Goal: Task Accomplishment & Management: Manage account settings

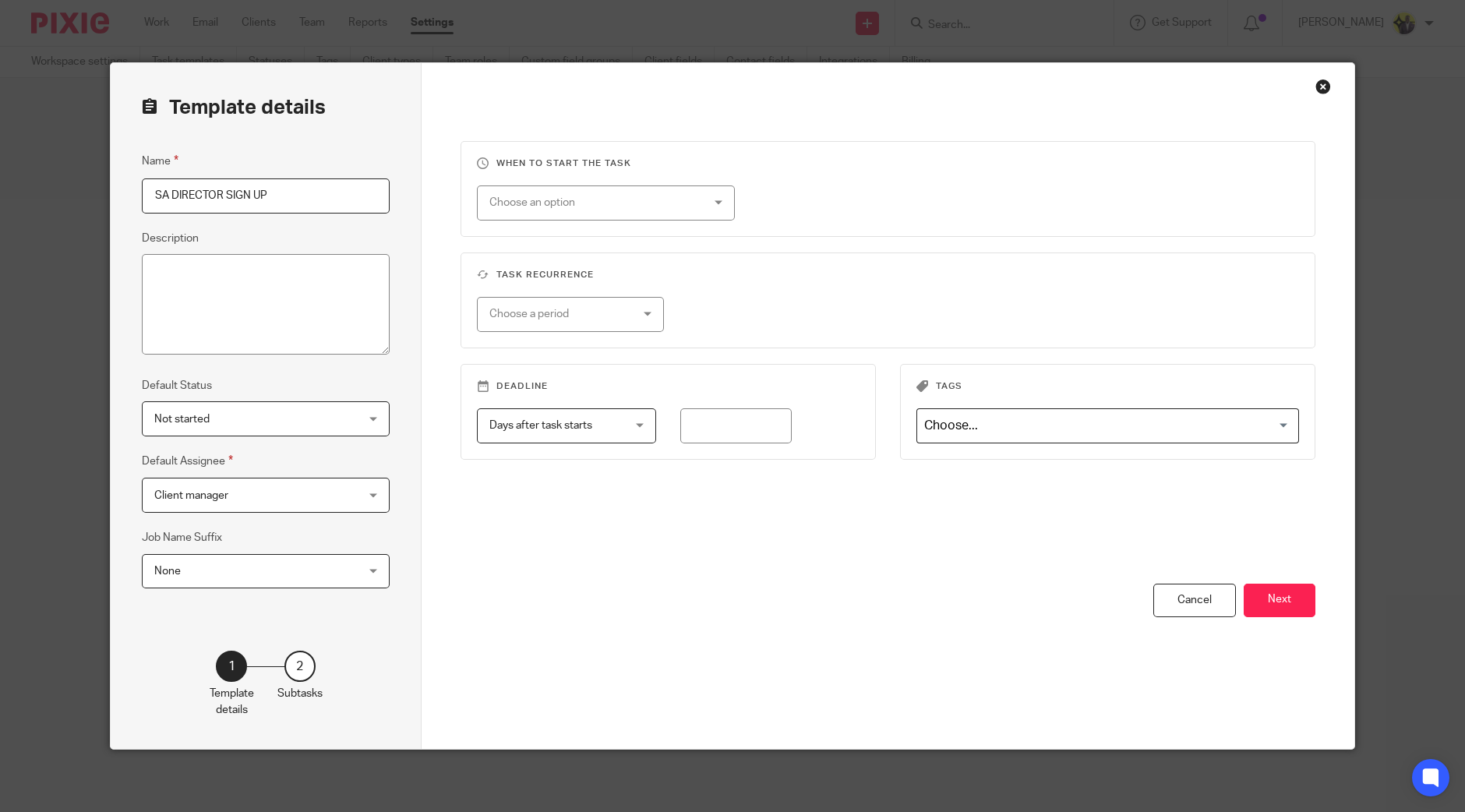
click at [1318, 86] on div "Close this dialog window" at bounding box center [1324, 87] width 16 height 16
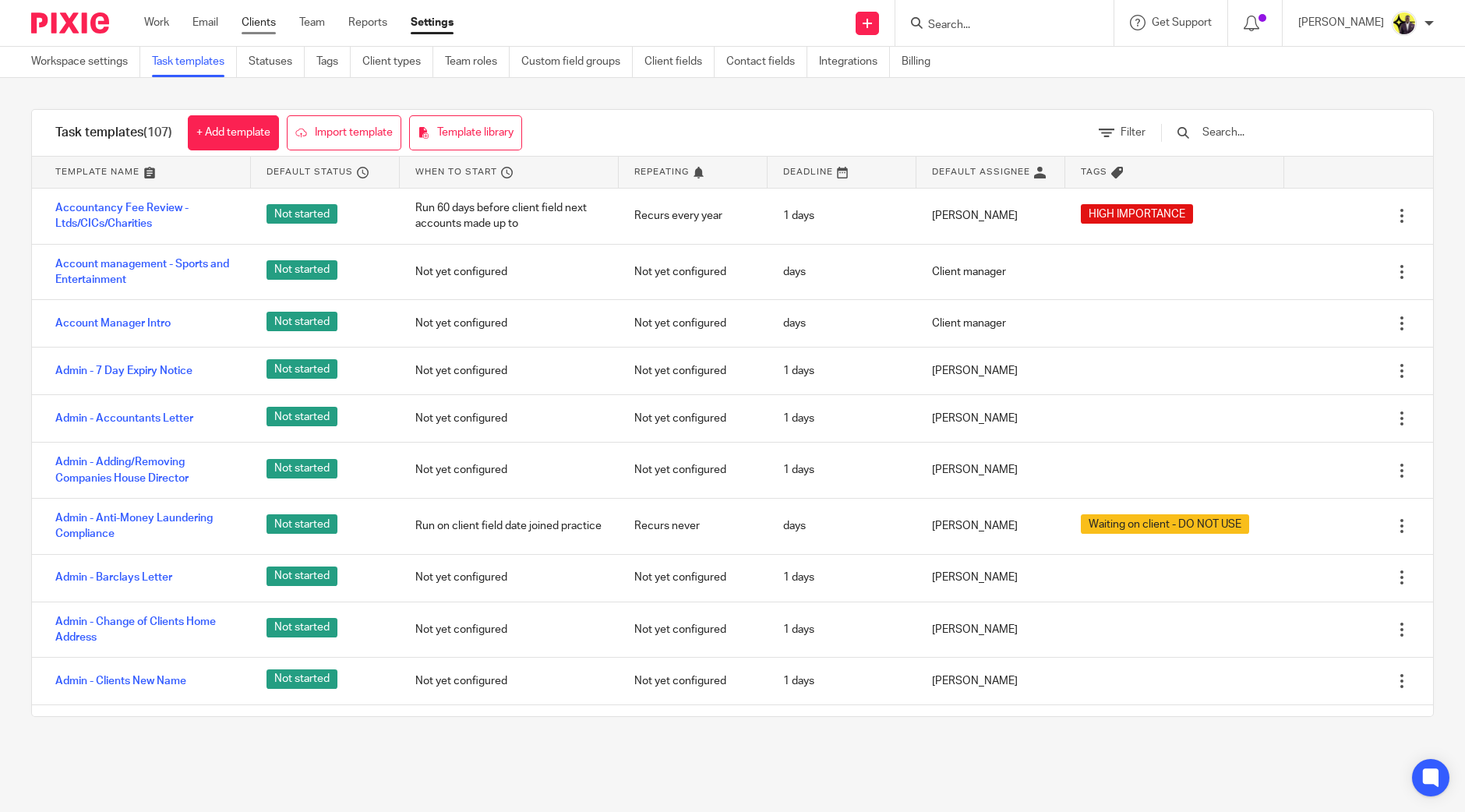
click at [267, 17] on link "Clients" at bounding box center [258, 23] width 34 height 16
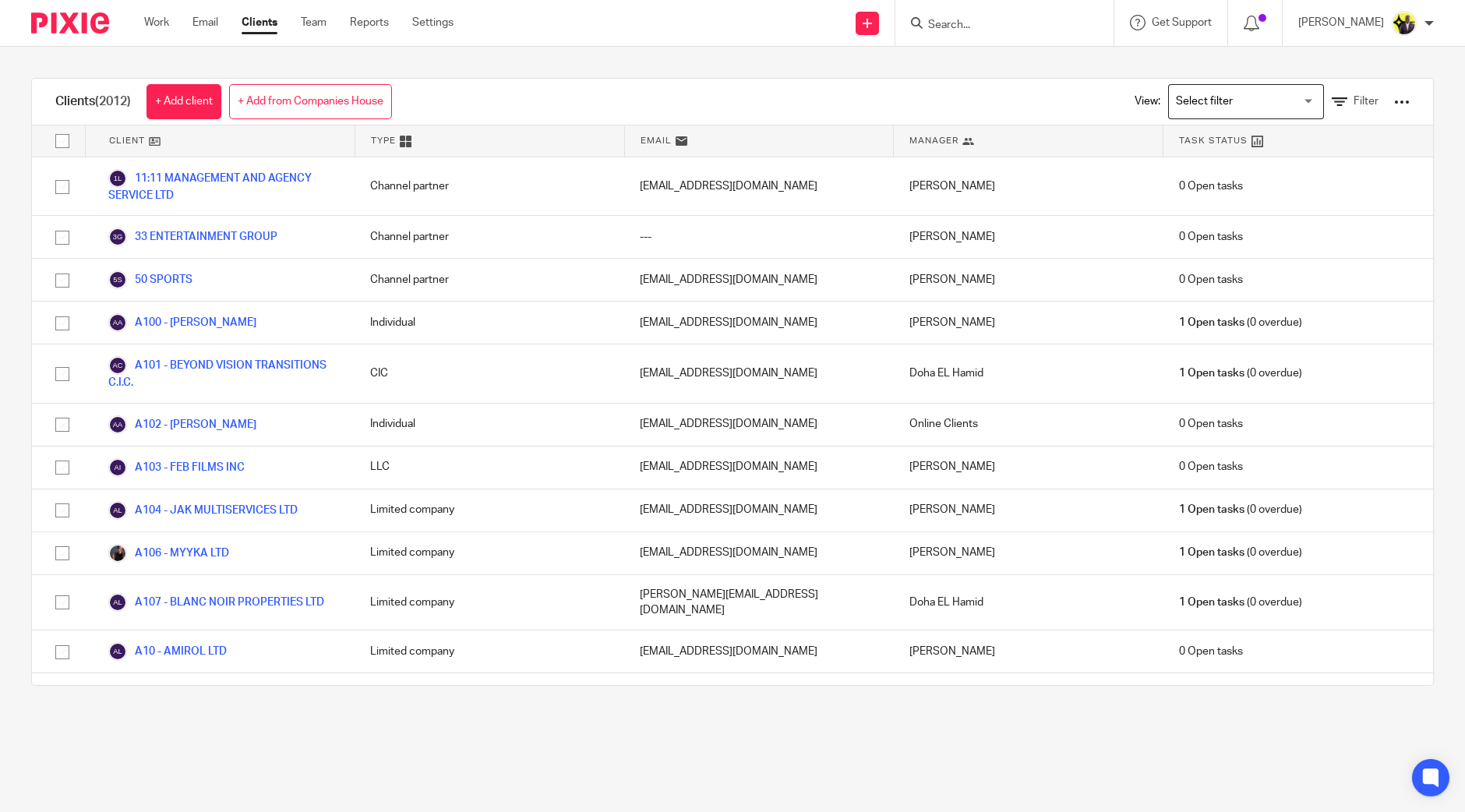
click at [1394, 95] on div at bounding box center [1402, 102] width 16 height 16
click at [1261, 178] on link "Export clients to CSV file" at bounding box center [1270, 183] width 217 height 24
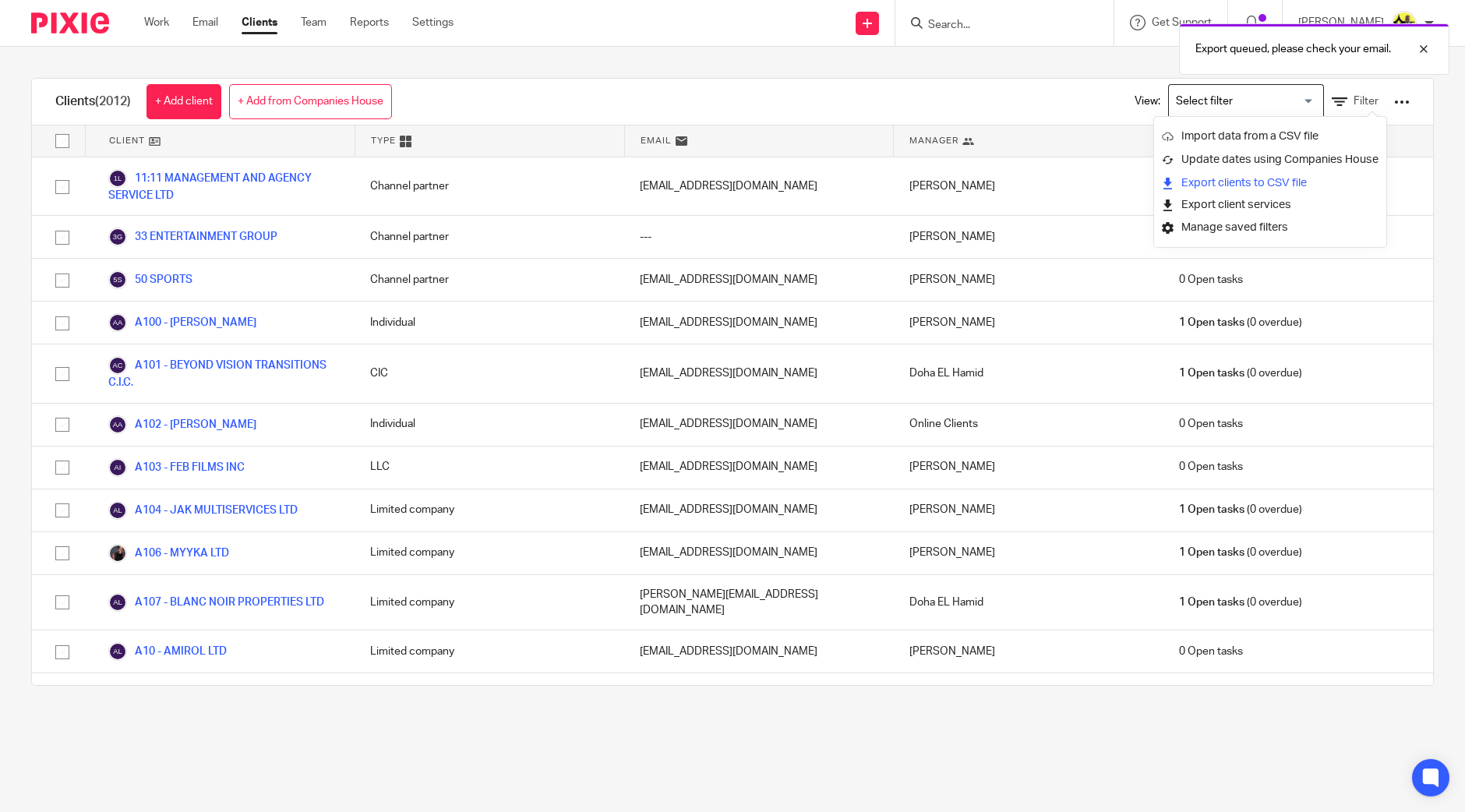
click at [1261, 178] on link "Export clients to CSV file" at bounding box center [1270, 183] width 217 height 24
click at [1029, 28] on input "Search" at bounding box center [997, 26] width 140 height 14
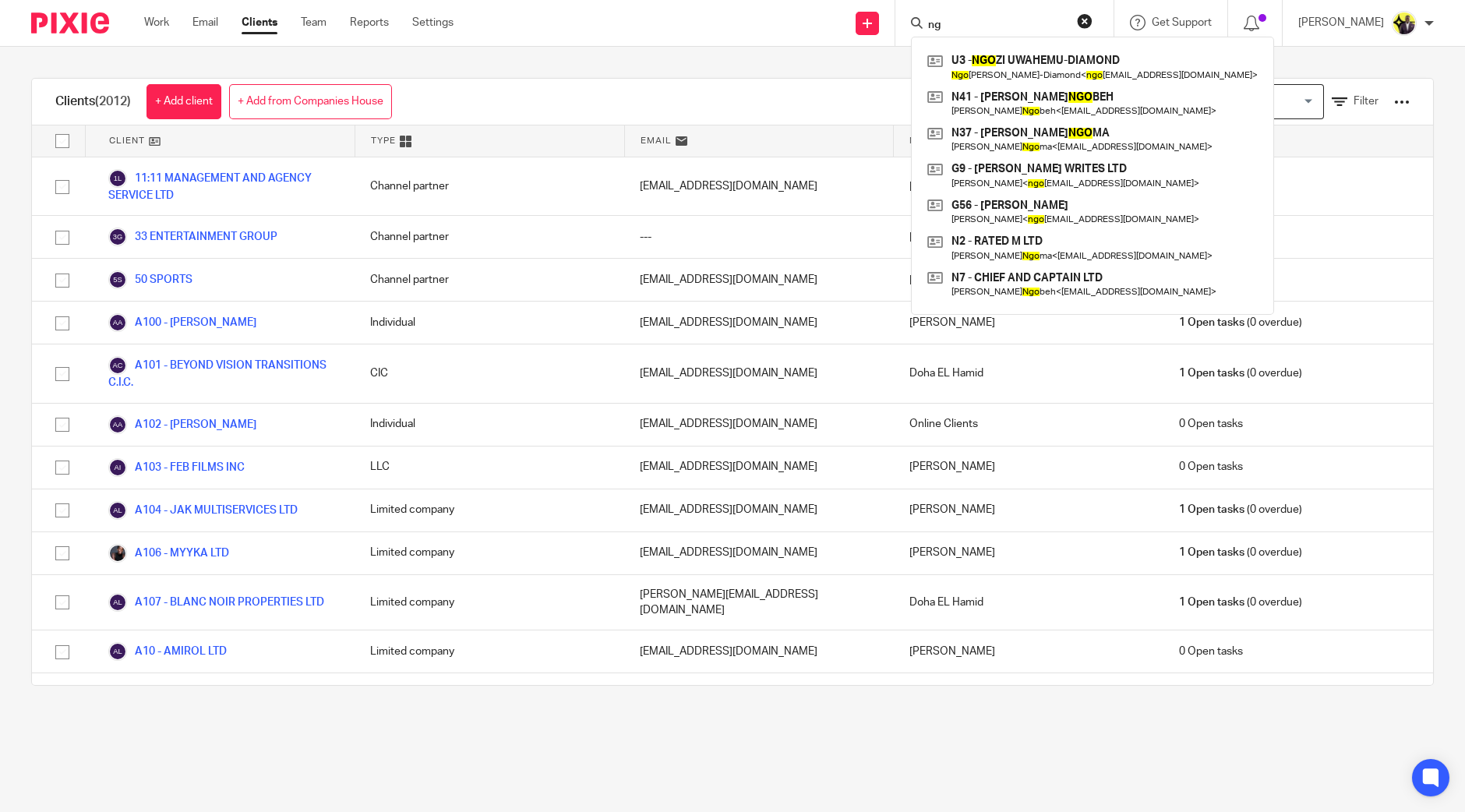
type input "n"
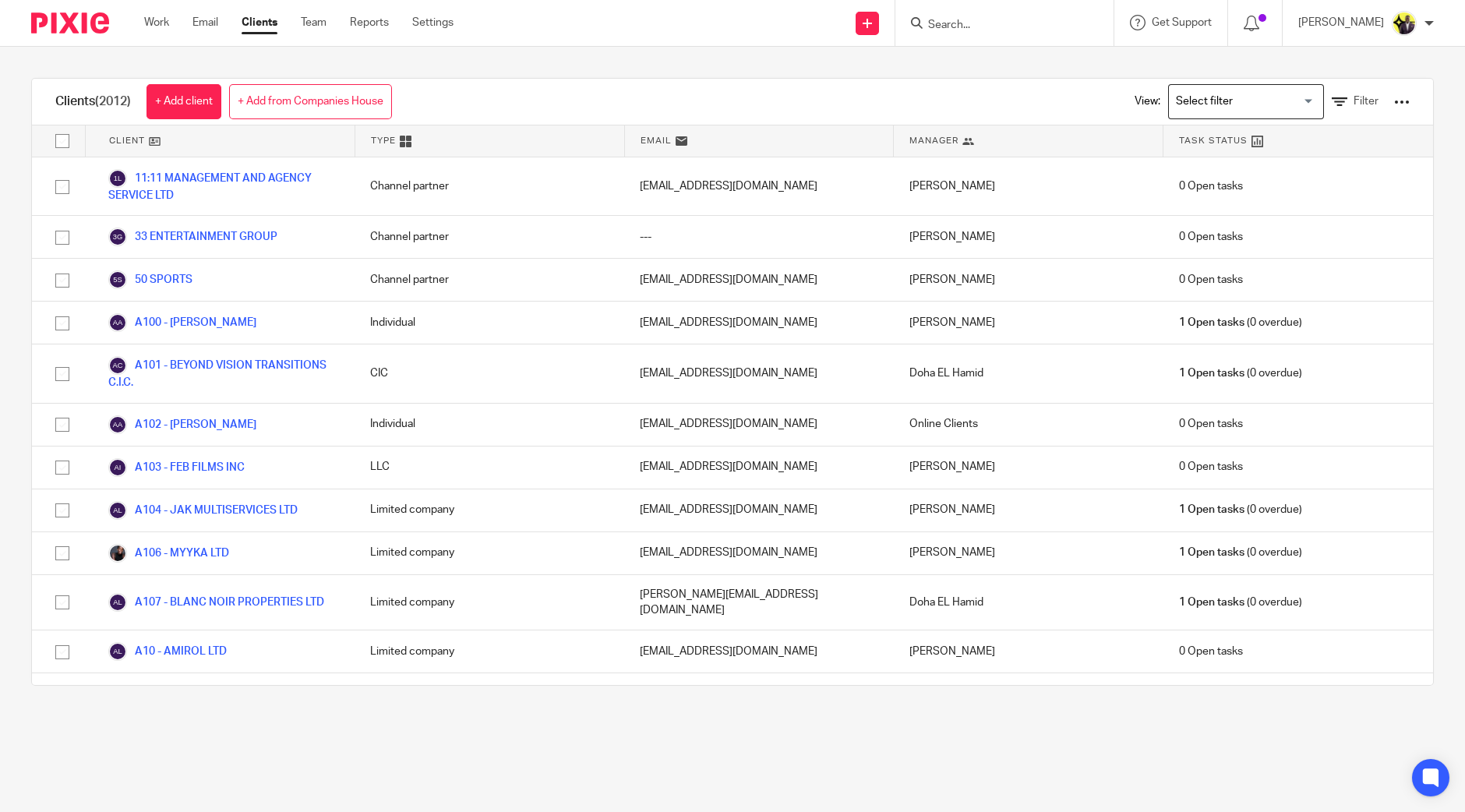
click at [1056, 15] on form at bounding box center [1009, 23] width 166 height 20
click at [982, 25] on input "Search" at bounding box center [997, 26] width 140 height 14
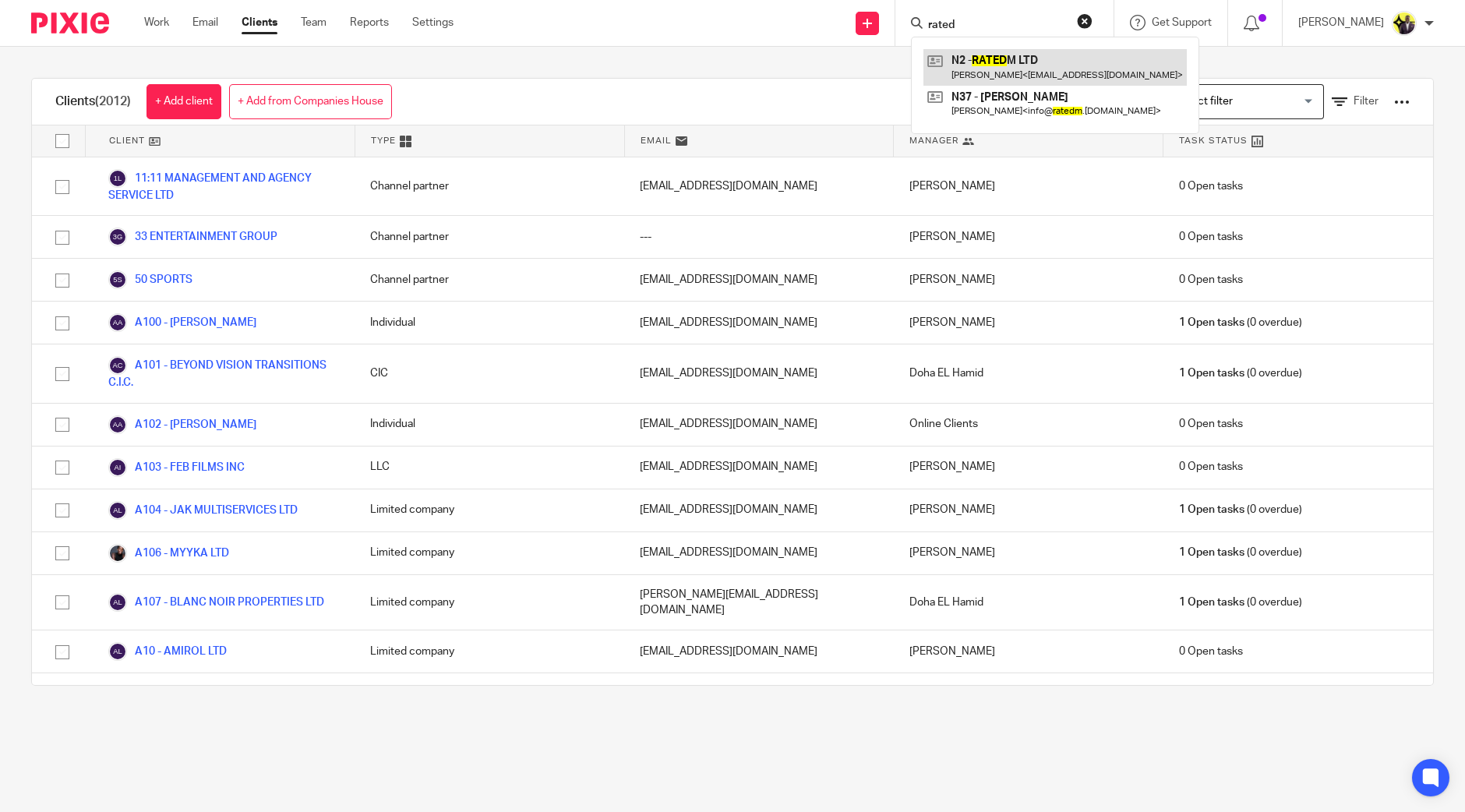
type input "rated"
click at [1020, 69] on link at bounding box center [1055, 66] width 263 height 35
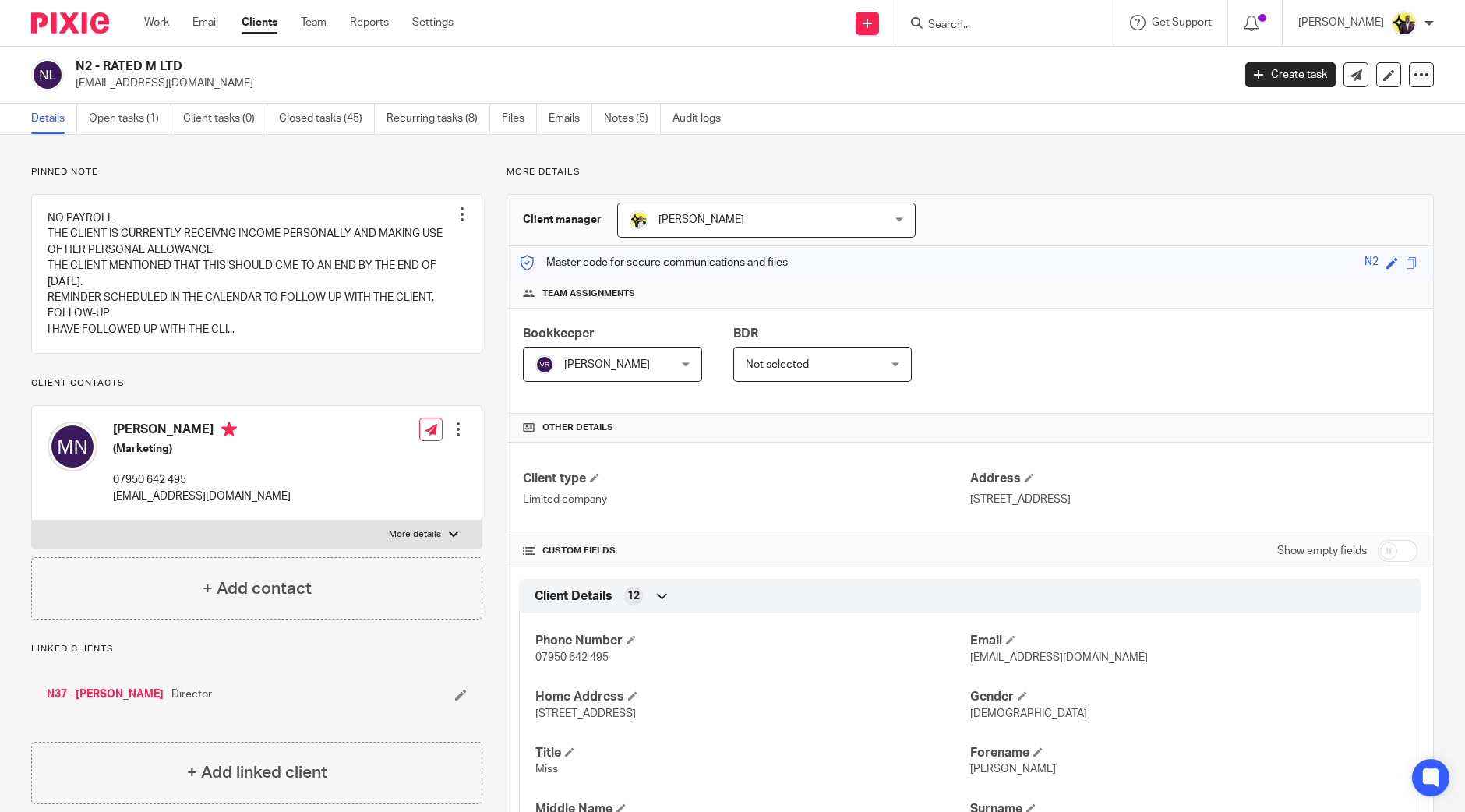
click at [1009, 23] on input "Search" at bounding box center [997, 26] width 140 height 14
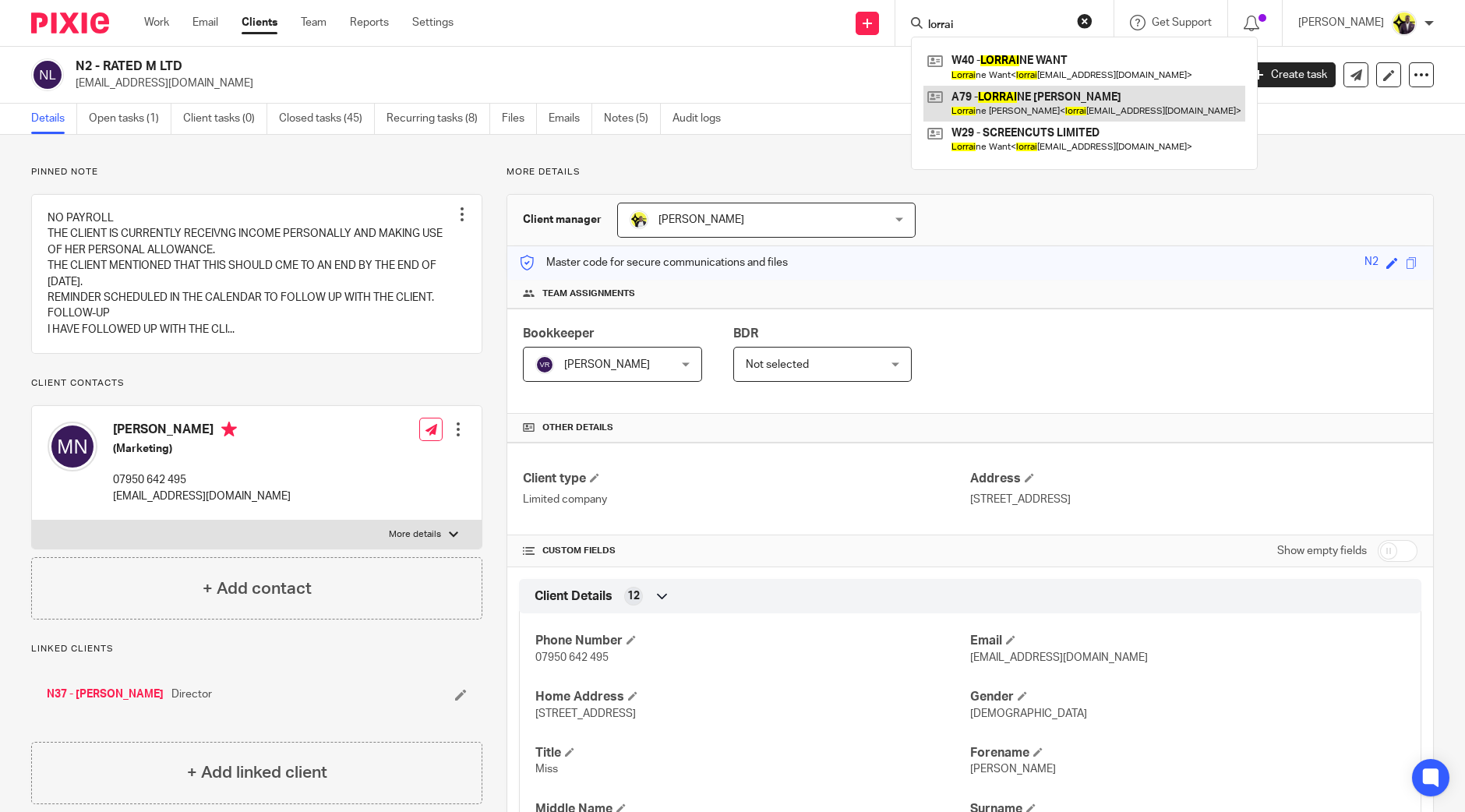
type input "lorrai"
click at [1077, 95] on link at bounding box center [1084, 103] width 322 height 35
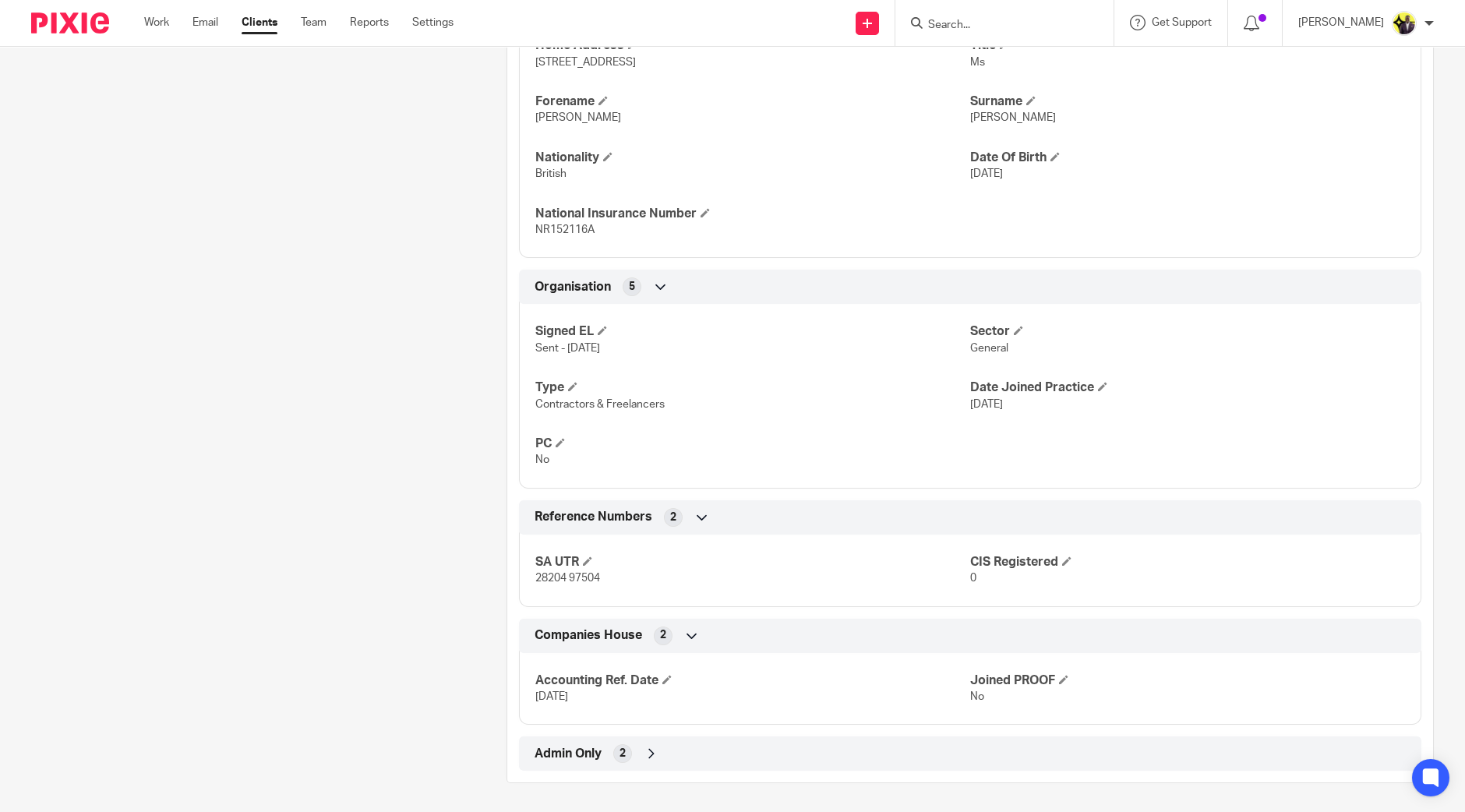
scroll to position [651, 0]
click at [352, 430] on div "Pinned note NO VAT - WELL BELOW THRESHOLD Unpin note Edit note Client contacts …" at bounding box center [244, 148] width 475 height 1268
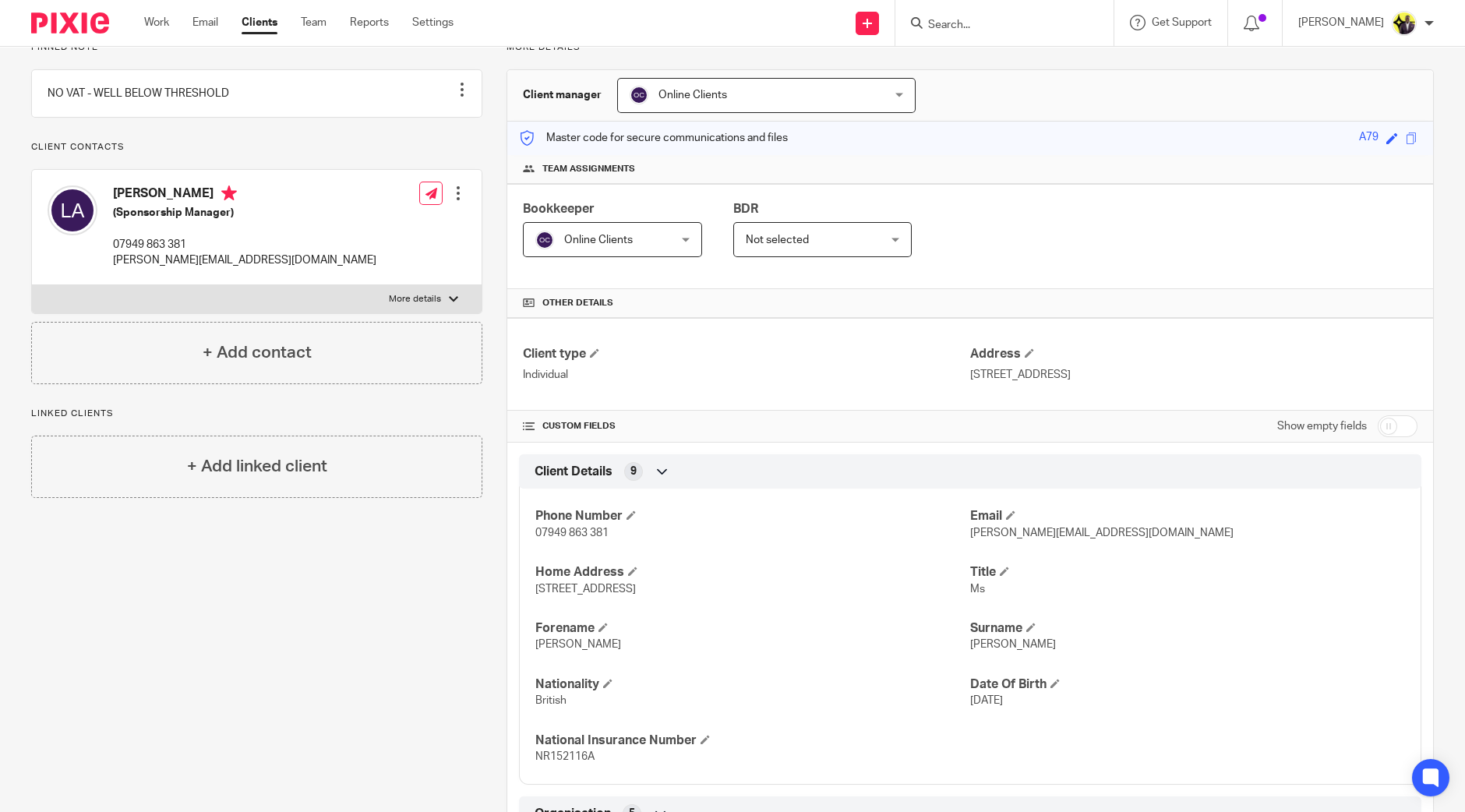
scroll to position [0, 0]
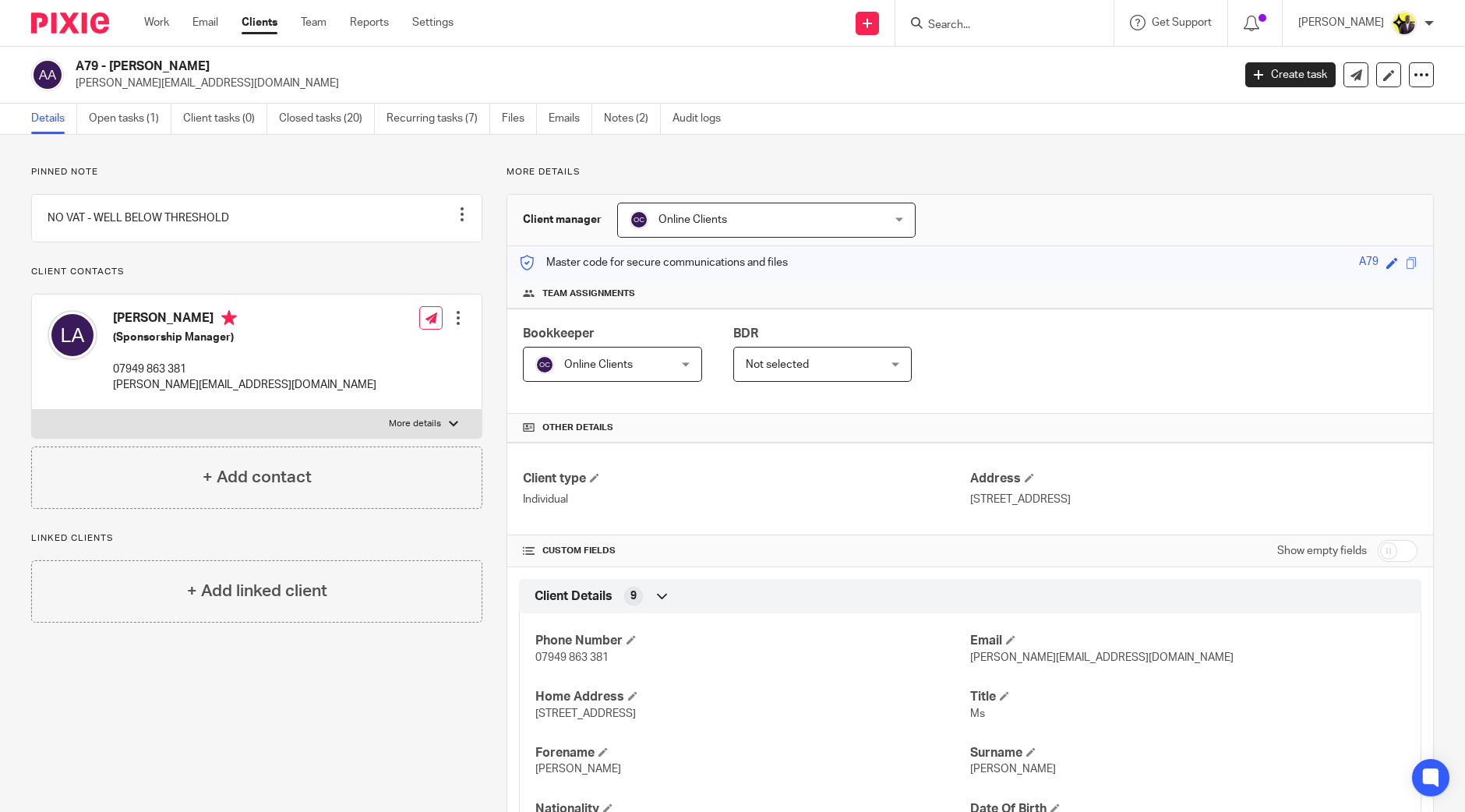
click at [1000, 30] on input "Search" at bounding box center [997, 26] width 140 height 14
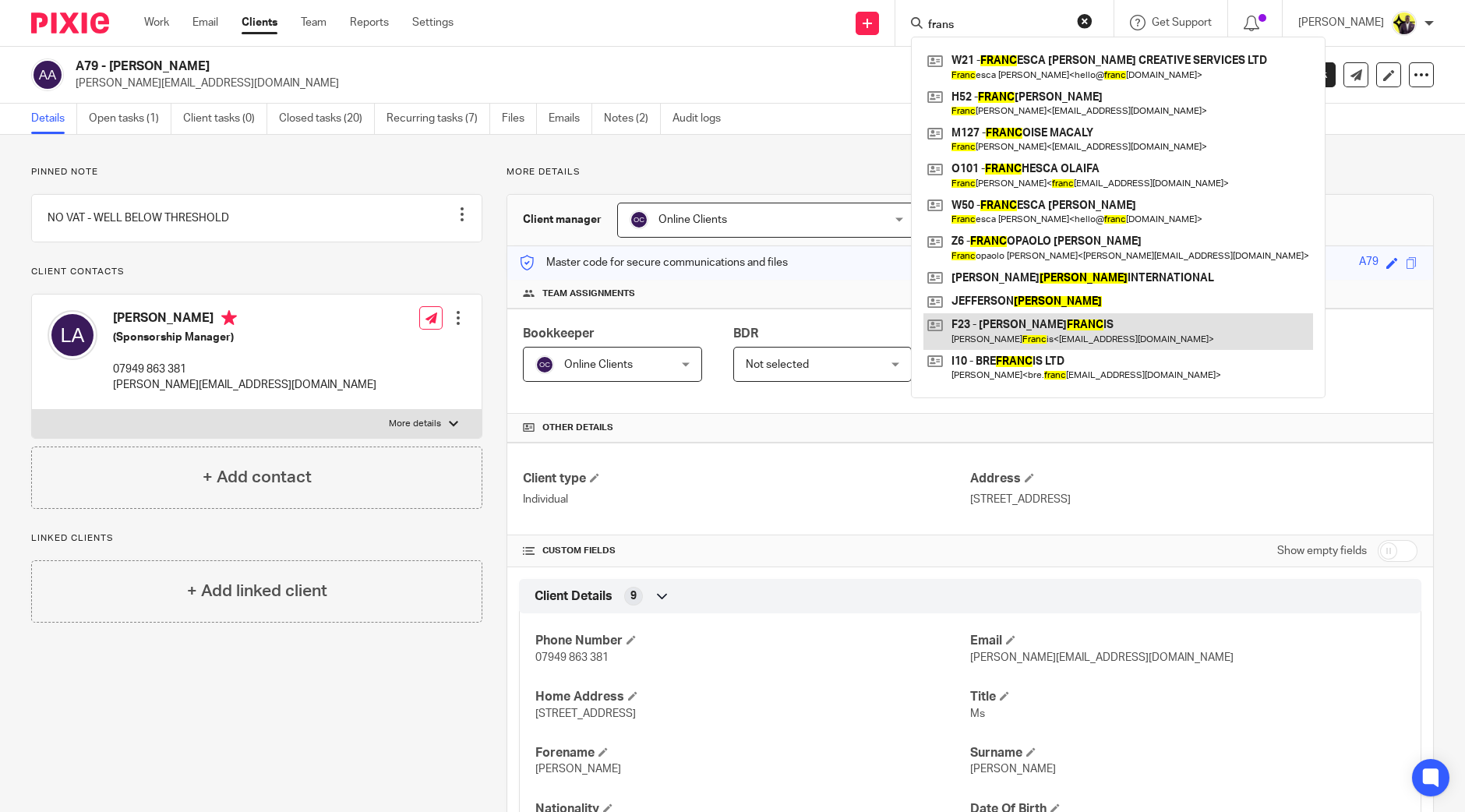
type input "frans"
click at [1108, 330] on link at bounding box center [1118, 330] width 390 height 35
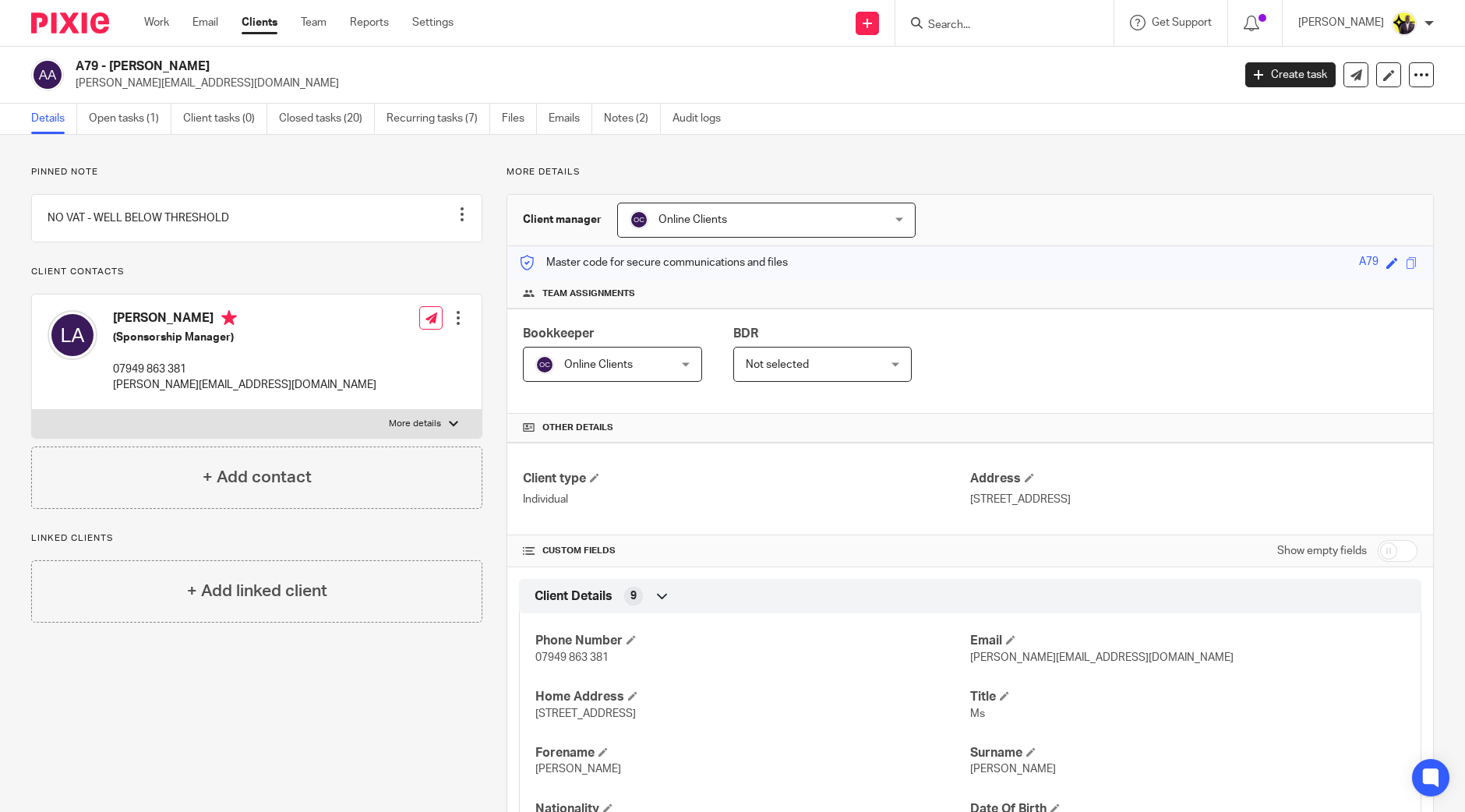
click at [982, 20] on input "Search" at bounding box center [997, 26] width 140 height 14
type input "zoi"
click at [994, 65] on link at bounding box center [1057, 66] width 267 height 35
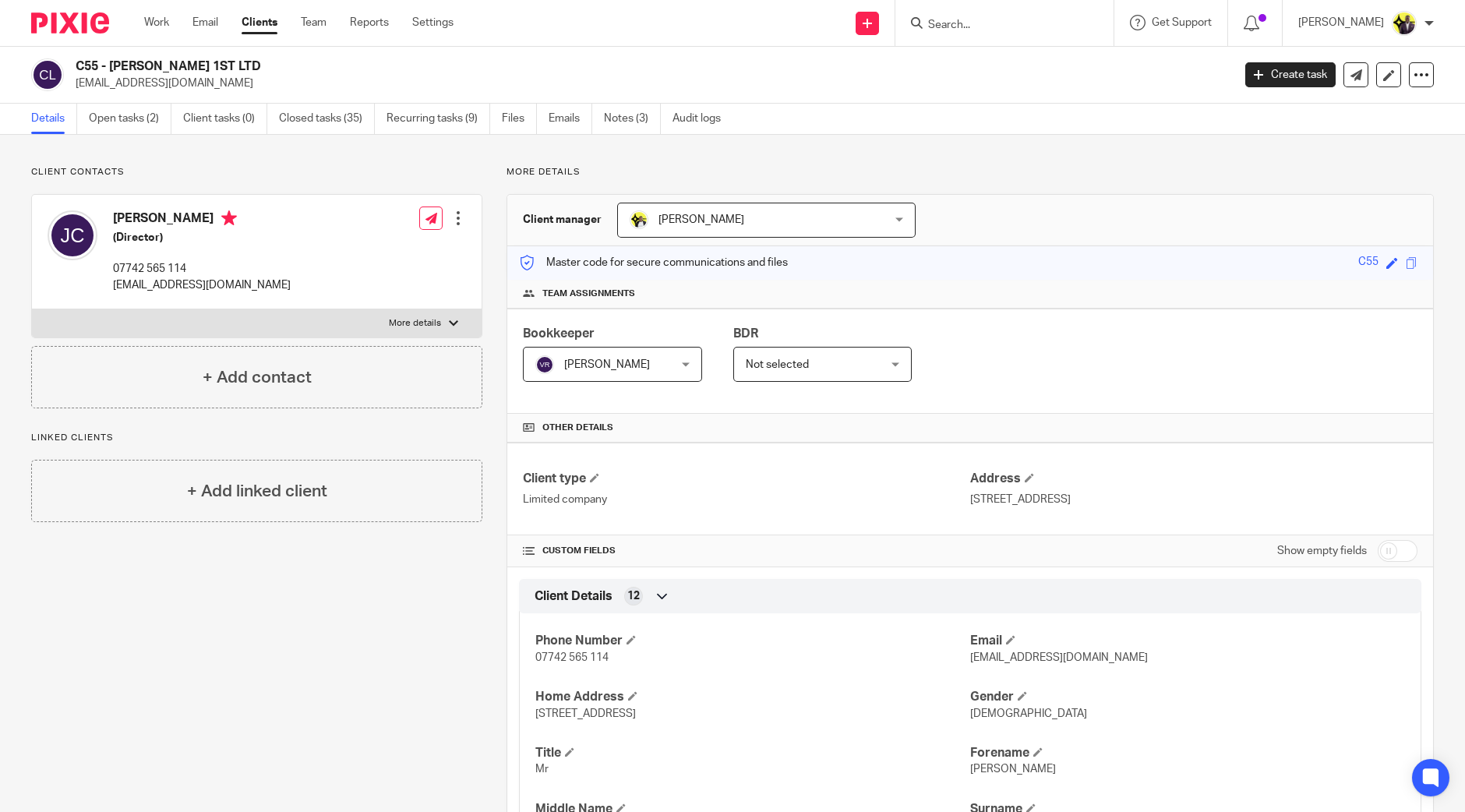
click at [1394, 549] on input "checkbox" at bounding box center [1398, 551] width 39 height 22
checkbox input "true"
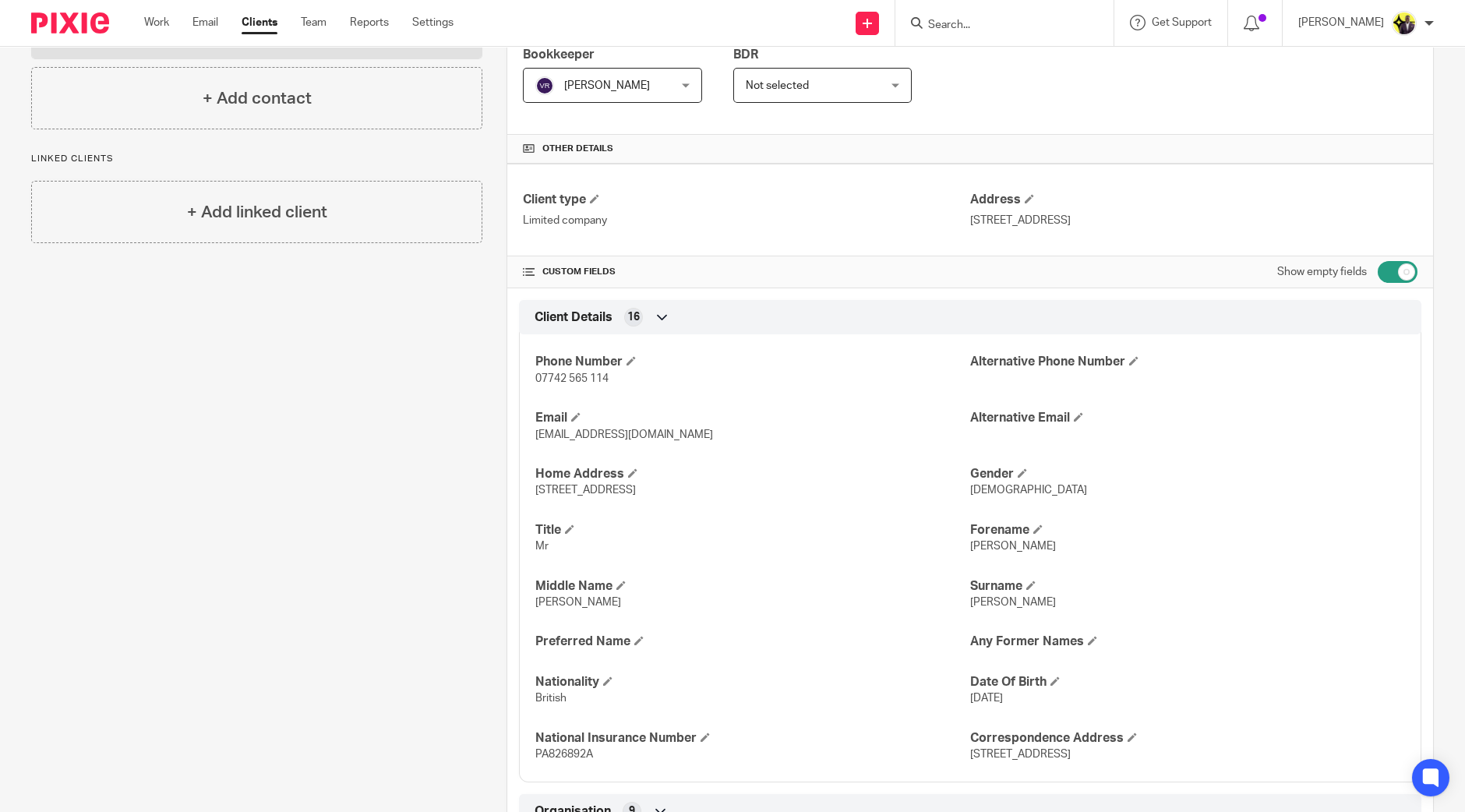
scroll to position [389, 0]
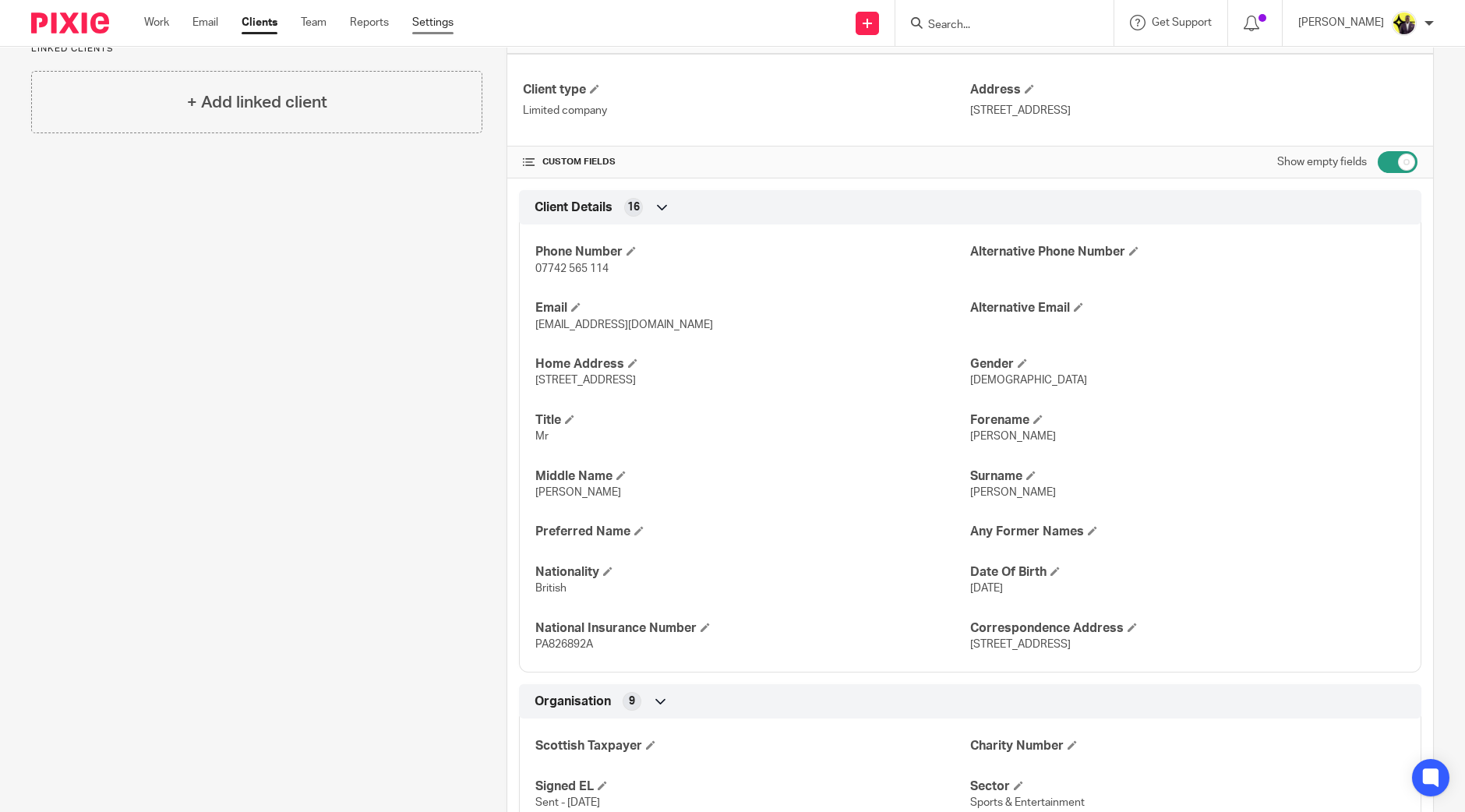
drag, startPoint x: 463, startPoint y: 22, endPoint x: 449, endPoint y: 26, distance: 14.6
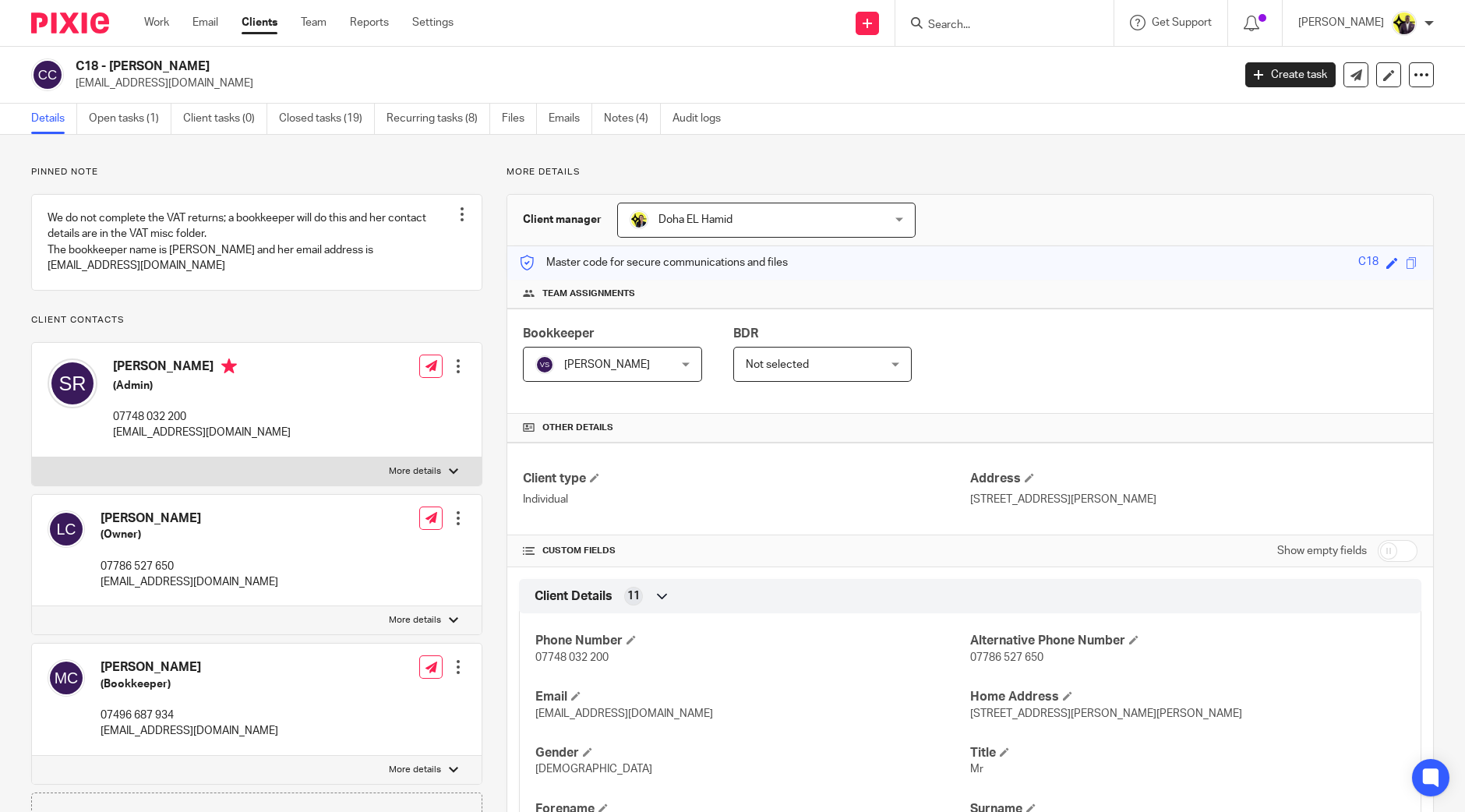
click at [1006, 25] on input "Search" at bounding box center [997, 26] width 140 height 14
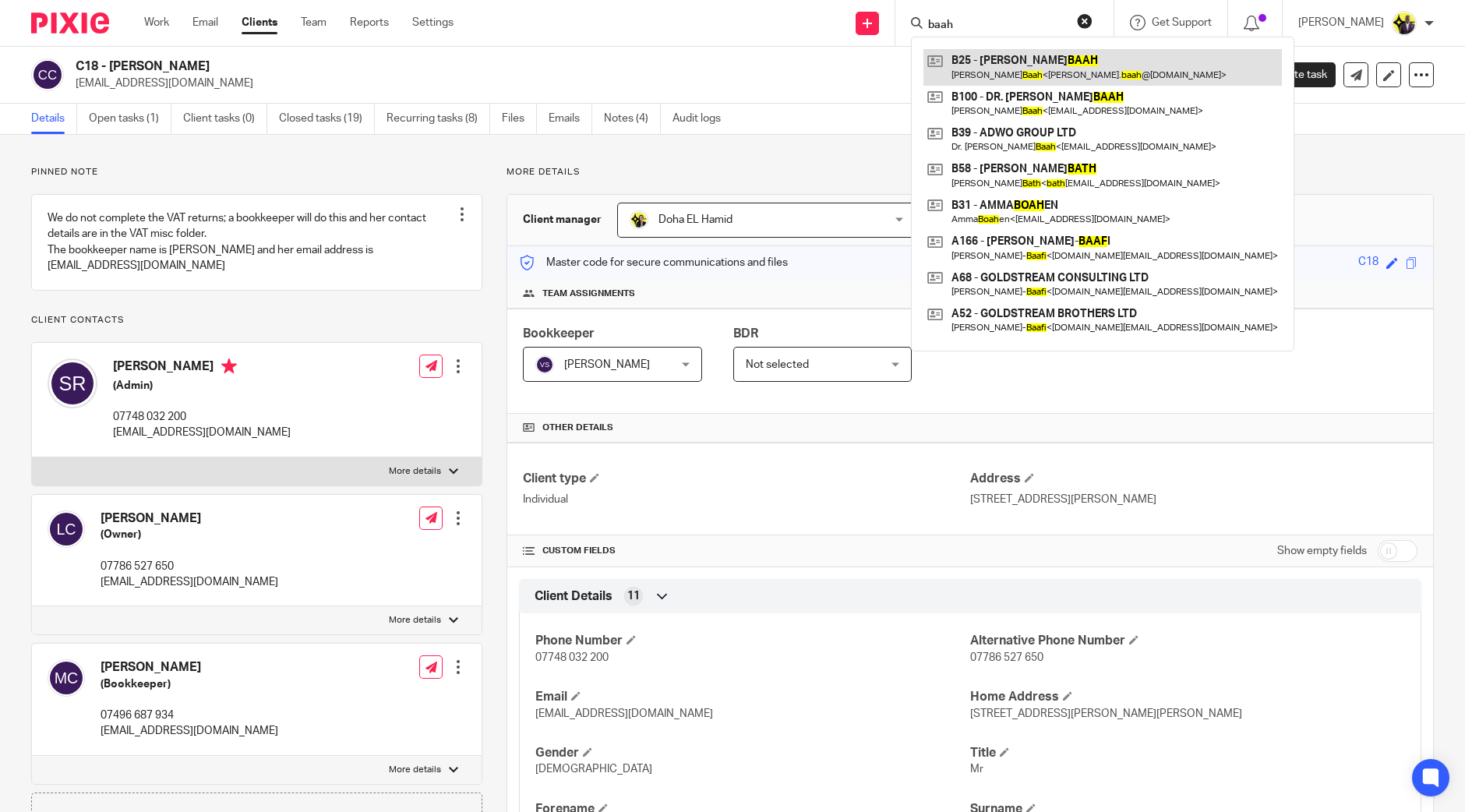
type input "baah"
drag, startPoint x: 1013, startPoint y: 23, endPoint x: 930, endPoint y: 20, distance: 83.1
click at [930, 20] on div "Send new email Create task Add client Request signature baah B25 - ROSELYN BAAH…" at bounding box center [971, 23] width 988 height 46
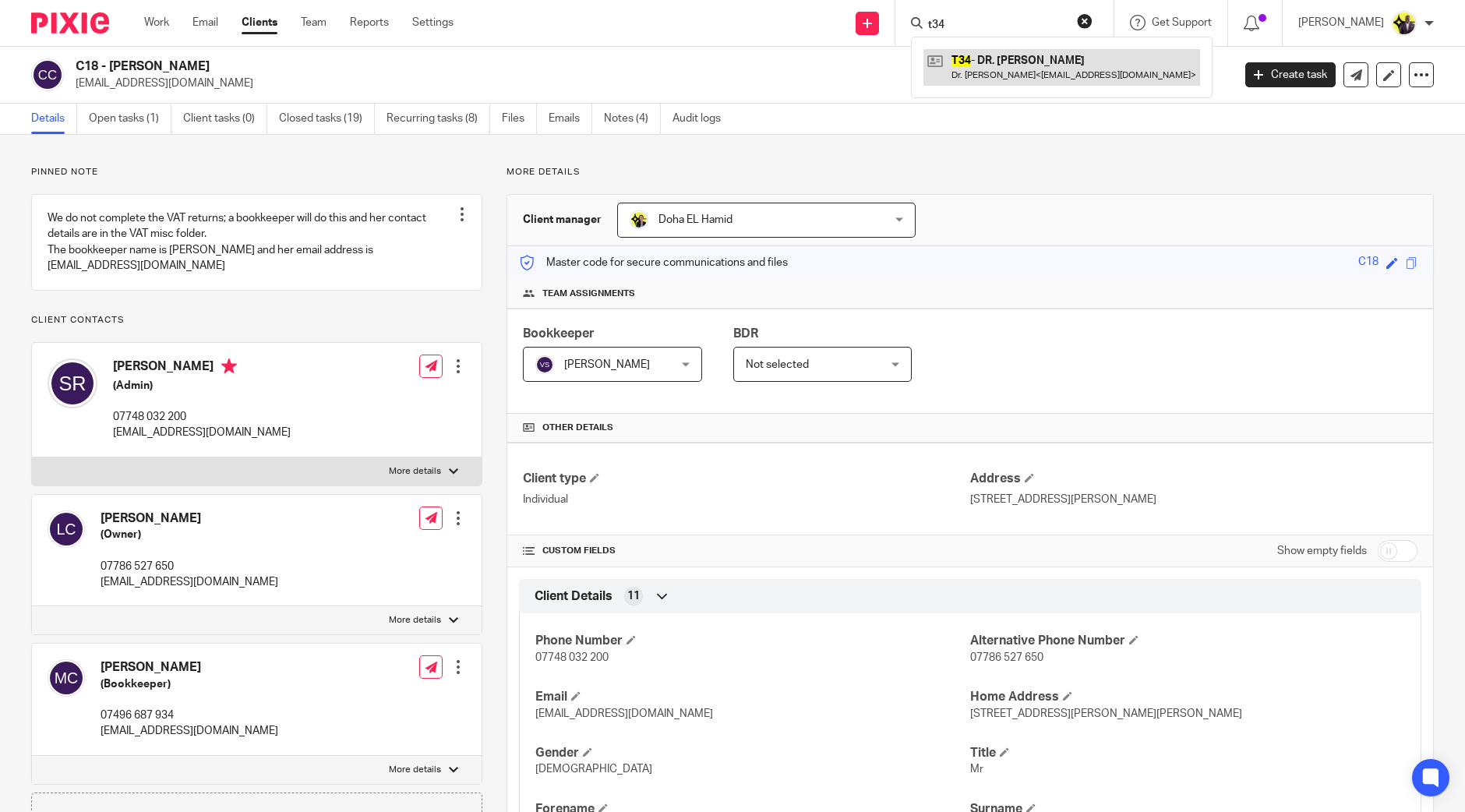
type input "t34"
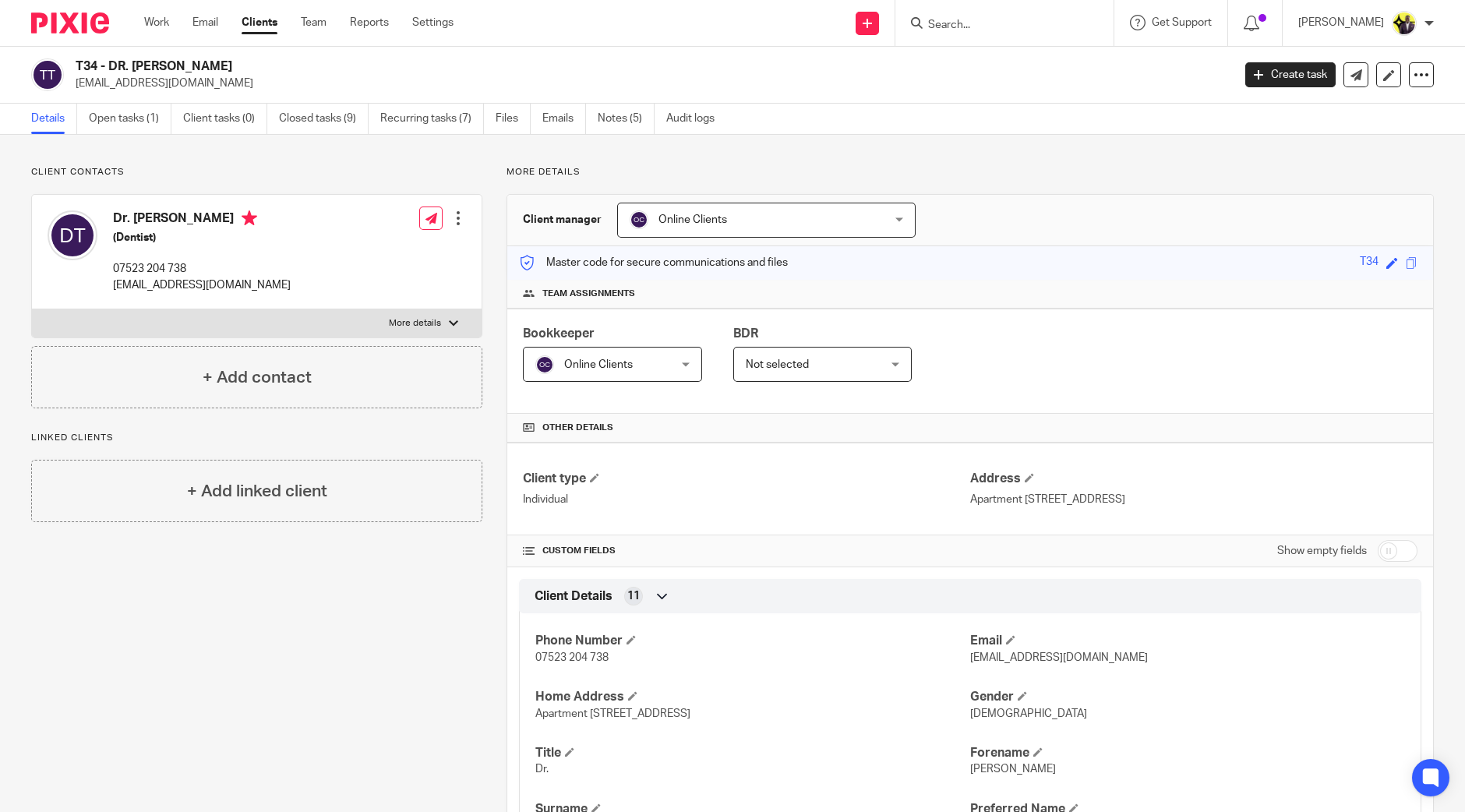
click at [990, 24] on input "Search" at bounding box center [997, 26] width 140 height 14
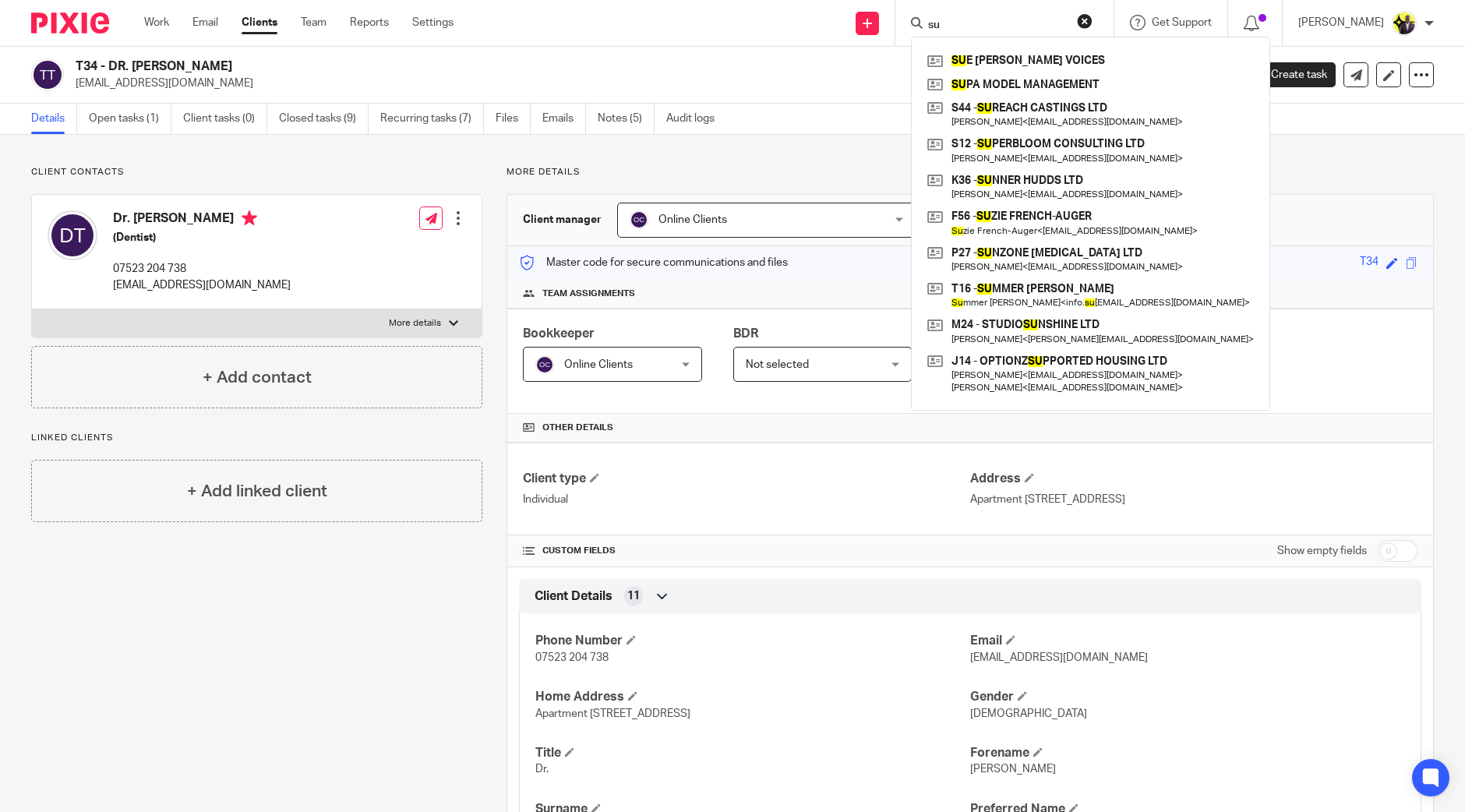
type input "s"
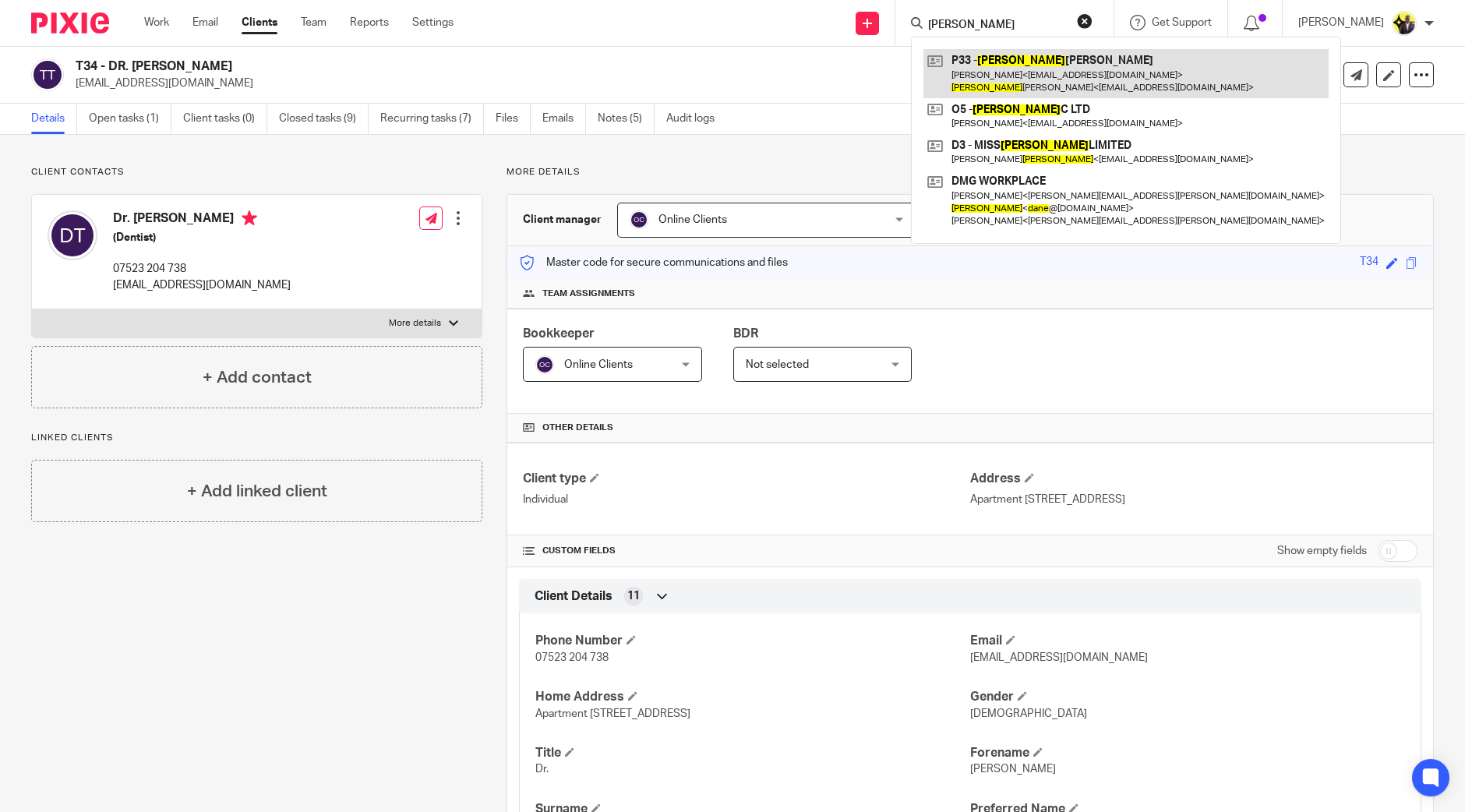
type input "[PERSON_NAME]"
click at [1027, 61] on link at bounding box center [1126, 73] width 405 height 48
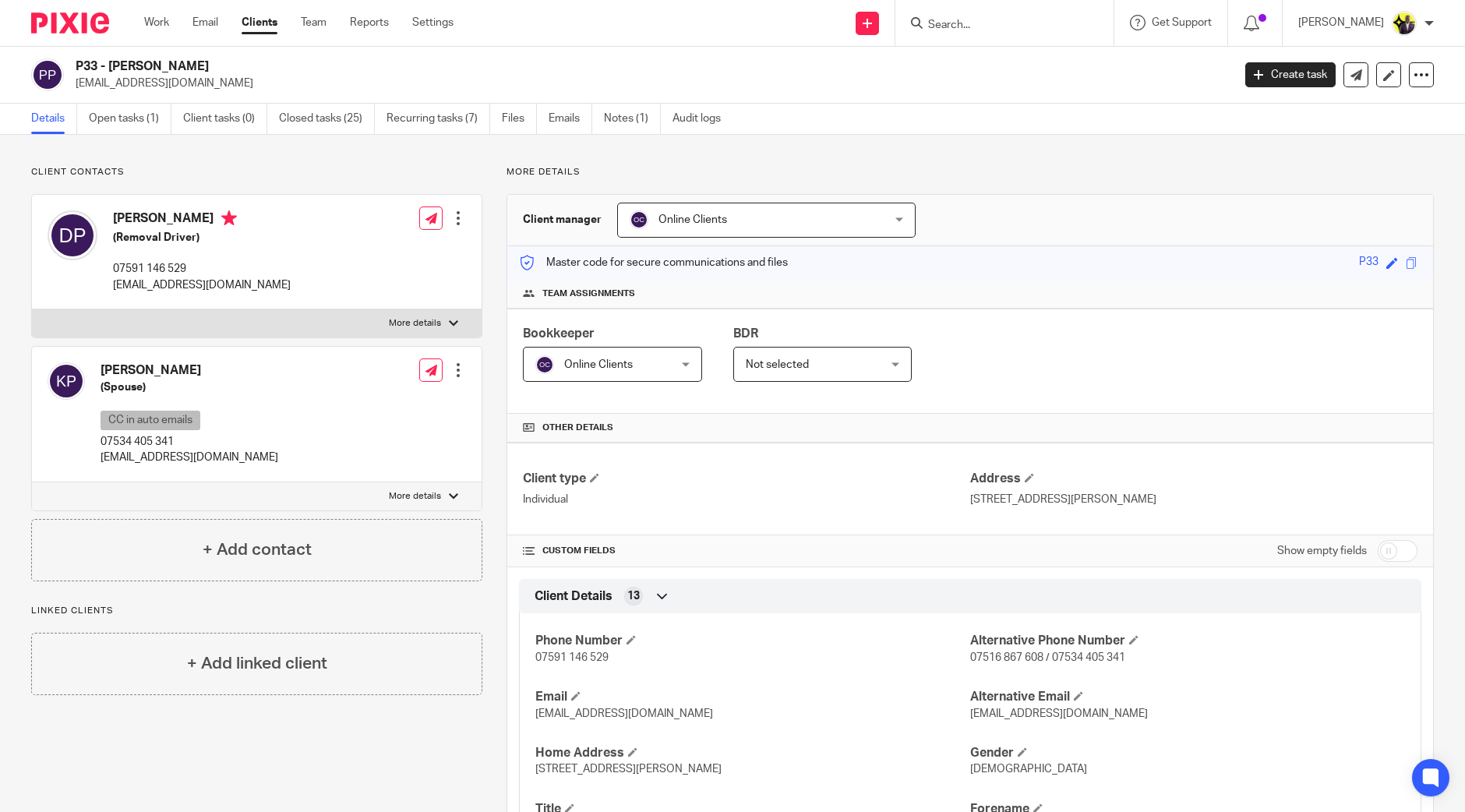
click at [999, 16] on form at bounding box center [1009, 23] width 166 height 20
click at [1009, 31] on input "Search" at bounding box center [997, 26] width 140 height 14
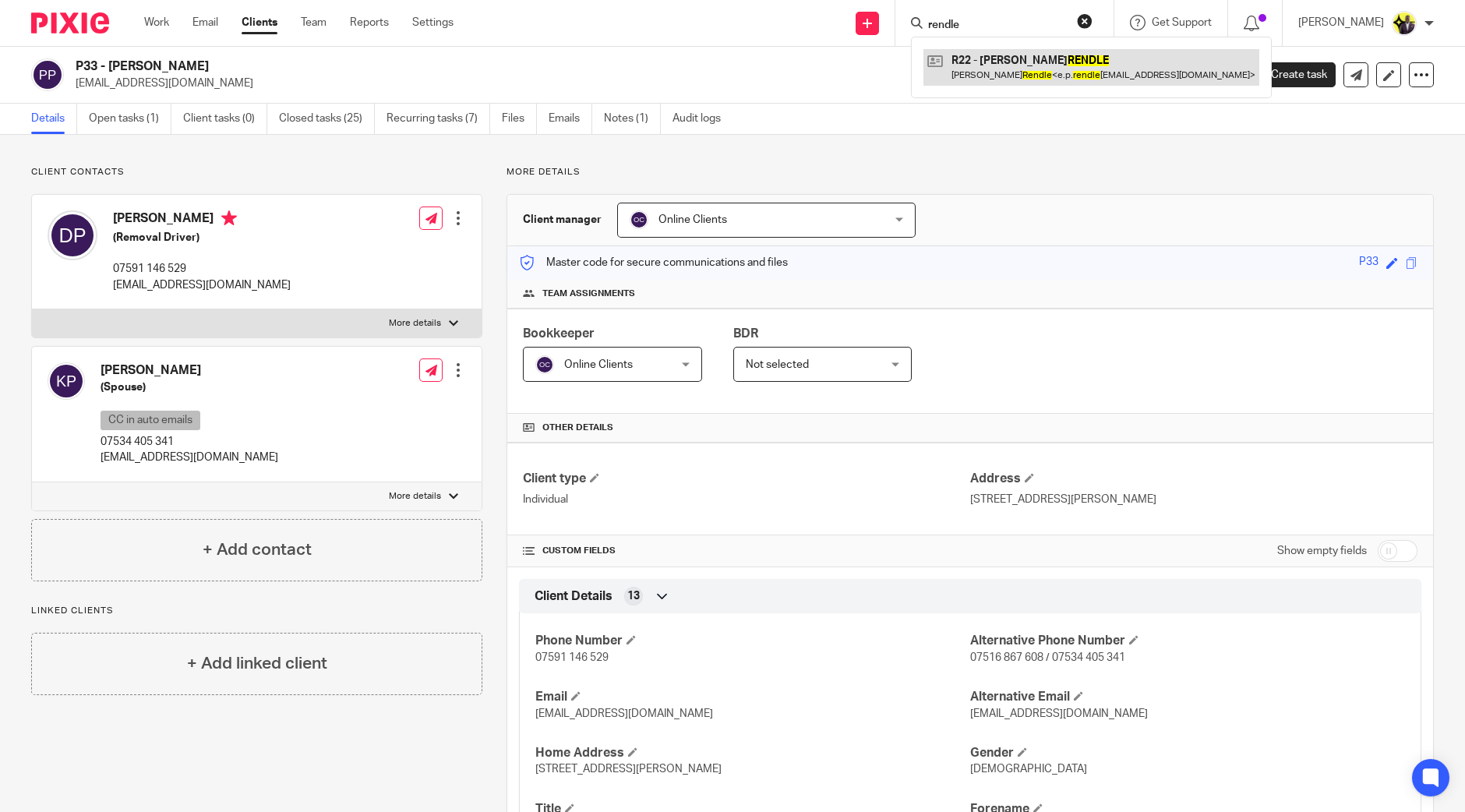
type input "rendle"
click at [1032, 64] on link at bounding box center [1091, 66] width 336 height 35
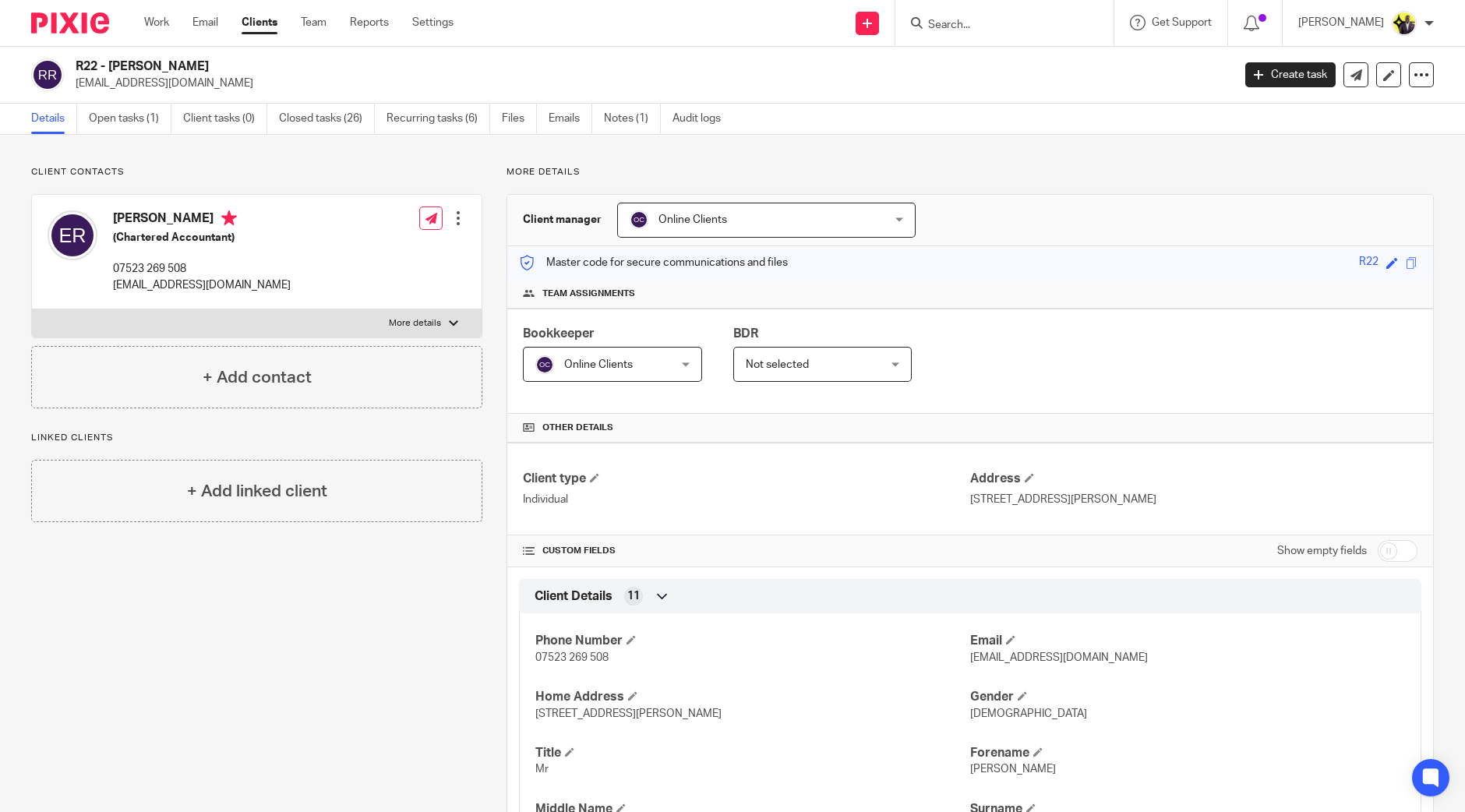
click at [1008, 33] on div at bounding box center [1005, 23] width 218 height 46
click at [1008, 28] on input "Search" at bounding box center [997, 26] width 140 height 14
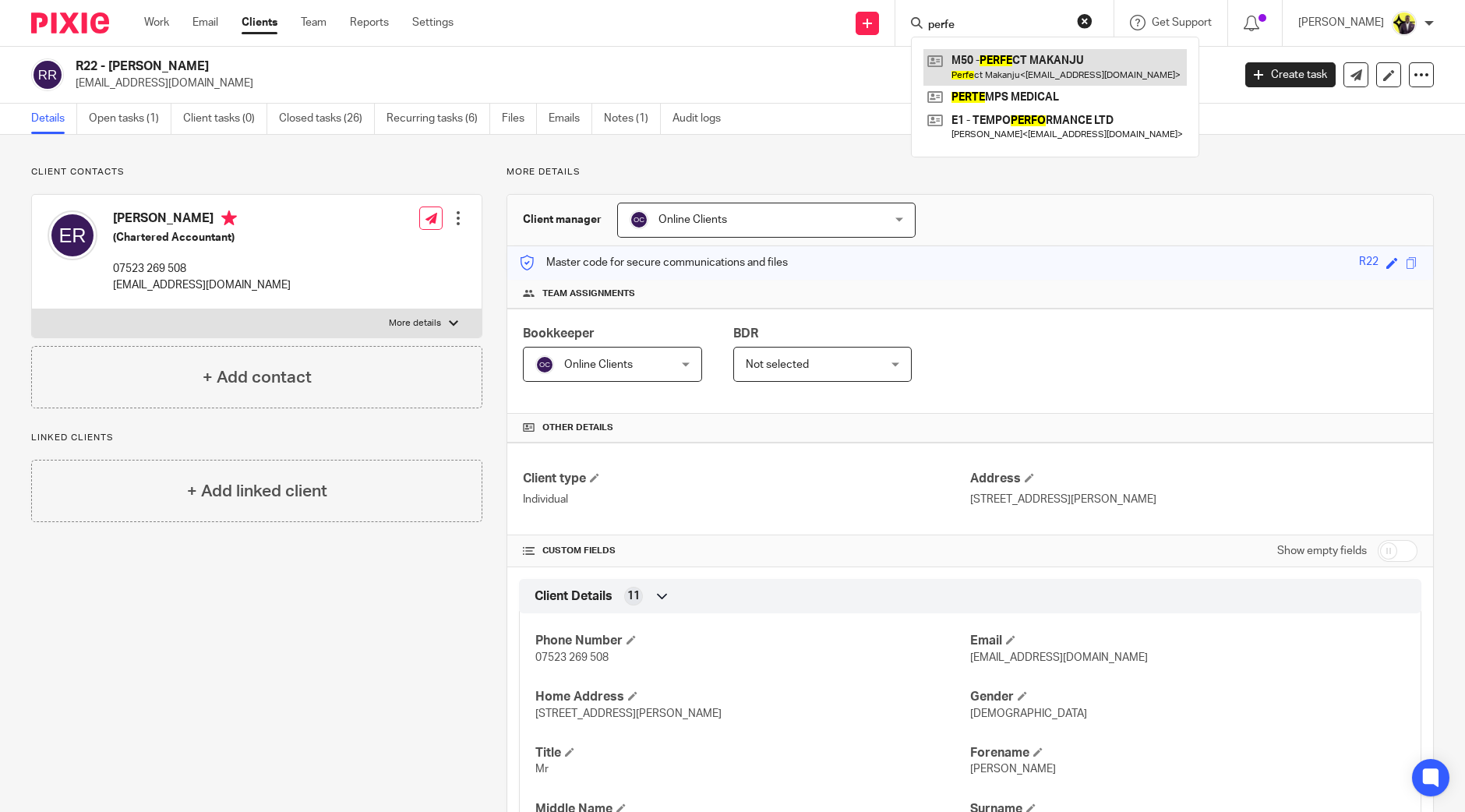
type input "perfe"
click at [1011, 68] on link at bounding box center [1055, 66] width 263 height 35
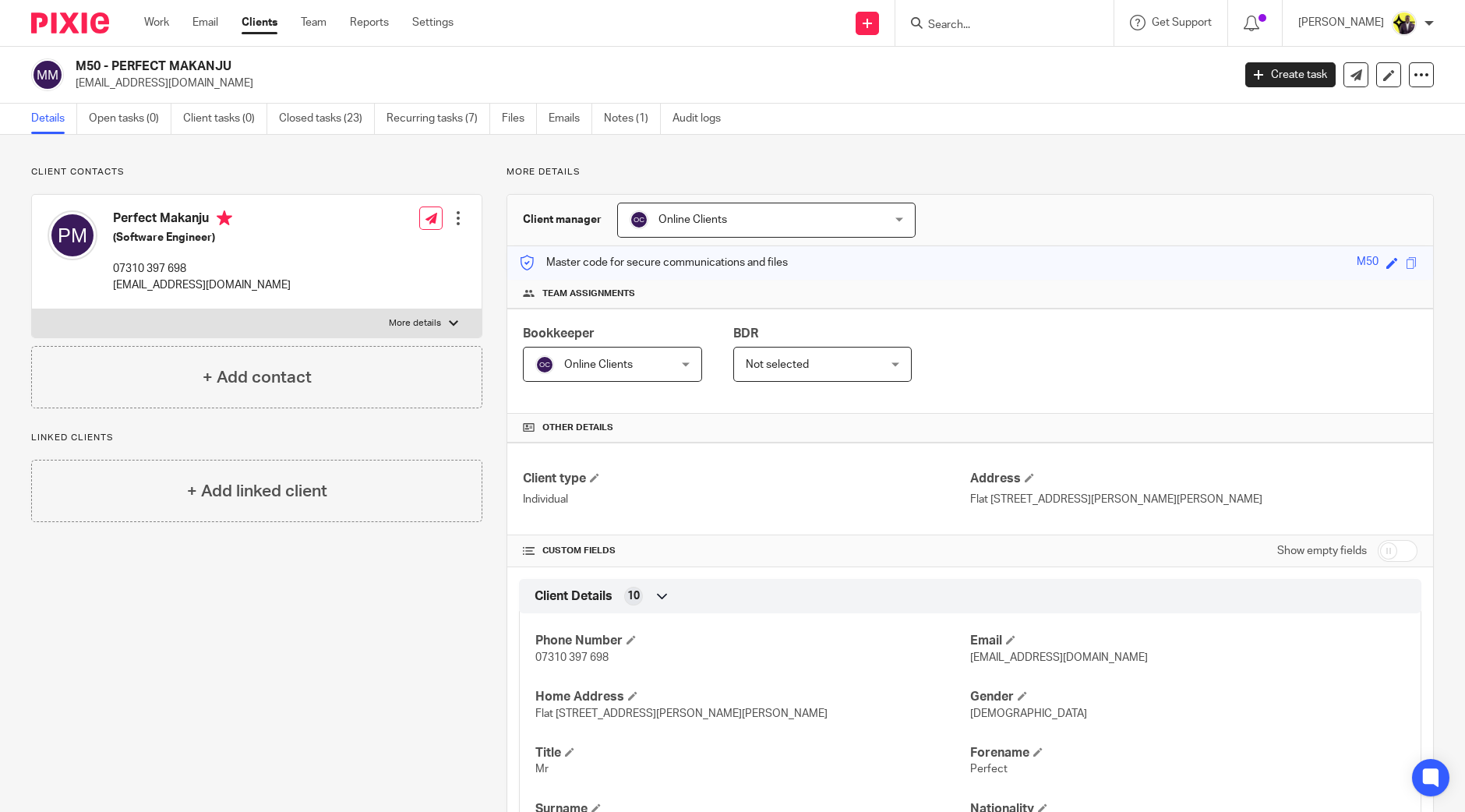
click at [973, 24] on input "Search" at bounding box center [997, 26] width 140 height 14
type input "b56"
click at [1008, 49] on link at bounding box center [1064, 66] width 281 height 35
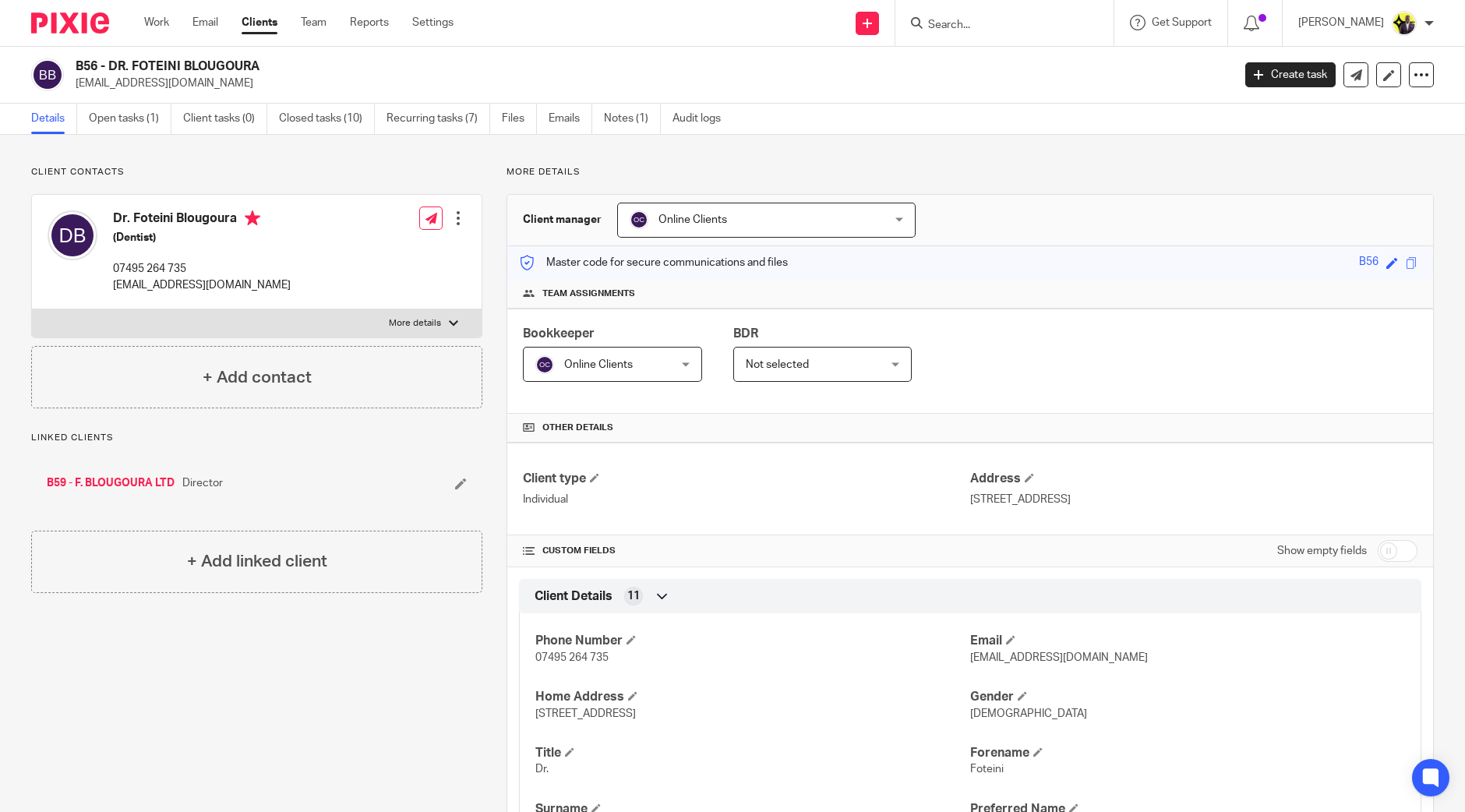
click at [1005, 19] on input "Search" at bounding box center [997, 26] width 140 height 14
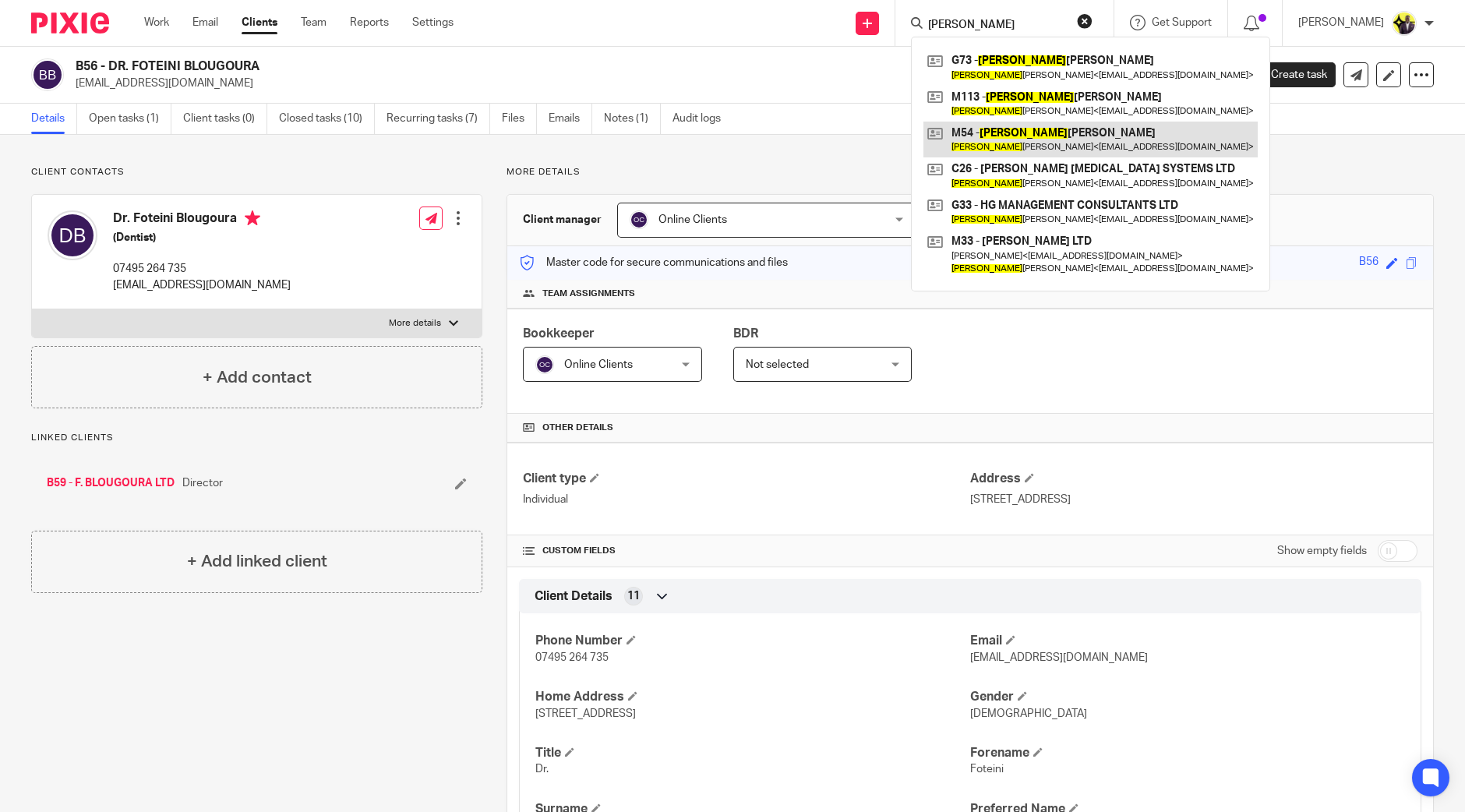
type input "hugh"
click at [1046, 148] on link at bounding box center [1090, 139] width 334 height 35
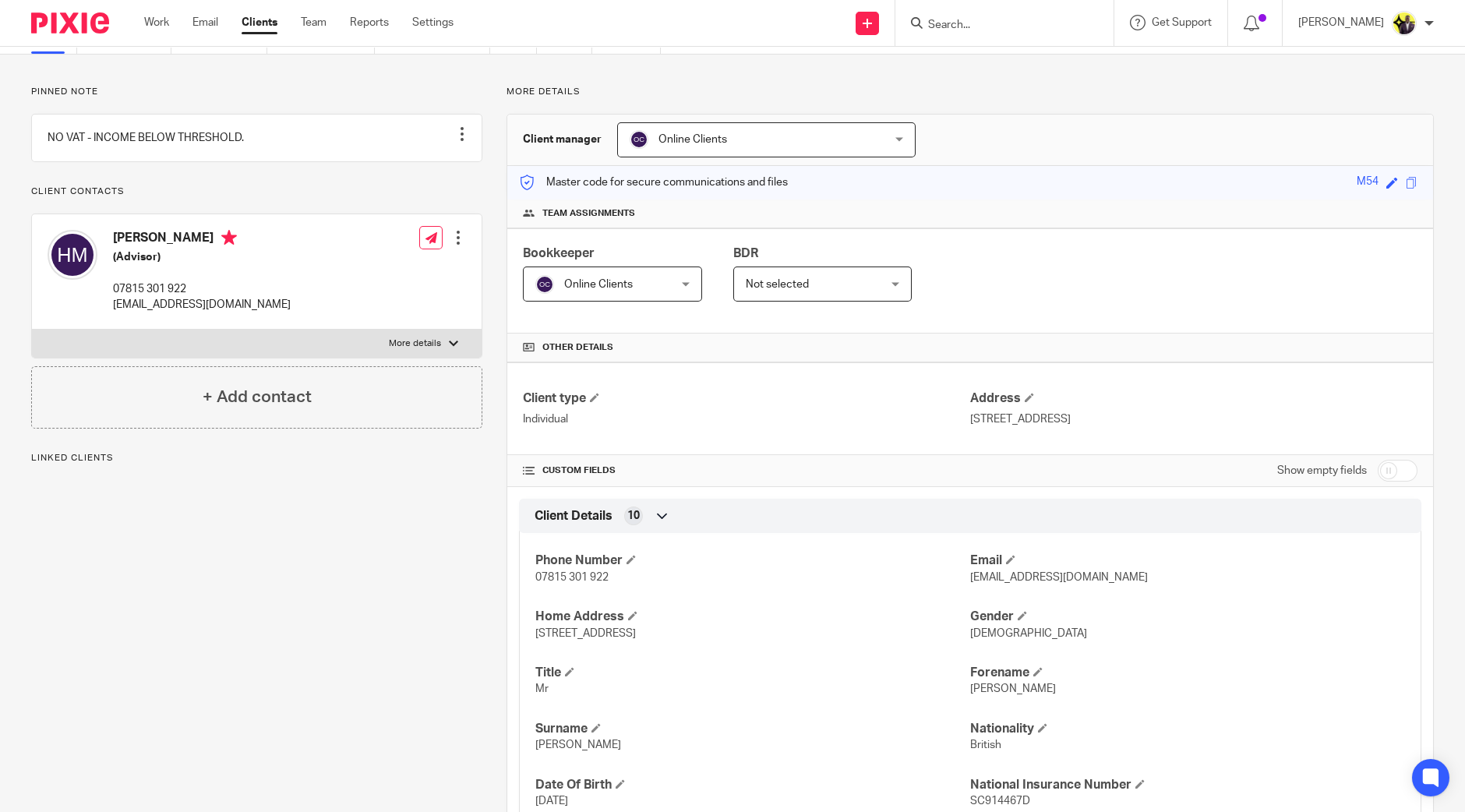
scroll to position [194, 0]
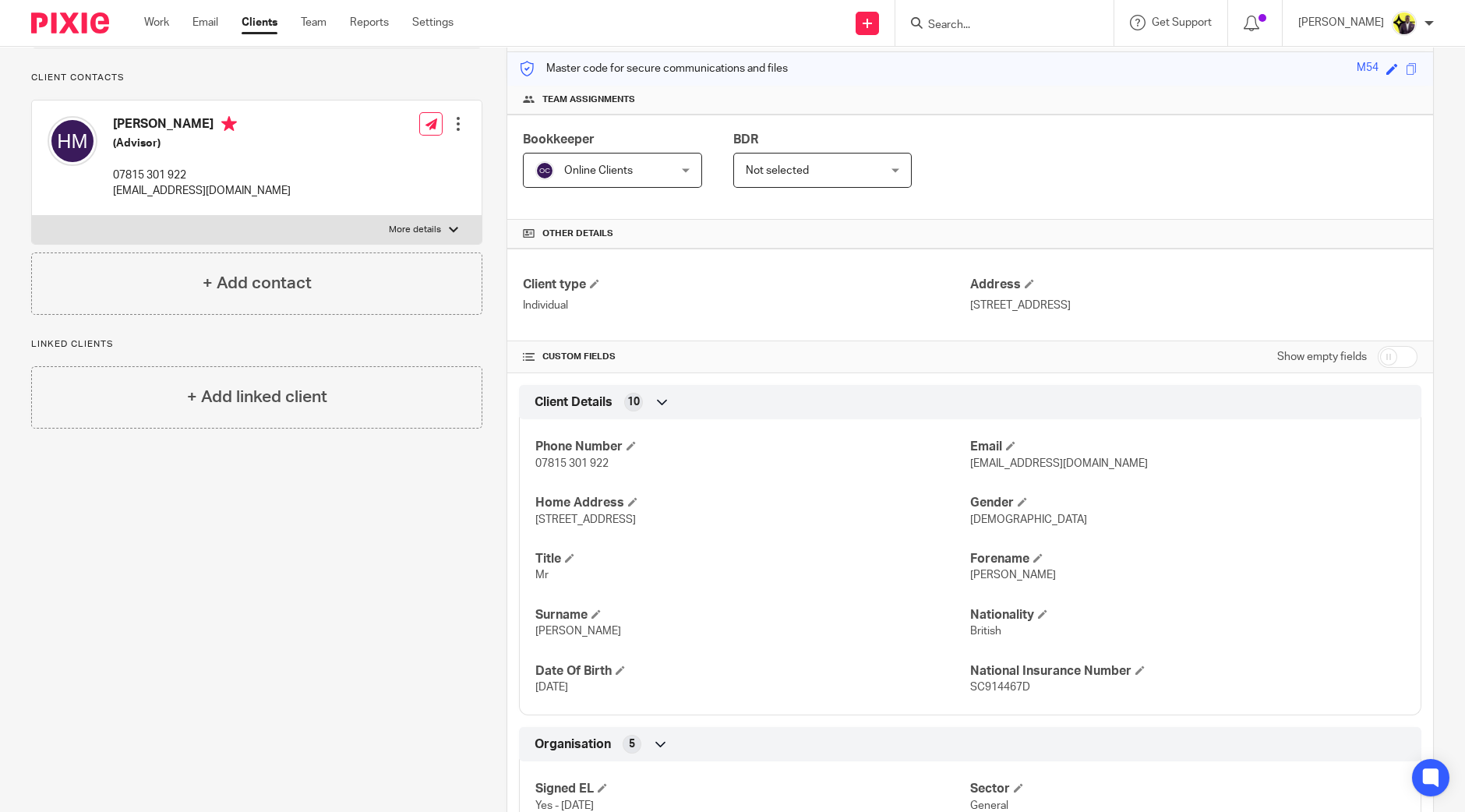
click at [1001, 28] on input "Search" at bounding box center [997, 26] width 140 height 14
type input "buzz"
click at [1059, 72] on link at bounding box center [1055, 66] width 263 height 35
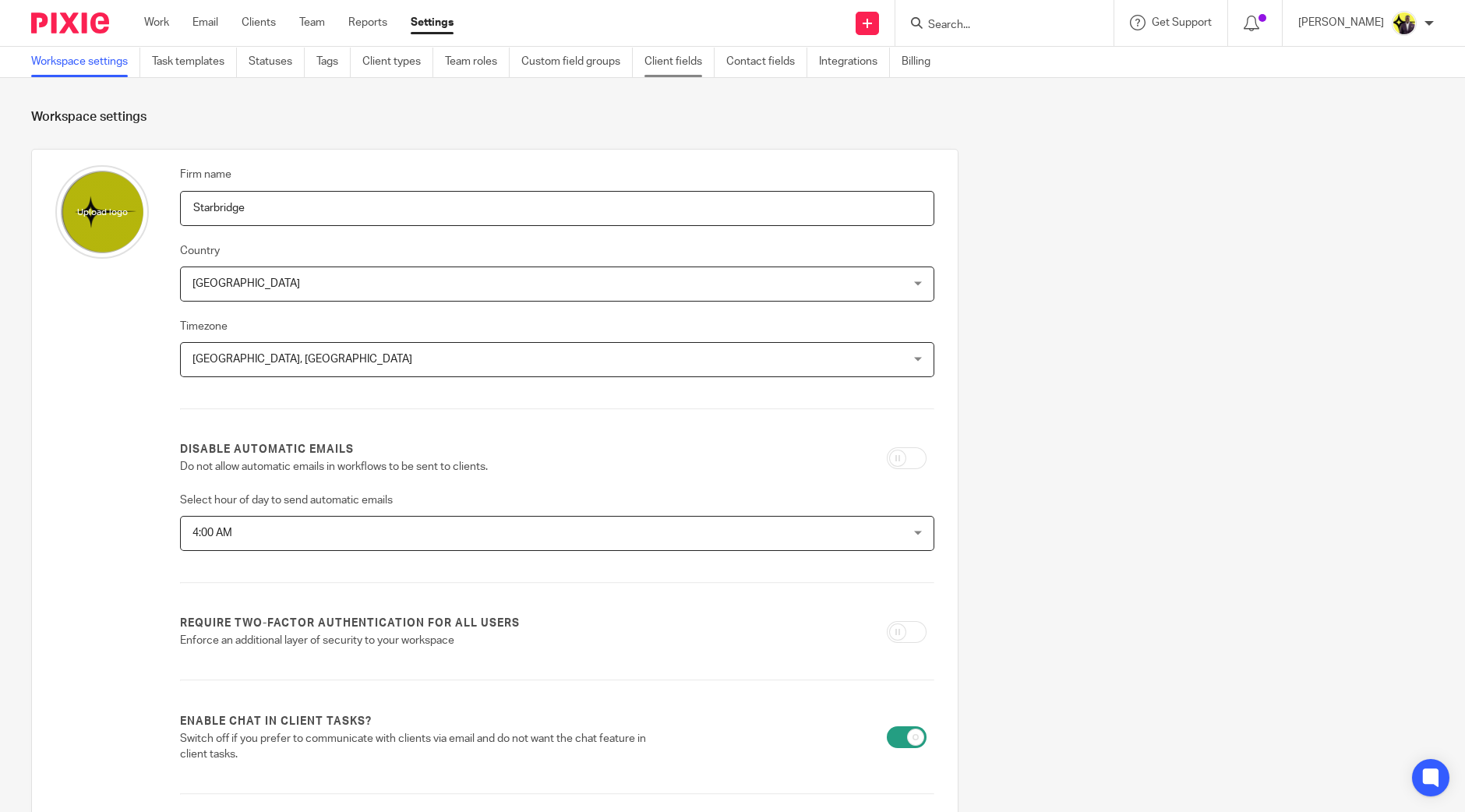
click at [674, 58] on link "Client fields" at bounding box center [679, 61] width 70 height 31
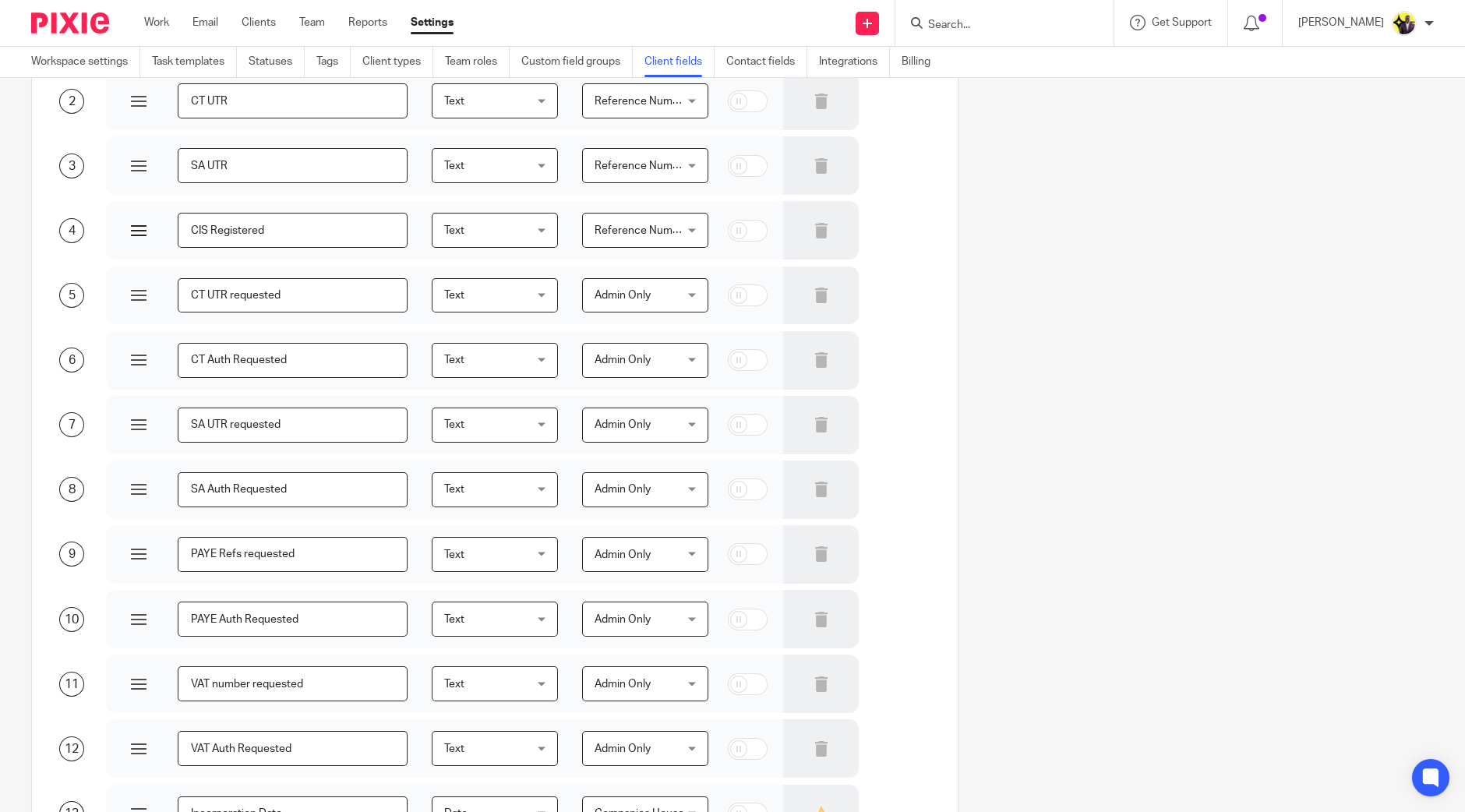
scroll to position [2440, 0]
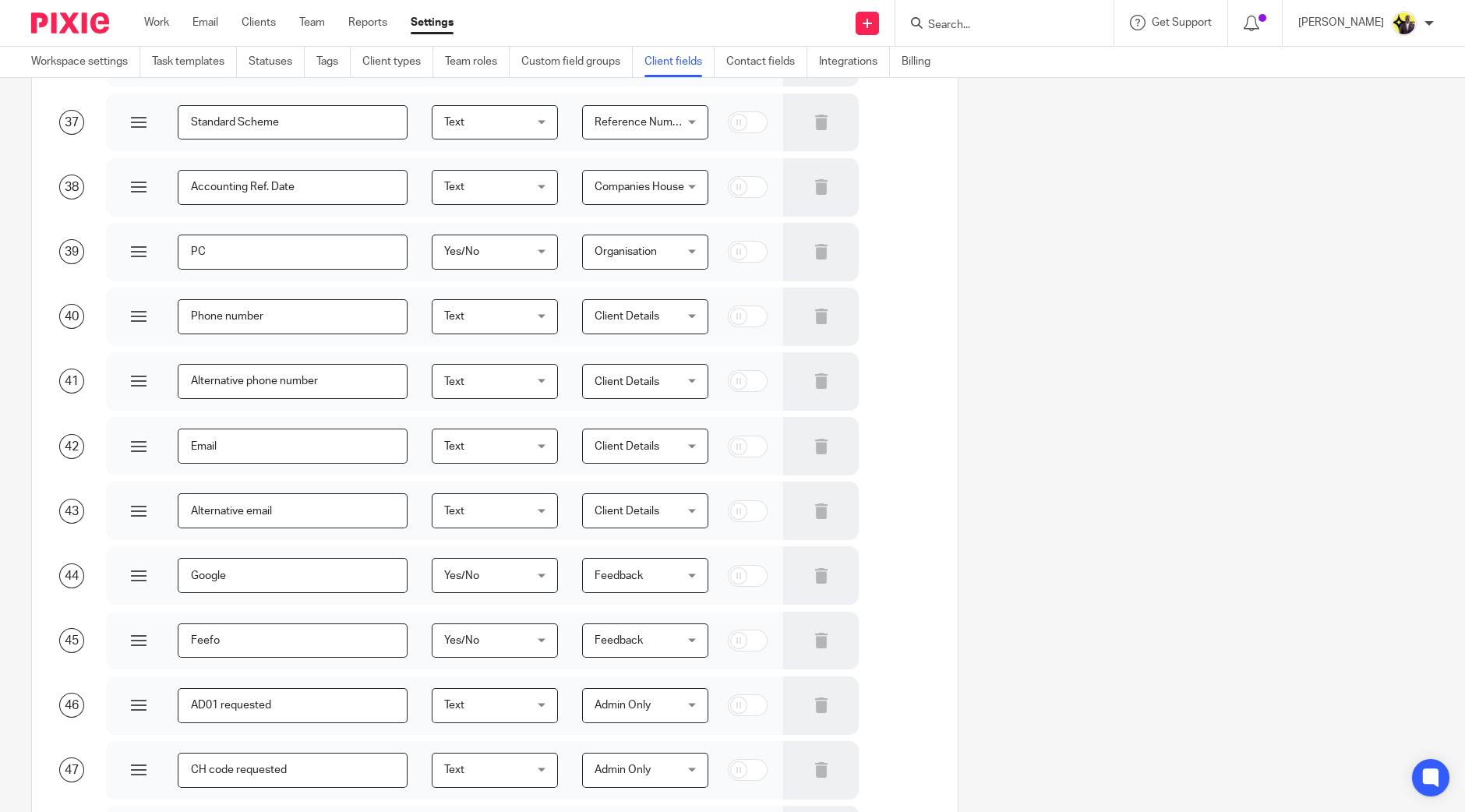
click at [333, 438] on input "Email" at bounding box center [293, 446] width 230 height 35
type input "Email Address"
click at [327, 506] on input "Alternative email" at bounding box center [293, 511] width 230 height 35
type input "Alternative Email Address"
click at [245, 374] on input "Alternative phone number" at bounding box center [293, 382] width 230 height 35
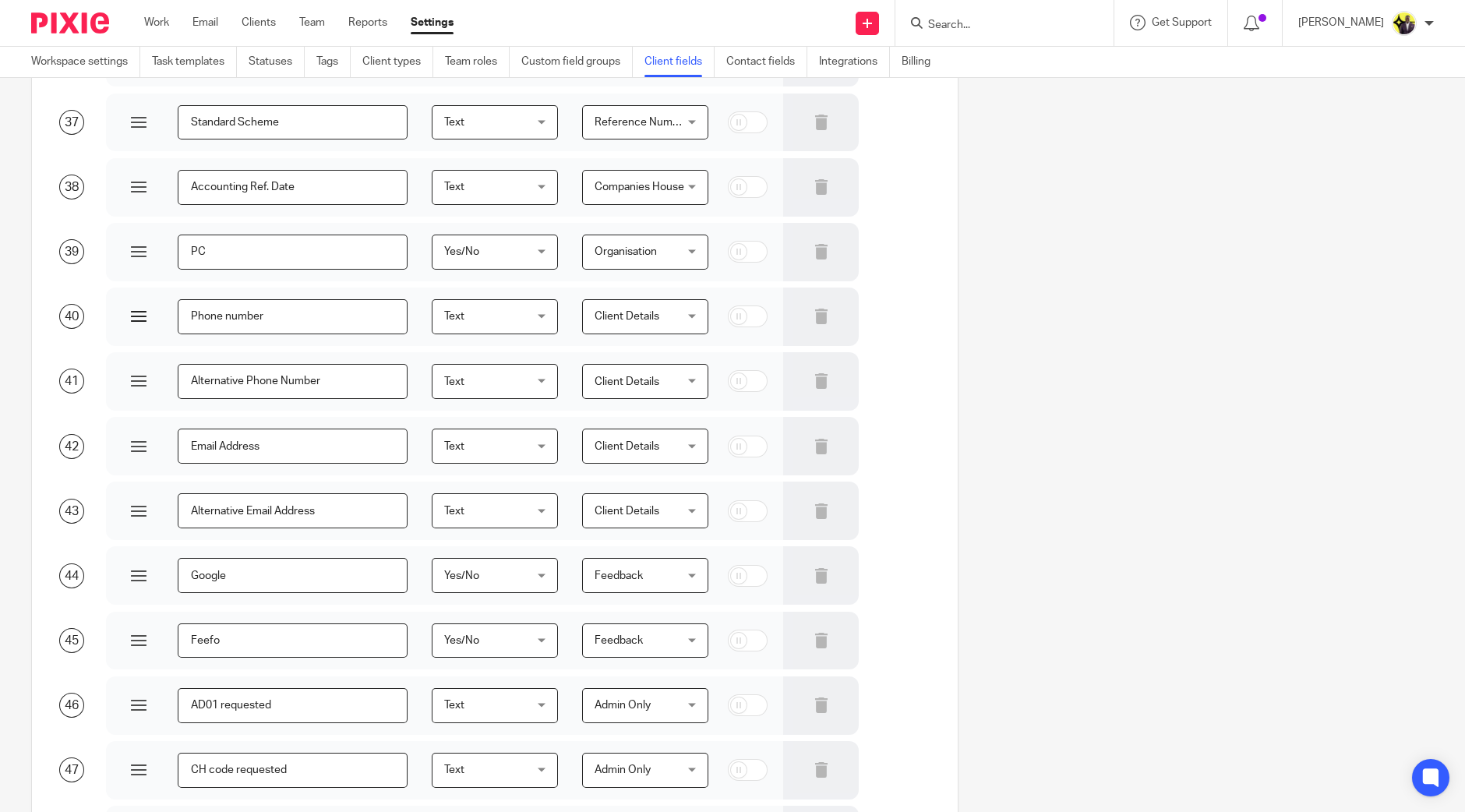
type input "Alternative Phone Number"
click at [226, 313] on input "Phone number" at bounding box center [293, 317] width 230 height 35
type input "Phone Number"
click at [1025, 542] on div "Order Field name Field type Custom field group Required 1 Company Reg. No. Text…" at bounding box center [721, 805] width 1427 height 6192
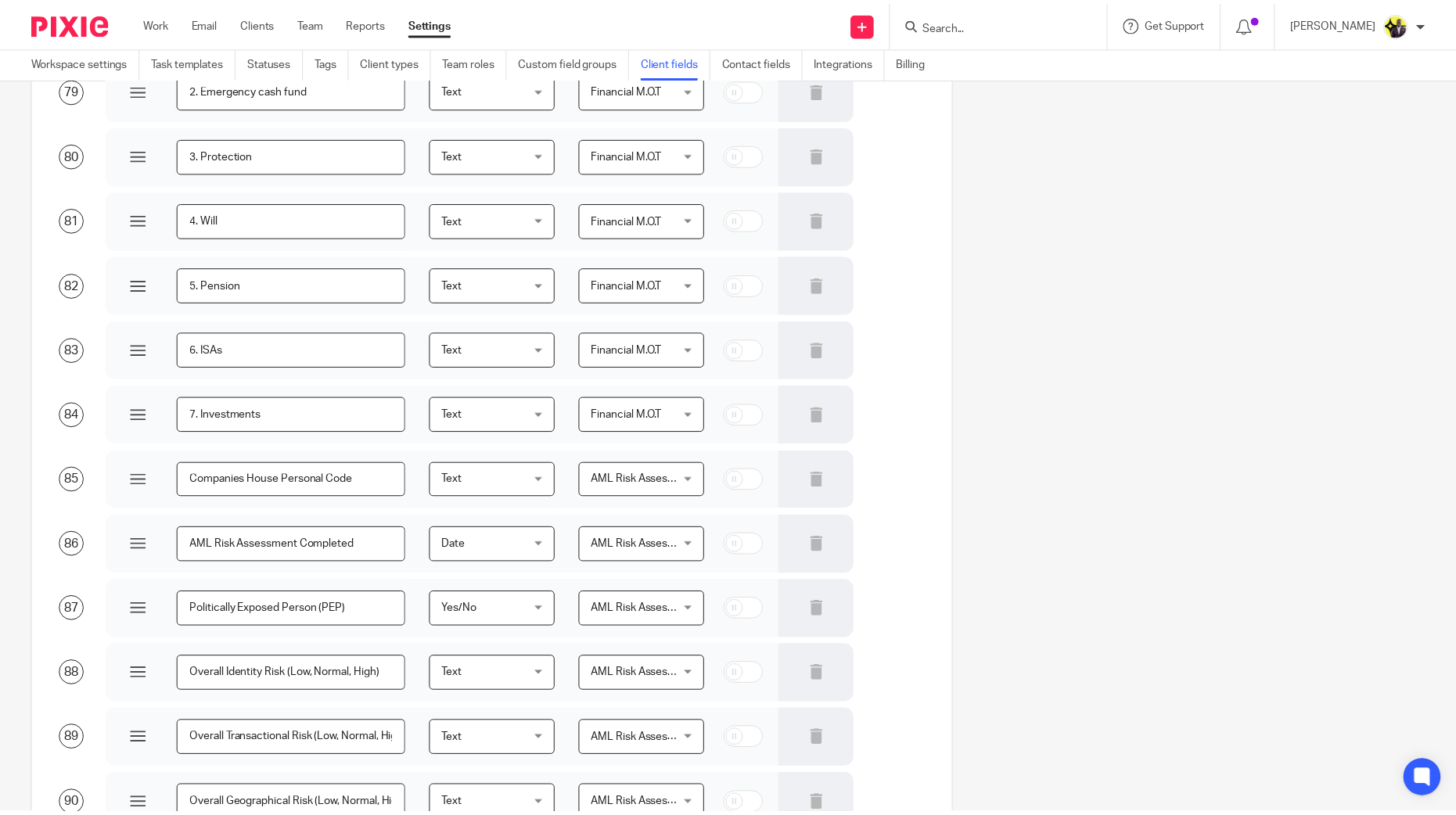
scroll to position [5579, 0]
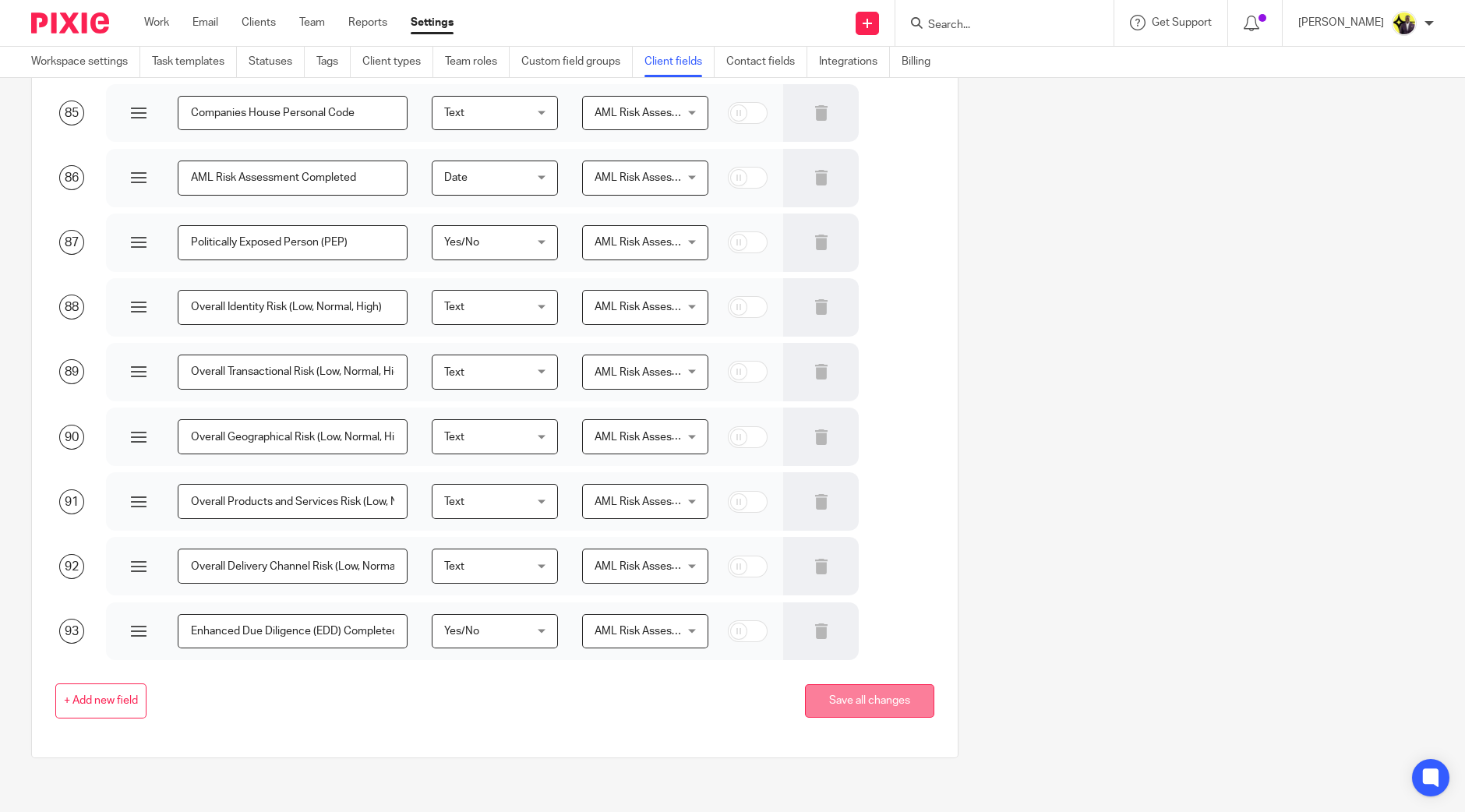
click at [840, 697] on button "Save all changes" at bounding box center [870, 701] width 129 height 34
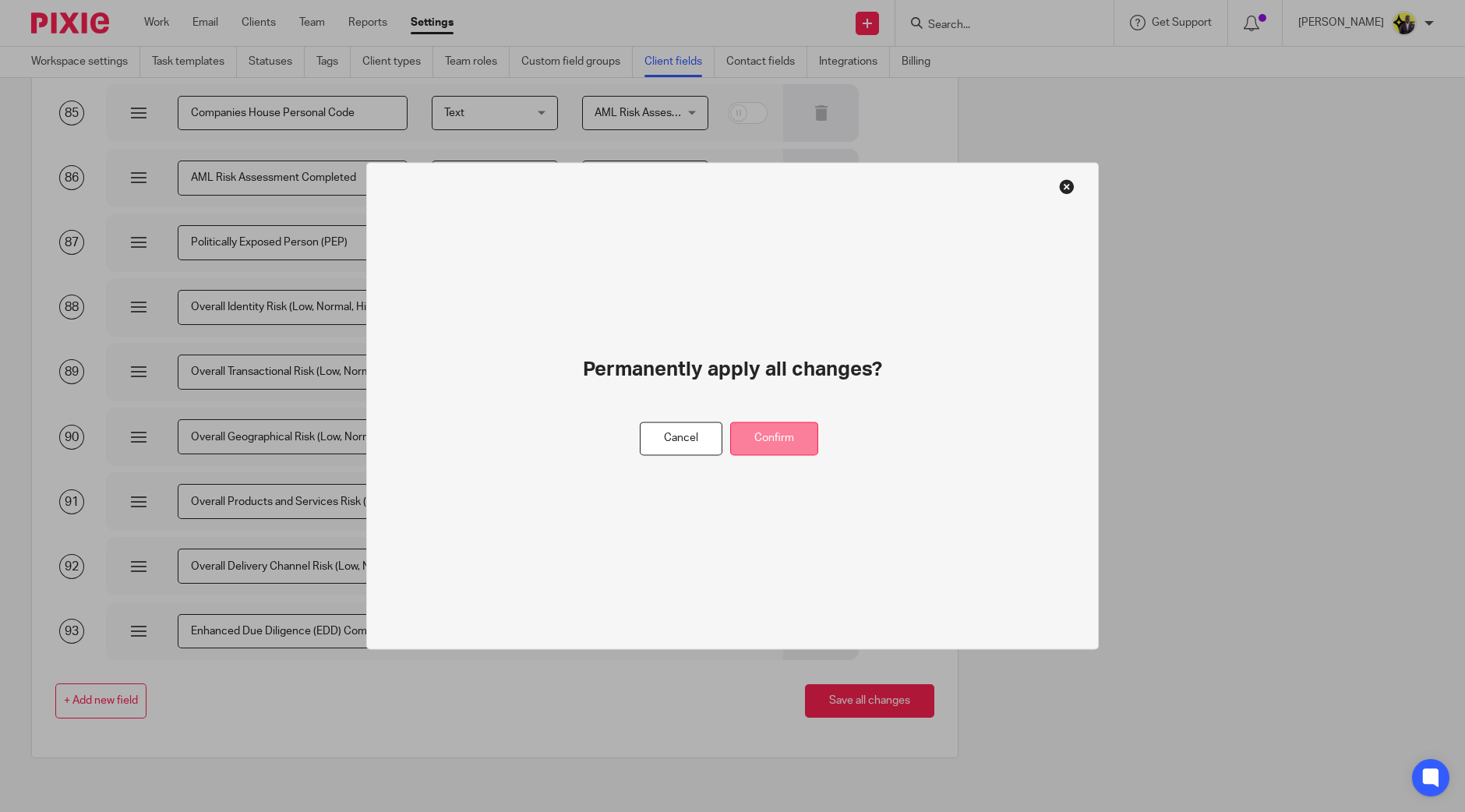
click at [806, 445] on button "Confirm" at bounding box center [774, 439] width 88 height 34
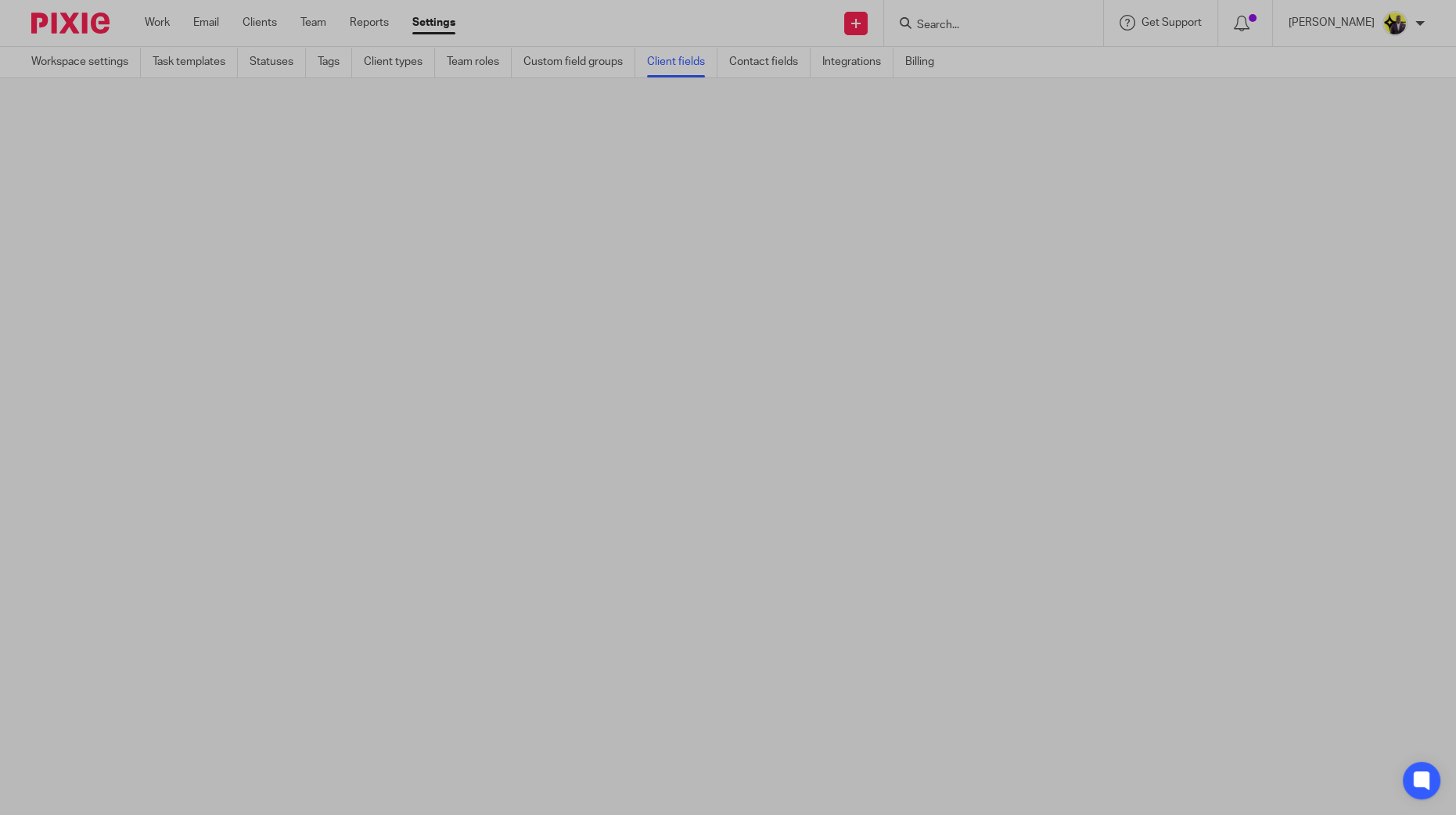
scroll to position [0, 0]
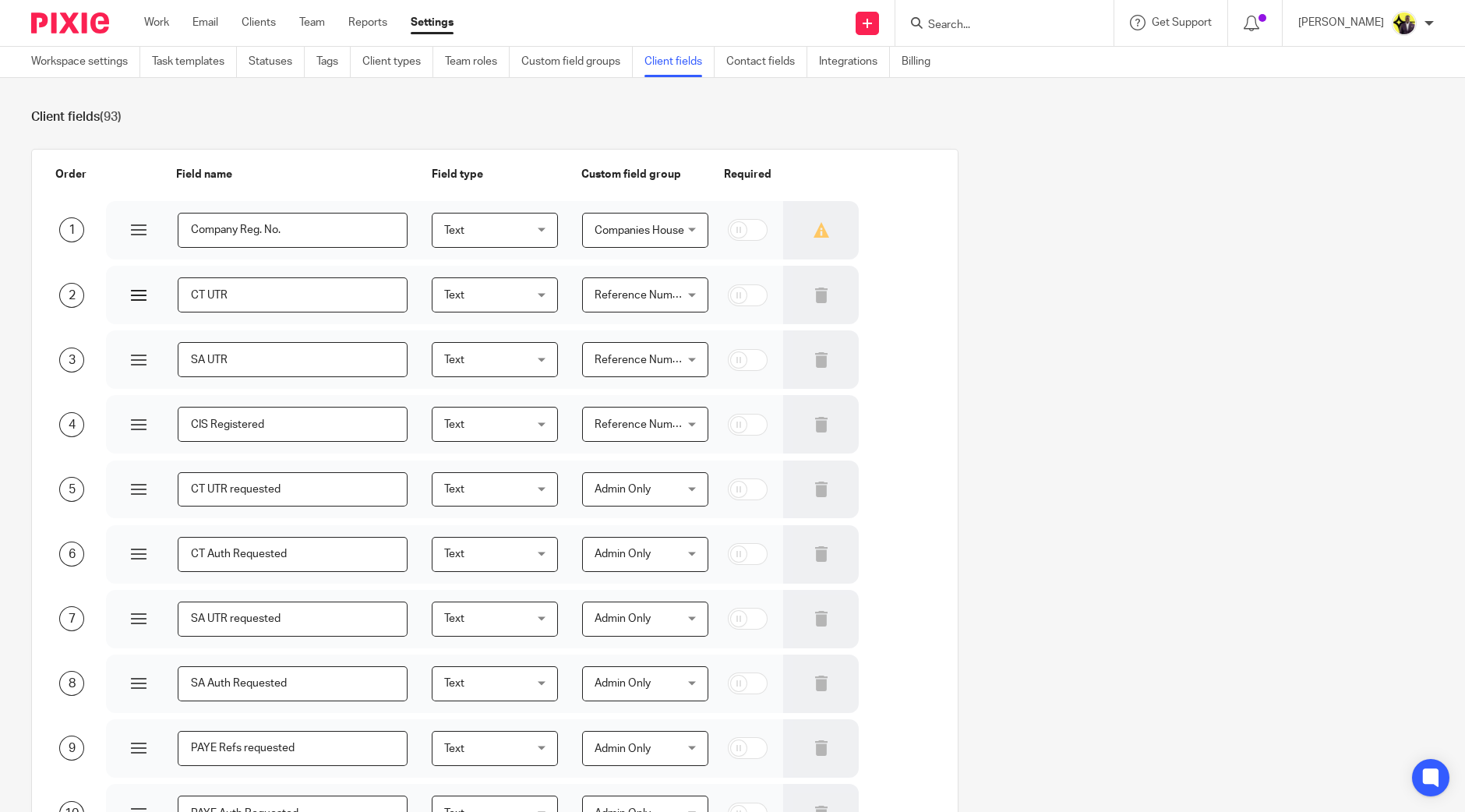
scroll to position [3217, 0]
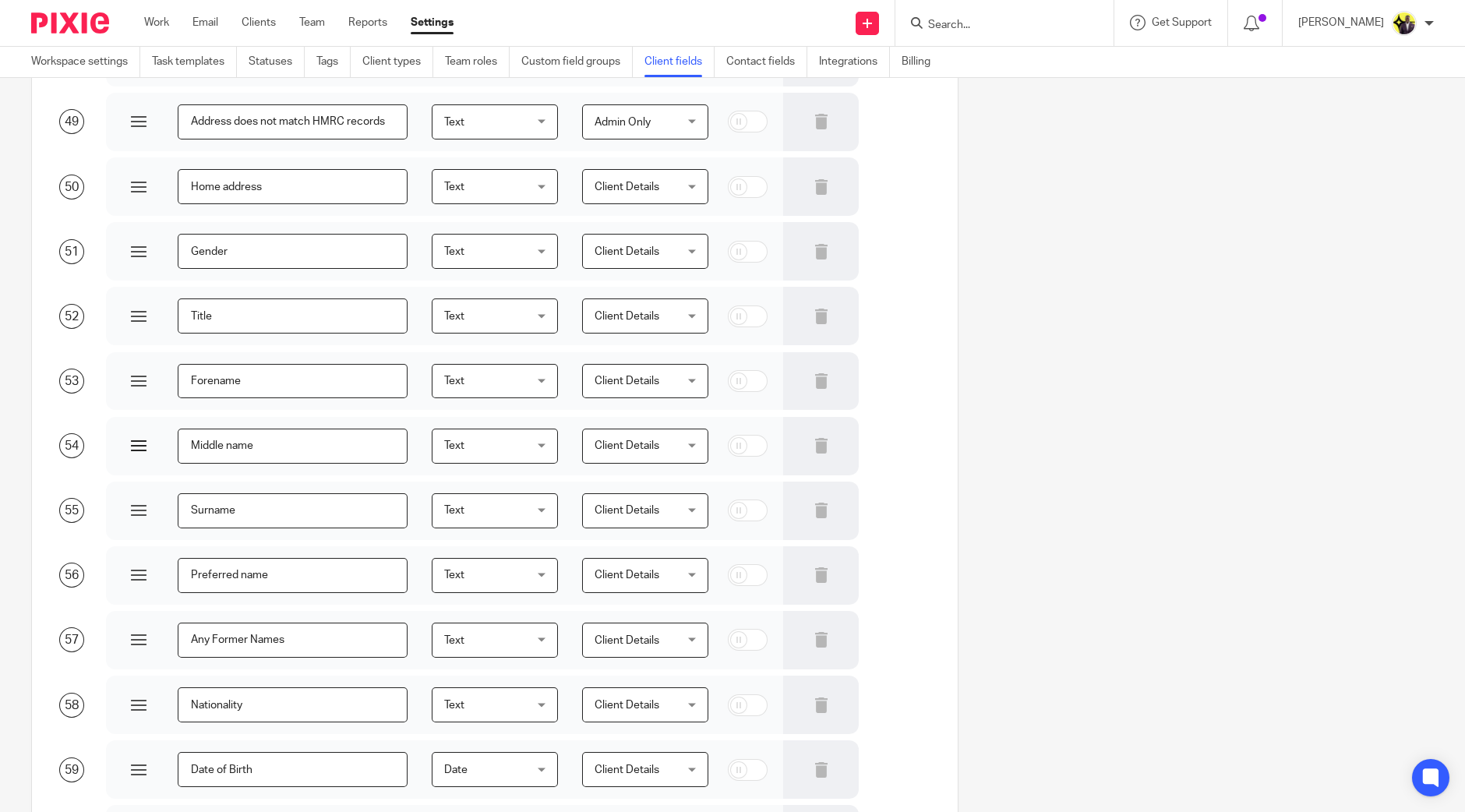
drag, startPoint x: 224, startPoint y: 442, endPoint x: 323, endPoint y: 460, distance: 100.6
click at [224, 442] on input "Middle name" at bounding box center [293, 446] width 230 height 35
type input "Middle Names"
click at [1105, 301] on div "Order Field name Field type Custom field group Required 1 Company Reg. No. Text…" at bounding box center [721, 27] width 1427 height 6192
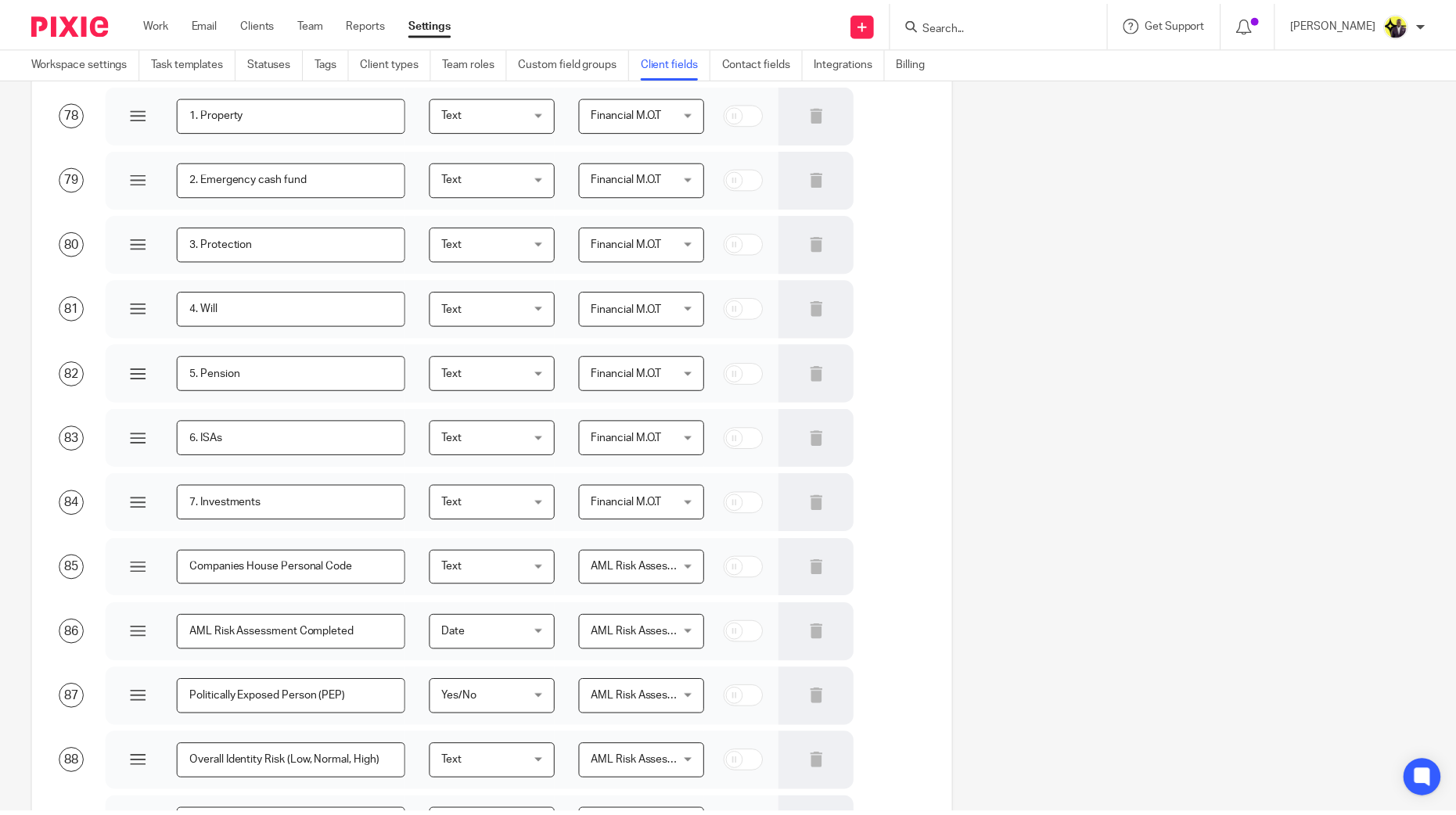
scroll to position [5579, 0]
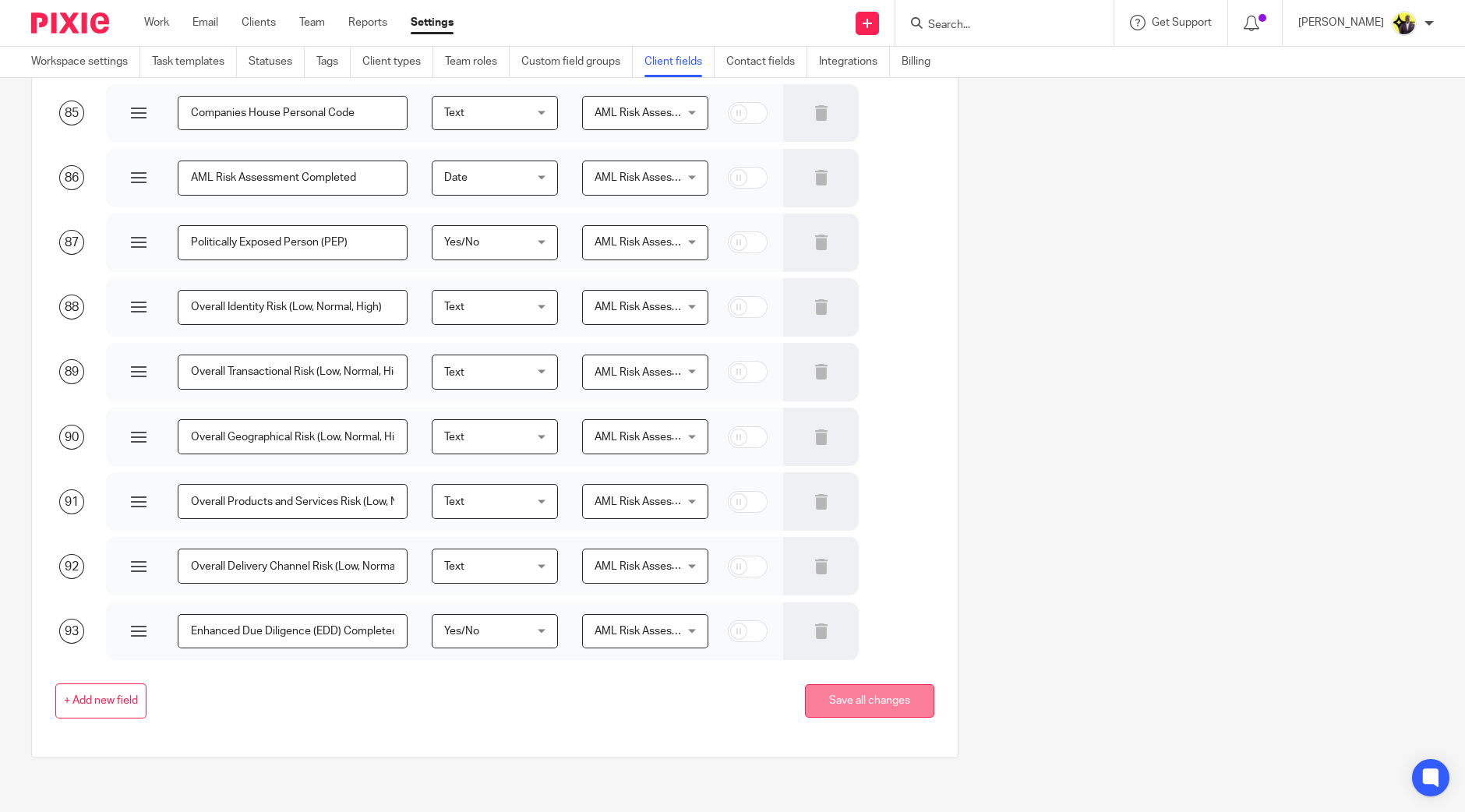
click at [889, 703] on button "Save all changes" at bounding box center [870, 701] width 129 height 34
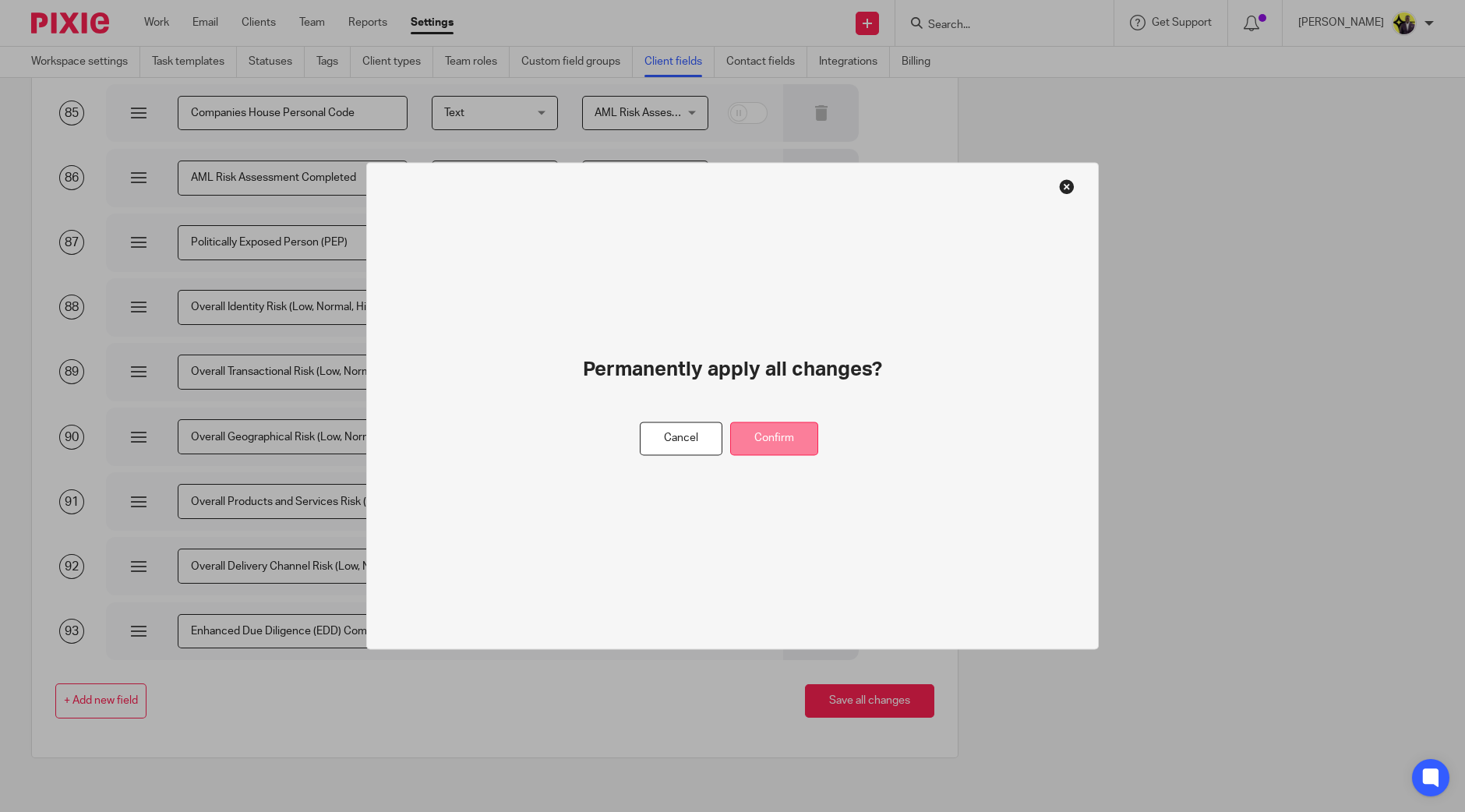
click at [793, 430] on button "Confirm" at bounding box center [774, 439] width 88 height 34
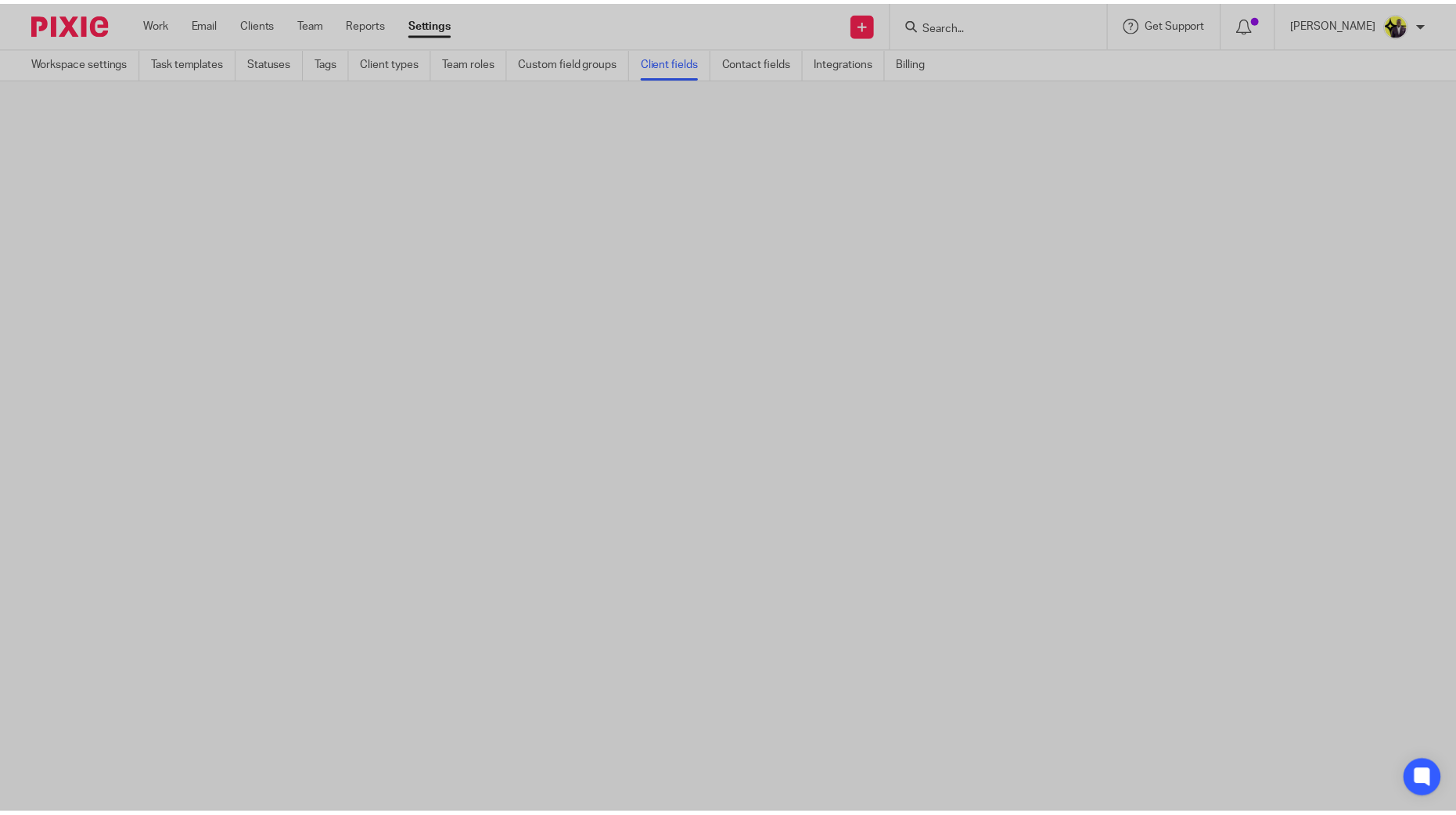
scroll to position [0, 0]
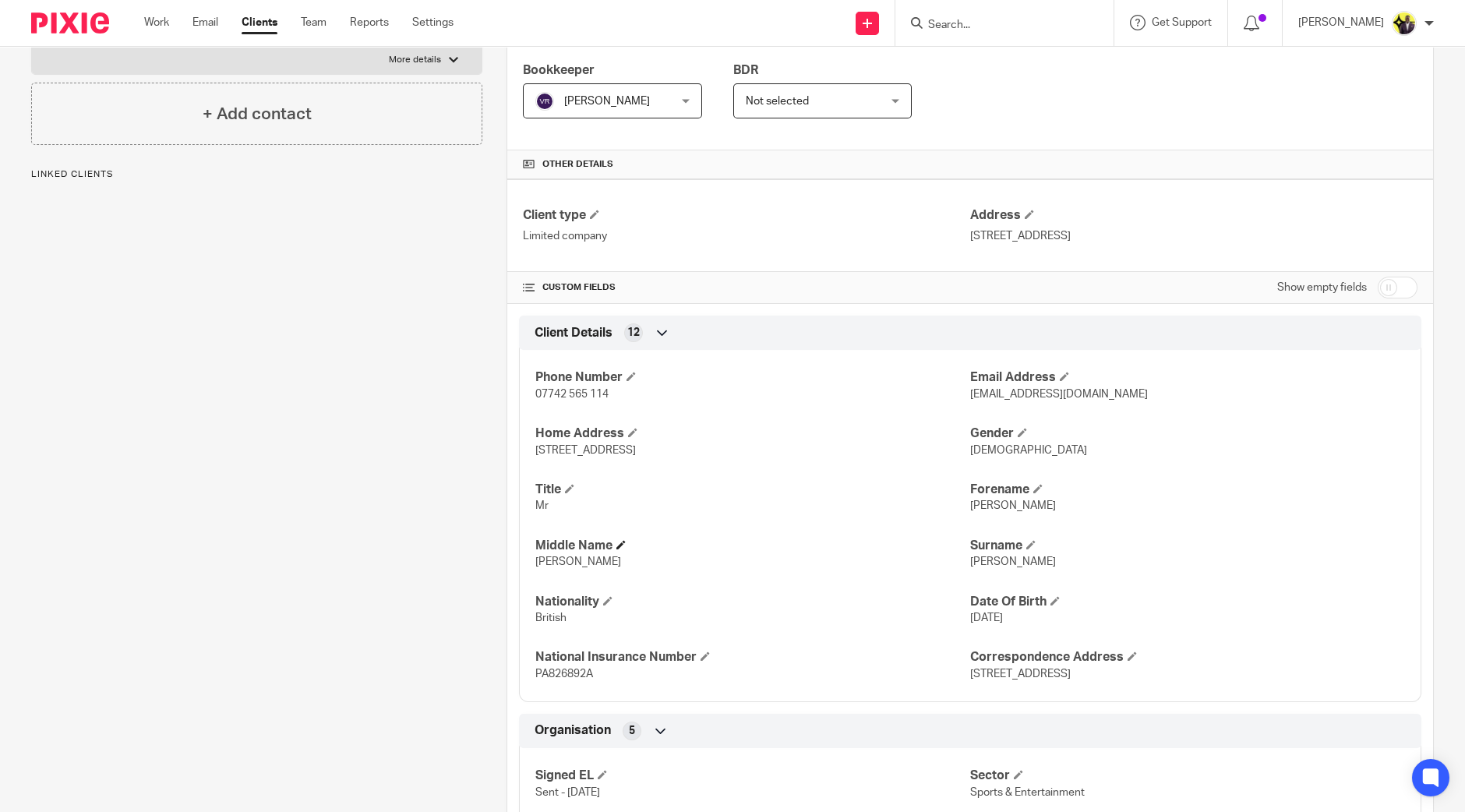
scroll to position [292, 0]
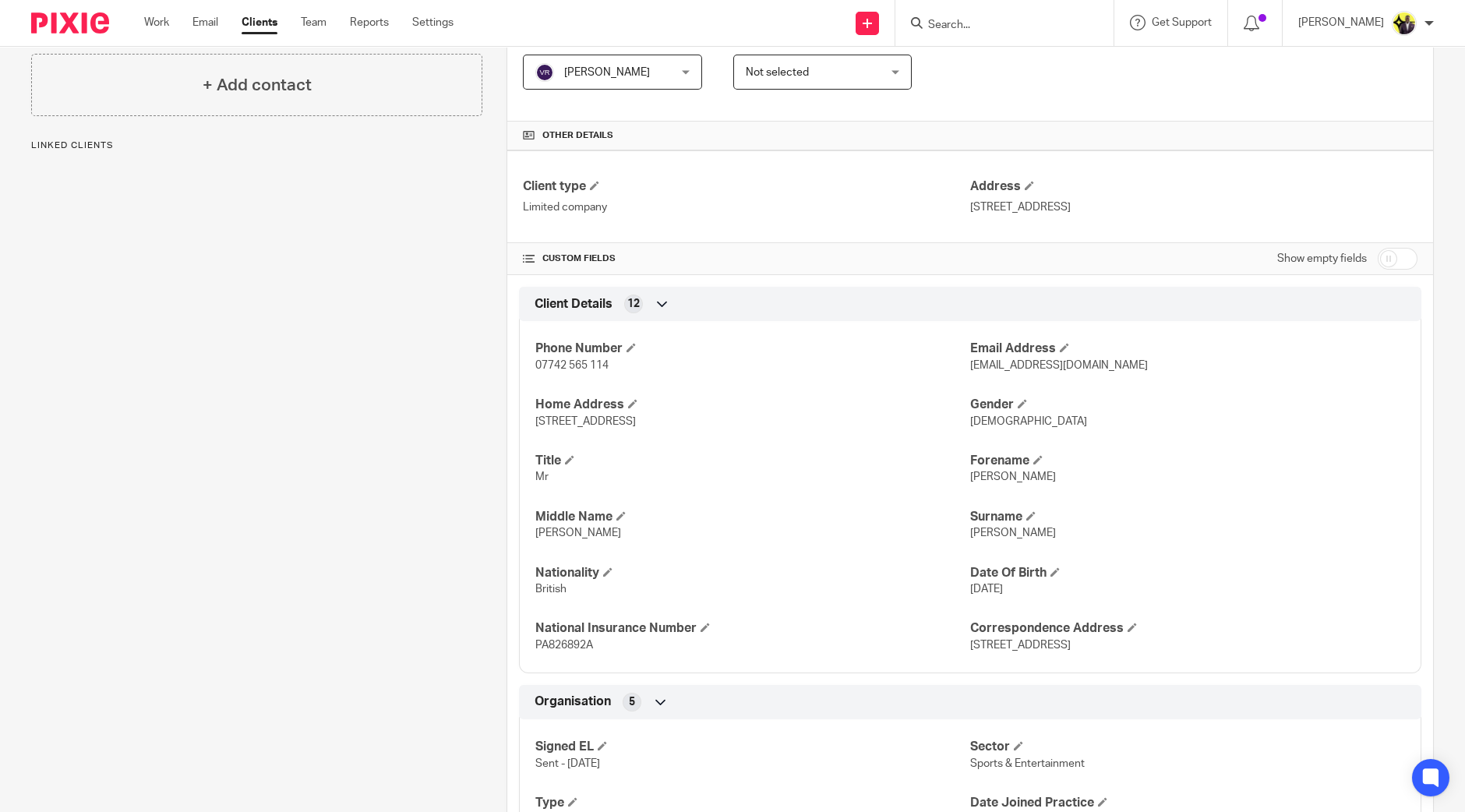
click at [1393, 260] on input "checkbox" at bounding box center [1398, 259] width 39 height 22
checkbox input "true"
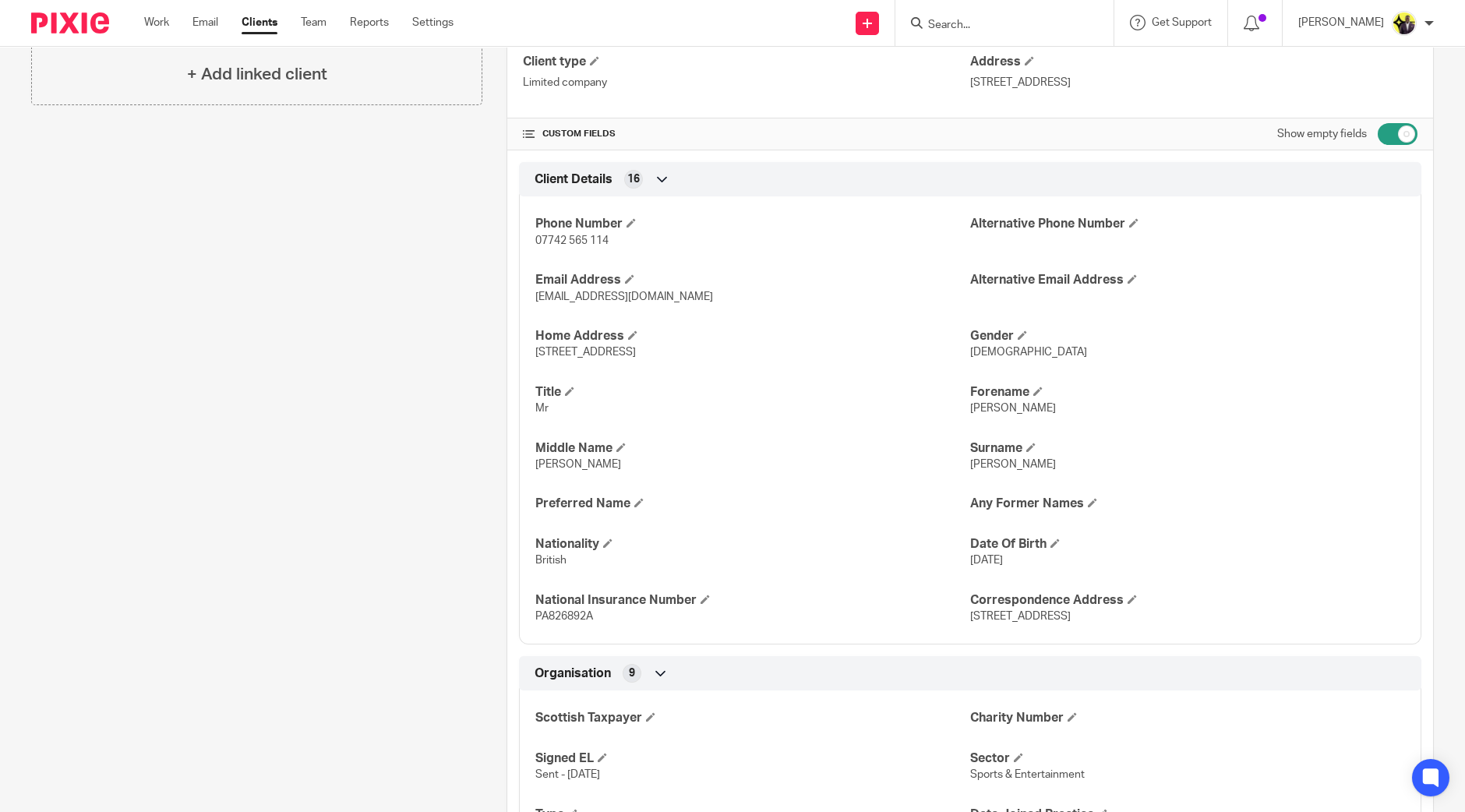
scroll to position [389, 0]
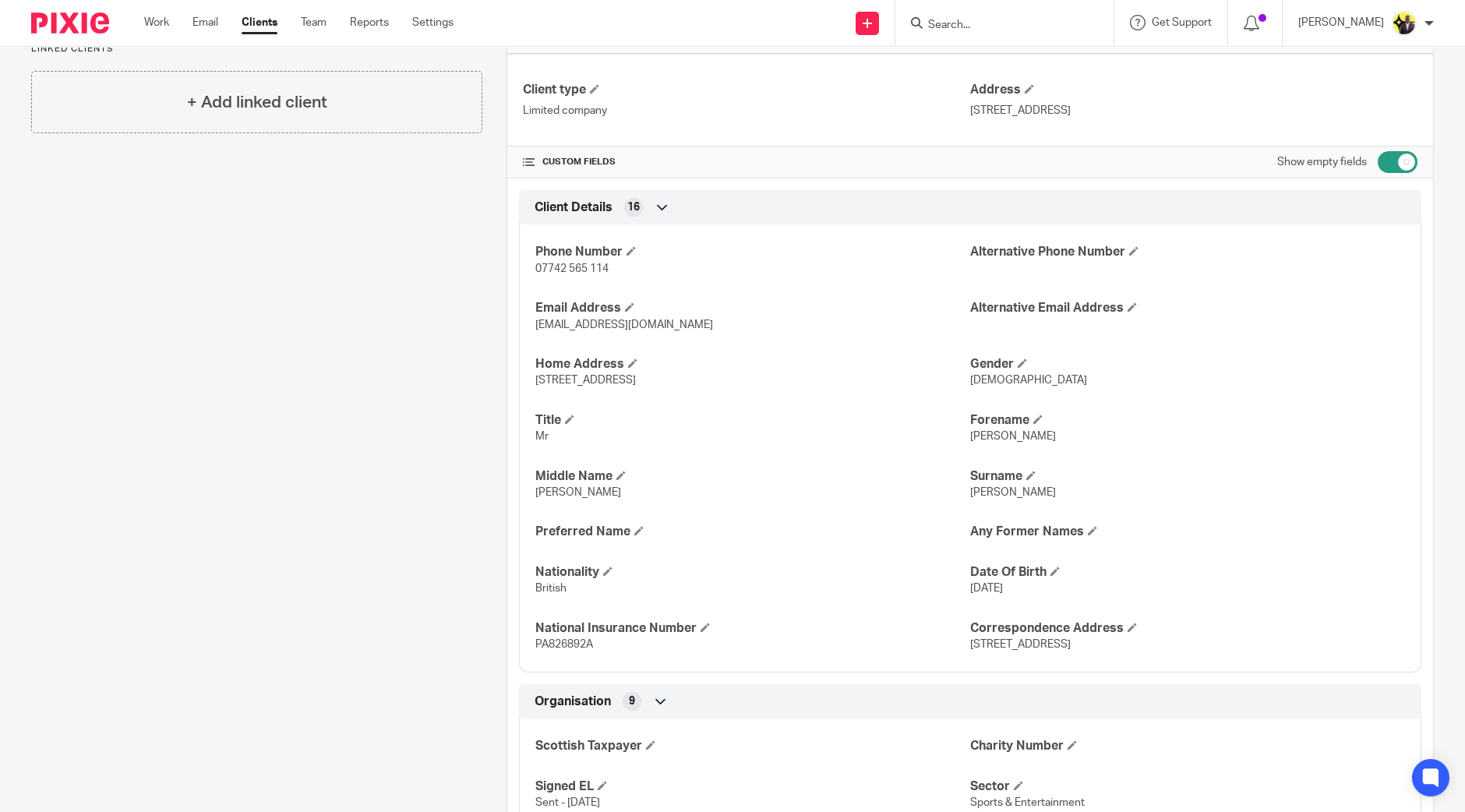
drag, startPoint x: 990, startPoint y: 111, endPoint x: 1105, endPoint y: 100, distance: 115.5
click at [1105, 102] on p "320 City Road, London, EC1V 2NZ" at bounding box center [1194, 110] width 447 height 16
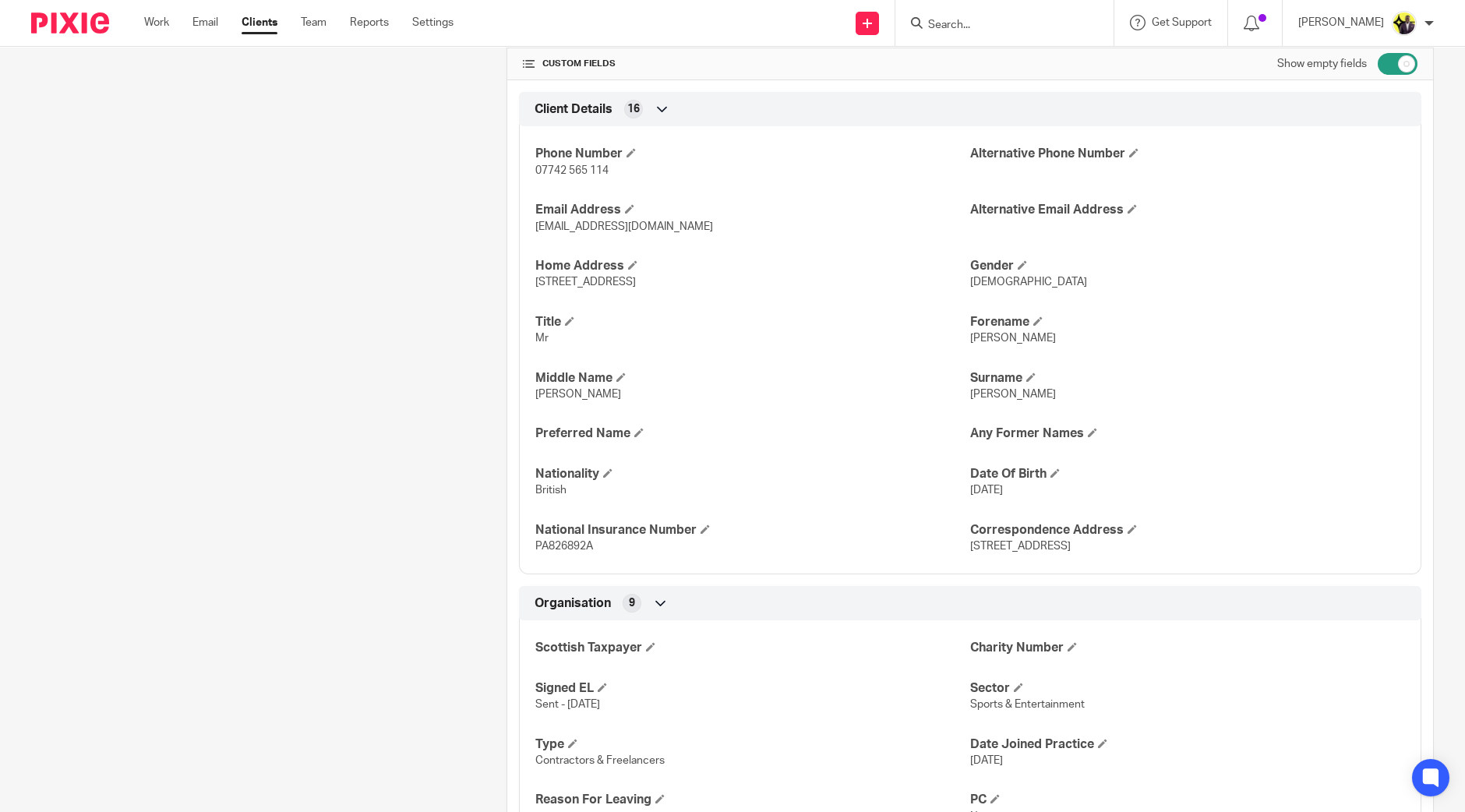
drag, startPoint x: 533, startPoint y: 318, endPoint x: 1012, endPoint y: 400, distance: 486.0
click at [1012, 400] on div "Phone Number 07742 565 114 Alternative Phone Number Email Address mgmtcastillo@…" at bounding box center [970, 344] width 903 height 460
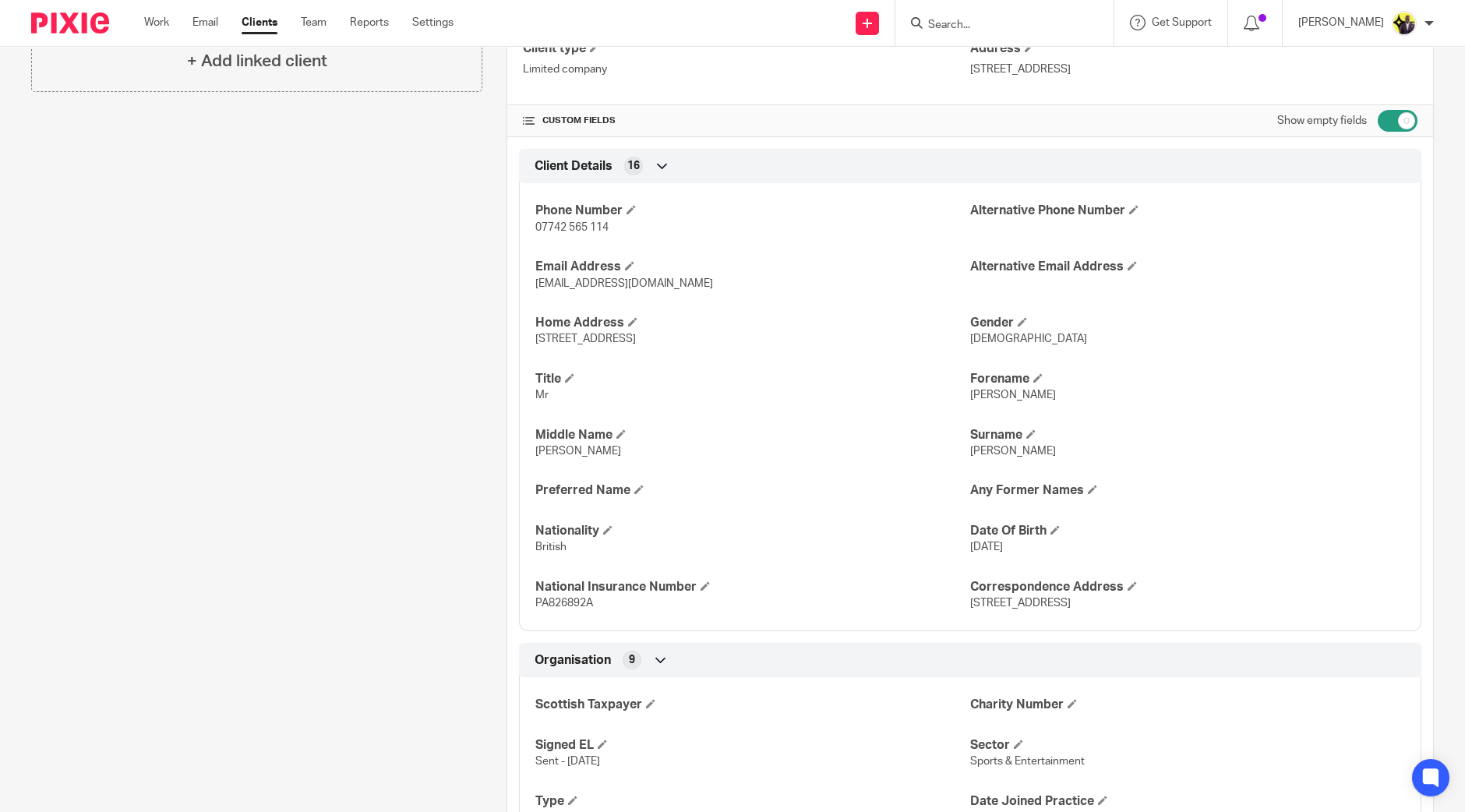
scroll to position [389, 0]
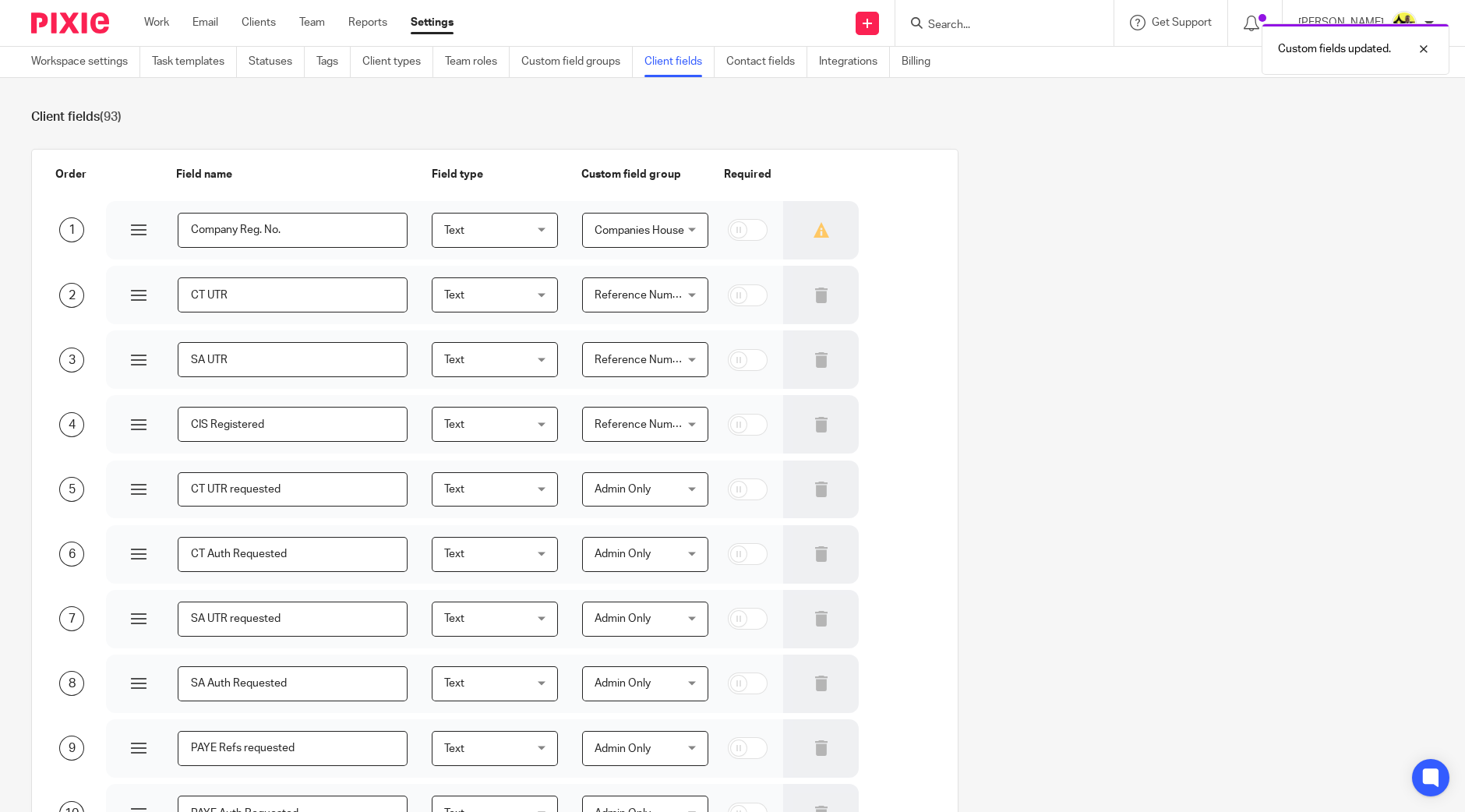
scroll to position [3217, 0]
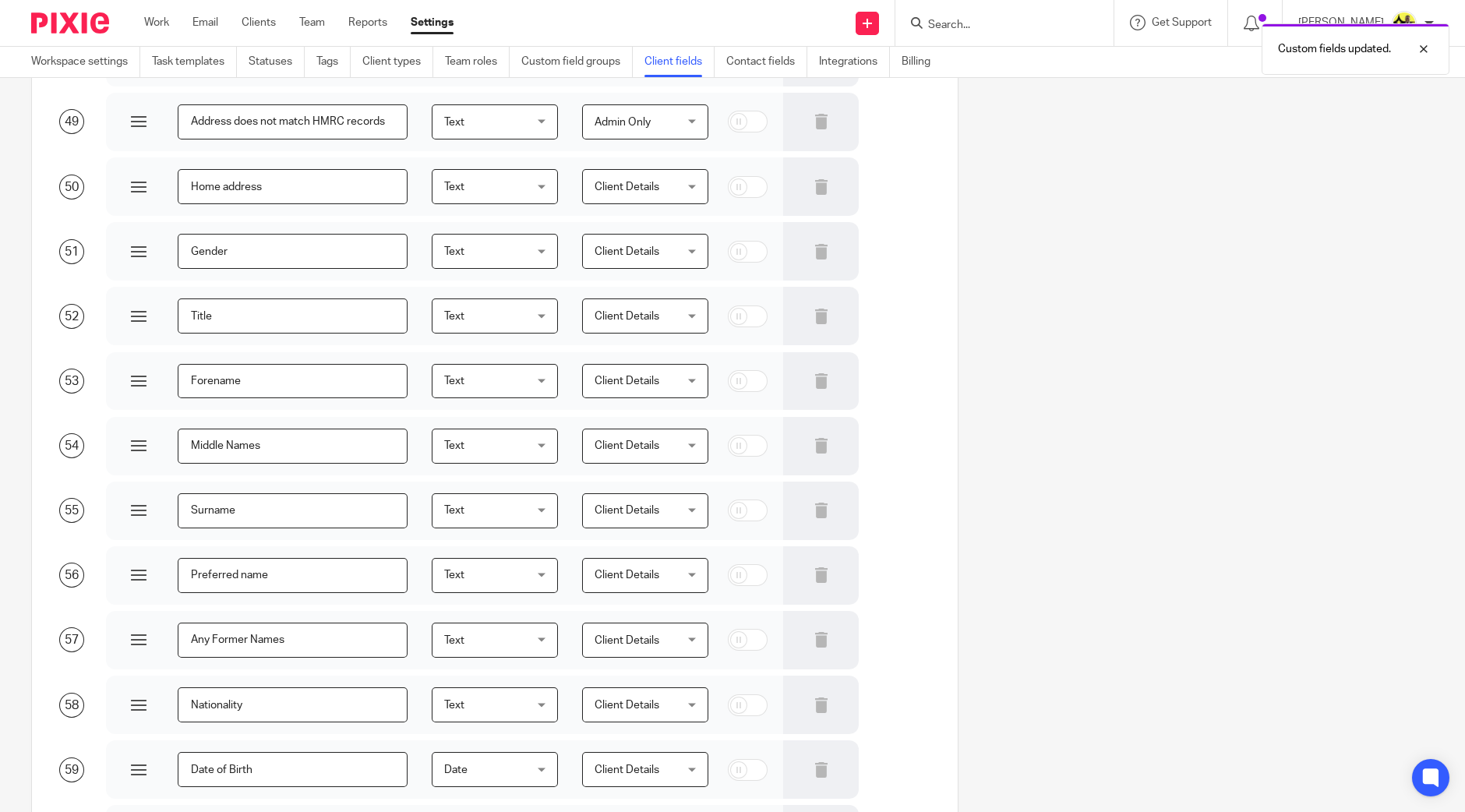
click at [1154, 451] on div "Order Field name Field type Custom field group Required 1 Company Reg. No. Text…" at bounding box center [721, 27] width 1427 height 6192
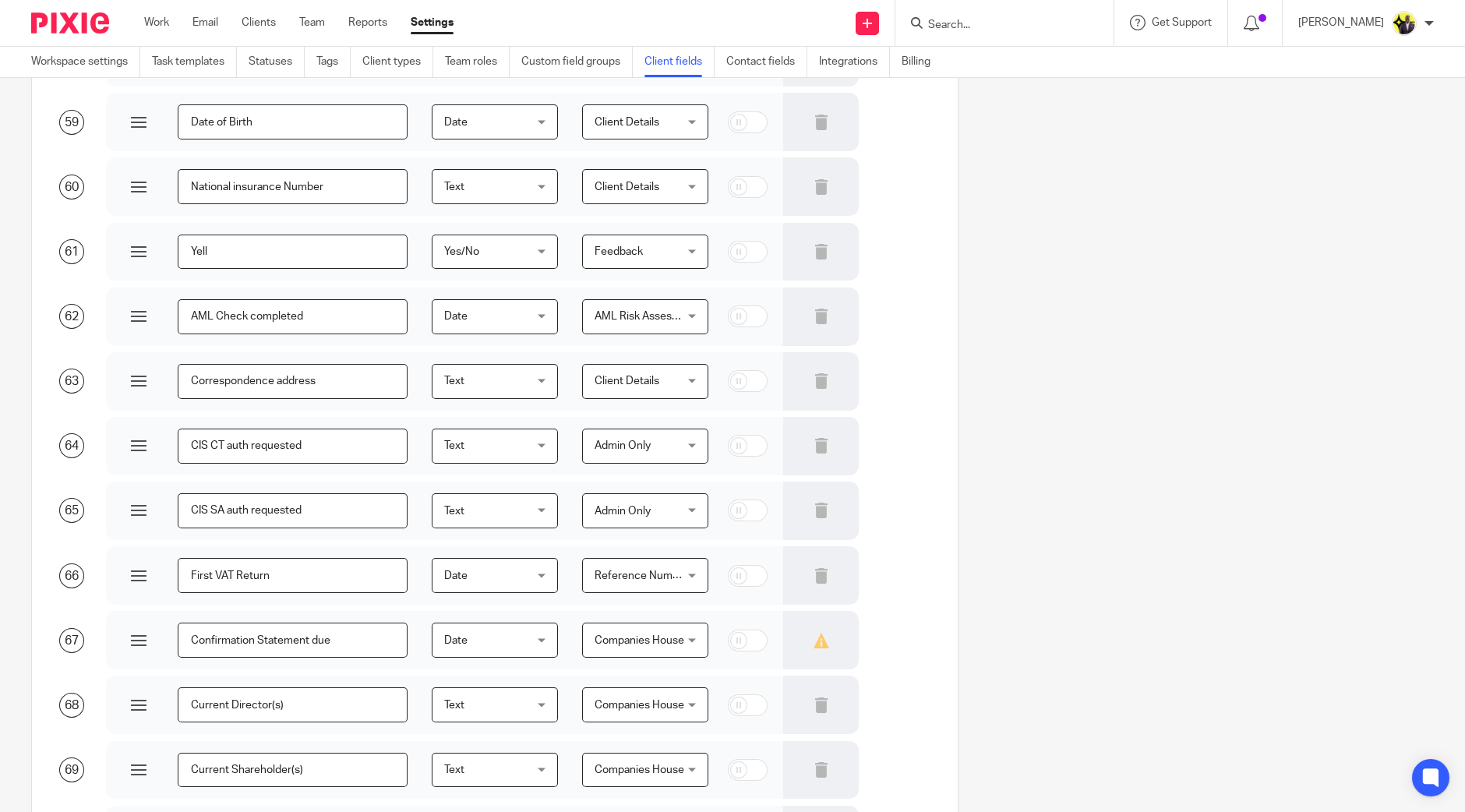
scroll to position [0, 0]
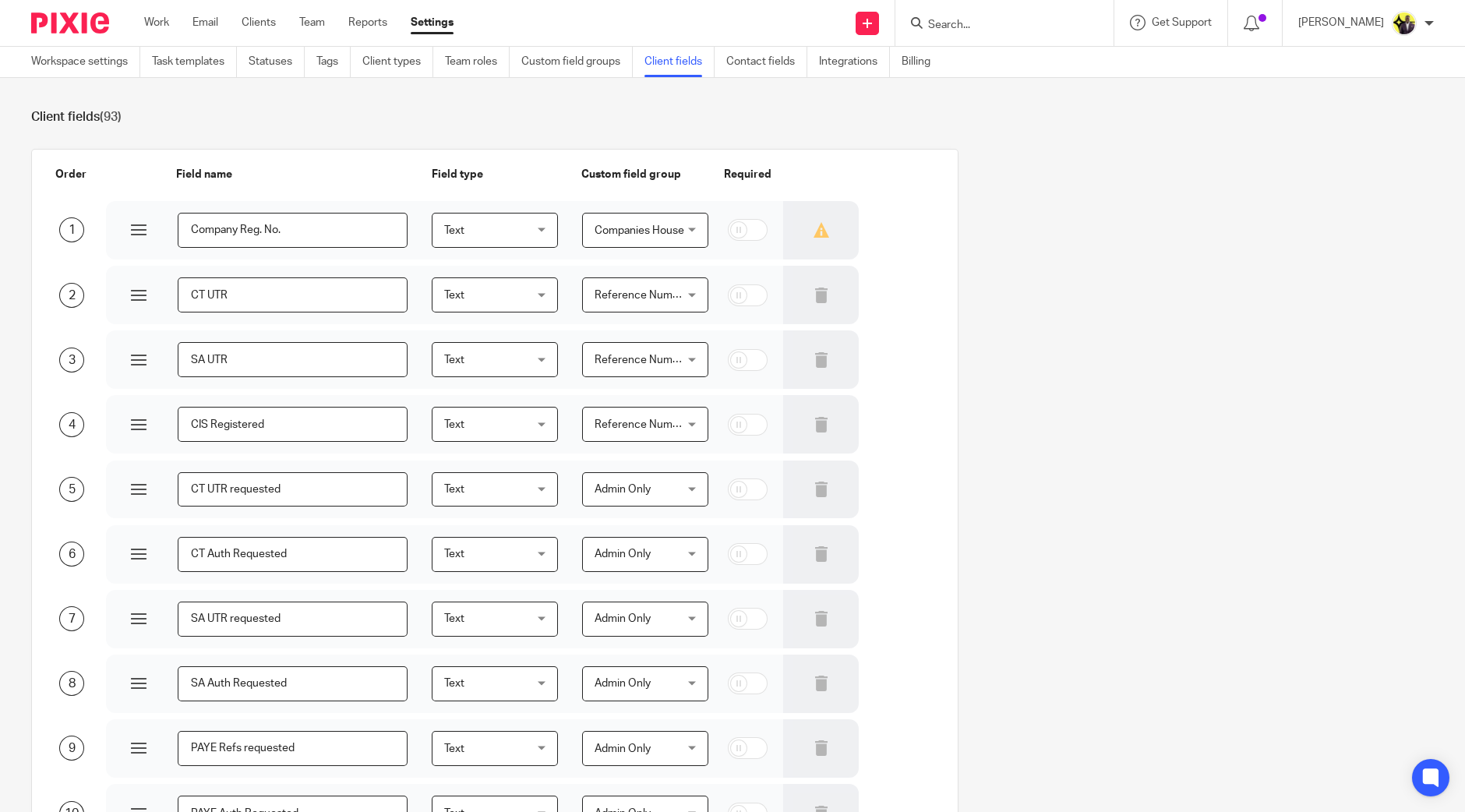
click at [531, 428] on div "Text Text" at bounding box center [495, 424] width 126 height 35
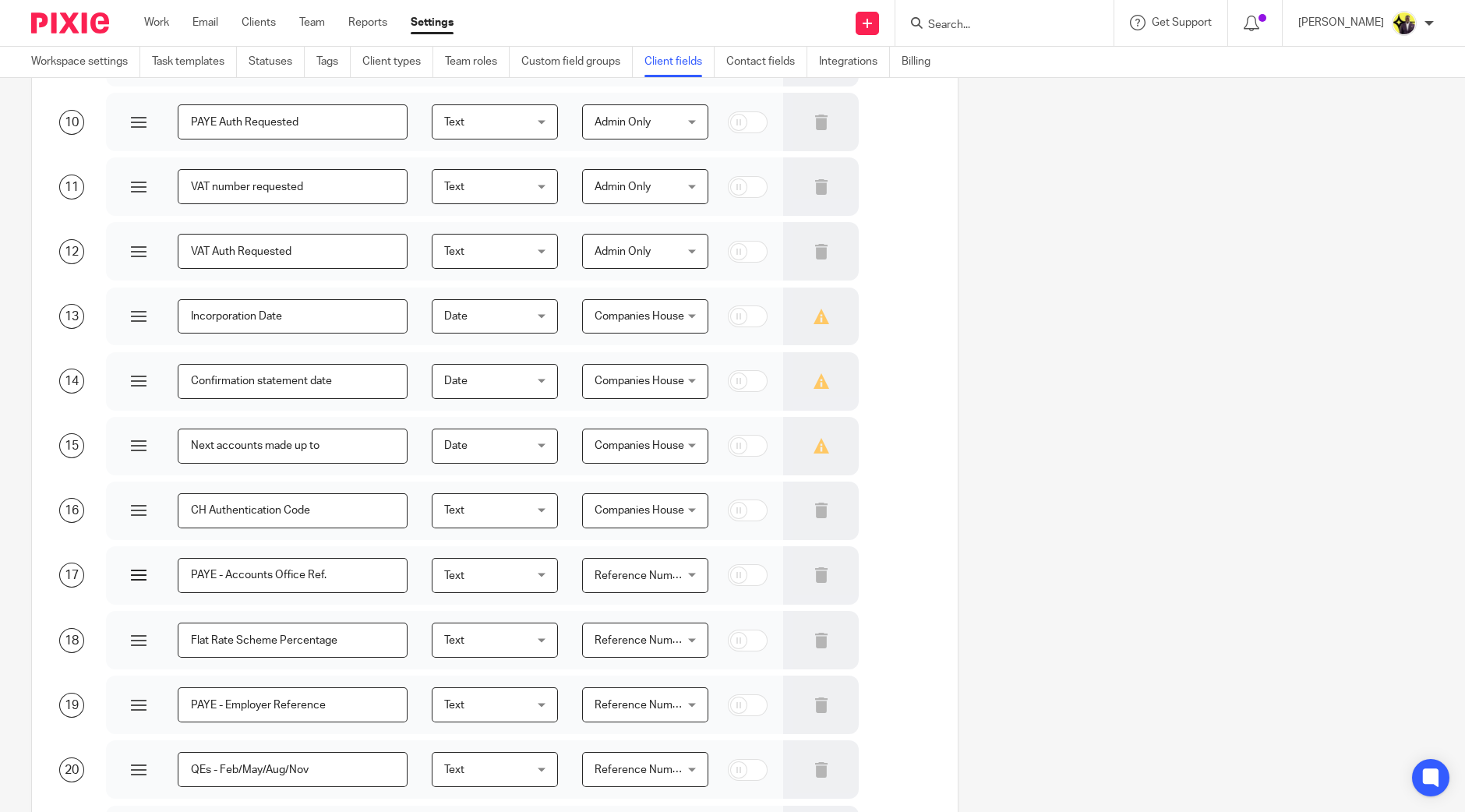
scroll to position [2181, 0]
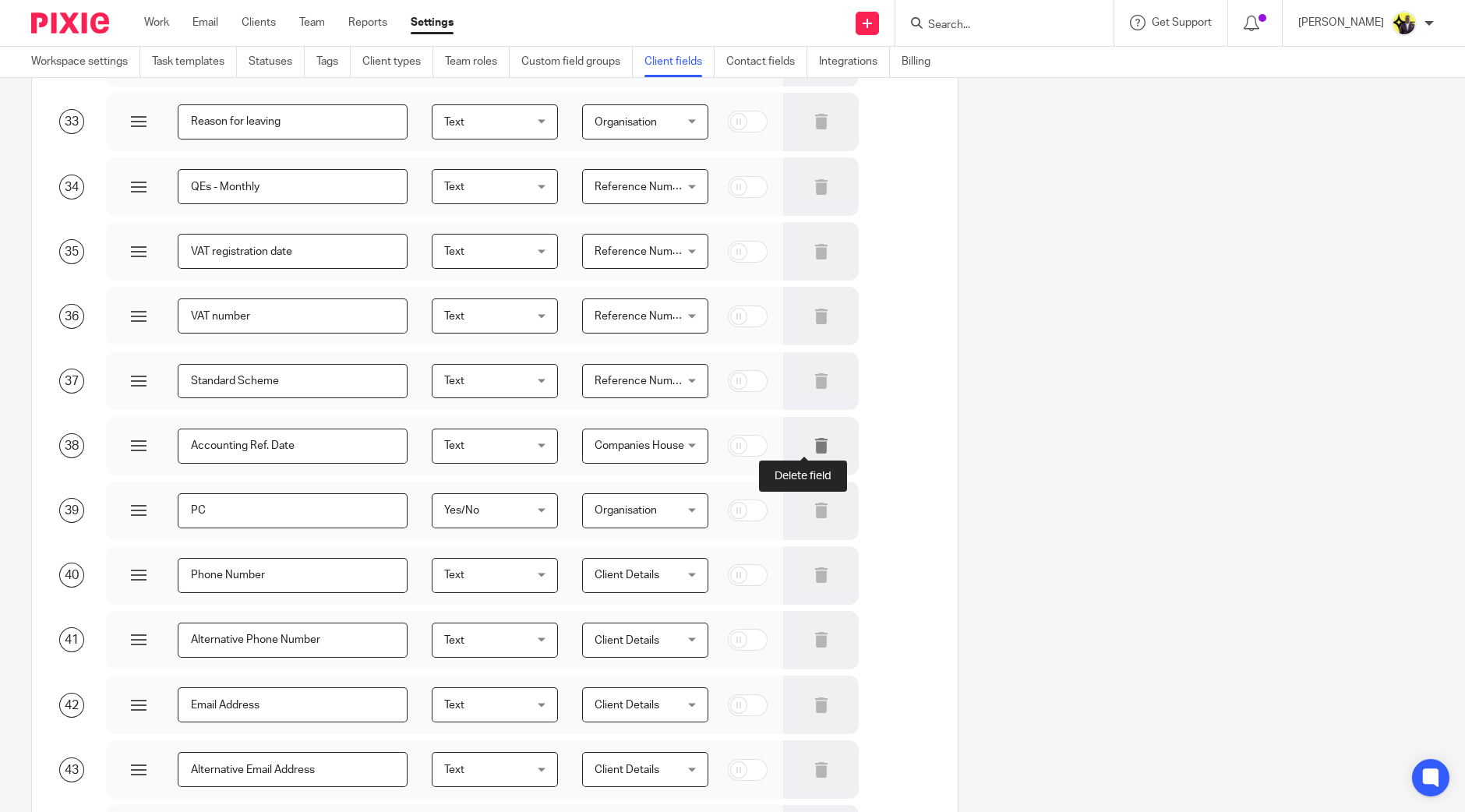
click at [814, 445] on icon at bounding box center [822, 446] width 16 height 16
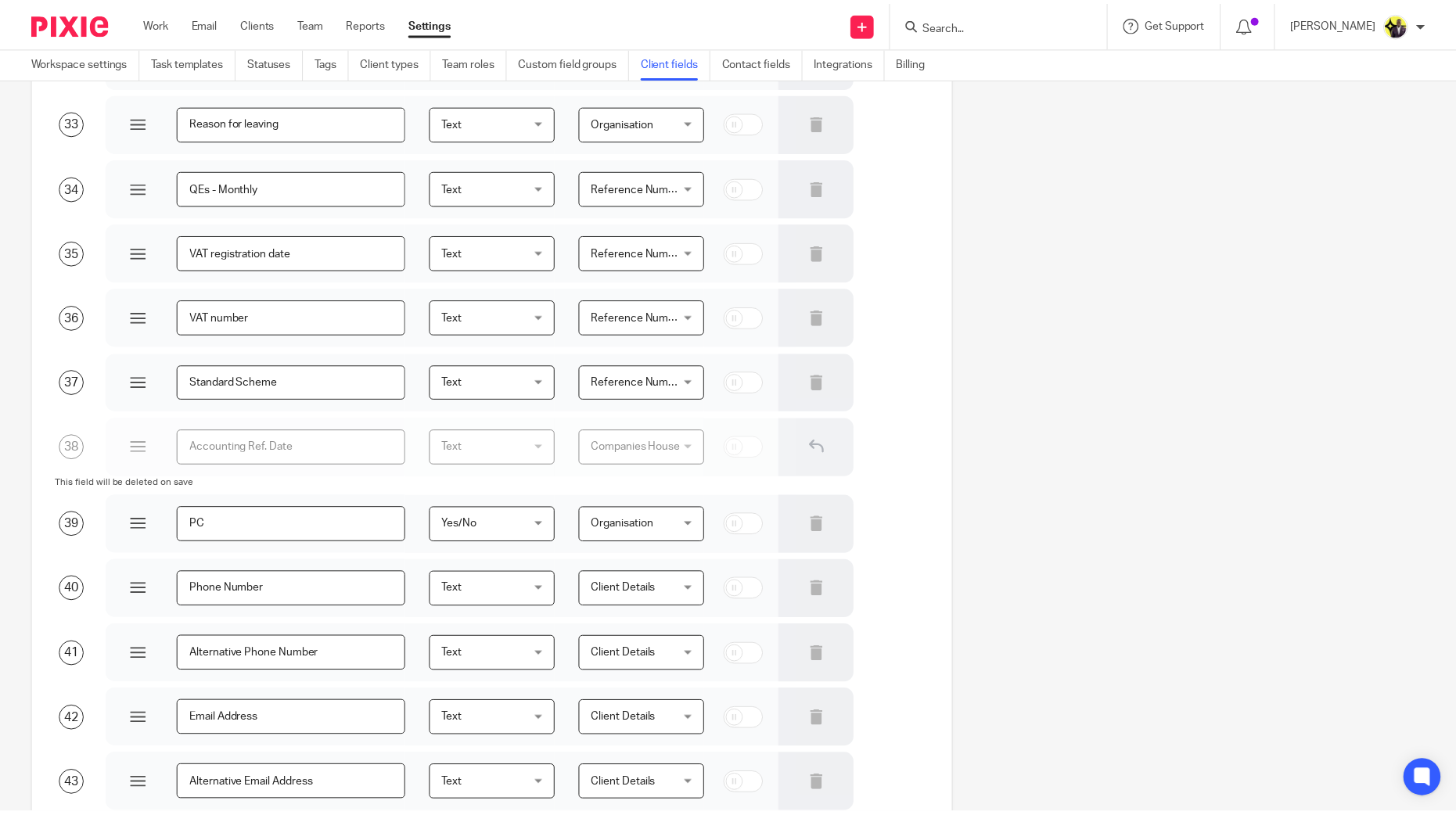
scroll to position [5592, 0]
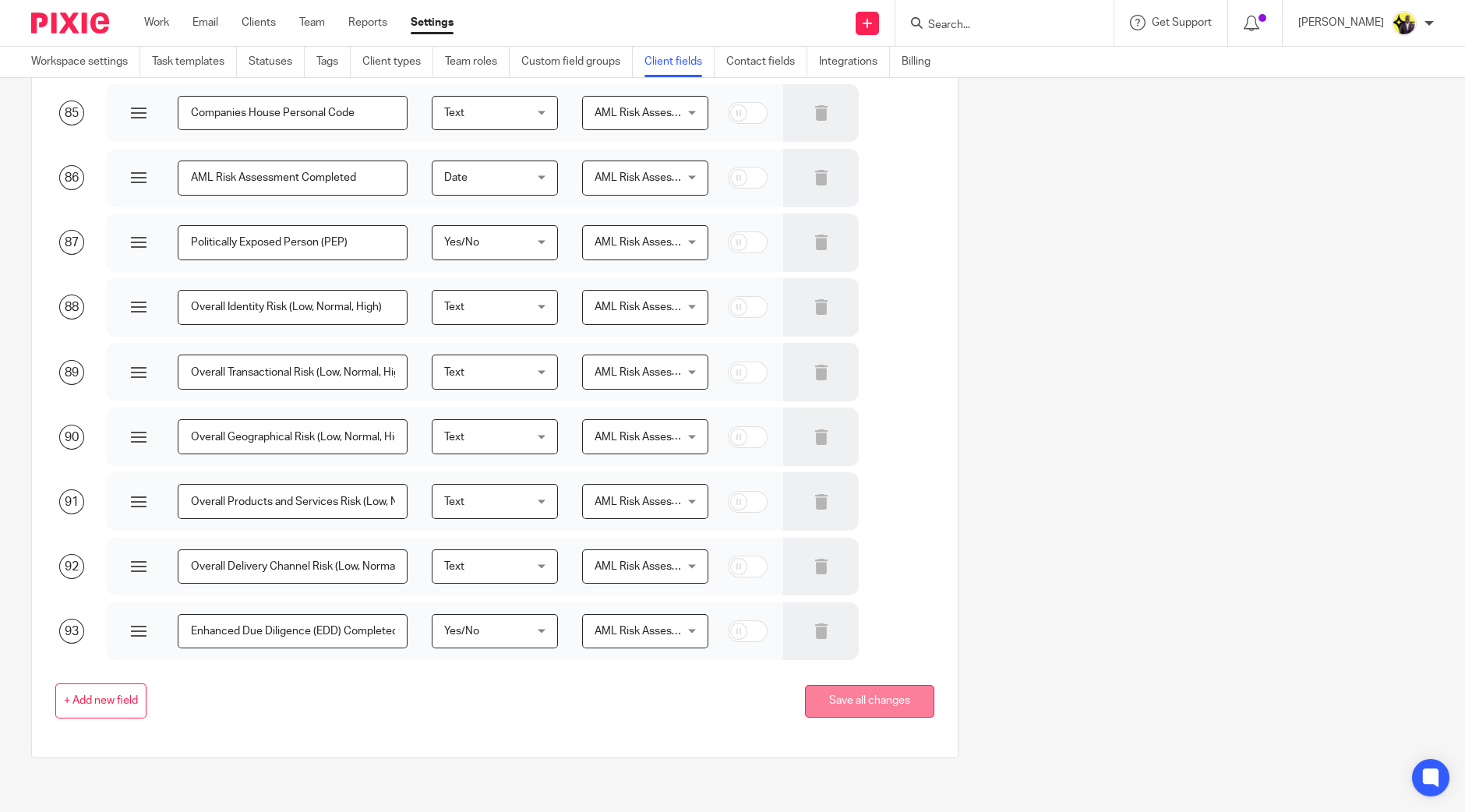
click at [867, 706] on button "Save all changes" at bounding box center [870, 702] width 129 height 34
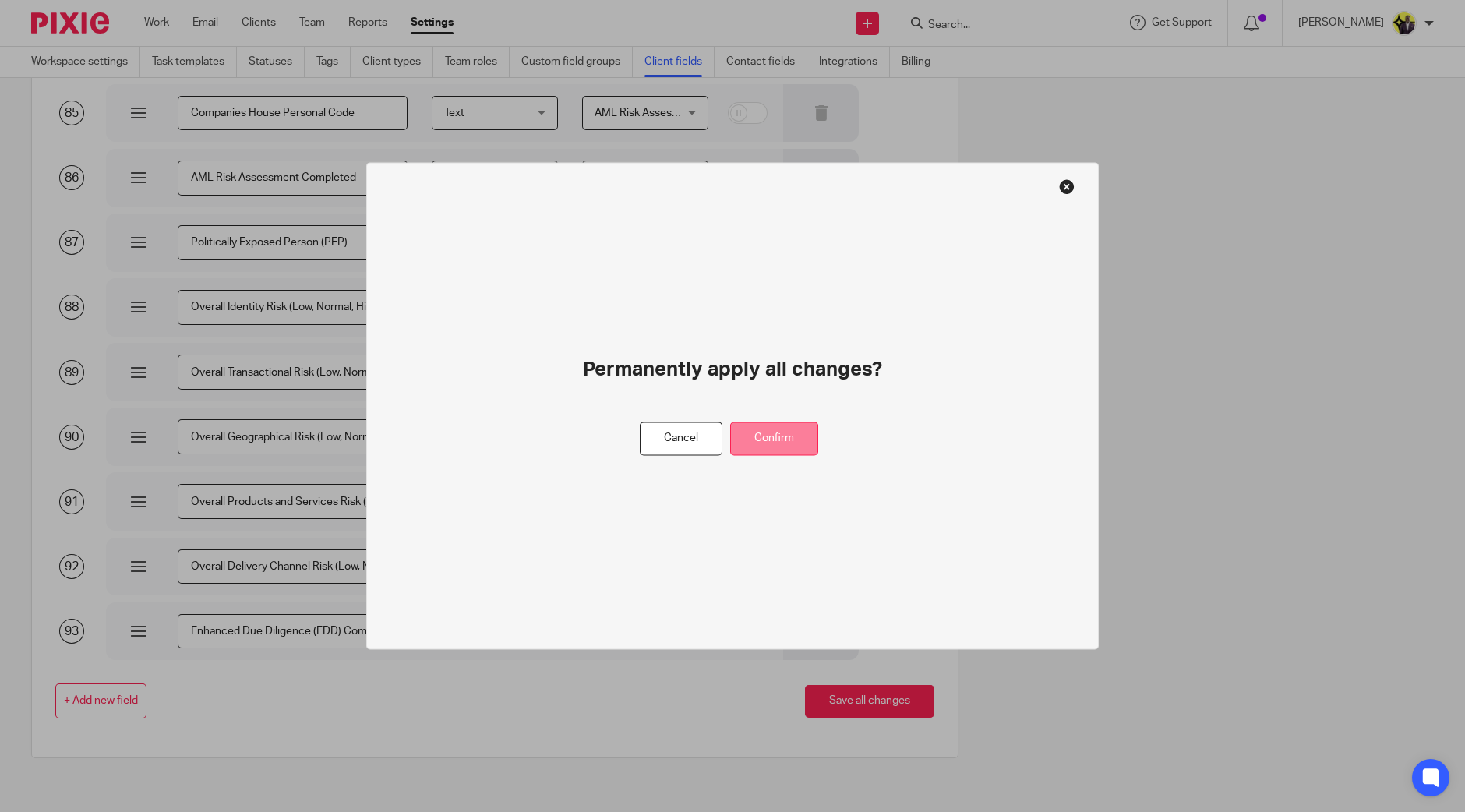
click at [798, 439] on button "Confirm" at bounding box center [774, 439] width 88 height 34
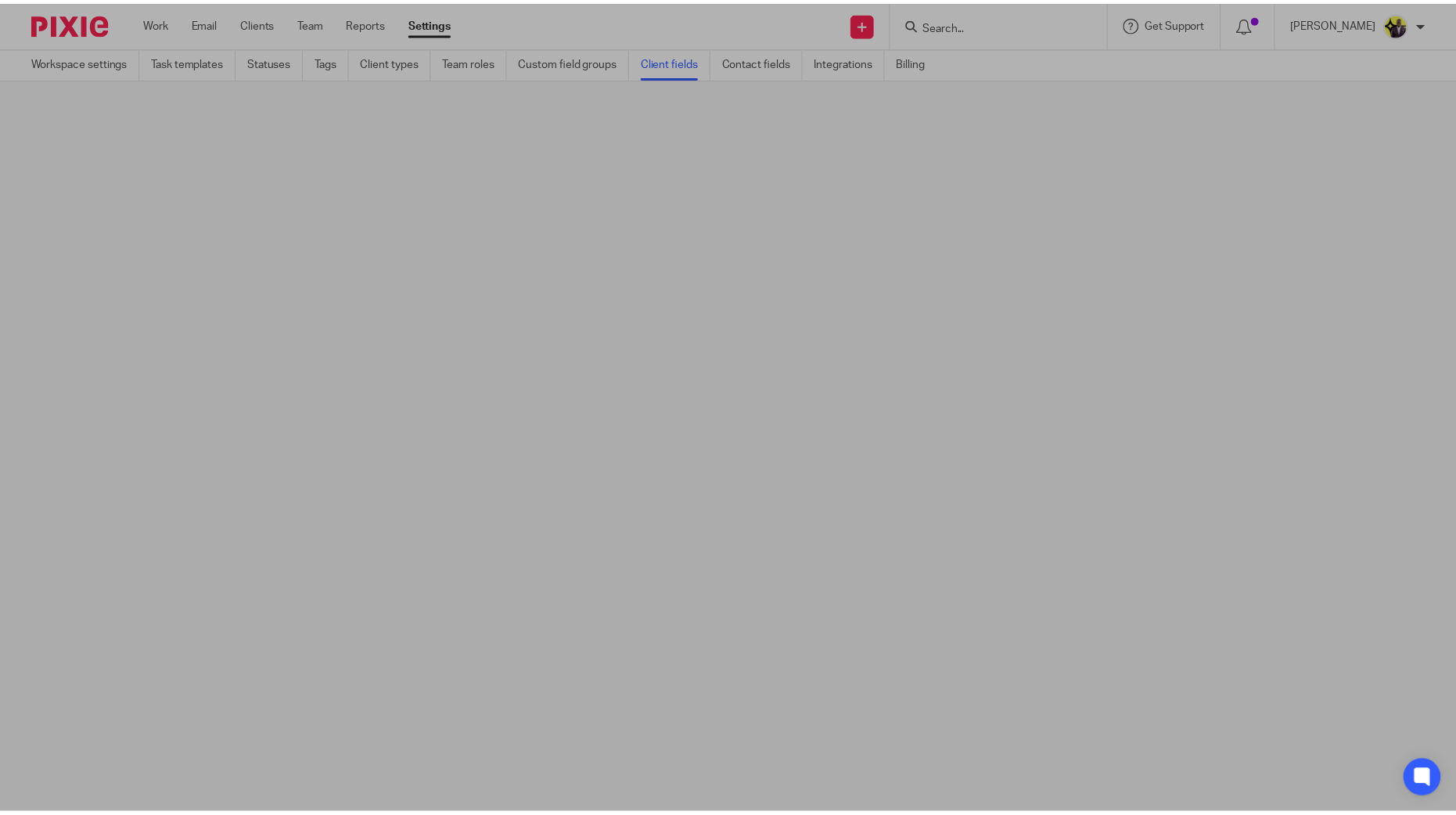
scroll to position [0, 0]
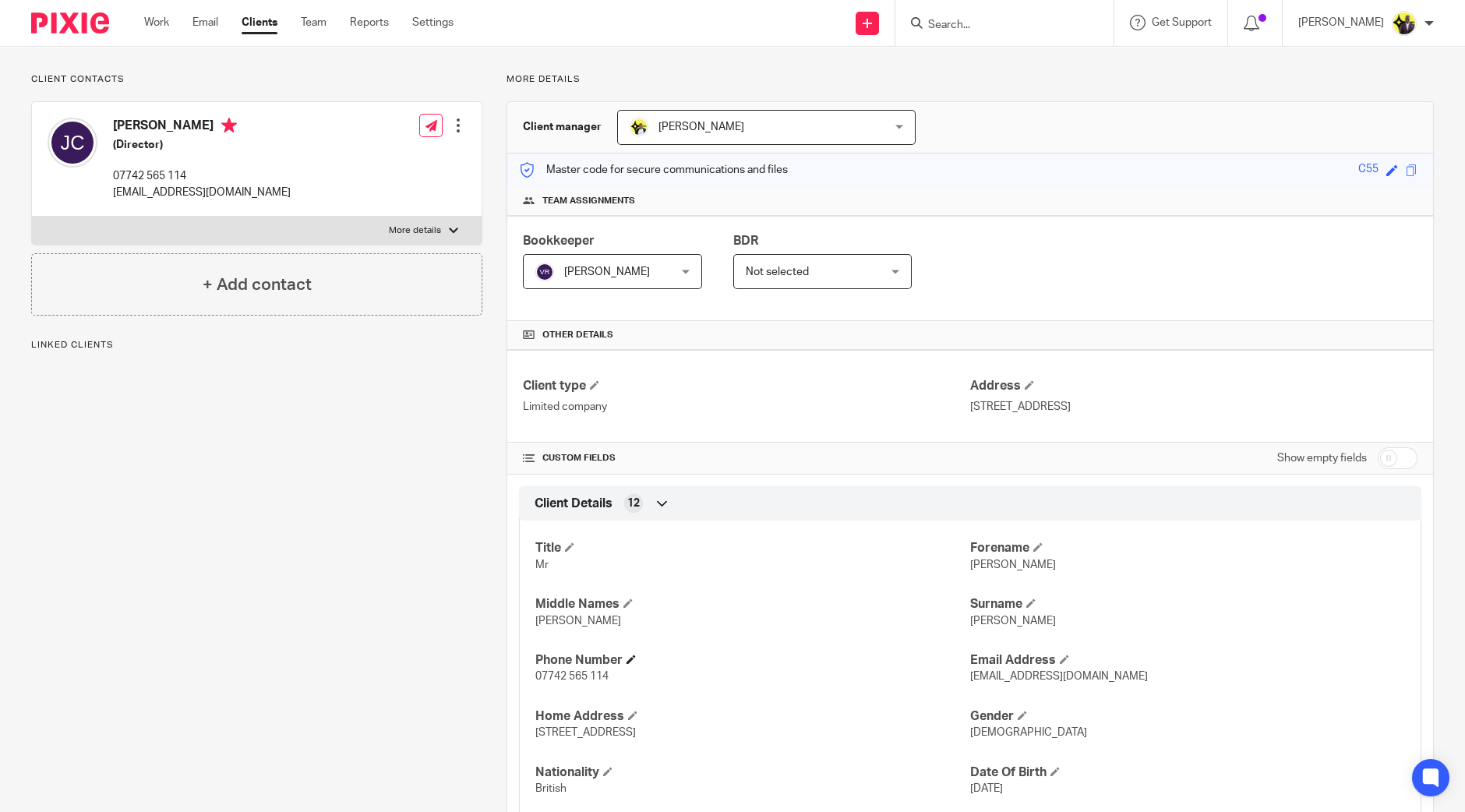
scroll to position [292, 0]
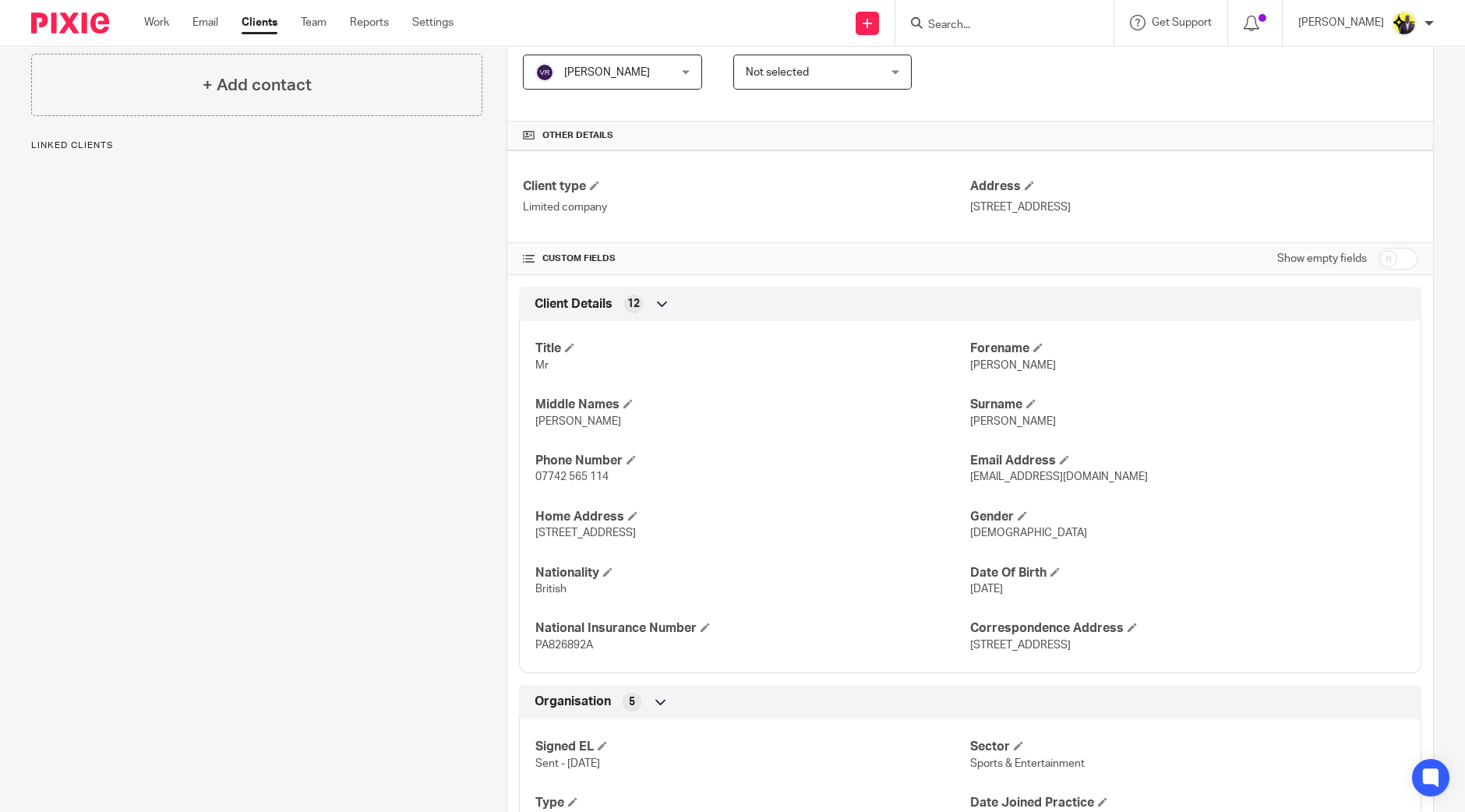
drag, startPoint x: 1388, startPoint y: 244, endPoint x: 1392, endPoint y: 252, distance: 8.9
click at [1388, 247] on div "Show empty fields" at bounding box center [1348, 259] width 140 height 32
click at [1392, 252] on input "checkbox" at bounding box center [1398, 259] width 39 height 22
checkbox input "true"
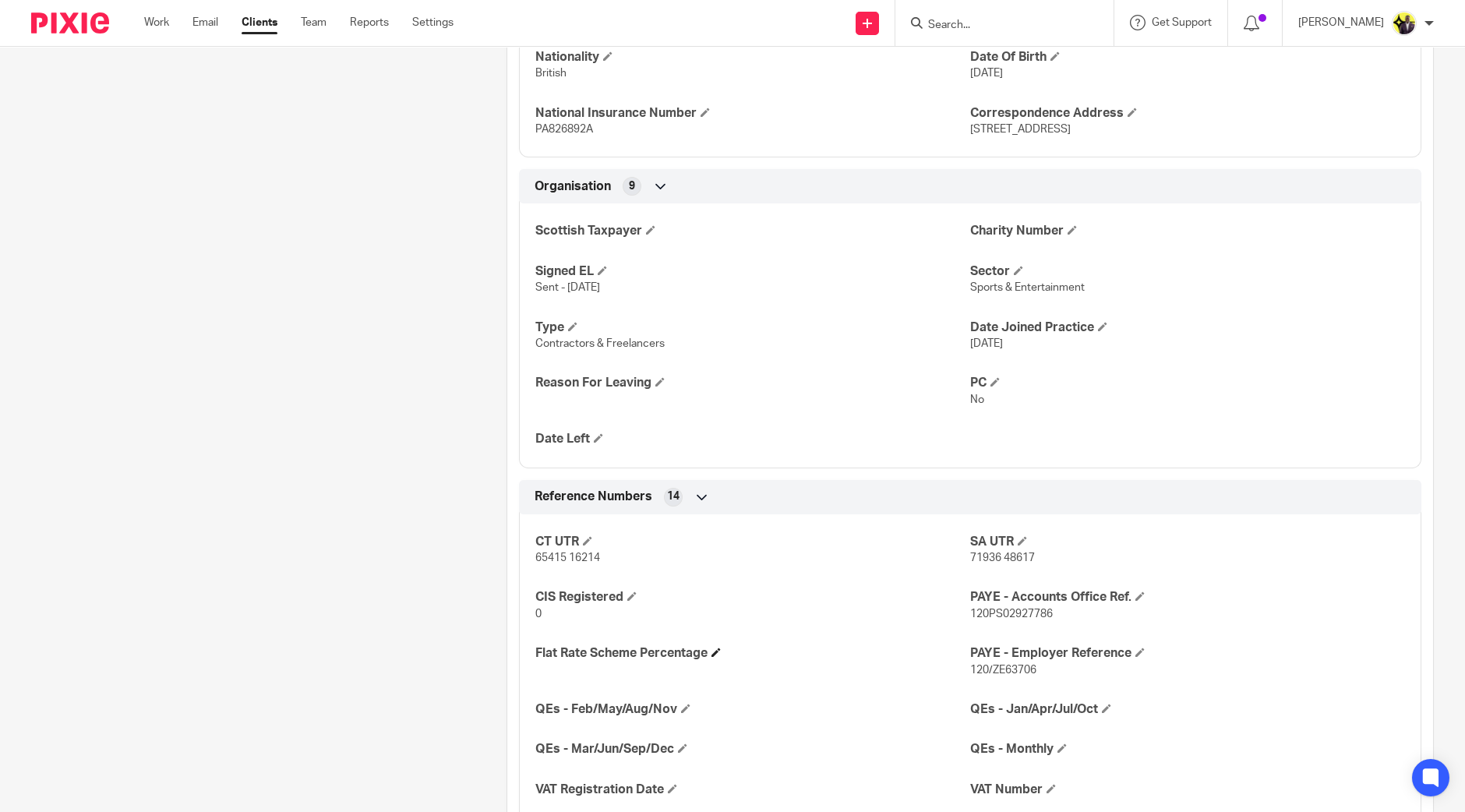
scroll to position [877, 0]
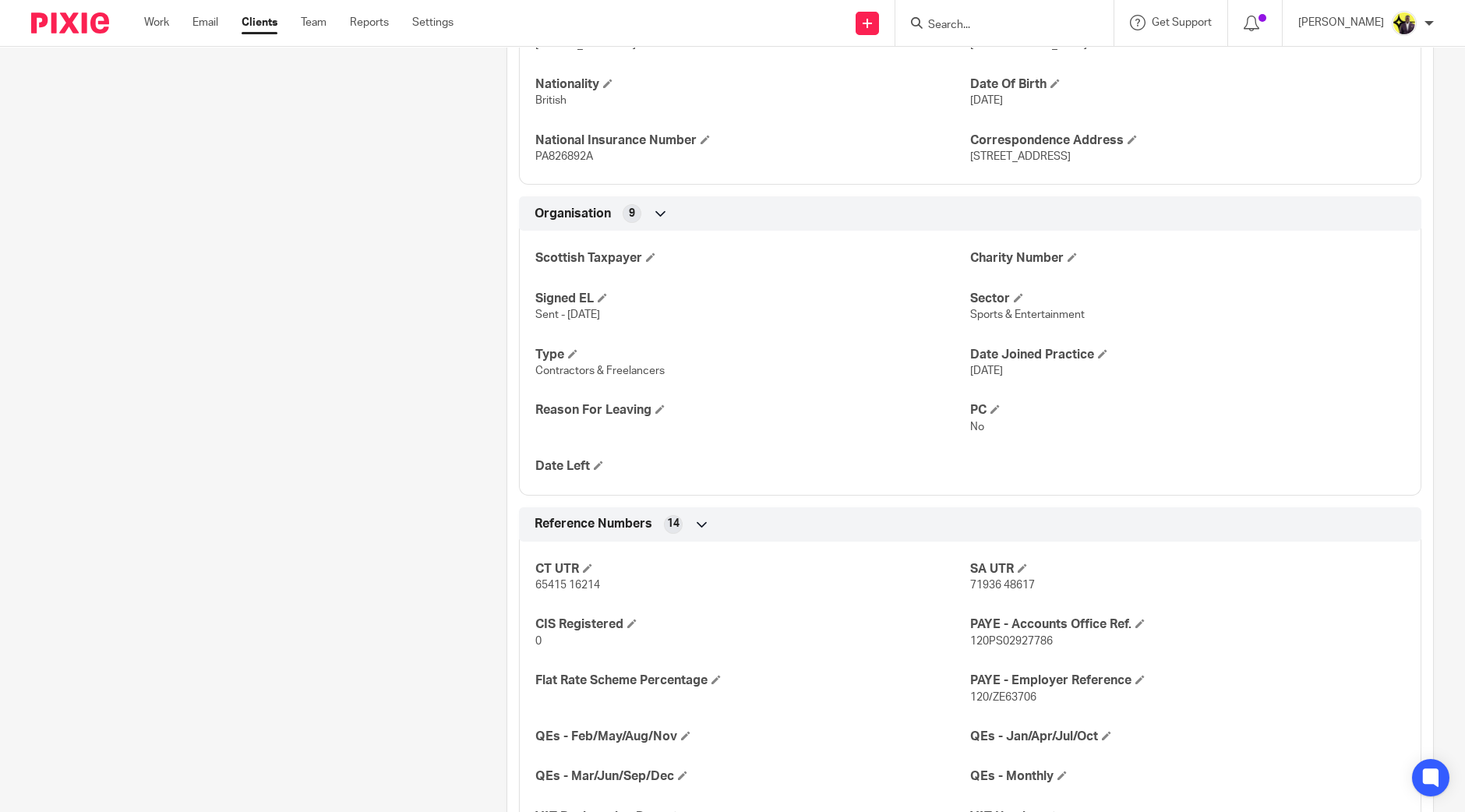
click at [1027, 19] on input "Search" at bounding box center [997, 26] width 140 height 14
type input "teh"
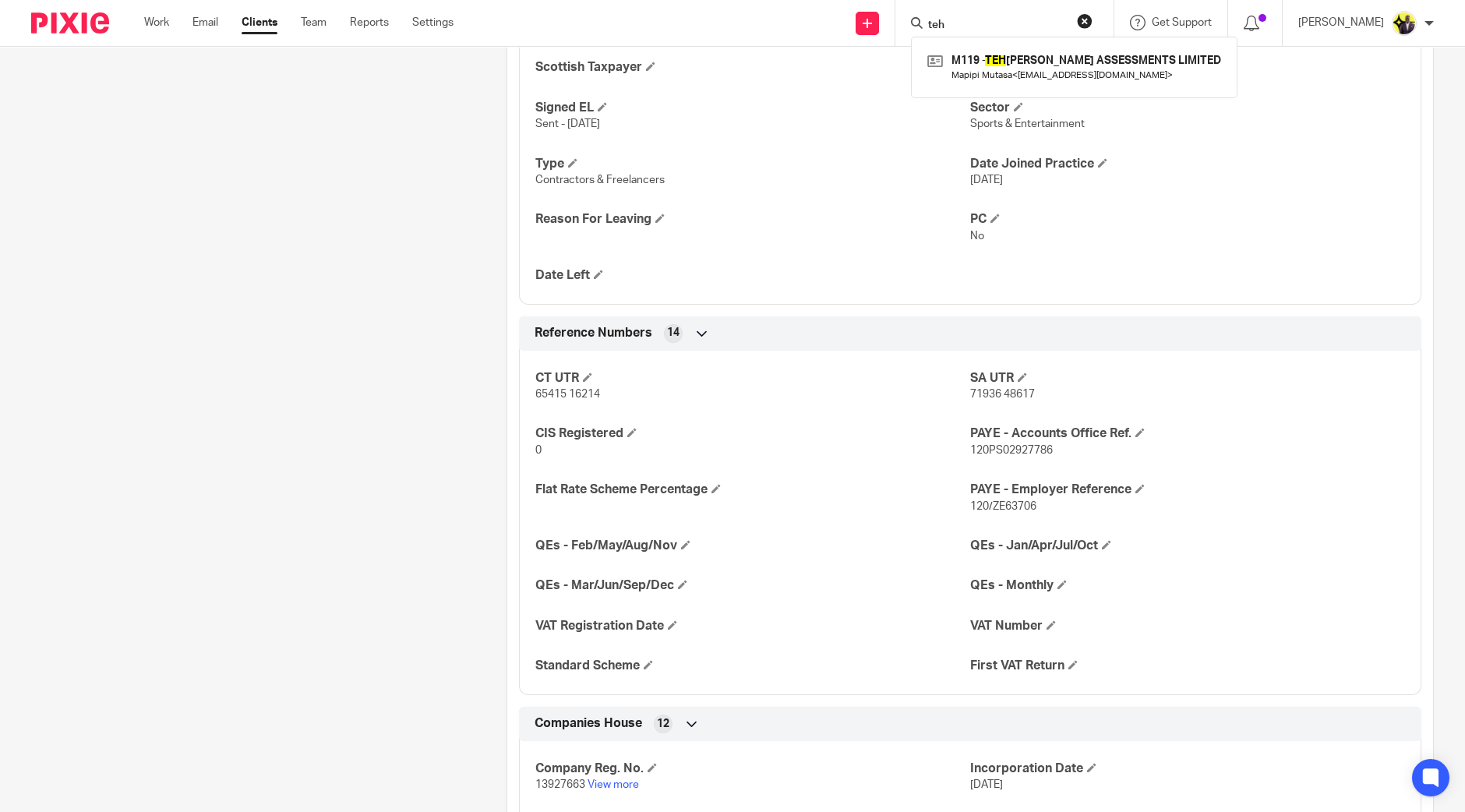
scroll to position [1071, 0]
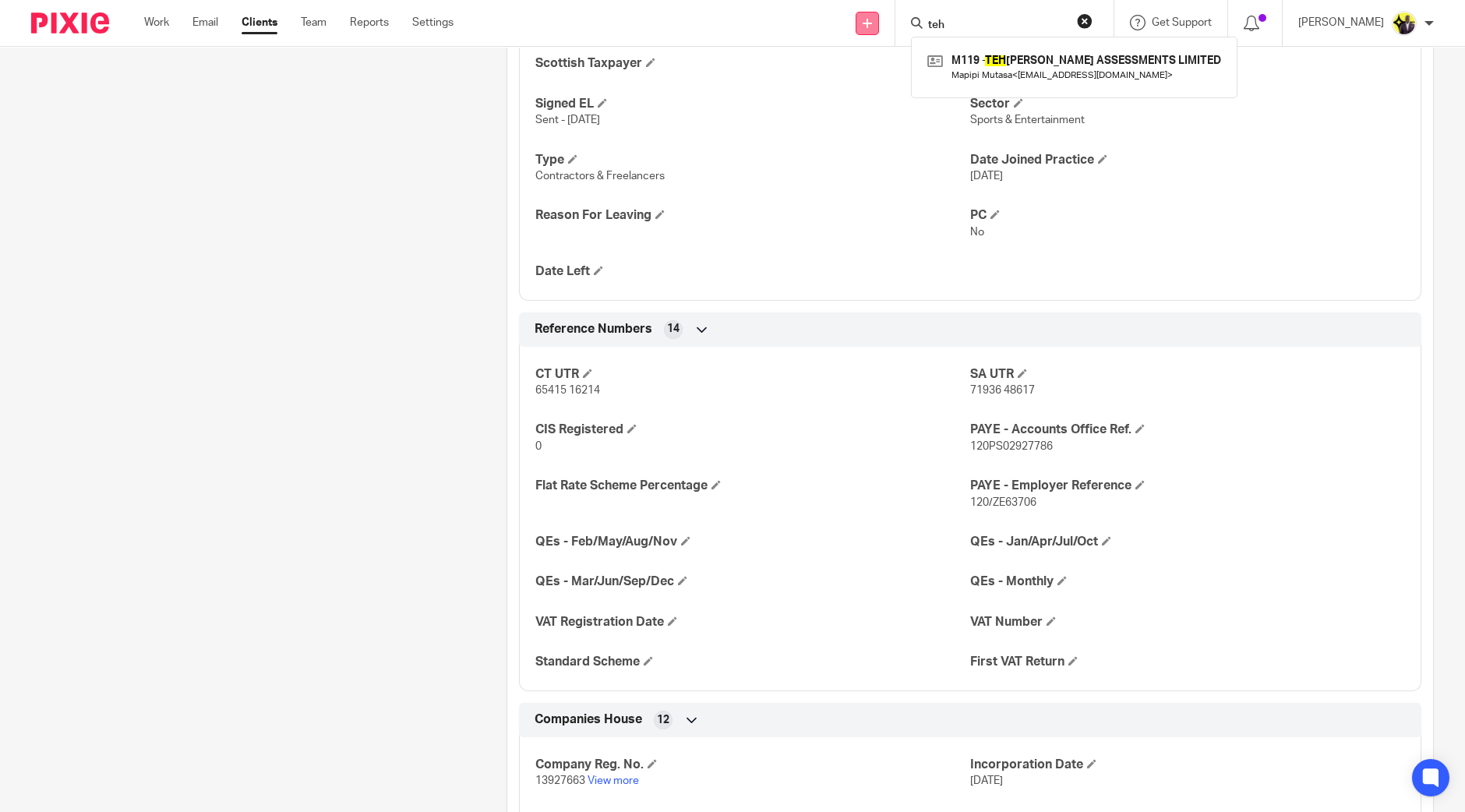
drag, startPoint x: 1022, startPoint y: 30, endPoint x: 898, endPoint y: 32, distance: 124.0
click at [898, 32] on div "Send new email Create task Add client Request signature teh M119 - TEH [PERSON_…" at bounding box center [971, 23] width 988 height 46
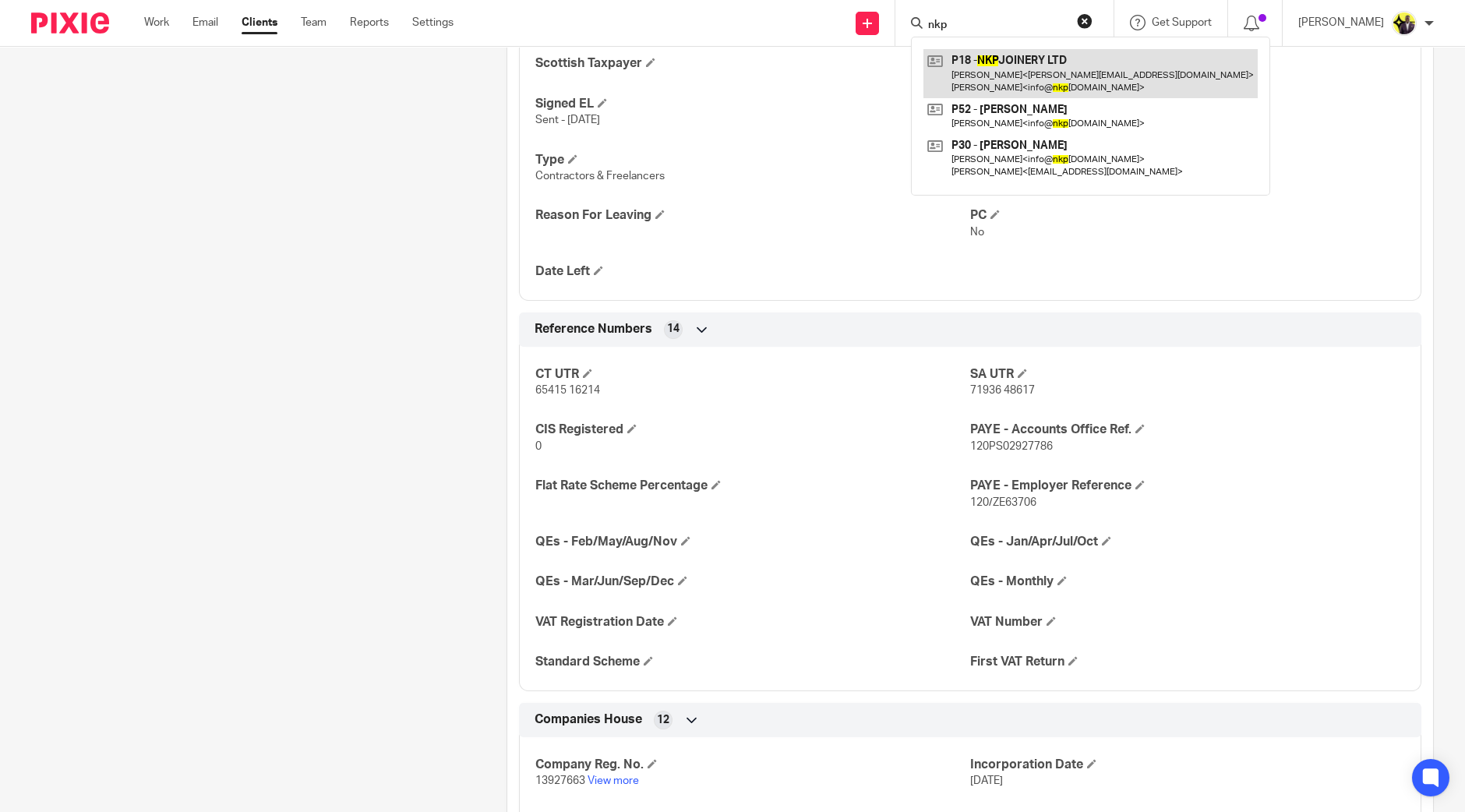
type input "nkp"
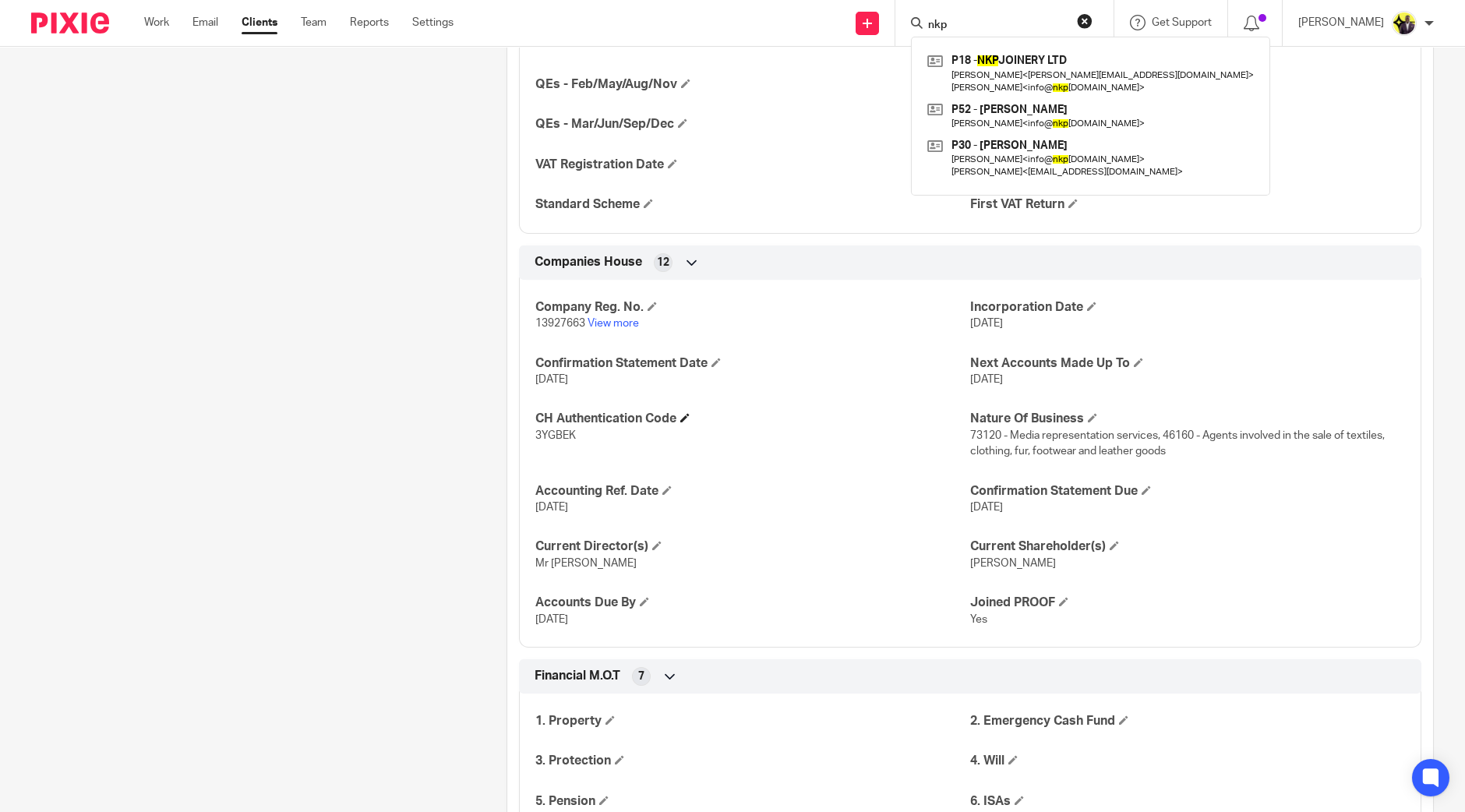
scroll to position [1558, 0]
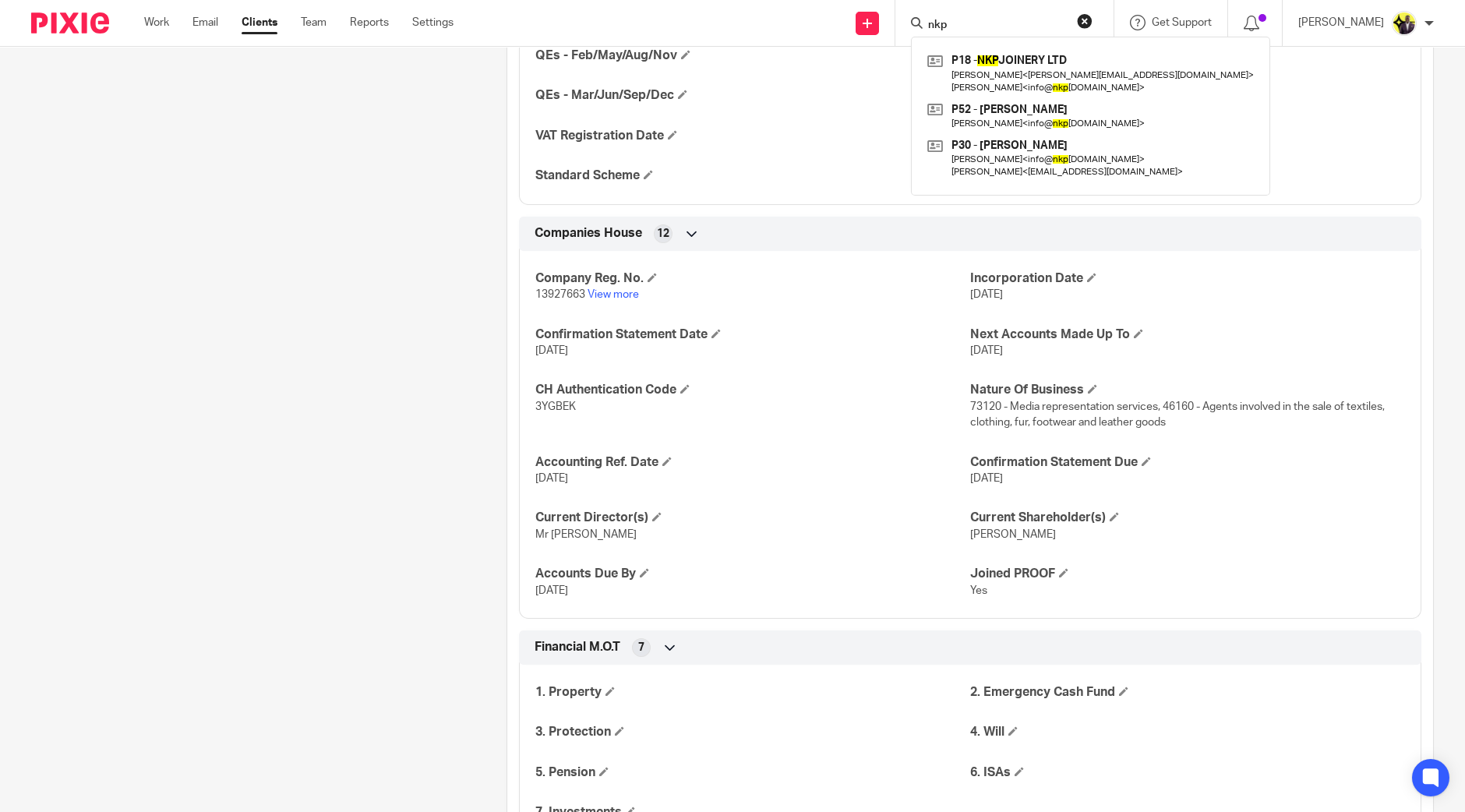
drag, startPoint x: 603, startPoint y: 471, endPoint x: 527, endPoint y: 472, distance: 76.0
click at [527, 472] on div "Company Reg. No. 13927663 View more Incorporation Date [DATE] Confirmation Stat…" at bounding box center [970, 428] width 903 height 379
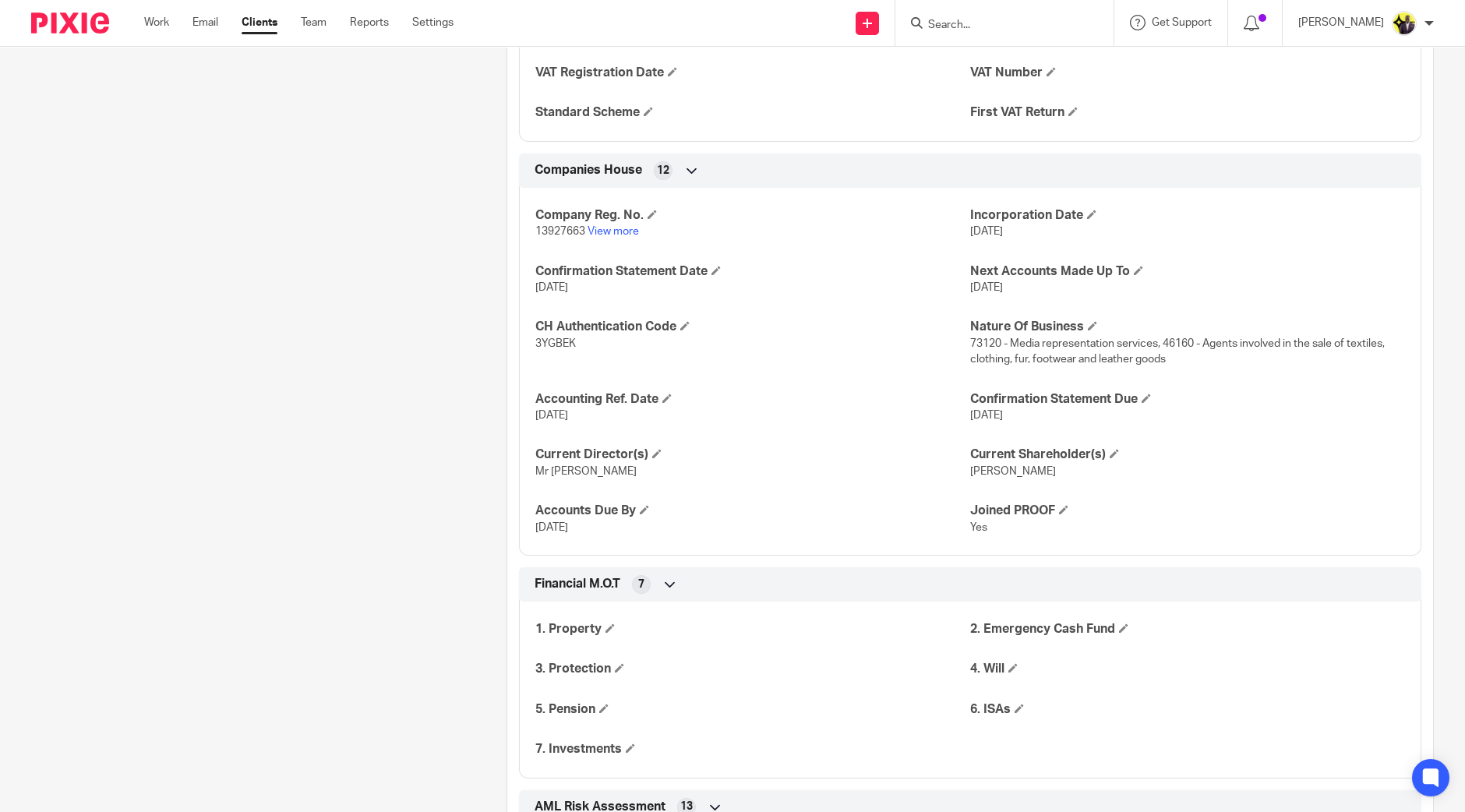
scroll to position [1656, 0]
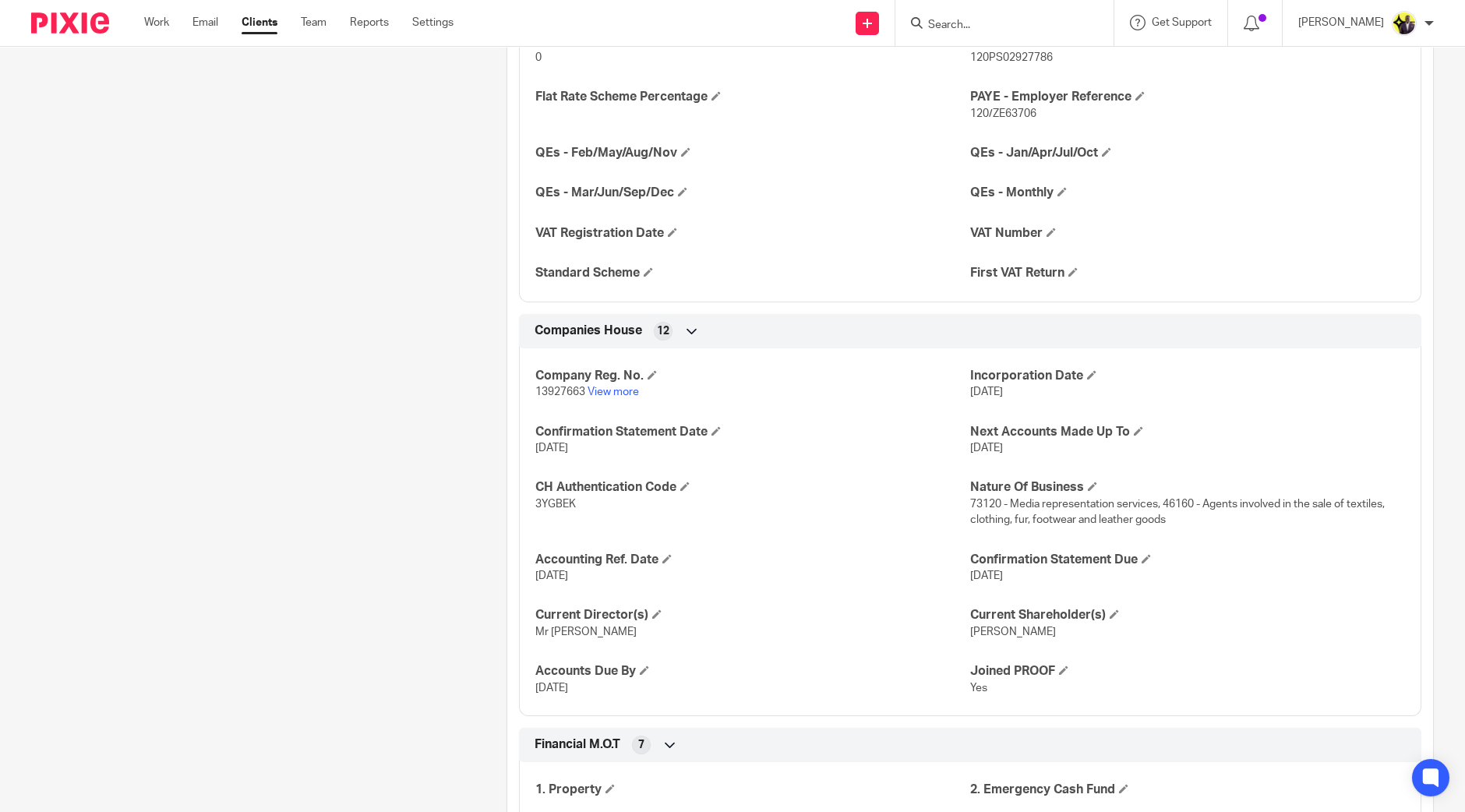
click at [483, 439] on div "More details Client manager [PERSON_NAME] [PERSON_NAME] [PERSON_NAME] [PERSON_N…" at bounding box center [958, 310] width 952 height 3209
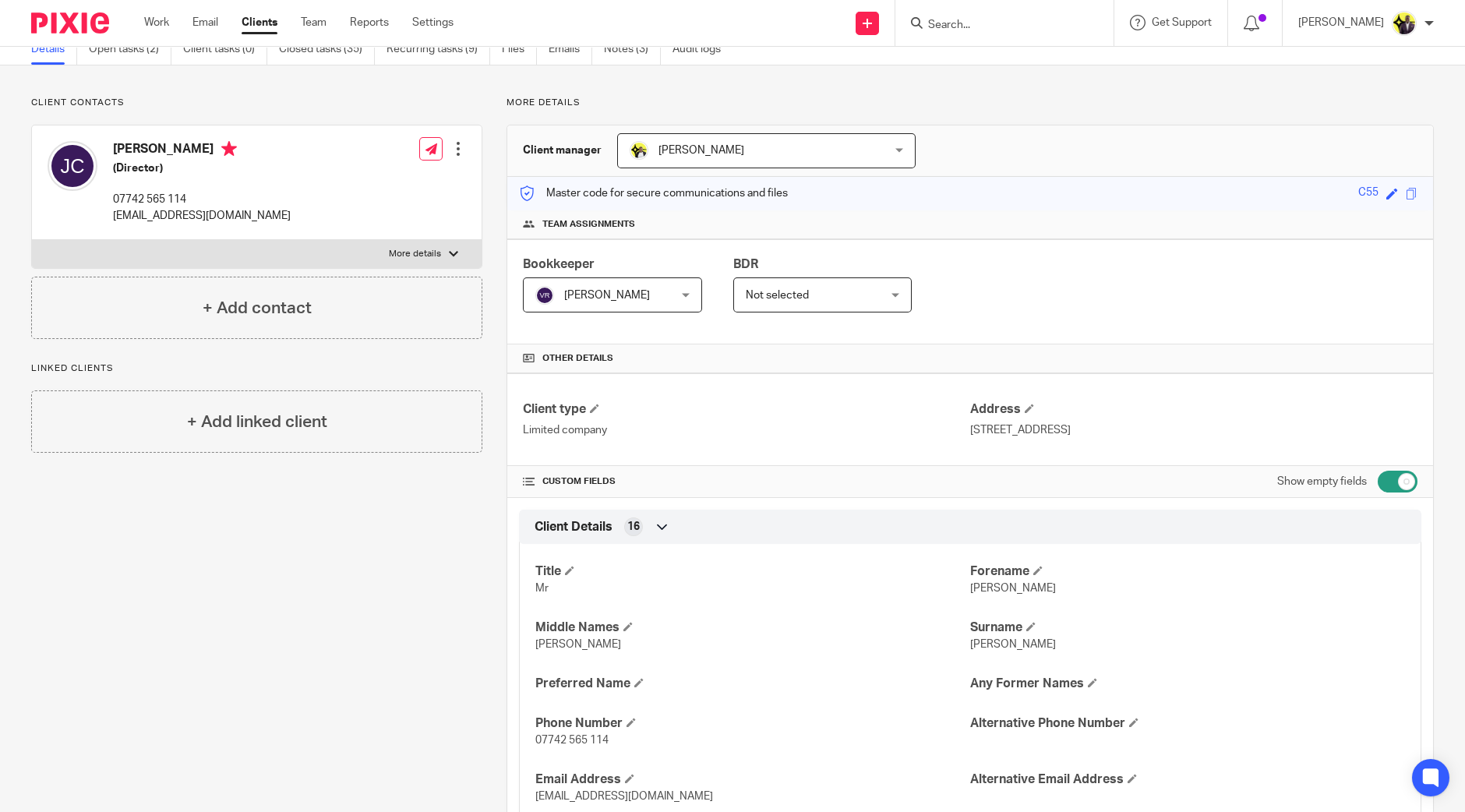
scroll to position [0, 0]
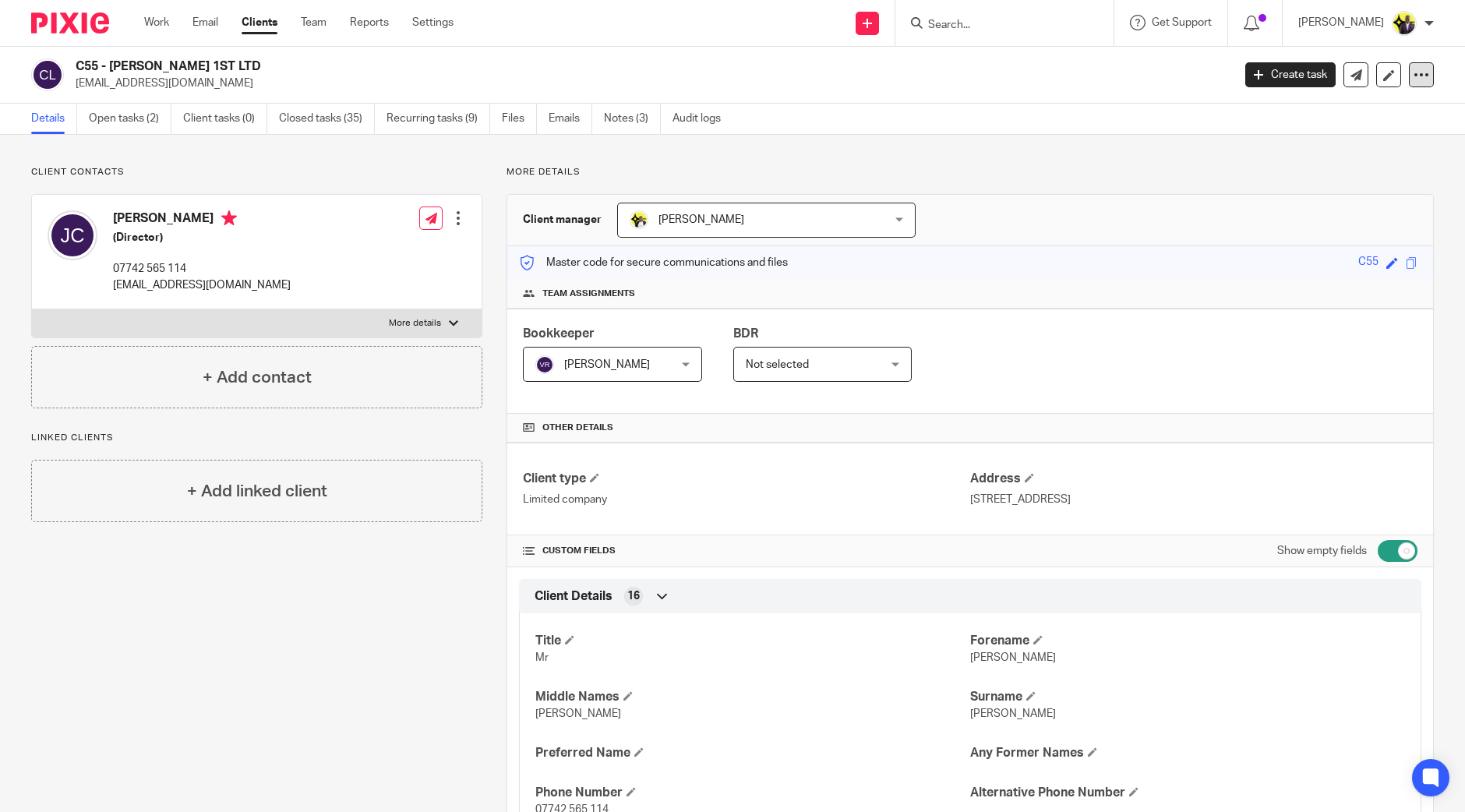
click at [1415, 71] on div at bounding box center [1422, 75] width 25 height 25
click at [1351, 107] on link "Update from Companies House" at bounding box center [1321, 114] width 172 height 23
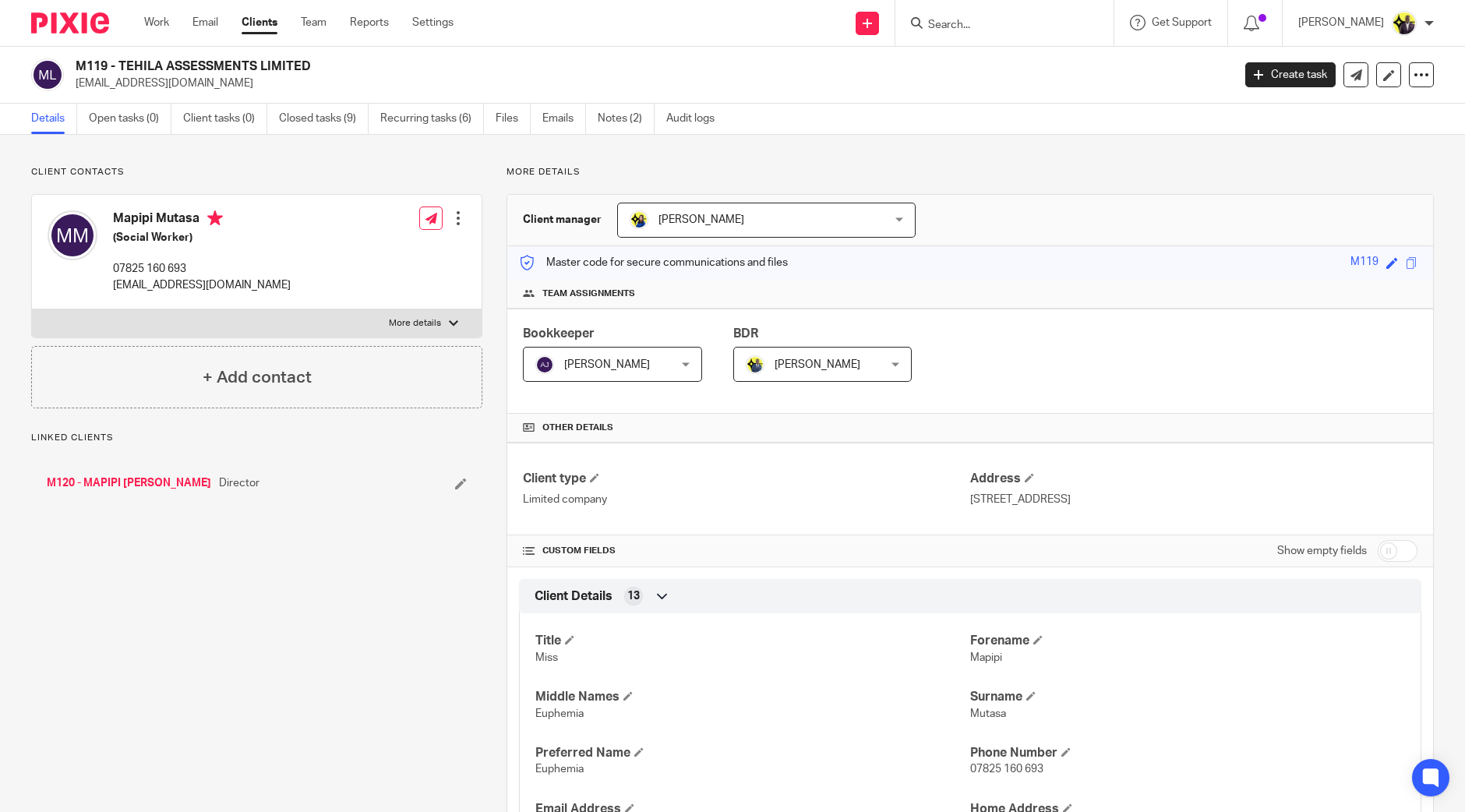
scroll to position [584, 0]
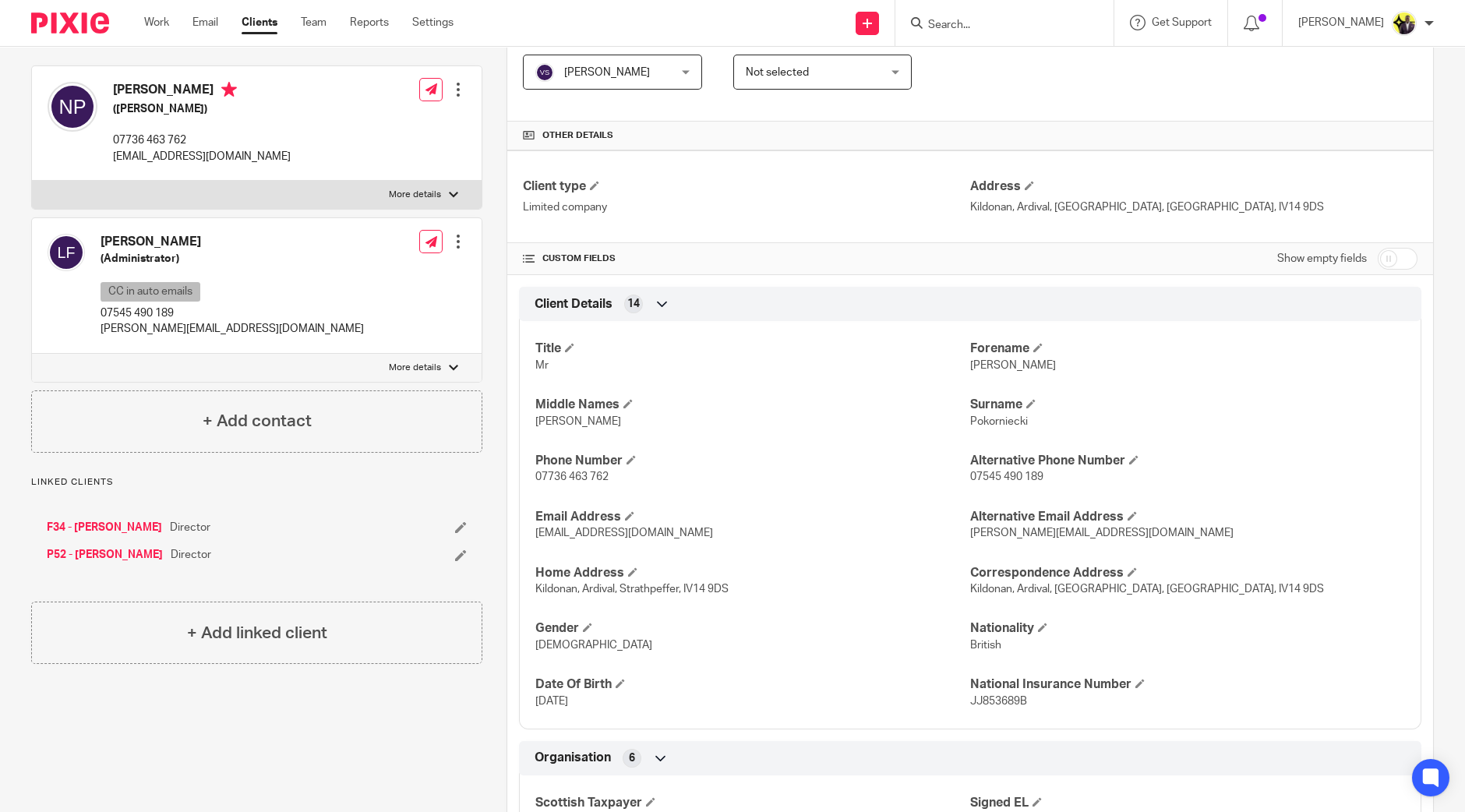
scroll to position [288, 0]
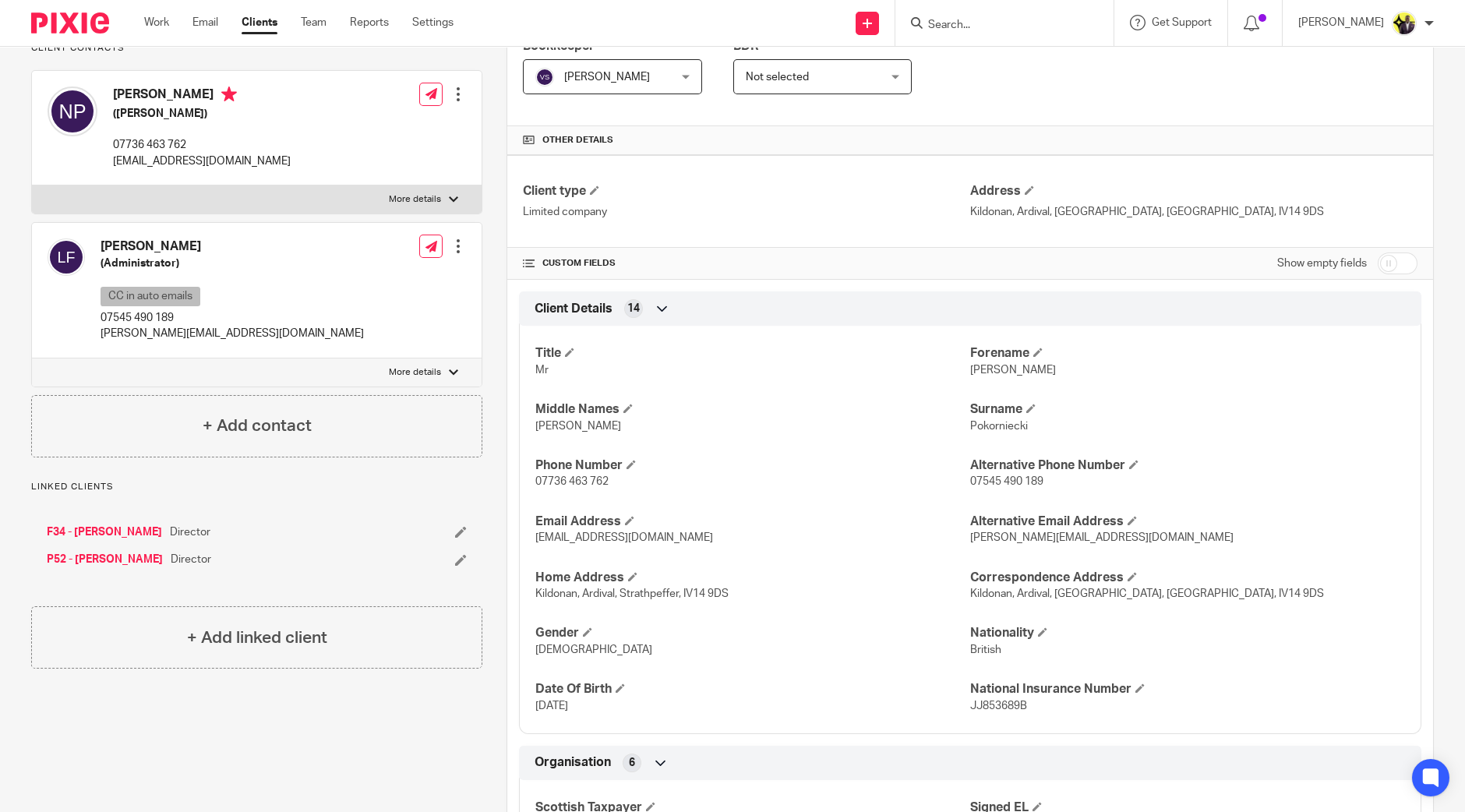
click at [1383, 260] on input "checkbox" at bounding box center [1398, 263] width 39 height 22
checkbox input "true"
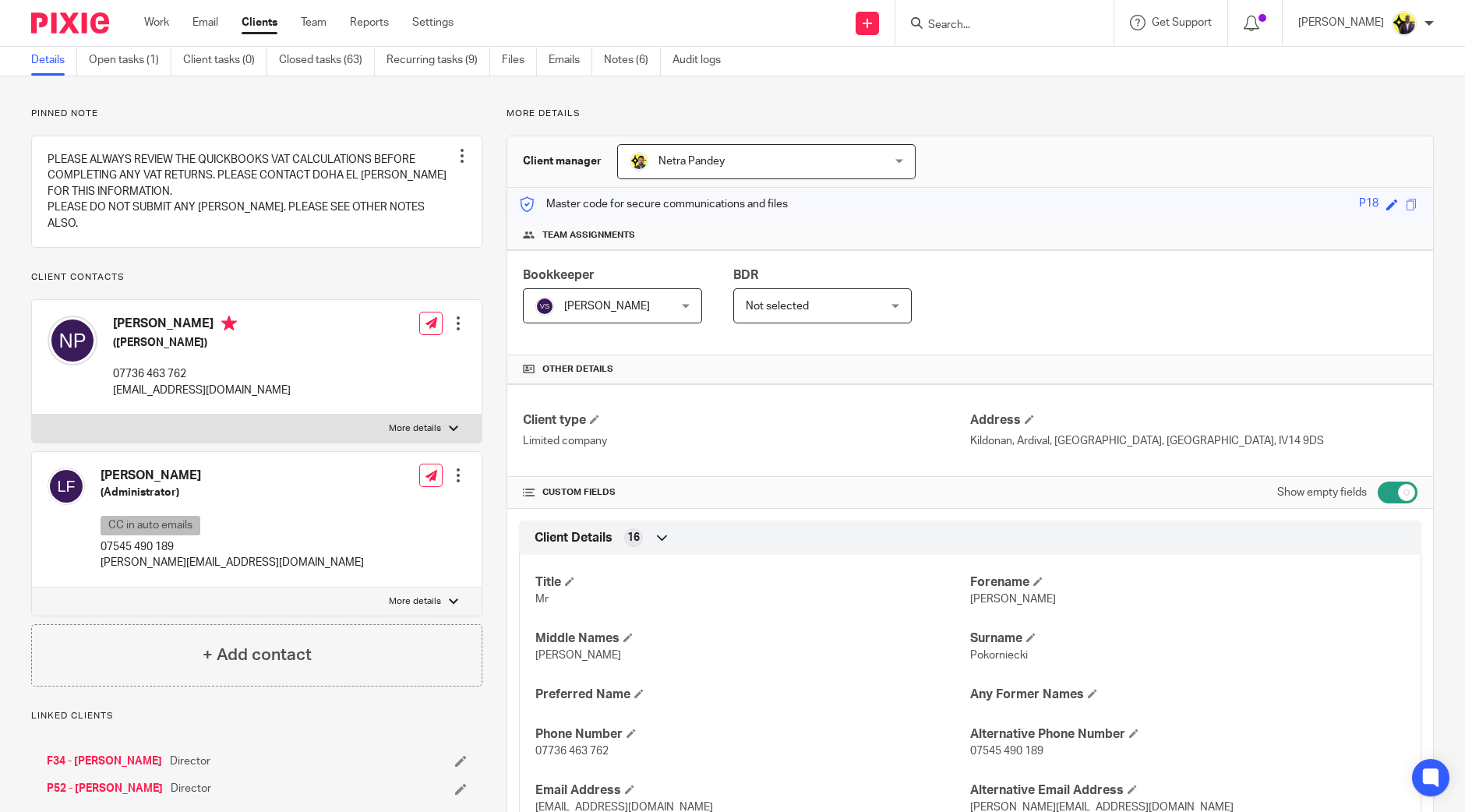
scroll to position [0, 0]
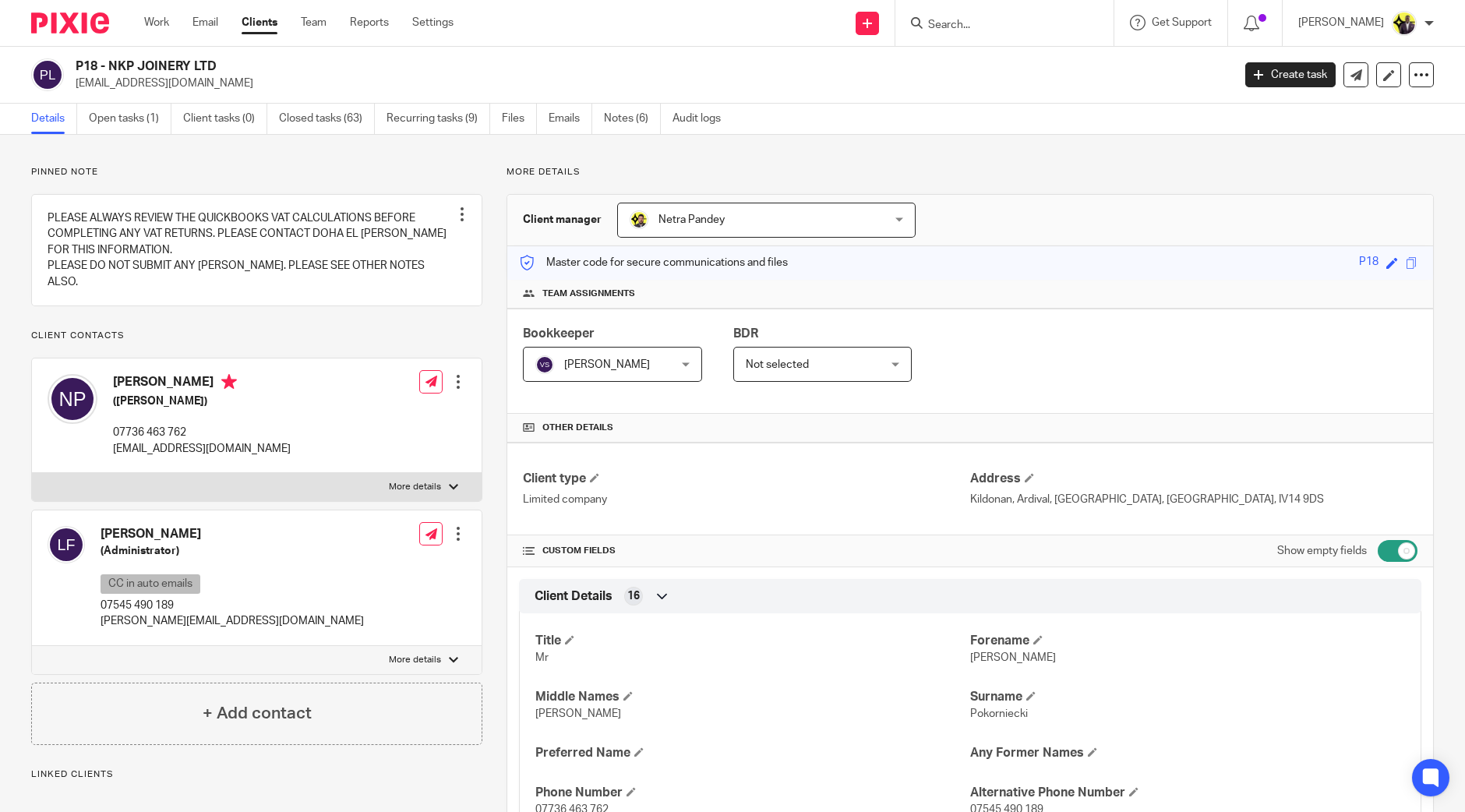
drag, startPoint x: 220, startPoint y: 64, endPoint x: 117, endPoint y: 65, distance: 103.0
click at [117, 65] on h2 "P18 - NKP JOINERY LTD" at bounding box center [534, 66] width 917 height 17
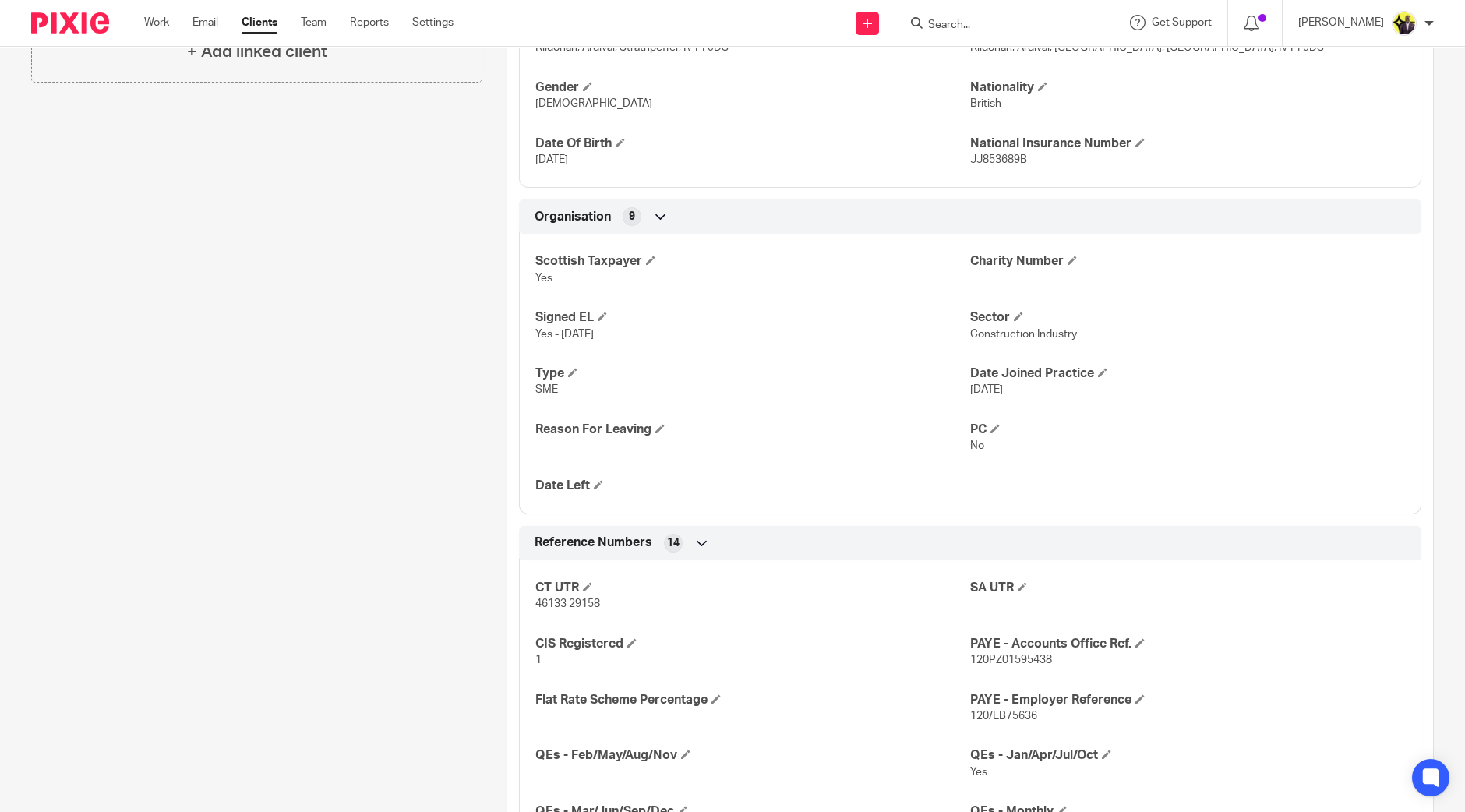
scroll to position [877, 0]
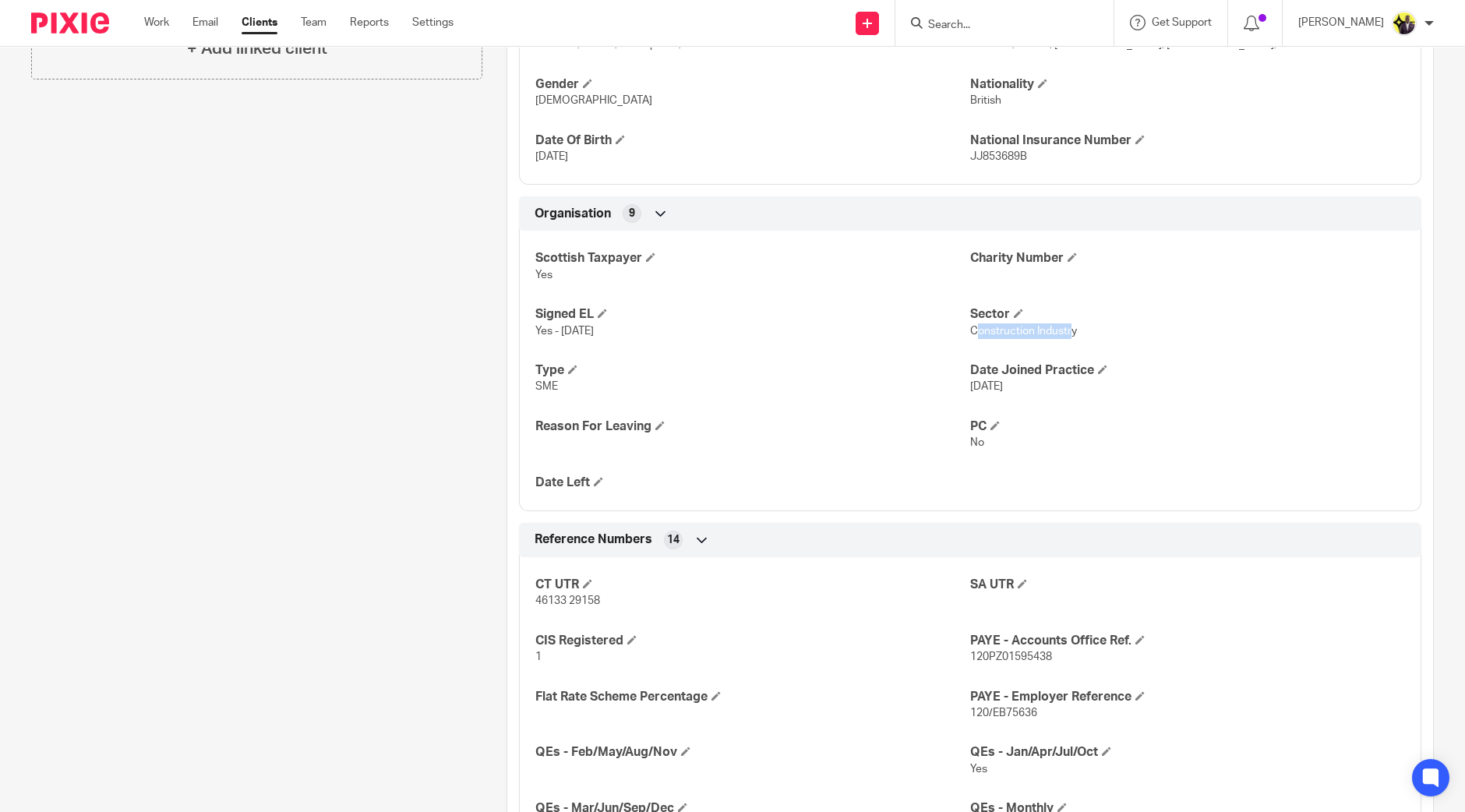
drag, startPoint x: 1061, startPoint y: 324, endPoint x: 970, endPoint y: 335, distance: 91.7
click at [971, 335] on p "Construction Industry" at bounding box center [1188, 331] width 435 height 16
drag, startPoint x: 967, startPoint y: 333, endPoint x: 1056, endPoint y: 333, distance: 89.0
click at [1053, 333] on span "Construction Industry" at bounding box center [1023, 331] width 106 height 11
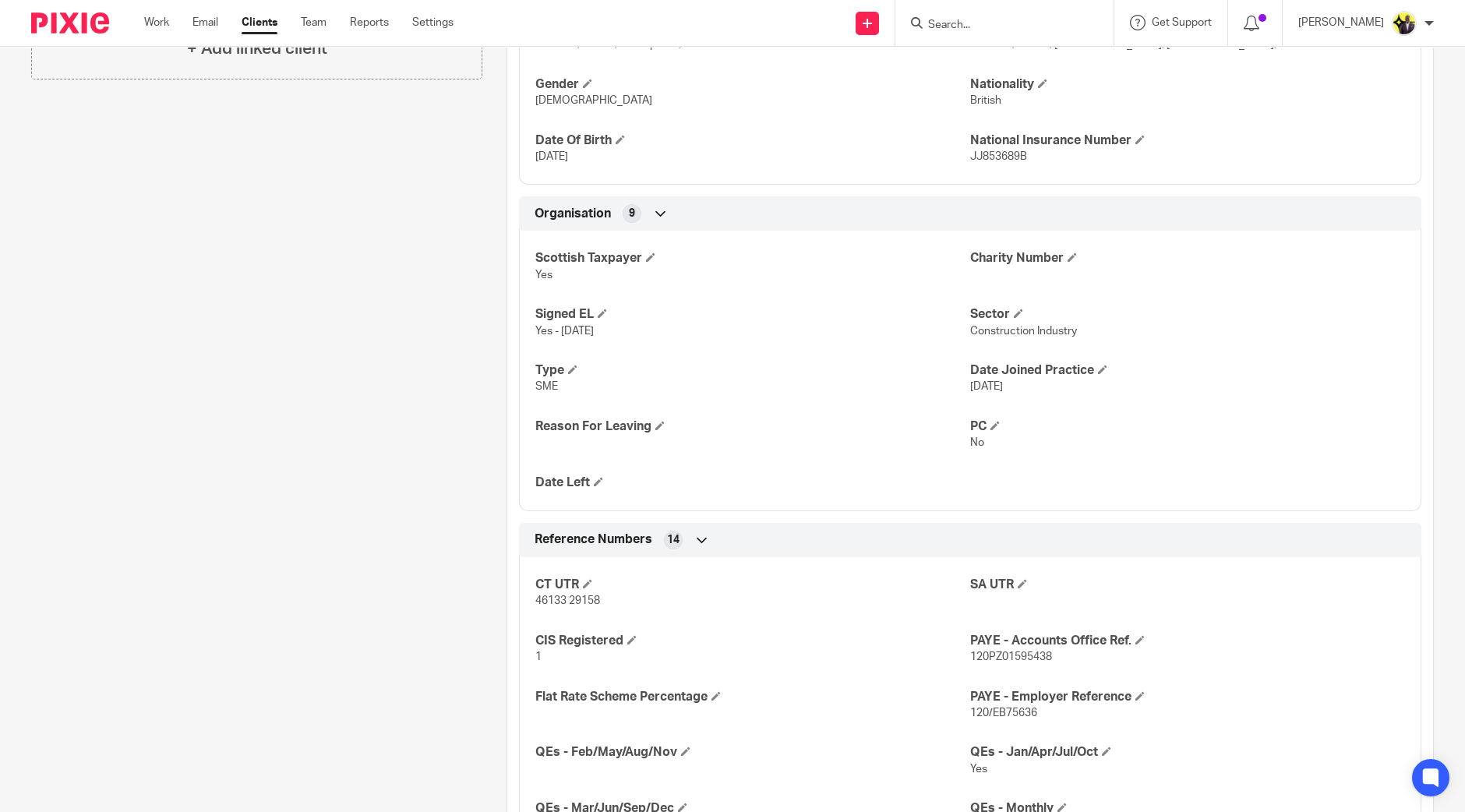
click at [1075, 333] on p "Construction Industry" at bounding box center [1188, 331] width 435 height 16
drag, startPoint x: 1072, startPoint y: 336, endPoint x: 960, endPoint y: 340, distance: 112.1
click at [960, 340] on div "Scottish Taxpayer Yes Charity Number Signed EL Yes - 07-11-2021 Sector Construc…" at bounding box center [970, 365] width 903 height 292
click at [592, 378] on p "SME" at bounding box center [753, 386] width 435 height 16
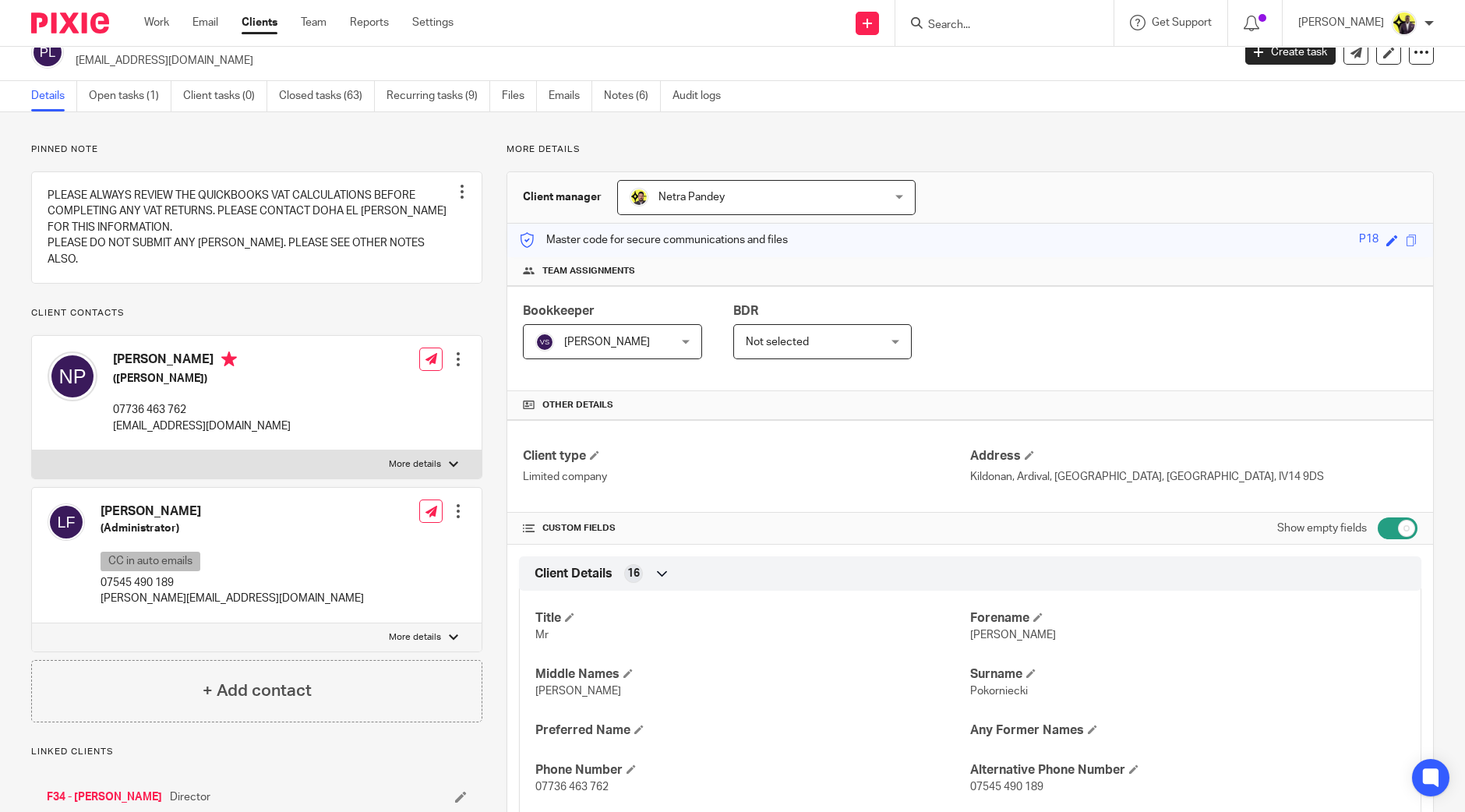
scroll to position [0, 0]
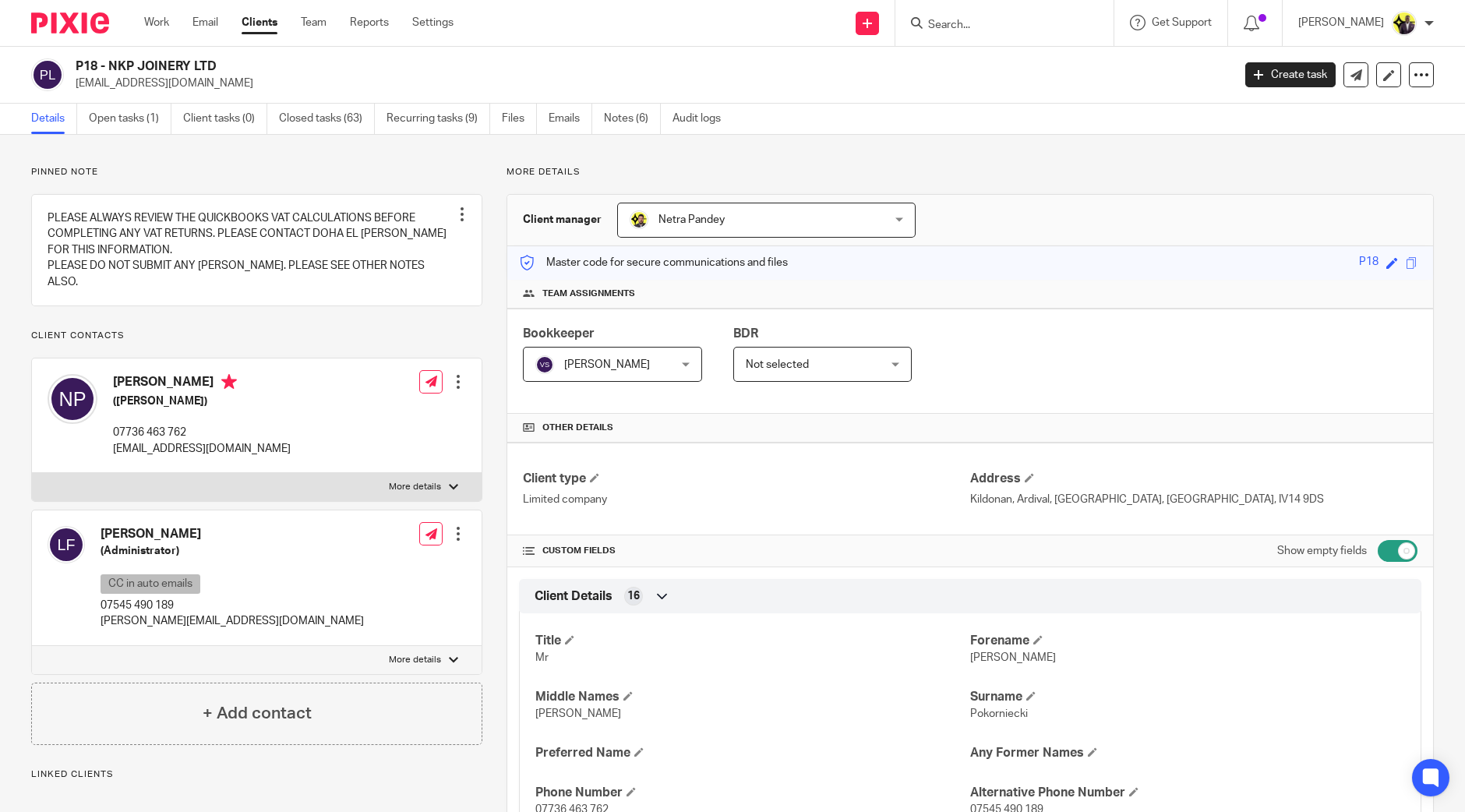
click at [1022, 12] on div at bounding box center [1005, 23] width 218 height 46
click at [1021, 13] on form at bounding box center [1009, 23] width 166 height 20
drag, startPoint x: 1018, startPoint y: 18, endPoint x: 1008, endPoint y: 33, distance: 18.0
click at [1018, 19] on input "Search" at bounding box center [997, 26] width 140 height 14
click at [1009, 29] on input "Search" at bounding box center [997, 26] width 140 height 14
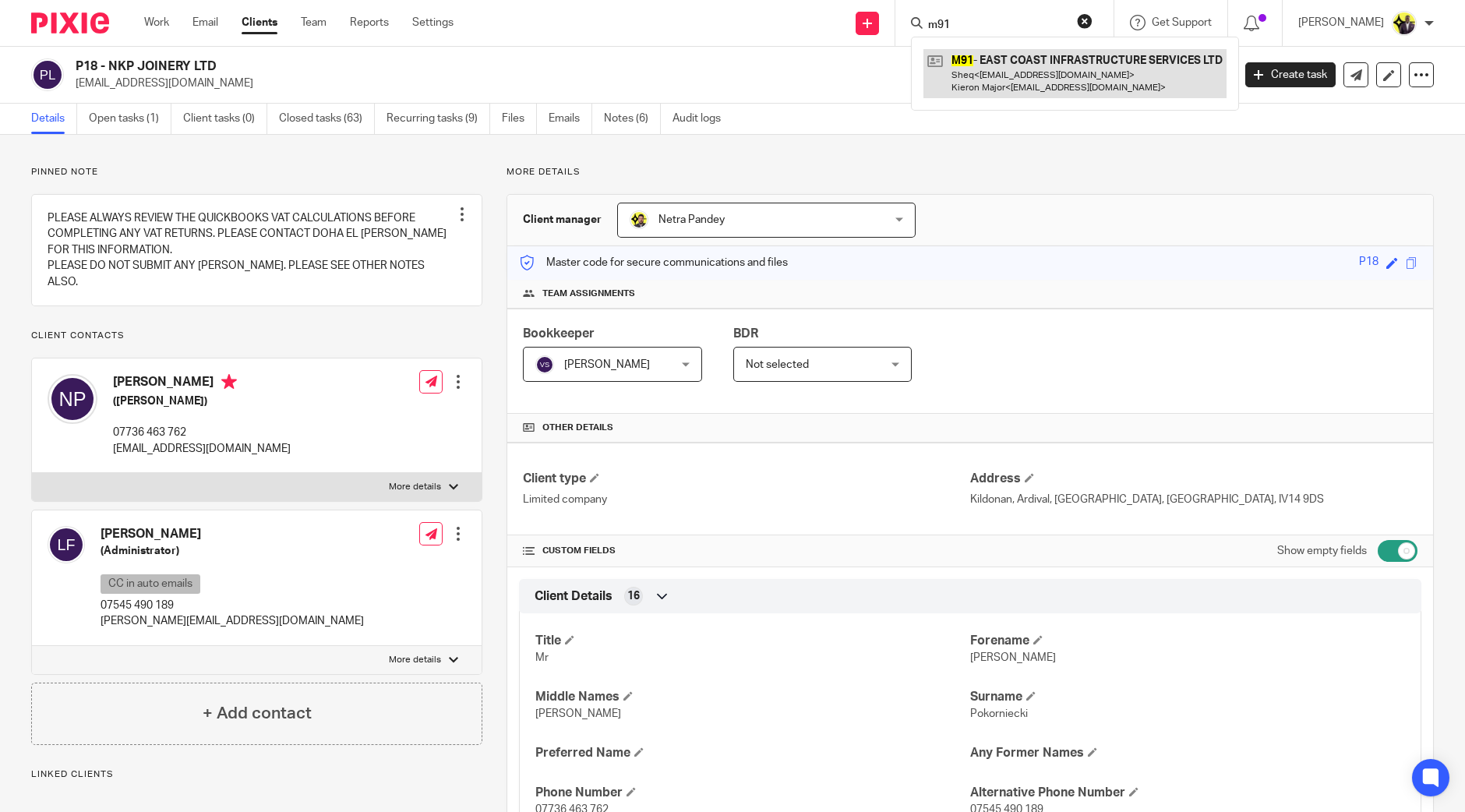
type input "m91"
click at [1069, 72] on link at bounding box center [1075, 73] width 304 height 48
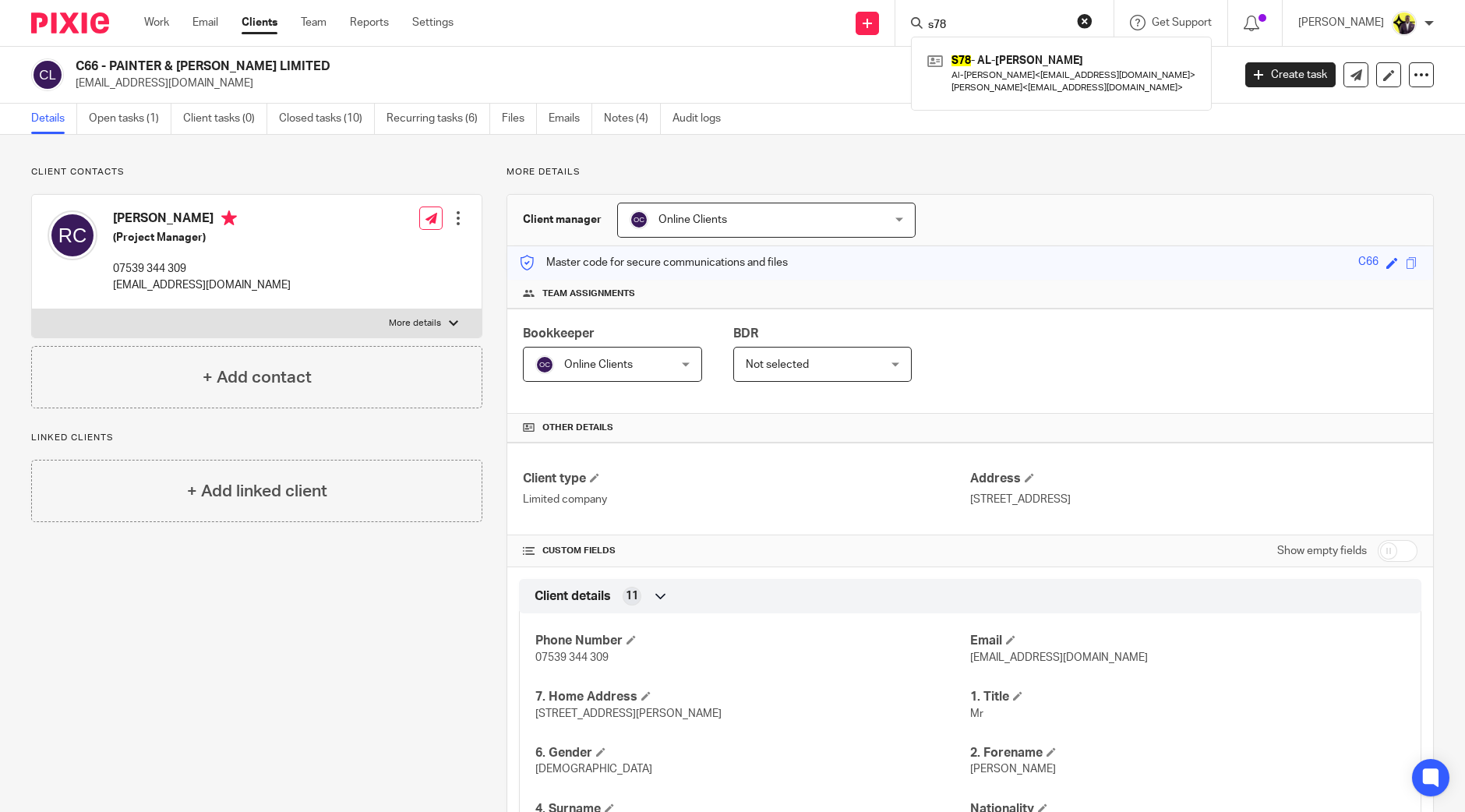
drag, startPoint x: 1010, startPoint y: 25, endPoint x: 949, endPoint y: 25, distance: 61.0
click at [949, 25] on div "s78" at bounding box center [1002, 23] width 181 height 20
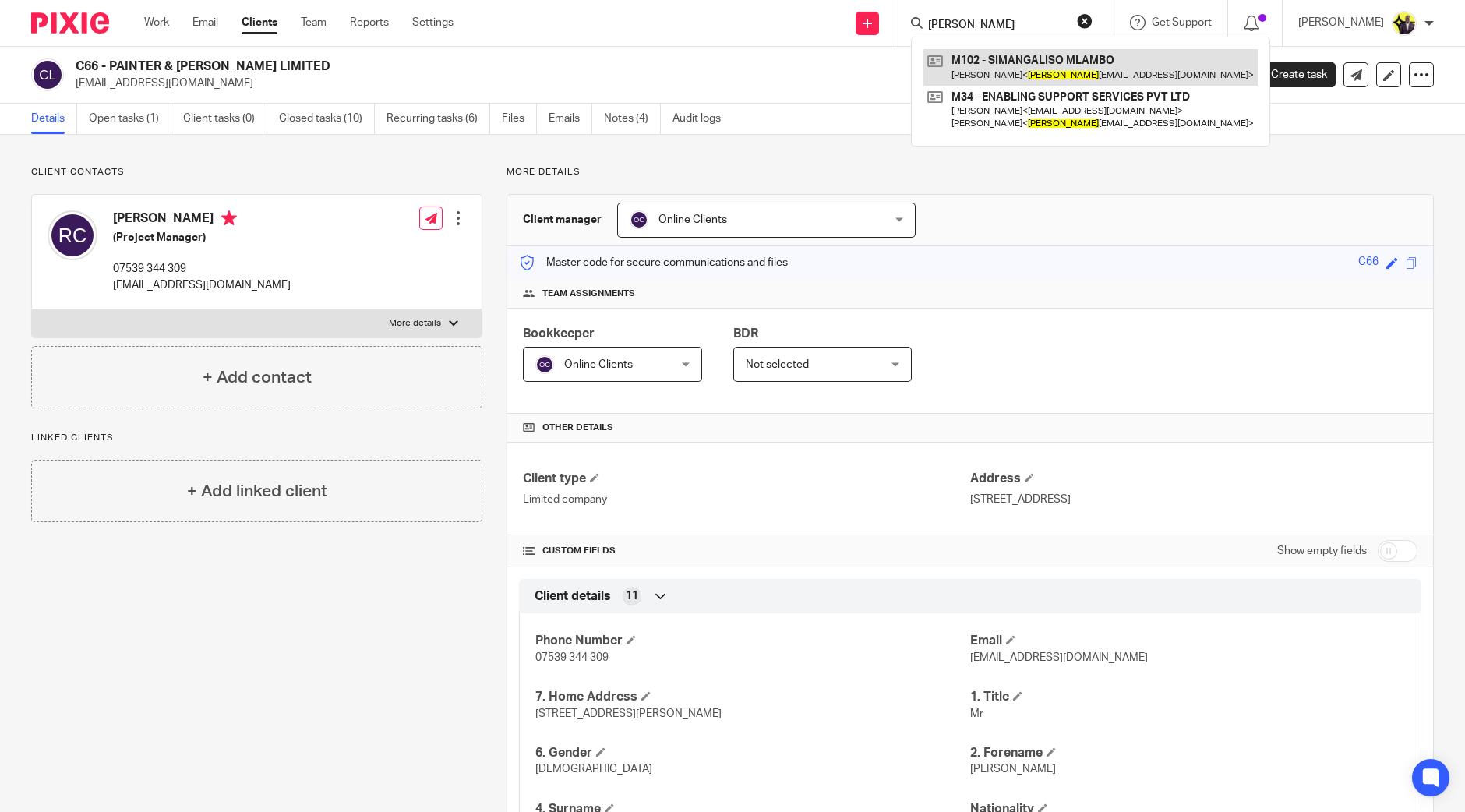
type input "[PERSON_NAME]"
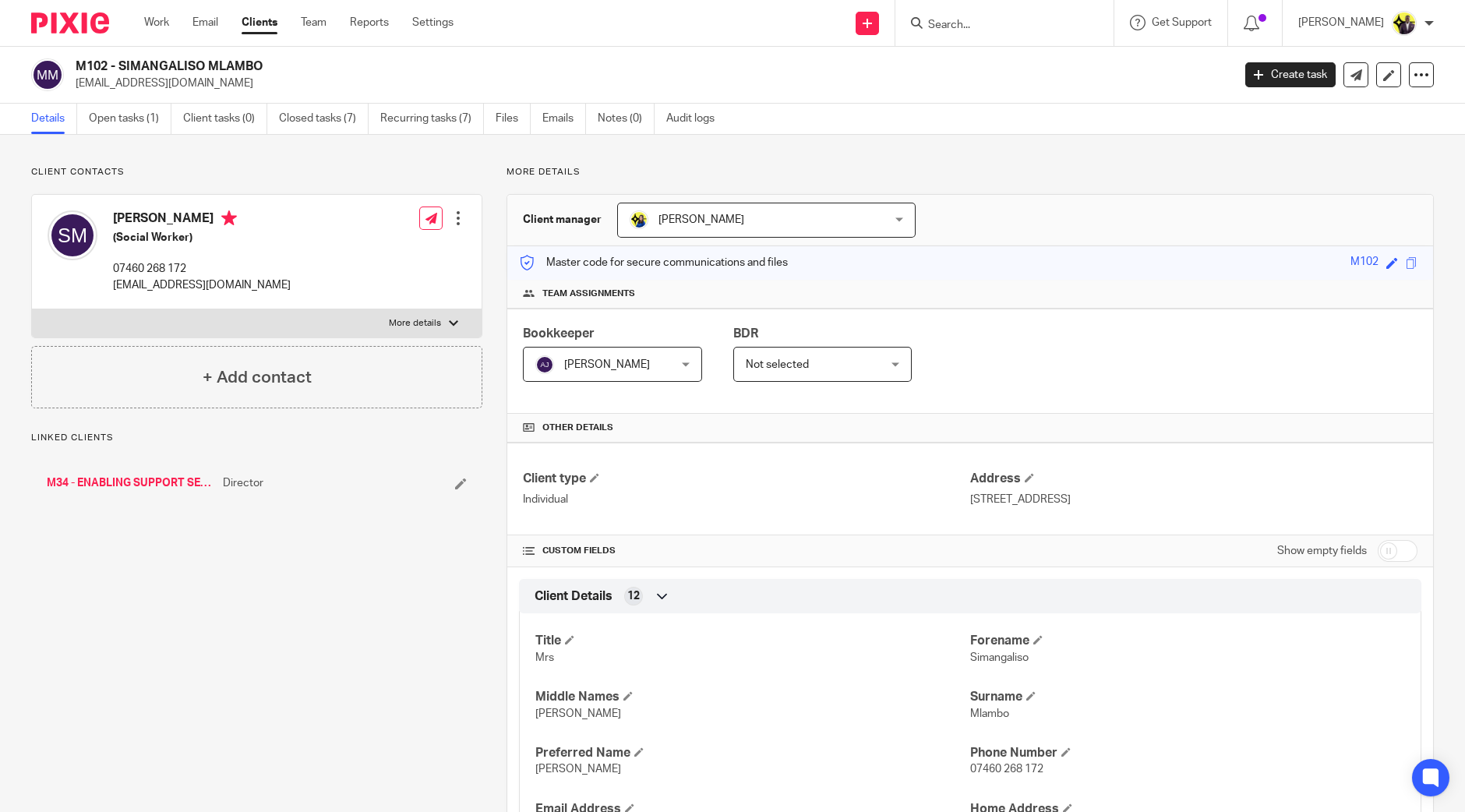
drag, startPoint x: 0, startPoint y: 0, endPoint x: 80, endPoint y: 64, distance: 102.4
click at [80, 64] on h2 "M102 - SIMANGALISO MLAMBO" at bounding box center [534, 66] width 917 height 17
copy h2 "M102 - SIMANGALISO MLAMBO"
drag, startPoint x: 330, startPoint y: 177, endPoint x: 459, endPoint y: 125, distance: 139.1
click at [330, 176] on p "Client contacts" at bounding box center [257, 173] width 451 height 13
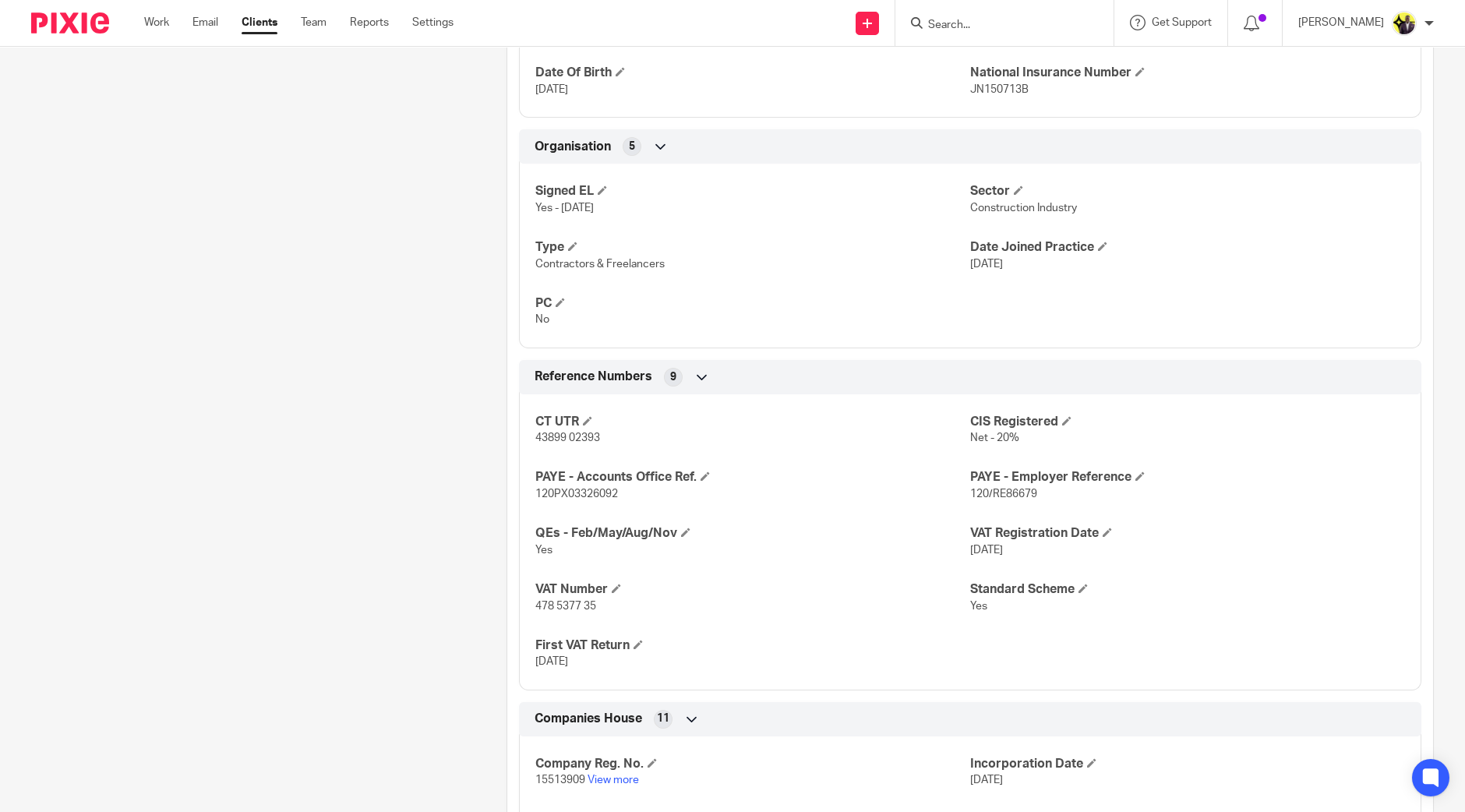
scroll to position [1071, 0]
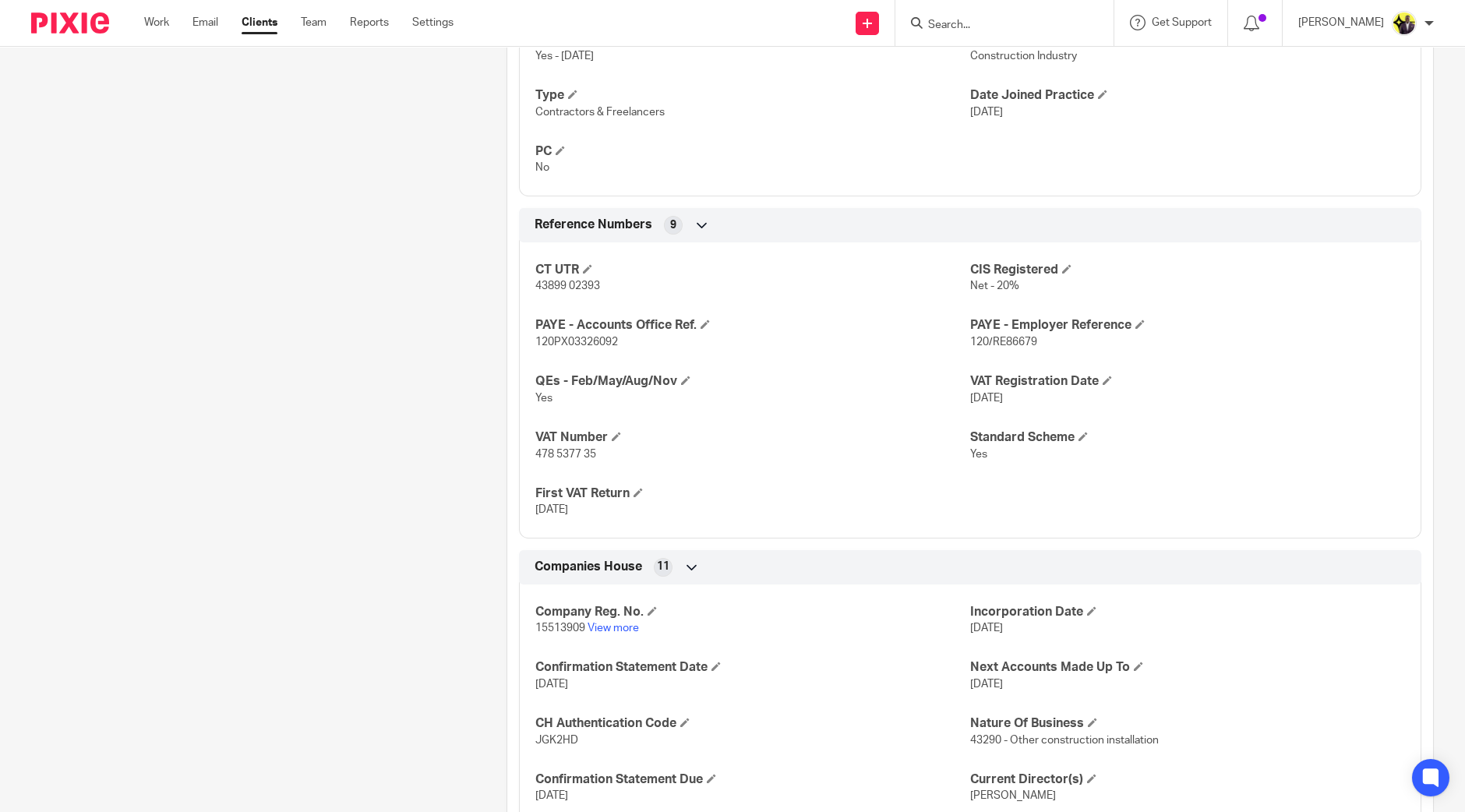
click at [445, 304] on div "Pinned note May receive emails from Alex [EMAIL_ADDRESS][DOMAIN_NAME] - [PERSON…" at bounding box center [244, 44] width 475 height 1900
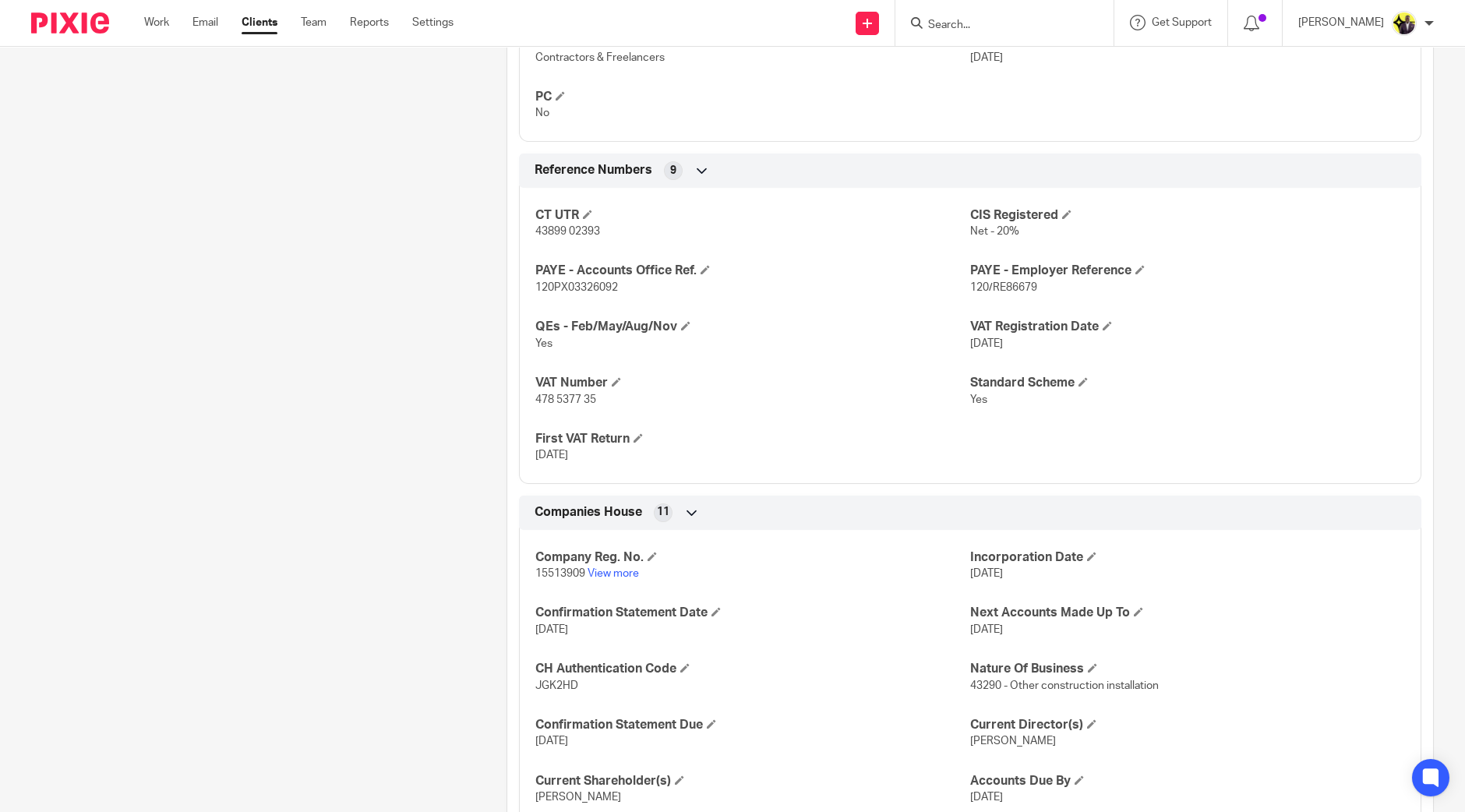
scroll to position [1267, 0]
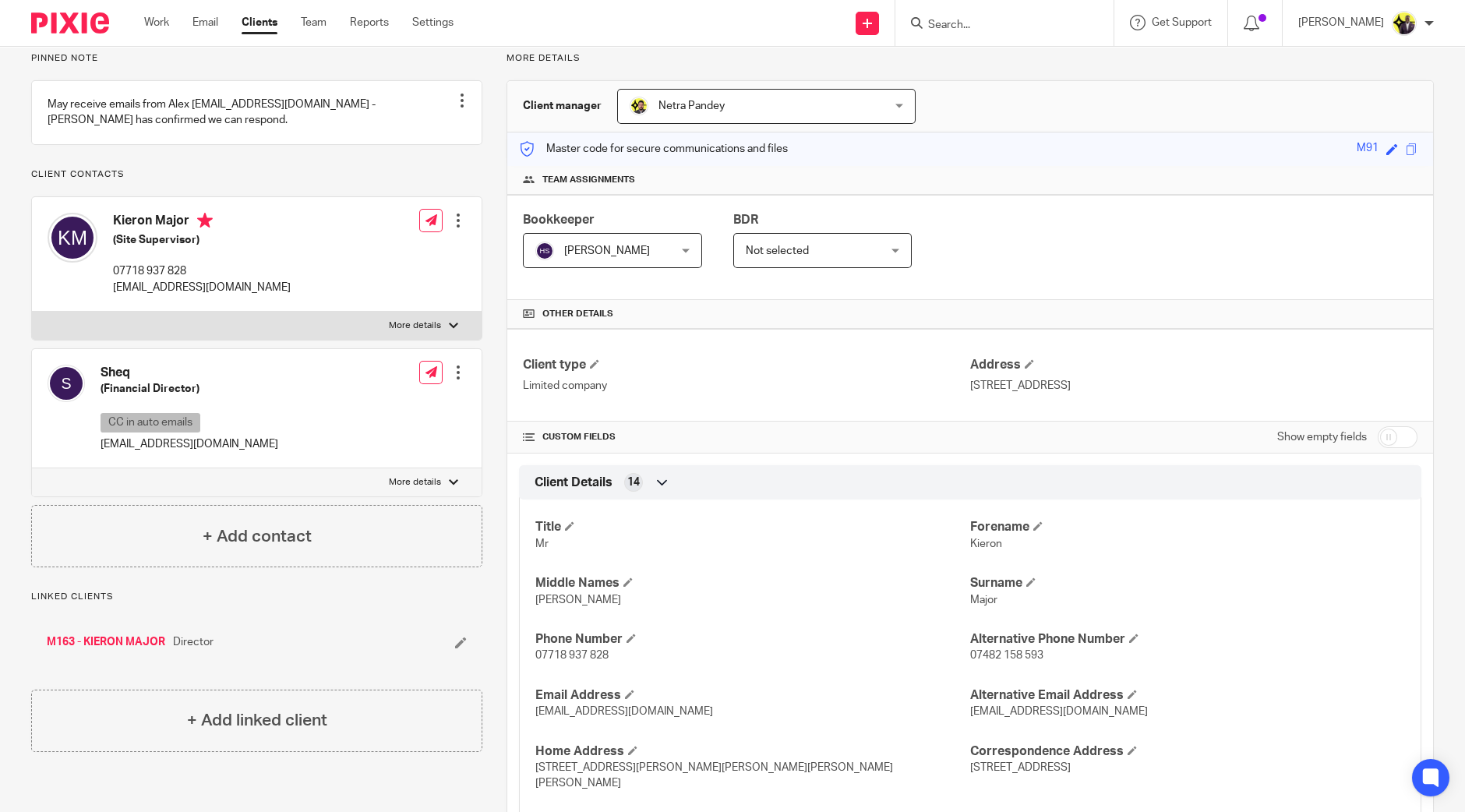
scroll to position [0, 0]
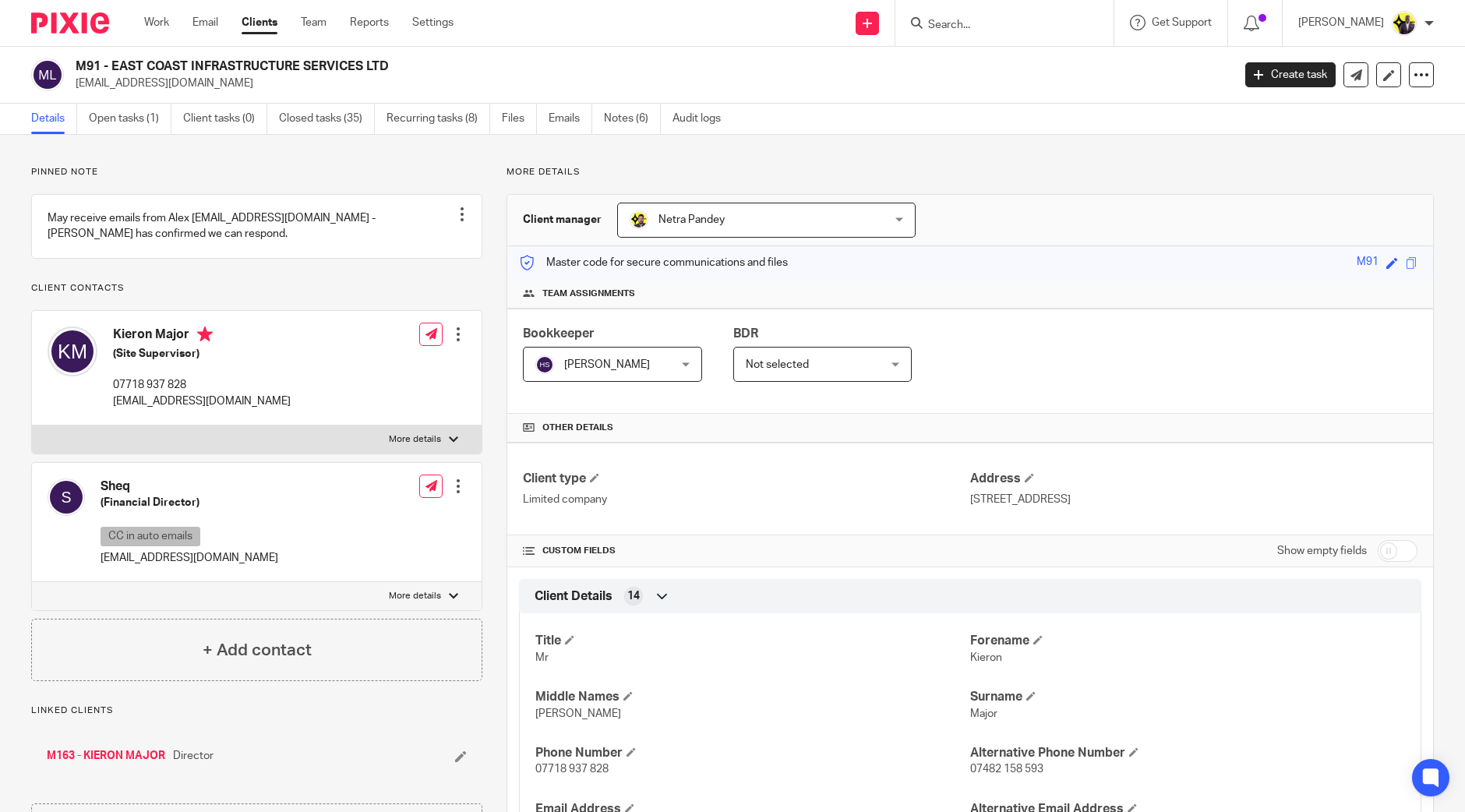
click at [986, 19] on input "Search" at bounding box center [997, 26] width 140 height 14
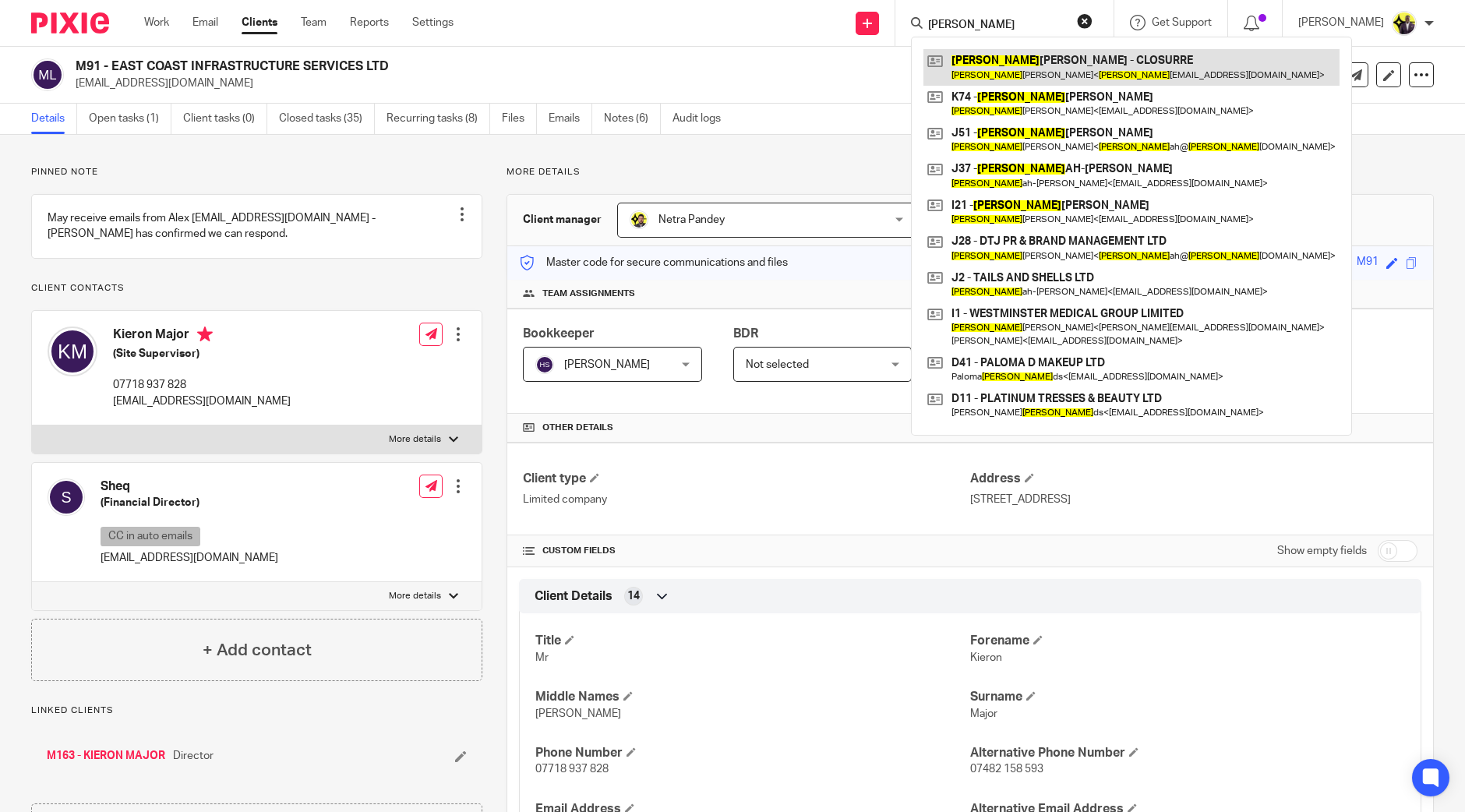
type input "debor"
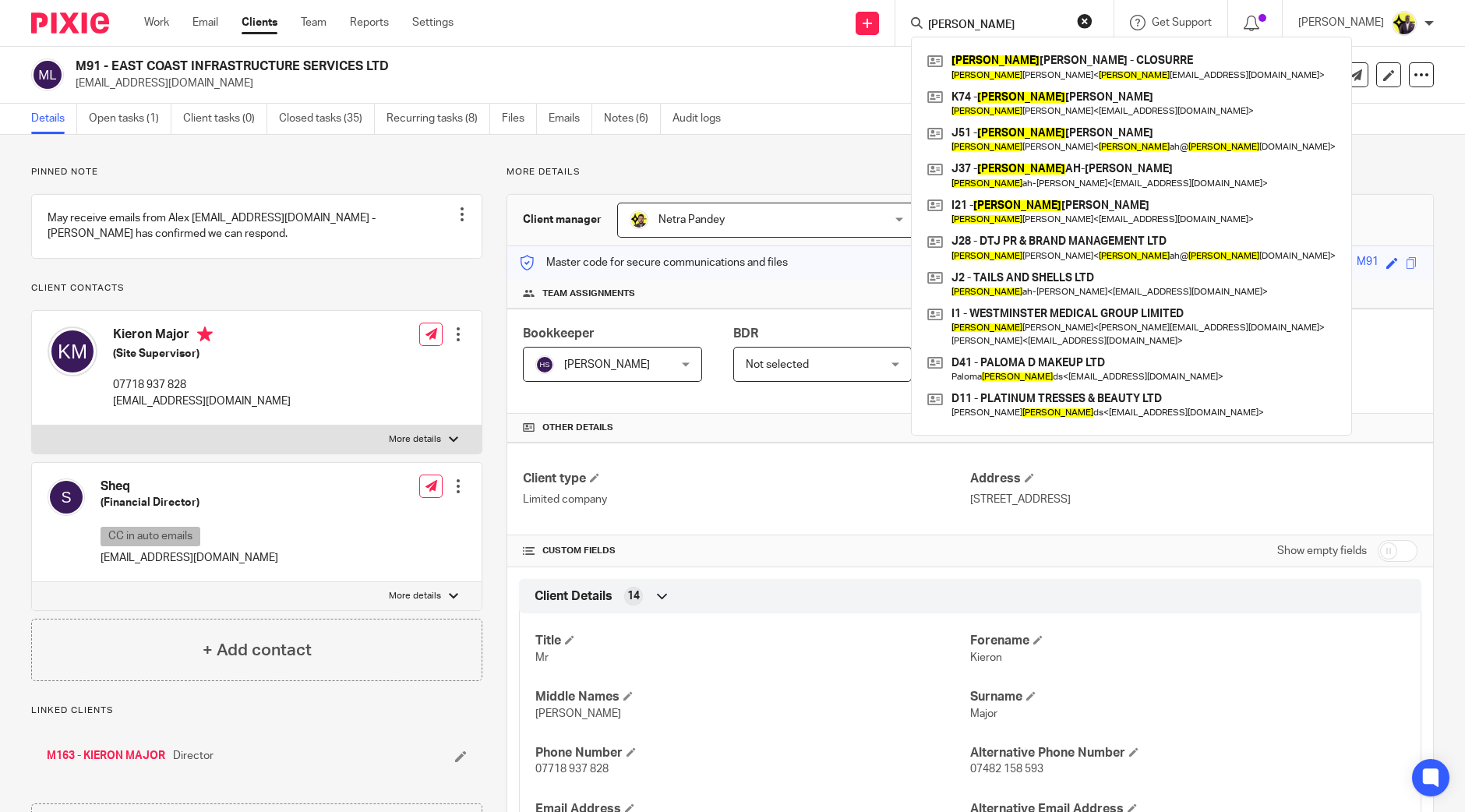
click at [588, 61] on h2 "M91 - EAST COAST INFRASTRUCTURE SERVICES LTD" at bounding box center [534, 66] width 917 height 17
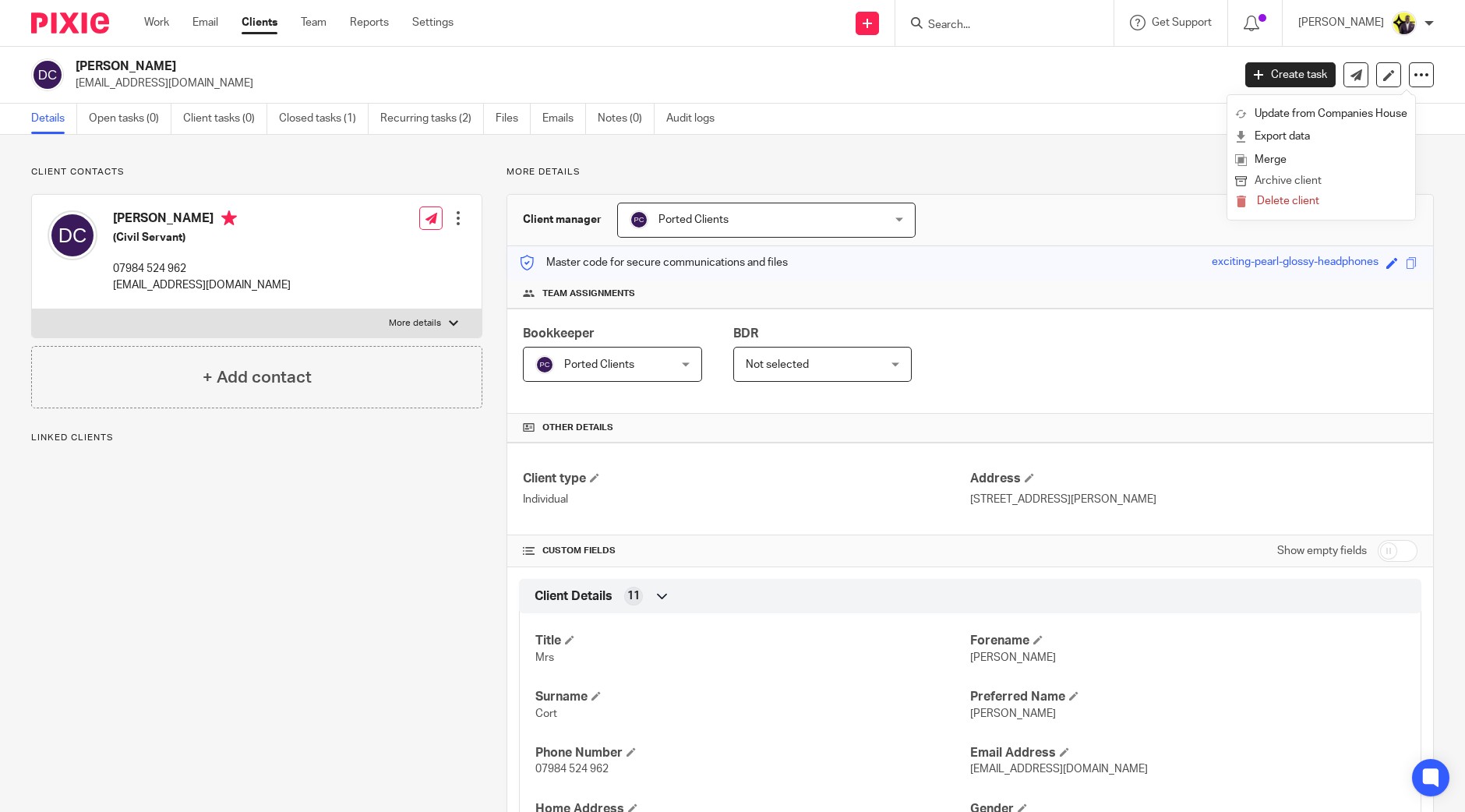
click at [1302, 181] on button "Archive client" at bounding box center [1321, 181] width 172 height 20
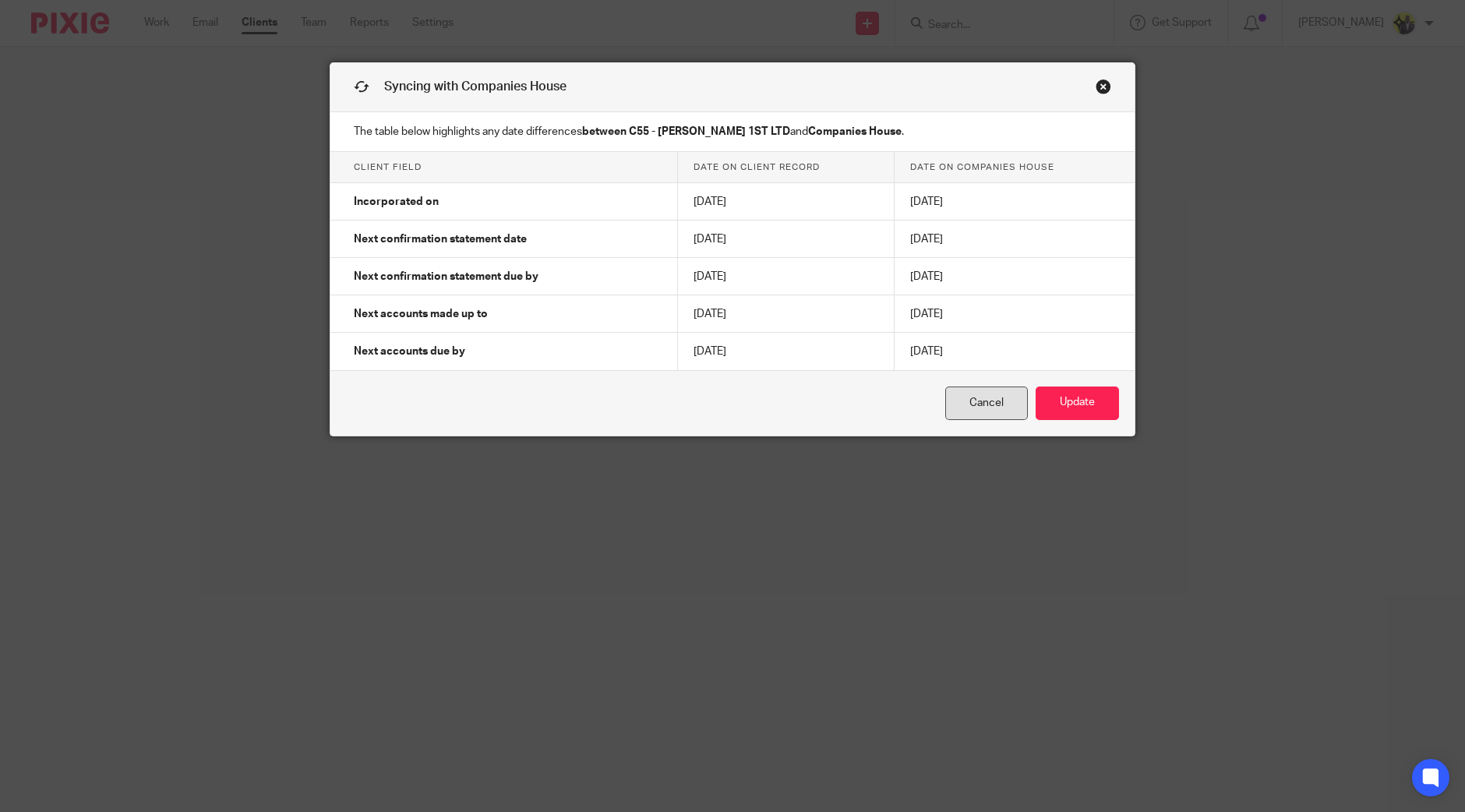
click at [951, 403] on link "Cancel" at bounding box center [986, 403] width 83 height 34
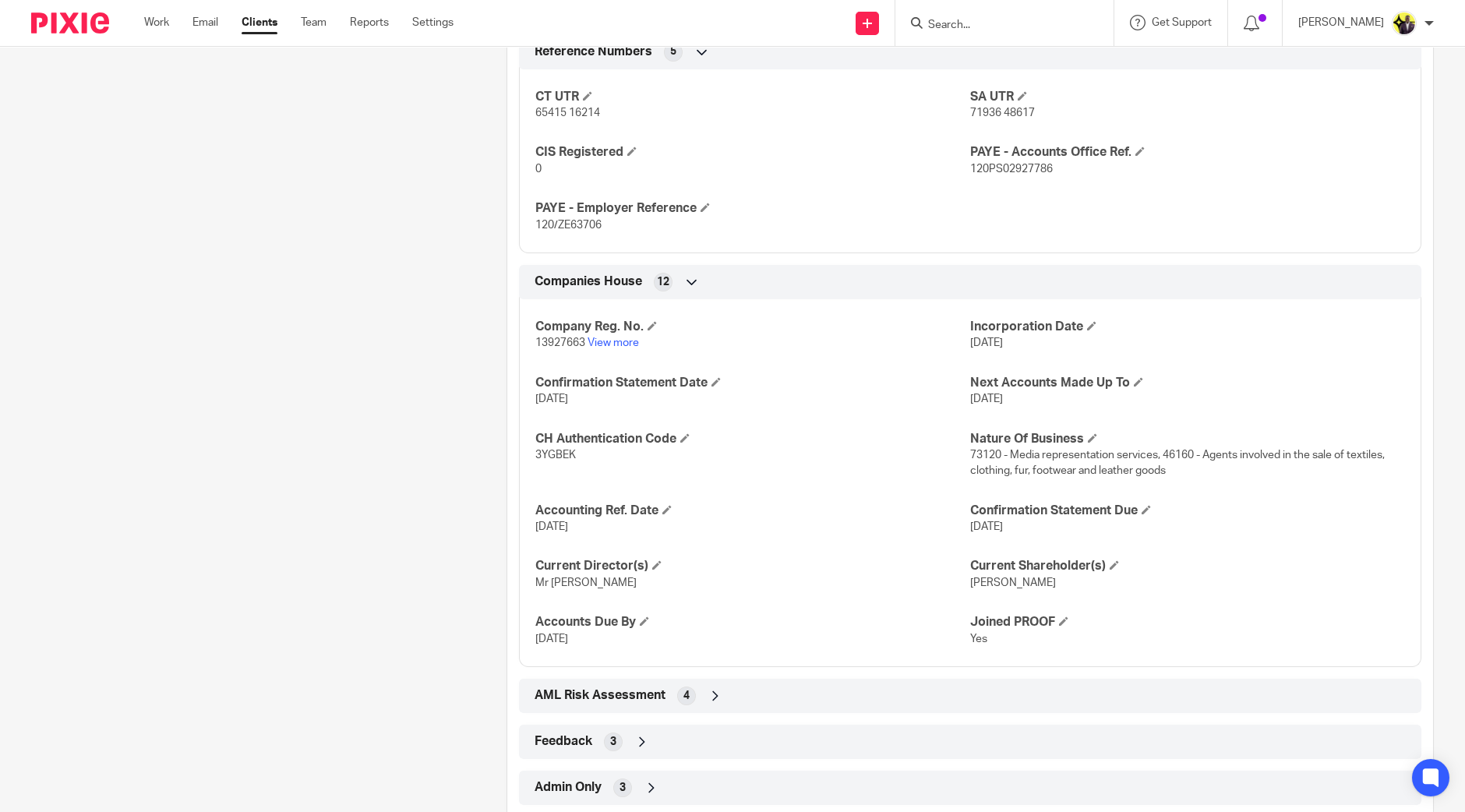
scroll to position [1207, 0]
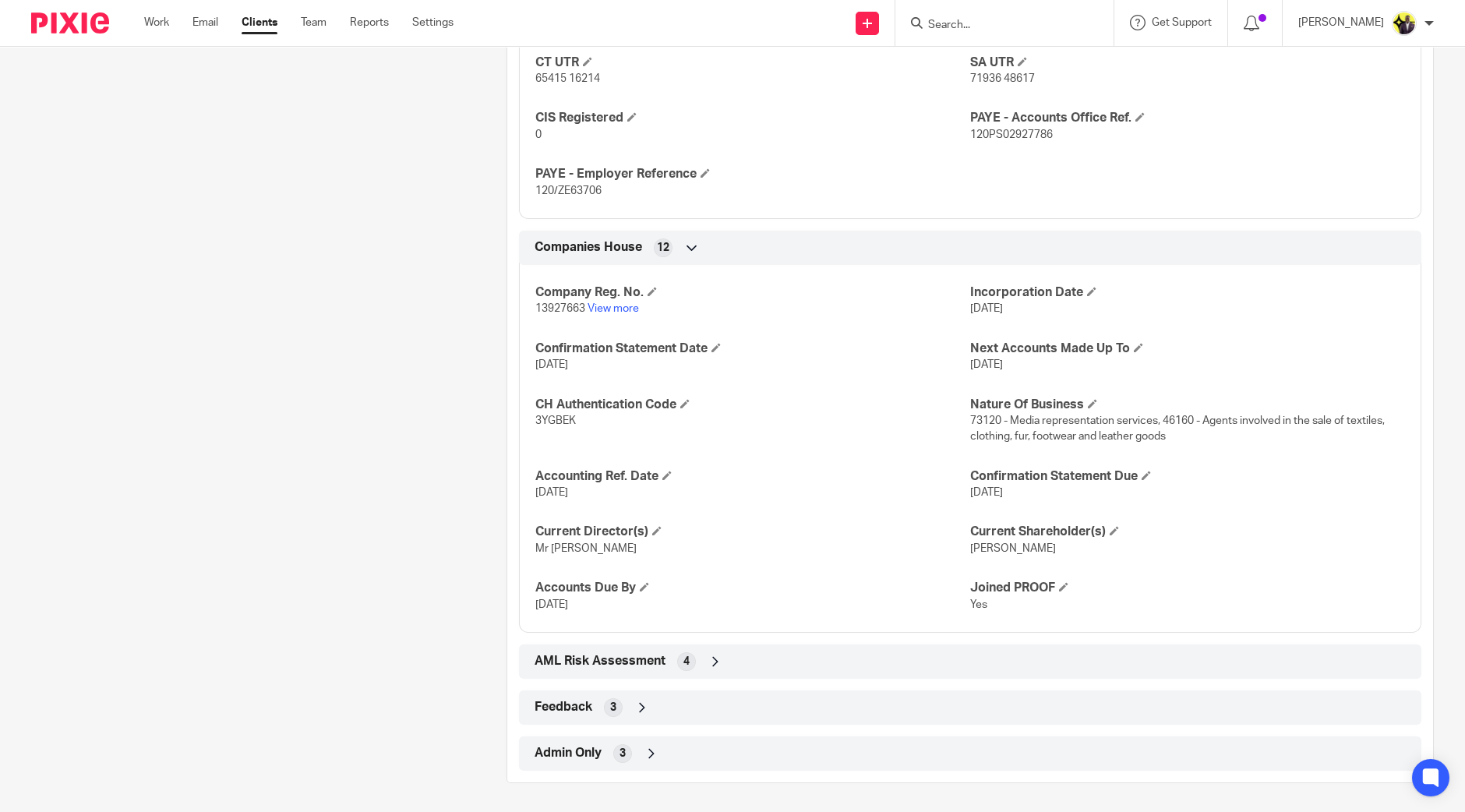
drag, startPoint x: 593, startPoint y: 489, endPoint x: 520, endPoint y: 460, distance: 78.5
click at [520, 460] on div "Company Reg. No. 13927663 View more Incorporation Date [DATE] Confirmation Stat…" at bounding box center [970, 442] width 903 height 379
click at [595, 489] on p "[DATE]" at bounding box center [753, 493] width 435 height 16
drag, startPoint x: 604, startPoint y: 492, endPoint x: 534, endPoint y: 471, distance: 73.1
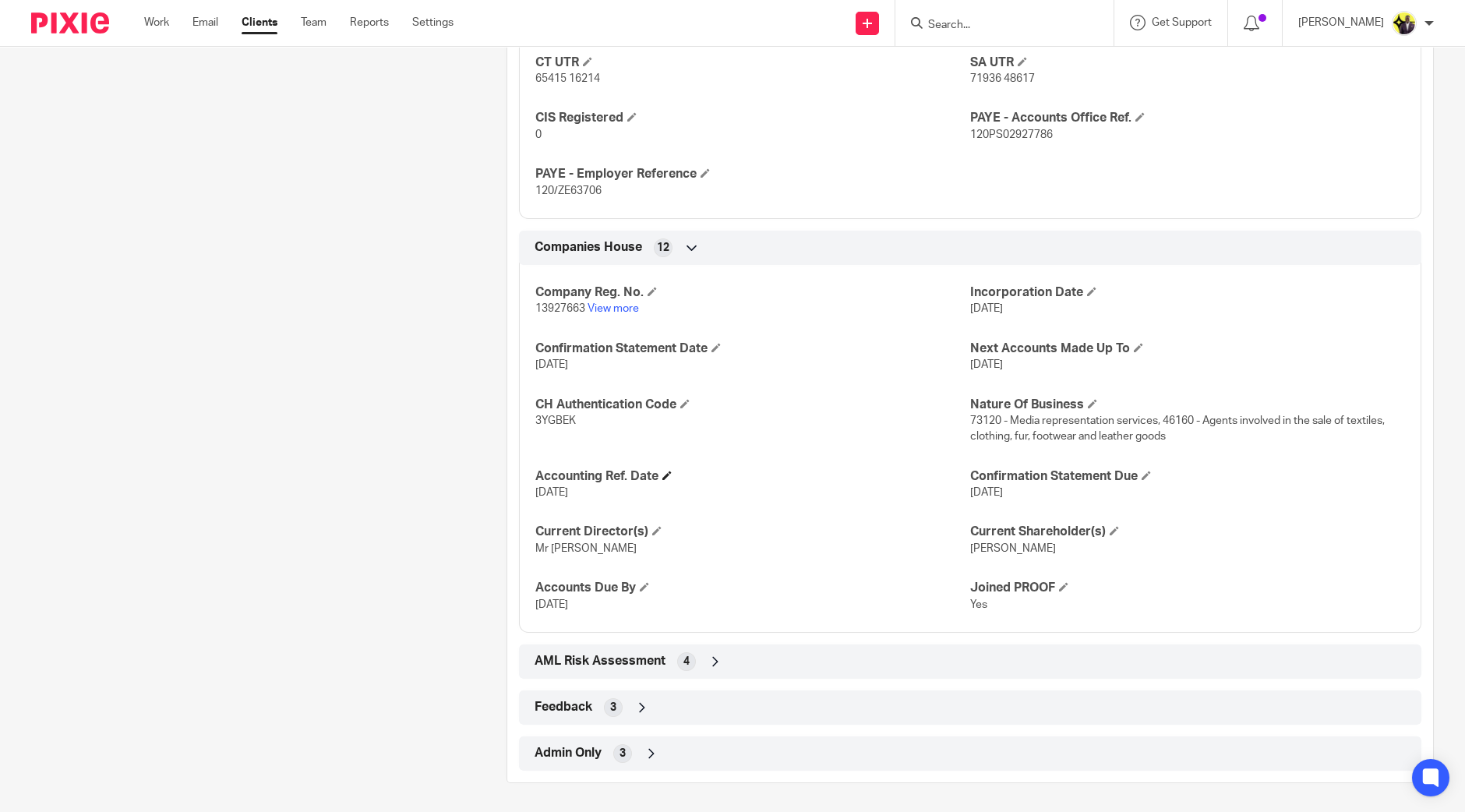
click at [535, 471] on div "Accounting Ref. Date 2023-02-28" at bounding box center [753, 485] width 435 height 33
drag, startPoint x: 1026, startPoint y: 367, endPoint x: 964, endPoint y: 345, distance: 65.8
click at [971, 345] on div "Next Accounts Made Up To 28 Feb 2025" at bounding box center [1188, 357] width 435 height 33
click at [547, 489] on span "2023-02-28" at bounding box center [552, 493] width 33 height 11
drag, startPoint x: 1023, startPoint y: 361, endPoint x: 963, endPoint y: 346, distance: 61.8
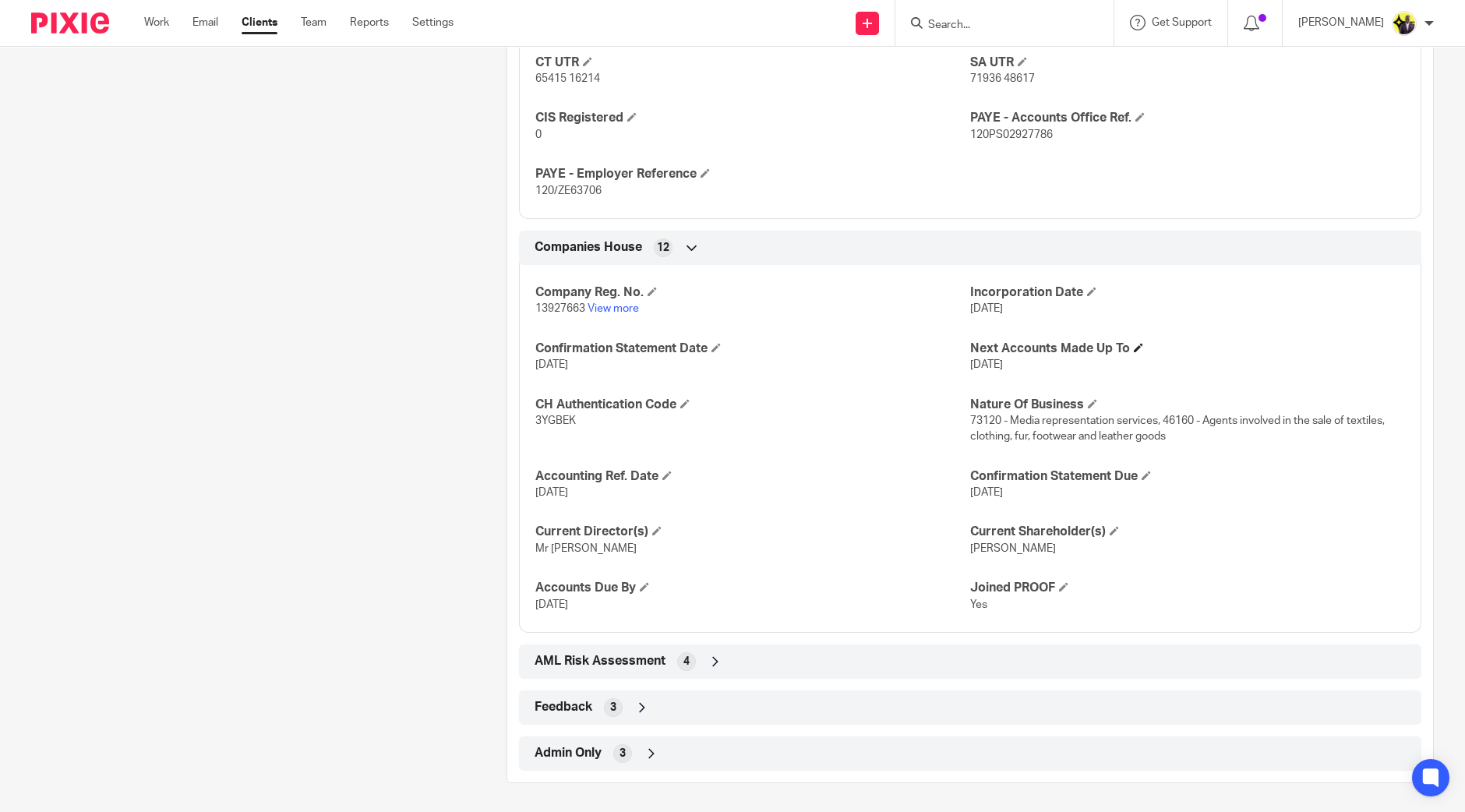
click at [971, 346] on div "Next Accounts Made Up To 28 Feb 2025" at bounding box center [1188, 357] width 435 height 33
click at [608, 488] on p "2023-02-28" at bounding box center [753, 493] width 435 height 16
drag, startPoint x: 604, startPoint y: 490, endPoint x: 528, endPoint y: 477, distance: 77.1
click at [528, 477] on div "Company Reg. No. 13927663 View more Incorporation Date 20 Feb 2022 Confirmation…" at bounding box center [970, 442] width 903 height 379
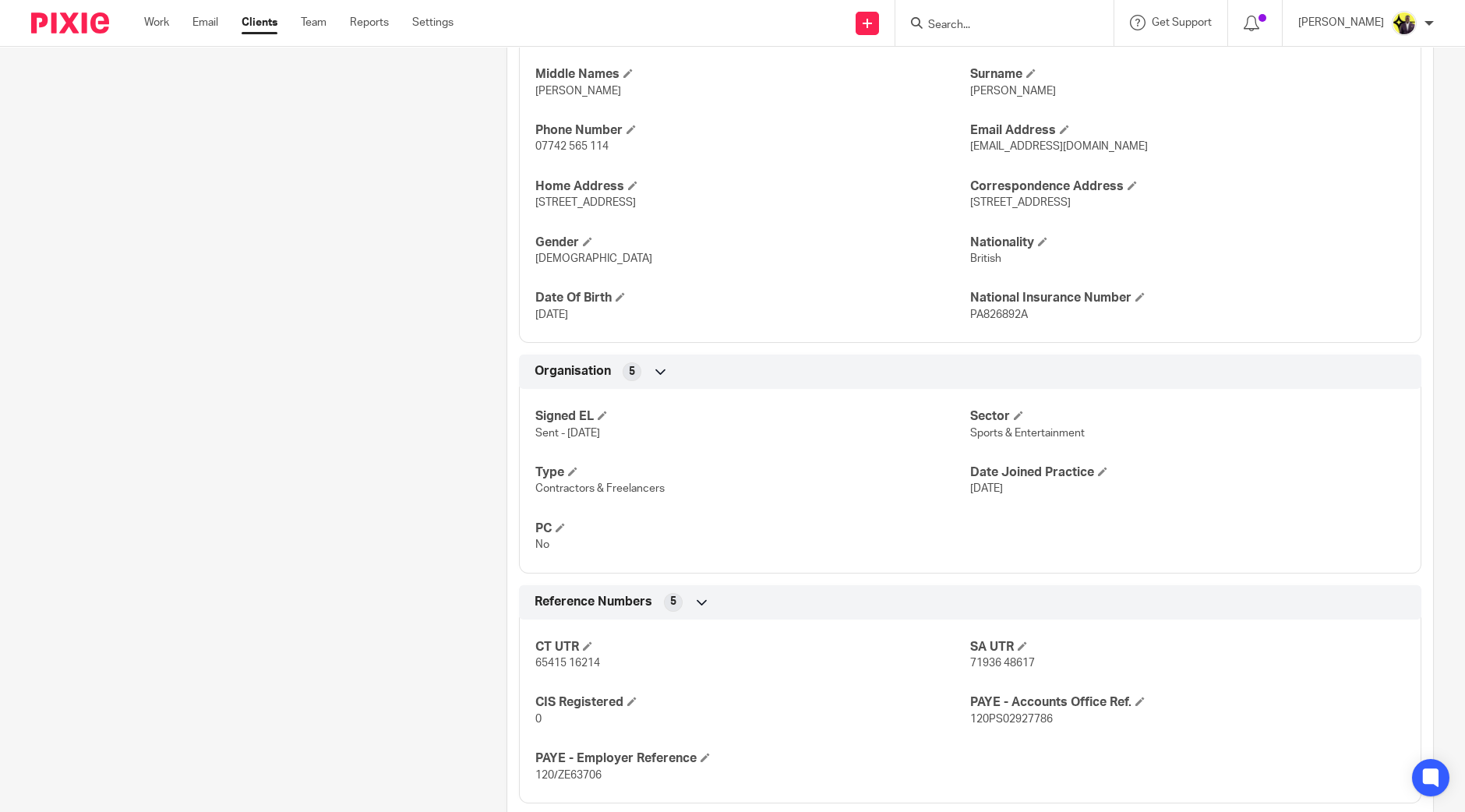
scroll to position [38, 0]
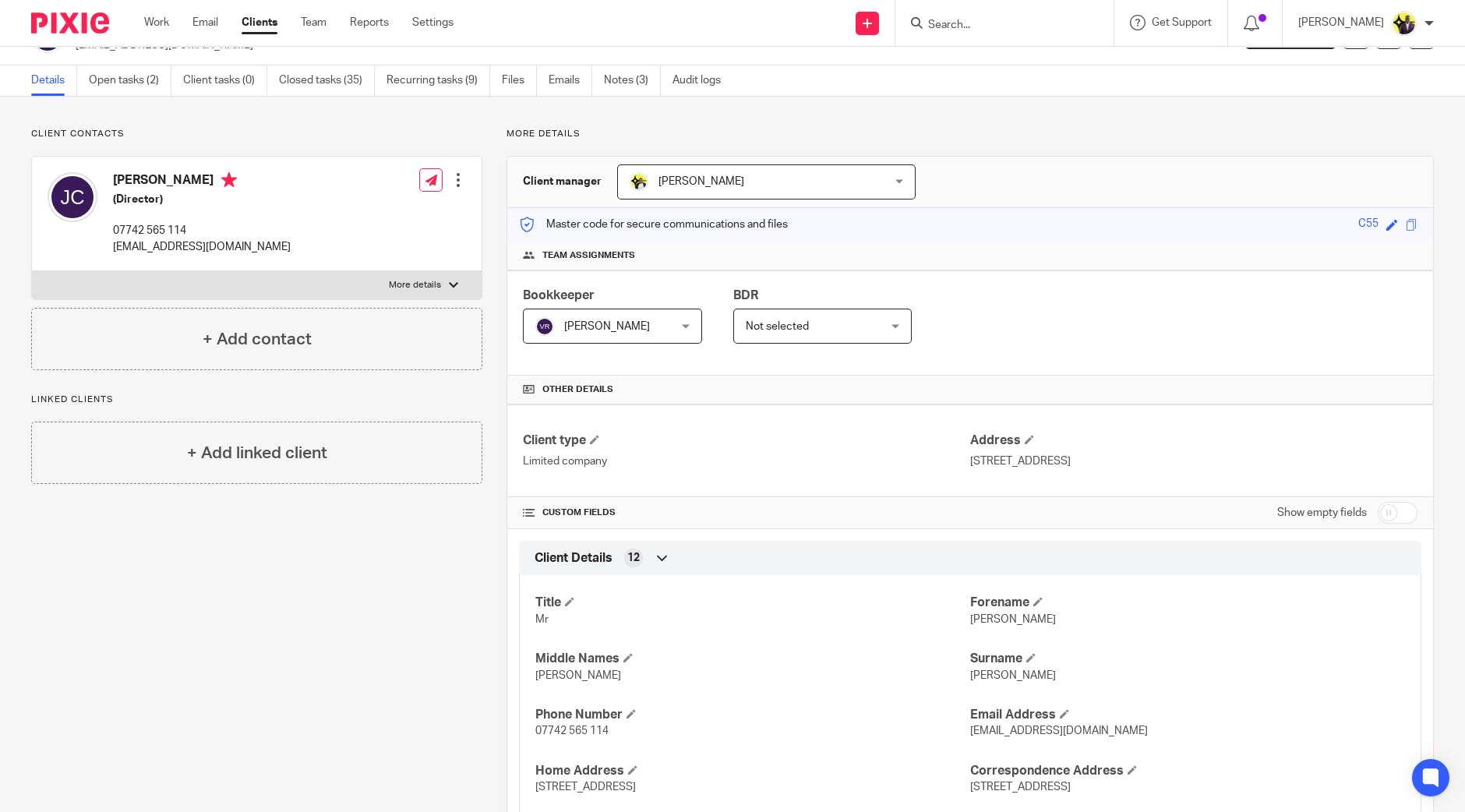
drag, startPoint x: 1383, startPoint y: 512, endPoint x: 1372, endPoint y: 506, distance: 12.5
click at [1383, 512] on input "checkbox" at bounding box center [1398, 513] width 39 height 22
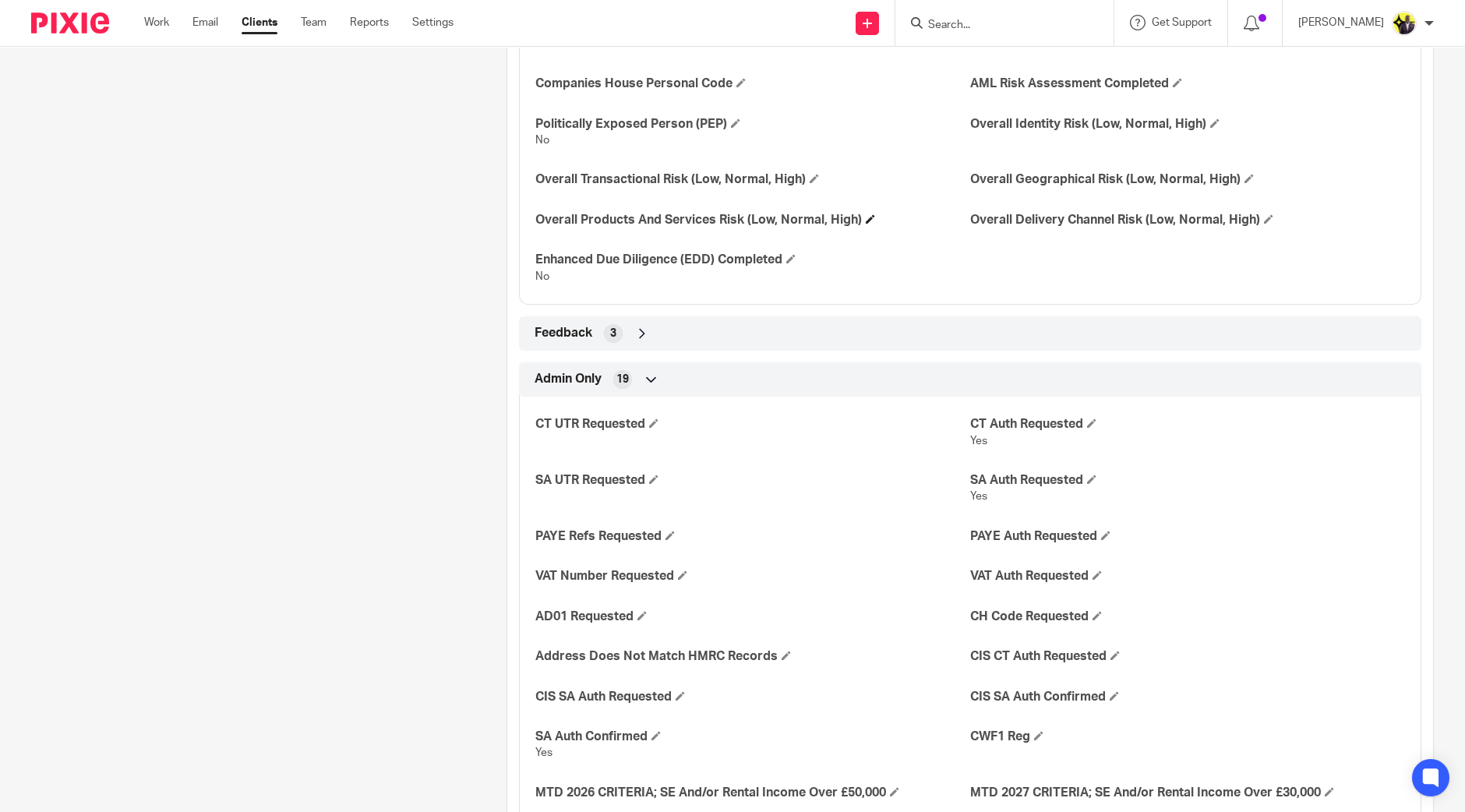
scroll to position [2571, 0]
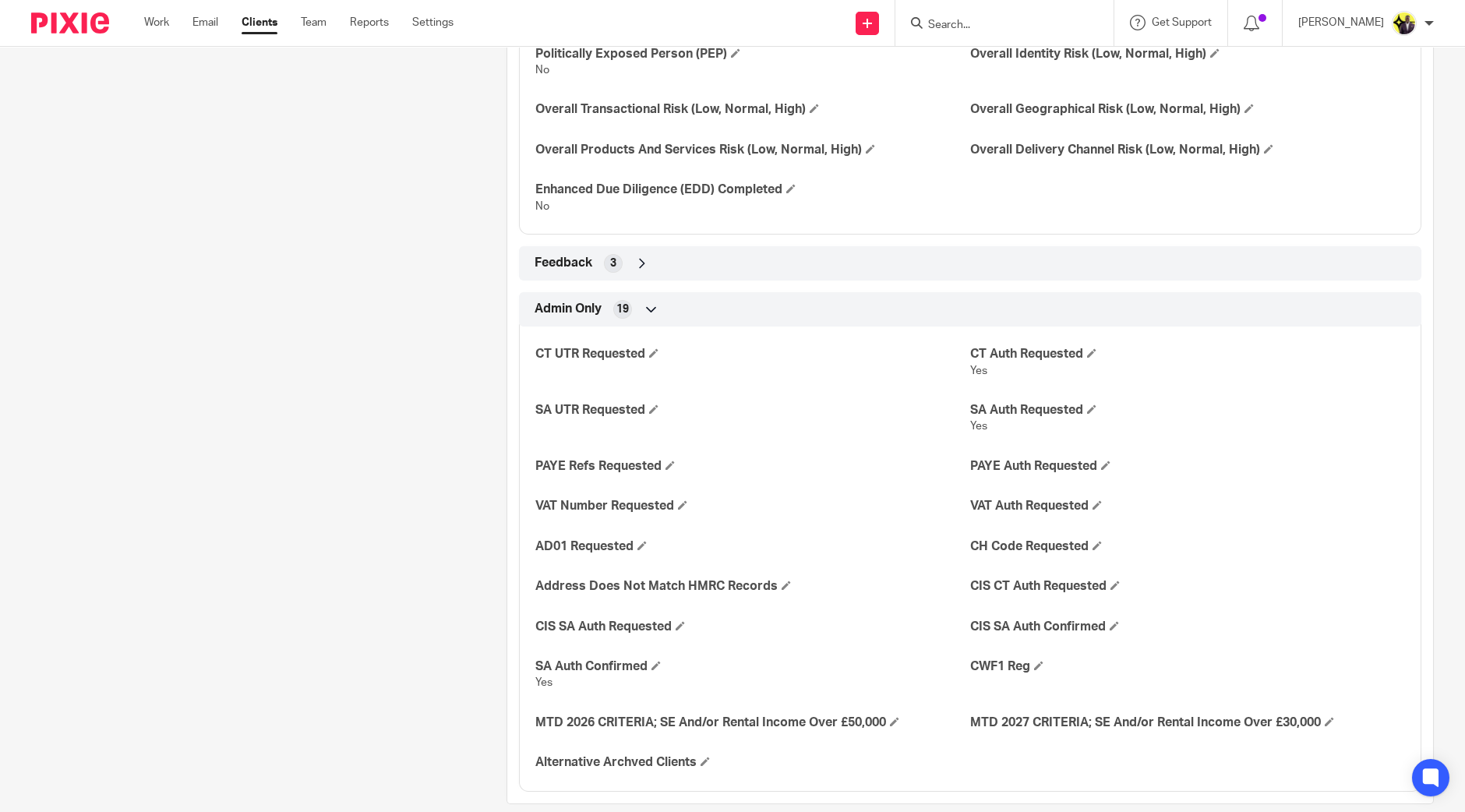
click at [595, 268] on div "Feedback 3" at bounding box center [970, 263] width 879 height 27
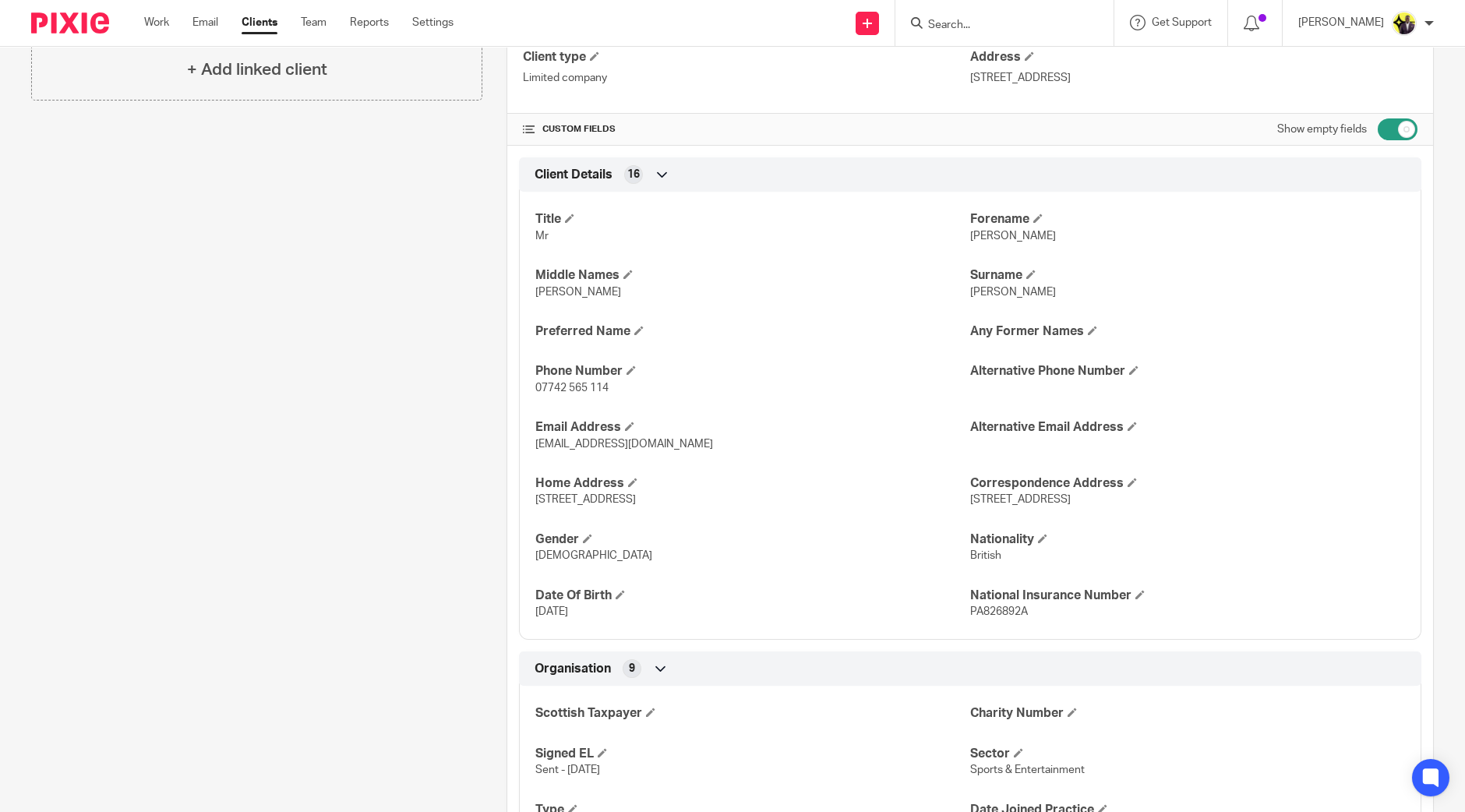
scroll to position [285, 0]
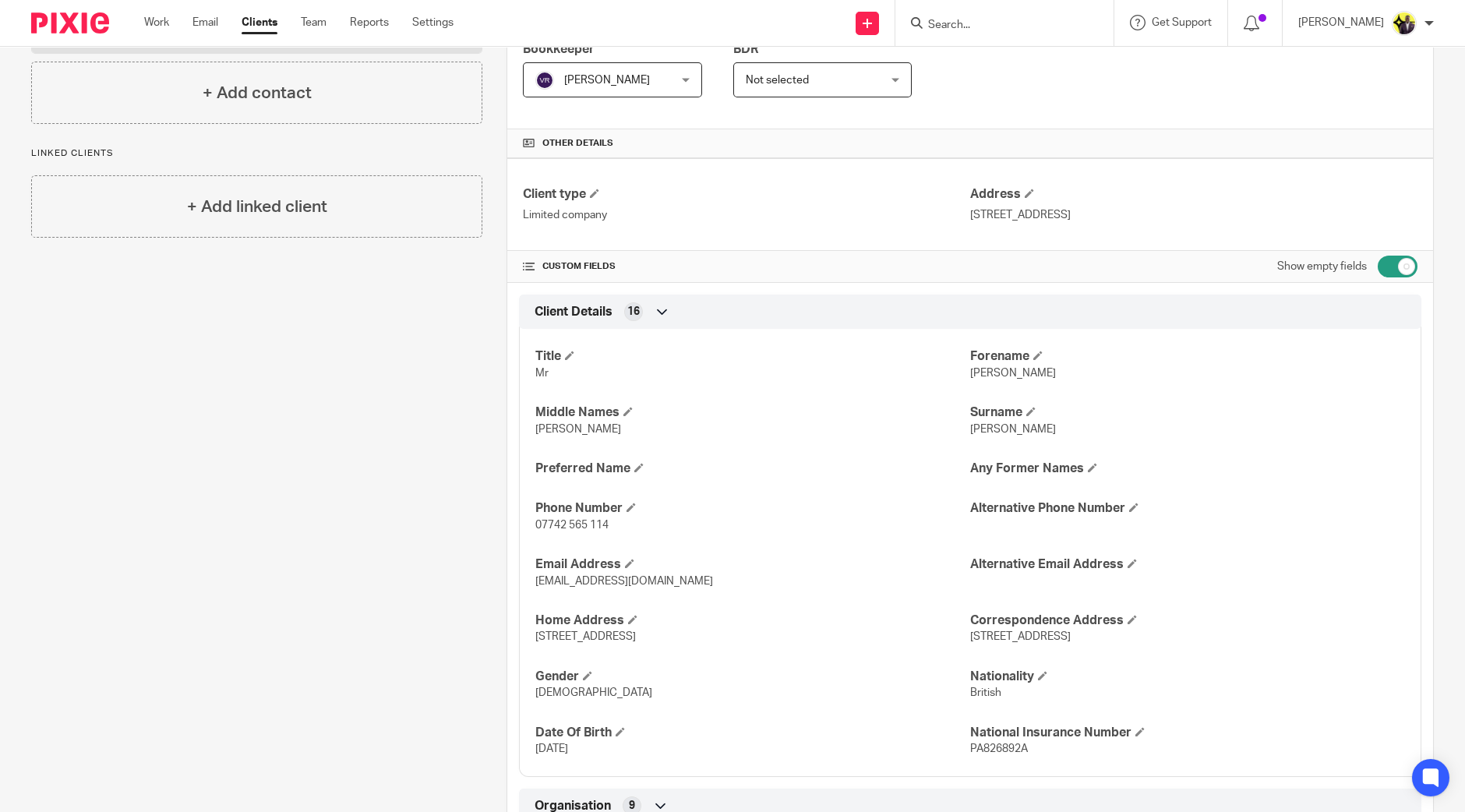
click at [1378, 260] on input "checkbox" at bounding box center [1398, 266] width 39 height 22
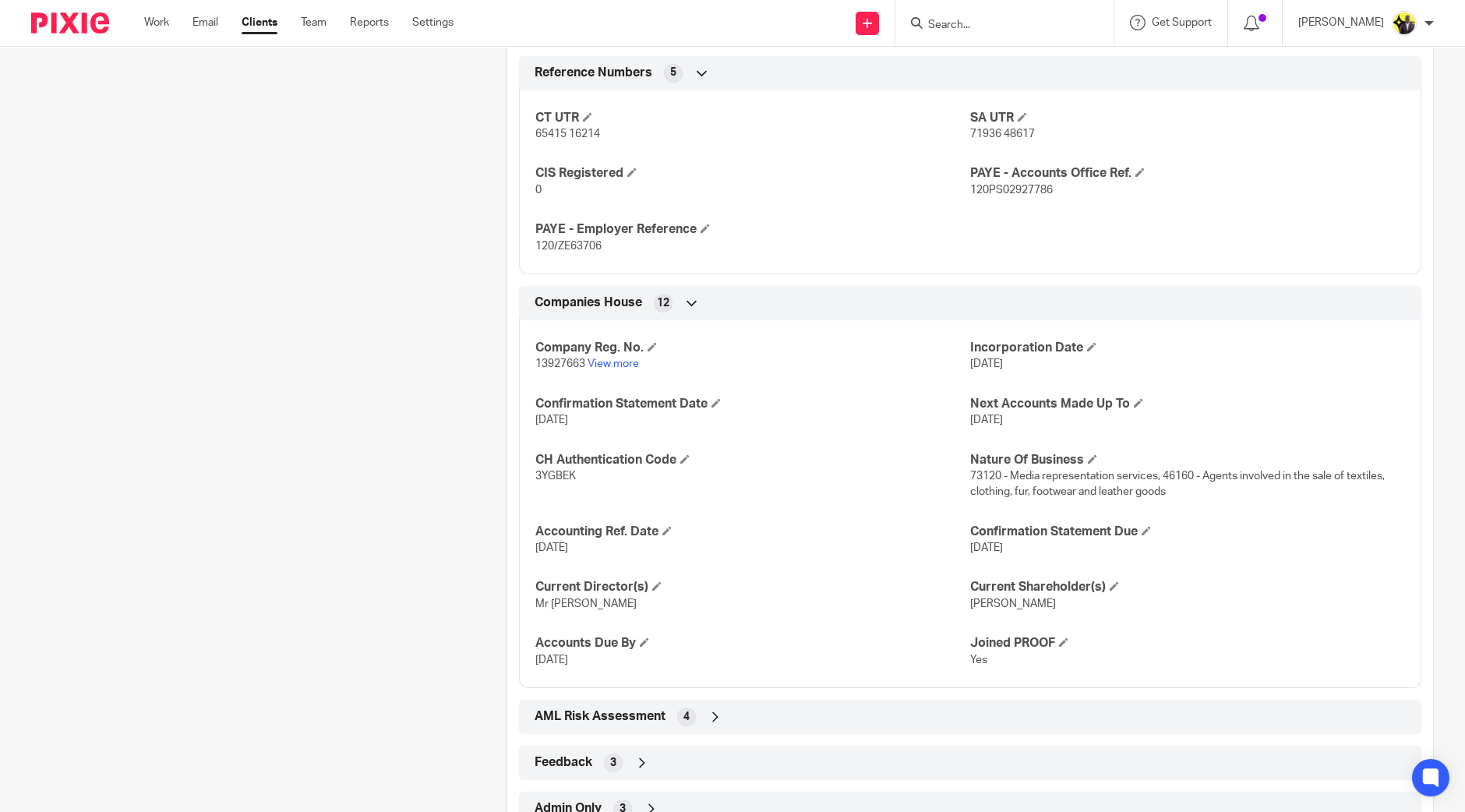
scroll to position [1207, 0]
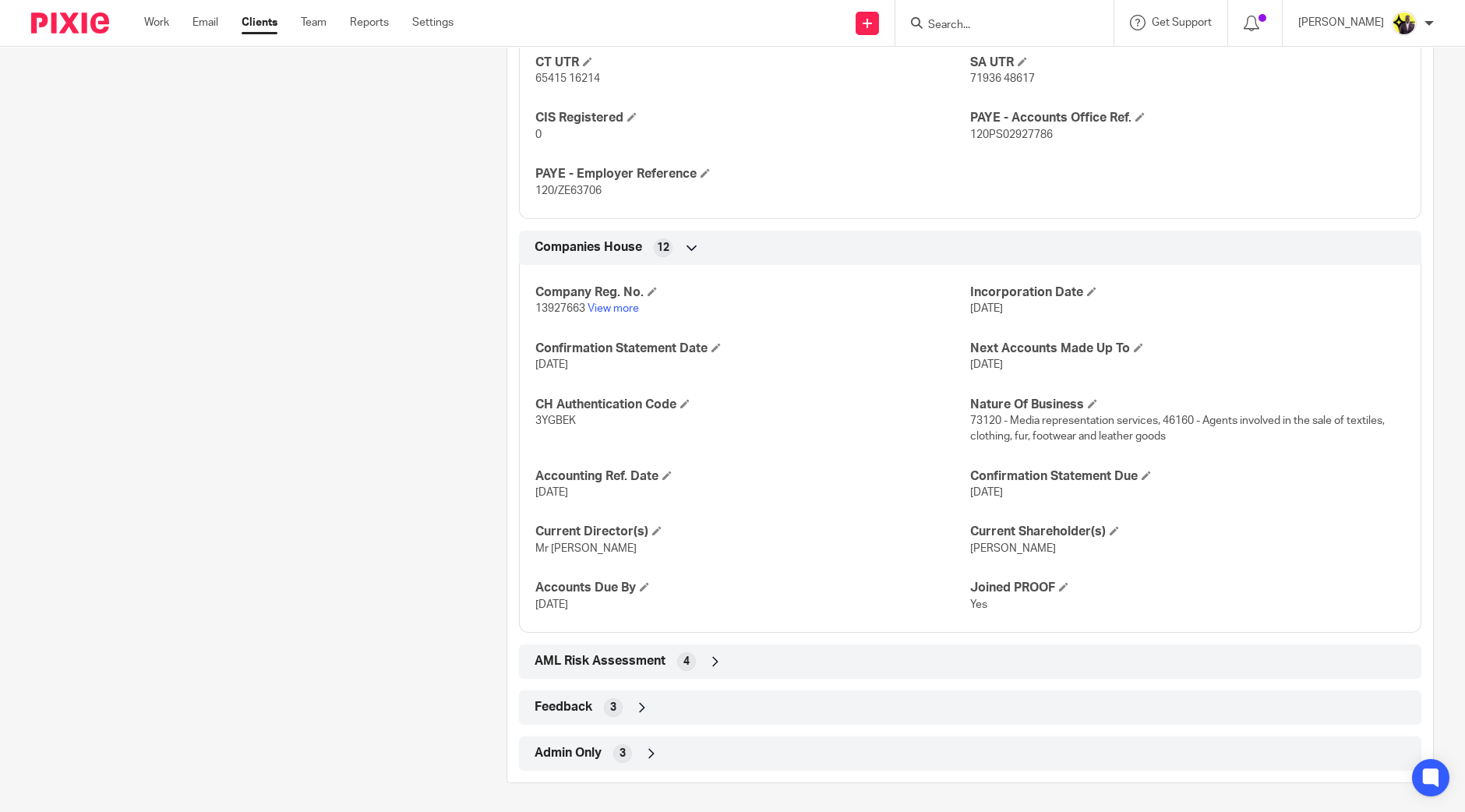
click at [581, 736] on div "Admin Only 3" at bounding box center [970, 753] width 903 height 34
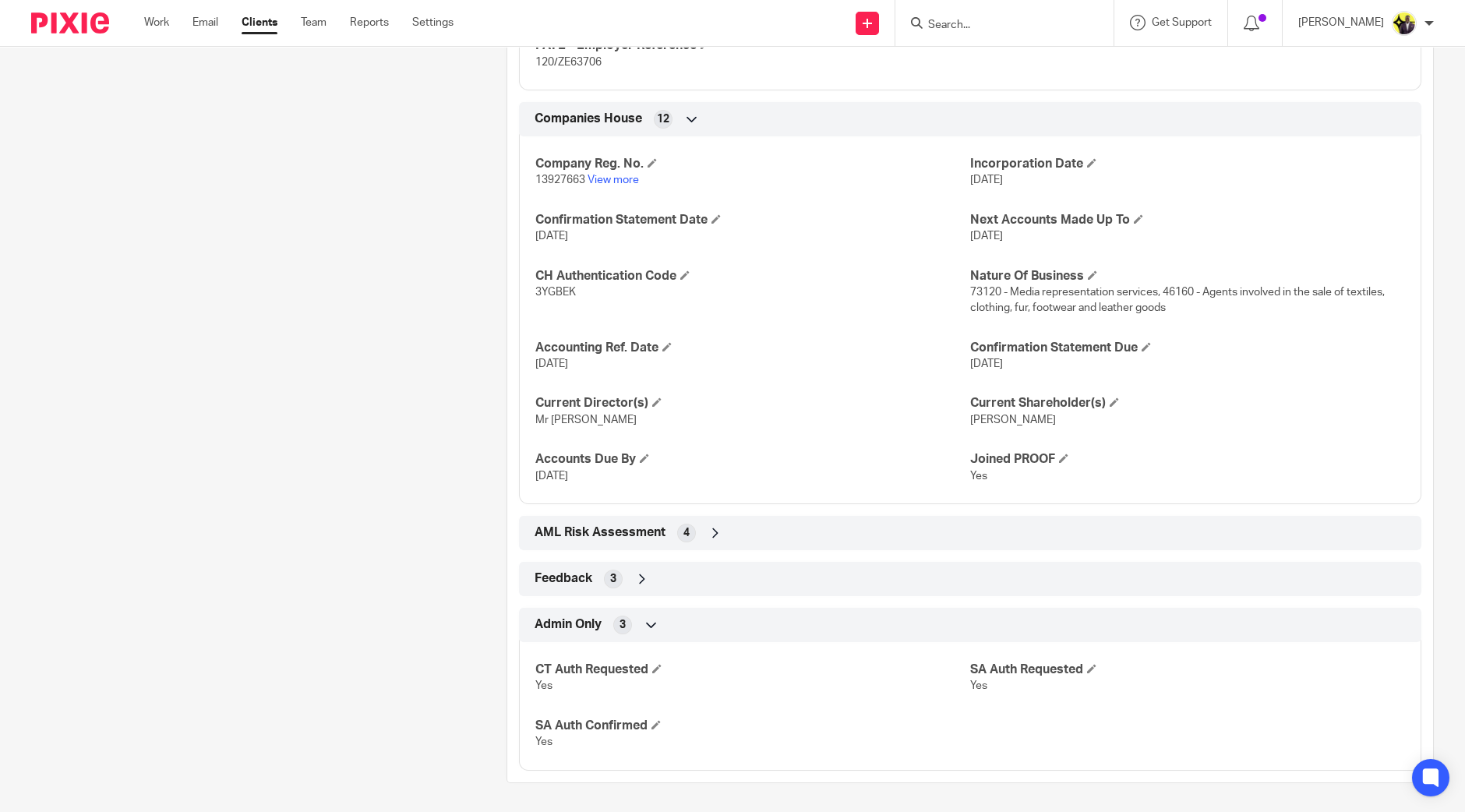
click at [575, 621] on span "Admin Only" at bounding box center [568, 624] width 67 height 17
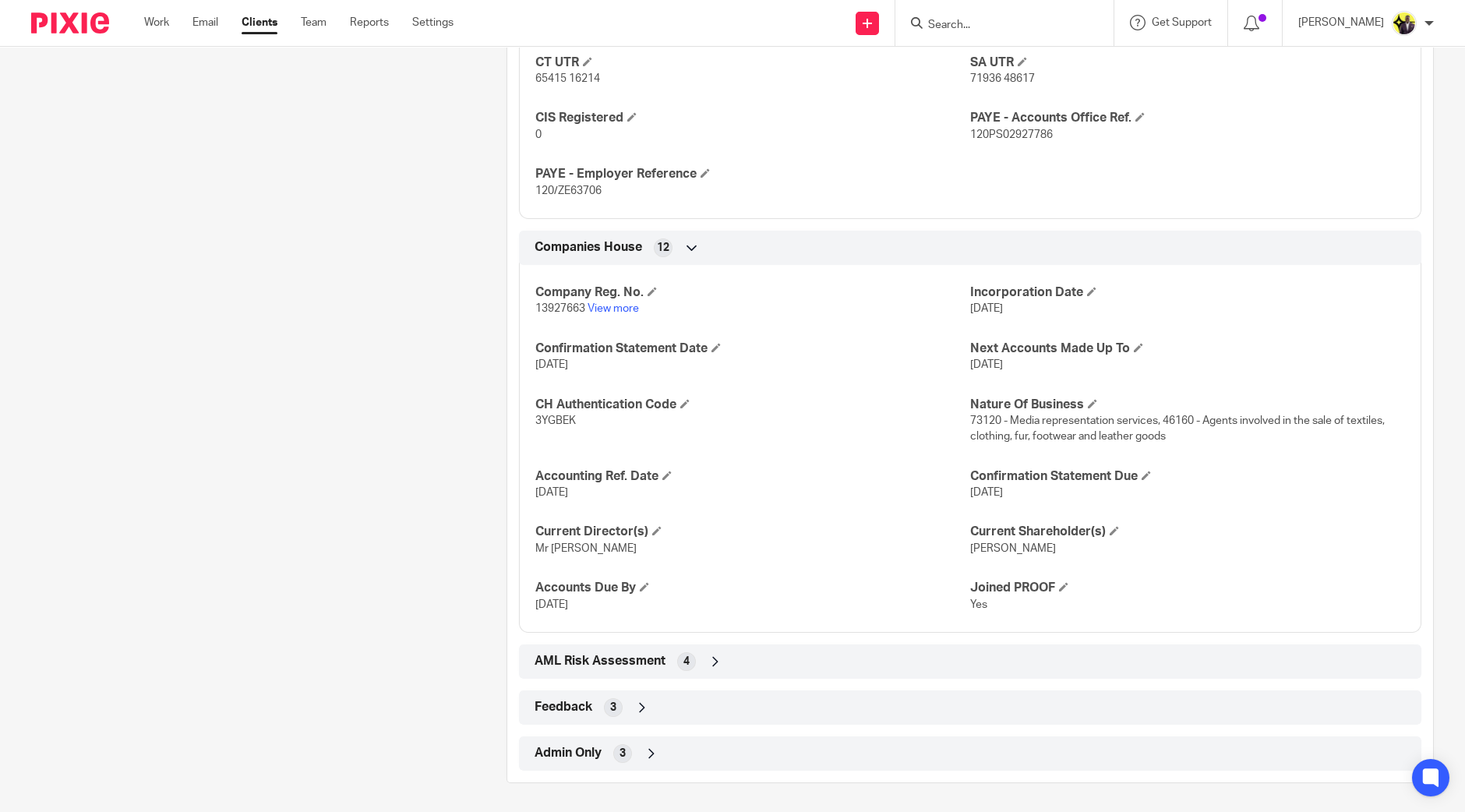
click at [591, 741] on div "Admin Only 3" at bounding box center [970, 754] width 879 height 27
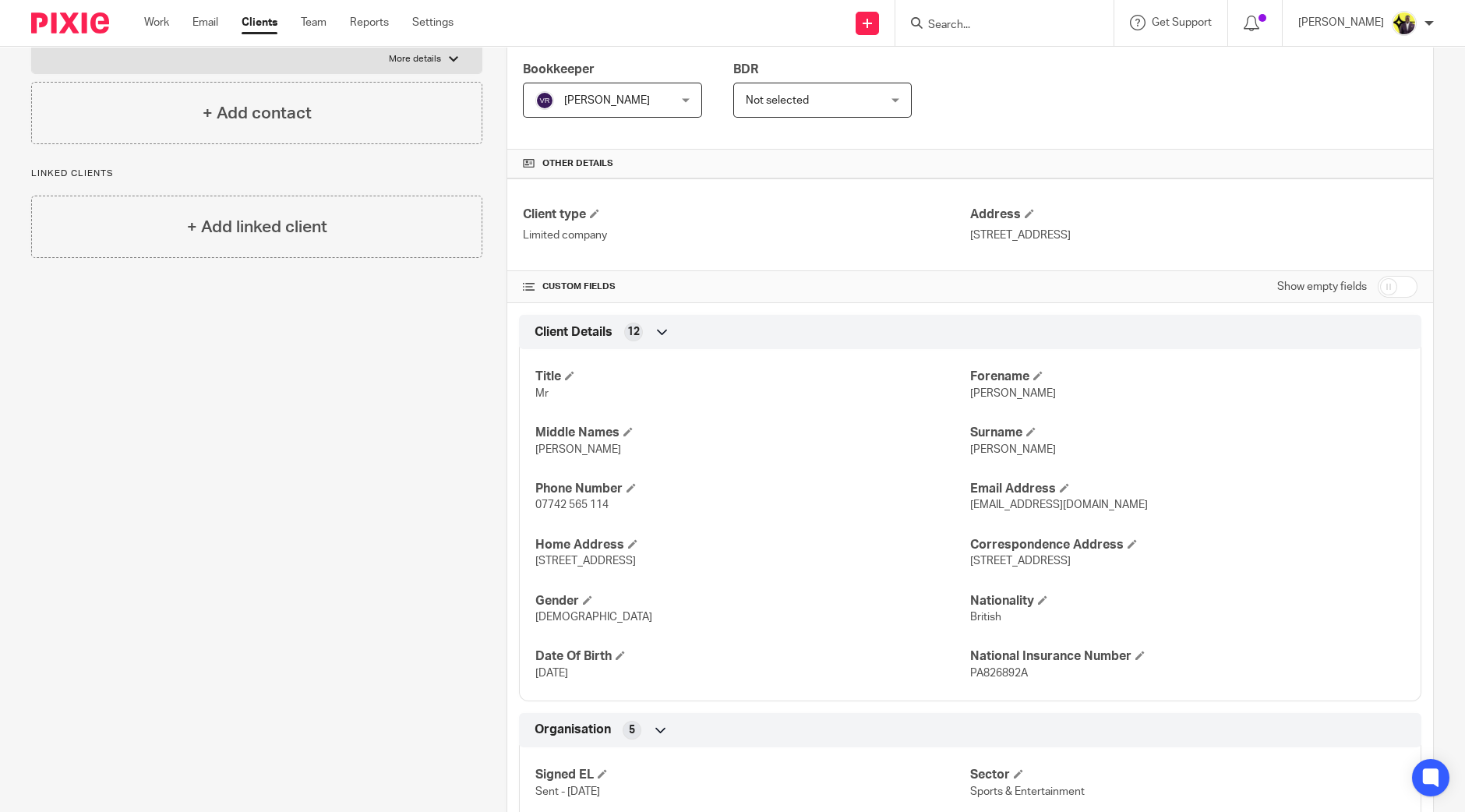
scroll to position [0, 0]
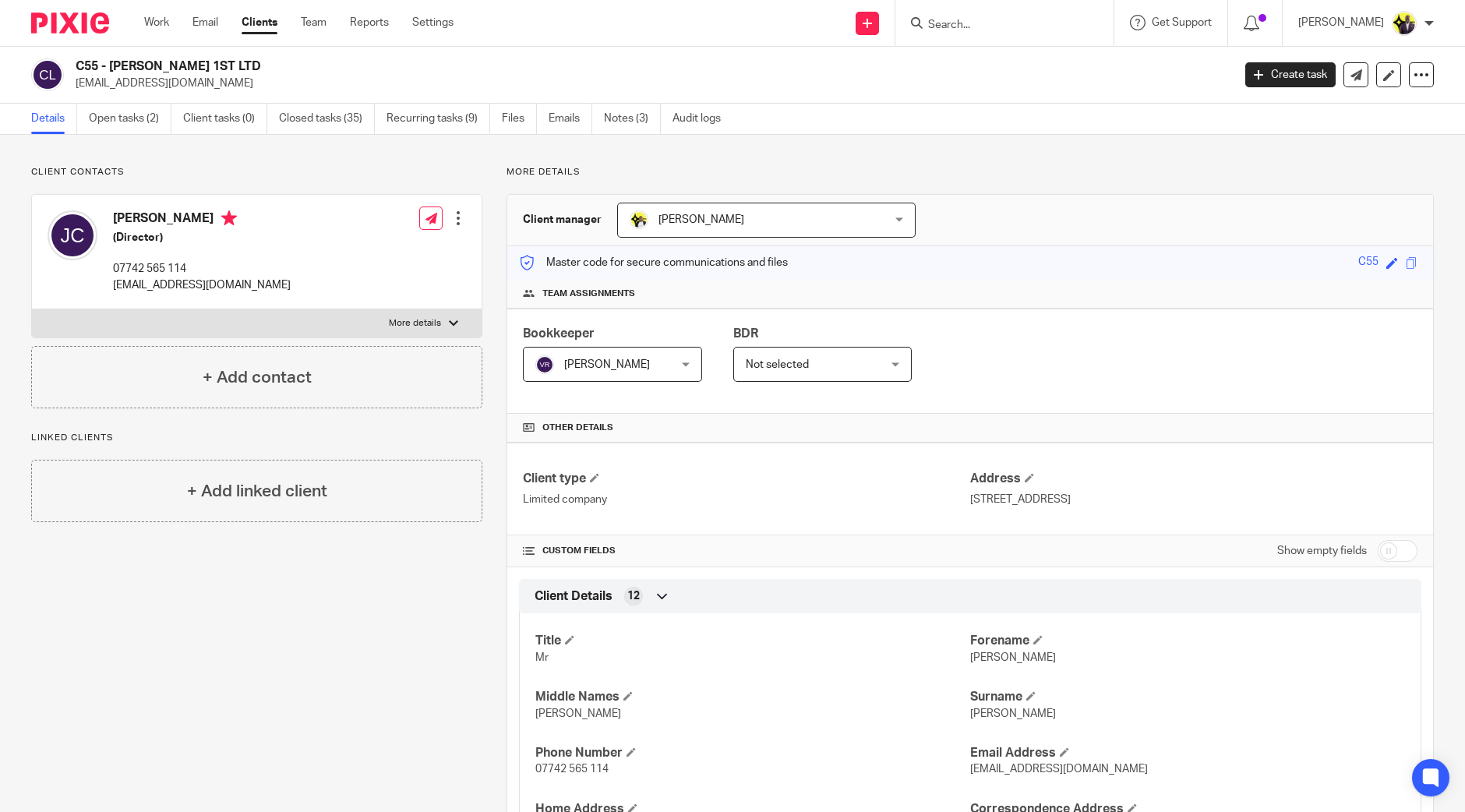
click at [1380, 544] on input "checkbox" at bounding box center [1398, 551] width 39 height 22
checkbox input "true"
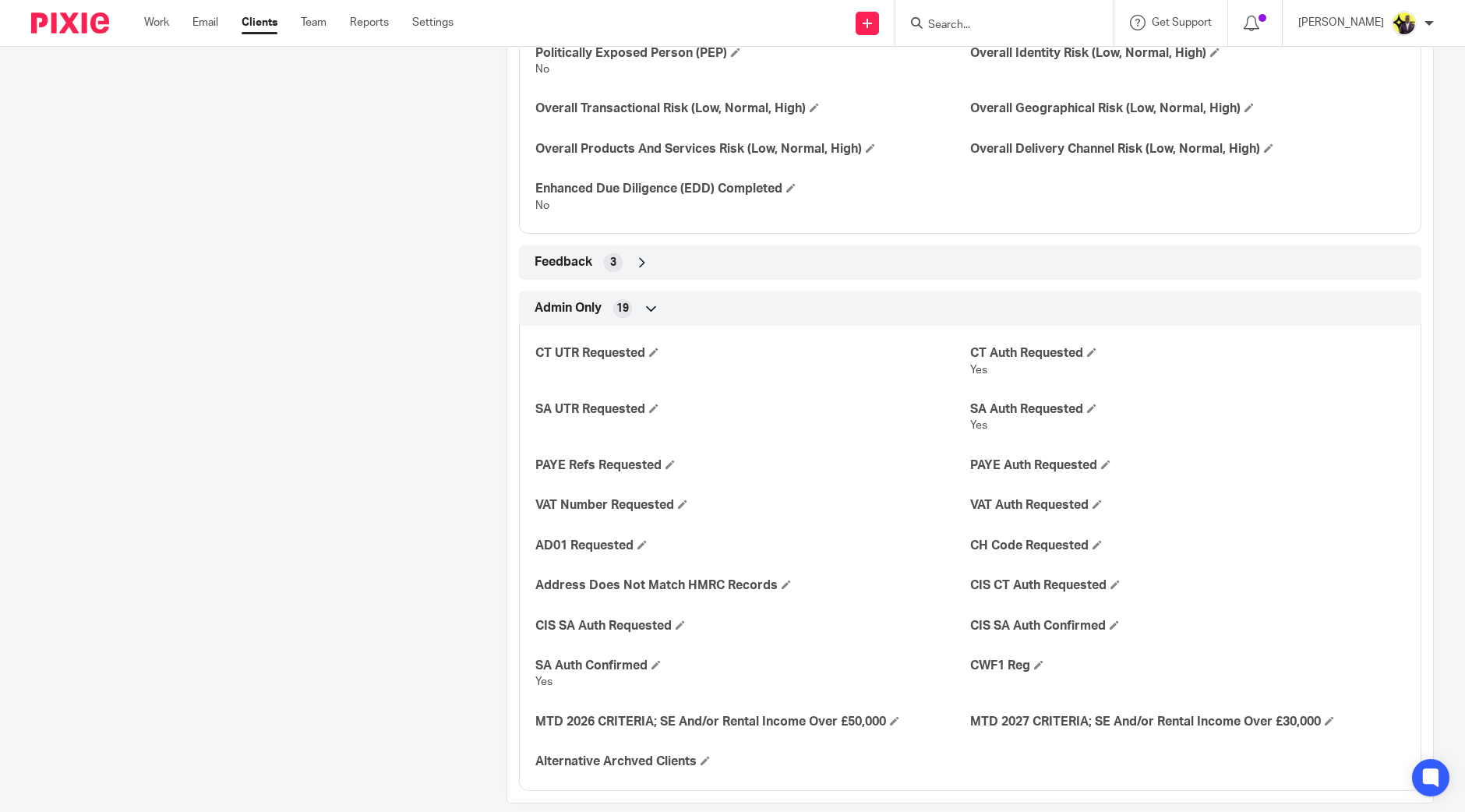
scroll to position [2591, 0]
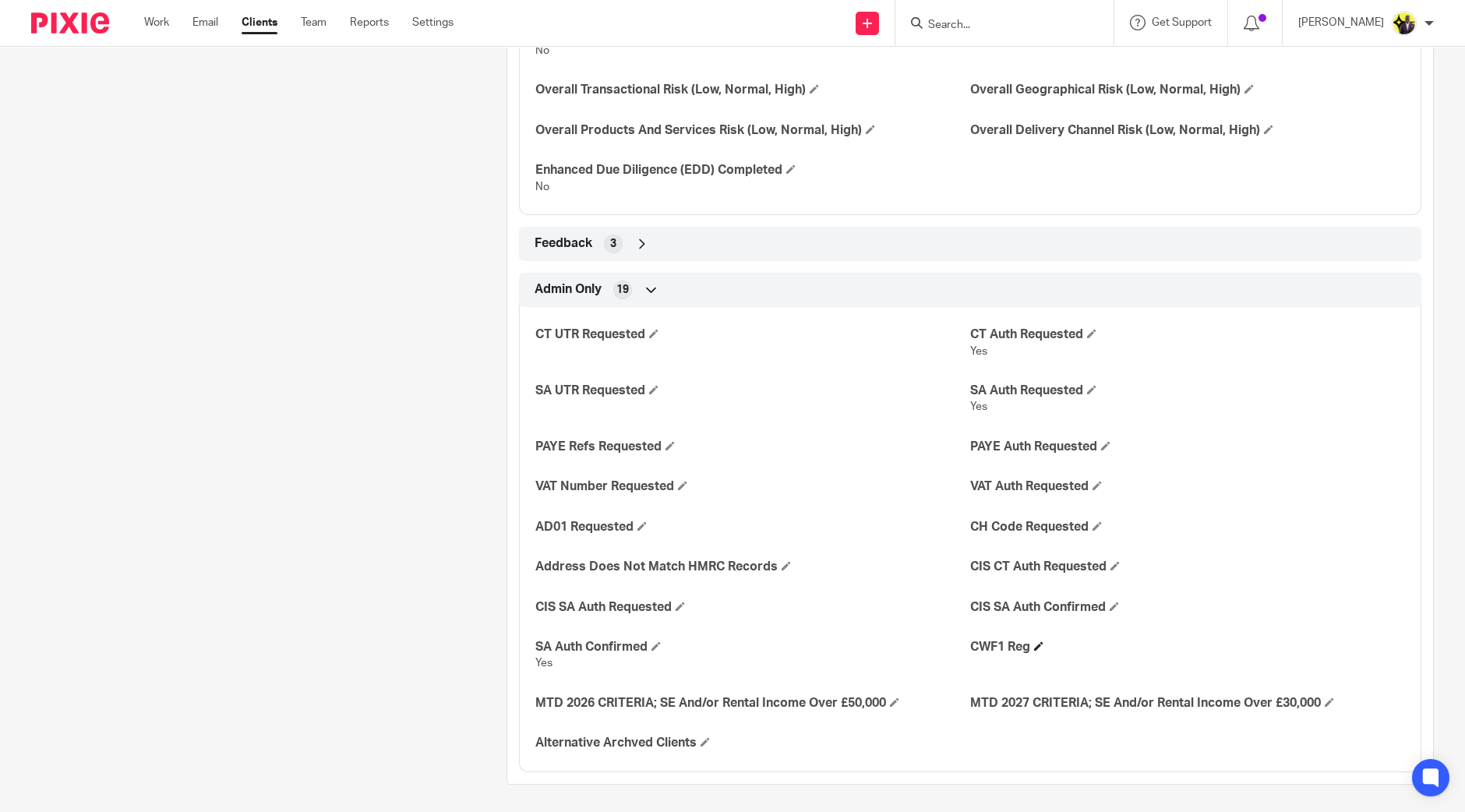
drag, startPoint x: 960, startPoint y: 644, endPoint x: 1020, endPoint y: 646, distance: 60.0
click at [1020, 646] on h4 "CWF1 Reg" at bounding box center [1188, 647] width 435 height 17
drag, startPoint x: 633, startPoint y: 641, endPoint x: 531, endPoint y: 641, distance: 102.0
click at [535, 641] on h4 "SA Auth Confirmed" at bounding box center [753, 647] width 435 height 17
drag, startPoint x: 561, startPoint y: 443, endPoint x: 624, endPoint y: 442, distance: 63.0
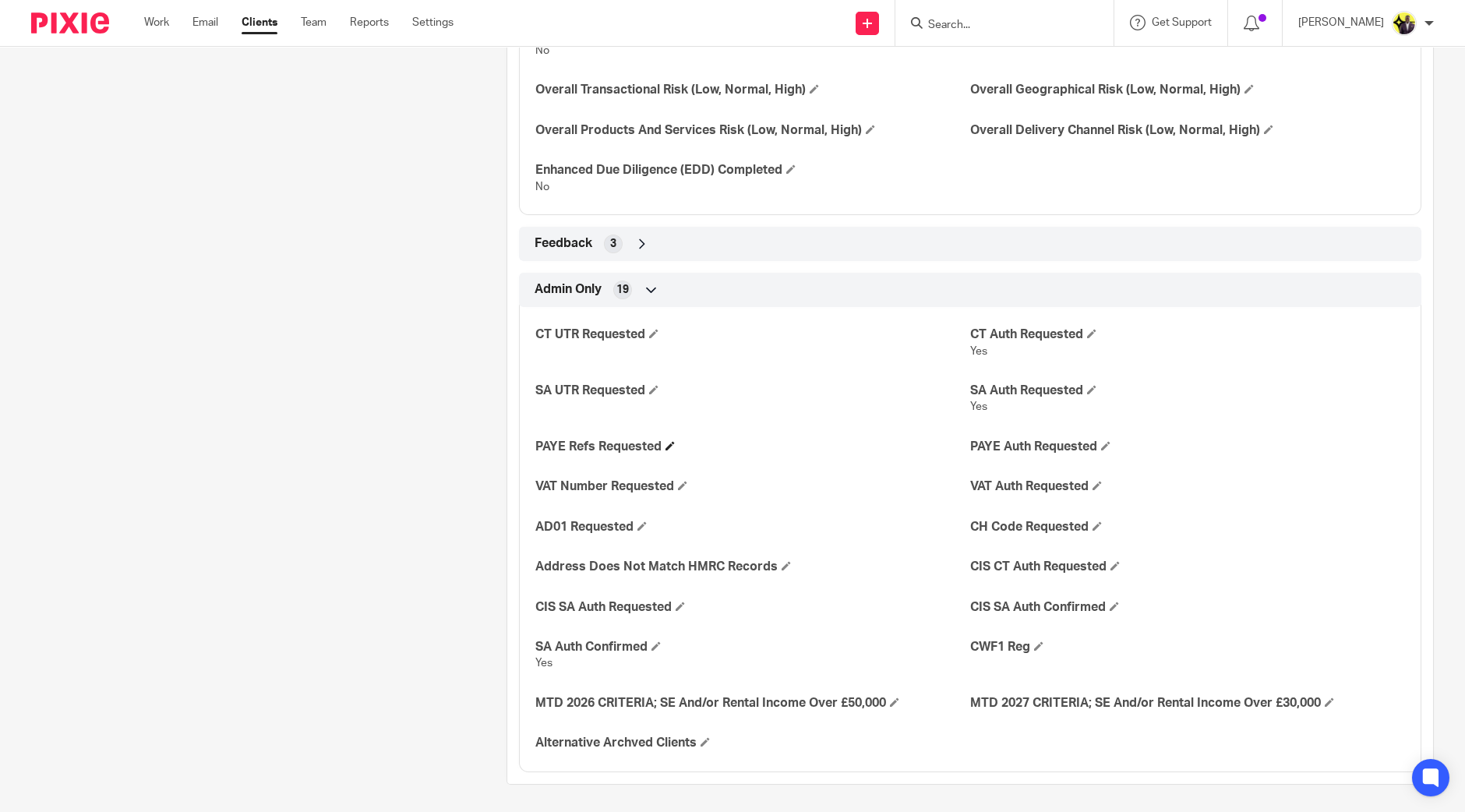
click at [624, 442] on h4 "PAYE Refs Requested" at bounding box center [753, 447] width 435 height 17
click at [561, 445] on h4 "PAYE Refs Requested" at bounding box center [753, 447] width 435 height 17
drag, startPoint x: 566, startPoint y: 444, endPoint x: 636, endPoint y: 442, distance: 70.0
click at [636, 442] on h4 "PAYE Refs Requested" at bounding box center [753, 447] width 435 height 17
drag, startPoint x: 976, startPoint y: 445, endPoint x: 1064, endPoint y: 445, distance: 88.0
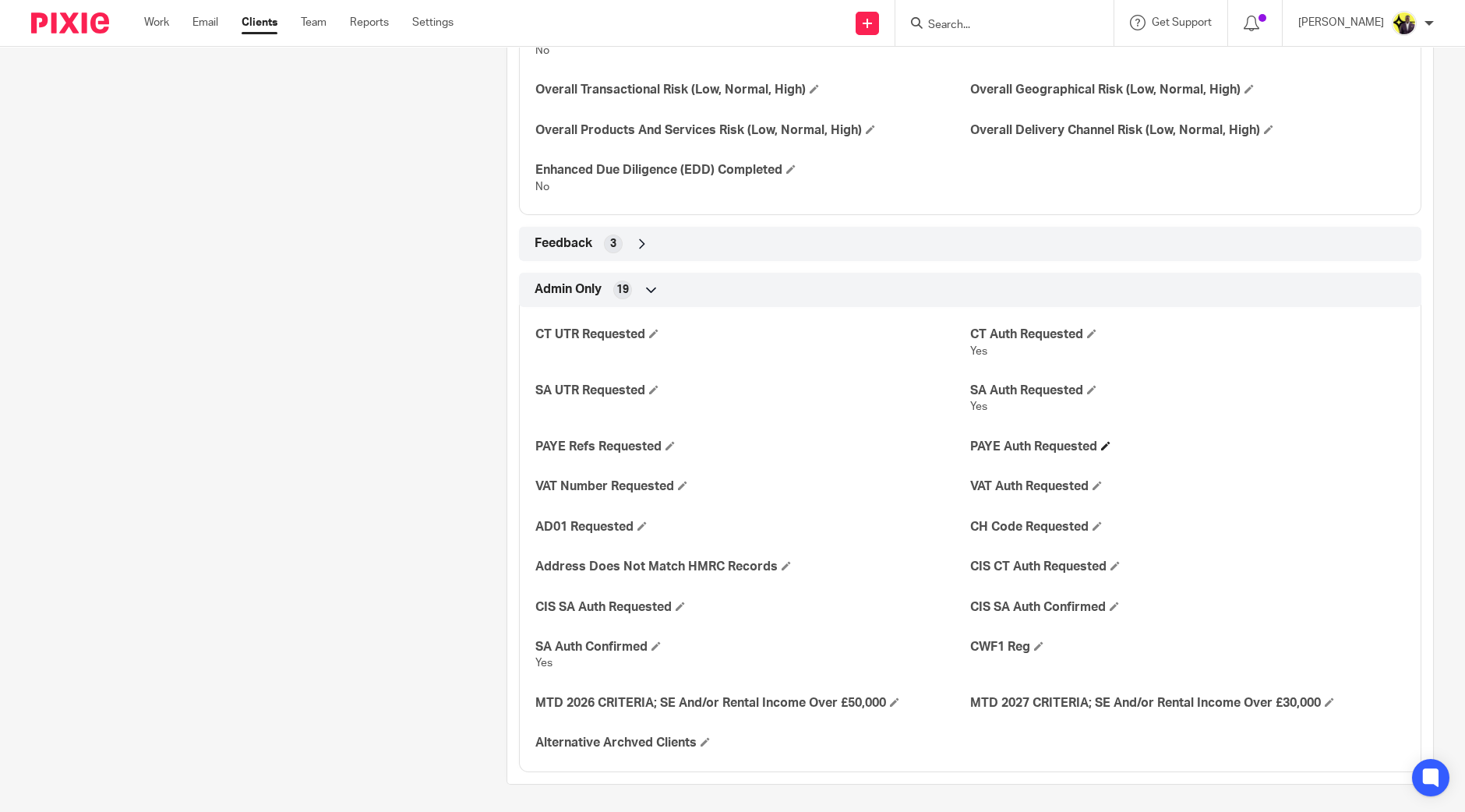
click at [1064, 445] on h4 "PAYE Auth Requested" at bounding box center [1188, 447] width 435 height 17
drag, startPoint x: 565, startPoint y: 644, endPoint x: 629, endPoint y: 638, distance: 64.3
click at [629, 639] on h4 "SA Auth Confirmed" at bounding box center [753, 647] width 435 height 17
drag, startPoint x: 552, startPoint y: 383, endPoint x: 612, endPoint y: 386, distance: 60.1
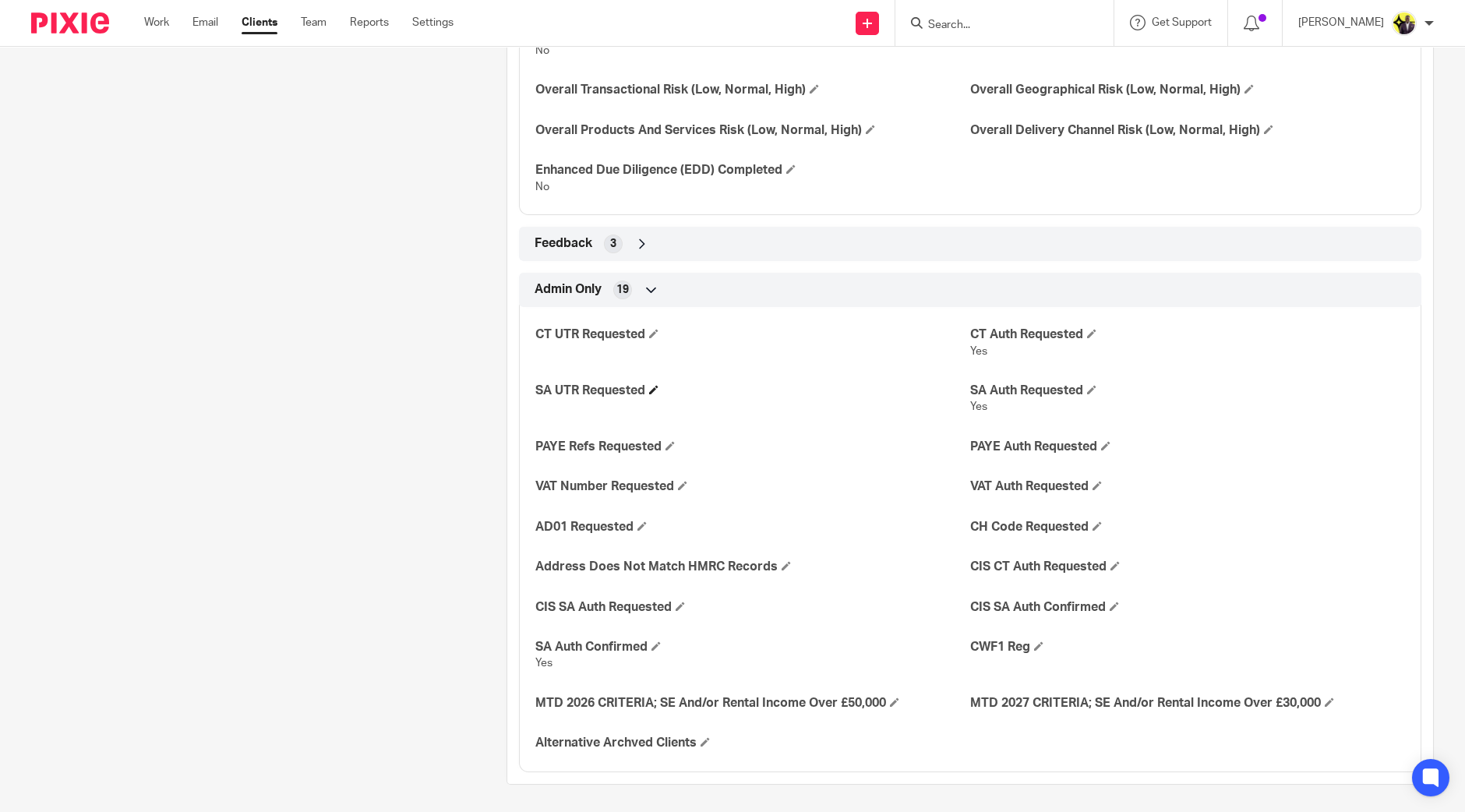
click at [612, 386] on h4 "SA UTR Requested" at bounding box center [753, 390] width 435 height 17
drag, startPoint x: 968, startPoint y: 383, endPoint x: 1053, endPoint y: 393, distance: 85.6
click at [1053, 393] on h4 "SA Auth Requested" at bounding box center [1188, 390] width 435 height 17
drag, startPoint x: 537, startPoint y: 644, endPoint x: 608, endPoint y: 634, distance: 71.7
click at [608, 634] on div "CT UTR Requested CT Auth Requested Yes SA UTR Requested SA Auth Requested Yes P…" at bounding box center [970, 534] width 903 height 476
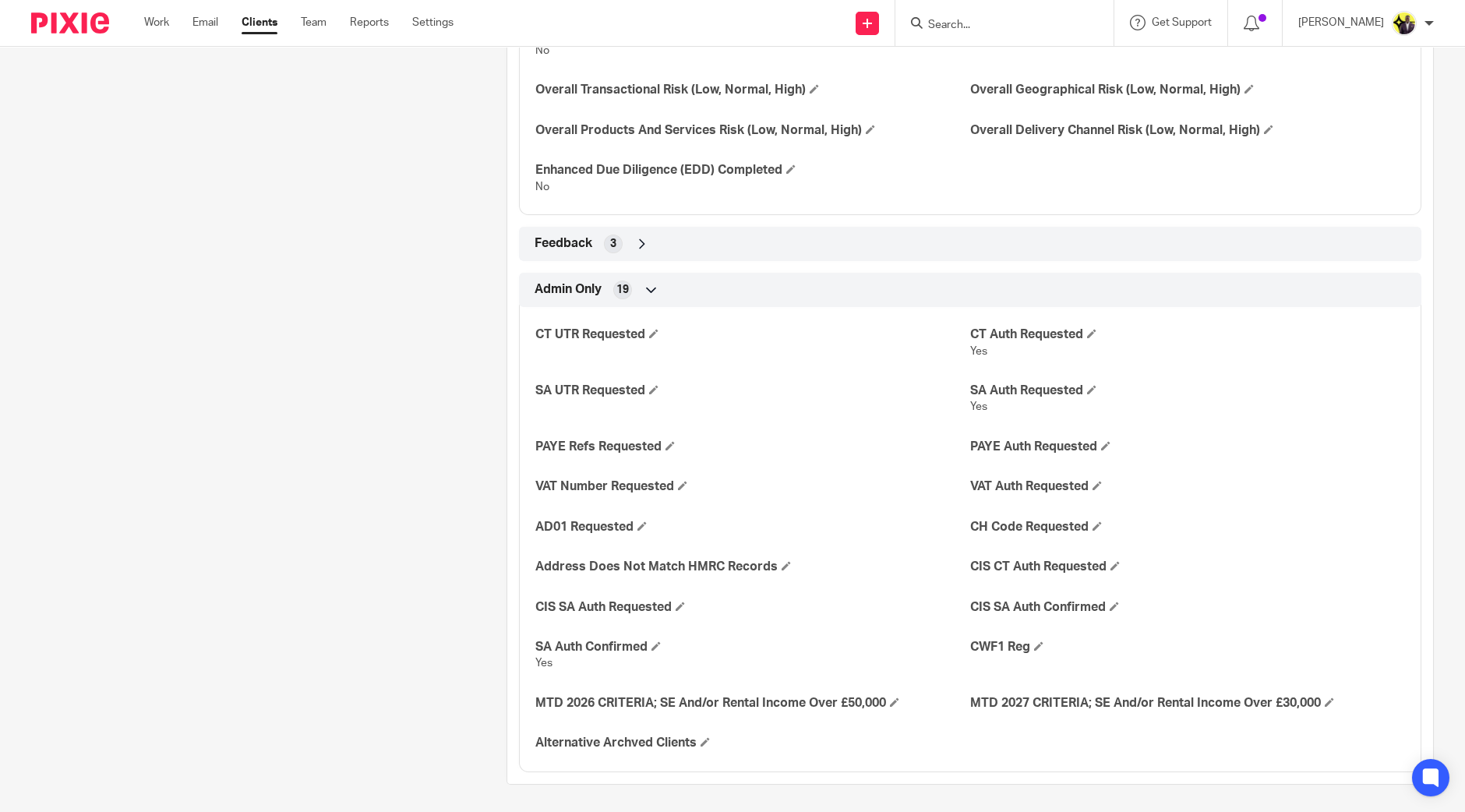
drag, startPoint x: 548, startPoint y: 645, endPoint x: 630, endPoint y: 641, distance: 82.1
click at [630, 641] on h4 "SA Auth Confirmed" at bounding box center [753, 647] width 435 height 17
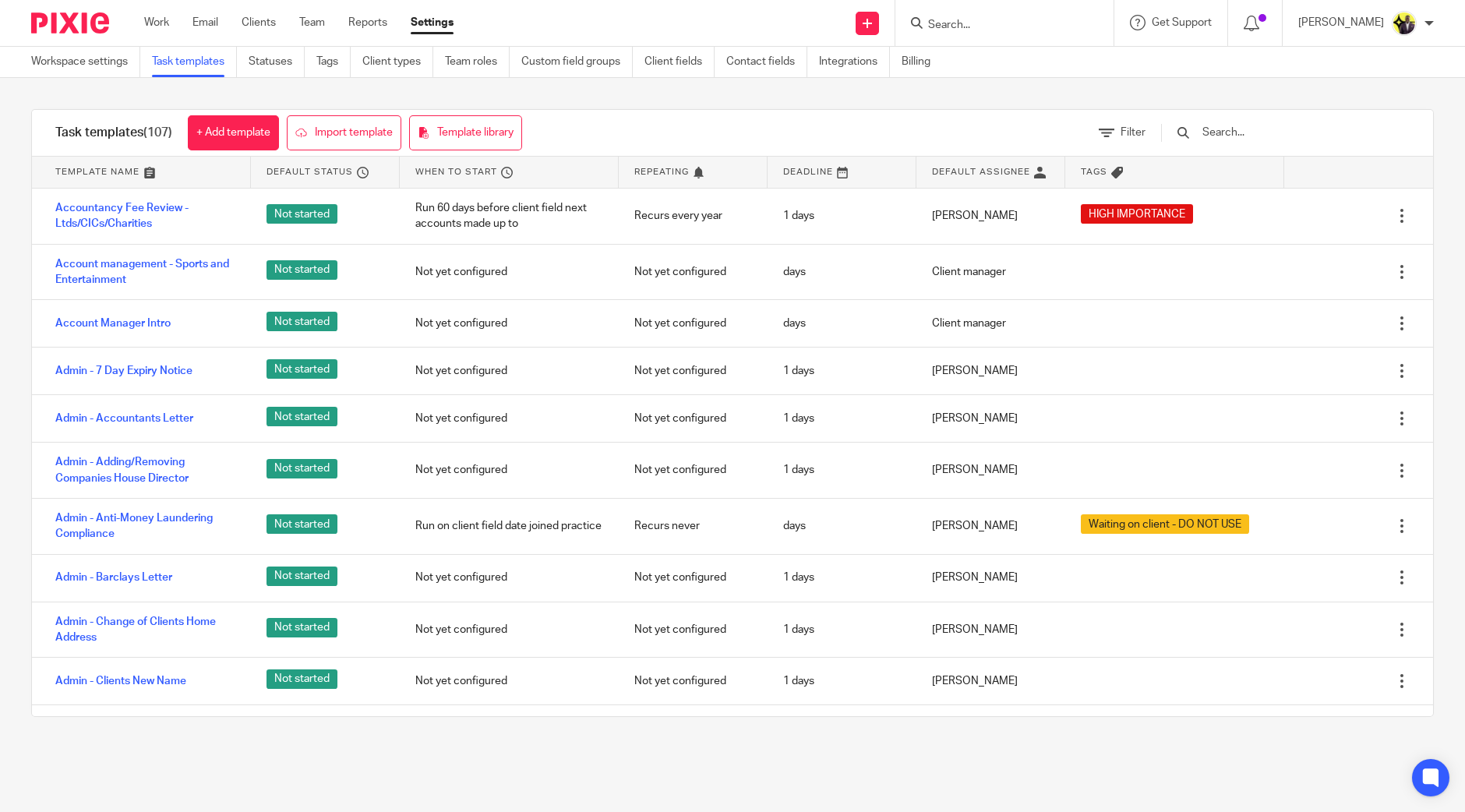
click at [1266, 119] on div at bounding box center [1277, 132] width 264 height 46
click at [1266, 130] on input "text" at bounding box center [1292, 132] width 181 height 17
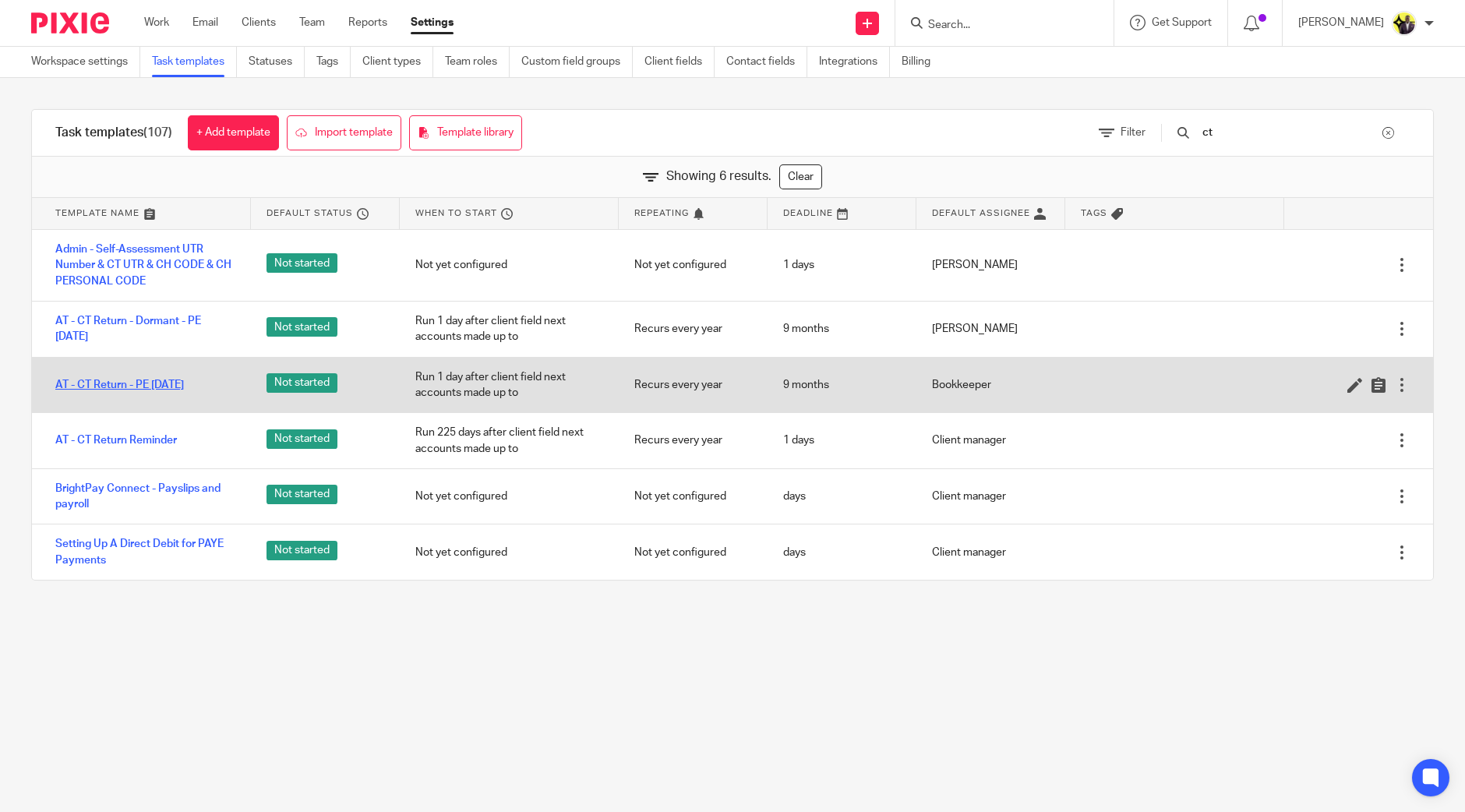
type input "ct"
click at [156, 380] on link "AT - CT Return - PE 31-08-2025" at bounding box center [119, 385] width 129 height 16
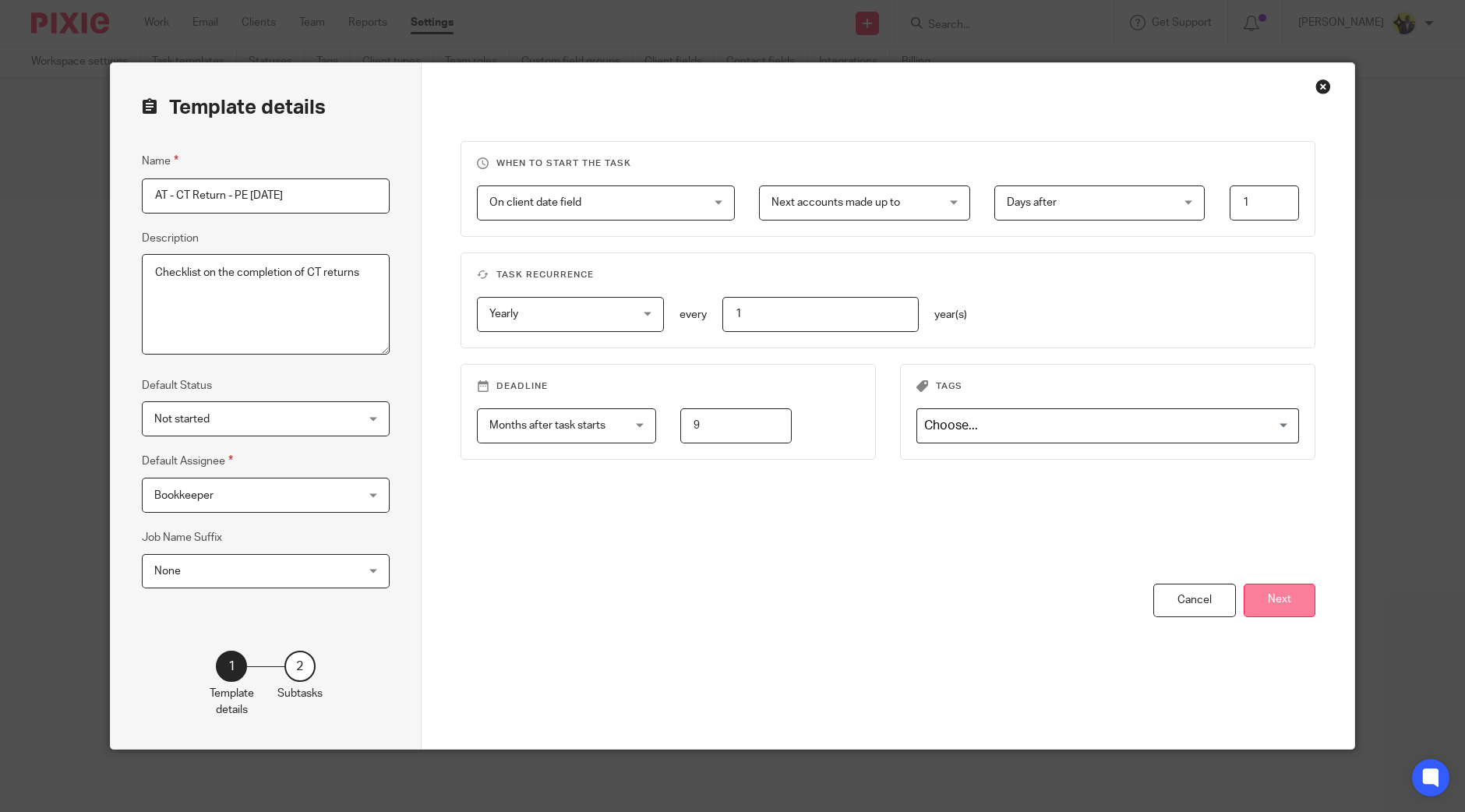
click at [1259, 611] on button "Next" at bounding box center [1280, 600] width 72 height 34
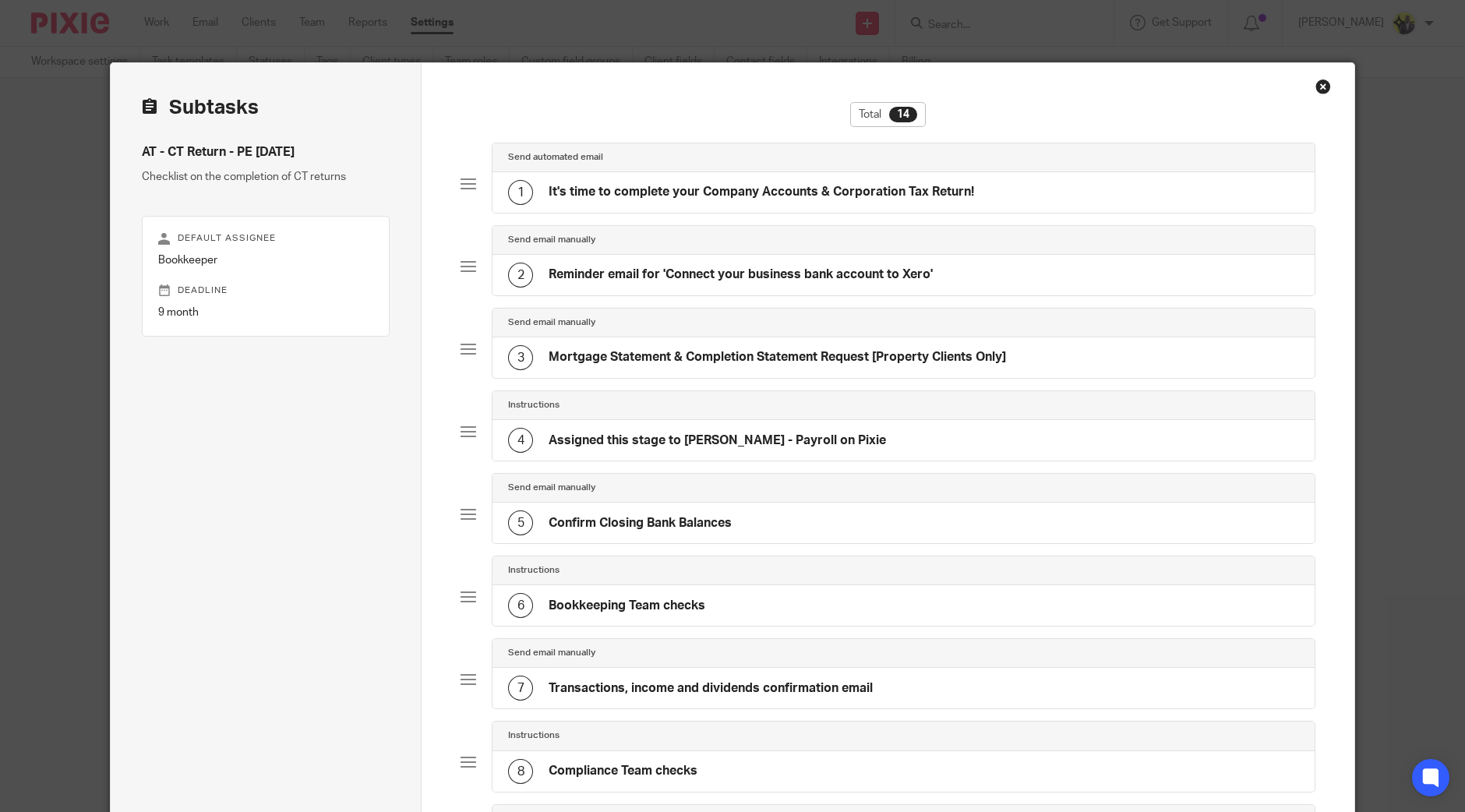
click at [656, 193] on h4 "It's time to complete your Company Accounts & Corporation Tax Return!" at bounding box center [762, 192] width 426 height 17
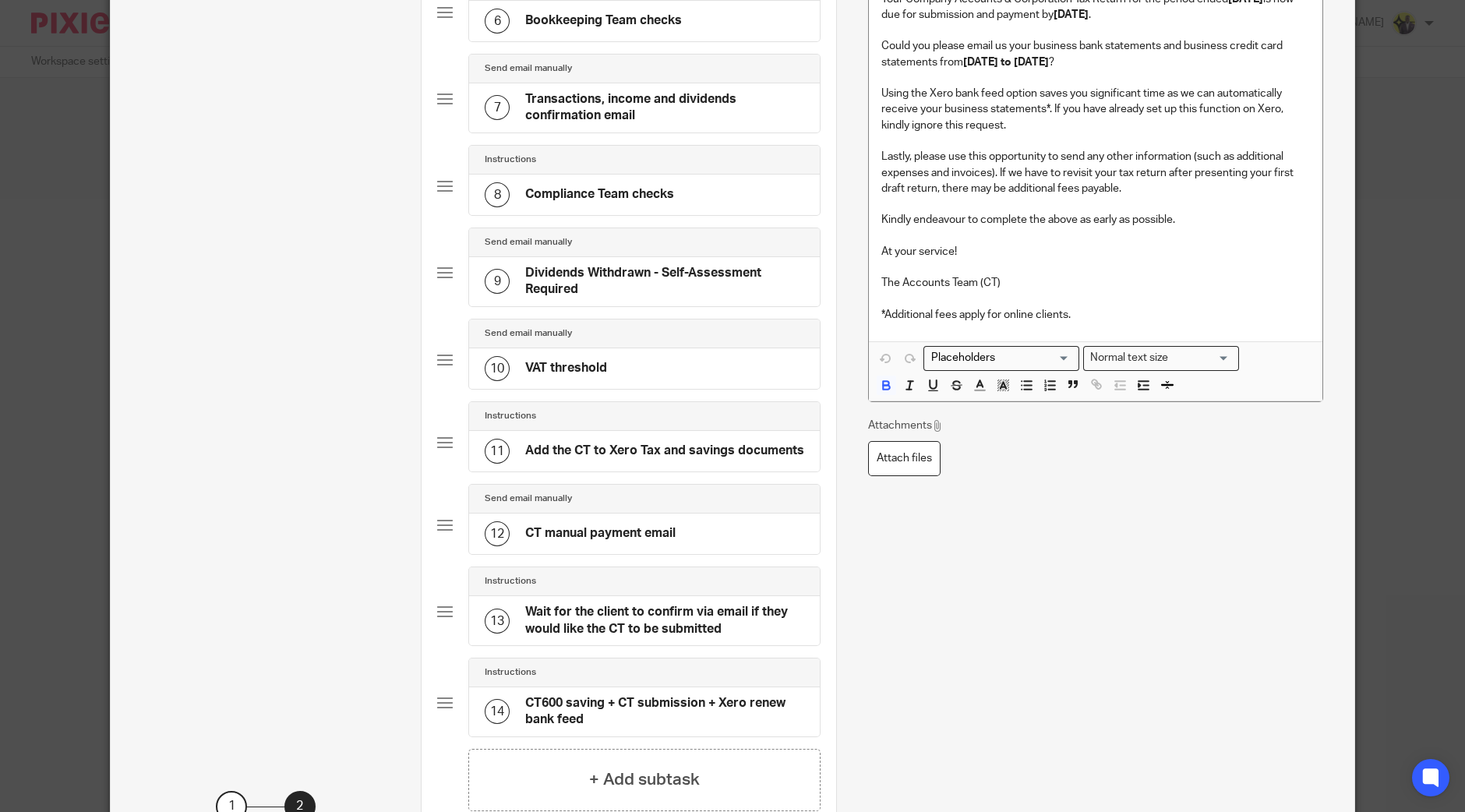
scroll to position [752, 0]
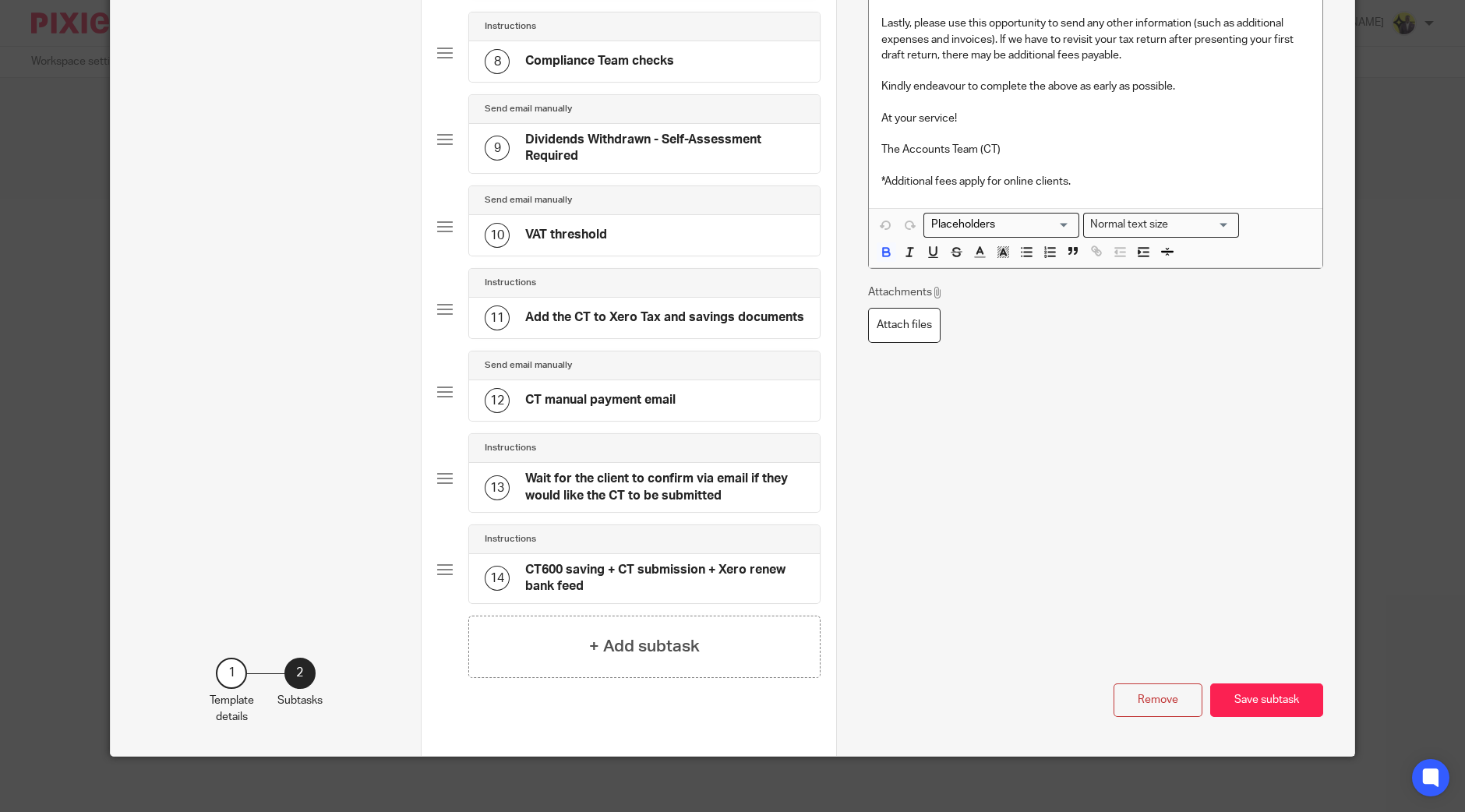
click at [632, 482] on h4 "Wait for the client to confirm via email if they would like the CT to be submit…" at bounding box center [665, 487] width 279 height 34
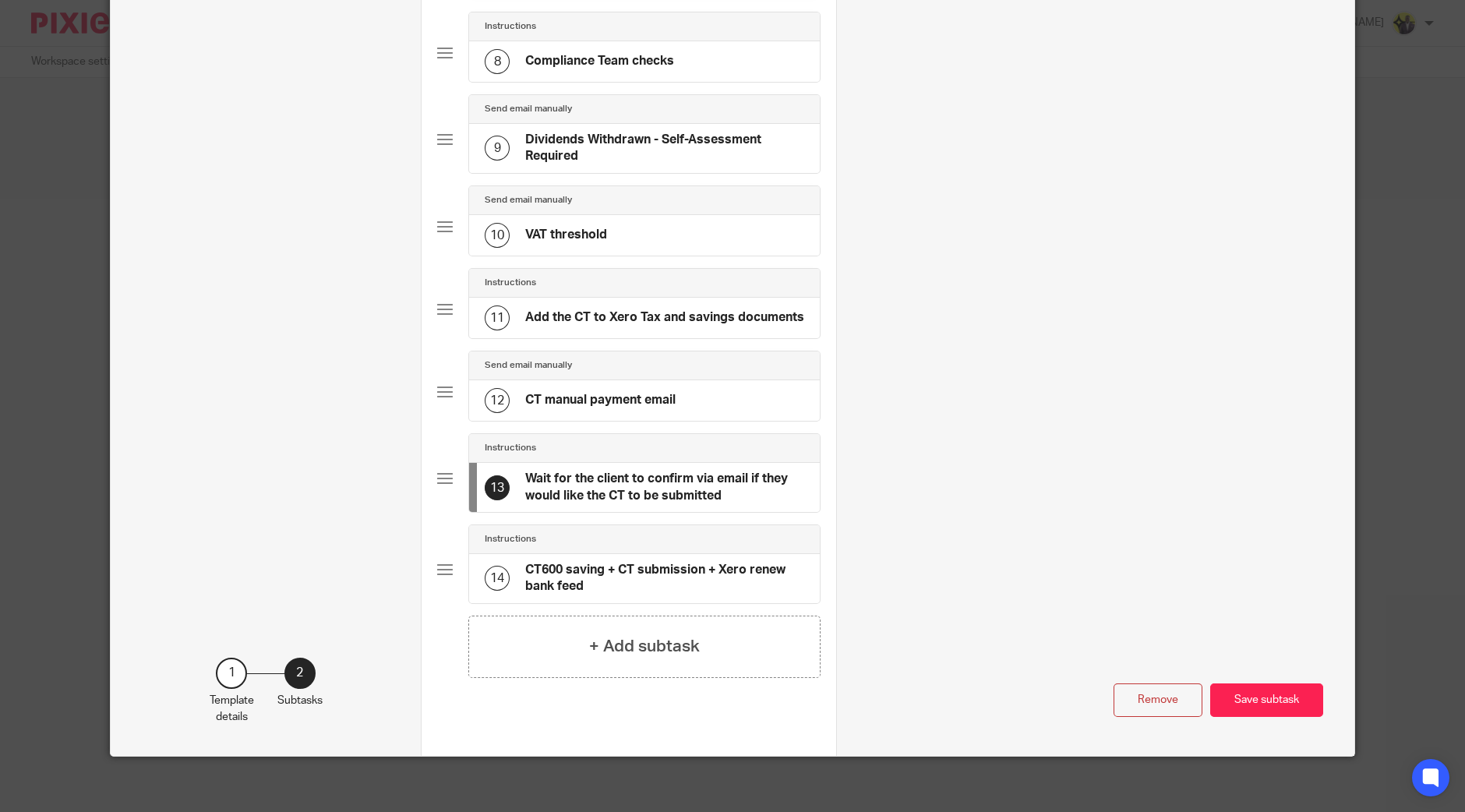
click at [624, 395] on h4 "CT manual payment email" at bounding box center [600, 400] width 151 height 17
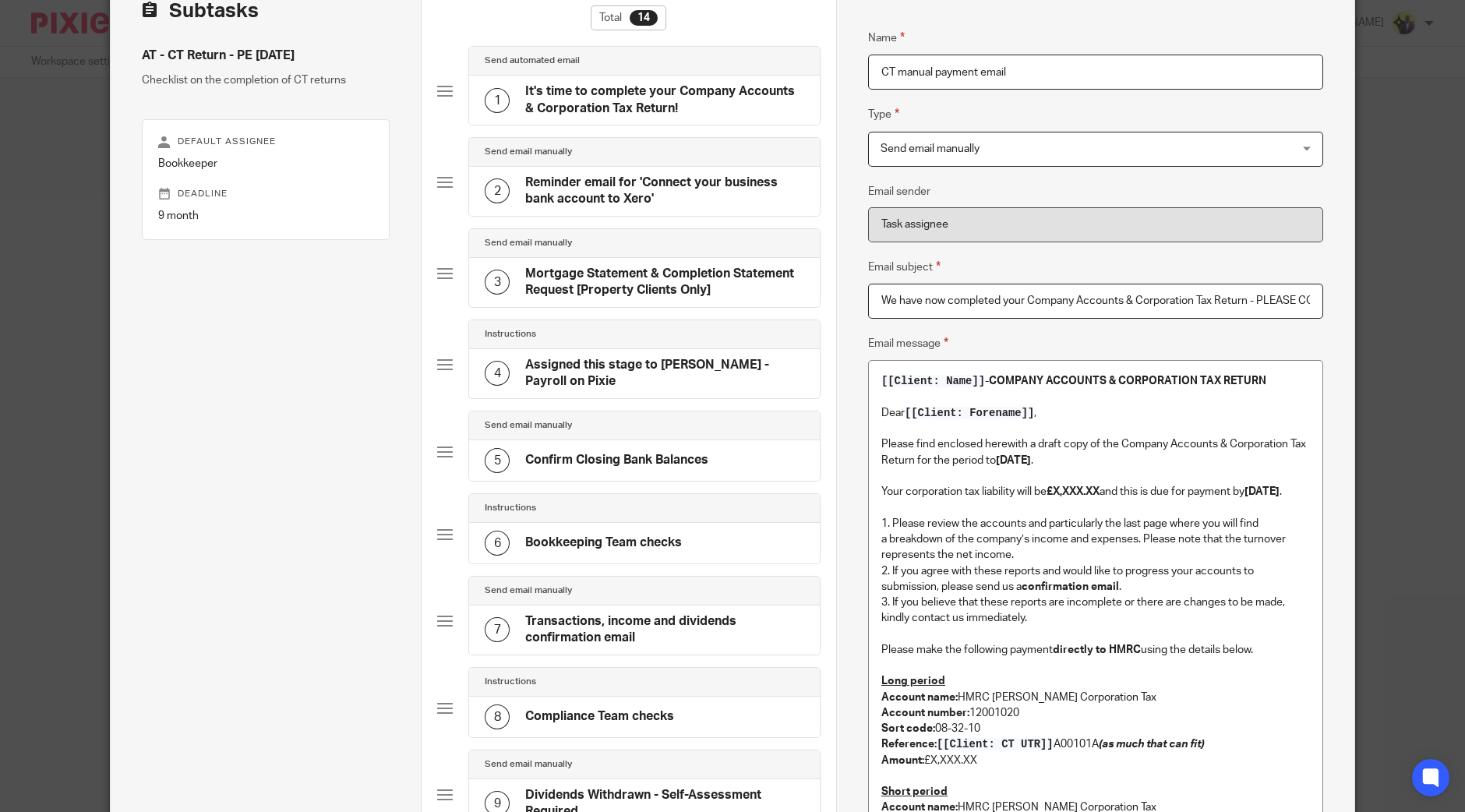
scroll to position [0, 0]
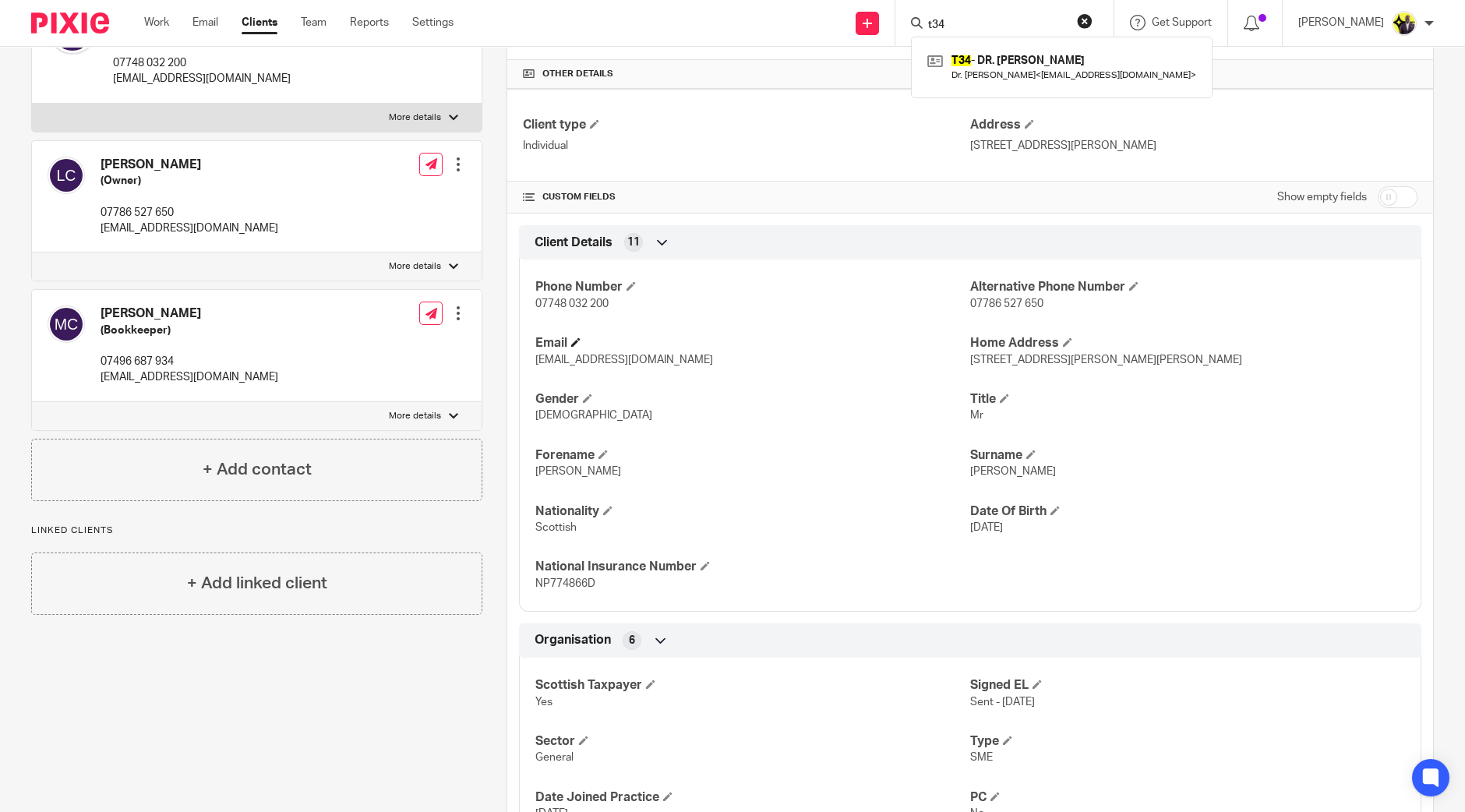
scroll to position [389, 0]
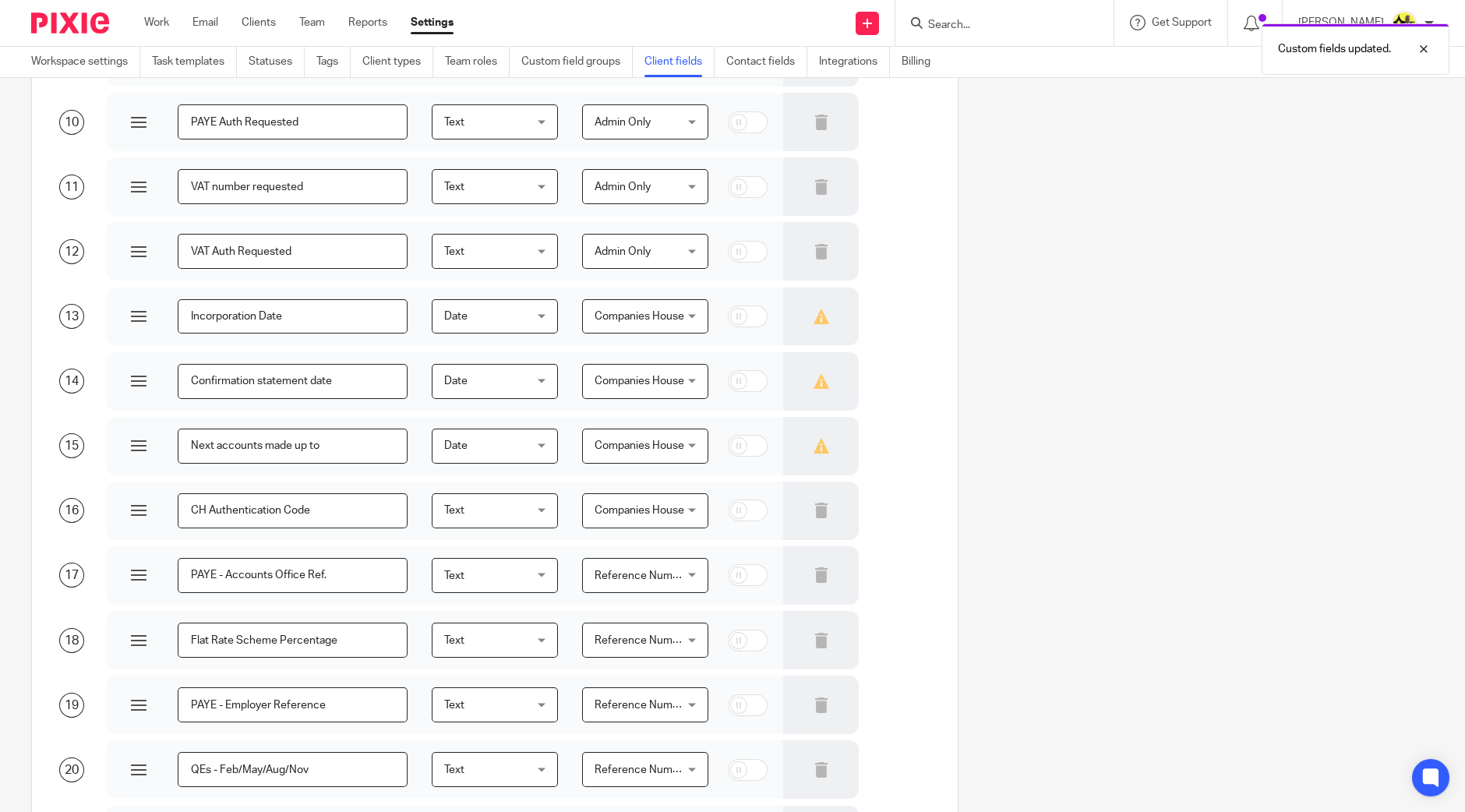
scroll to position [4383, 0]
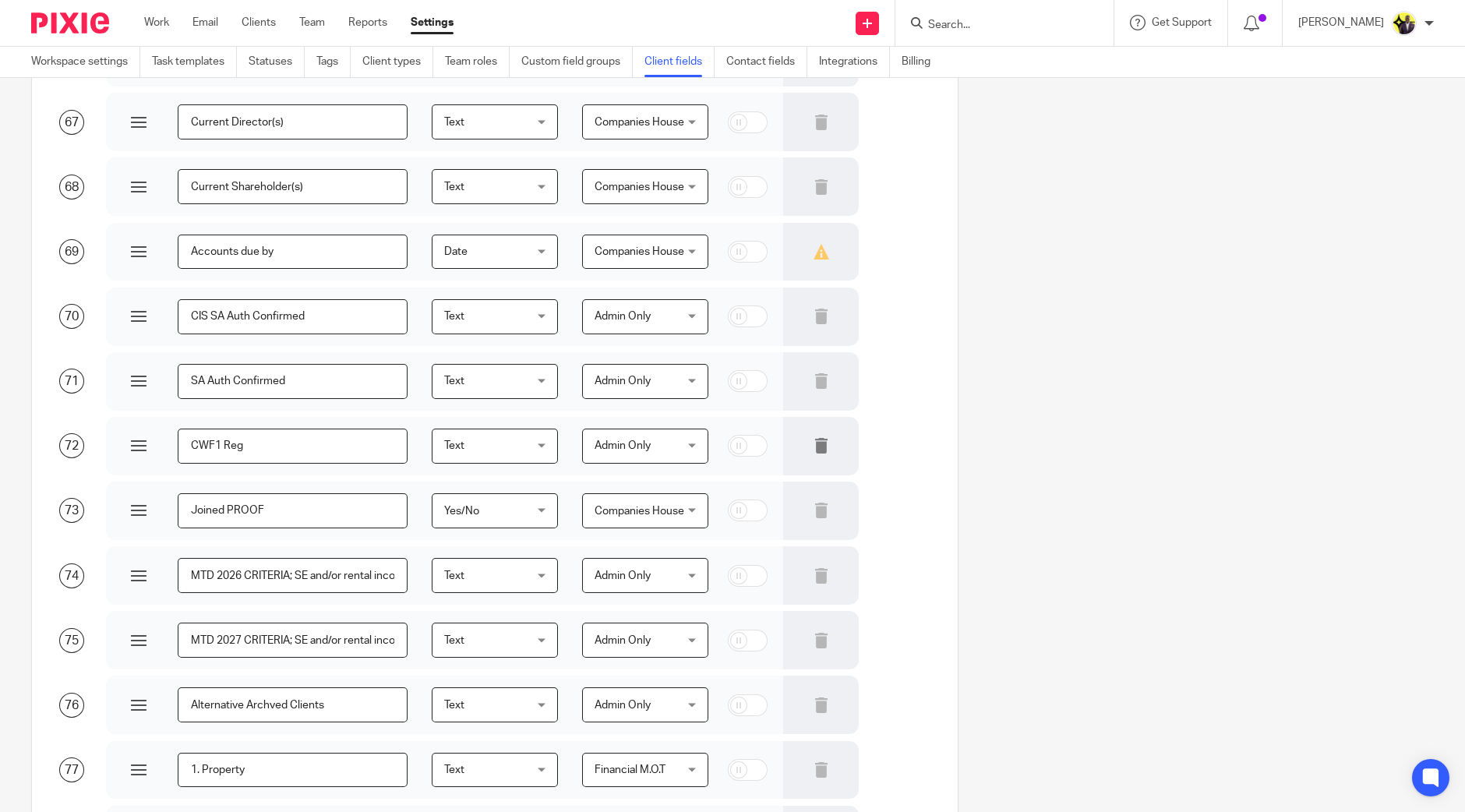
click at [830, 443] on div at bounding box center [821, 446] width 76 height 58
click at [814, 440] on icon at bounding box center [822, 446] width 16 height 16
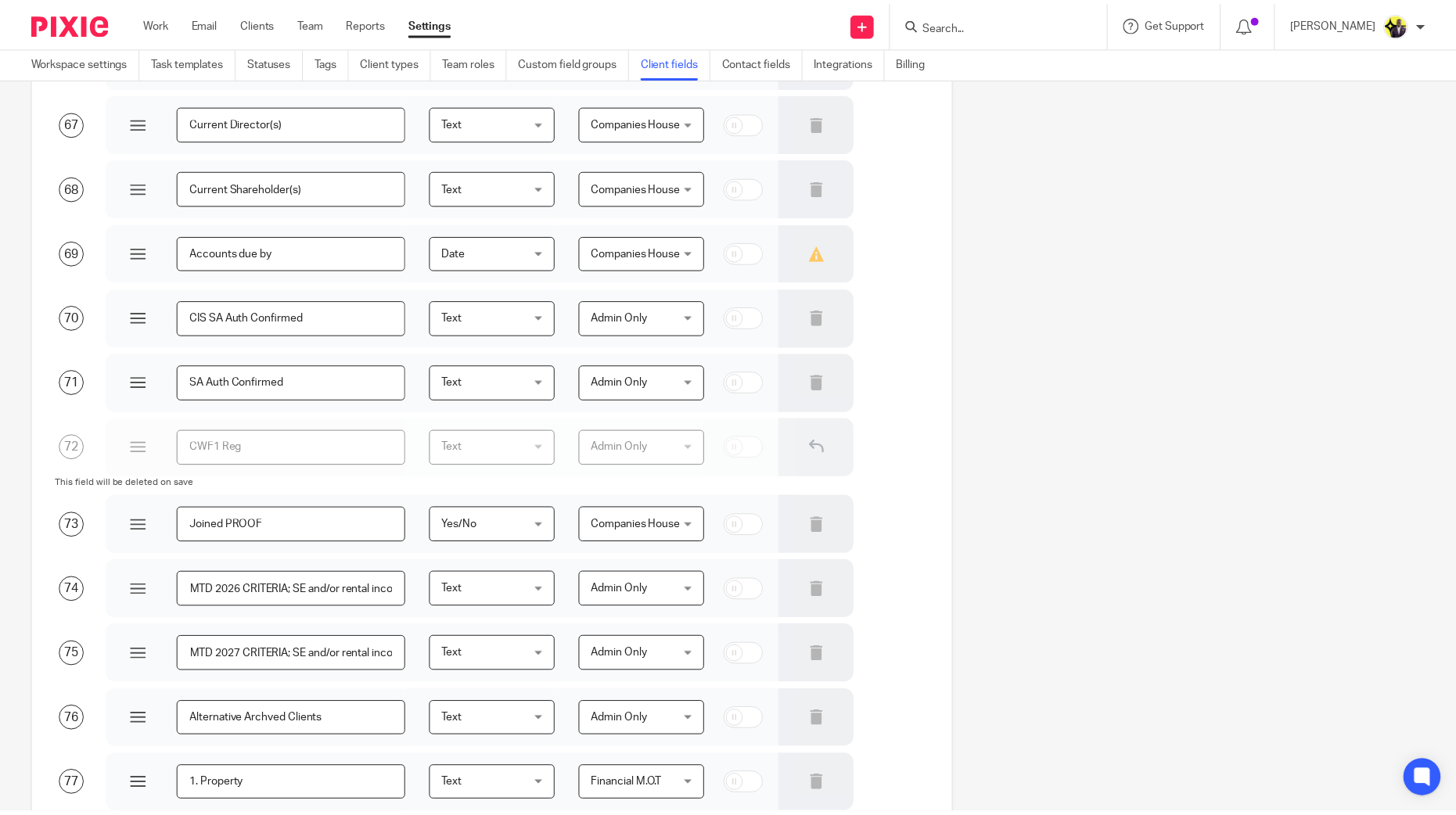
scroll to position [5526, 0]
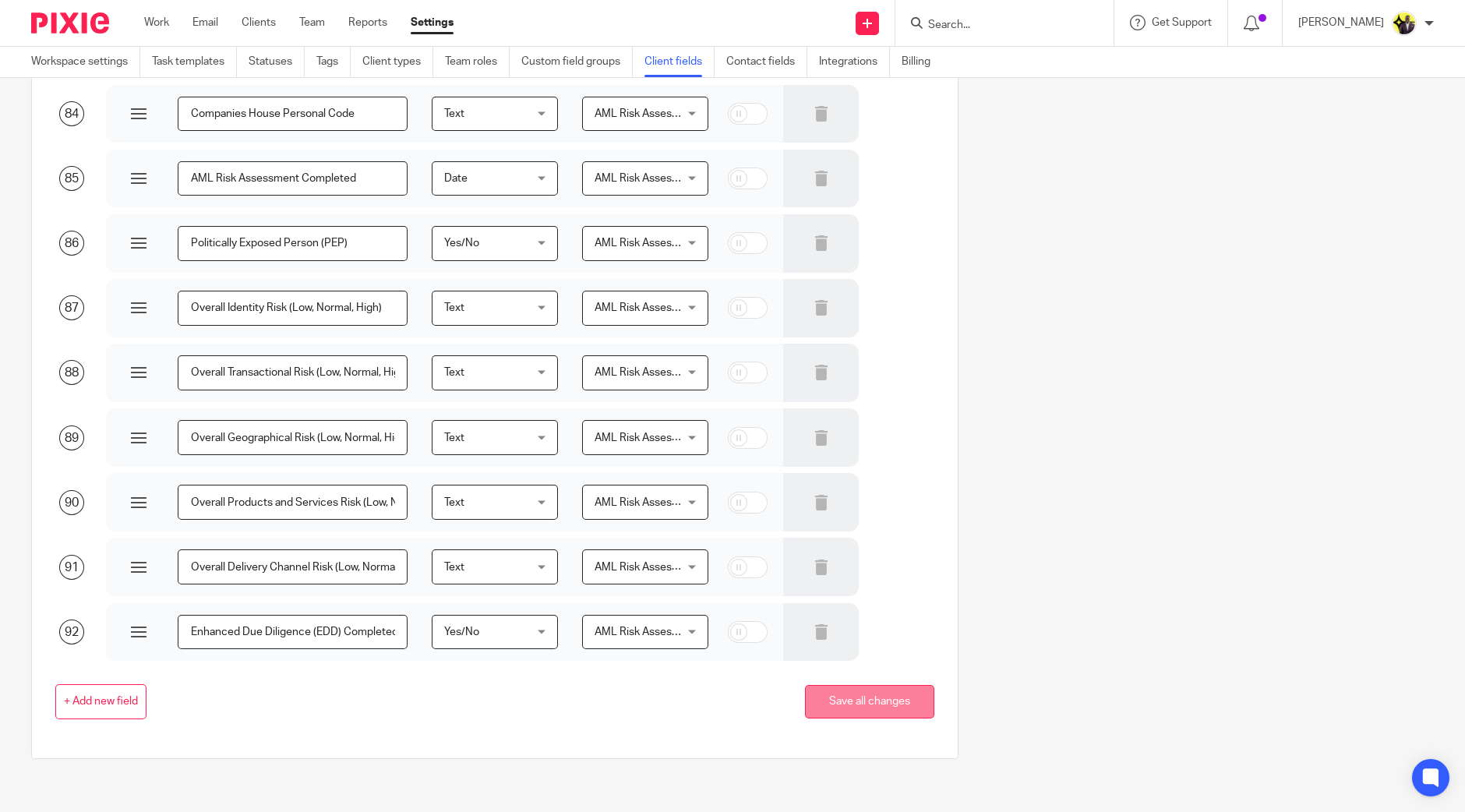
click at [879, 702] on button "Save all changes" at bounding box center [870, 702] width 129 height 34
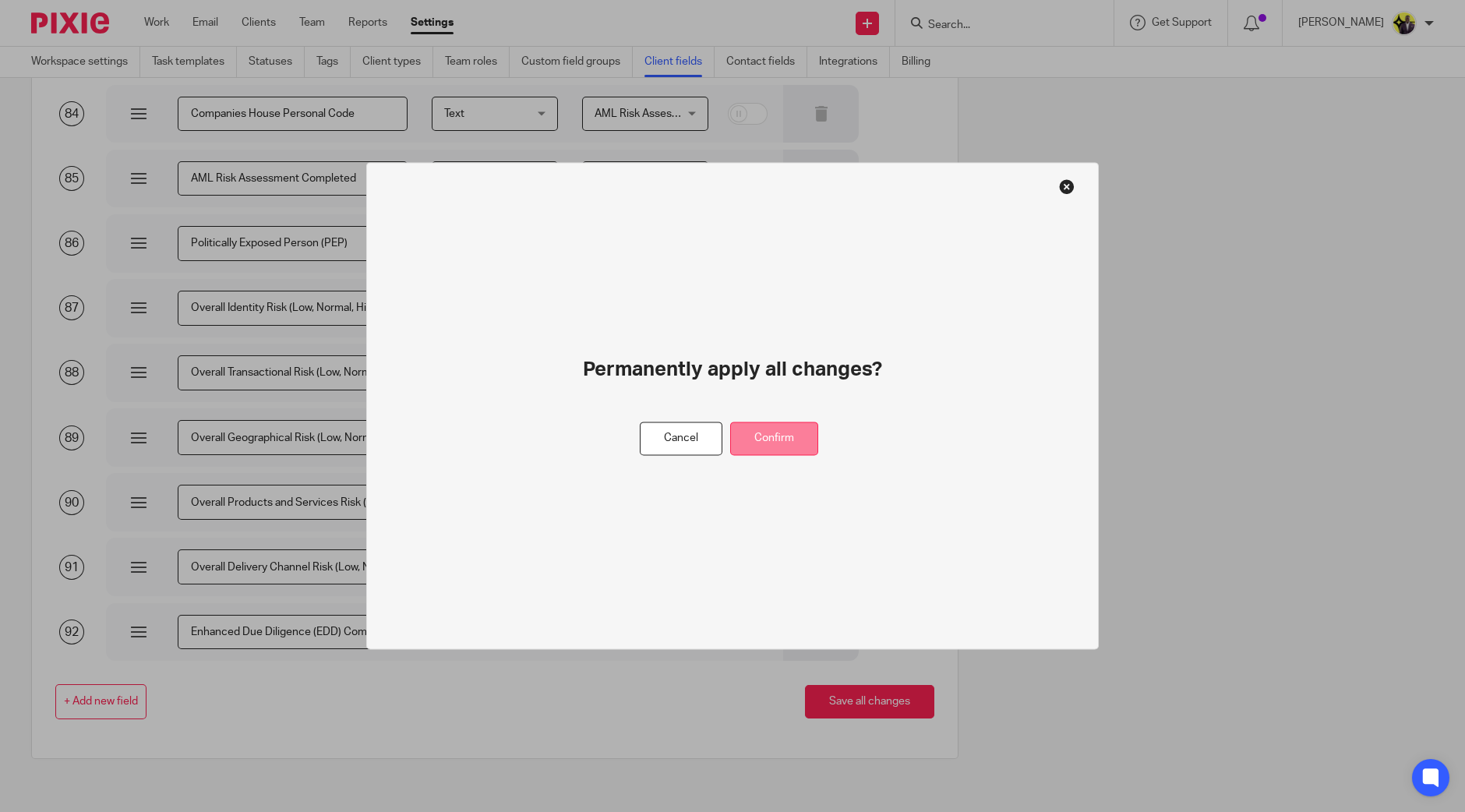
click at [779, 453] on button "Confirm" at bounding box center [774, 439] width 88 height 34
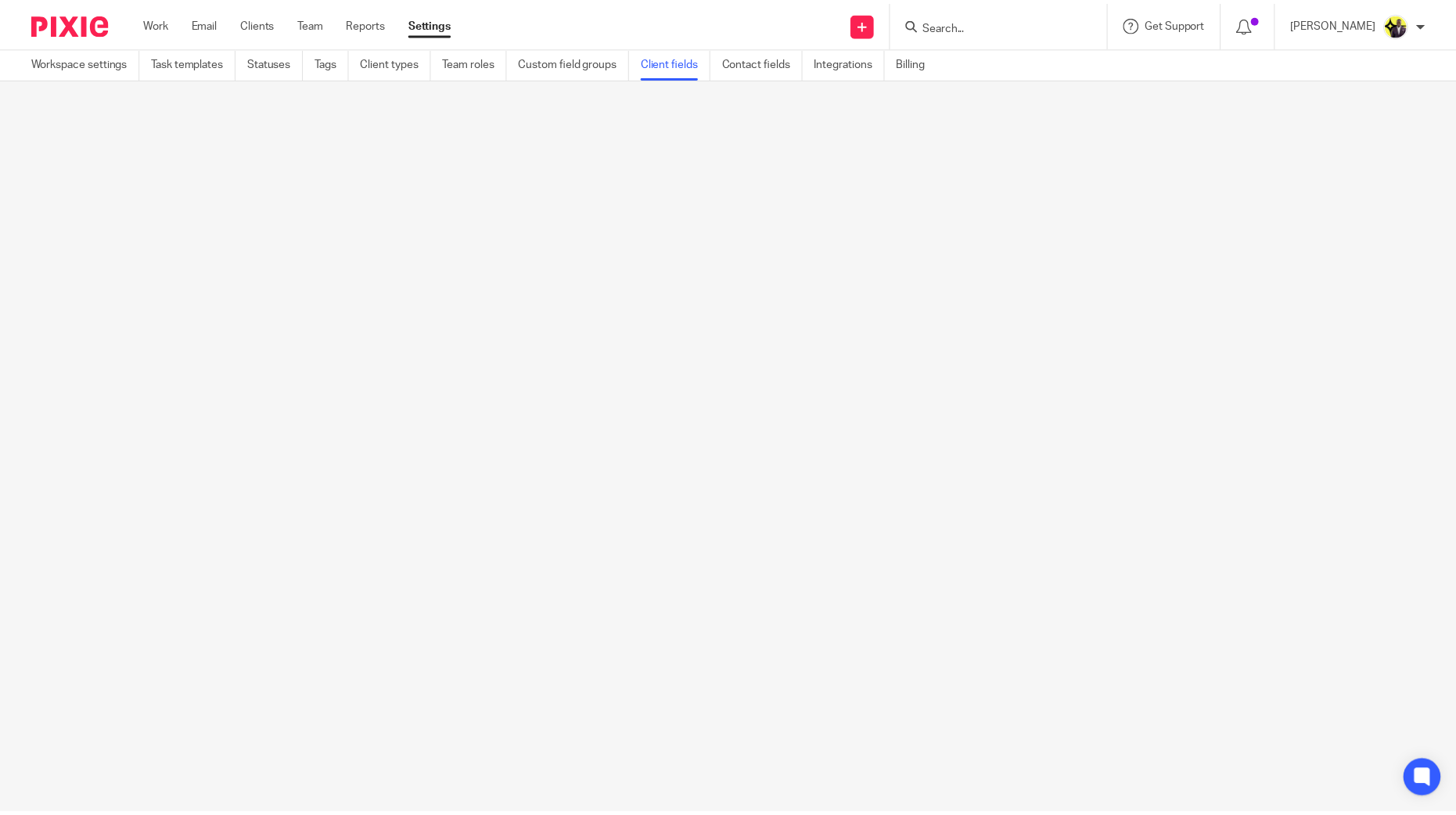
scroll to position [0, 0]
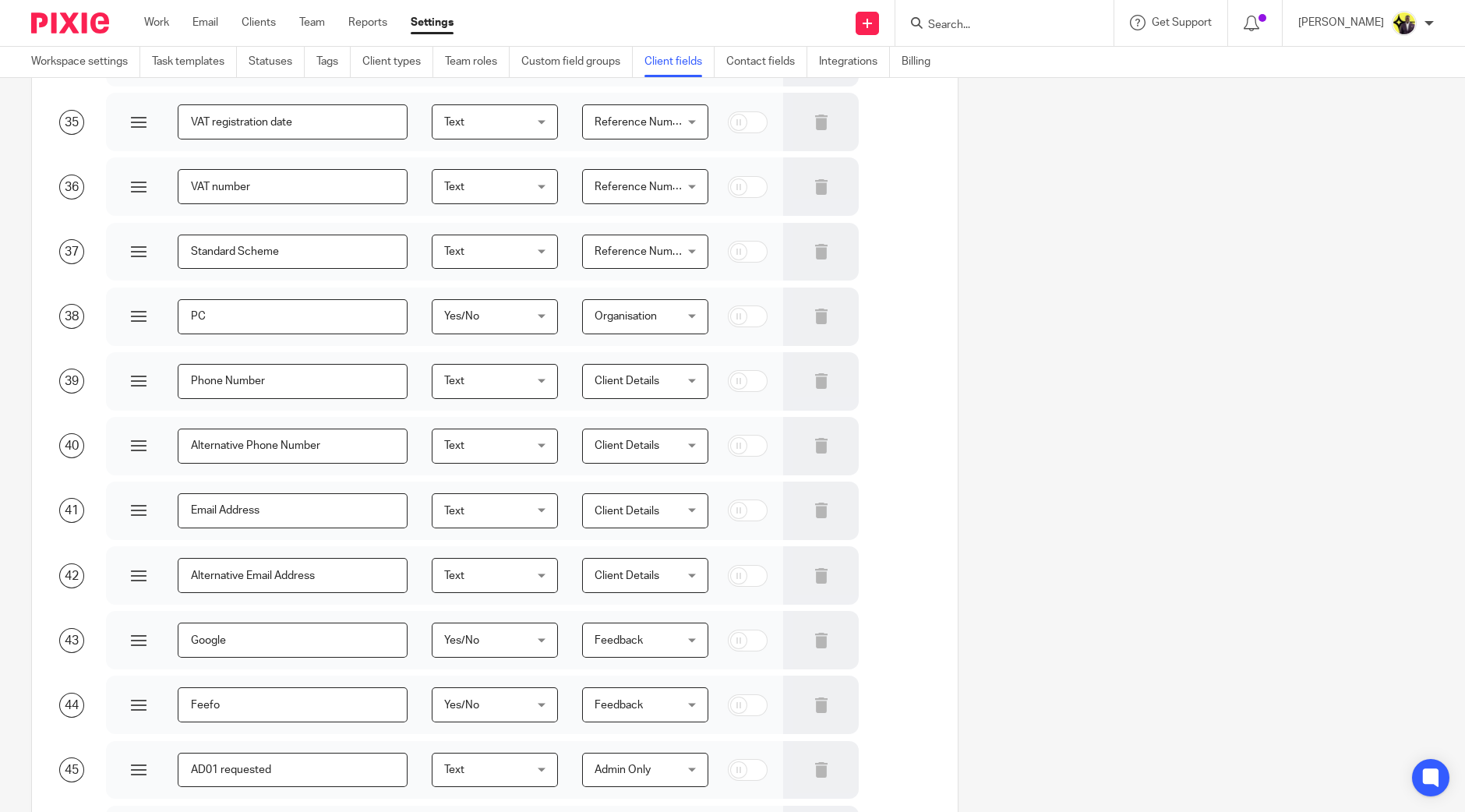
scroll to position [4578, 0]
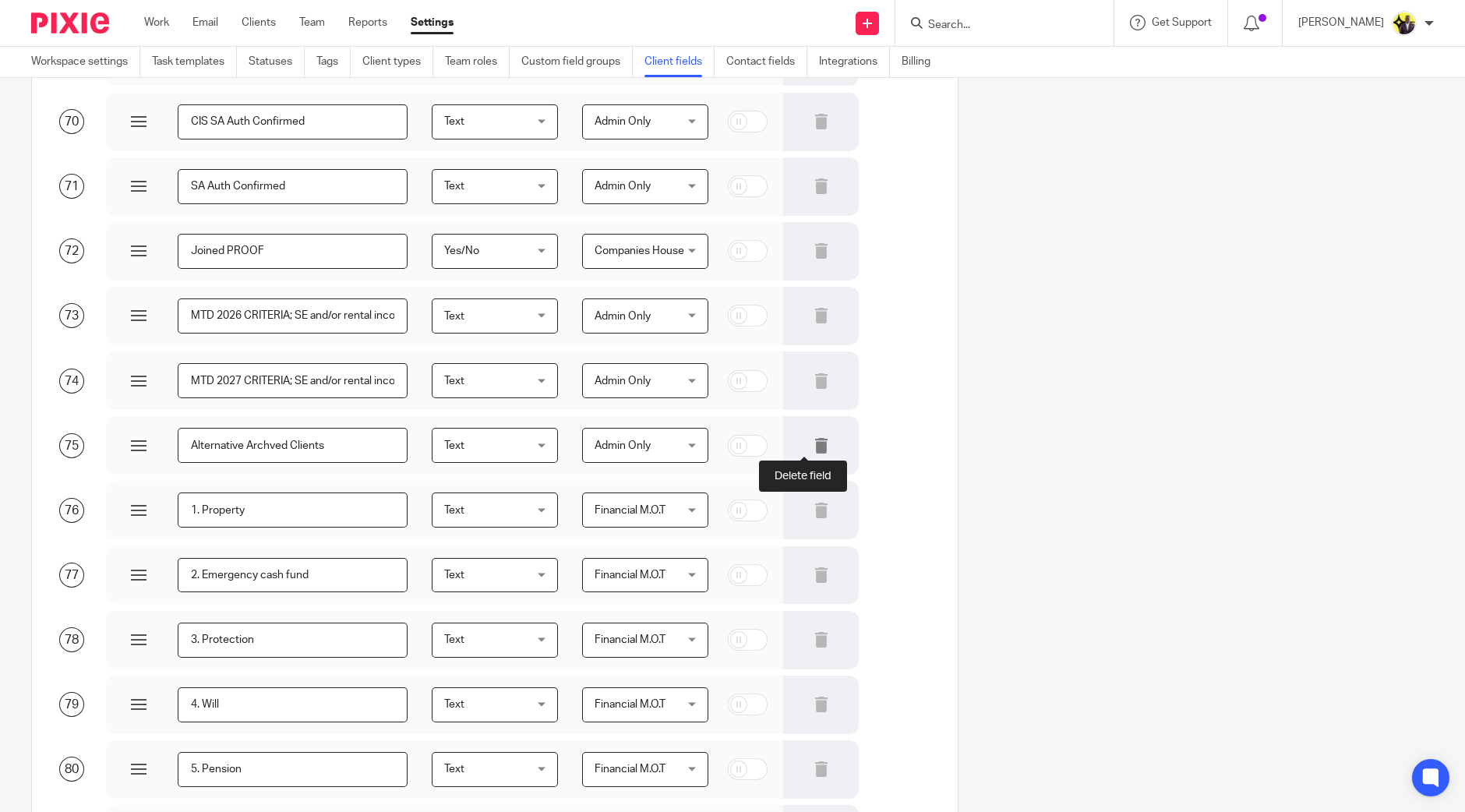
click at [814, 441] on icon at bounding box center [822, 446] width 16 height 16
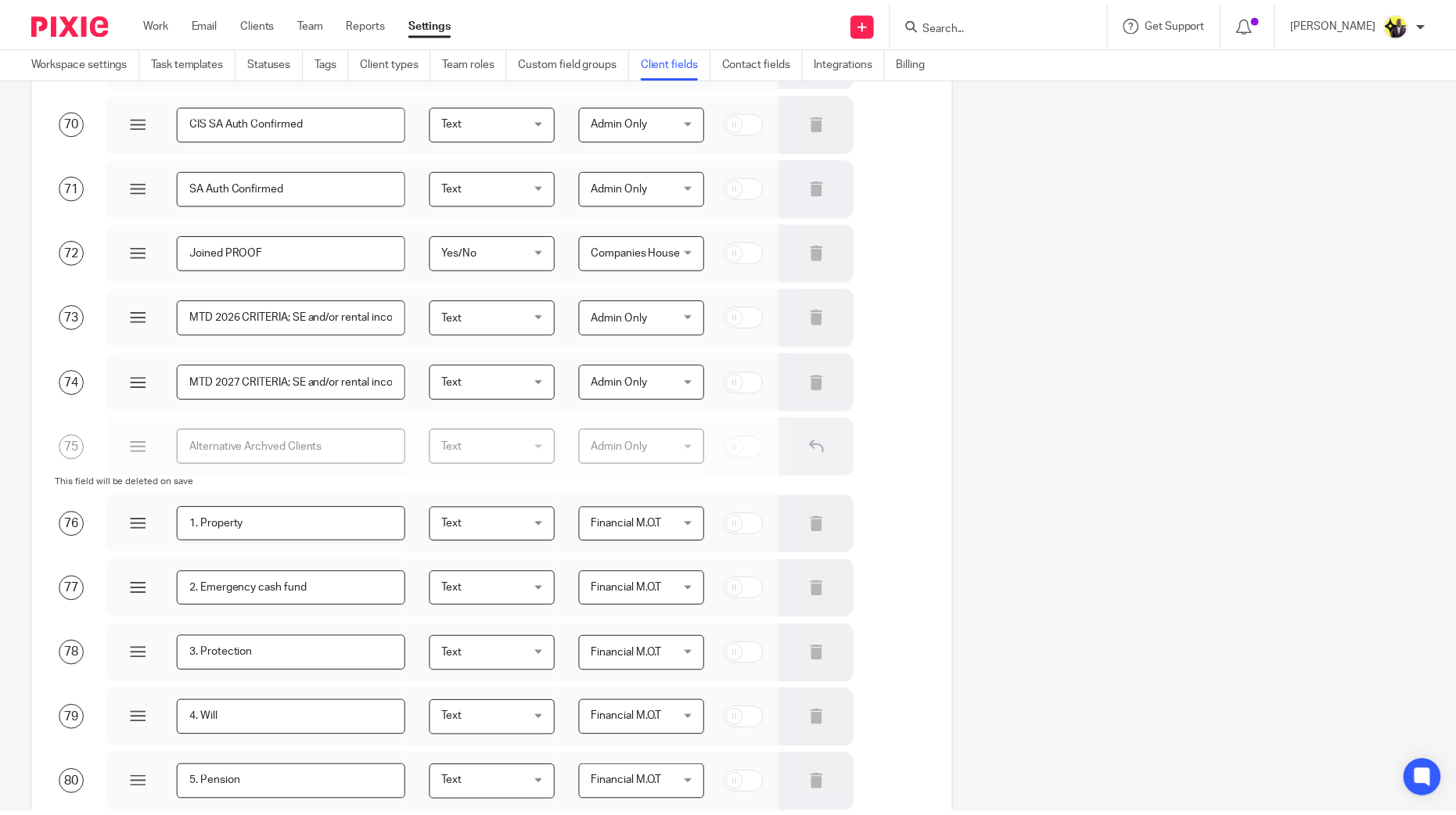
scroll to position [5461, 0]
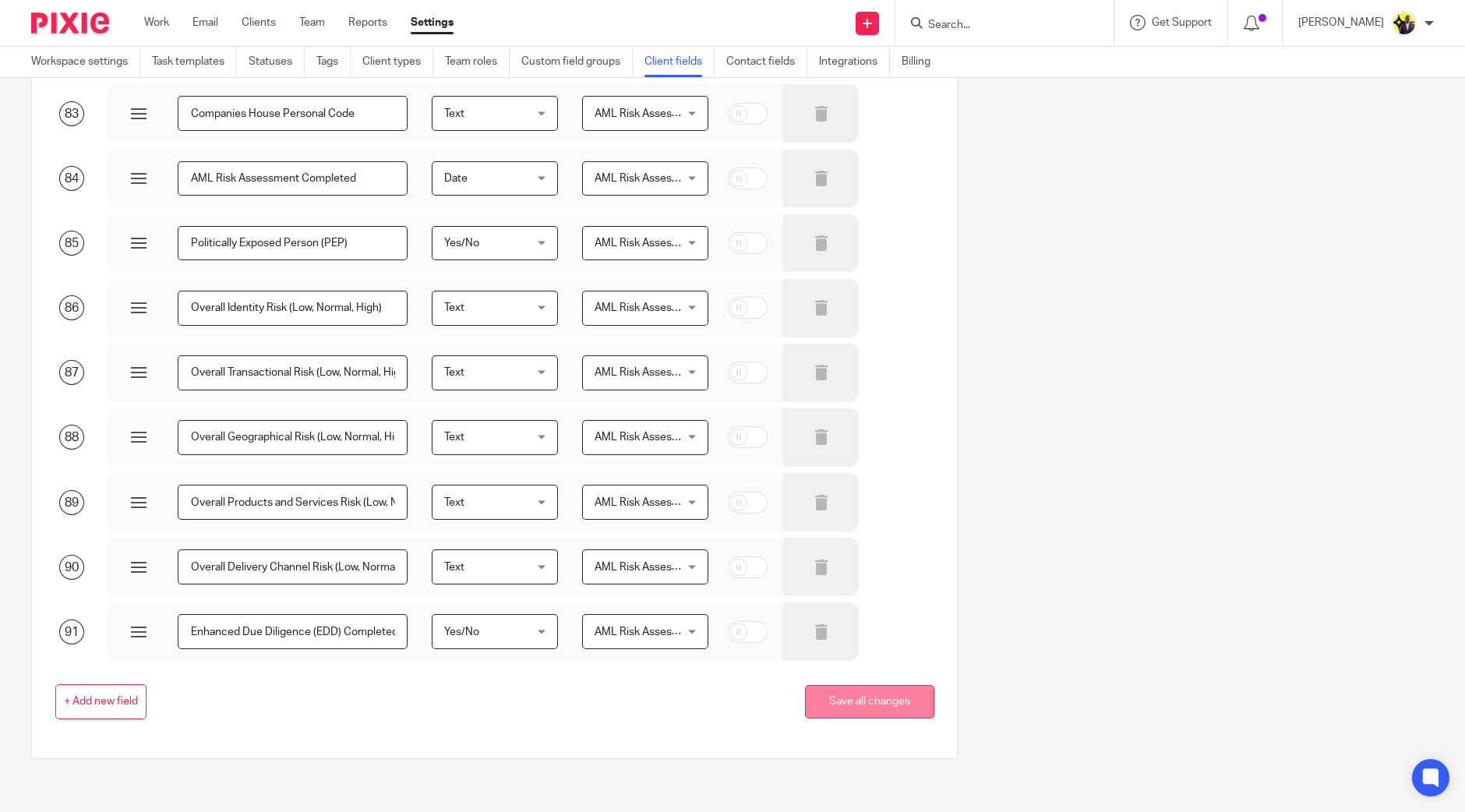
click at [904, 695] on button "Save all changes" at bounding box center [870, 702] width 129 height 34
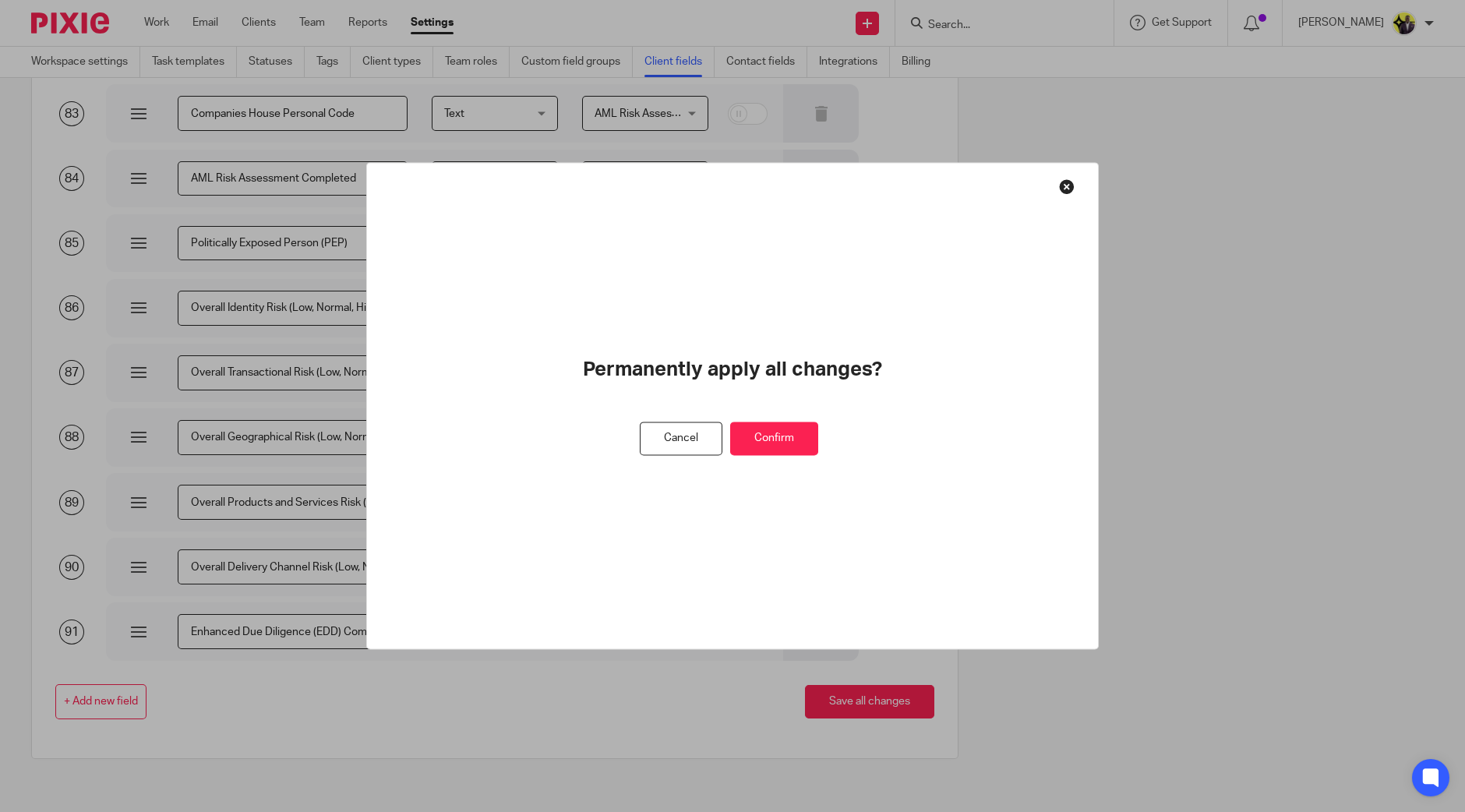
click at [779, 435] on button "Confirm" at bounding box center [774, 439] width 88 height 34
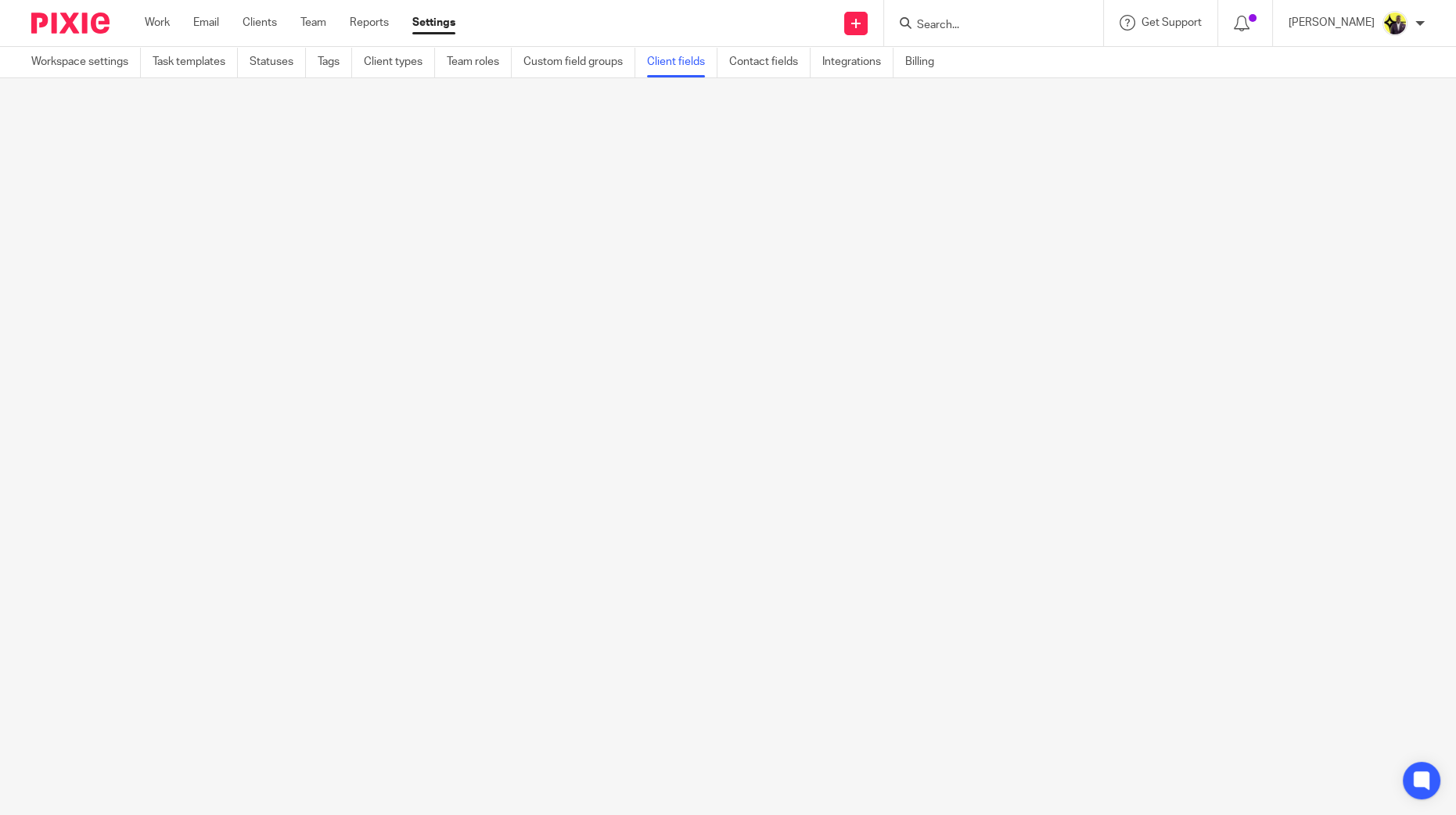
scroll to position [0, 0]
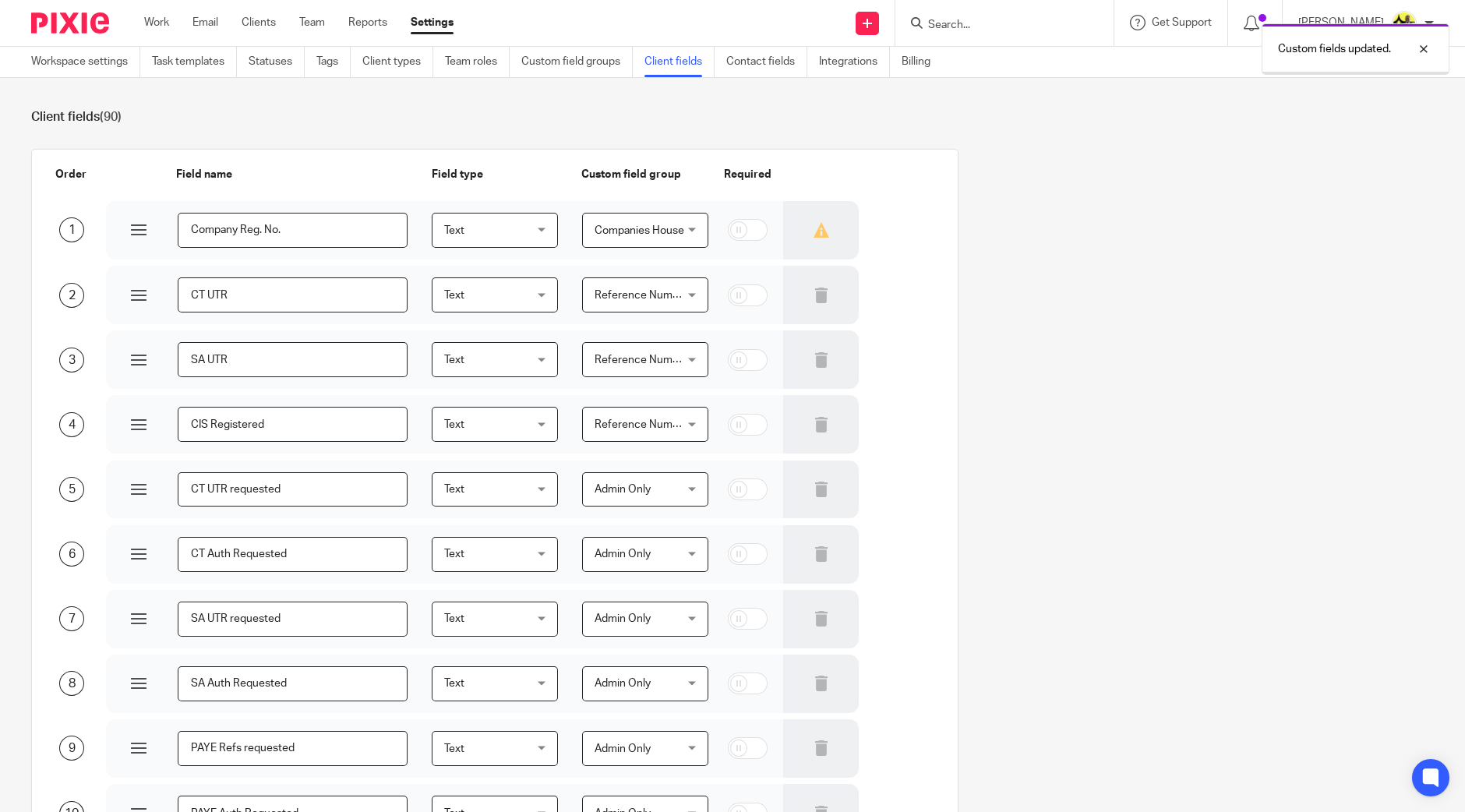
scroll to position [2311, 0]
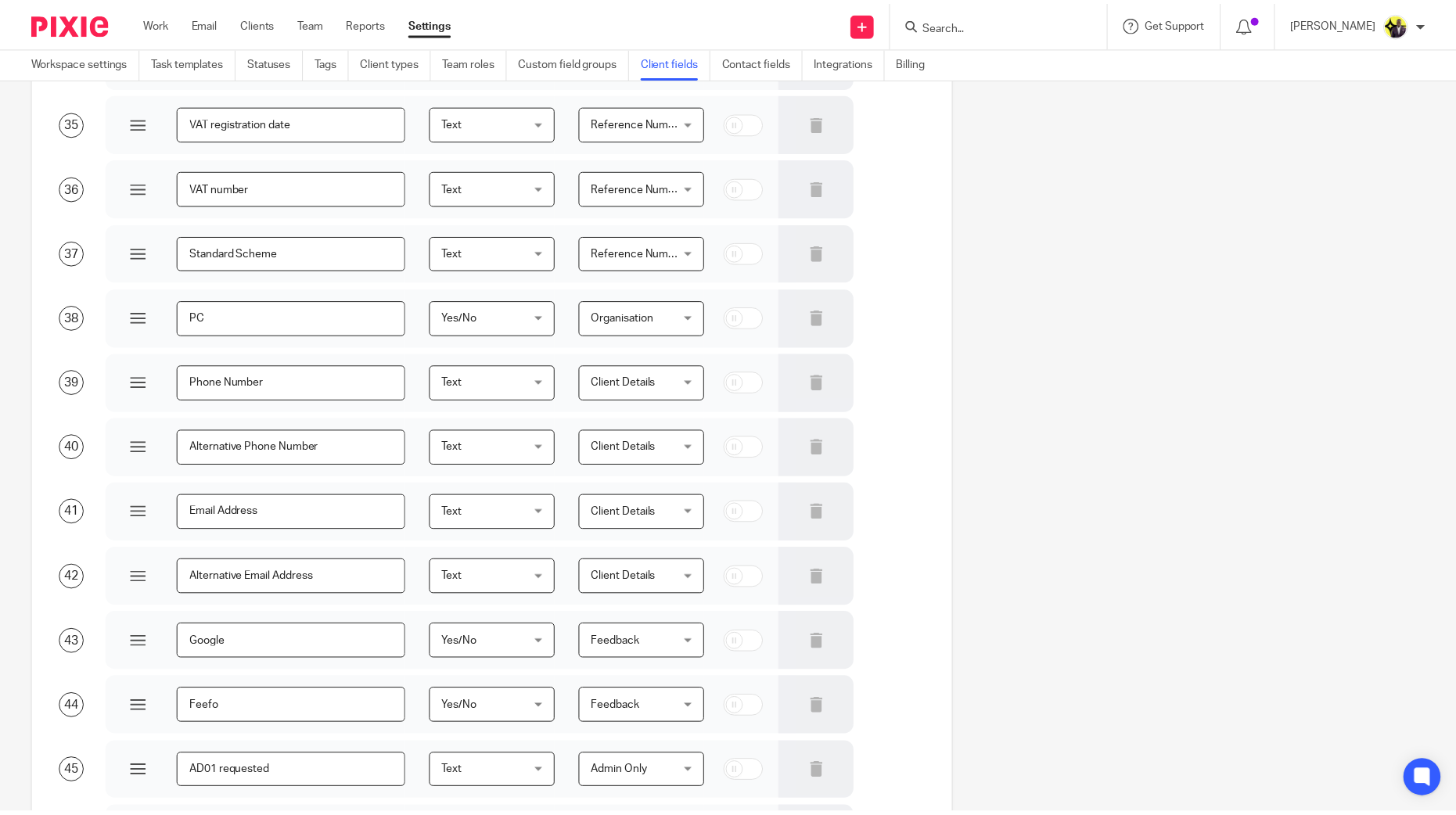
scroll to position [5384, 0]
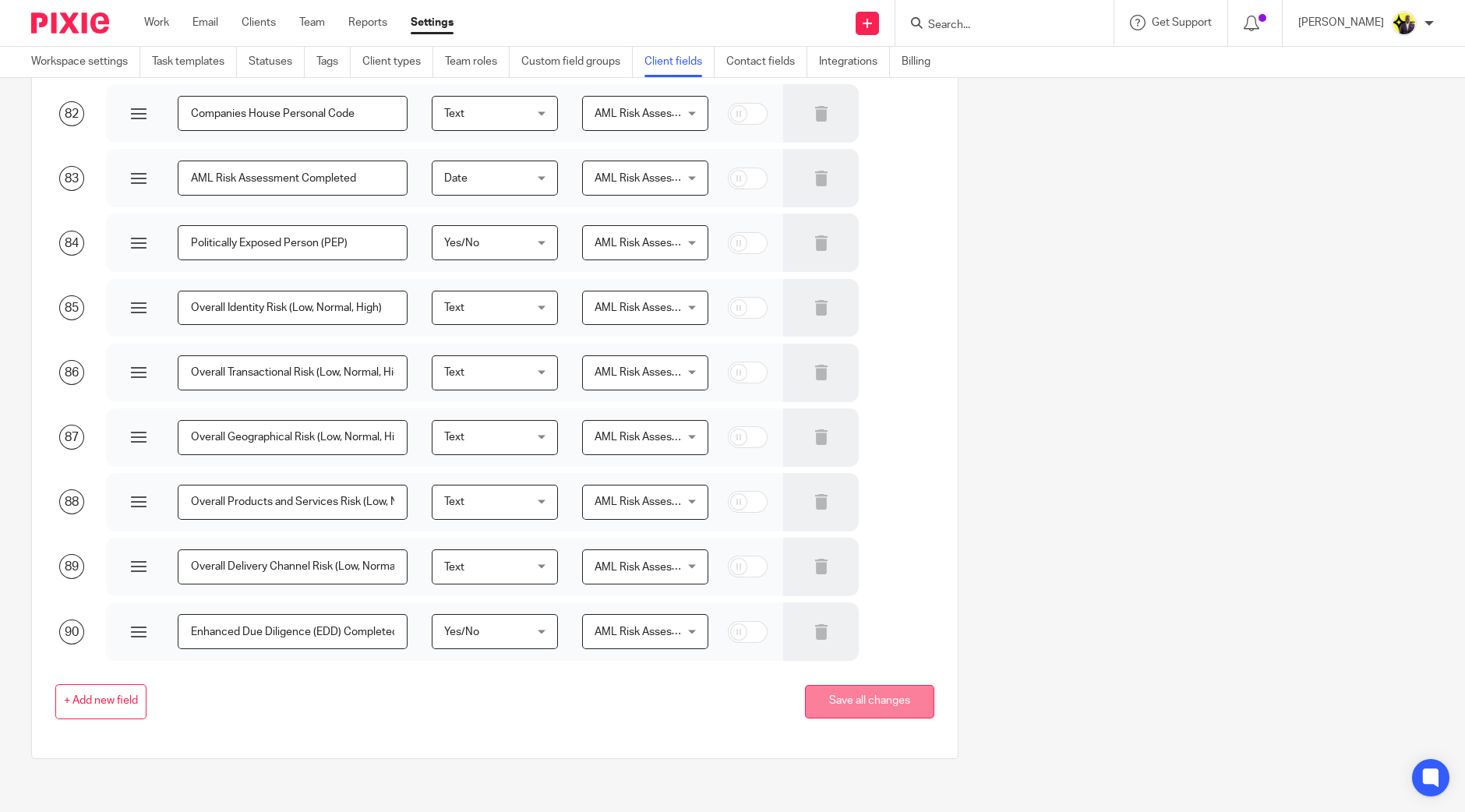
click at [866, 695] on button "Save all changes" at bounding box center [870, 702] width 129 height 34
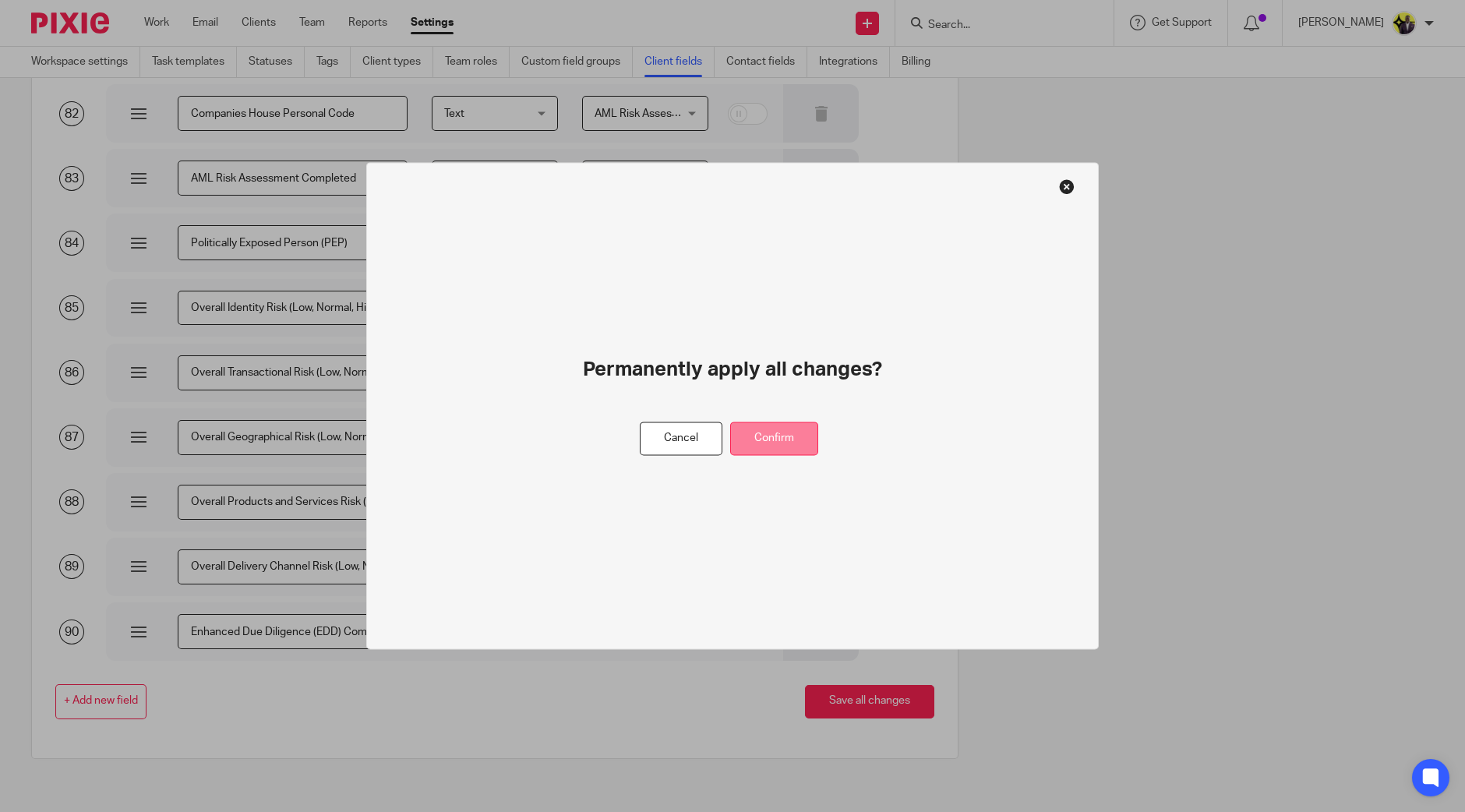
click at [776, 431] on button "Confirm" at bounding box center [774, 439] width 88 height 34
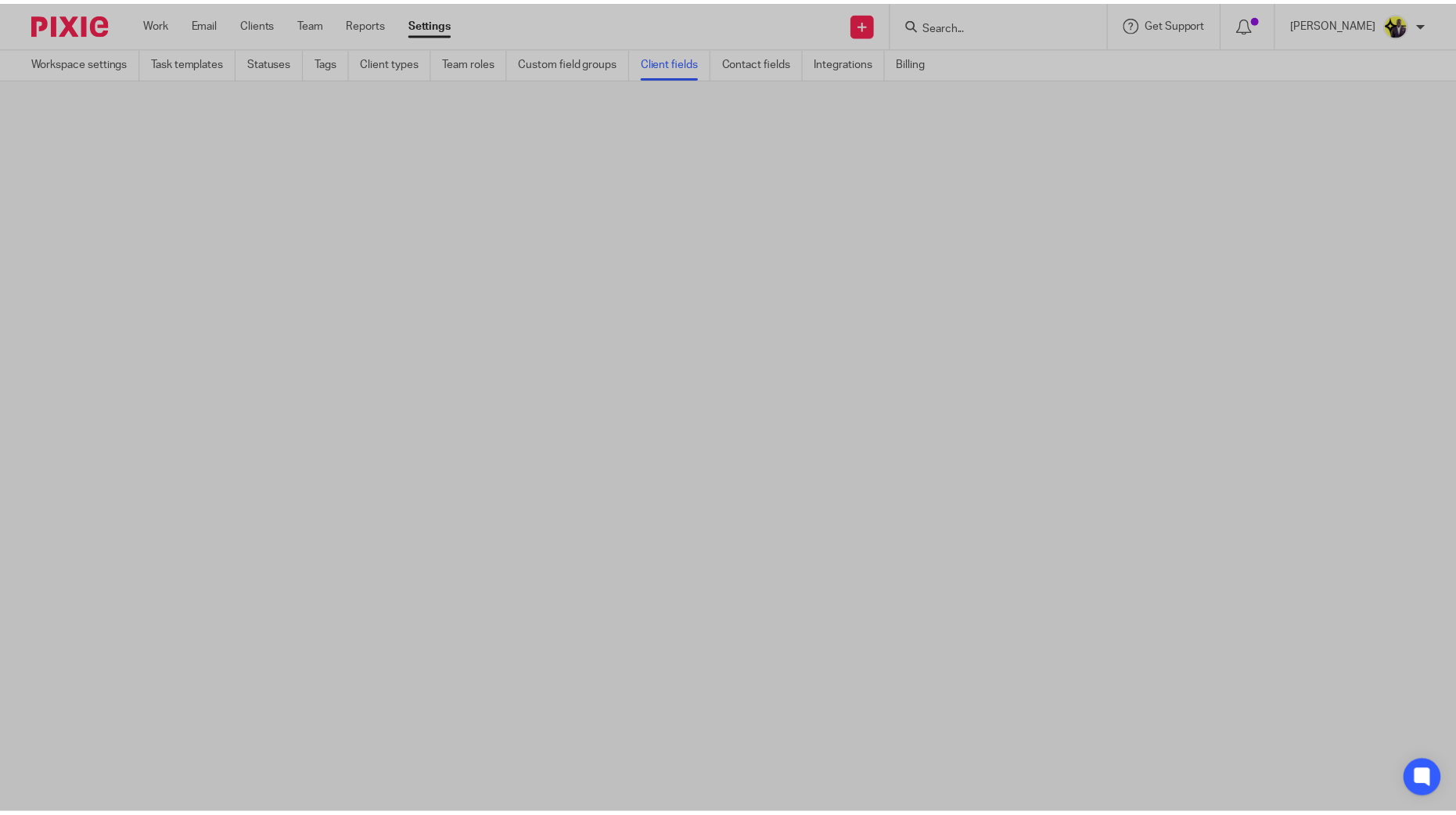
scroll to position [0, 0]
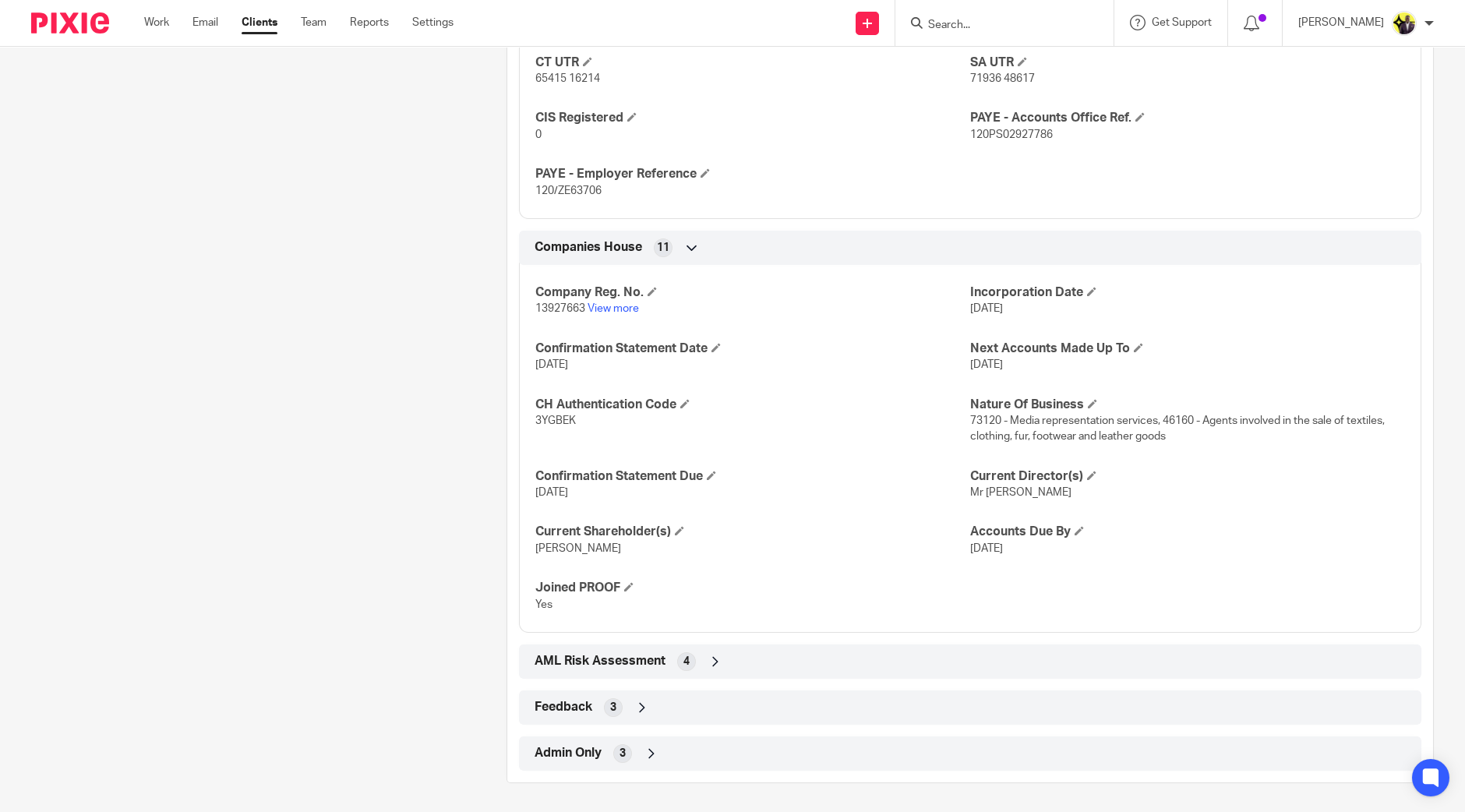
click at [581, 742] on div "Admin Only 3" at bounding box center [970, 754] width 879 height 27
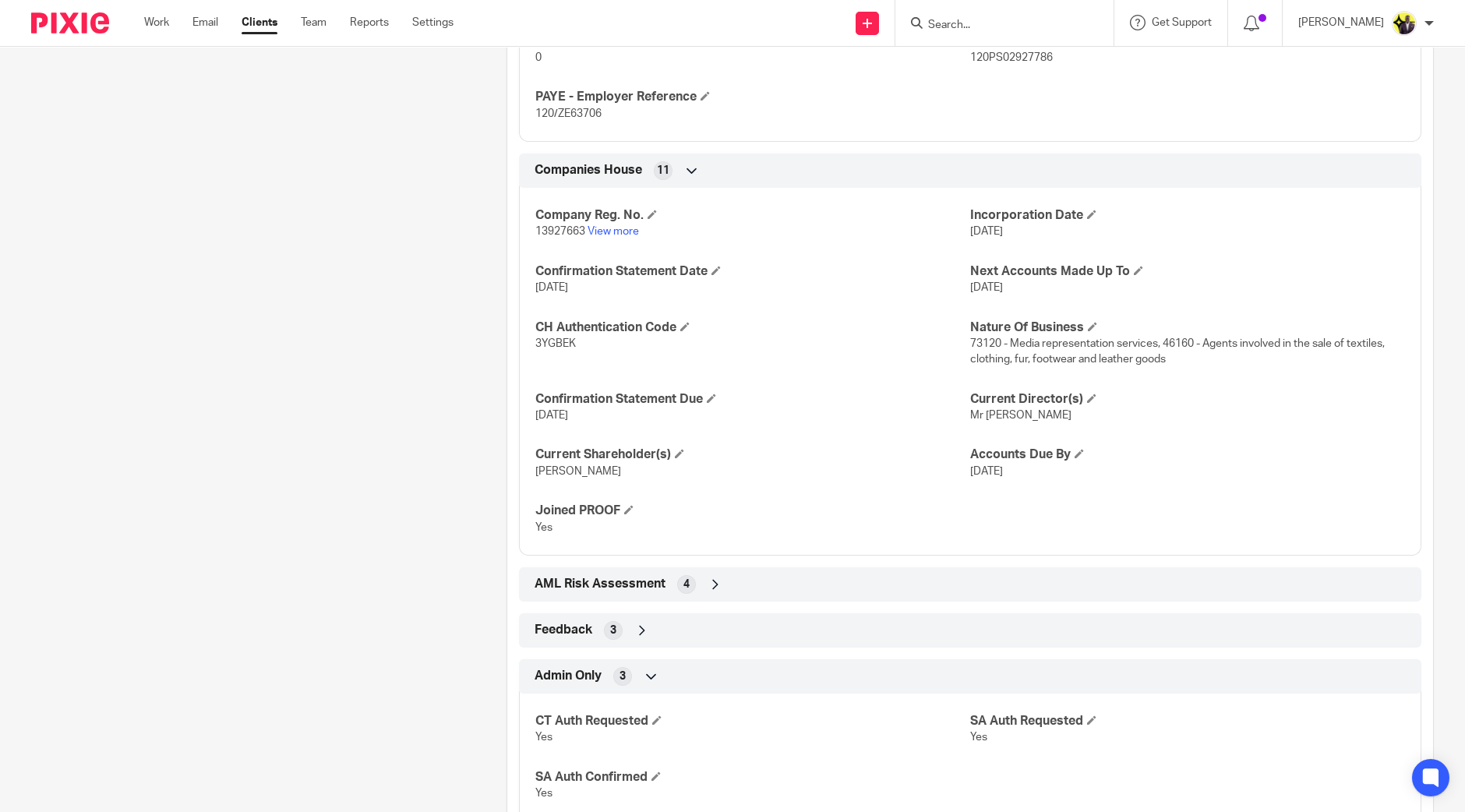
scroll to position [1335, 0]
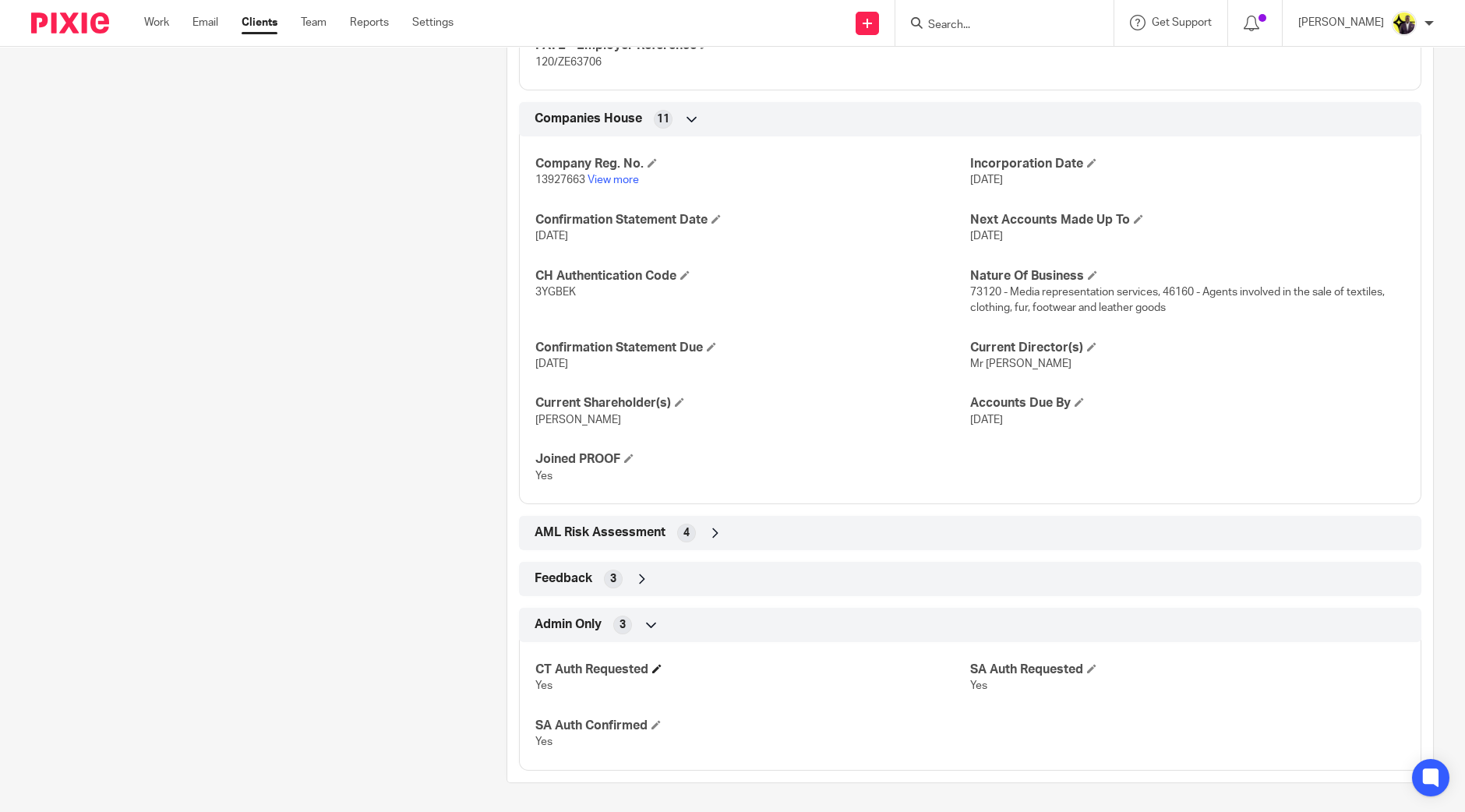
drag, startPoint x: 540, startPoint y: 669, endPoint x: 619, endPoint y: 665, distance: 79.1
click at [619, 665] on h4 "CT Auth Requested" at bounding box center [753, 669] width 435 height 17
click at [538, 683] on span "Yes" at bounding box center [544, 686] width 17 height 11
drag, startPoint x: 538, startPoint y: 665, endPoint x: 618, endPoint y: 663, distance: 80.0
click at [618, 663] on h4 "CT Auth Requested" at bounding box center [753, 669] width 435 height 17
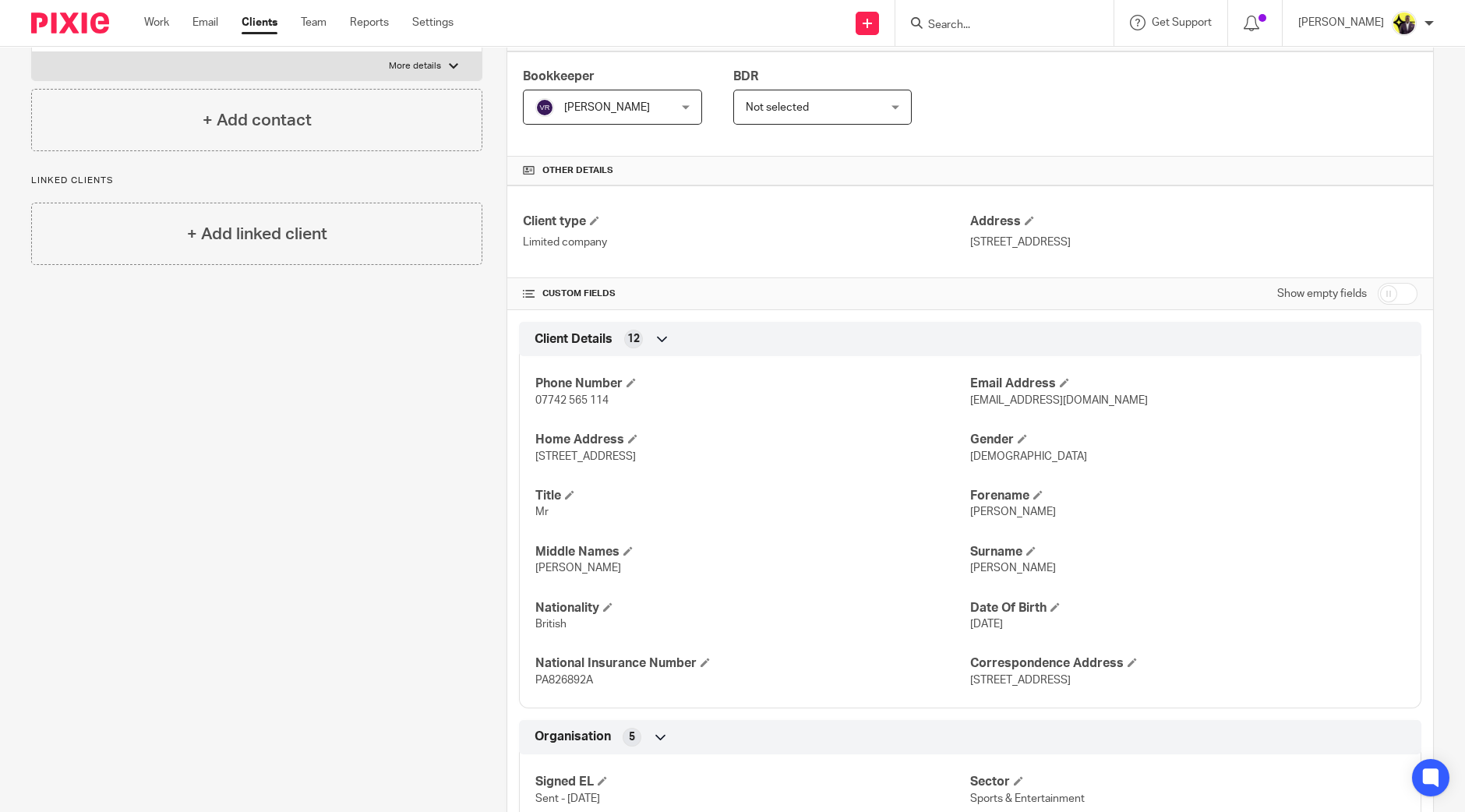
scroll to position [0, 0]
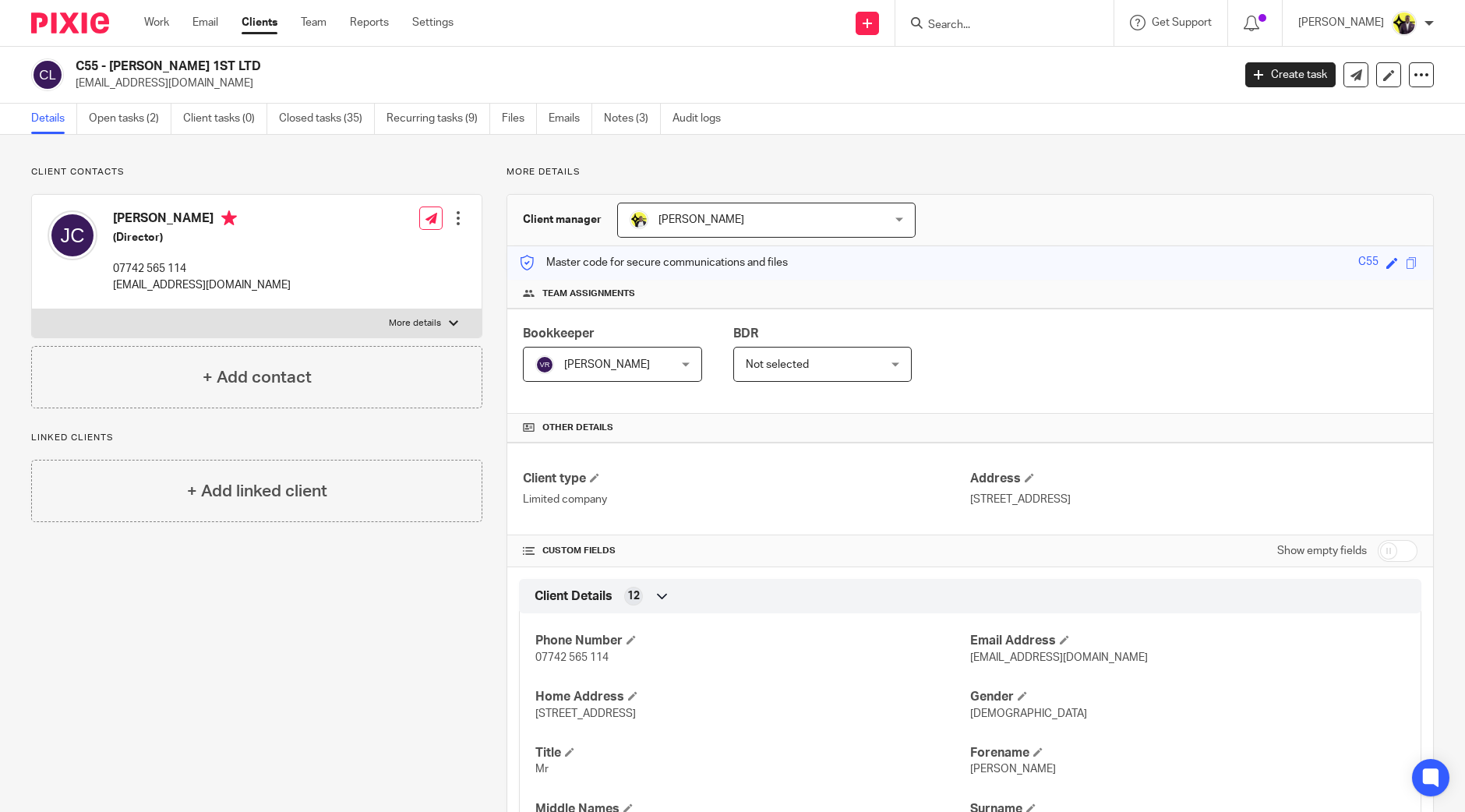
click at [1388, 543] on input "checkbox" at bounding box center [1398, 551] width 39 height 22
checkbox input "true"
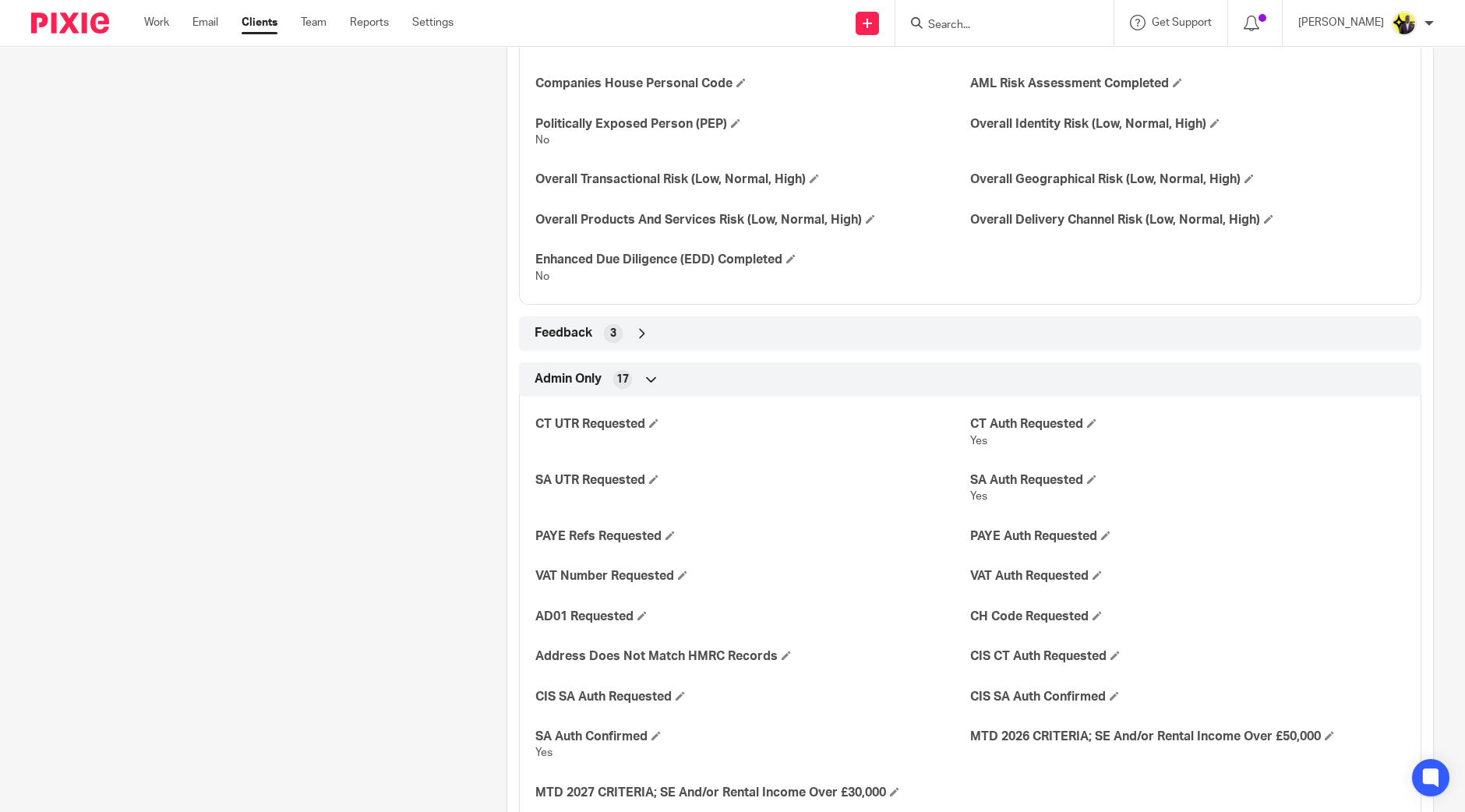
scroll to position [2551, 0]
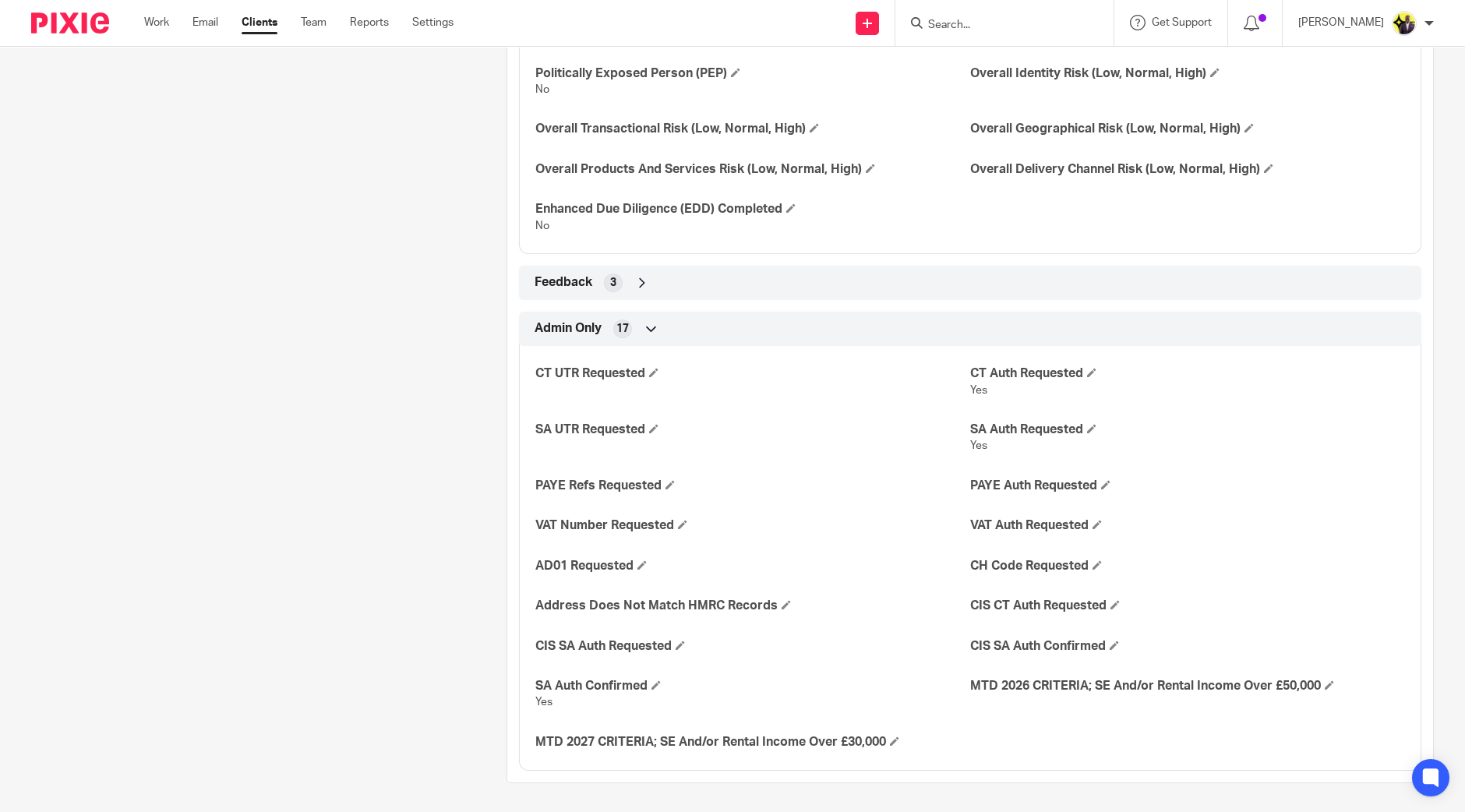
click at [561, 324] on span "Admin Only" at bounding box center [568, 328] width 67 height 17
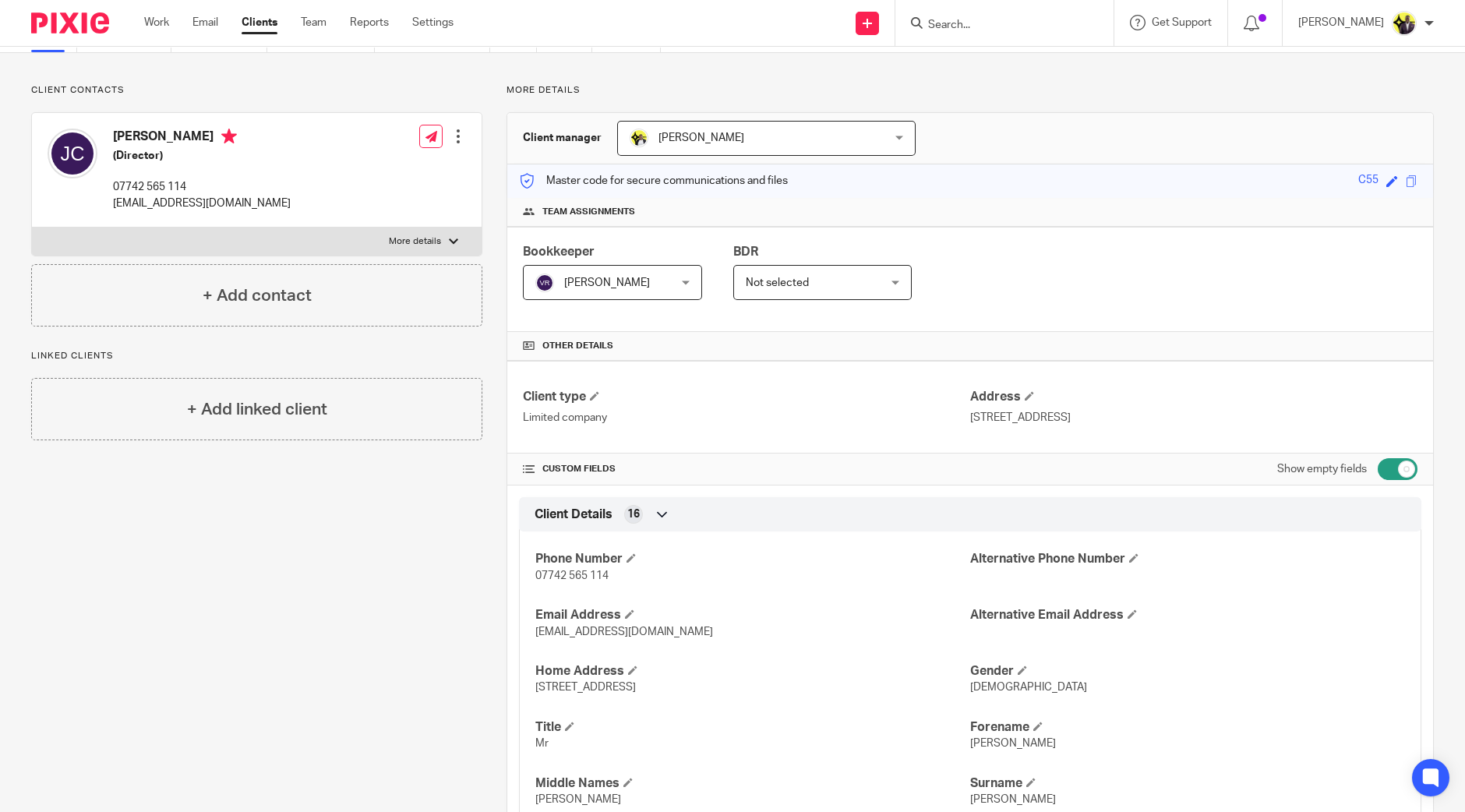
scroll to position [194, 0]
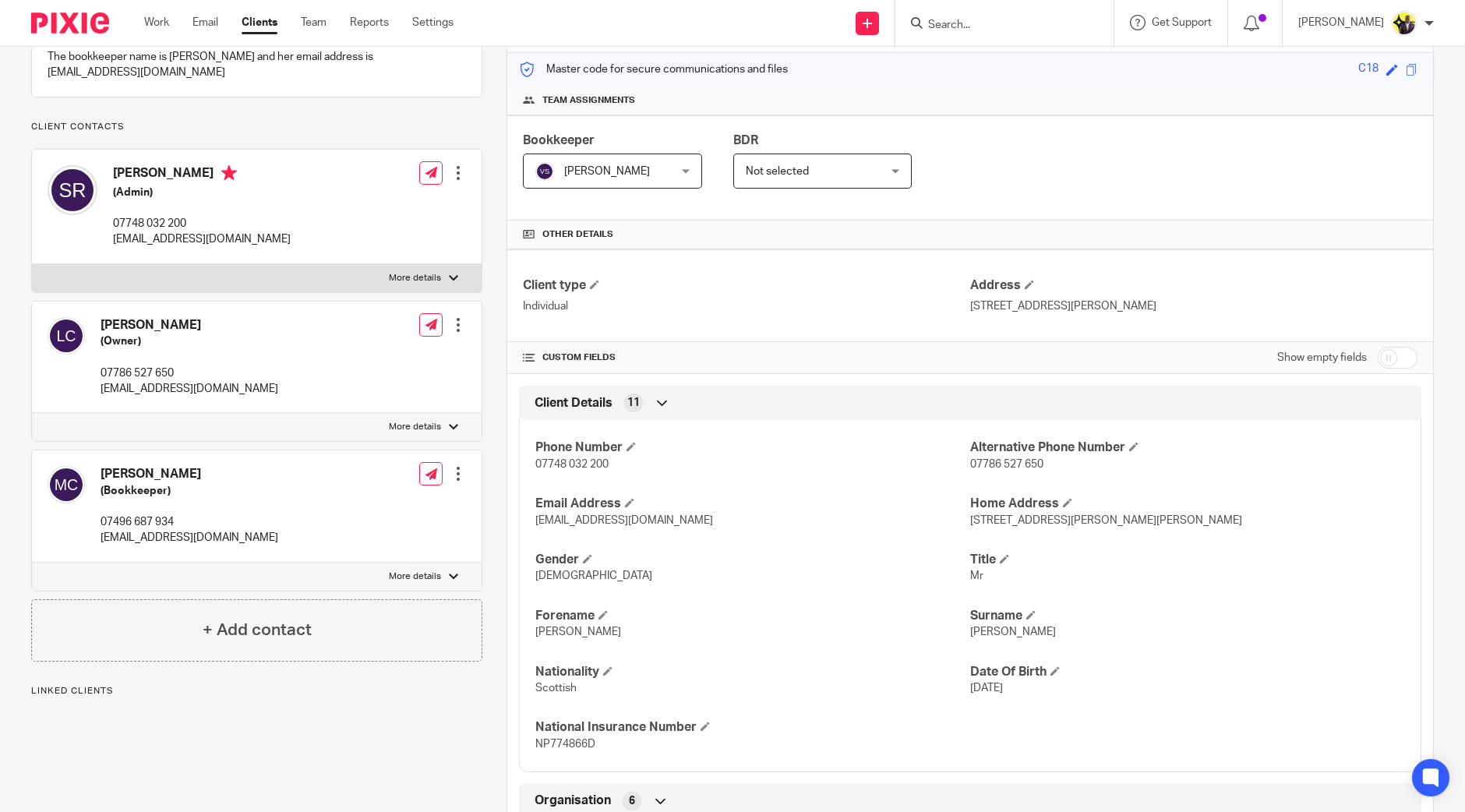
scroll to position [194, 0]
click at [1391, 359] on input "checkbox" at bounding box center [1398, 357] width 39 height 22
checkbox input "true"
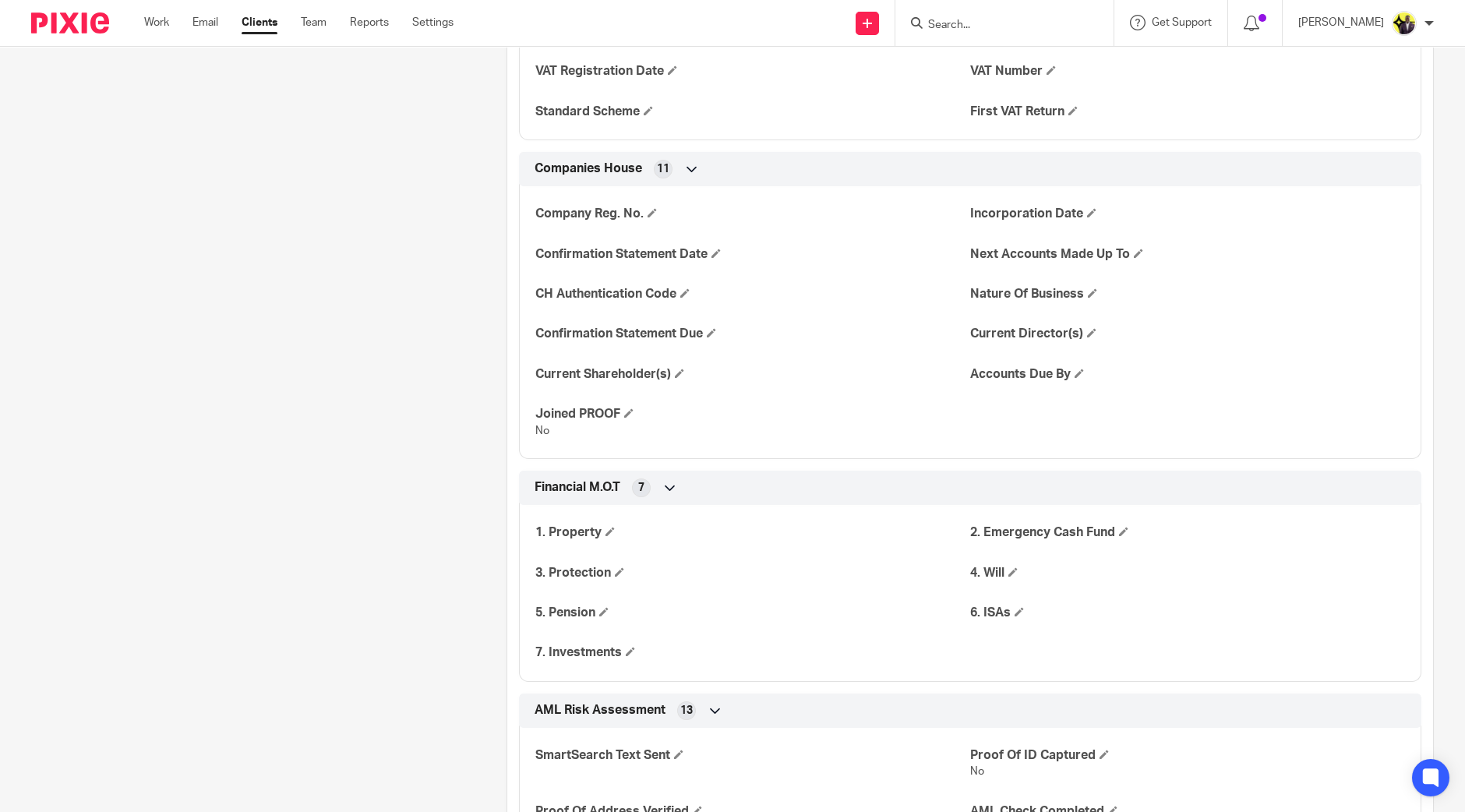
scroll to position [1558, 0]
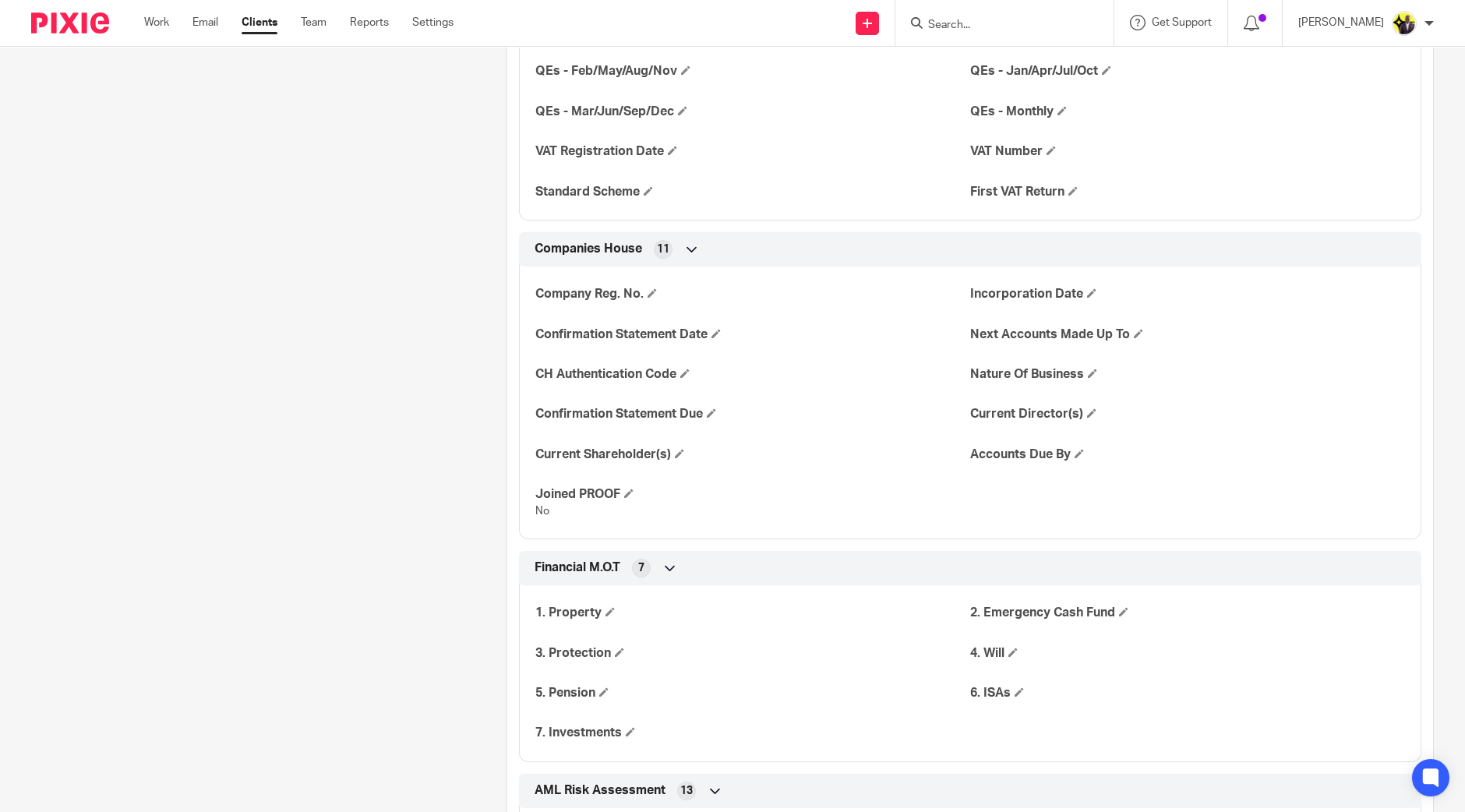
click at [691, 242] on icon at bounding box center [692, 249] width 16 height 16
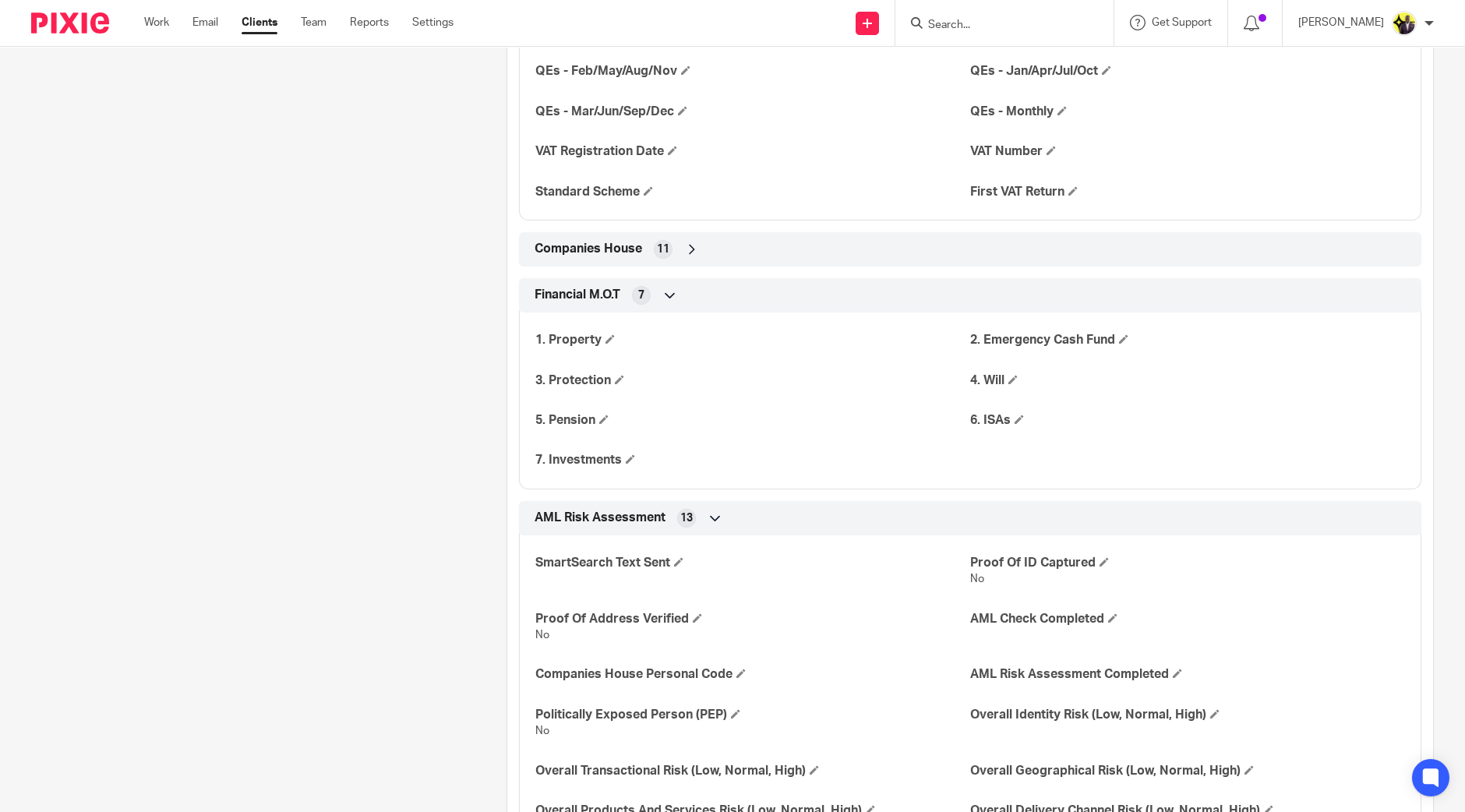
click at [691, 242] on icon at bounding box center [692, 249] width 16 height 16
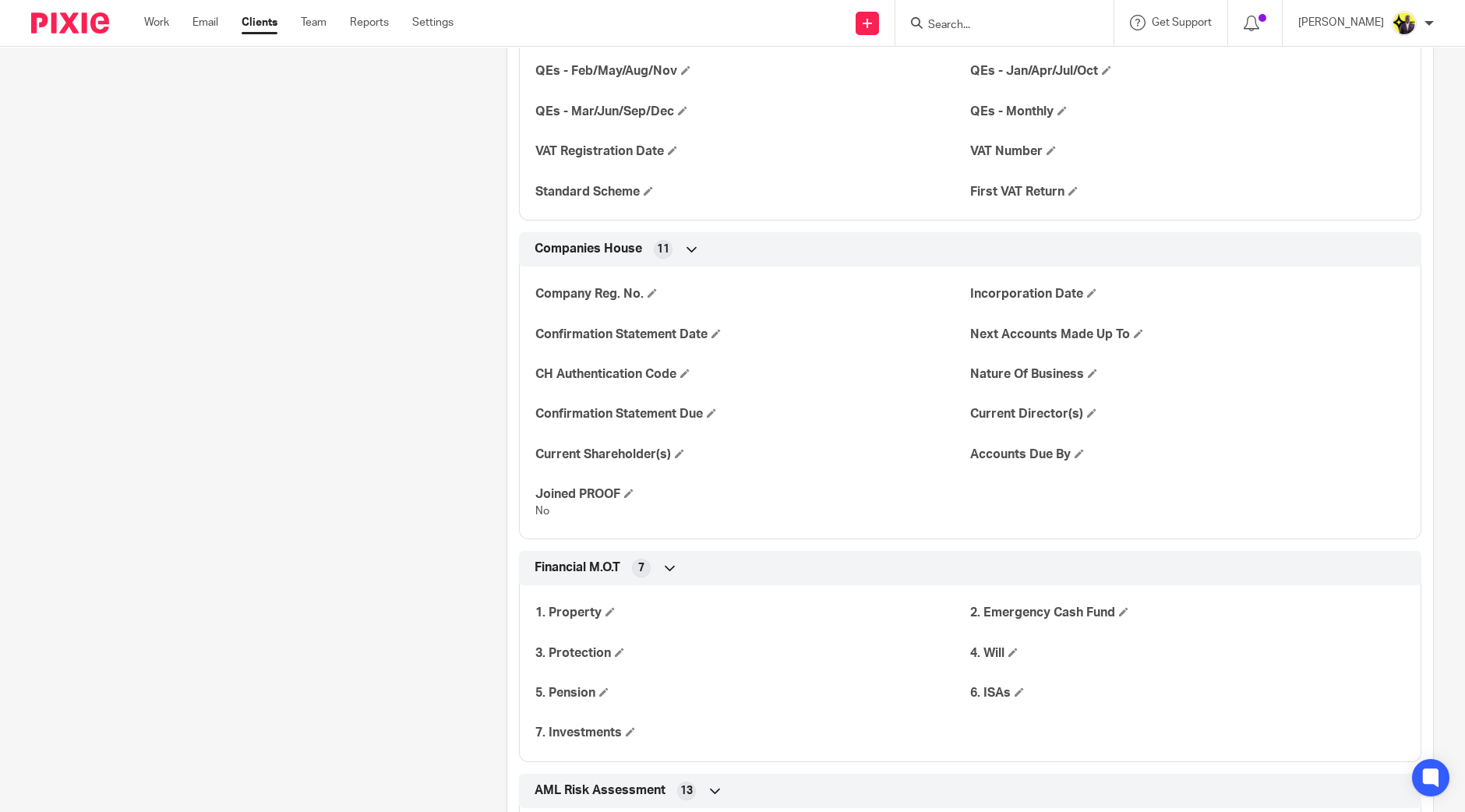
drag, startPoint x: 613, startPoint y: 489, endPoint x: 525, endPoint y: 497, distance: 88.4
click at [525, 497] on div "Company Reg. No. Incorporation Date Confirmation Statement Date Next Accounts M…" at bounding box center [970, 397] width 903 height 285
drag, startPoint x: 615, startPoint y: 490, endPoint x: 534, endPoint y: 496, distance: 81.2
click at [535, 496] on h4 "Joined PROOF" at bounding box center [753, 494] width 435 height 17
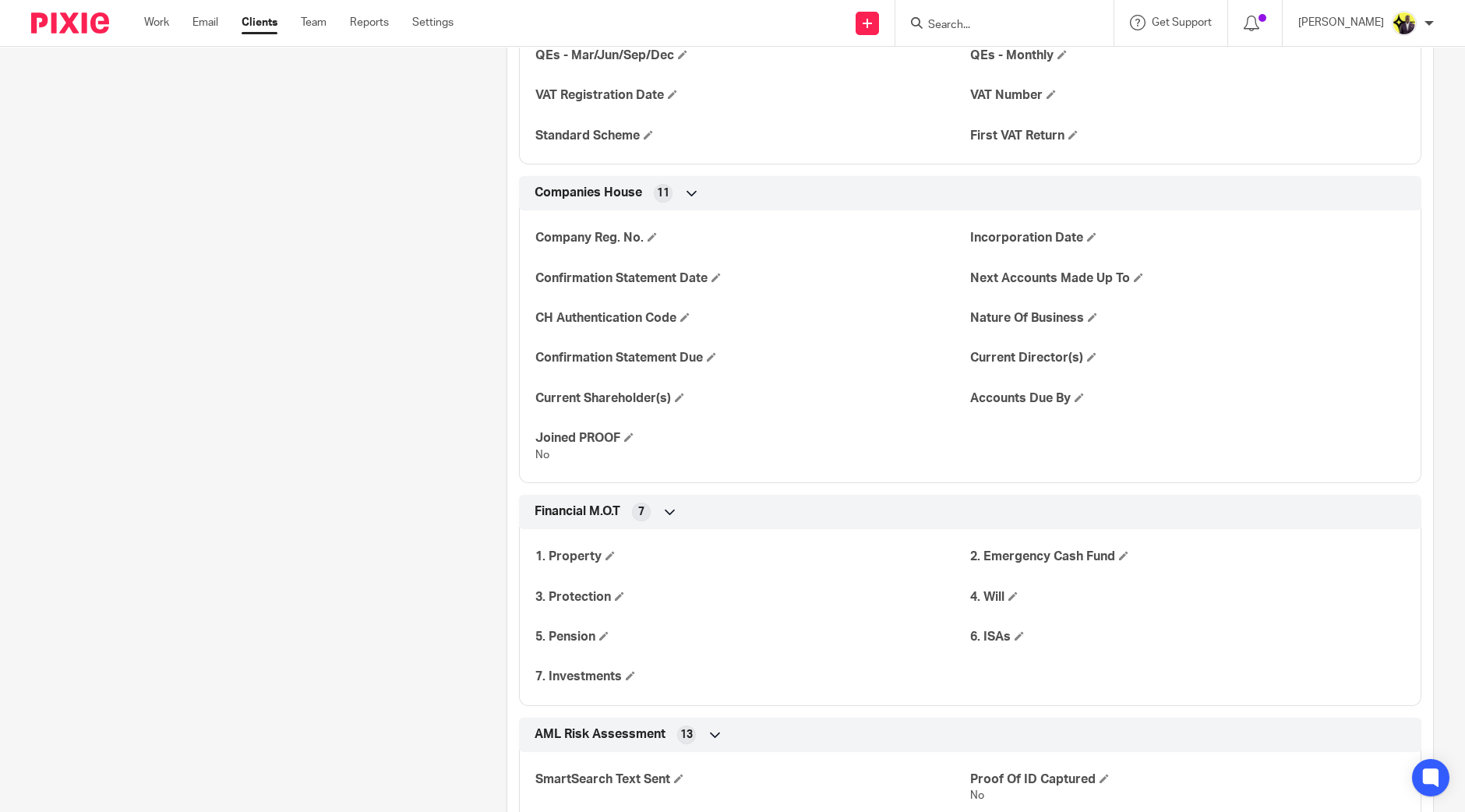
scroll to position [1656, 0]
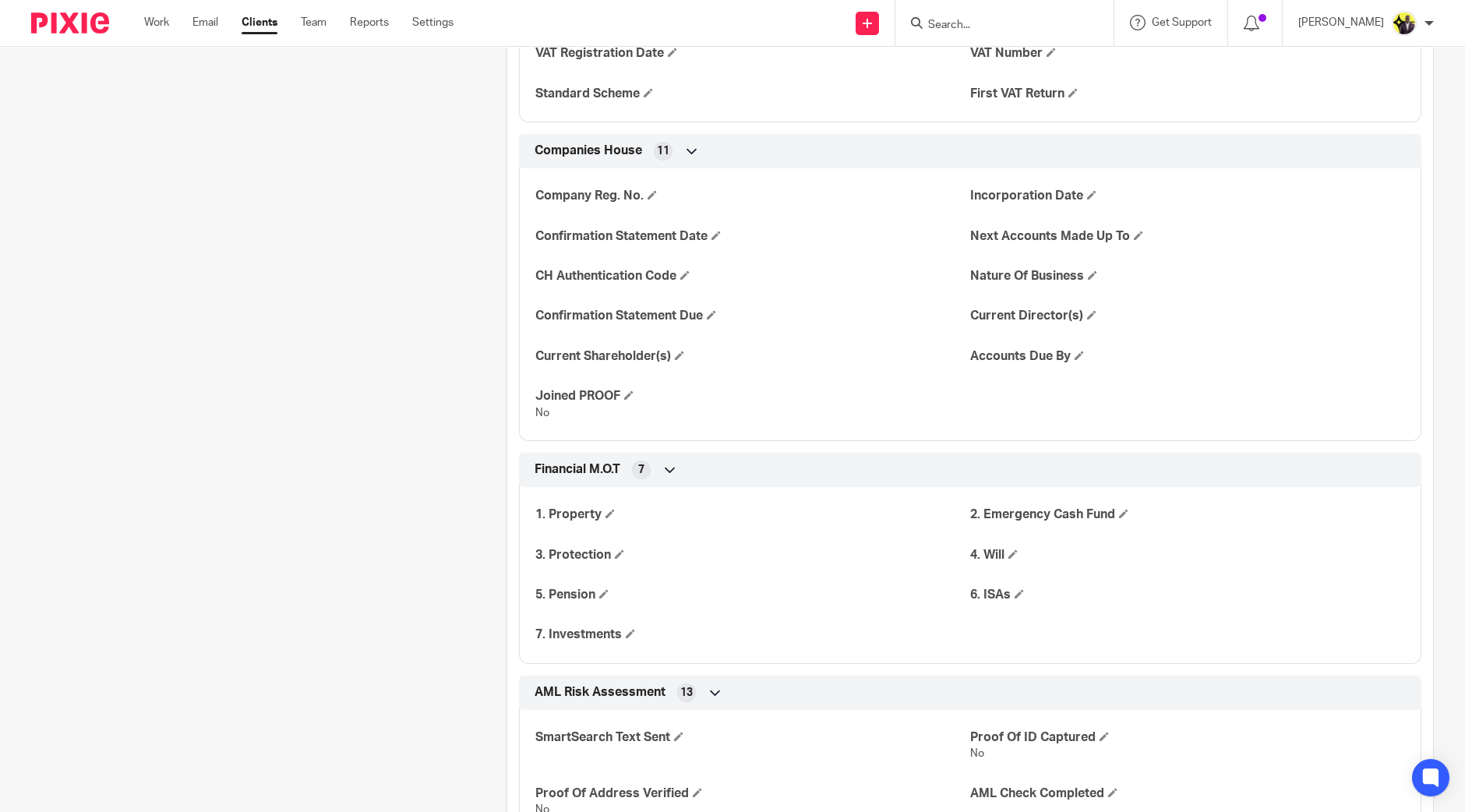
click at [320, 403] on div "Pinned note We do not complete the VAT returns; a bookkeeper will do this and h…" at bounding box center [244, 47] width 475 height 3074
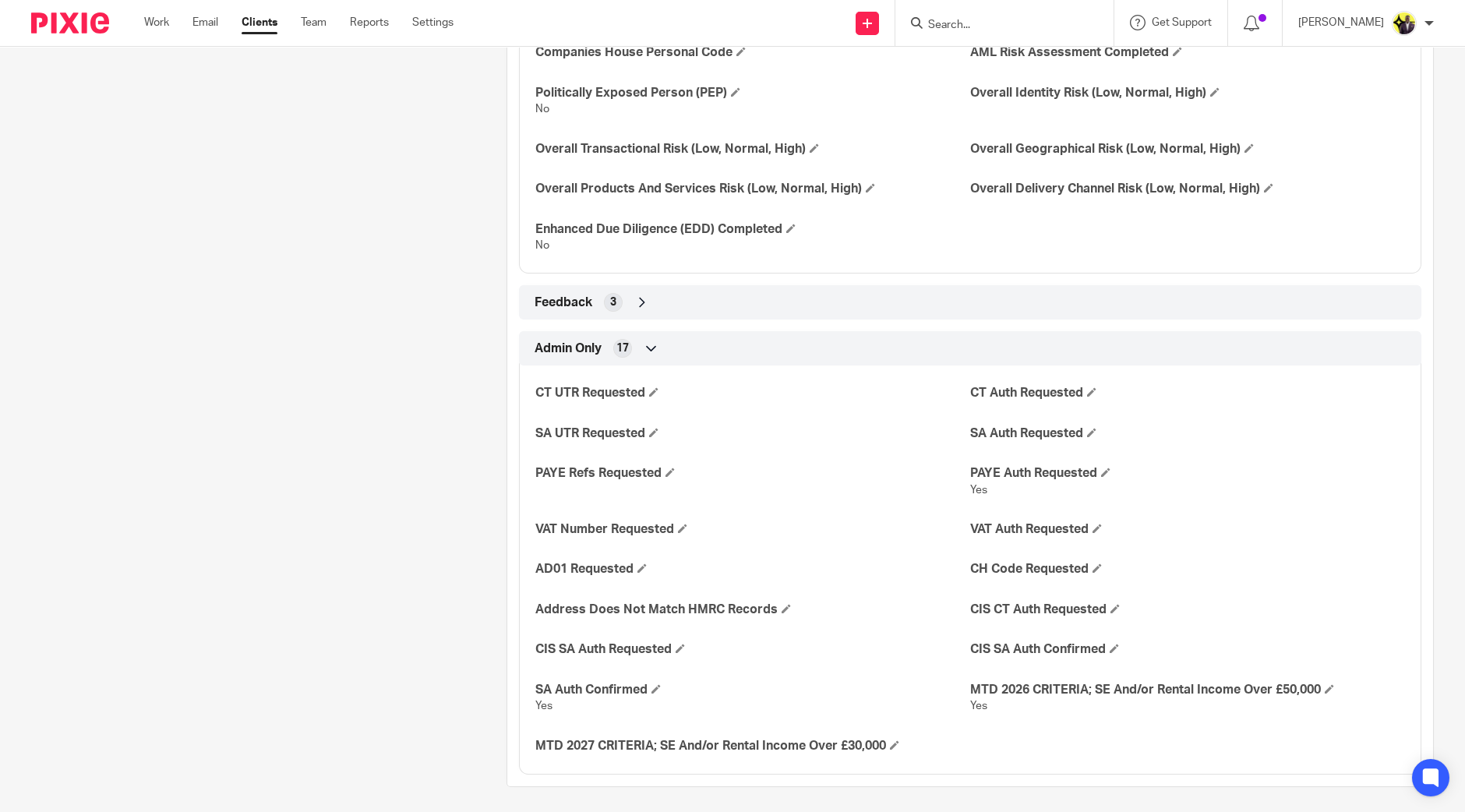
scroll to position [2456, 0]
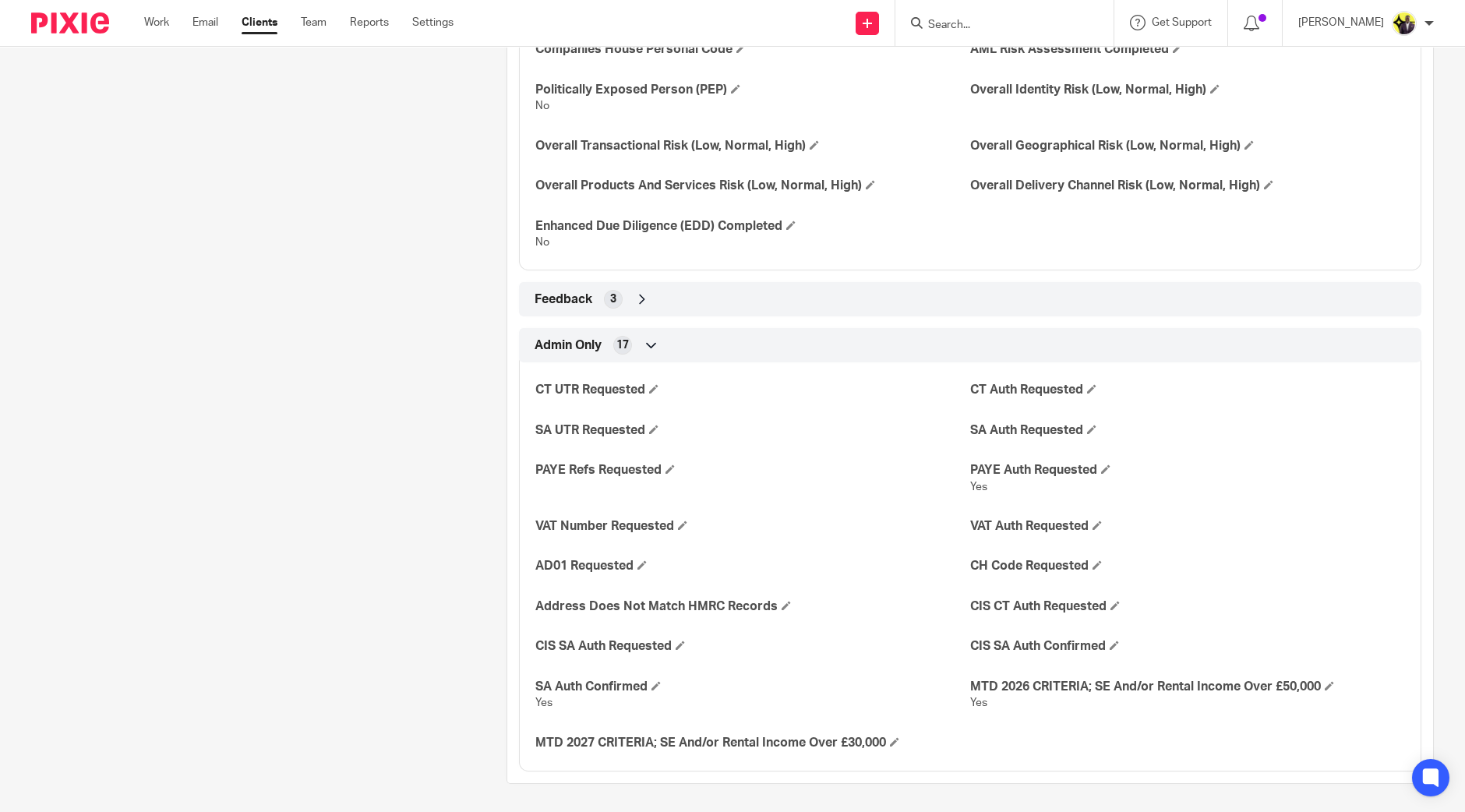
click at [592, 301] on div "Feedback 3" at bounding box center [970, 300] width 879 height 27
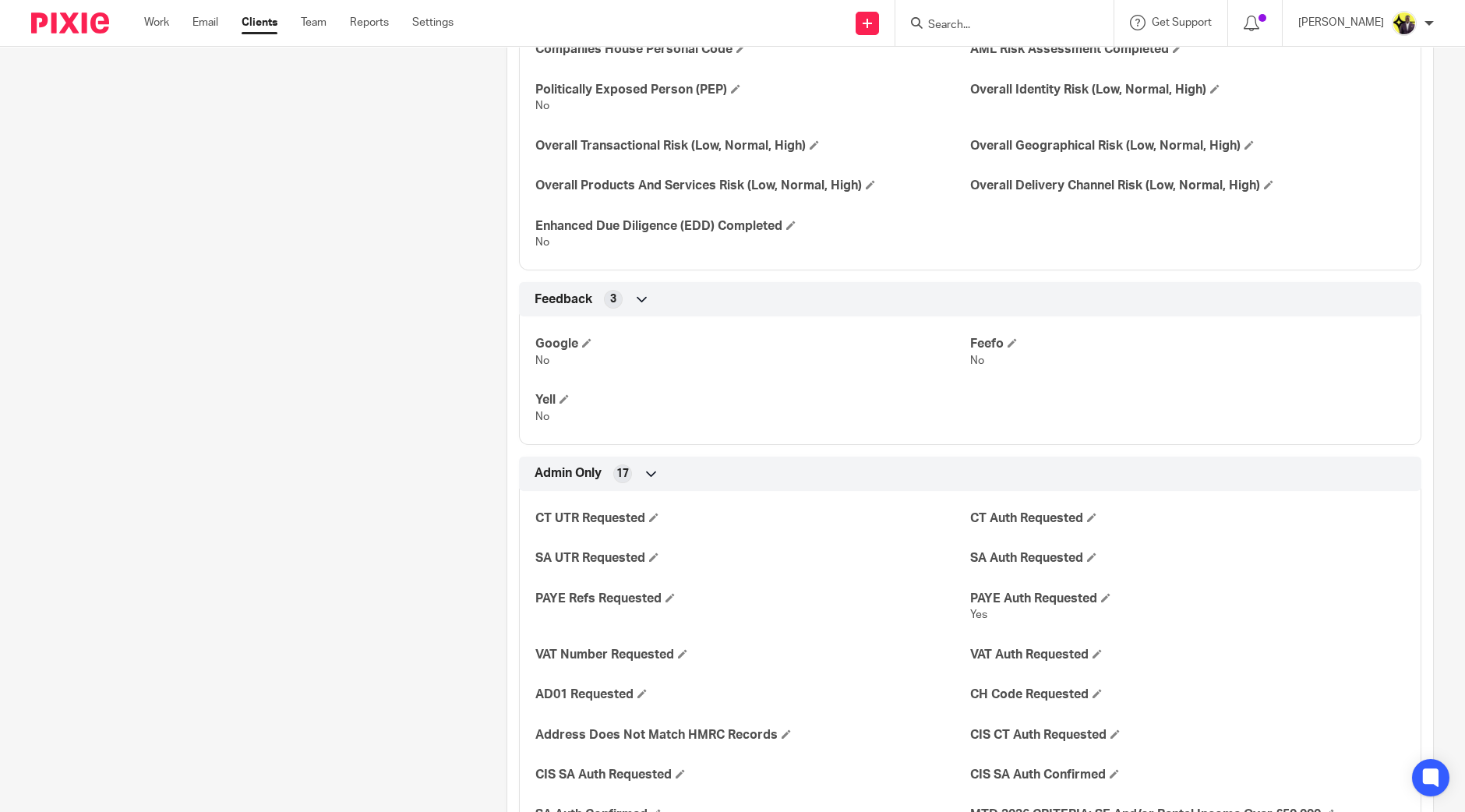
click at [595, 300] on div "Feedback 3" at bounding box center [970, 300] width 879 height 27
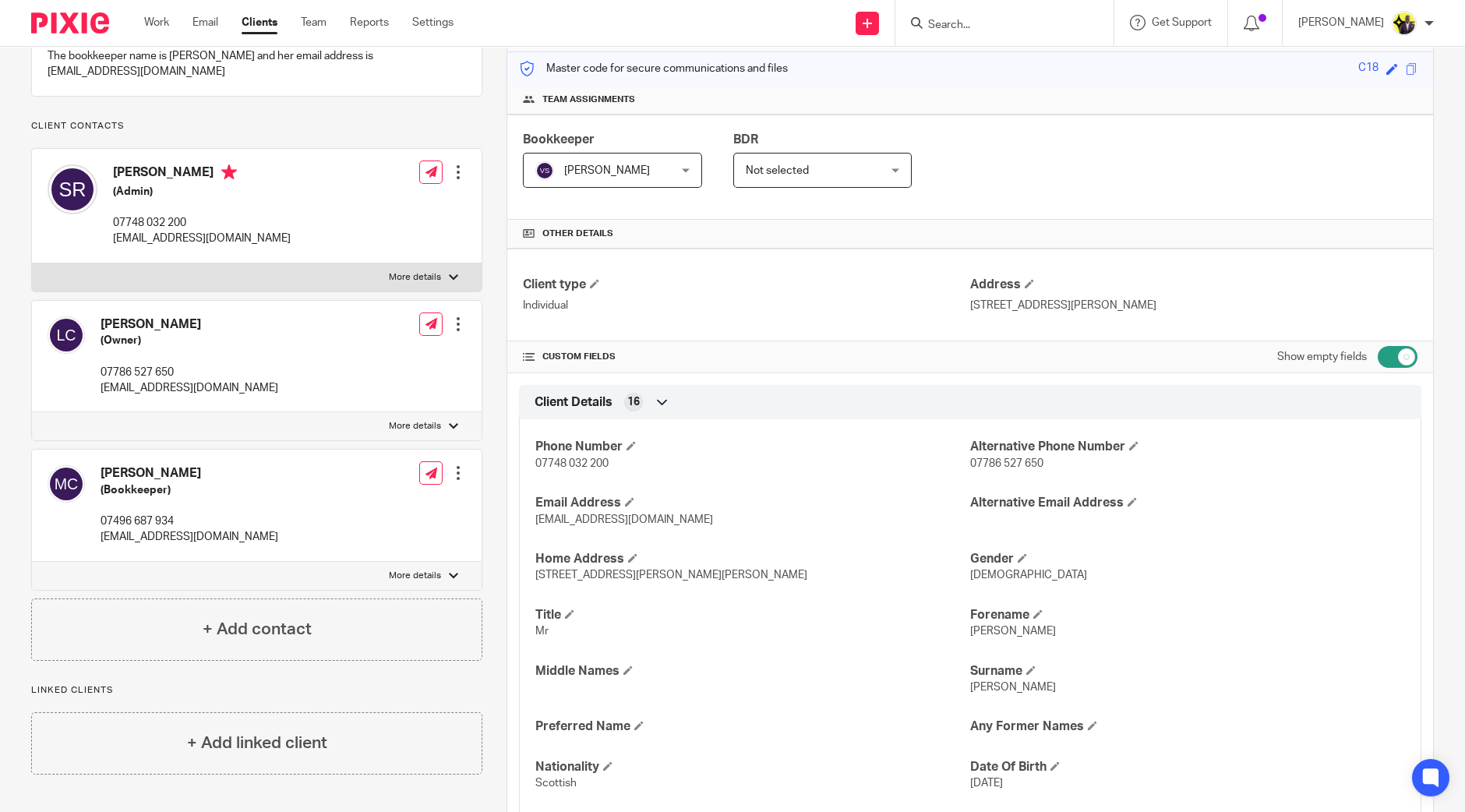
scroll to position [0, 0]
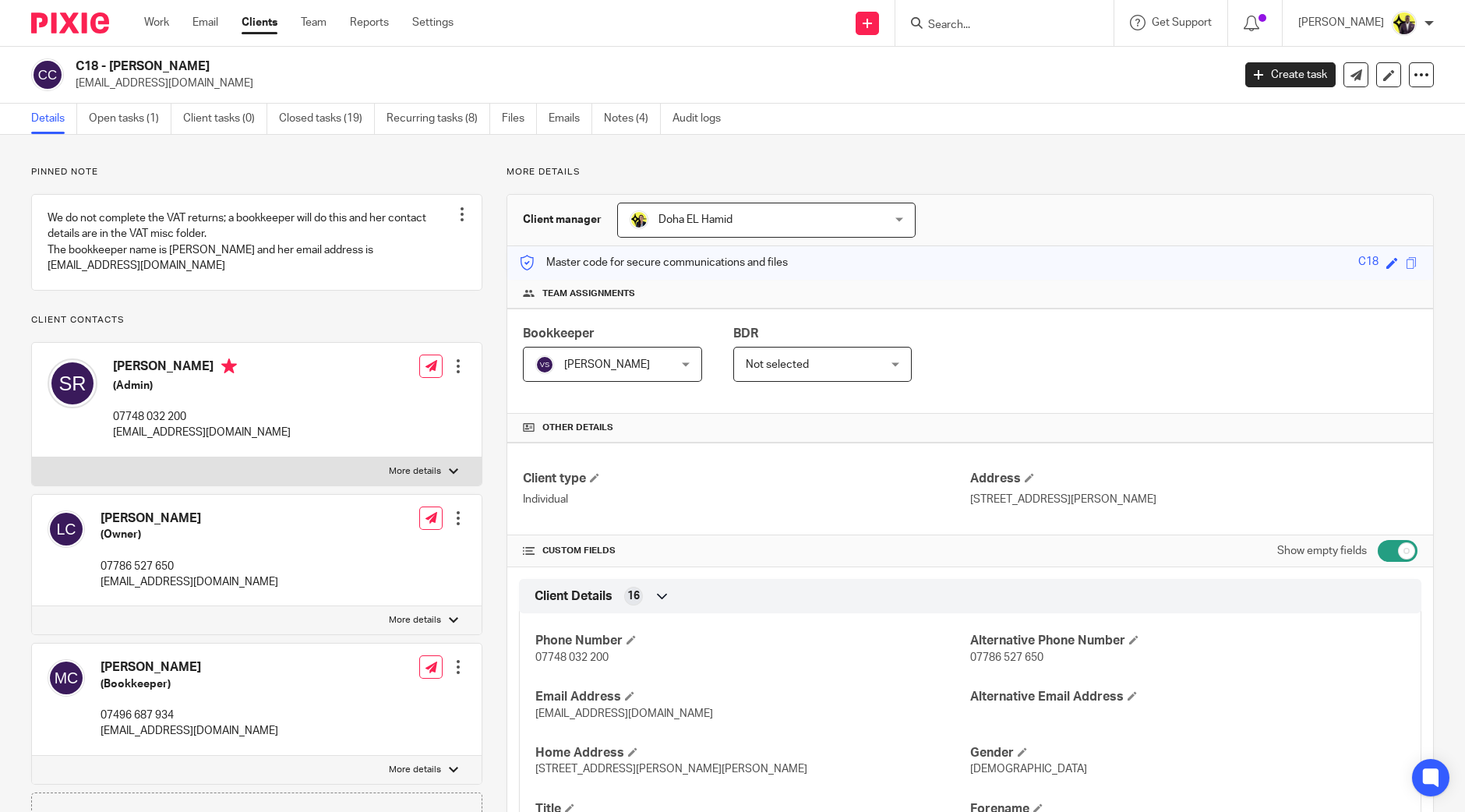
click at [432, 479] on label "More details" at bounding box center [257, 471] width 449 height 28
click at [32, 457] on input "More details" at bounding box center [32, 456] width 1 height 1
checkbox input "true"
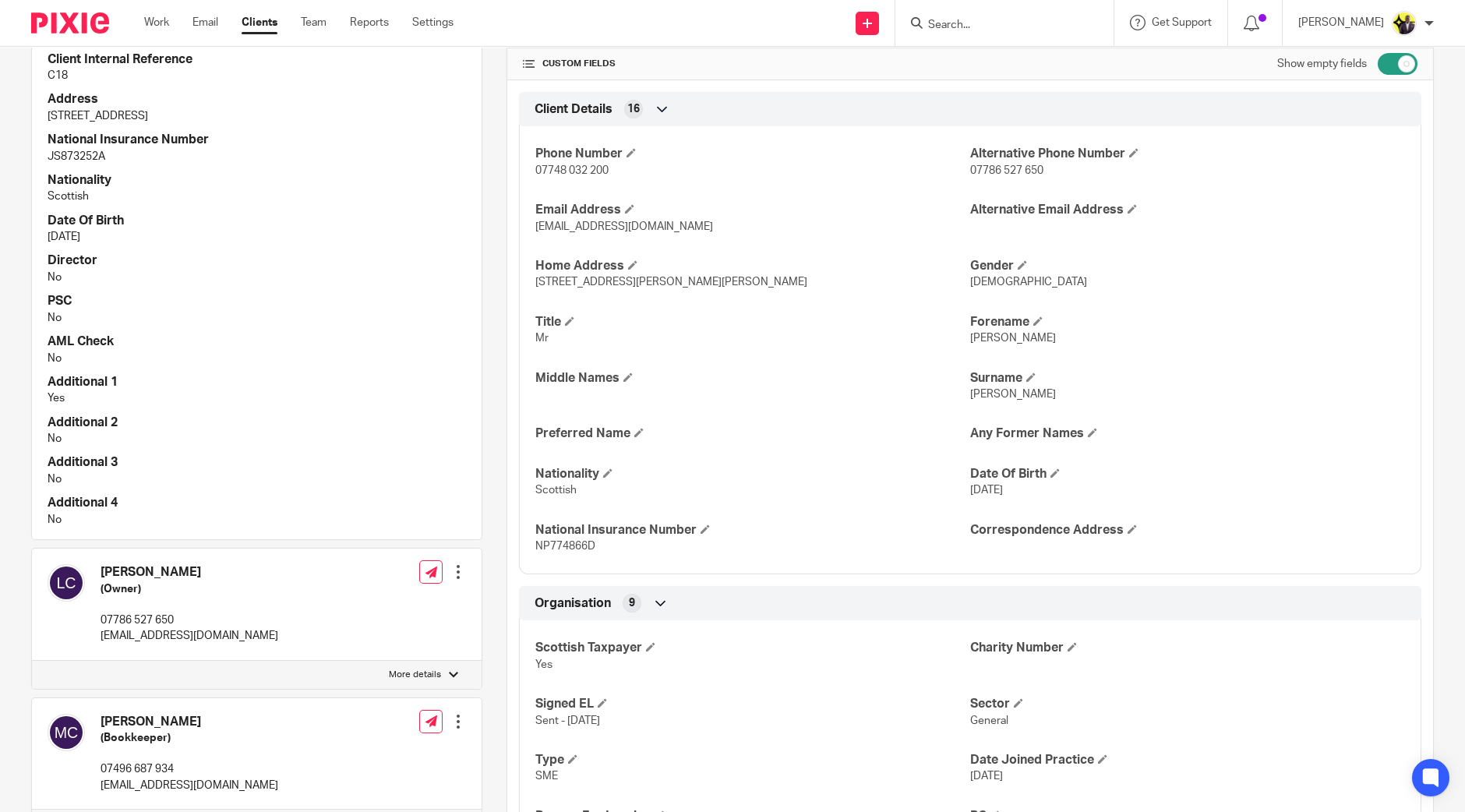
scroll to position [292, 0]
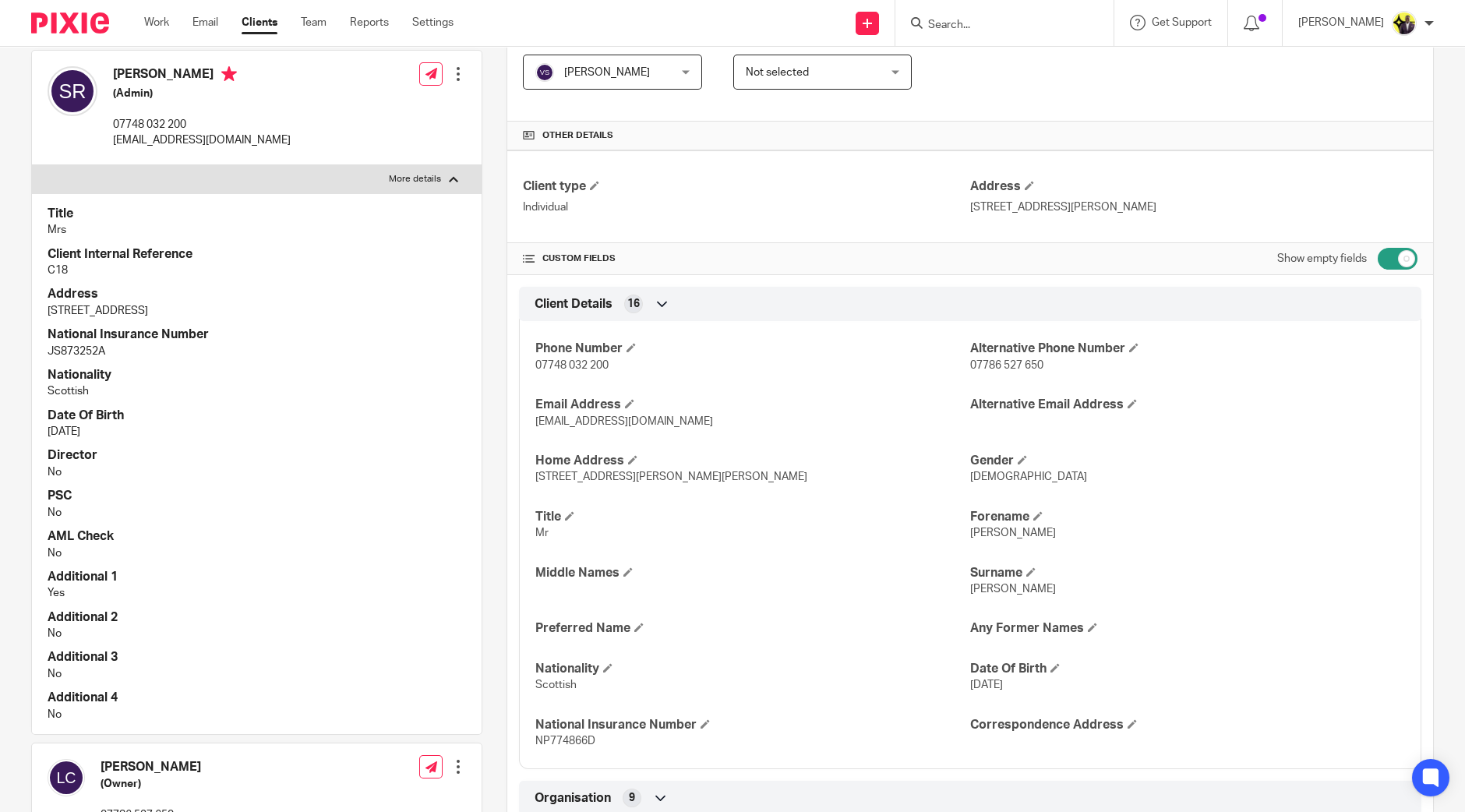
click at [450, 82] on div at bounding box center [458, 74] width 16 height 16
click at [389, 126] on link "Edit contact" at bounding box center [383, 123] width 149 height 23
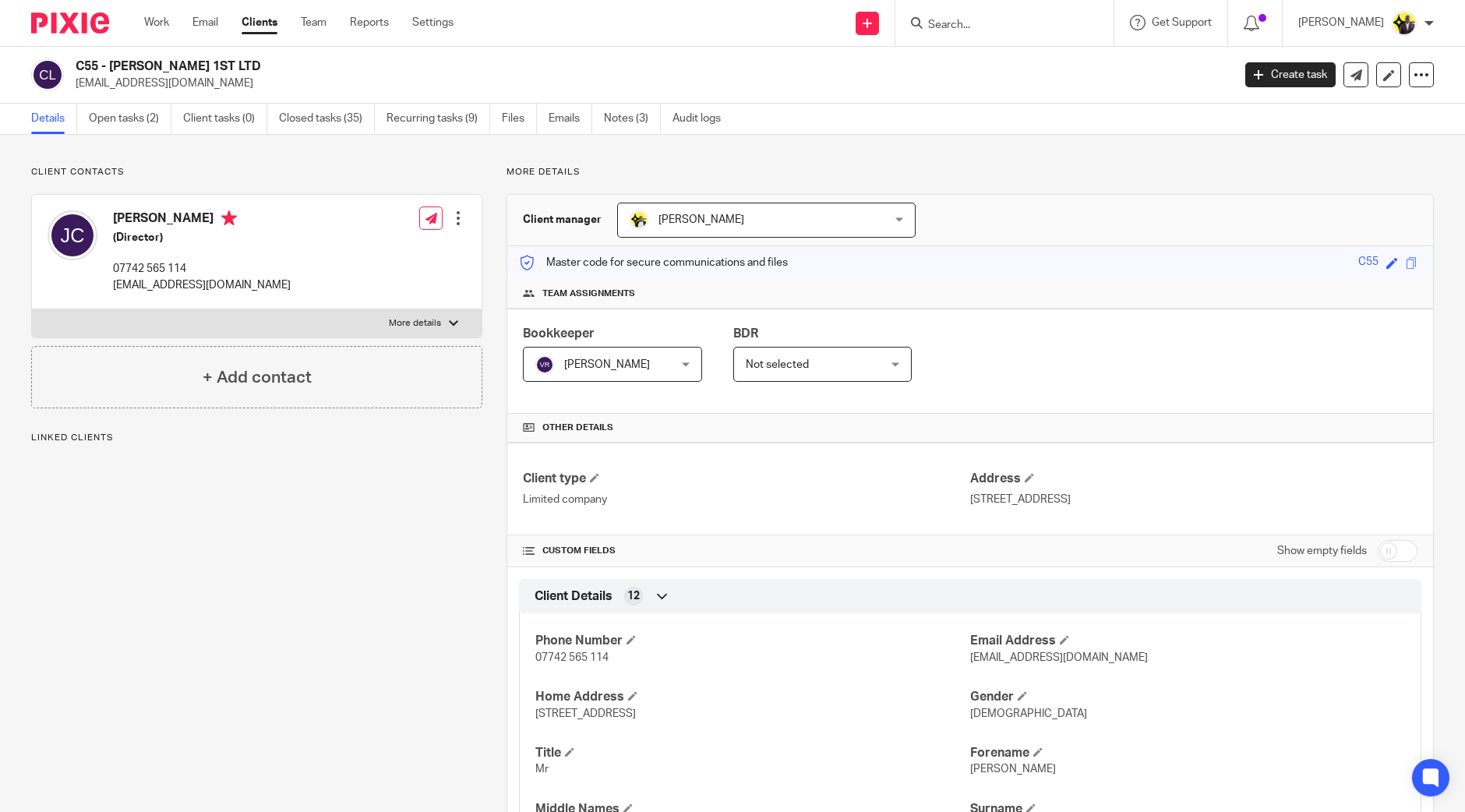
scroll to position [389, 0]
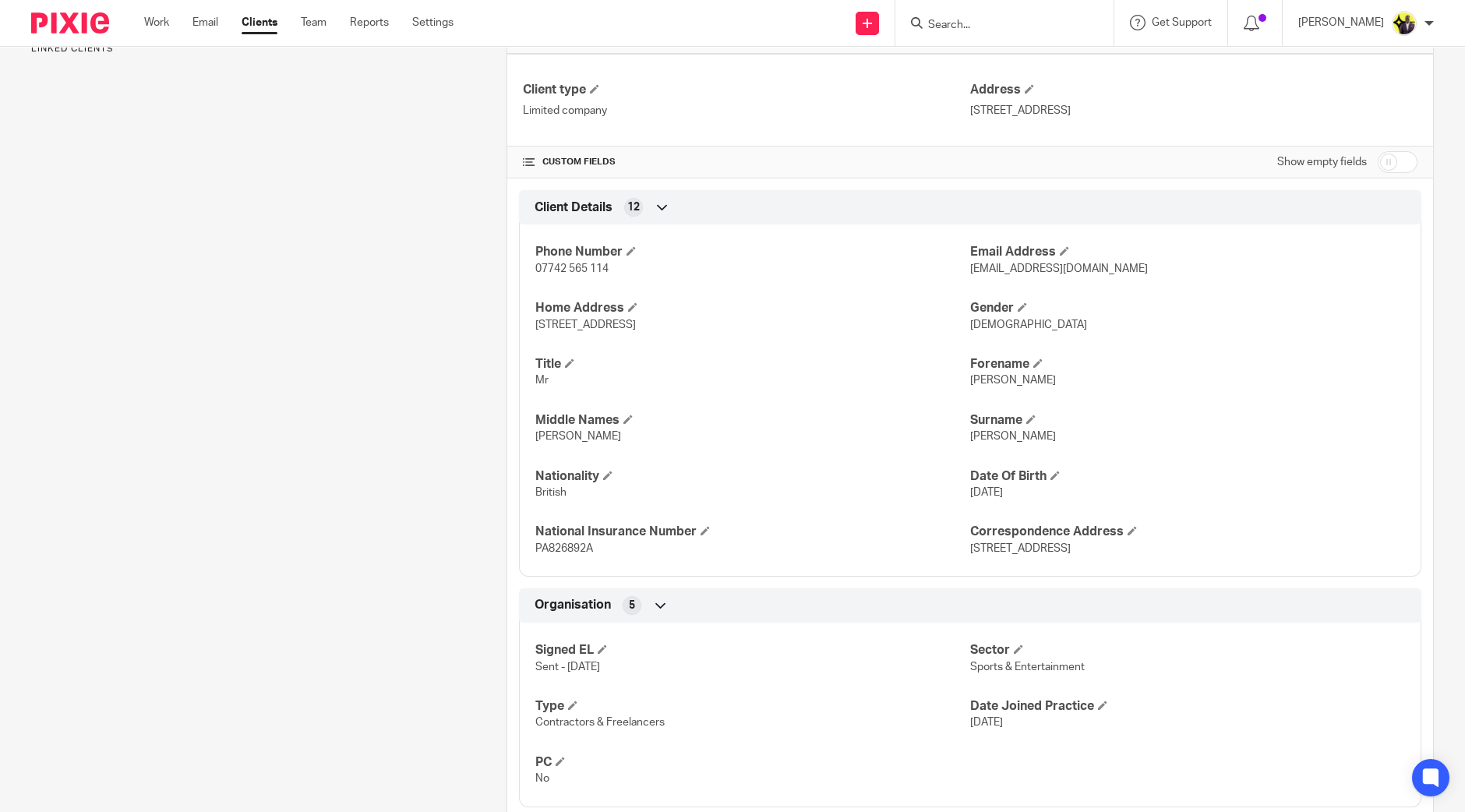
click at [1384, 158] on input "checkbox" at bounding box center [1398, 162] width 39 height 22
checkbox input "true"
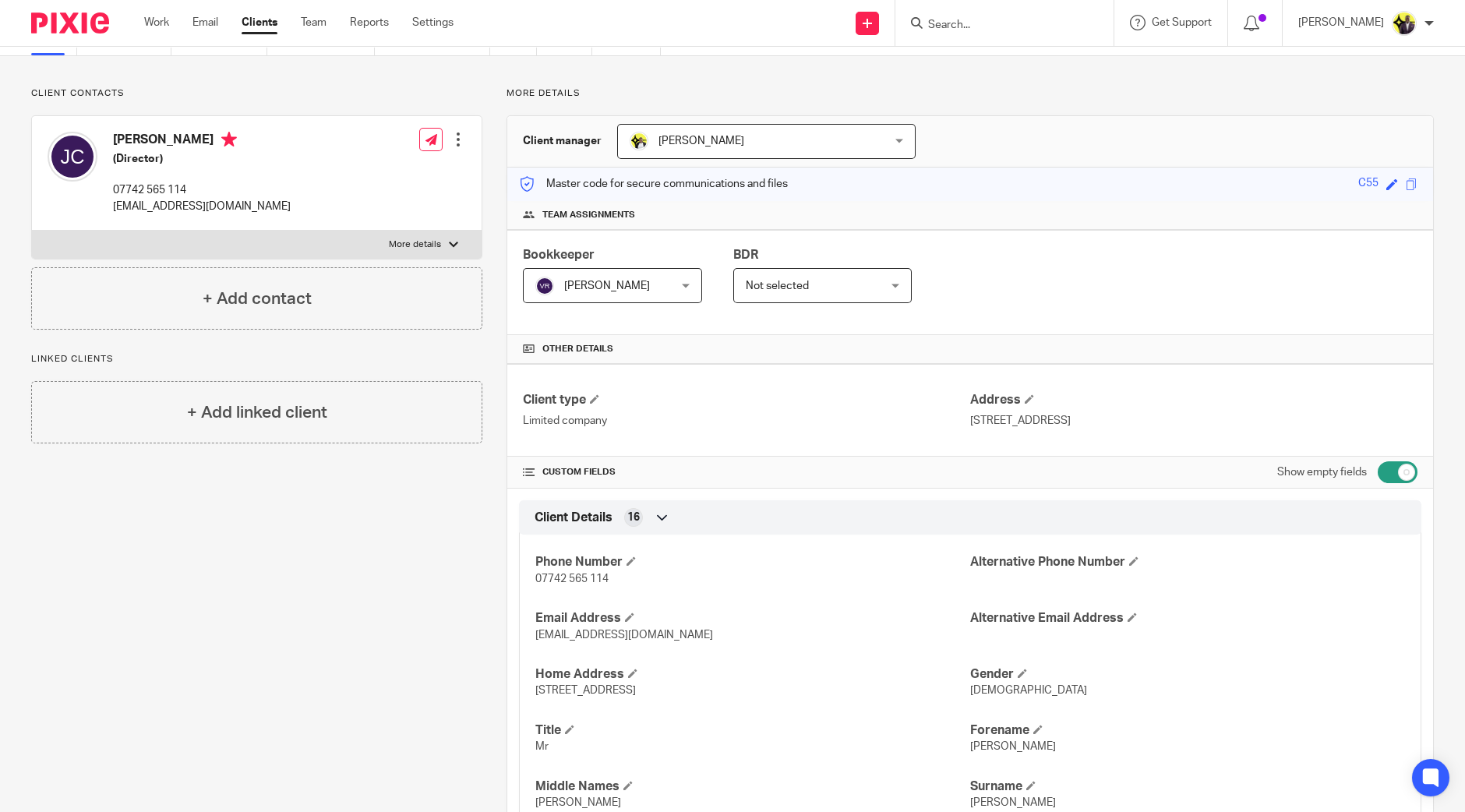
scroll to position [0, 0]
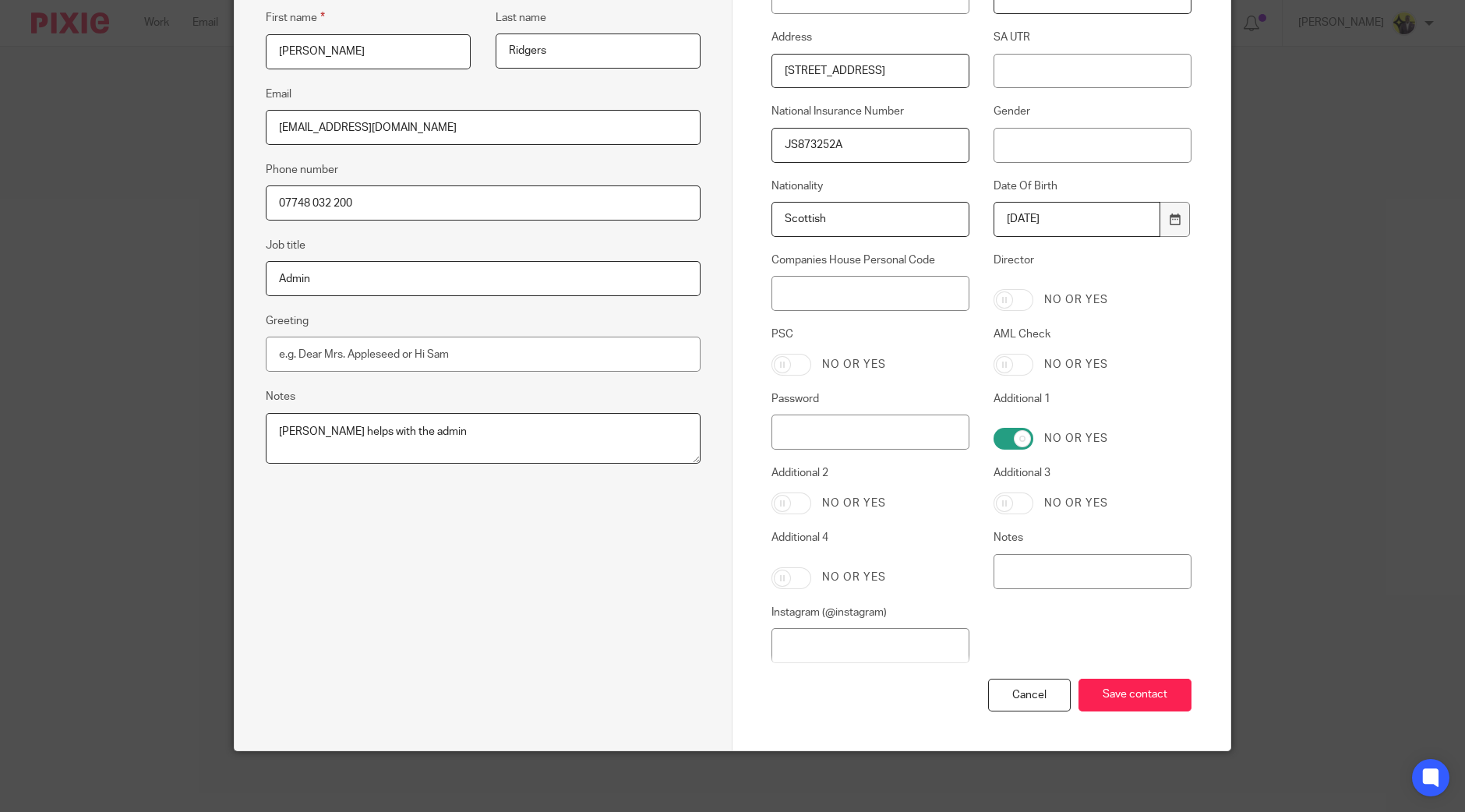
scroll to position [304, 0]
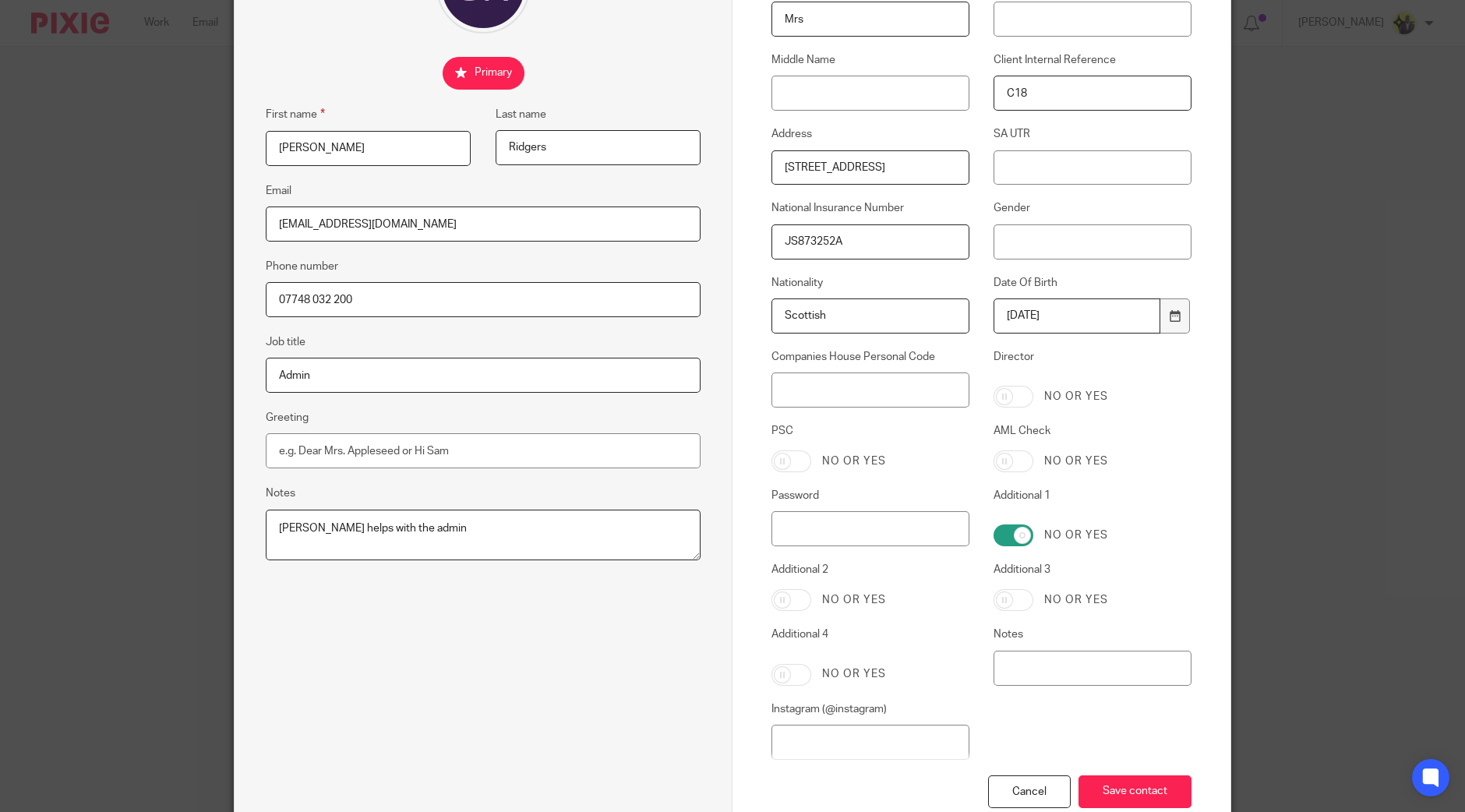
click at [1194, 461] on div "Contact Custom fields Title Mrs Preferred Name Middle Name Client Internal Refe…" at bounding box center [982, 352] width 498 height 990
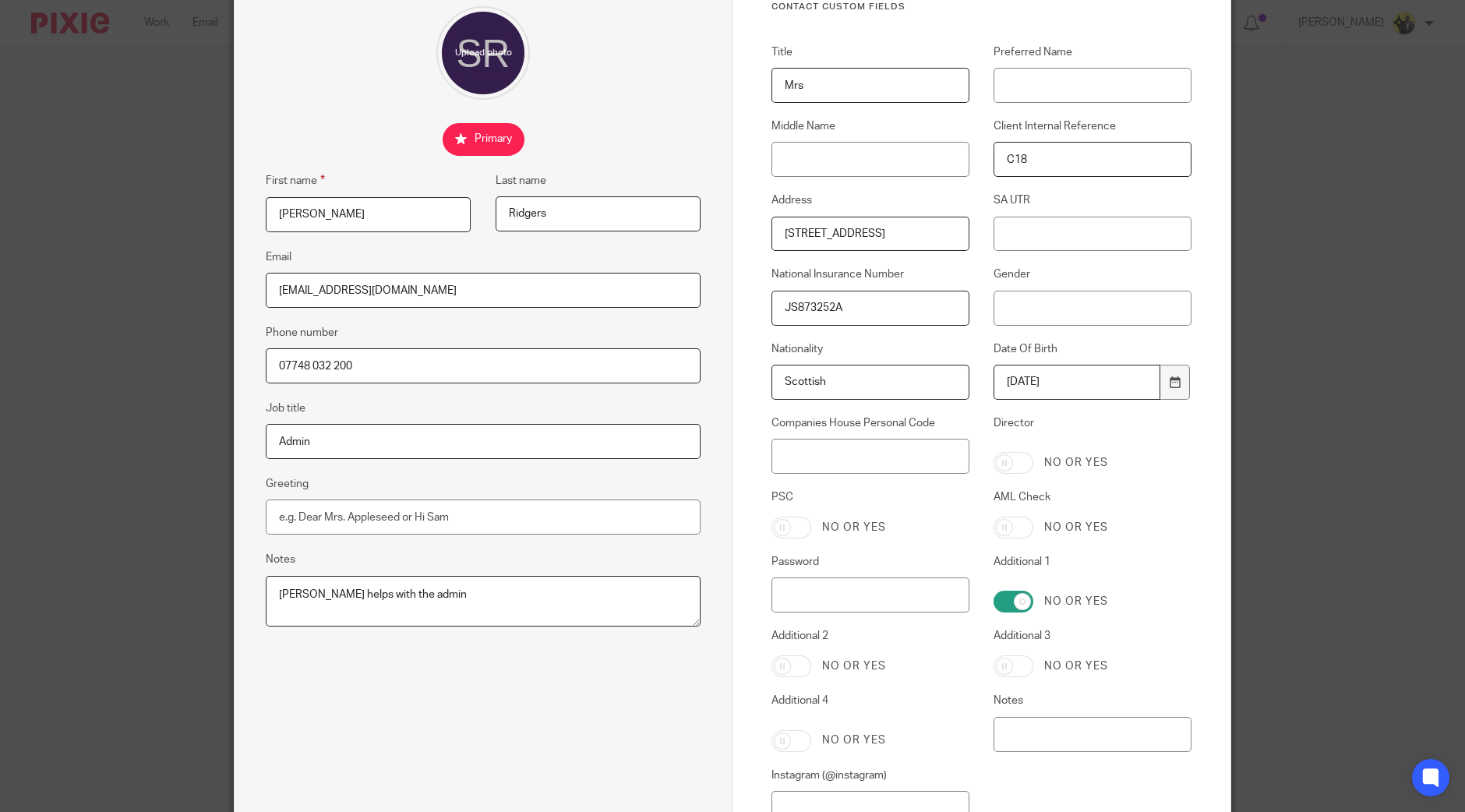
scroll to position [109, 0]
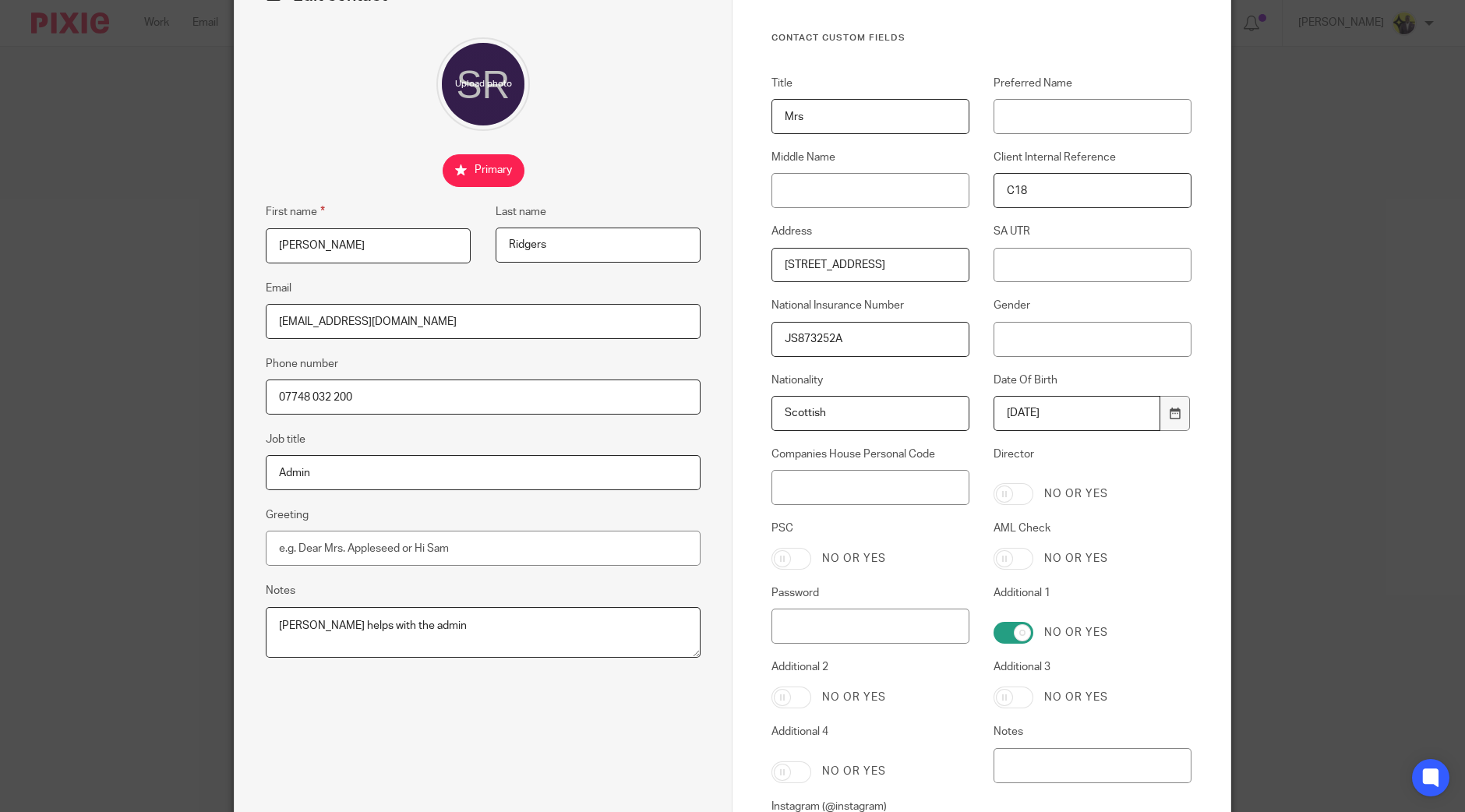
click at [877, 119] on input "Mrs" at bounding box center [870, 117] width 198 height 35
drag, startPoint x: 791, startPoint y: 80, endPoint x: 770, endPoint y: 80, distance: 21.0
click at [772, 80] on label "Title" at bounding box center [870, 84] width 198 height 16
click at [802, 84] on label "Title" at bounding box center [870, 84] width 198 height 16
click at [802, 99] on input "Mrs" at bounding box center [870, 117] width 198 height 35
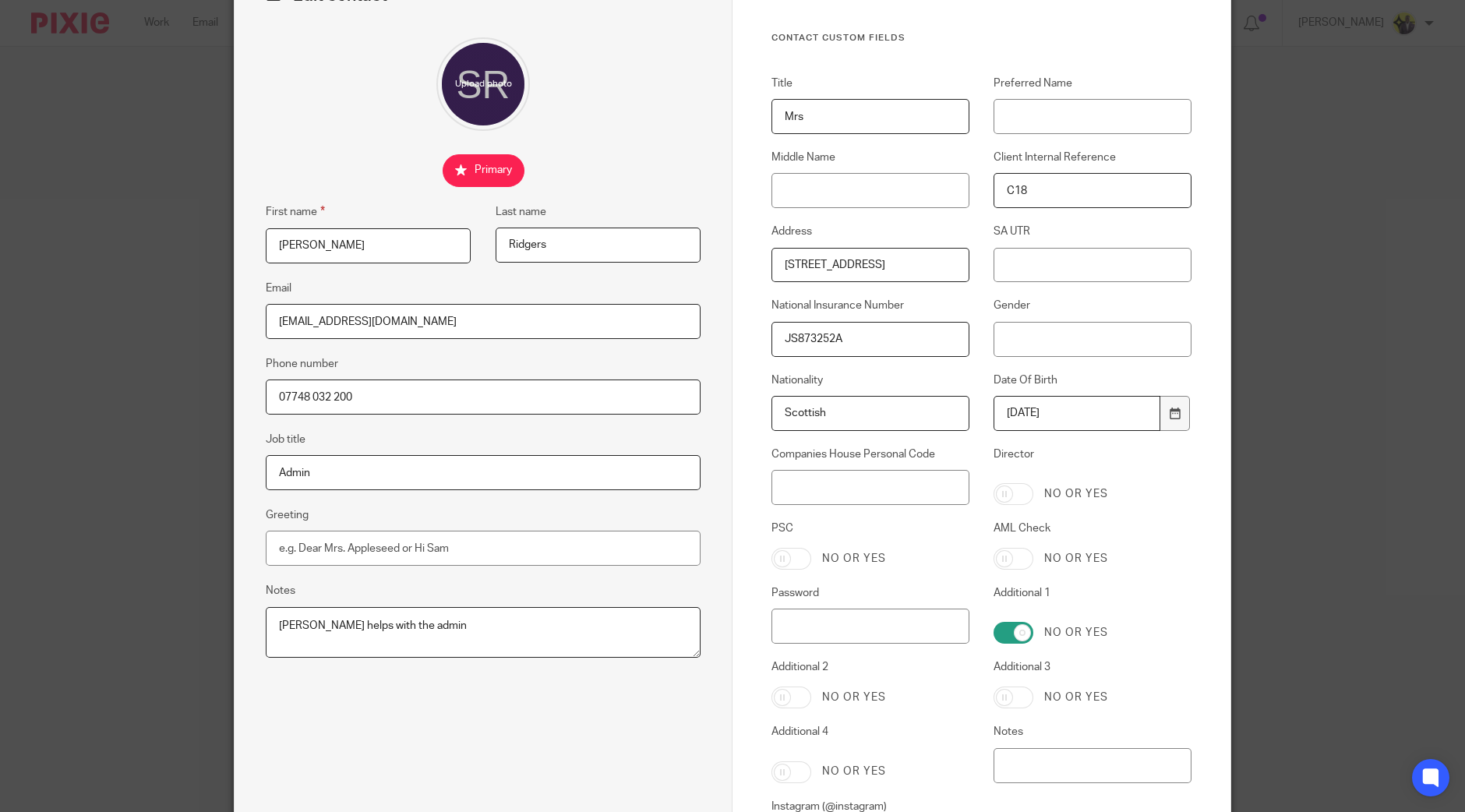
click at [1044, 80] on label "Preferred Name" at bounding box center [1092, 84] width 198 height 16
click at [1044, 99] on input "Preferred Name" at bounding box center [1092, 117] width 198 height 35
drag, startPoint x: 1001, startPoint y: 162, endPoint x: 1073, endPoint y: 166, distance: 72.1
click at [1073, 166] on div "Client Internal Reference C18" at bounding box center [1081, 179] width 222 height 58
click at [973, 218] on div "Title Mrs Preferred Name Middle Name Client Internal Reference C18 Address 113 …" at bounding box center [969, 474] width 444 height 797
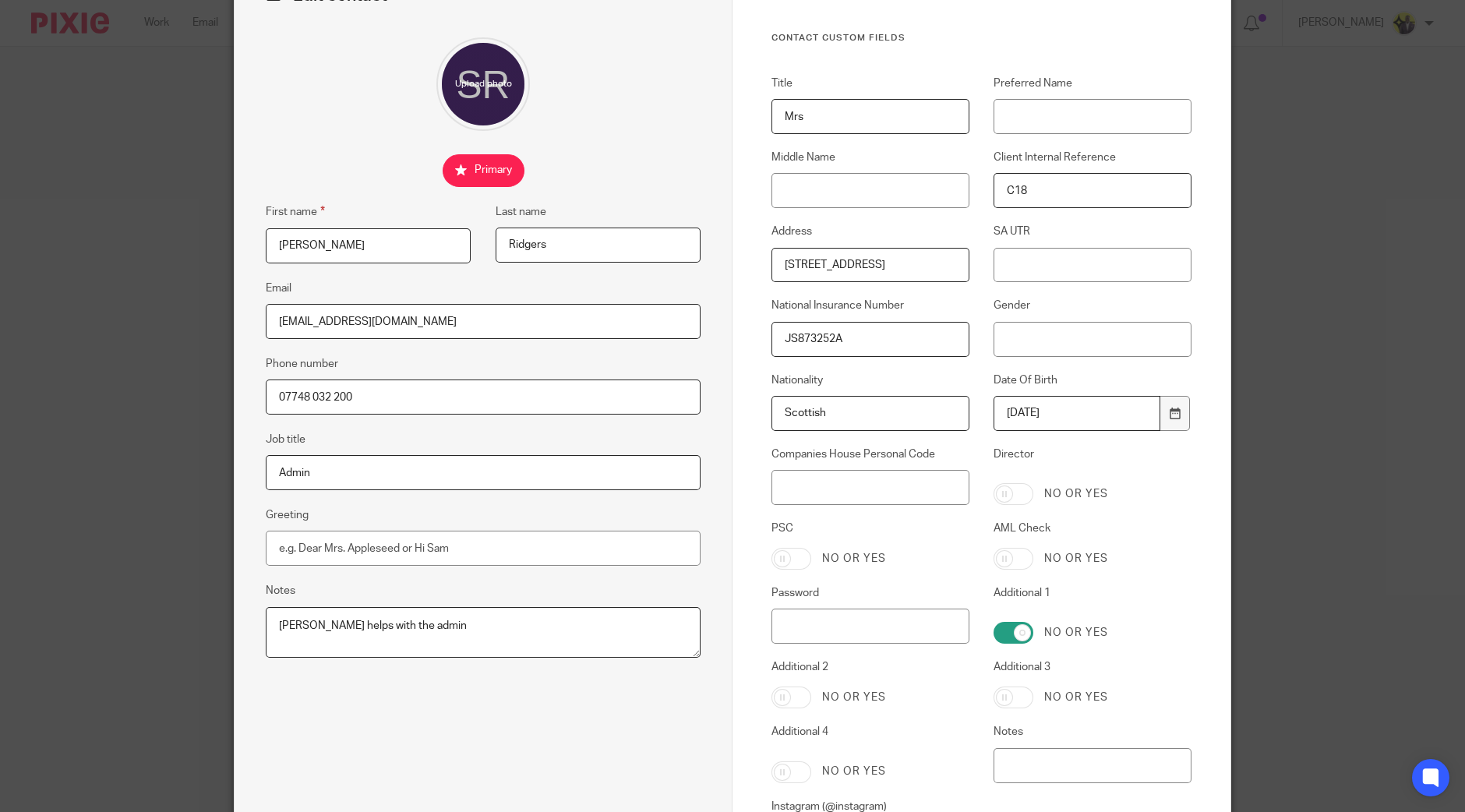
click at [1056, 167] on div "Client Internal Reference C18" at bounding box center [1081, 179] width 222 height 58
drag, startPoint x: 900, startPoint y: 263, endPoint x: 743, endPoint y: 256, distance: 157.2
click at [747, 256] on div "Address 113 Carnarc Crescent, Inverness, IV3 8SJ" at bounding box center [859, 253] width 222 height 58
drag, startPoint x: 900, startPoint y: 269, endPoint x: 761, endPoint y: 264, distance: 139.1
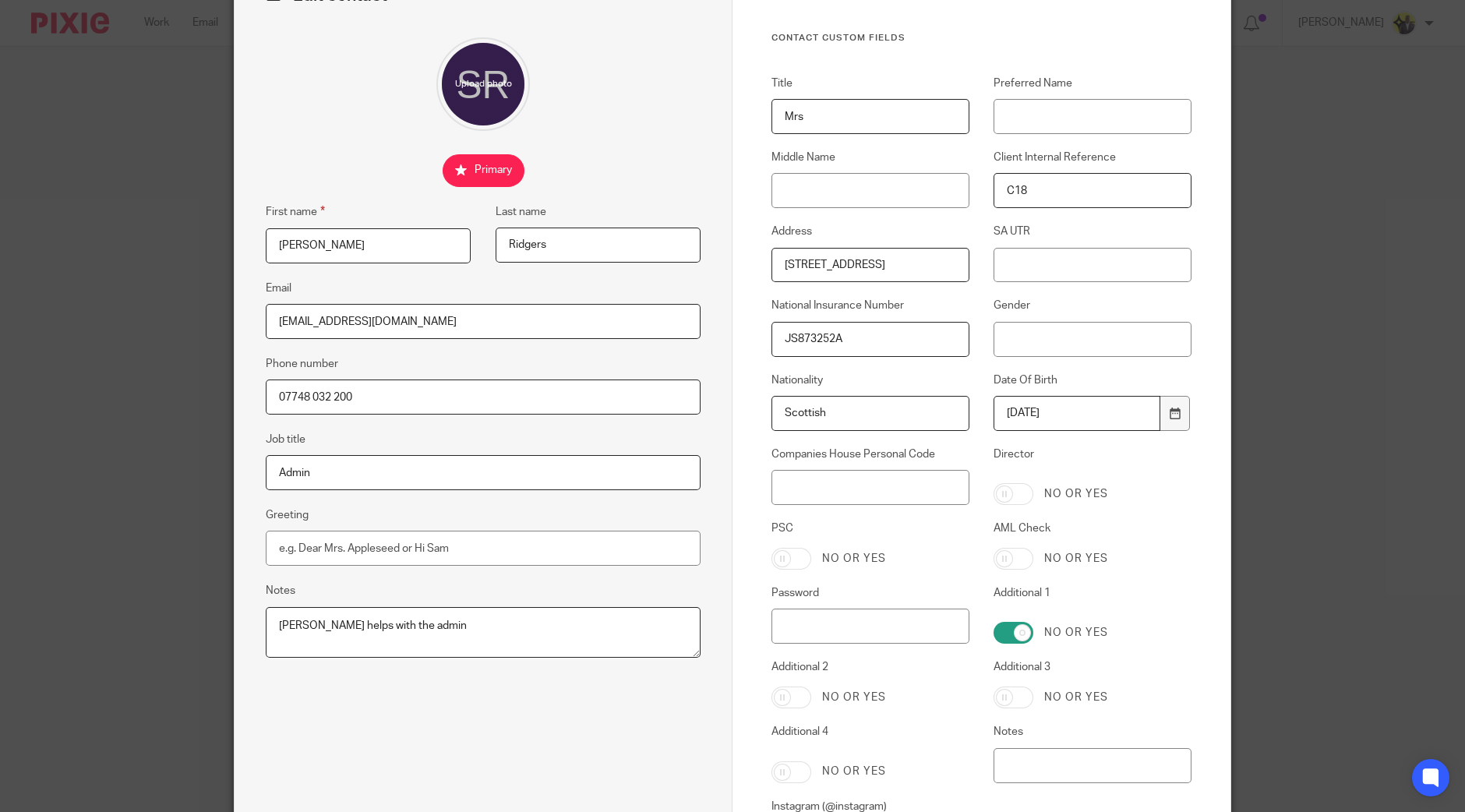
click at [761, 264] on div "Address 113 Carnarc Crescent, Inverness, IV3 8SJ" at bounding box center [859, 253] width 222 height 58
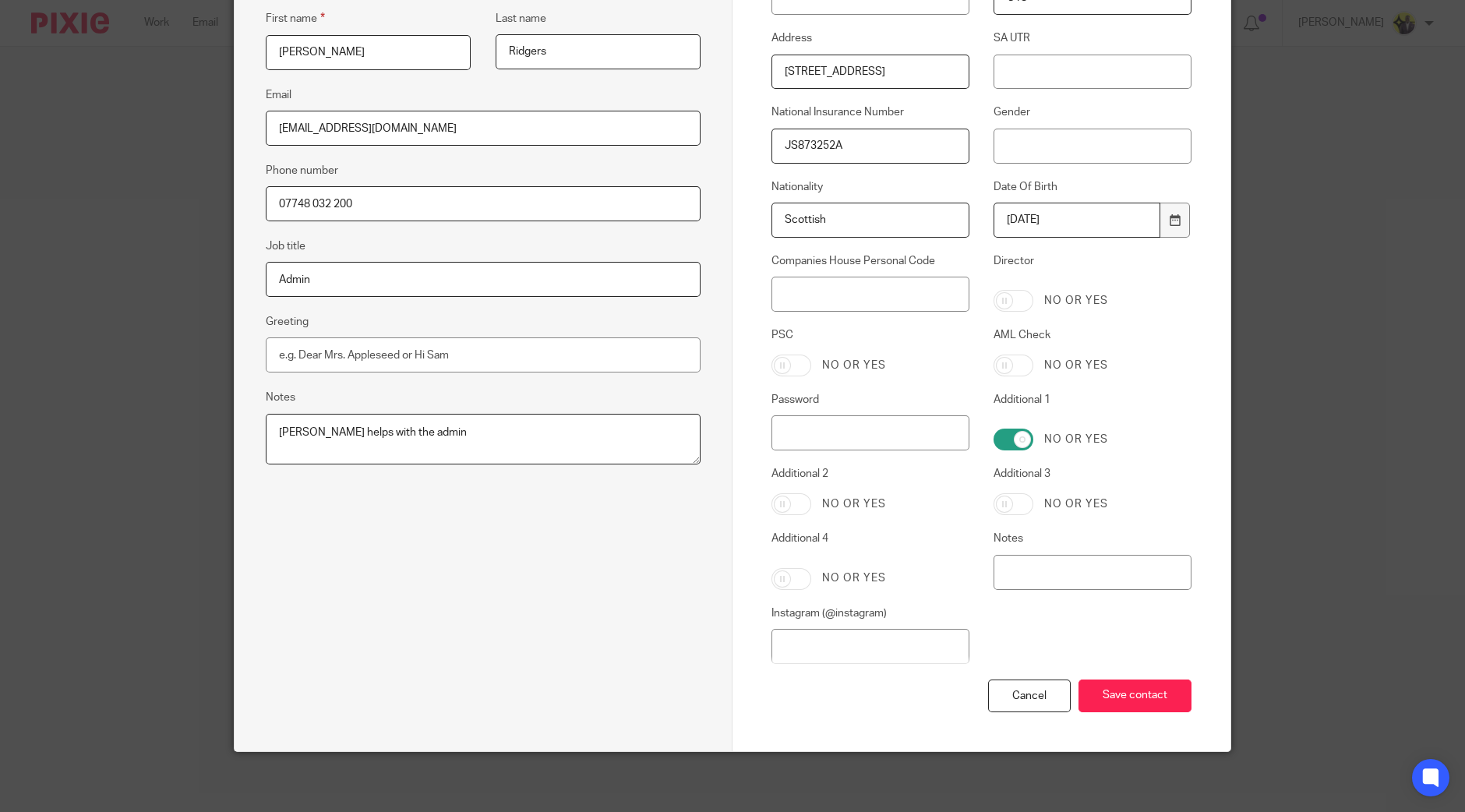
scroll to position [304, 0]
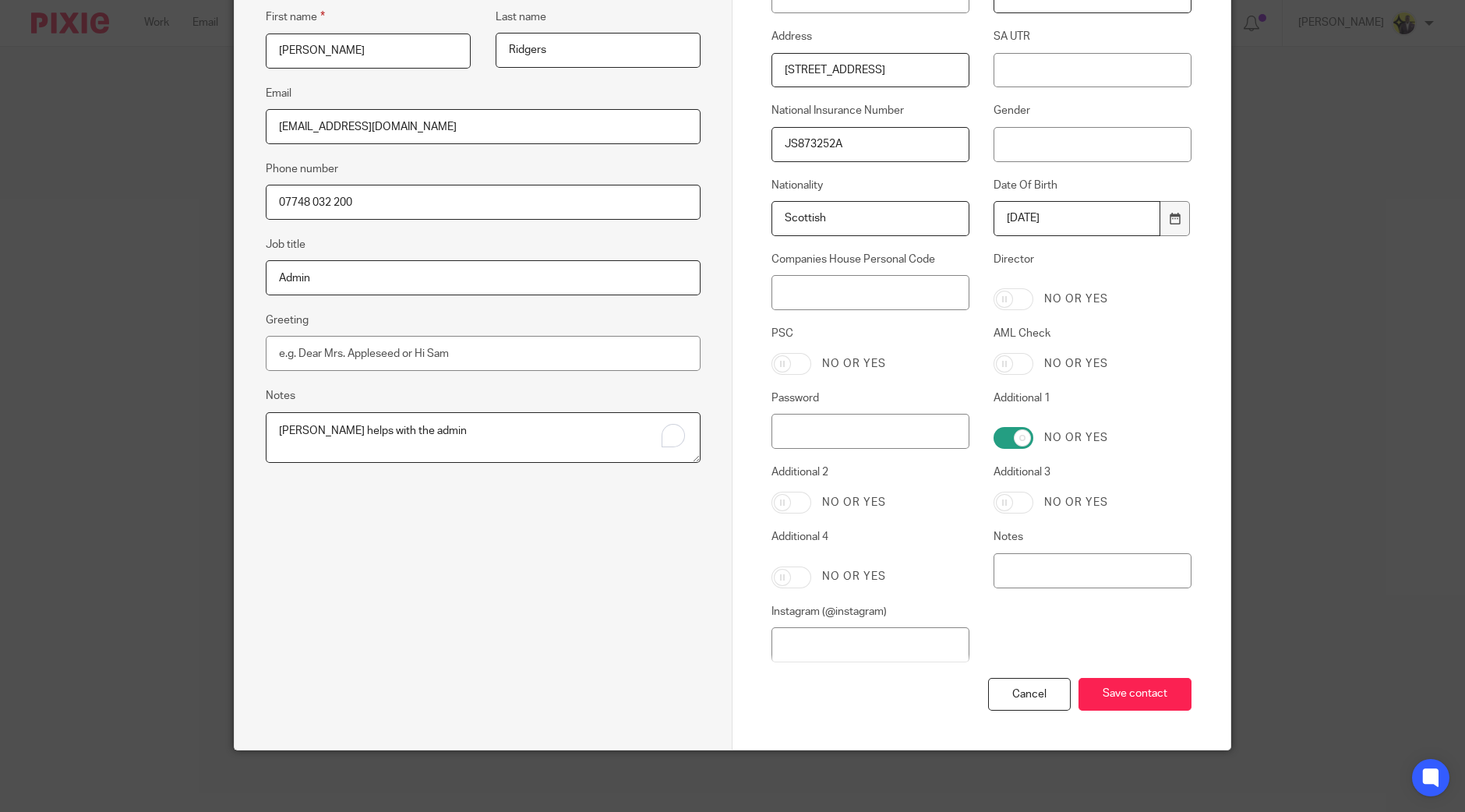
drag, startPoint x: 442, startPoint y: 436, endPoint x: 264, endPoint y: 423, distance: 178.5
click at [266, 423] on textarea "Stacey helps with the admin" at bounding box center [483, 438] width 435 height 51
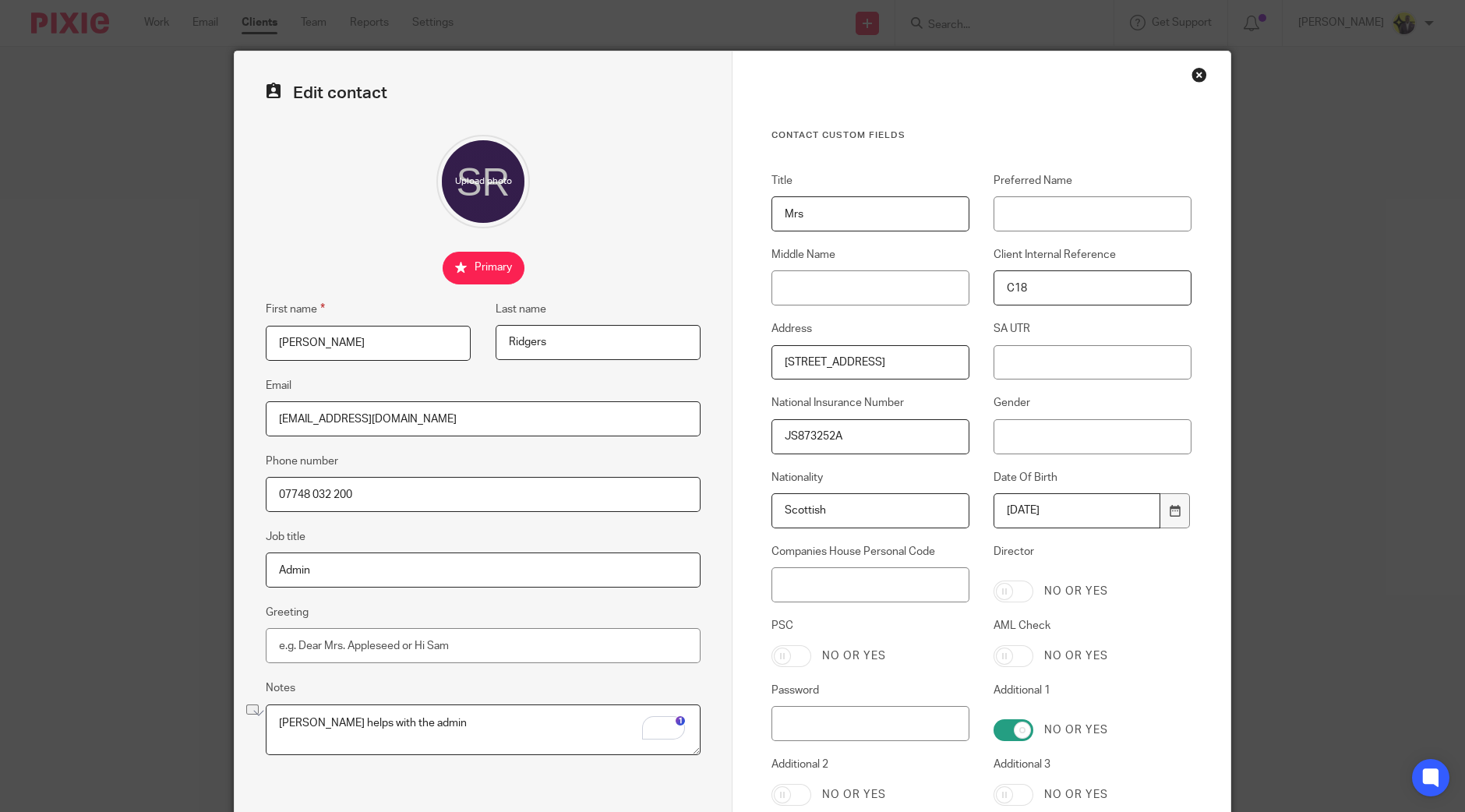
scroll to position [109, 0]
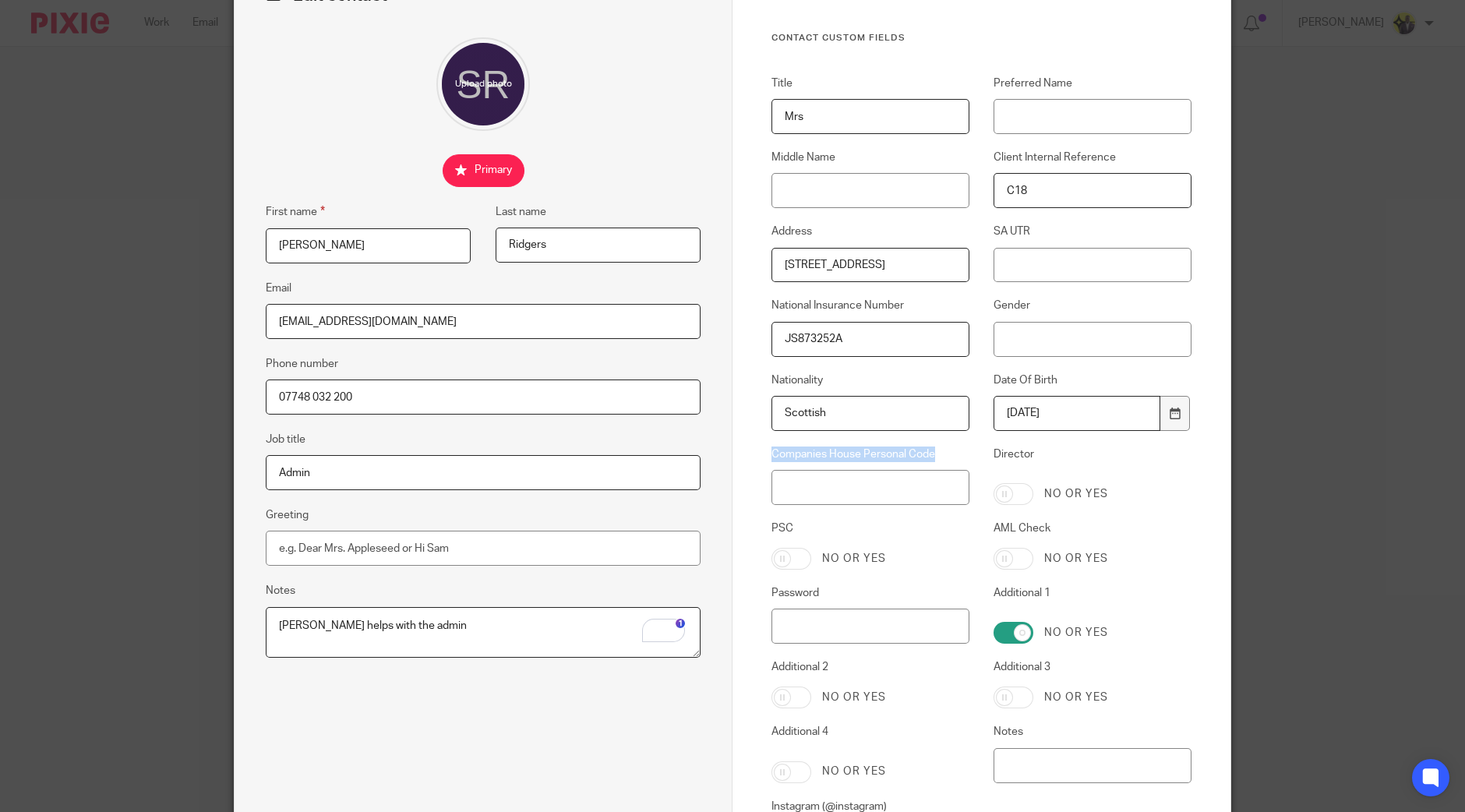
drag, startPoint x: 931, startPoint y: 449, endPoint x: 766, endPoint y: 452, distance: 165.0
click at [772, 452] on label "Companies House Personal Code" at bounding box center [870, 454] width 198 height 16
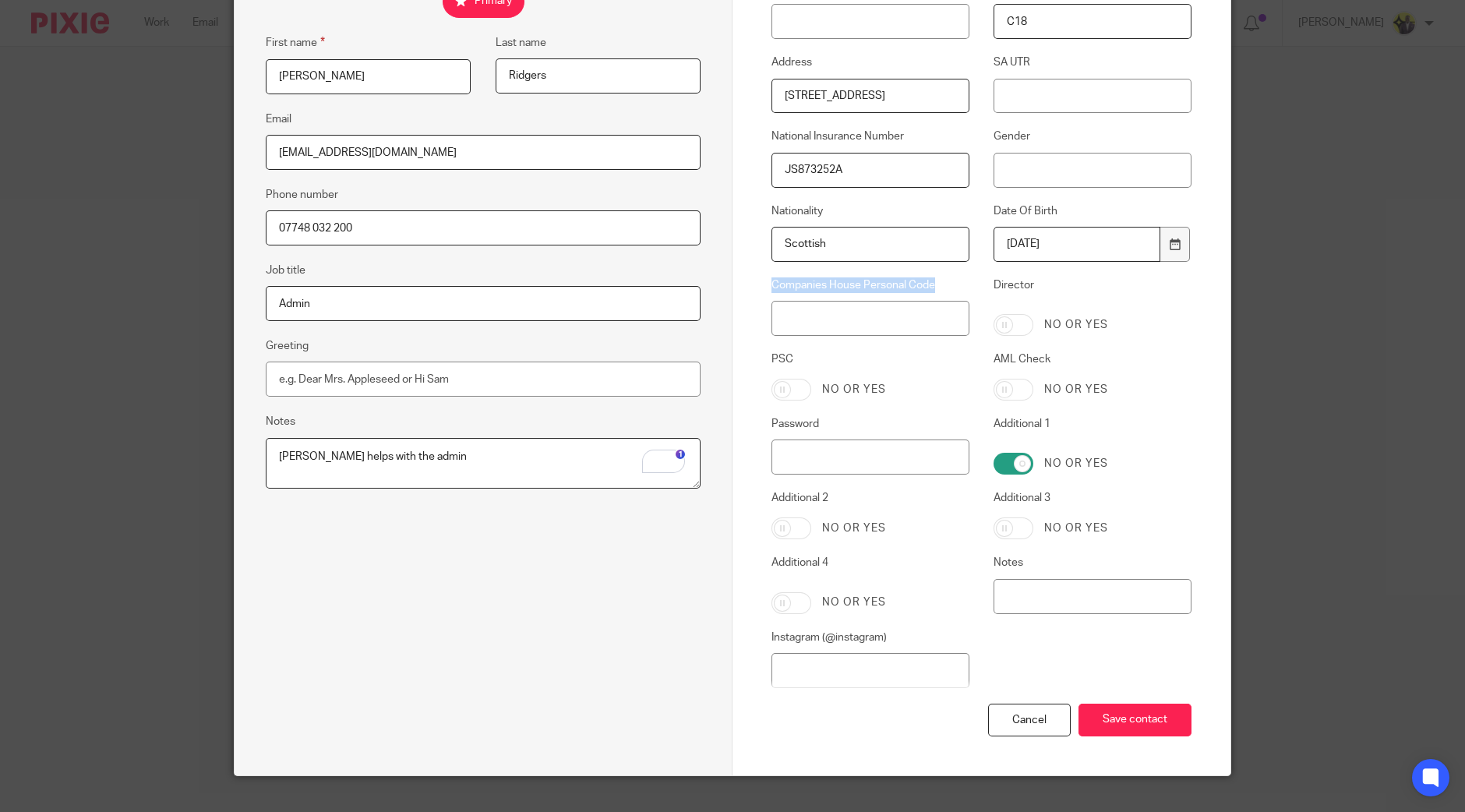
scroll to position [304, 0]
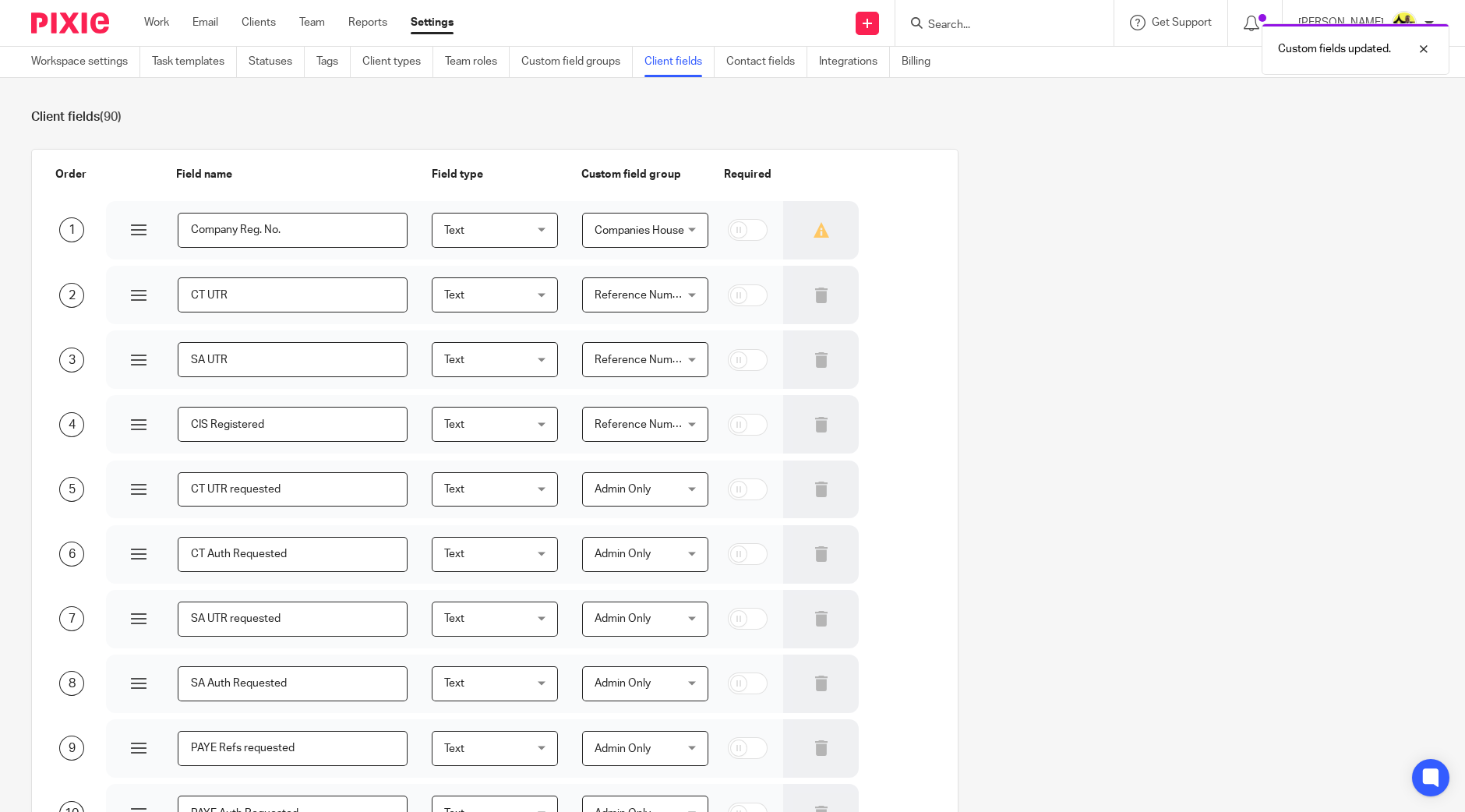
click at [772, 61] on div "Custom fields updated." at bounding box center [1090, 45] width 717 height 59
click at [756, 60] on link "Contact fields" at bounding box center [766, 61] width 81 height 31
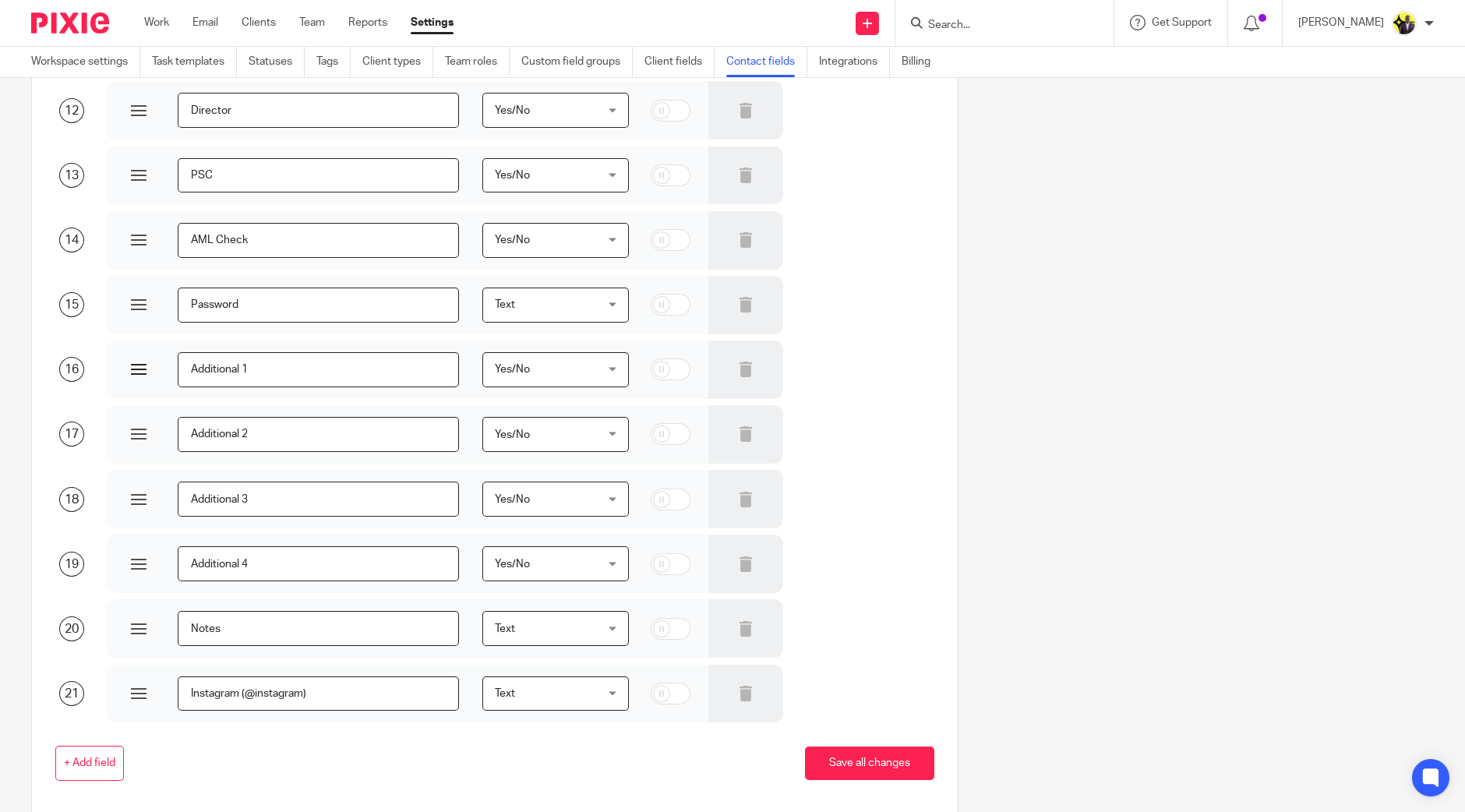
scroll to position [877, 0]
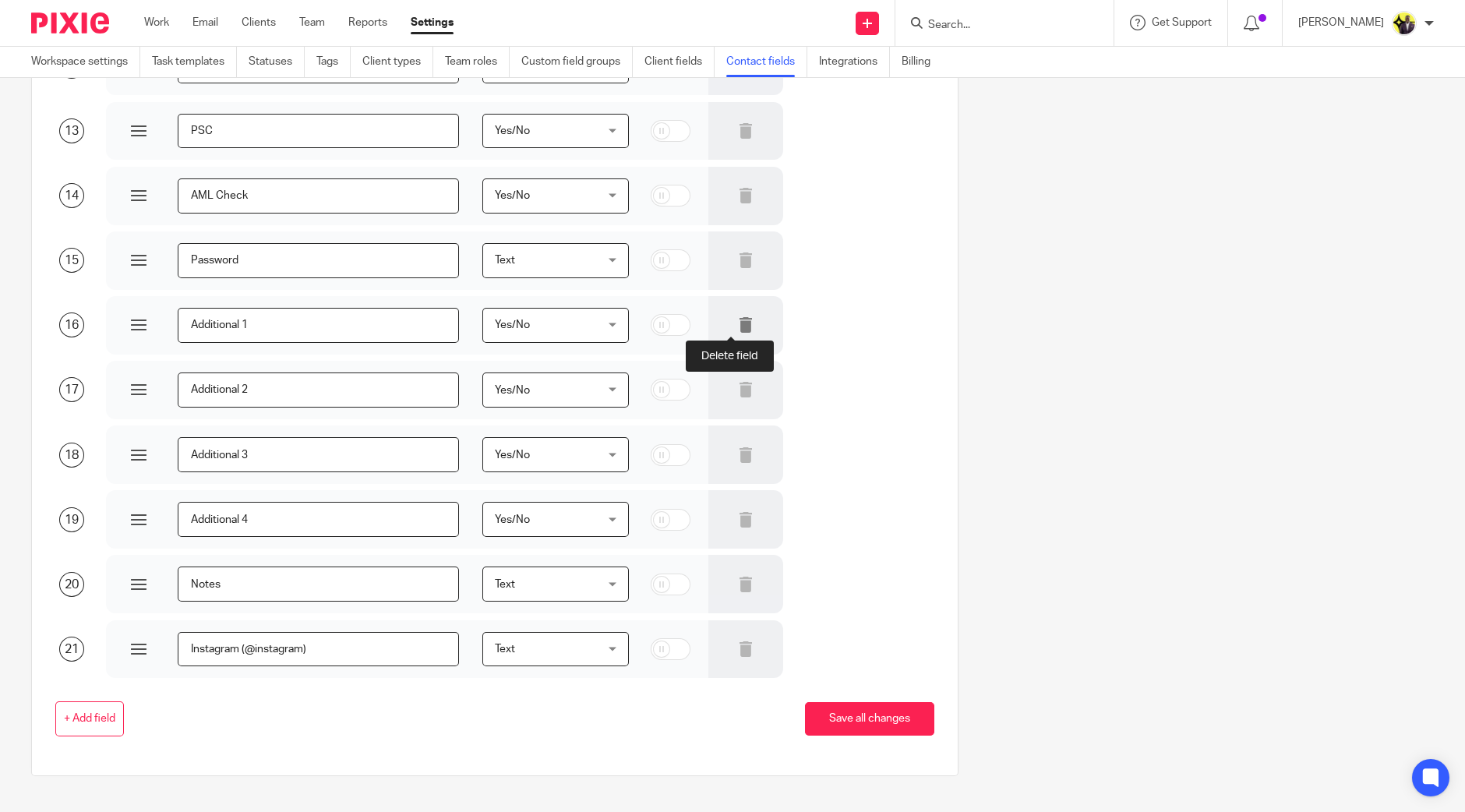
click at [738, 323] on icon at bounding box center [746, 325] width 16 height 16
click at [741, 383] on div at bounding box center [747, 390] width 76 height 58
click at [740, 383] on div at bounding box center [747, 390] width 76 height 58
click at [738, 387] on icon at bounding box center [746, 389] width 16 height 16
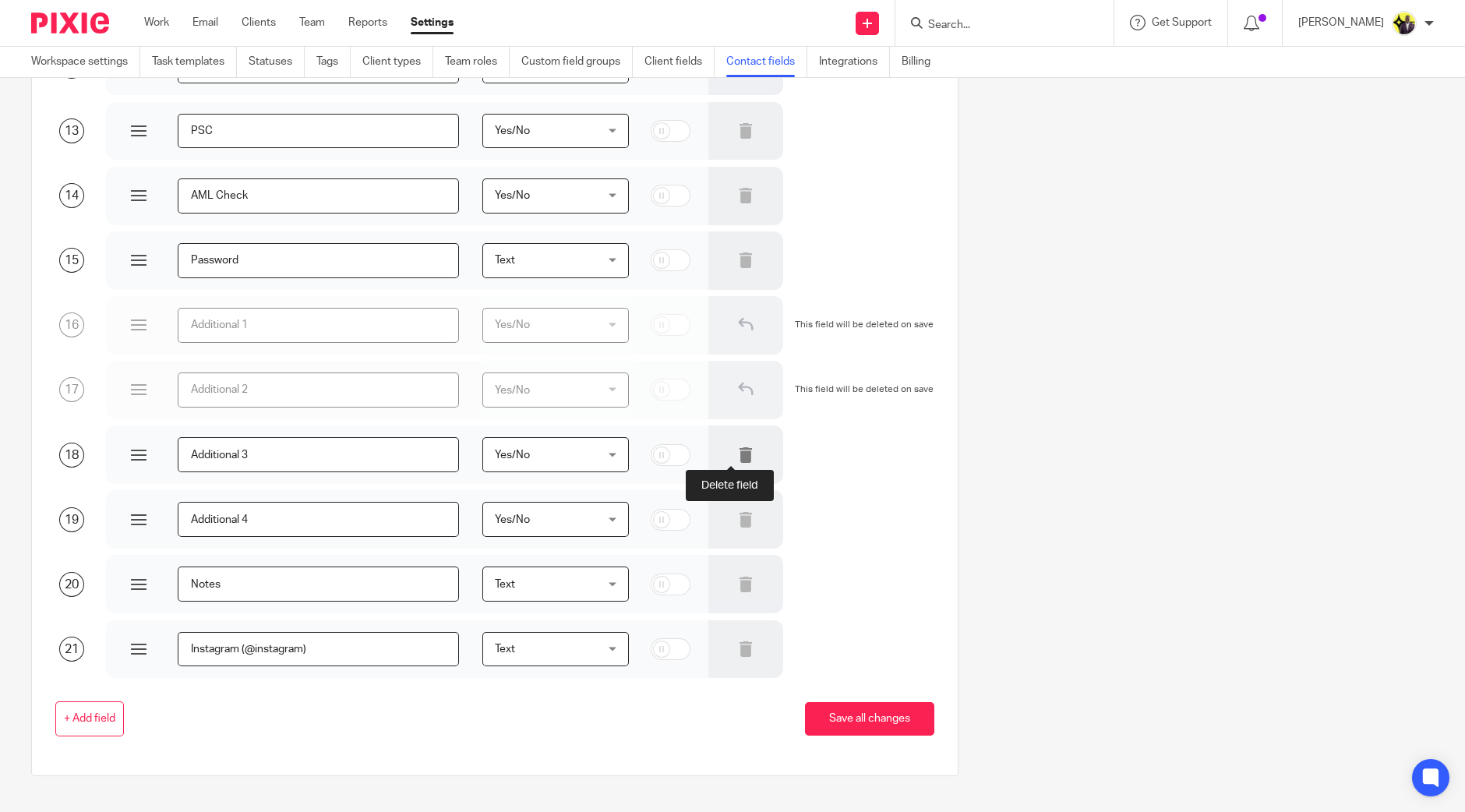
click at [738, 453] on icon at bounding box center [746, 455] width 16 height 16
click at [738, 516] on icon at bounding box center [746, 520] width 16 height 16
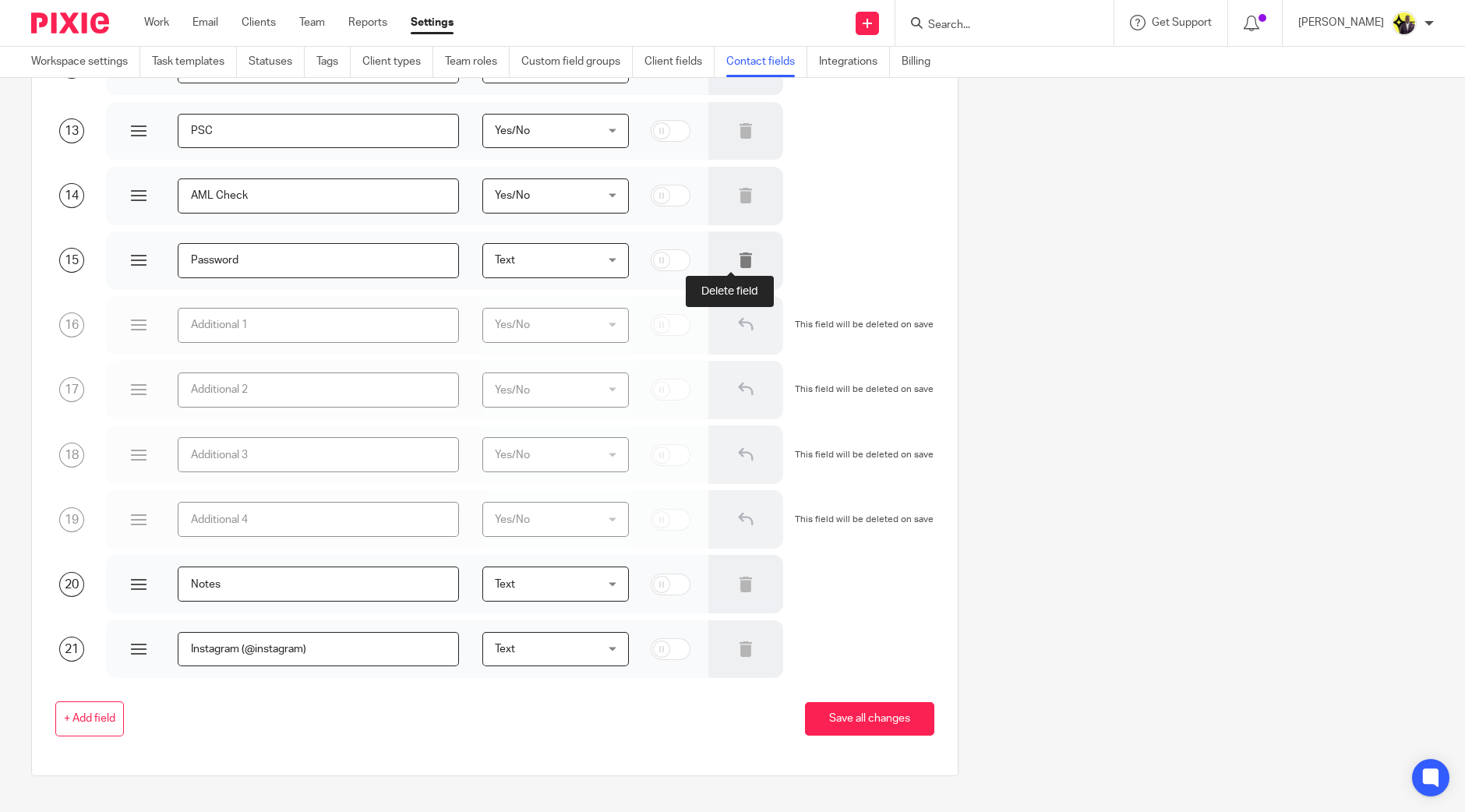
click at [738, 259] on icon at bounding box center [746, 260] width 16 height 16
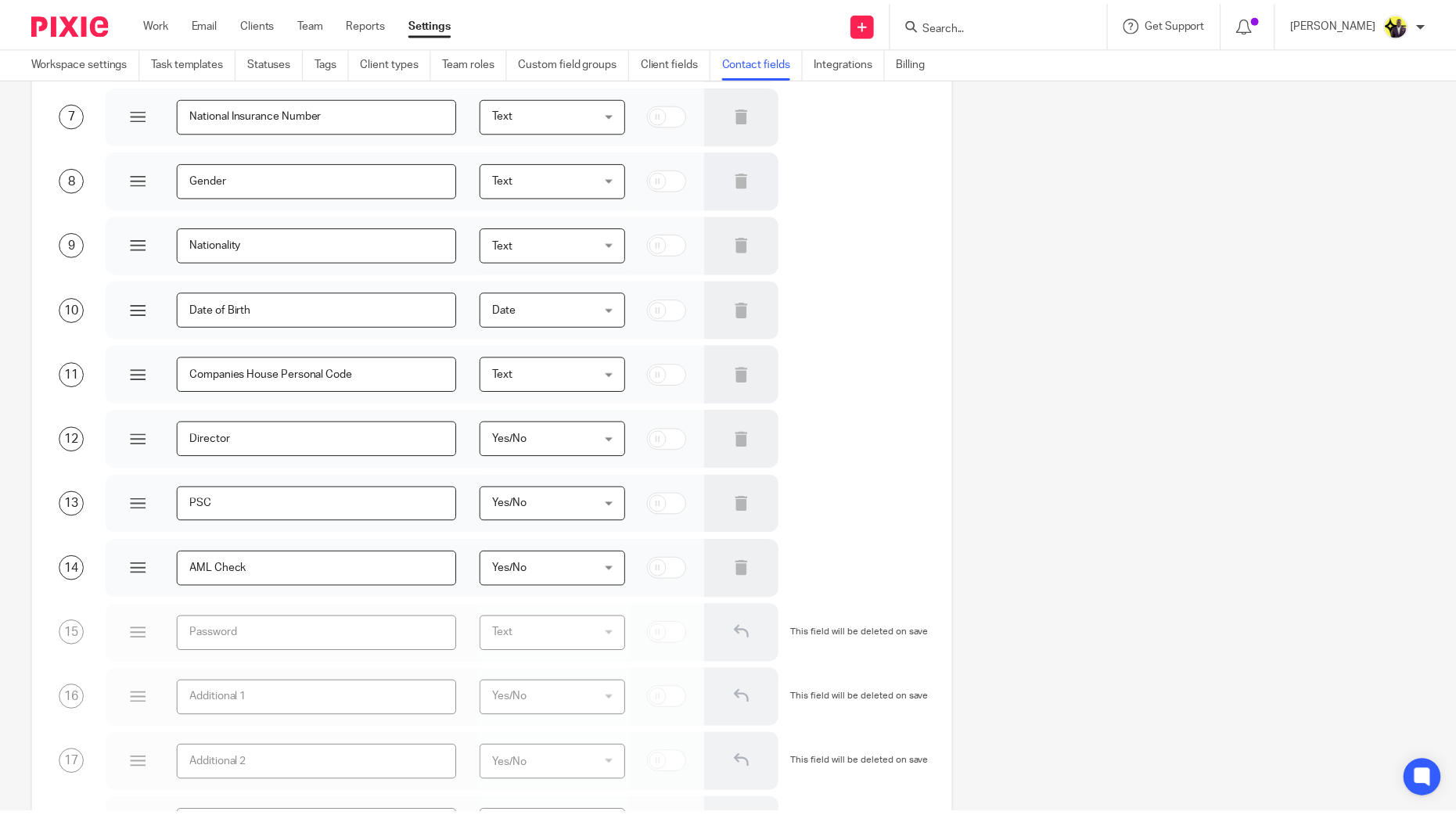
scroll to position [898, 0]
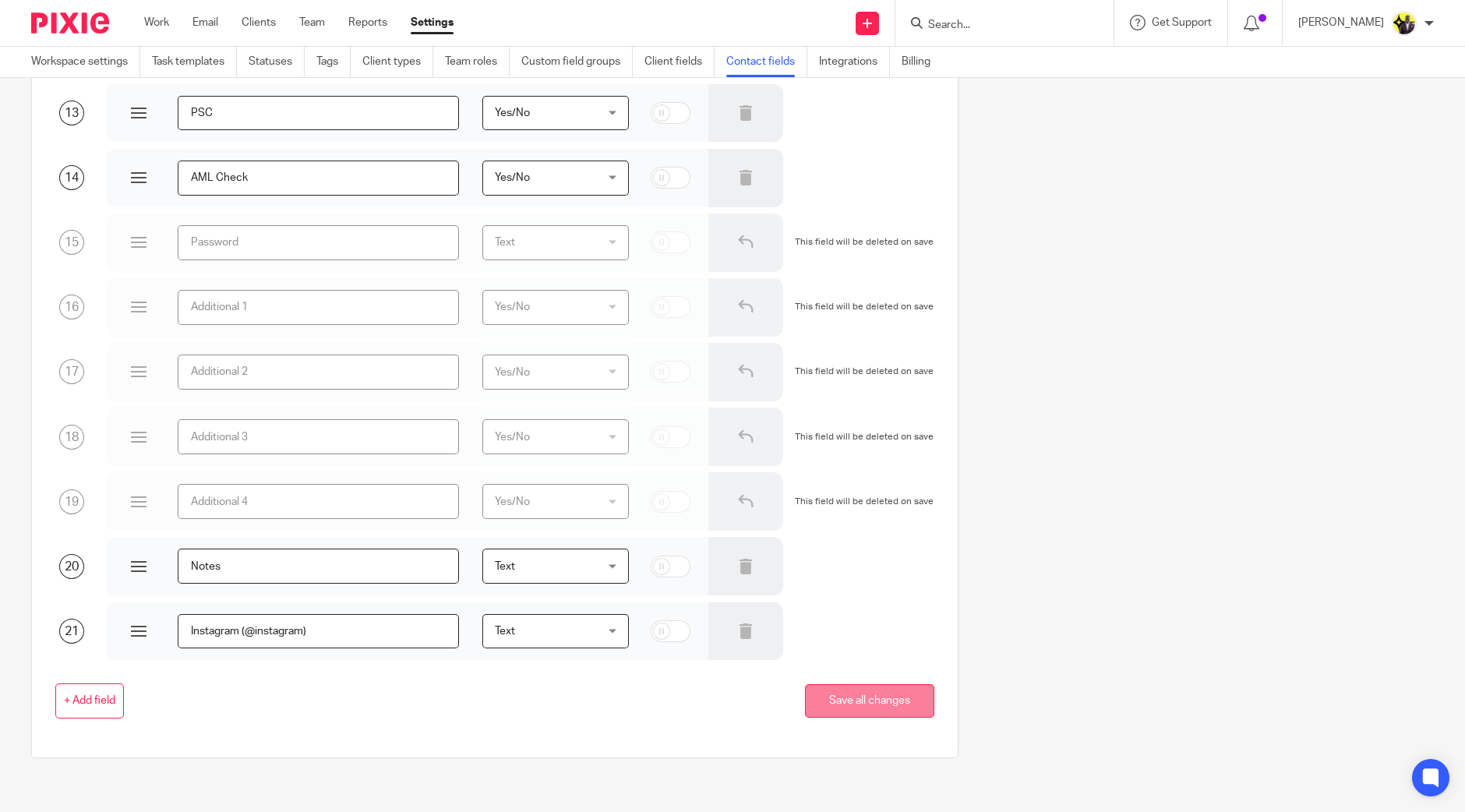
click at [868, 698] on button "Save all changes" at bounding box center [870, 701] width 129 height 34
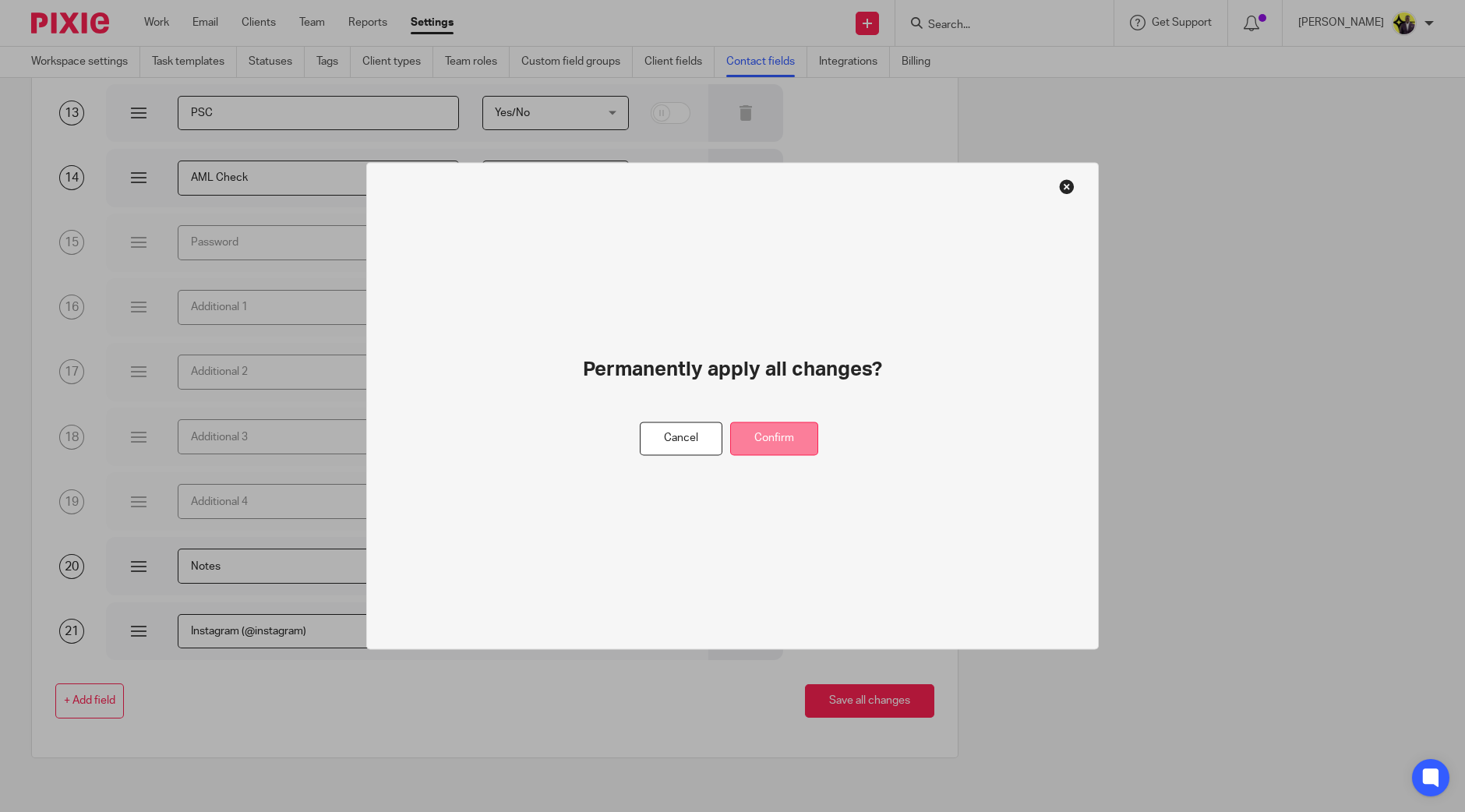
click at [781, 438] on button "Confirm" at bounding box center [774, 439] width 88 height 34
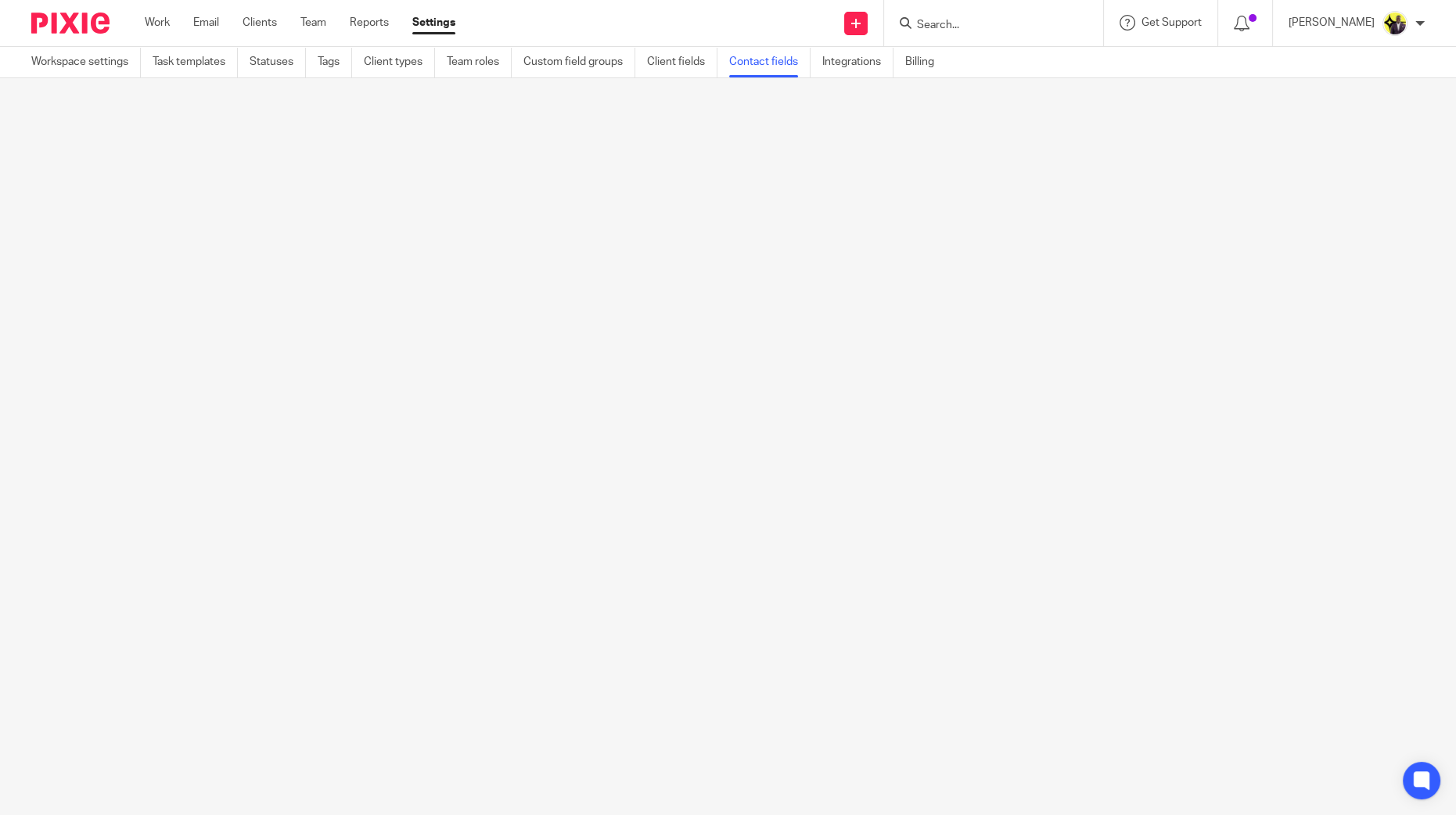
scroll to position [0, 0]
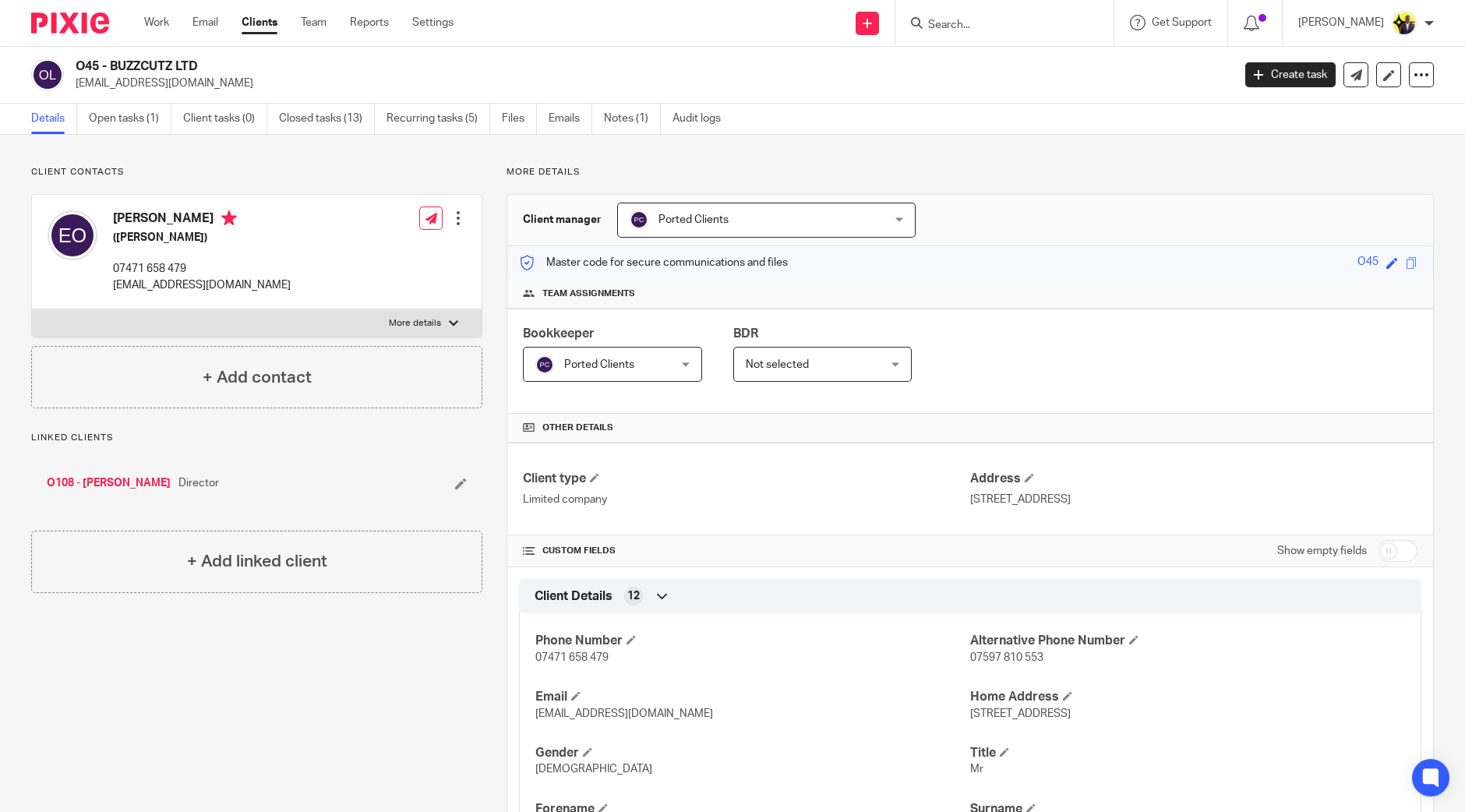
click at [982, 27] on input "Search" at bounding box center [997, 26] width 140 height 14
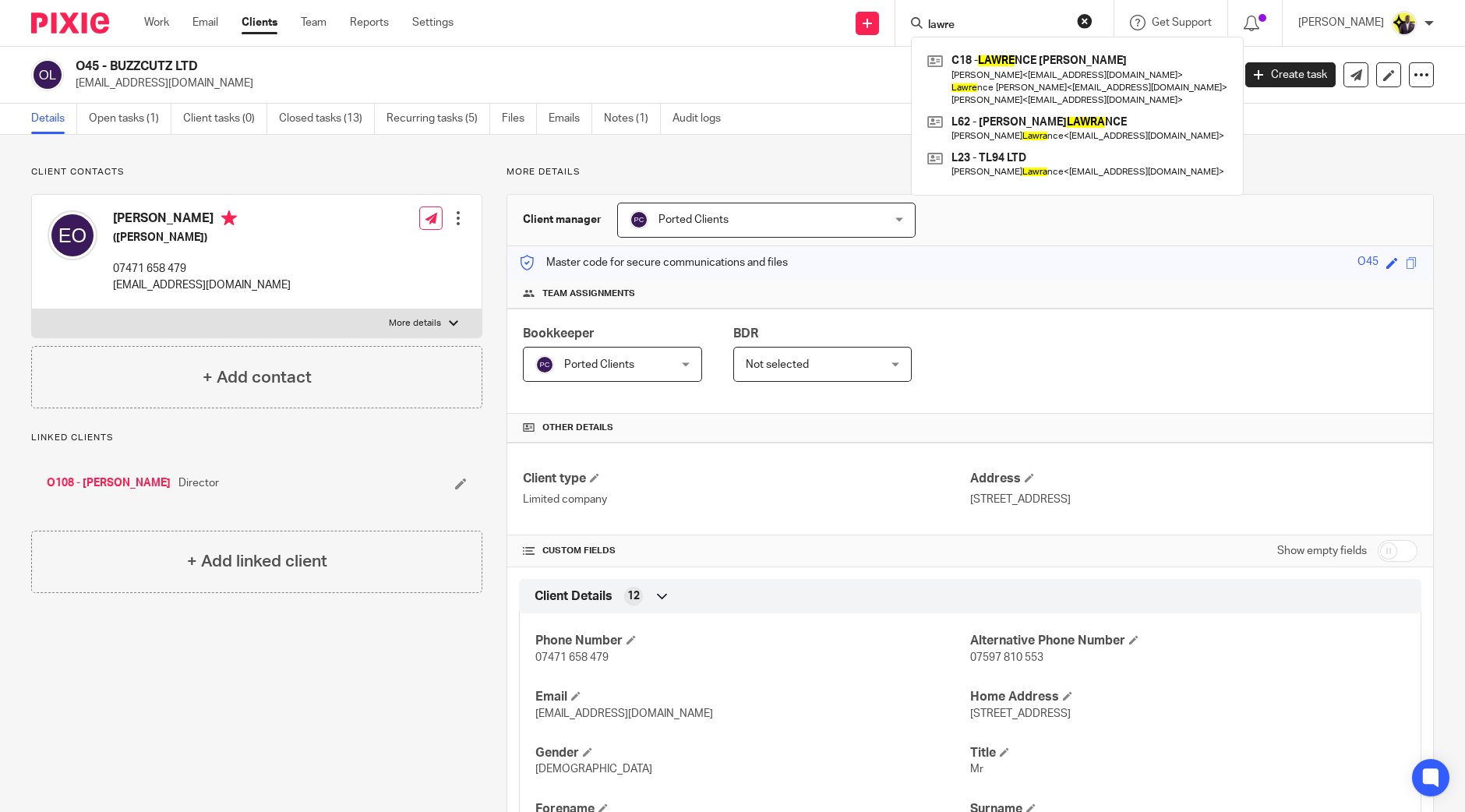
type input "lawre"
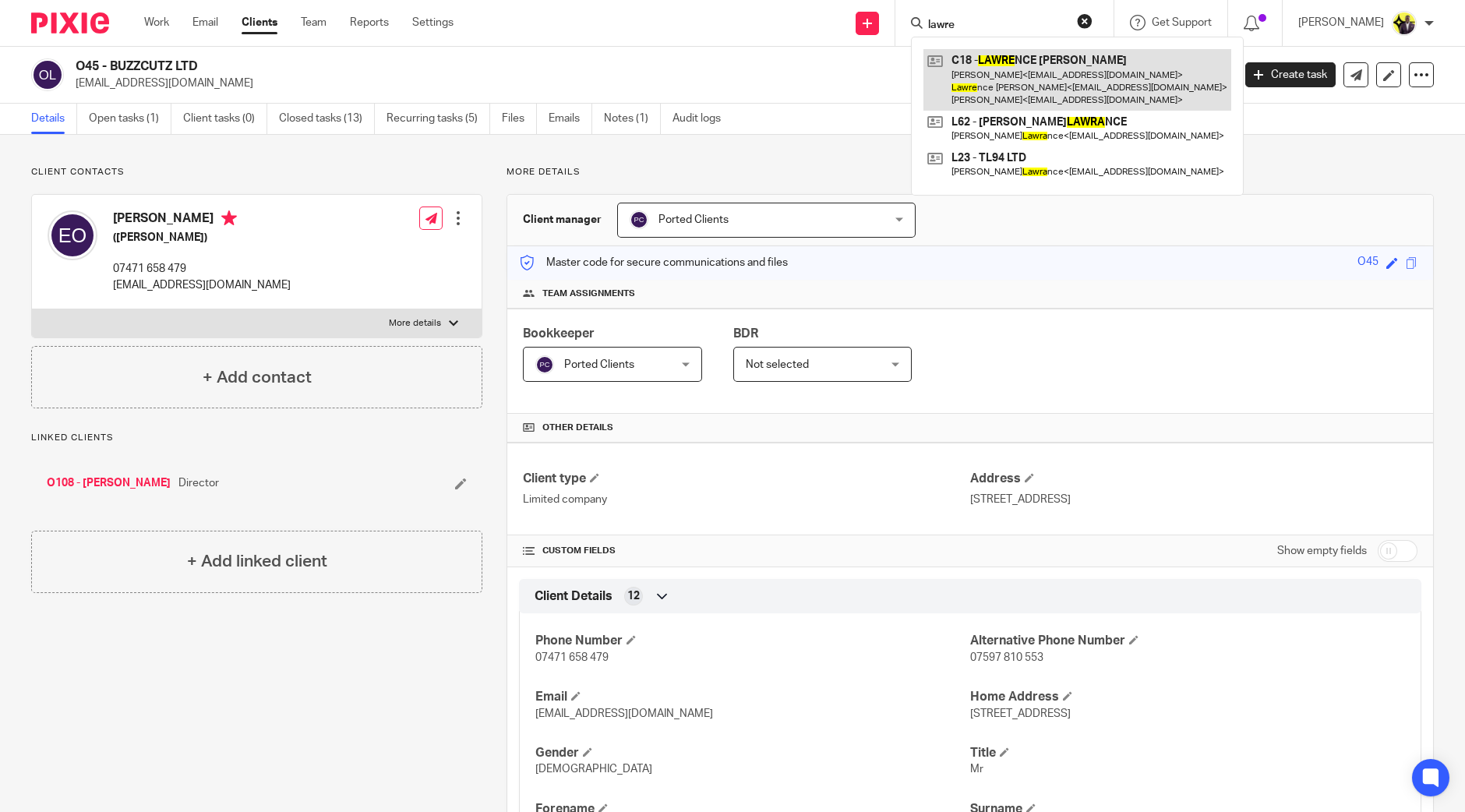
drag, startPoint x: 982, startPoint y: 27, endPoint x: 962, endPoint y: 80, distance: 56.6
click at [962, 80] on link at bounding box center [1077, 80] width 308 height 61
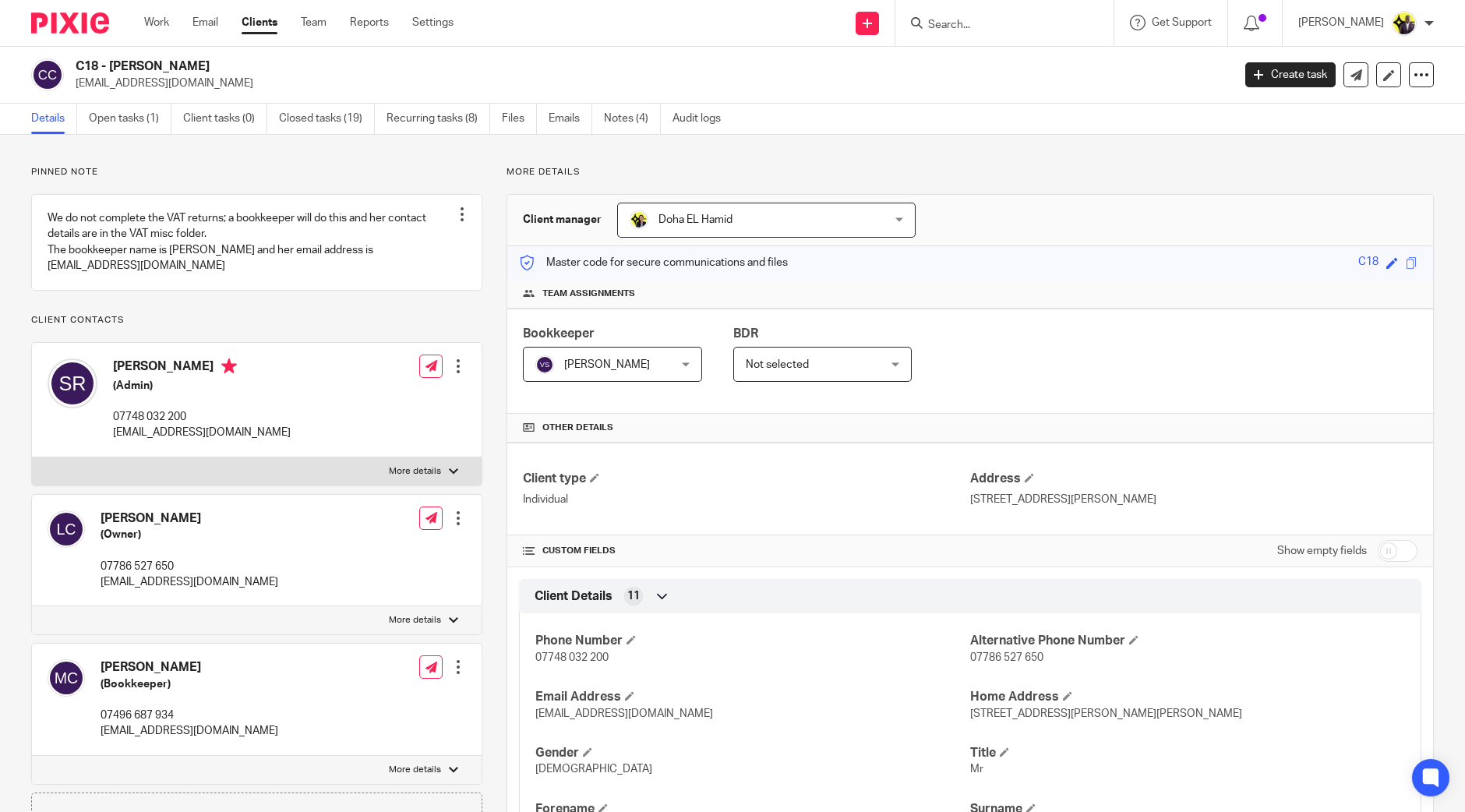
drag, startPoint x: 180, startPoint y: 62, endPoint x: 82, endPoint y: 57, distance: 98.1
click at [82, 57] on div "C18 - [PERSON_NAME] [EMAIL_ADDRESS][DOMAIN_NAME] Create task Update from Compan…" at bounding box center [732, 75] width 1465 height 57
click at [241, 61] on h2 "C18 - [PERSON_NAME]" at bounding box center [534, 66] width 917 height 17
click at [259, 65] on h2 "C18 - [PERSON_NAME]" at bounding box center [534, 66] width 917 height 17
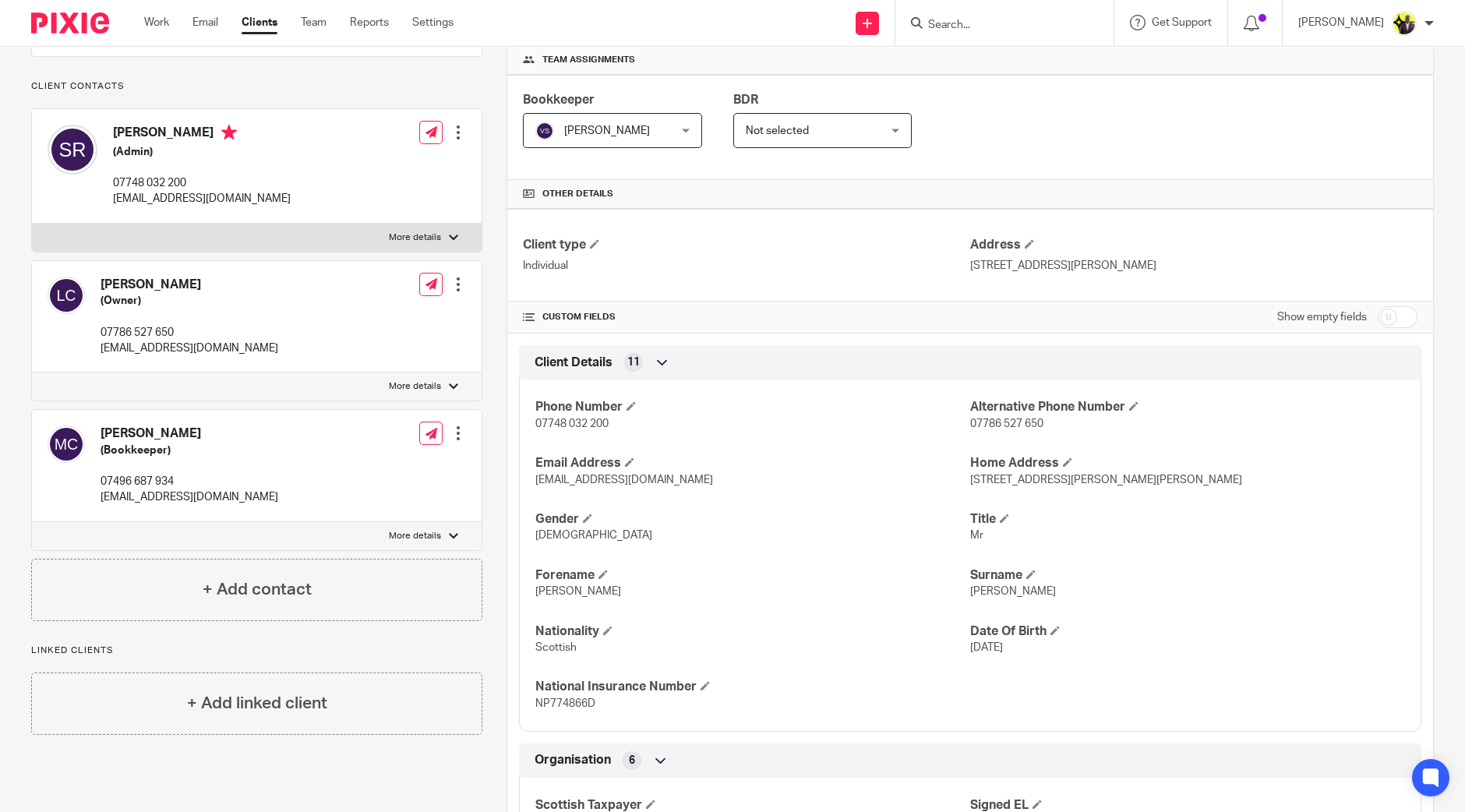
scroll to position [292, 0]
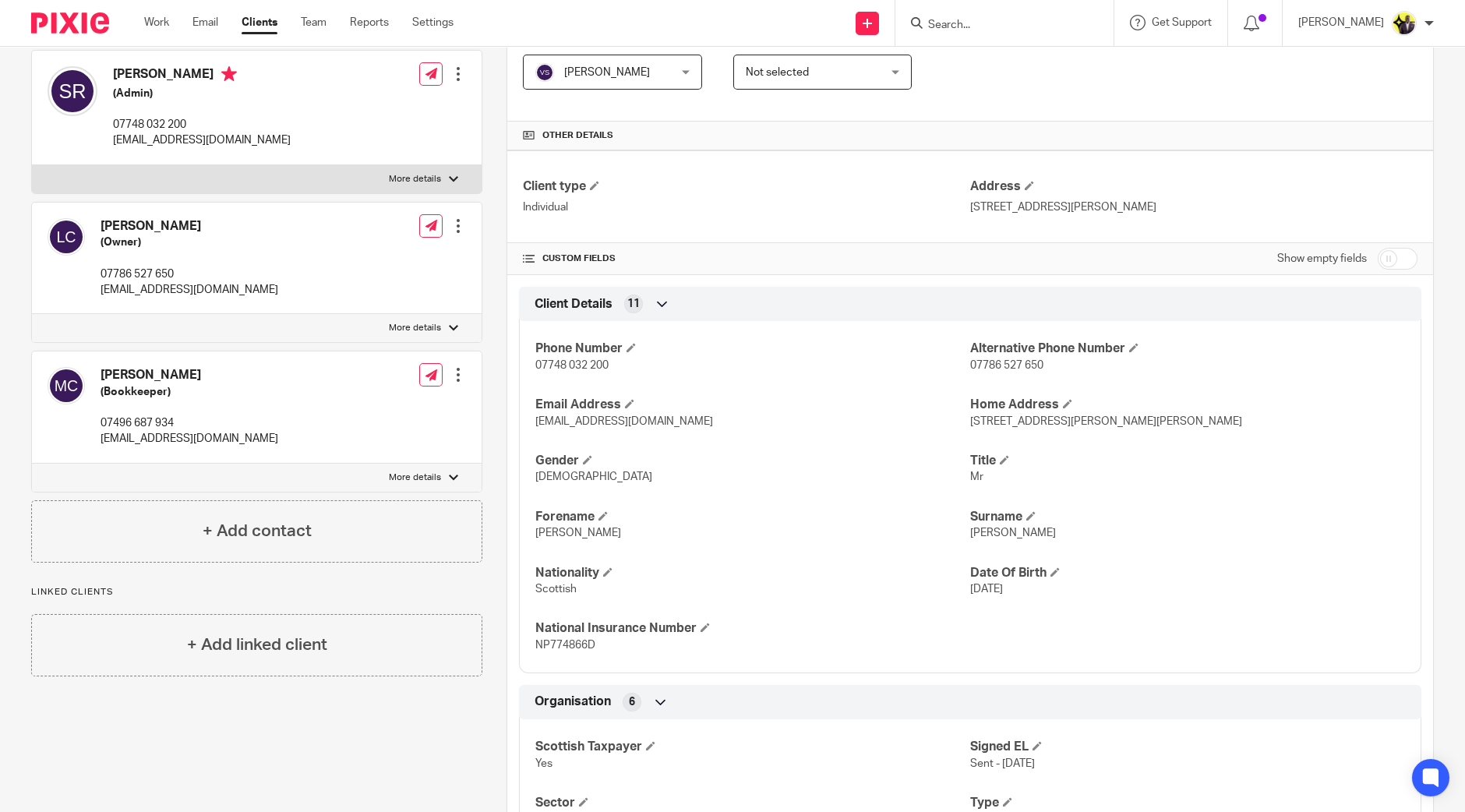
click at [406, 185] on p "More details" at bounding box center [415, 179] width 52 height 13
click at [32, 166] on input "More details" at bounding box center [32, 165] width 1 height 1
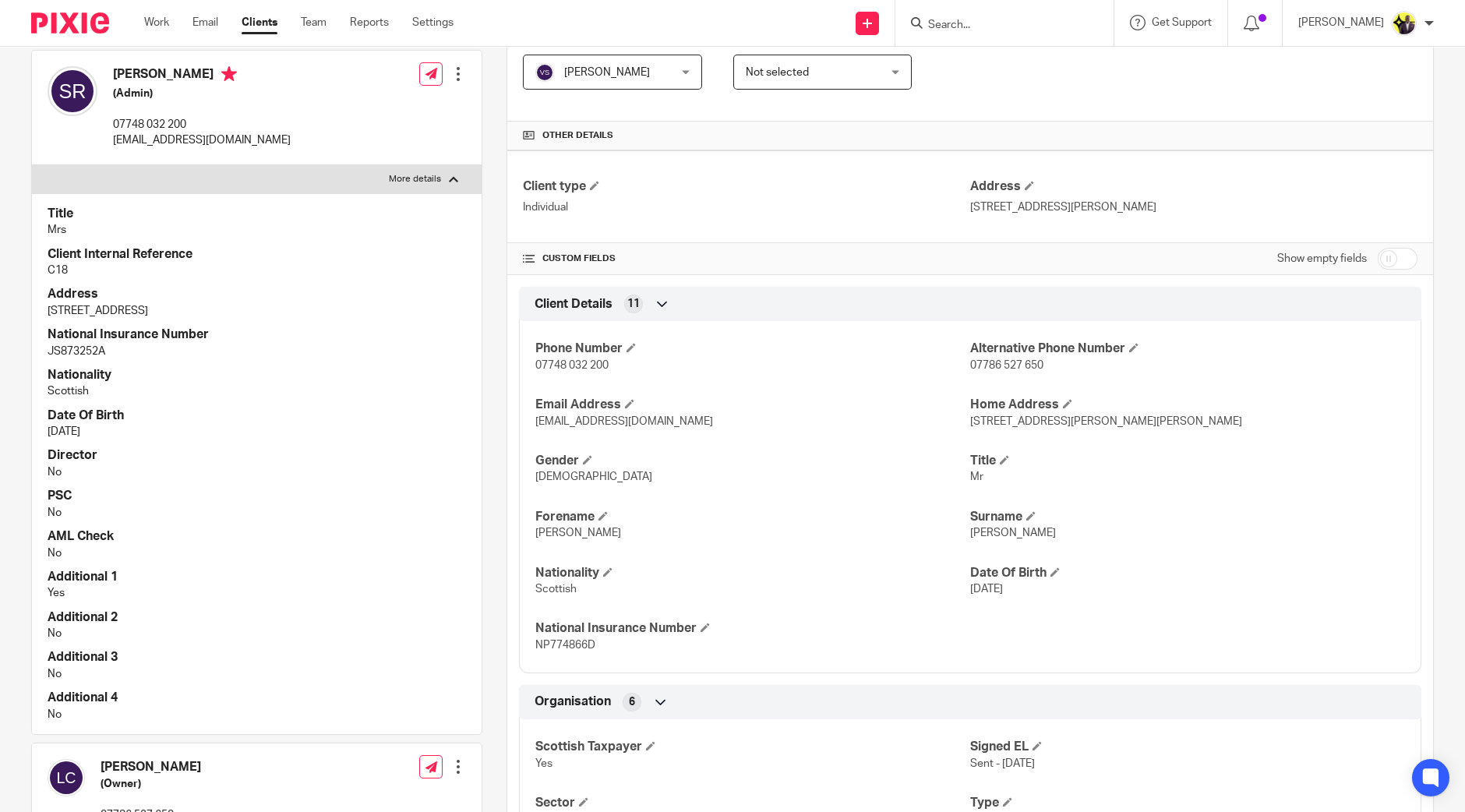
click at [427, 185] on p "More details" at bounding box center [415, 179] width 52 height 13
click at [32, 166] on input "More details" at bounding box center [32, 165] width 1 height 1
checkbox input "false"
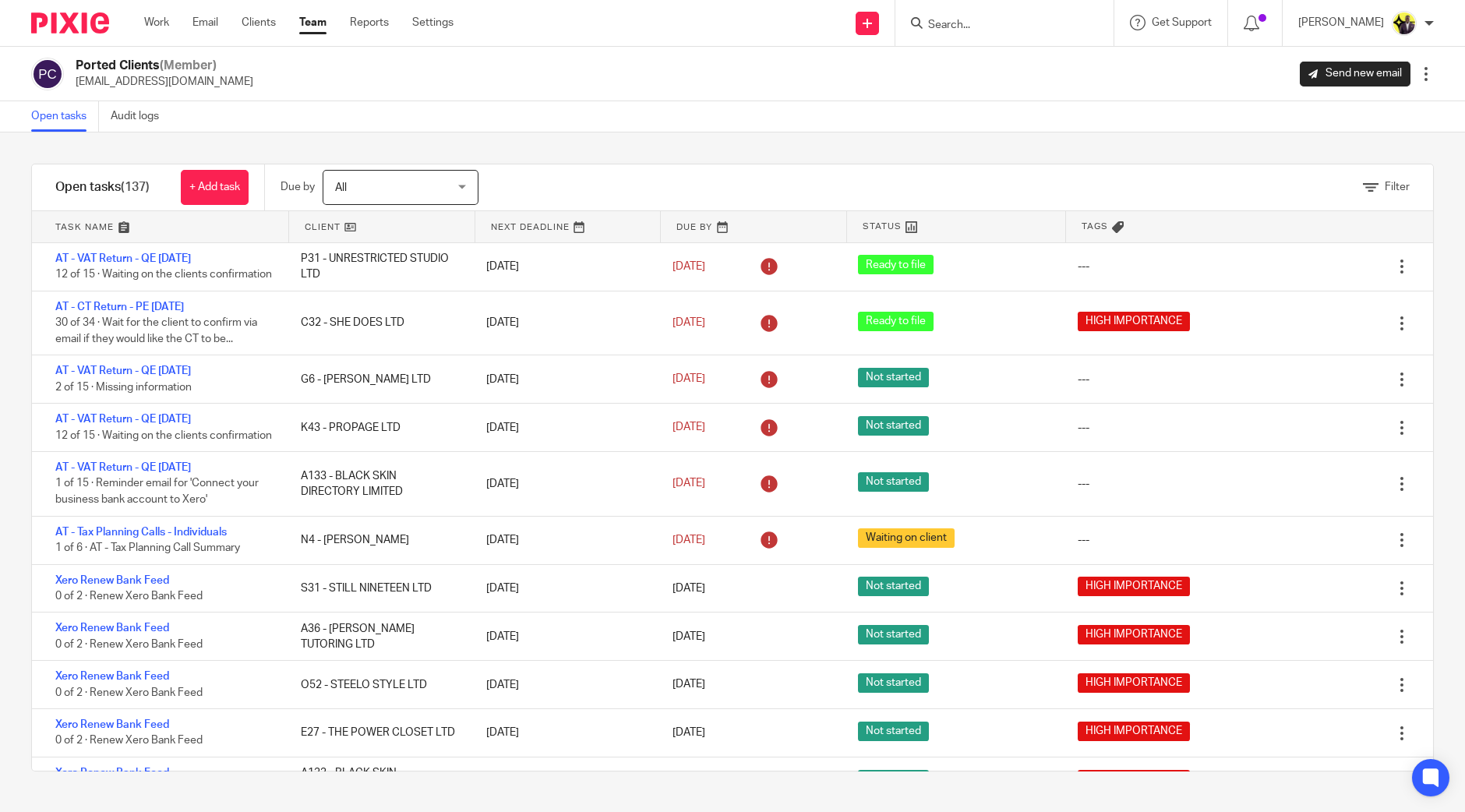
click at [1028, 21] on input "Search" at bounding box center [997, 26] width 140 height 14
type input "camiel"
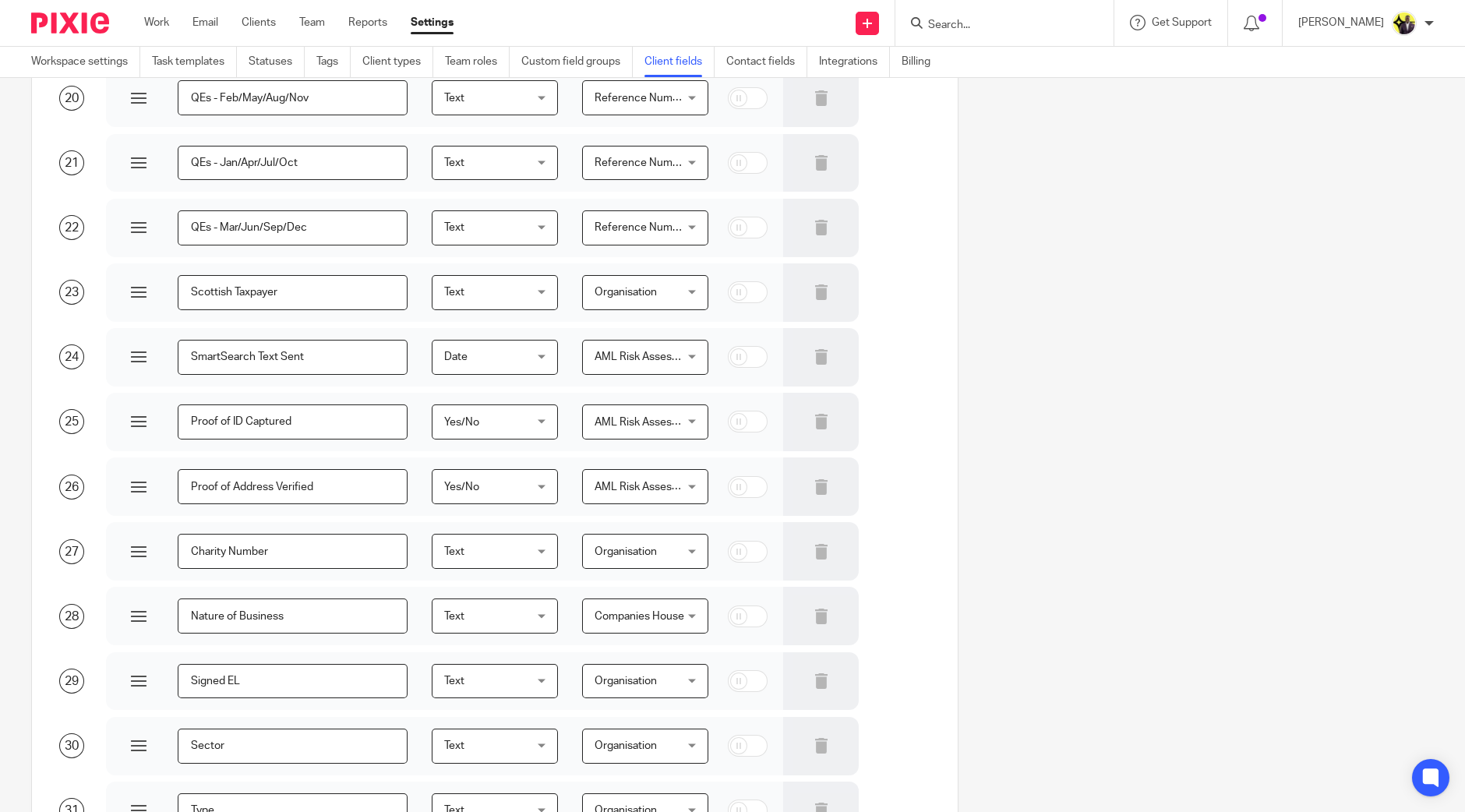
scroll to position [974, 0]
click at [749, 65] on link "Contact fields" at bounding box center [766, 61] width 81 height 31
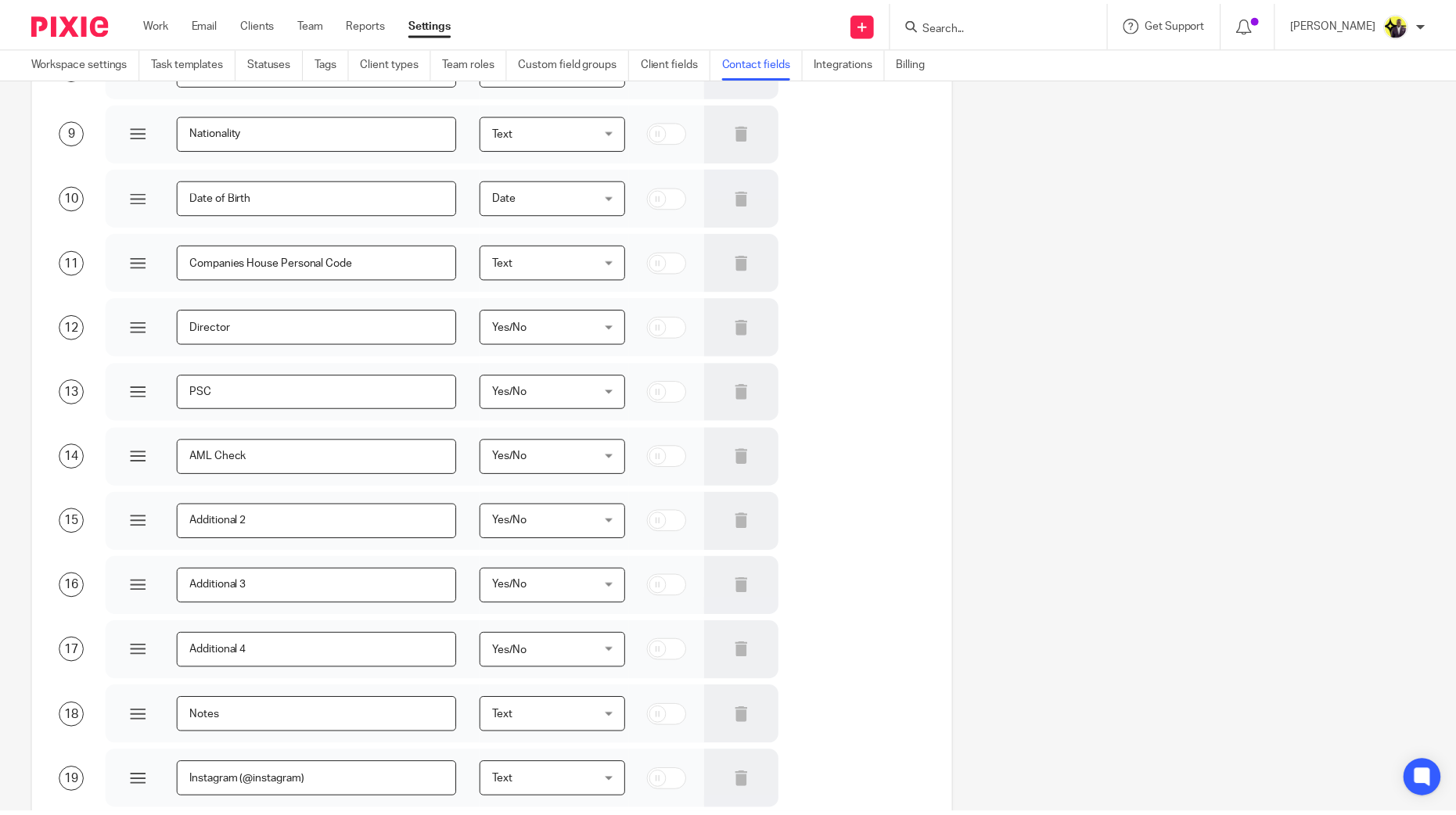
scroll to position [768, 0]
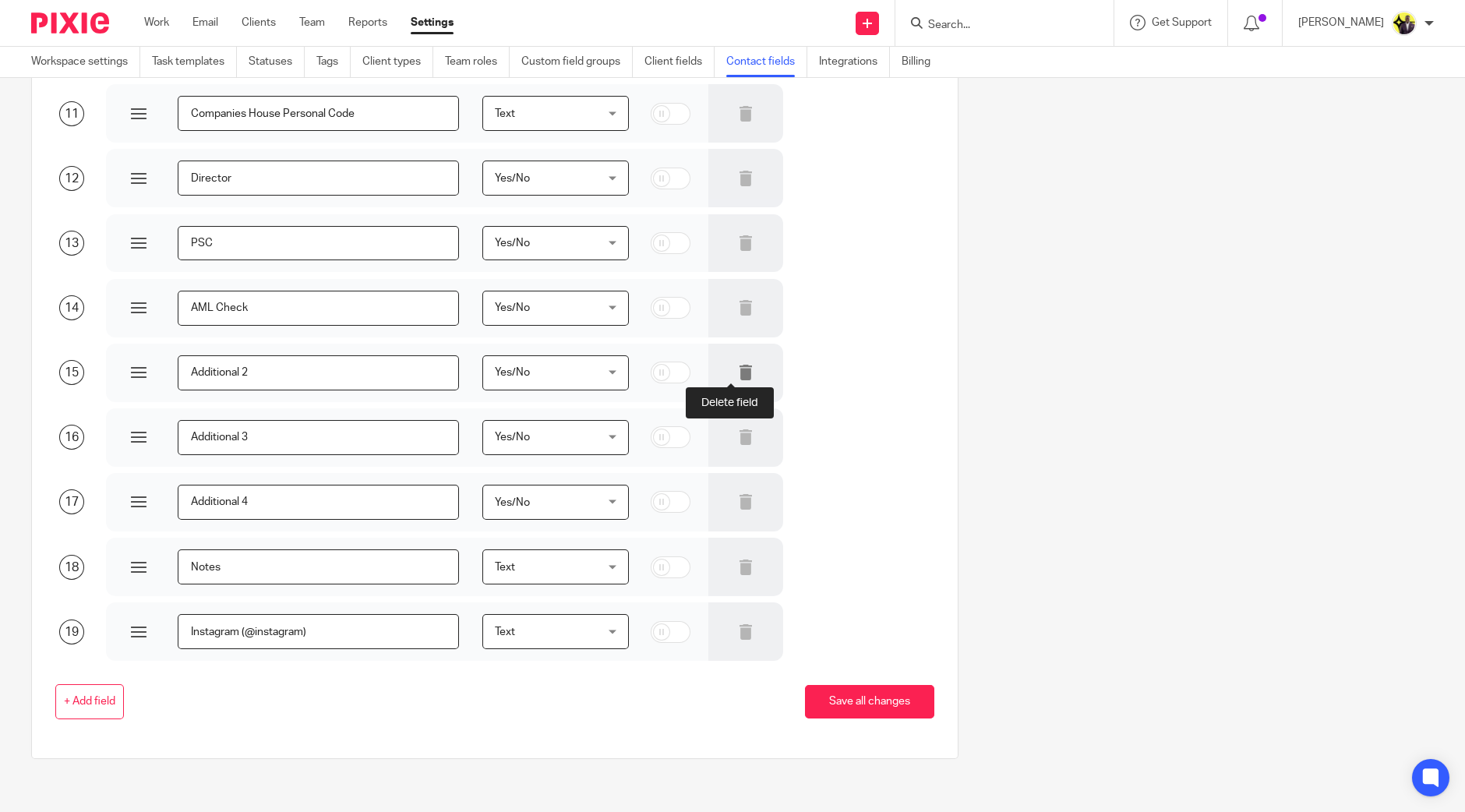
click at [738, 374] on icon at bounding box center [746, 373] width 16 height 16
click at [738, 430] on icon at bounding box center [746, 438] width 16 height 16
drag, startPoint x: 721, startPoint y: 491, endPoint x: 726, endPoint y: 501, distance: 11.2
click at [721, 492] on div at bounding box center [747, 502] width 76 height 58
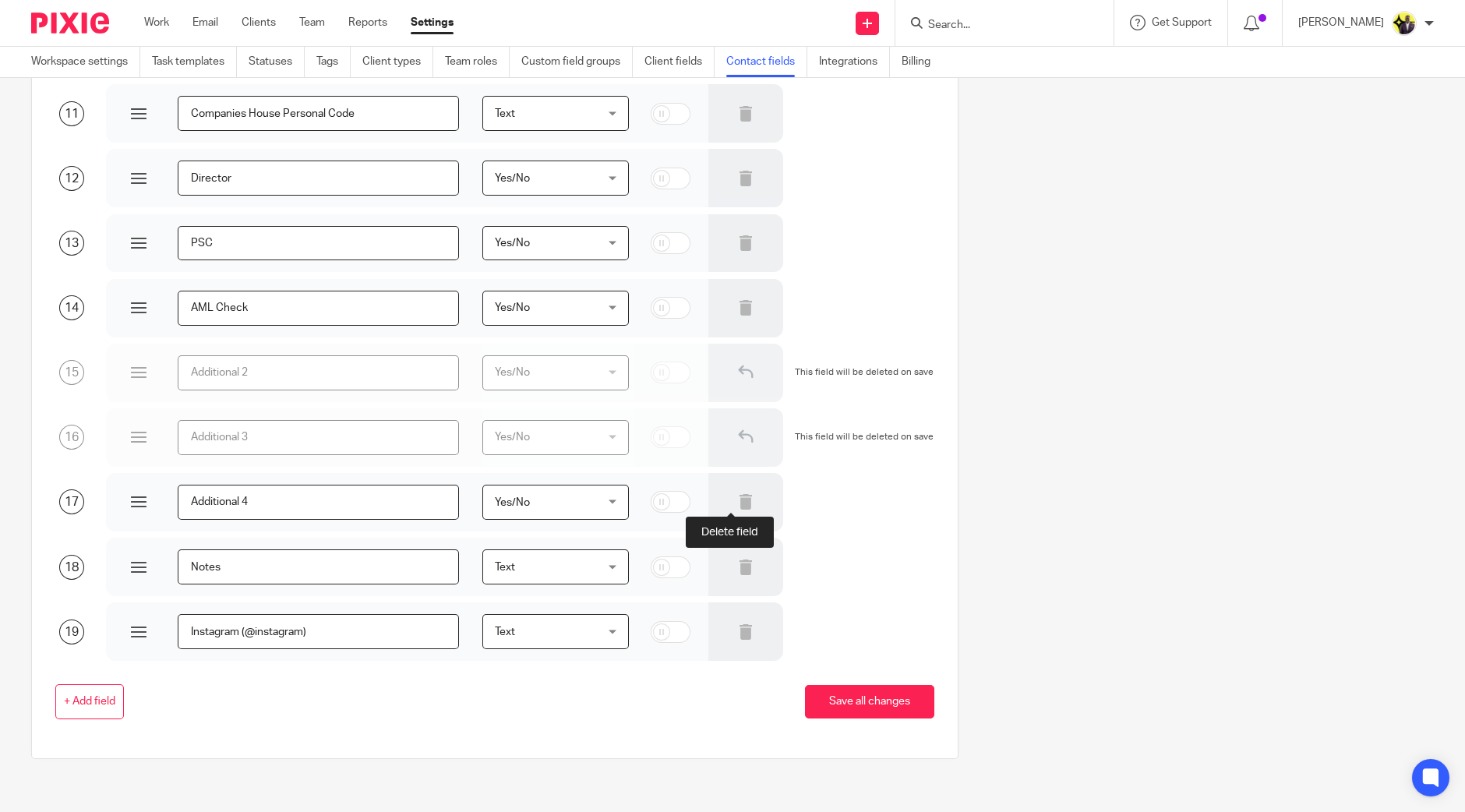
click at [738, 505] on icon at bounding box center [746, 502] width 16 height 16
click at [886, 699] on button "Save all changes" at bounding box center [870, 702] width 129 height 34
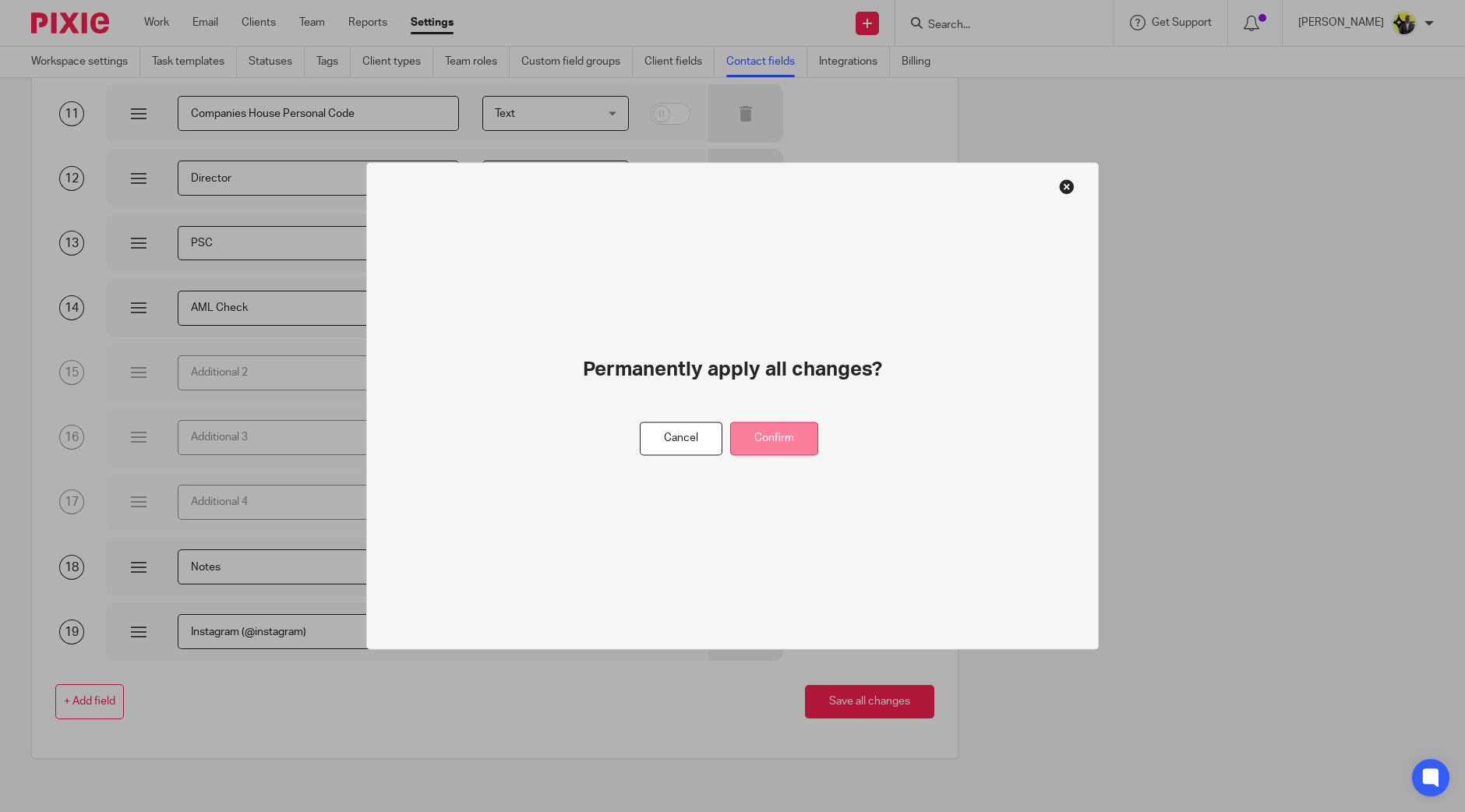
click at [781, 437] on button "Confirm" at bounding box center [774, 439] width 88 height 34
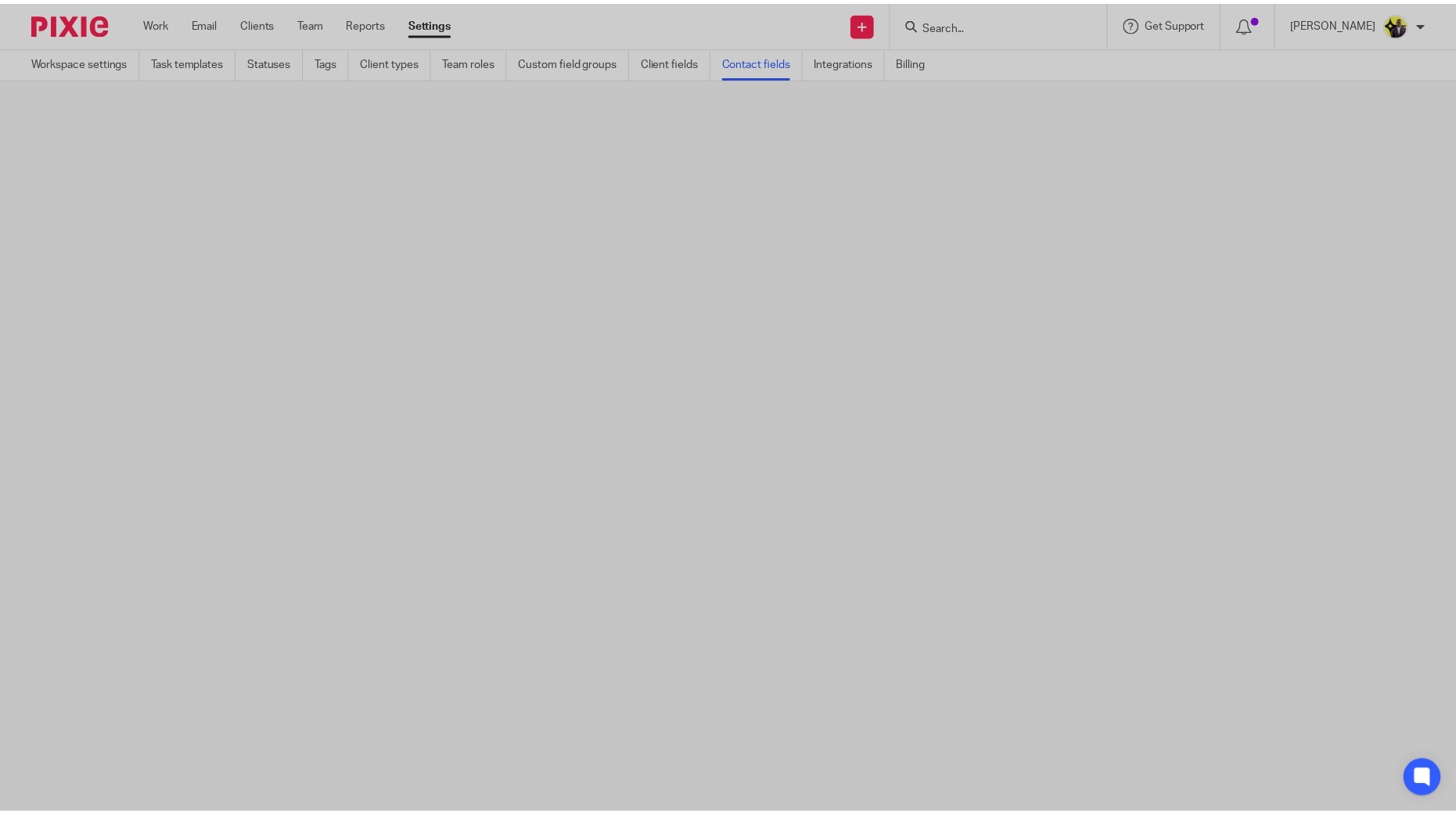
scroll to position [0, 0]
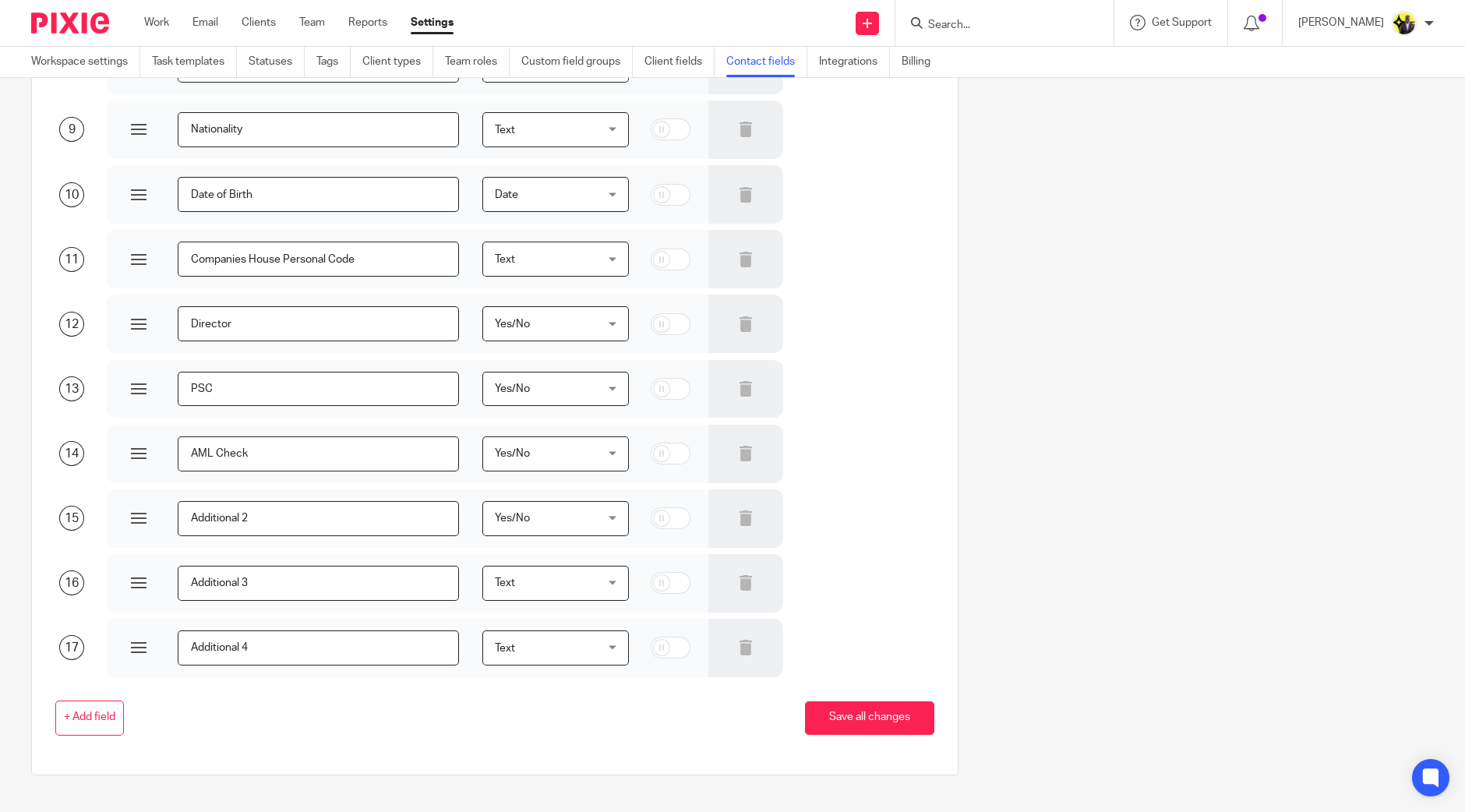
scroll to position [635, 0]
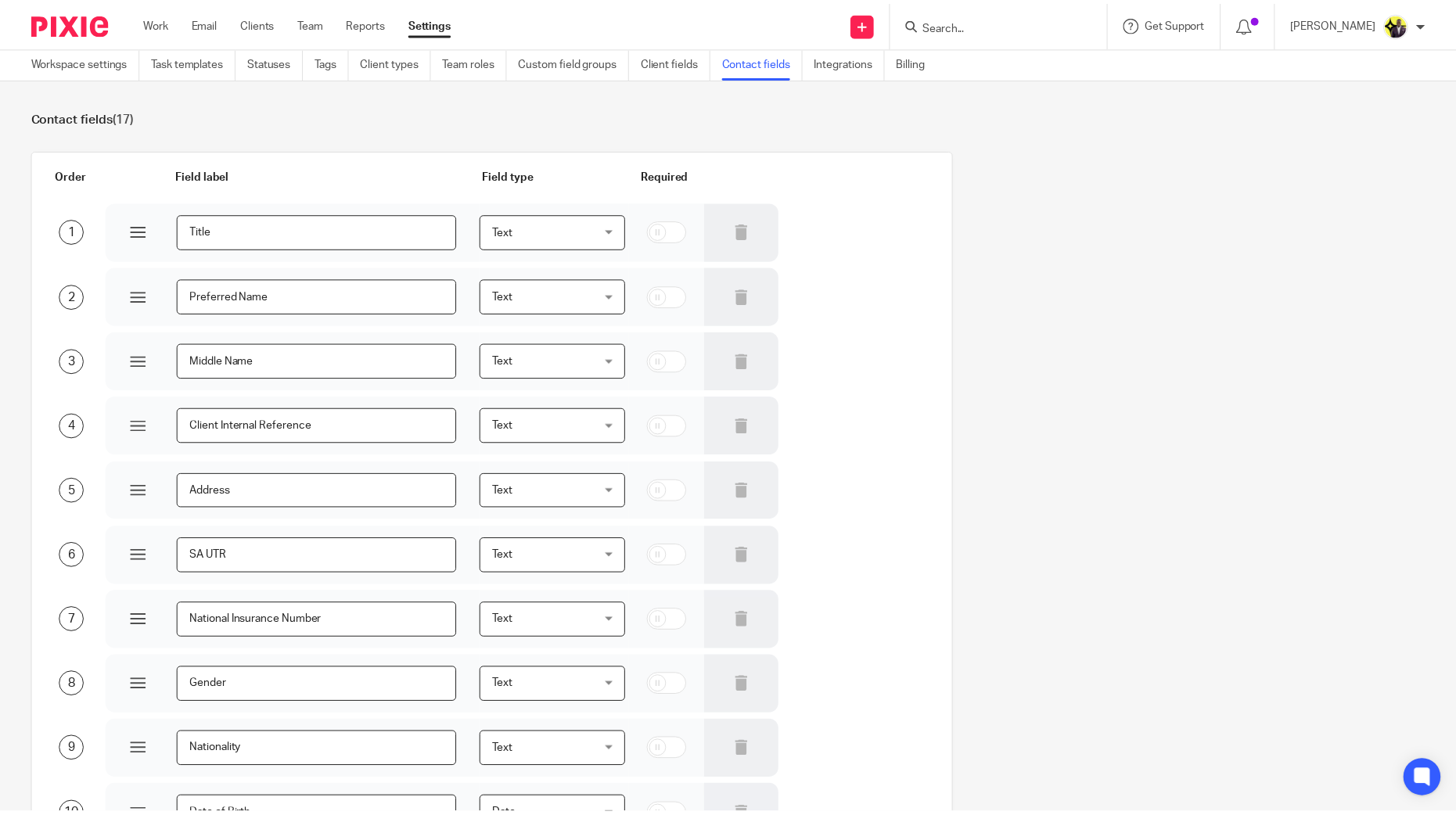
scroll to position [638, 0]
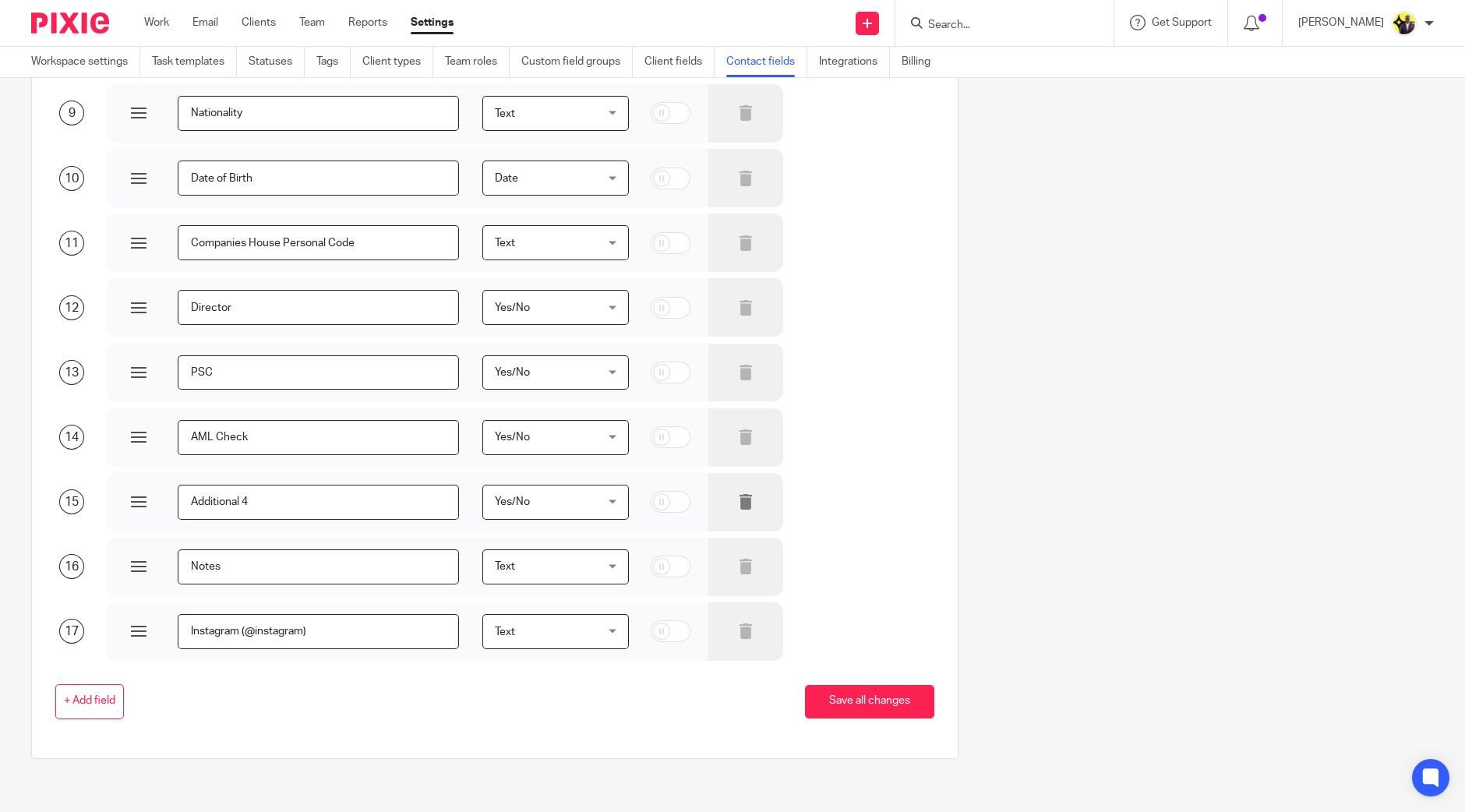
click at [731, 490] on div at bounding box center [747, 502] width 76 height 58
click at [738, 501] on icon at bounding box center [746, 502] width 16 height 16
click at [844, 693] on button "Save all changes" at bounding box center [870, 702] width 129 height 34
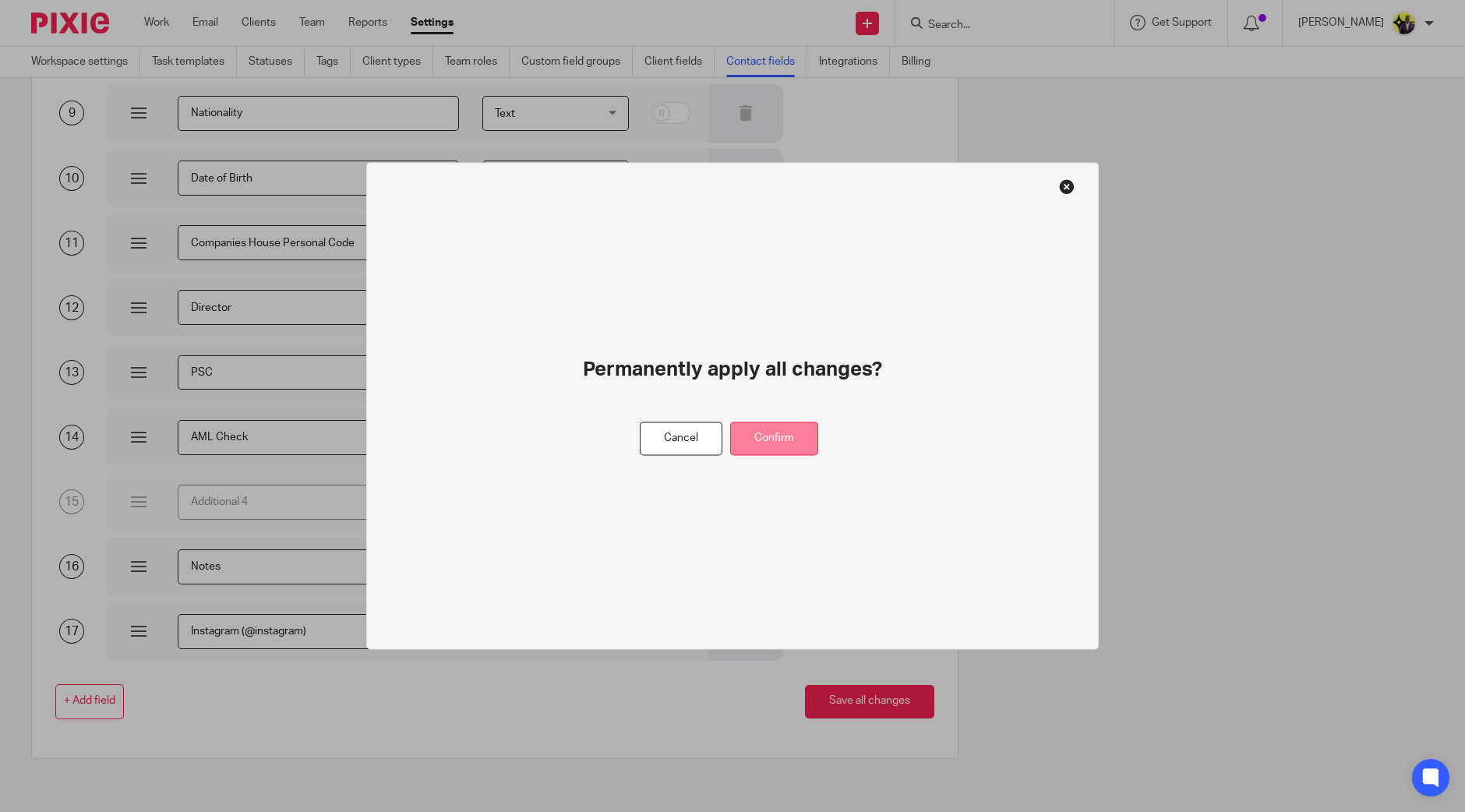
click at [772, 437] on button "Confirm" at bounding box center [774, 439] width 88 height 34
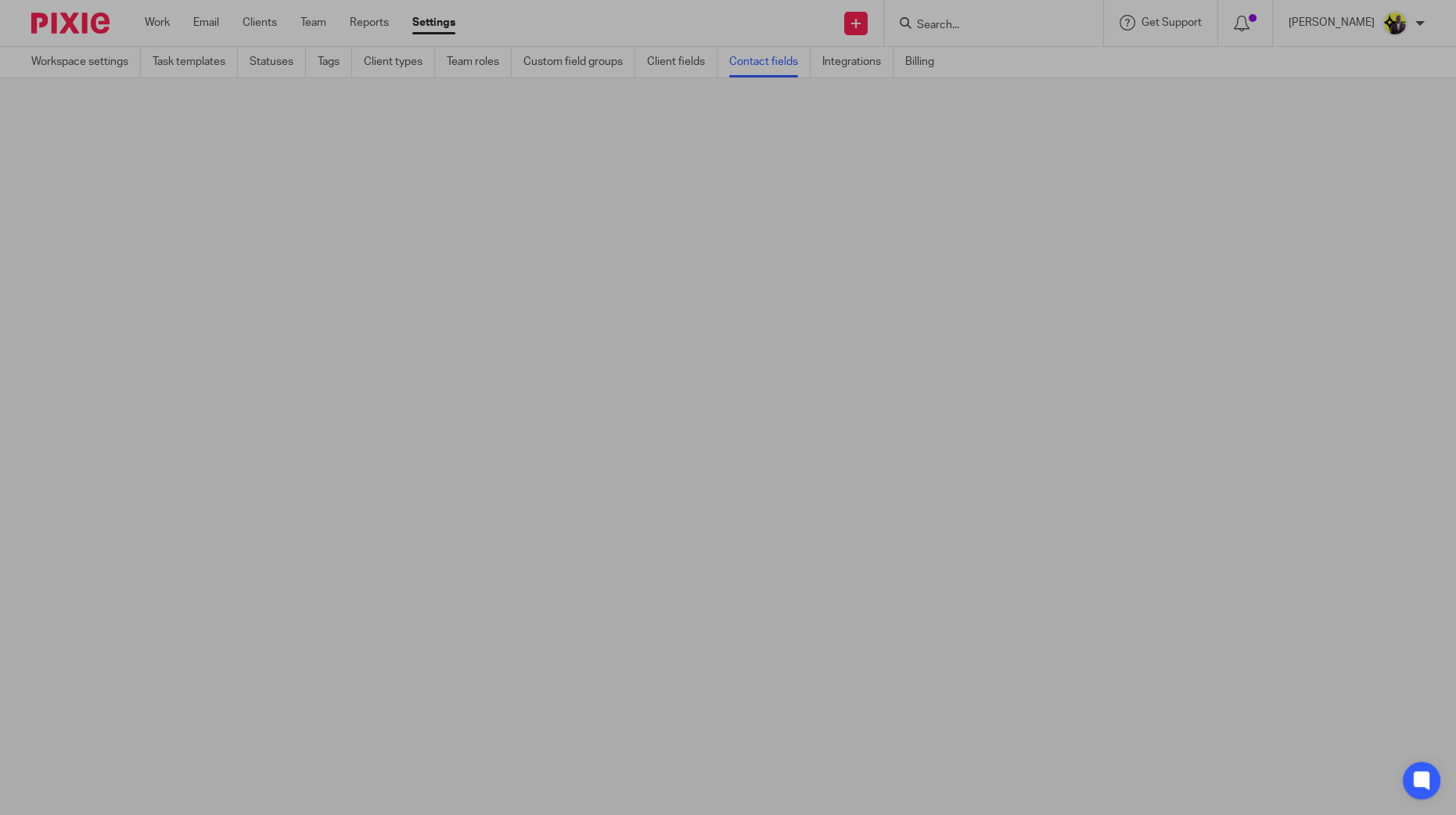
scroll to position [0, 0]
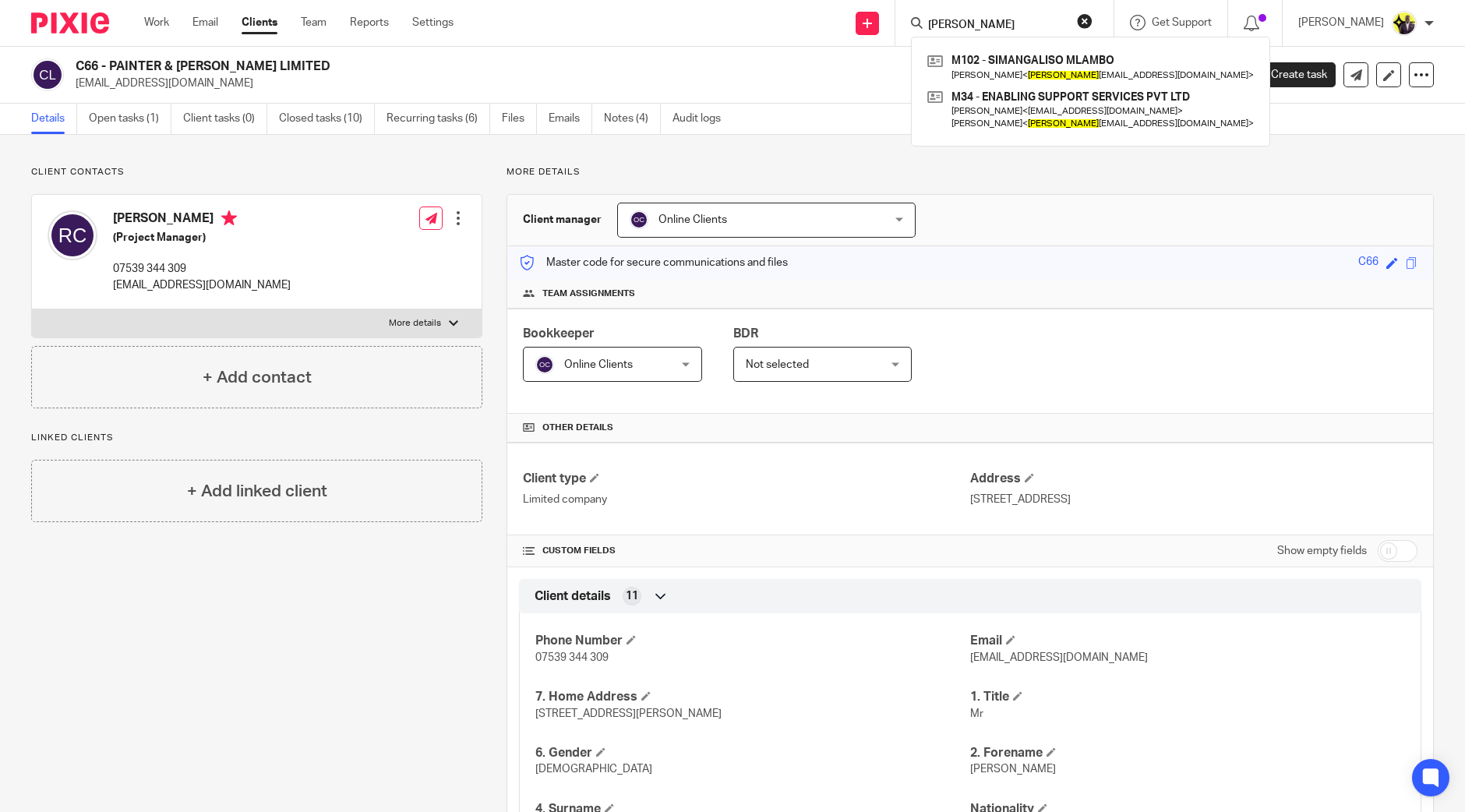
drag, startPoint x: 1016, startPoint y: 20, endPoint x: 926, endPoint y: 24, distance: 90.1
click at [926, 24] on div "Send new email Create task Add client Request signature sybil M102 - SIMANGALIS…" at bounding box center [971, 23] width 988 height 46
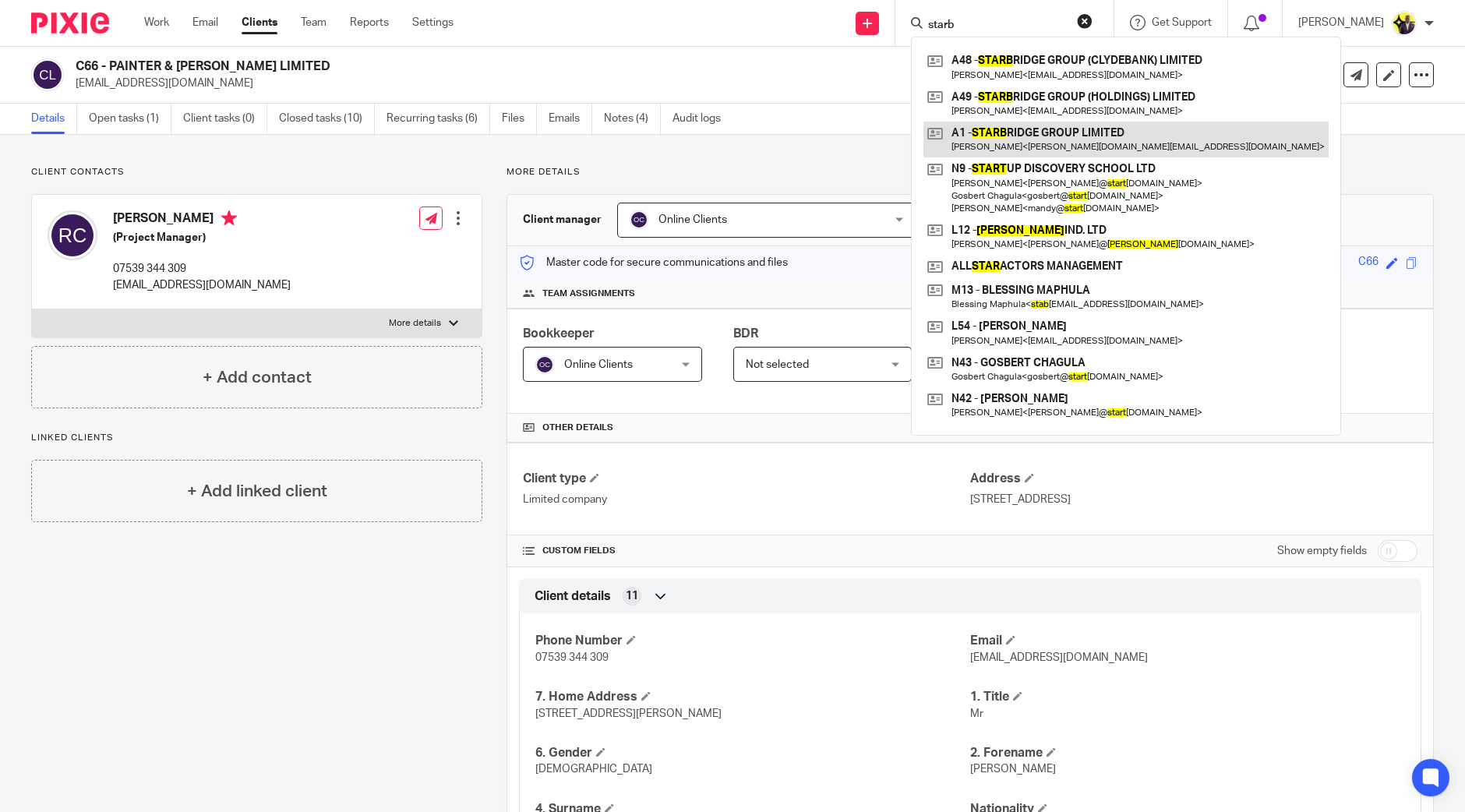
type input "starb"
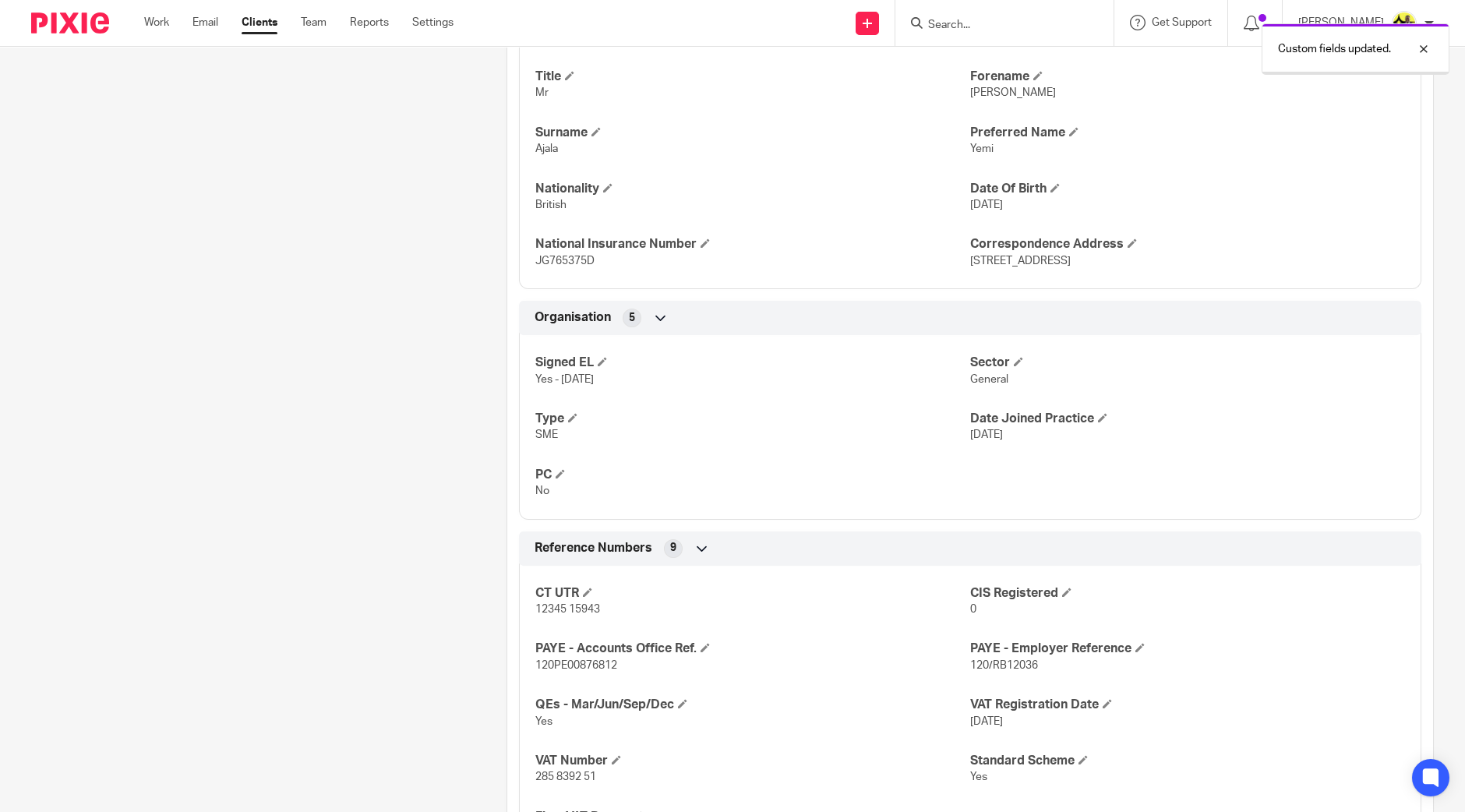
scroll to position [681, 0]
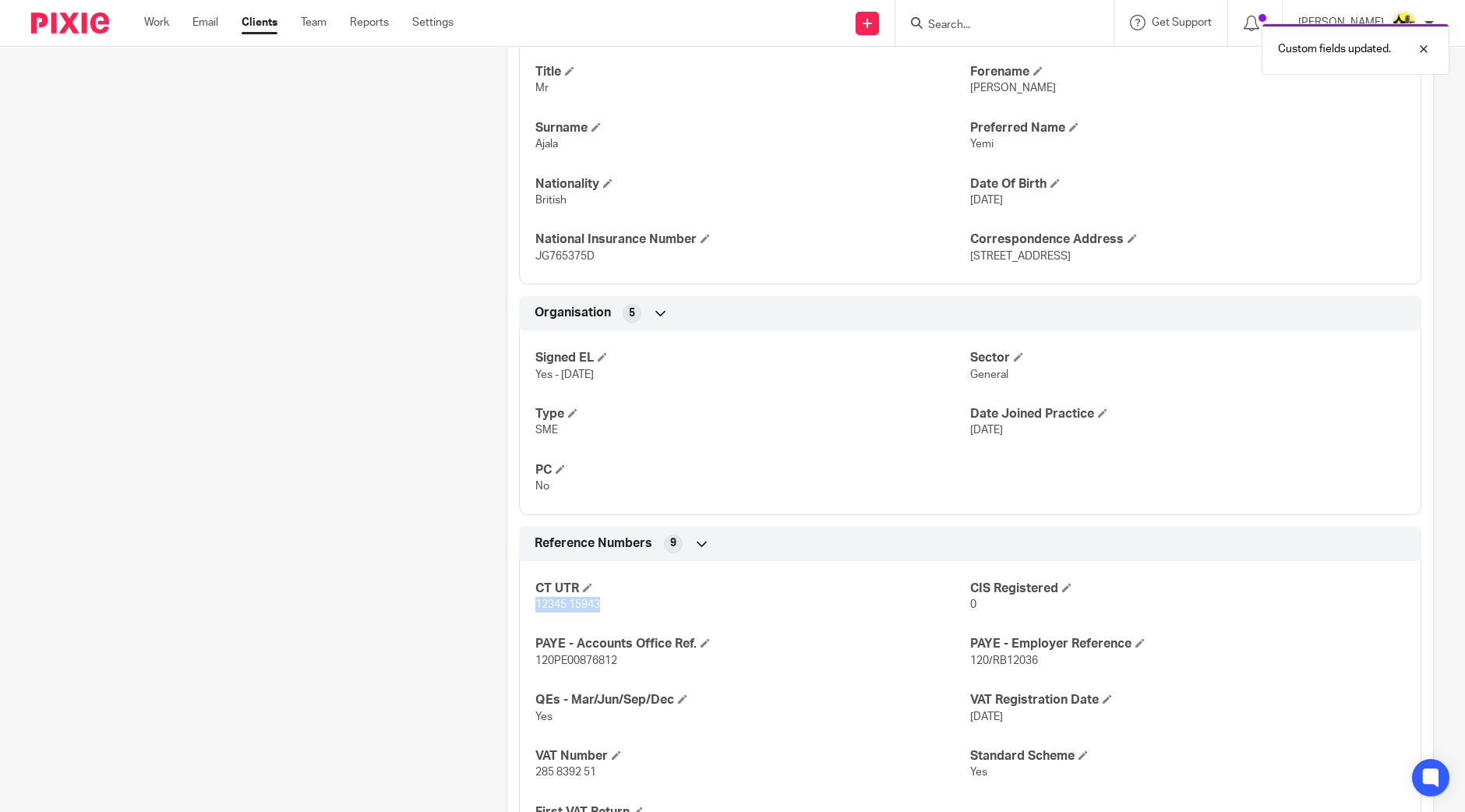
drag, startPoint x: 604, startPoint y: 598, endPoint x: 530, endPoint y: 609, distance: 74.8
click at [535, 609] on p "12345 15943" at bounding box center [753, 605] width 435 height 16
copy span "12345 15943"
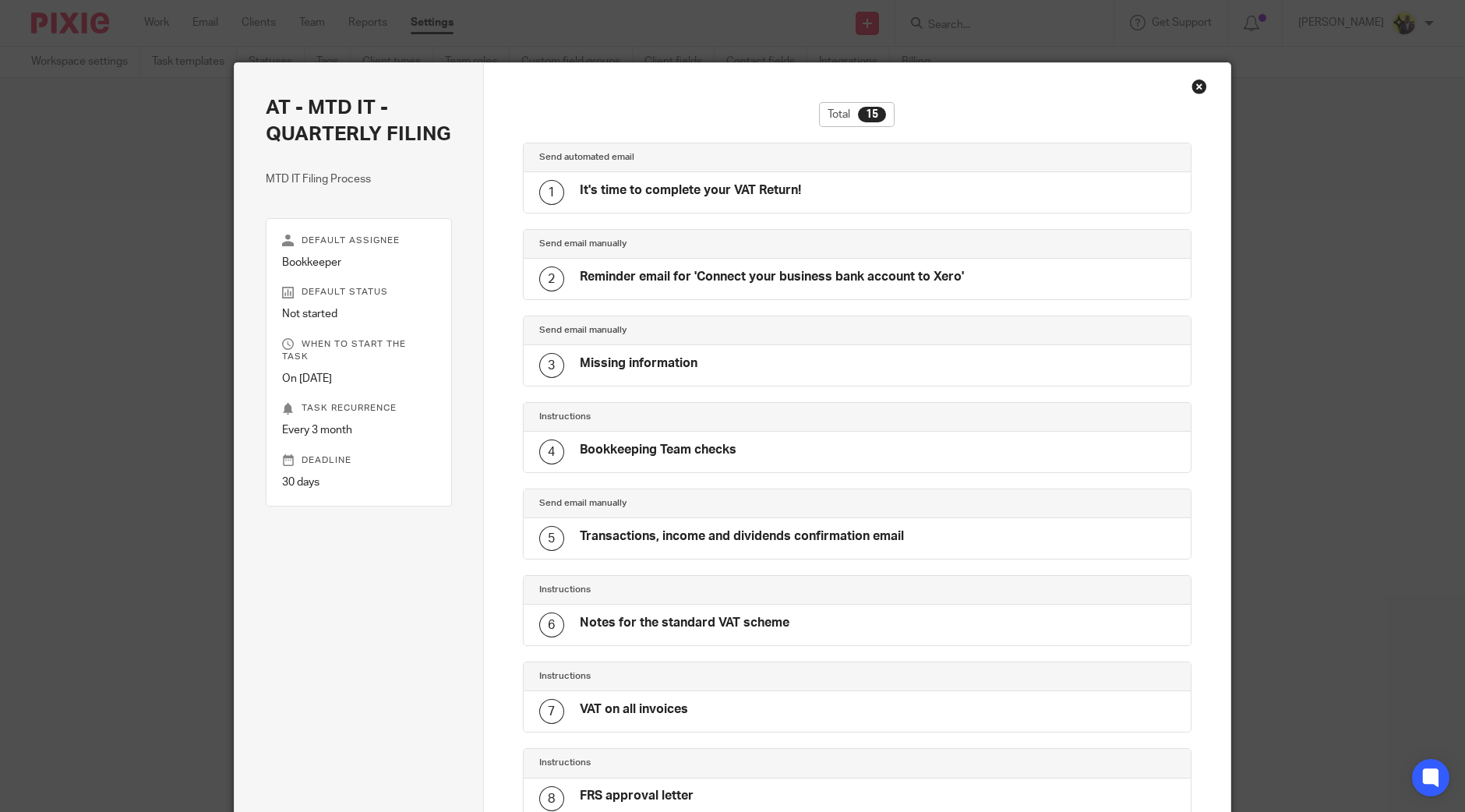
scroll to position [372, 0]
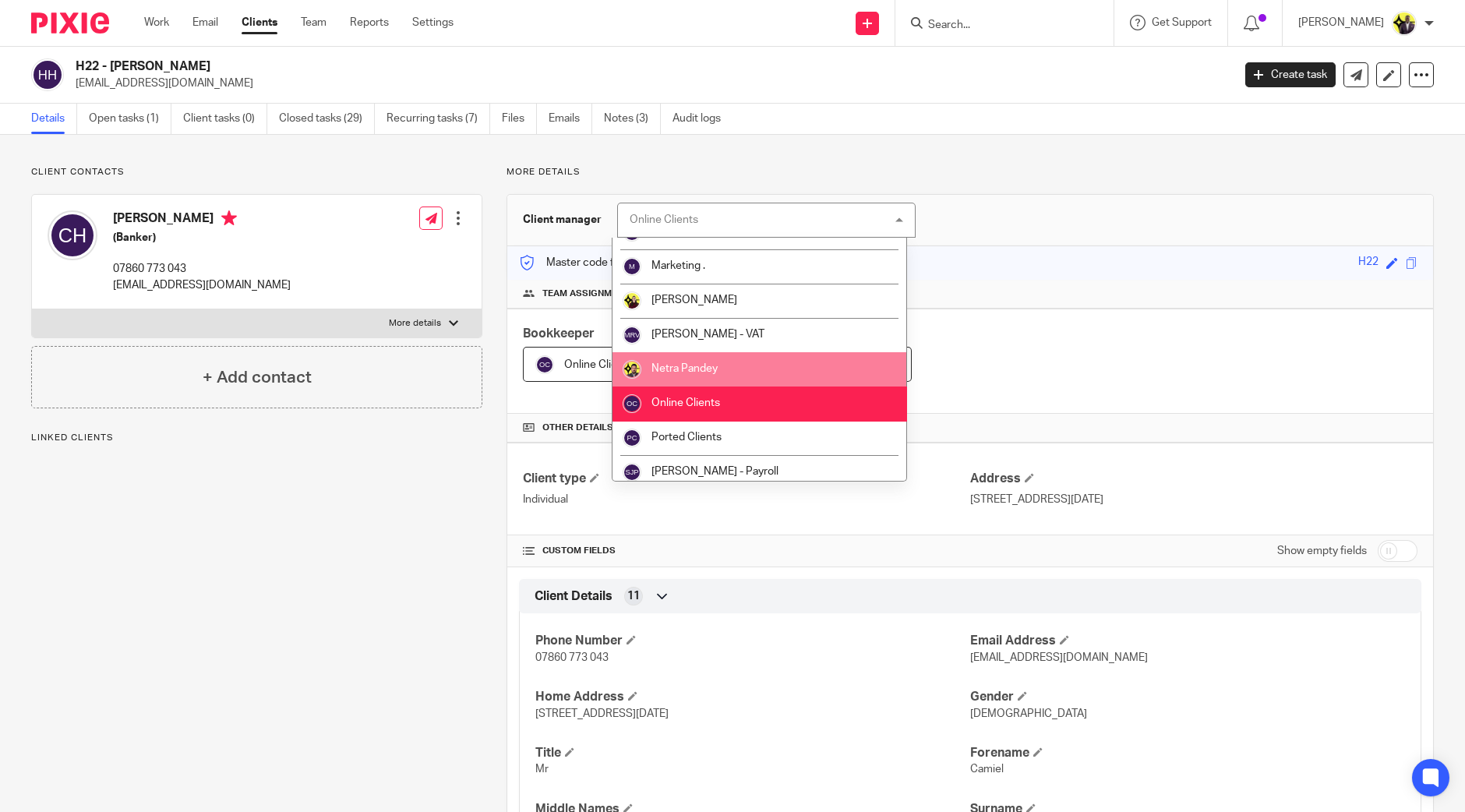
scroll to position [487, 0]
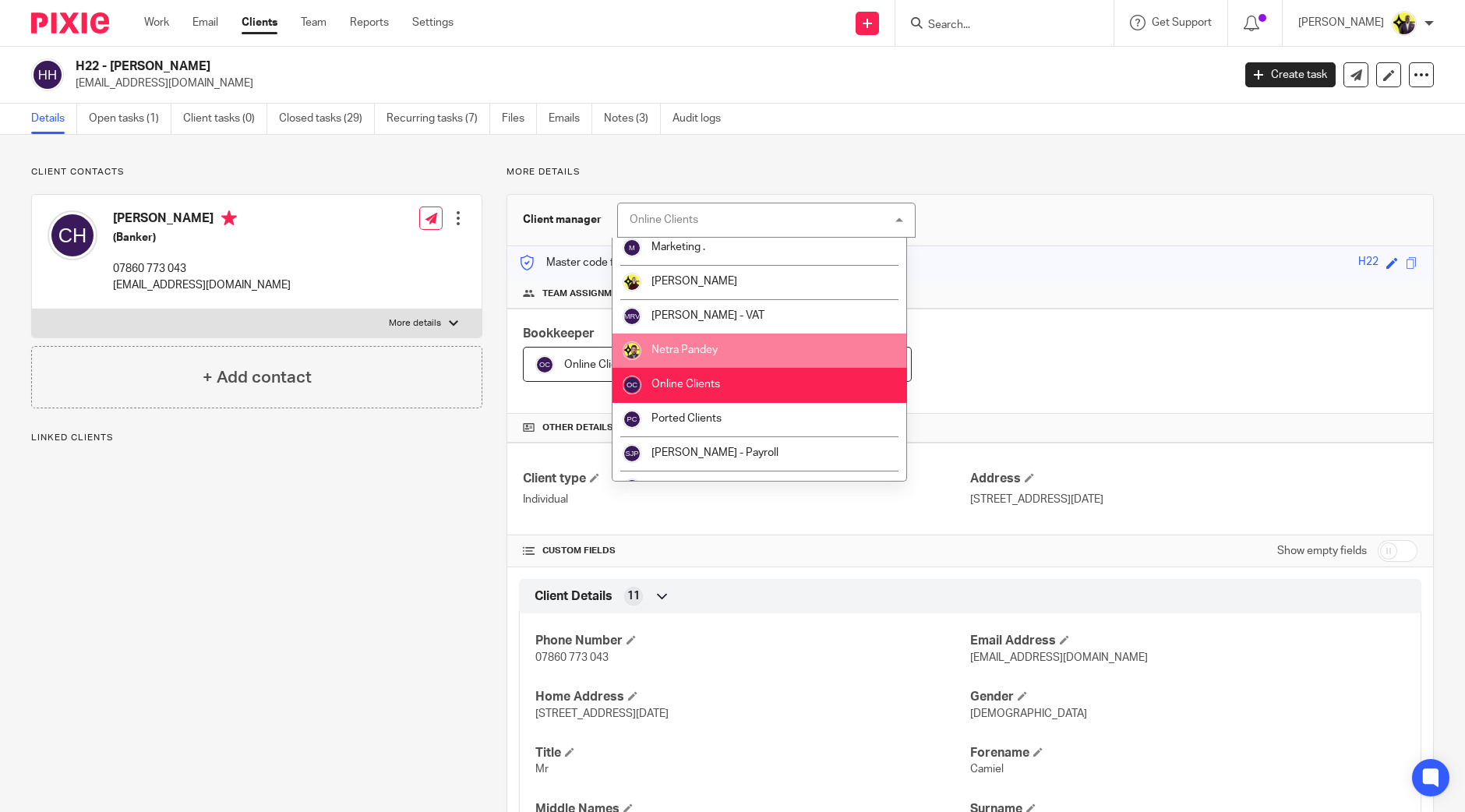
click at [713, 349] on span "Netra Pandey" at bounding box center [684, 350] width 66 height 11
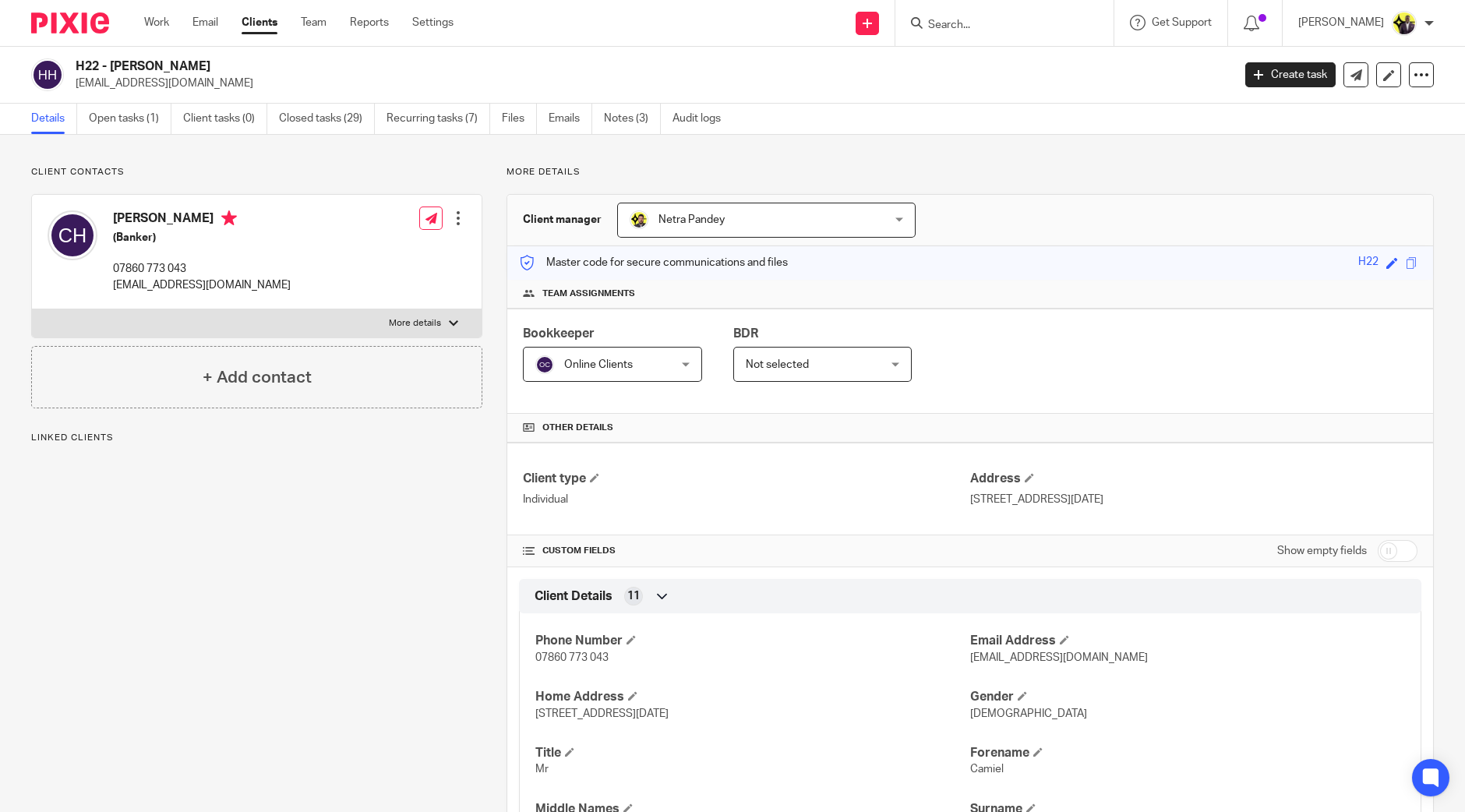
click at [612, 360] on span "Online Clients" at bounding box center [598, 365] width 69 height 11
click at [576, 360] on span "Online Clients" at bounding box center [598, 365] width 69 height 11
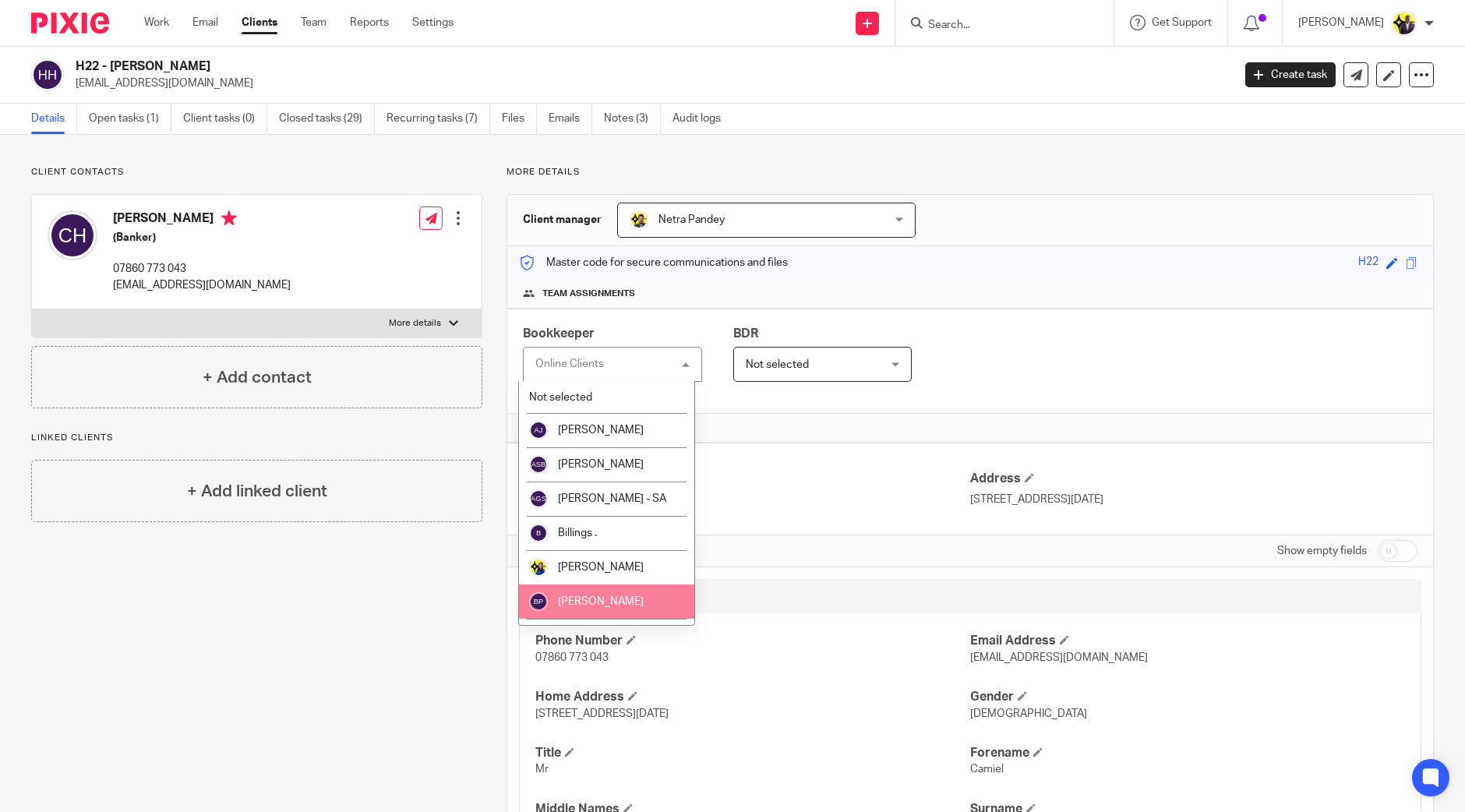
click at [618, 592] on li "[PERSON_NAME]" at bounding box center [606, 601] width 175 height 34
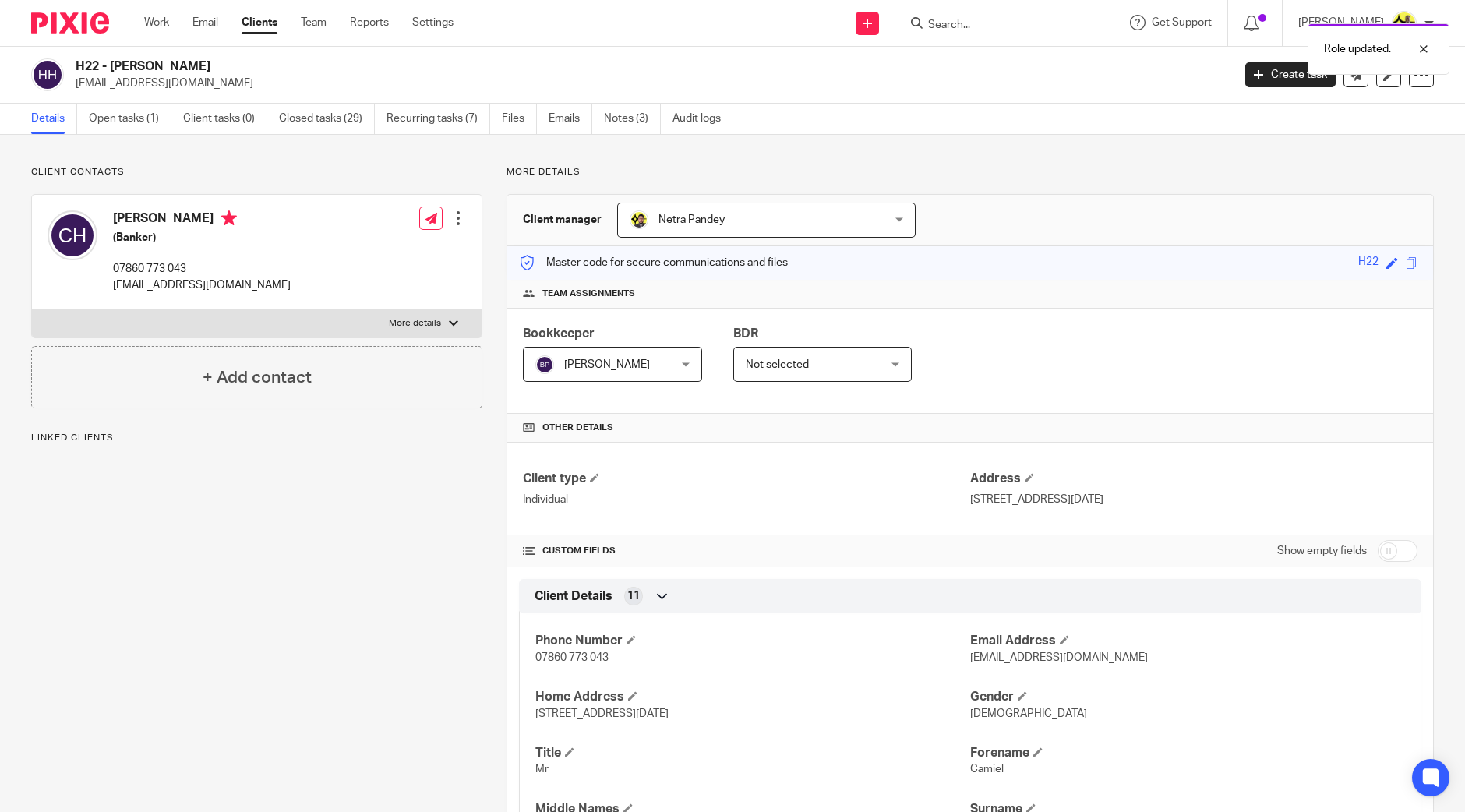
click at [1054, 18] on div "Role updated." at bounding box center [1090, 45] width 717 height 59
click at [1042, 28] on div "Role updated." at bounding box center [1090, 45] width 717 height 59
click at [1430, 50] on div at bounding box center [1411, 49] width 42 height 19
click at [990, 20] on div "Role updated." at bounding box center [1090, 45] width 717 height 59
click at [1003, 28] on input "Search" at bounding box center [997, 26] width 140 height 14
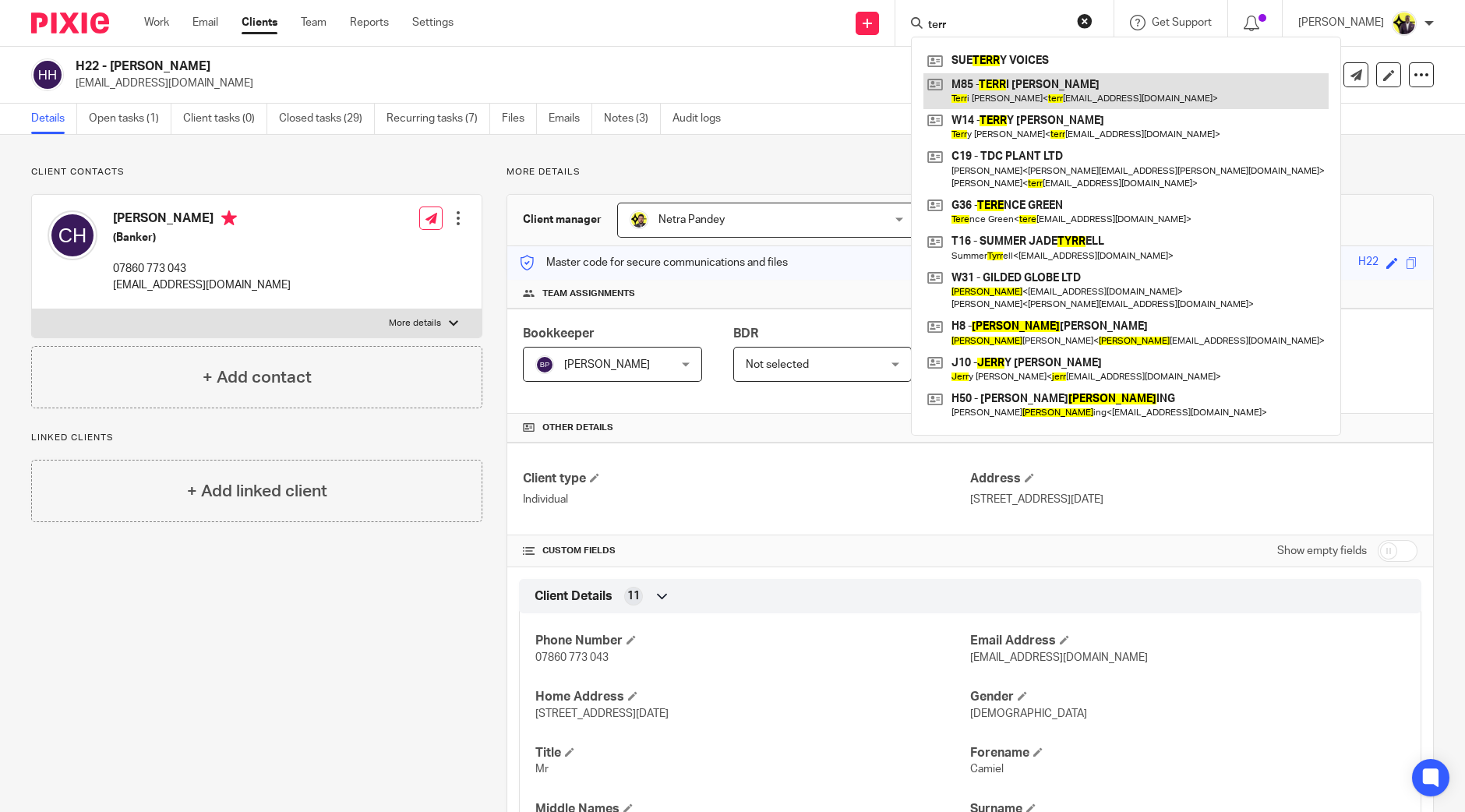
type input "terr"
drag, startPoint x: 160, startPoint y: 64, endPoint x: 81, endPoint y: 56, distance: 79.4
click at [81, 56] on div "H22 - CAMIEL HOUWEN ciohouwen@hotmail.com Create task Update from Companies Hou…" at bounding box center [732, 75] width 1465 height 57
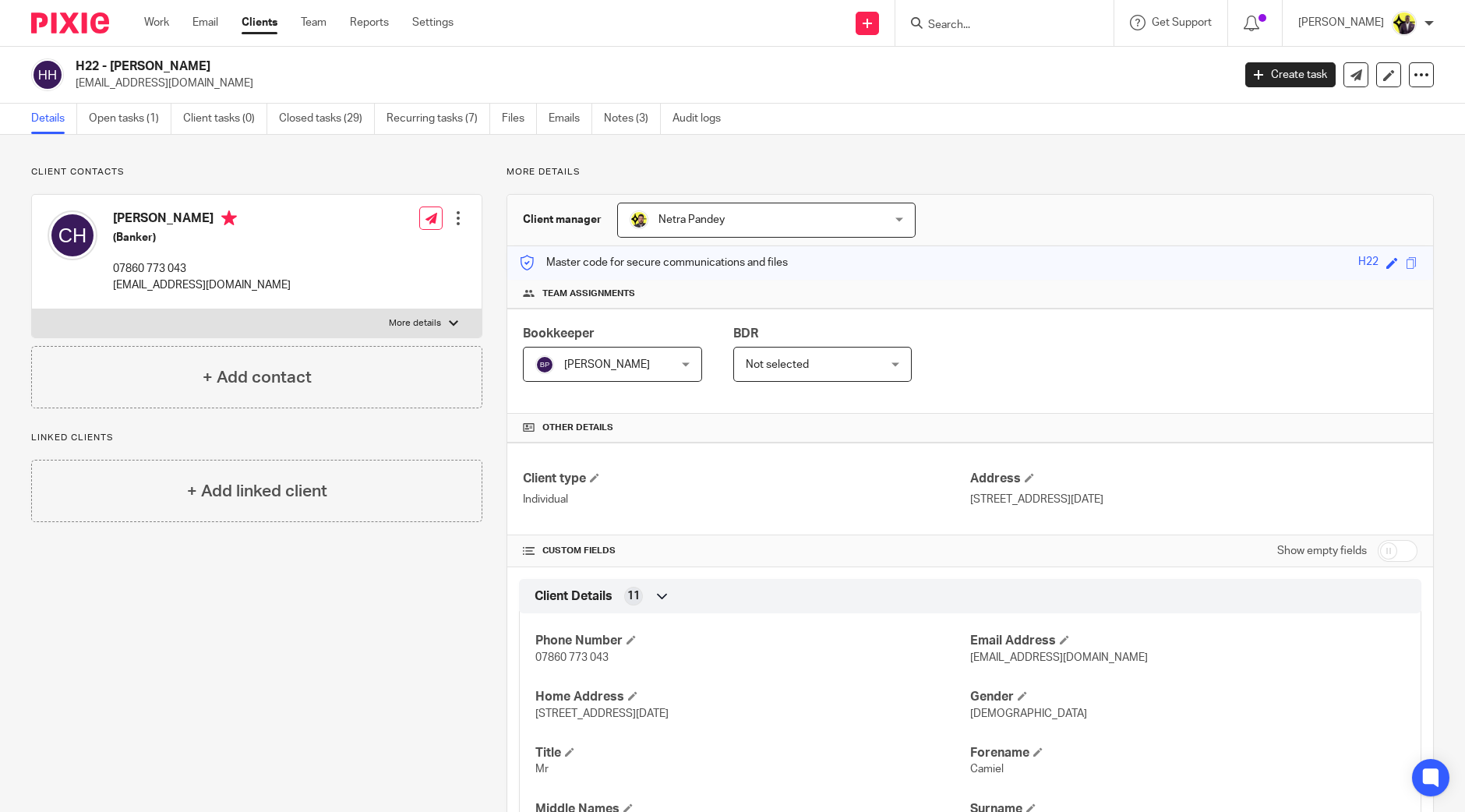
click at [1157, 715] on p "Male" at bounding box center [1188, 714] width 435 height 16
click at [1055, 26] on input "Search" at bounding box center [997, 26] width 140 height 14
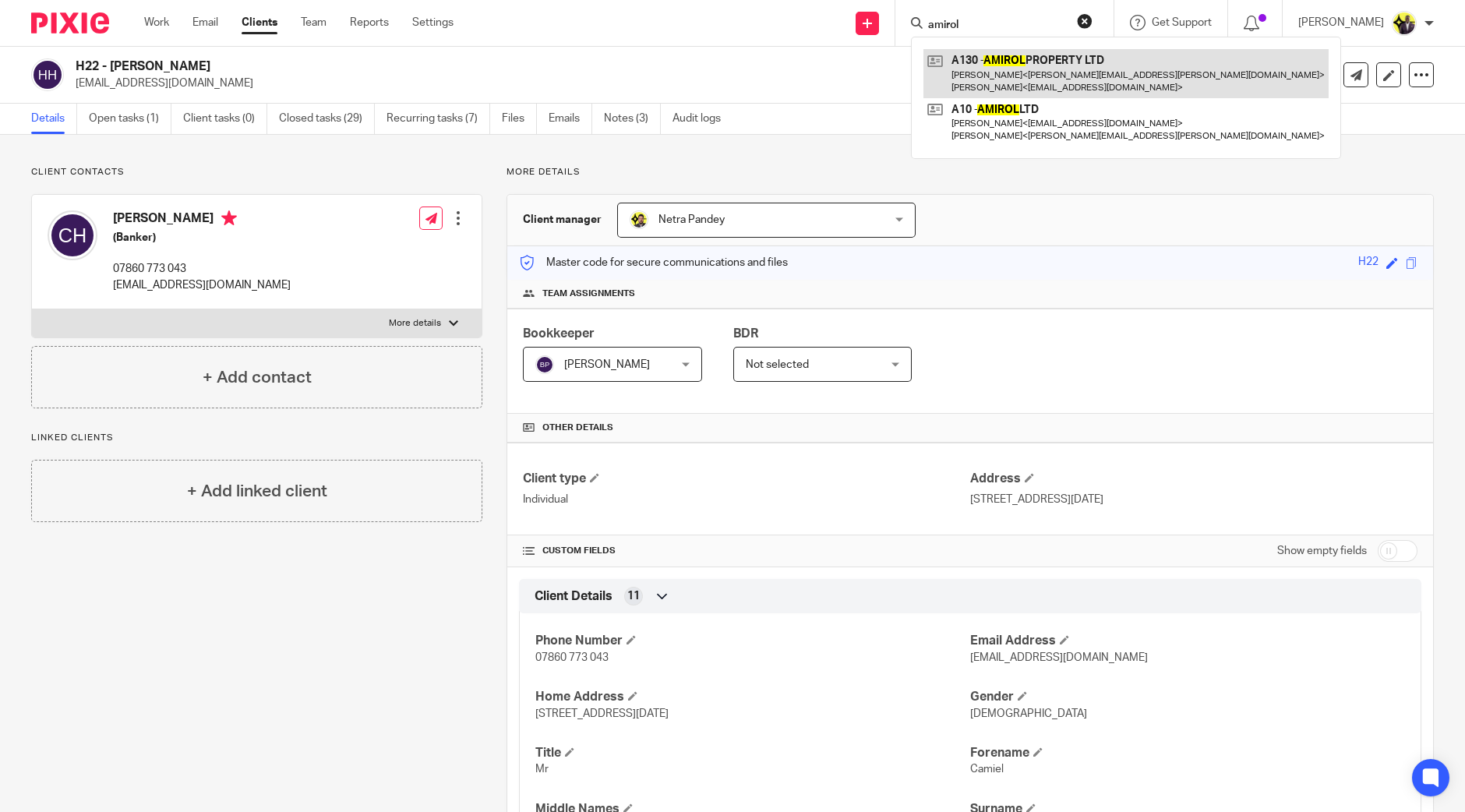
type input "amirol"
click at [1044, 70] on link at bounding box center [1126, 73] width 405 height 48
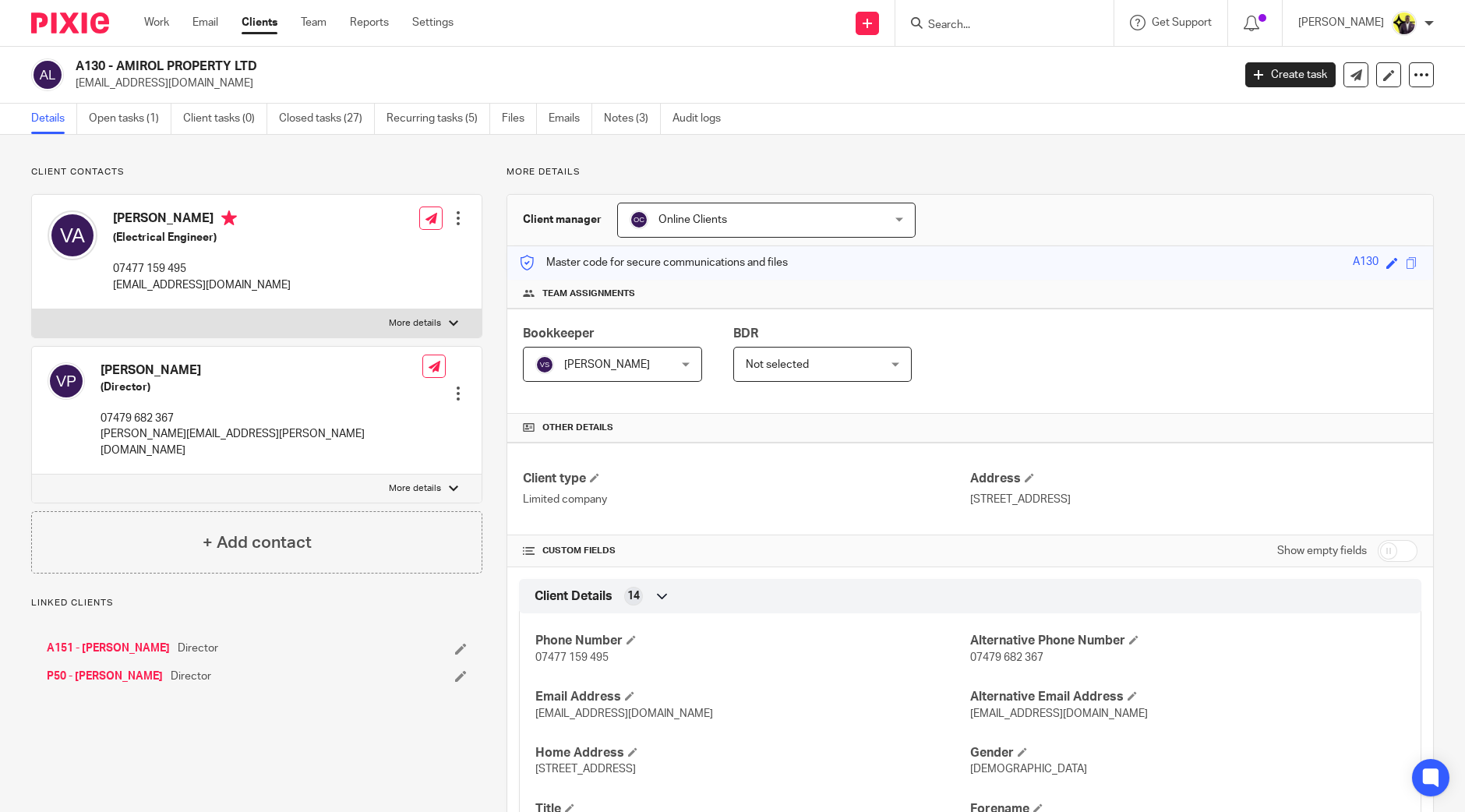
click at [680, 217] on span "Online Clients" at bounding box center [692, 220] width 69 height 11
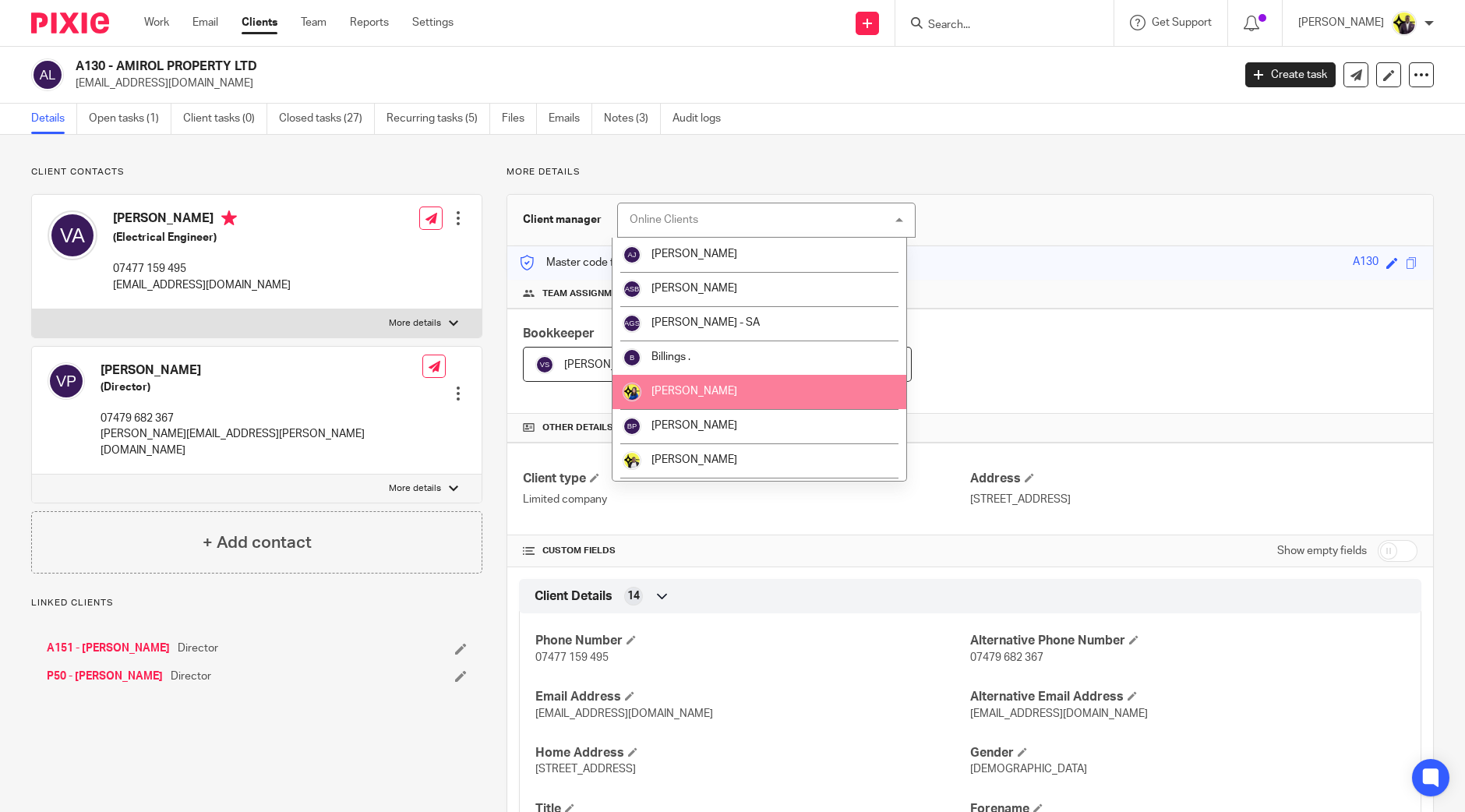
click at [673, 383] on li "[PERSON_NAME]" at bounding box center [759, 391] width 293 height 34
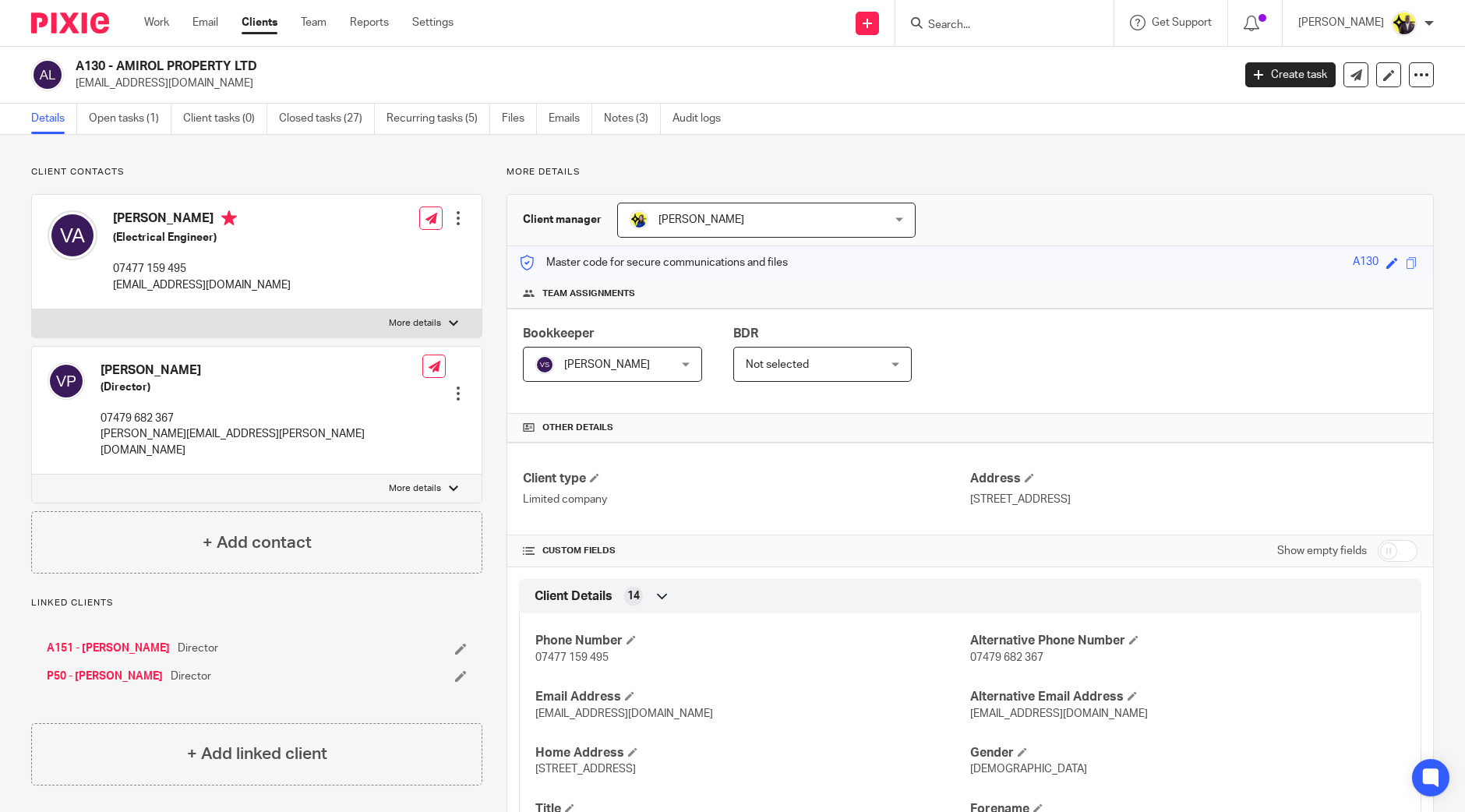
click at [1002, 29] on input "Search" at bounding box center [997, 26] width 140 height 14
type input "o63"
click at [1018, 69] on link at bounding box center [1091, 66] width 337 height 35
click at [621, 359] on span "[PERSON_NAME]" at bounding box center [607, 365] width 86 height 11
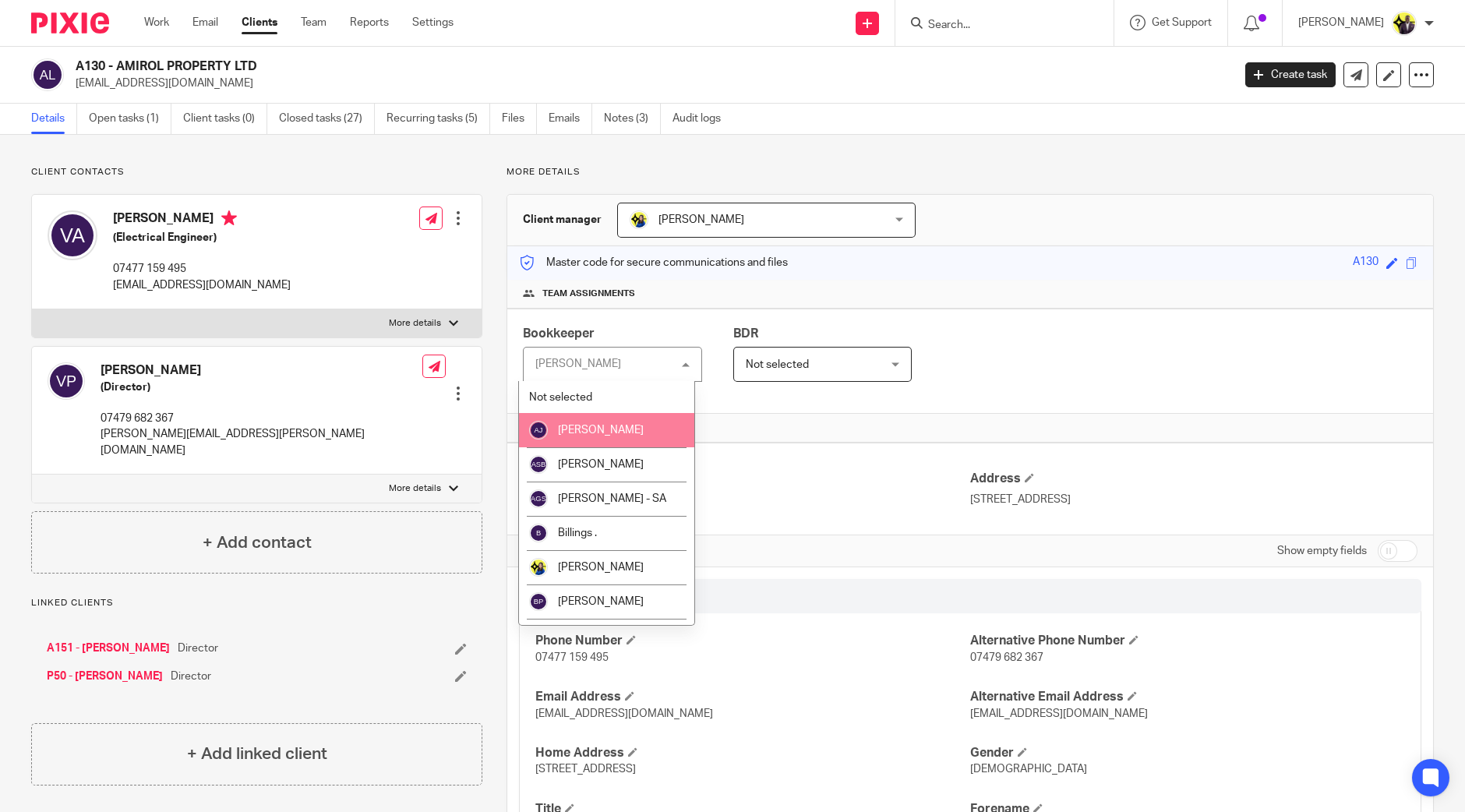
click at [628, 427] on span "[PERSON_NAME]" at bounding box center [601, 430] width 86 height 11
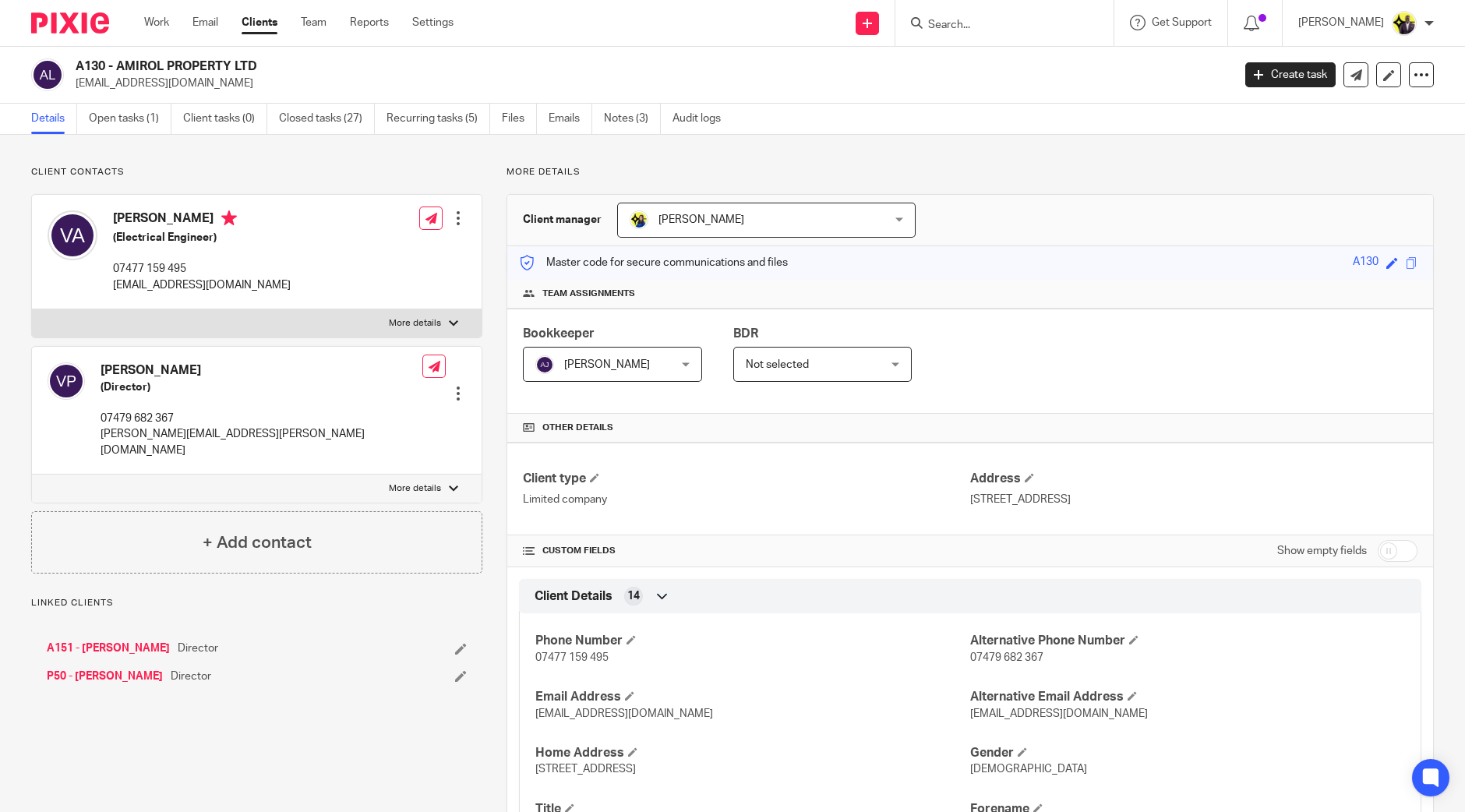
click at [655, 371] on span "[PERSON_NAME]" at bounding box center [602, 364] width 132 height 33
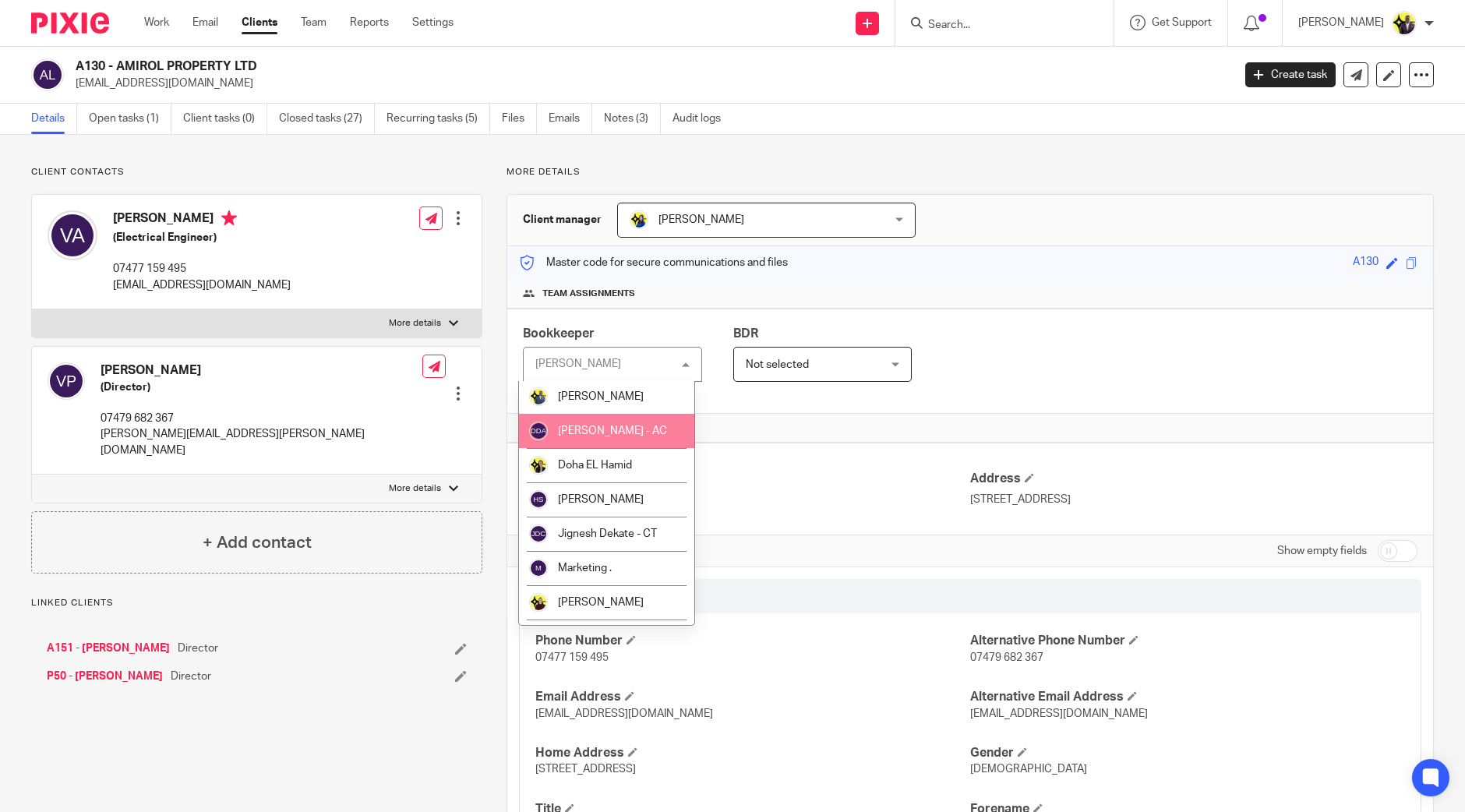
scroll to position [389, 0]
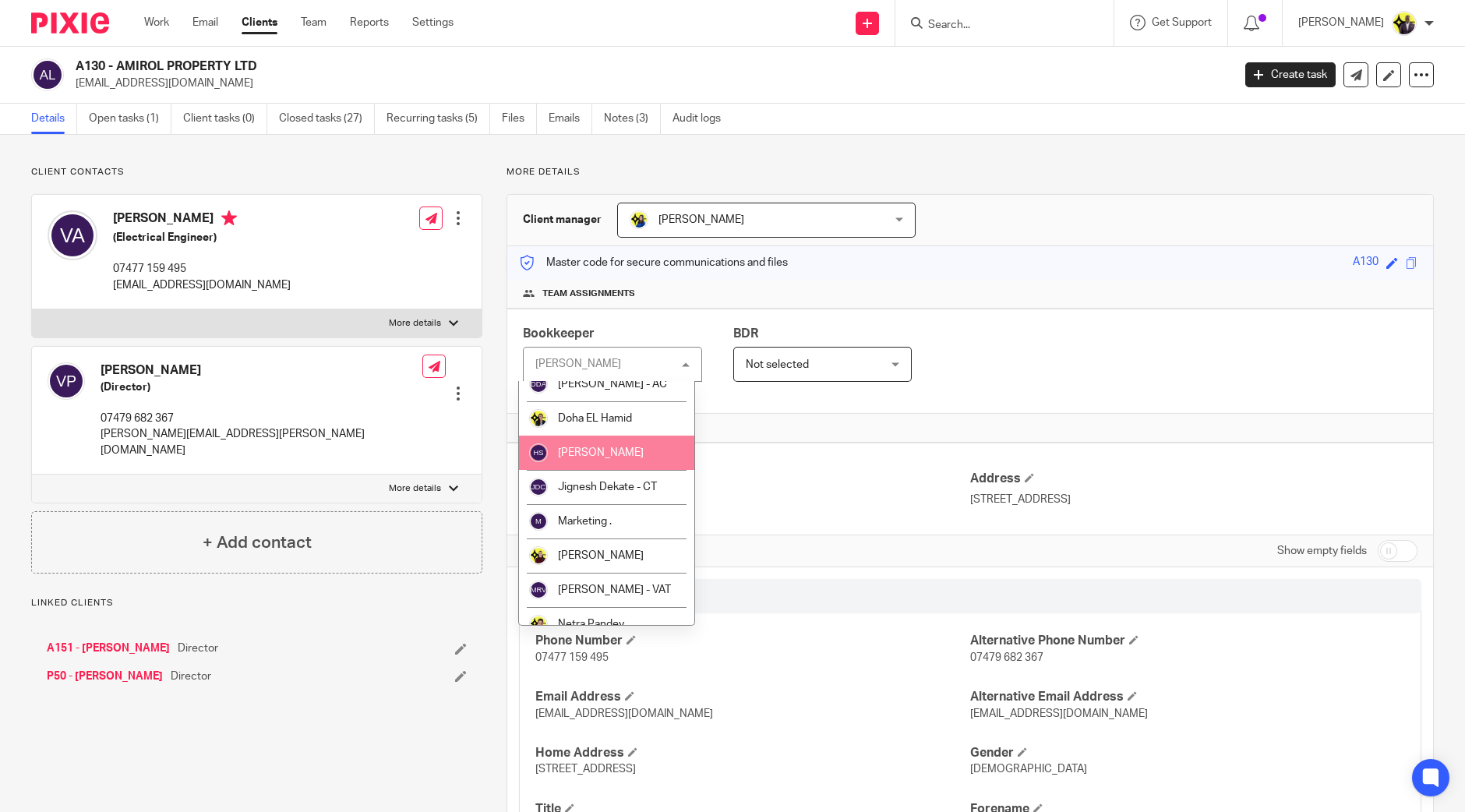
click at [626, 457] on li "[PERSON_NAME]" at bounding box center [606, 453] width 175 height 34
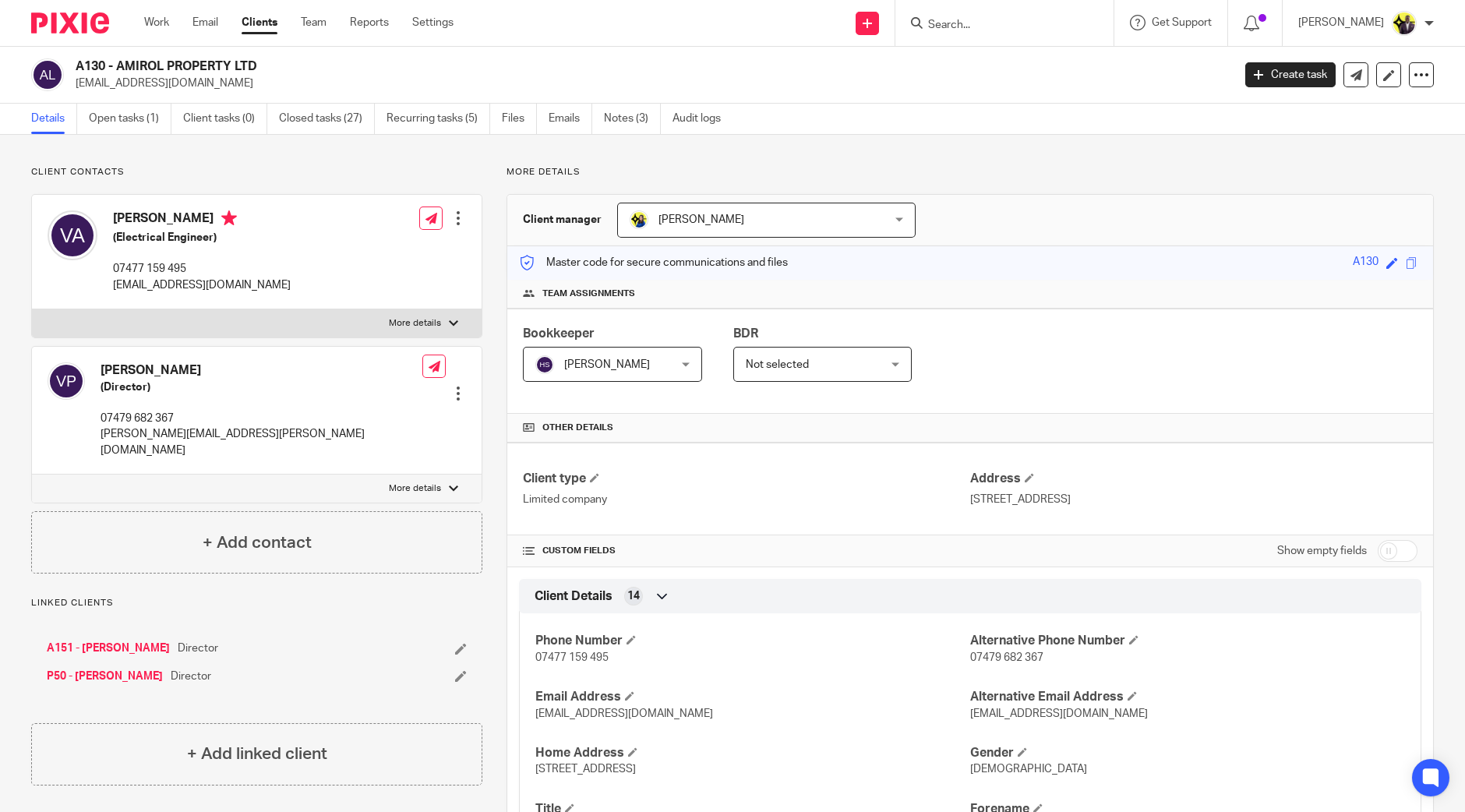
click at [1008, 27] on input "Search" at bounding box center [997, 26] width 140 height 14
click at [993, 17] on form at bounding box center [1009, 23] width 166 height 20
click at [1001, 21] on input "Search" at bounding box center [997, 26] width 140 height 14
type input "o63"
click at [1049, 60] on link at bounding box center [1091, 66] width 337 height 35
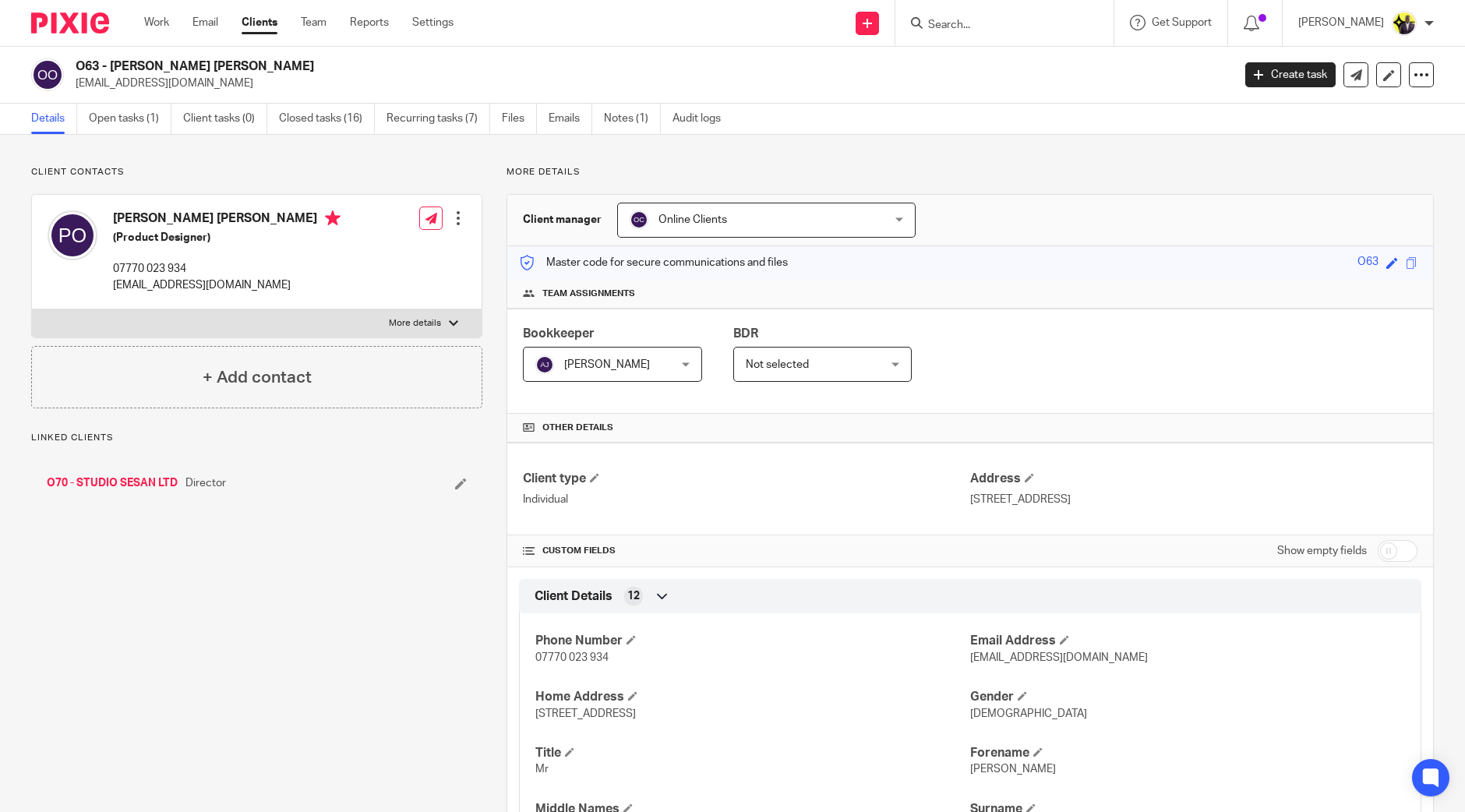
click at [698, 223] on span "Online Clients" at bounding box center [692, 220] width 69 height 11
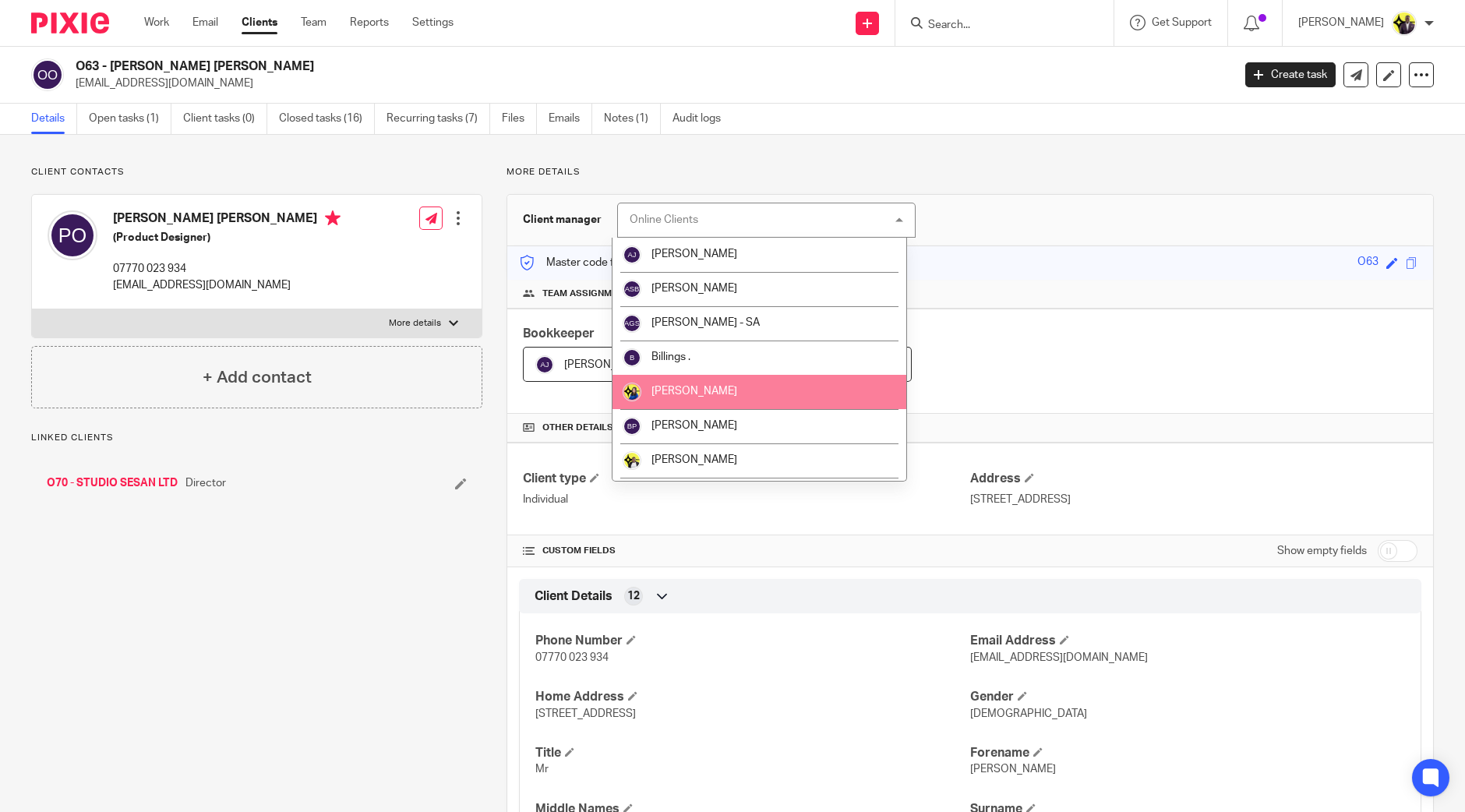
click at [691, 393] on span "[PERSON_NAME]" at bounding box center [694, 391] width 86 height 11
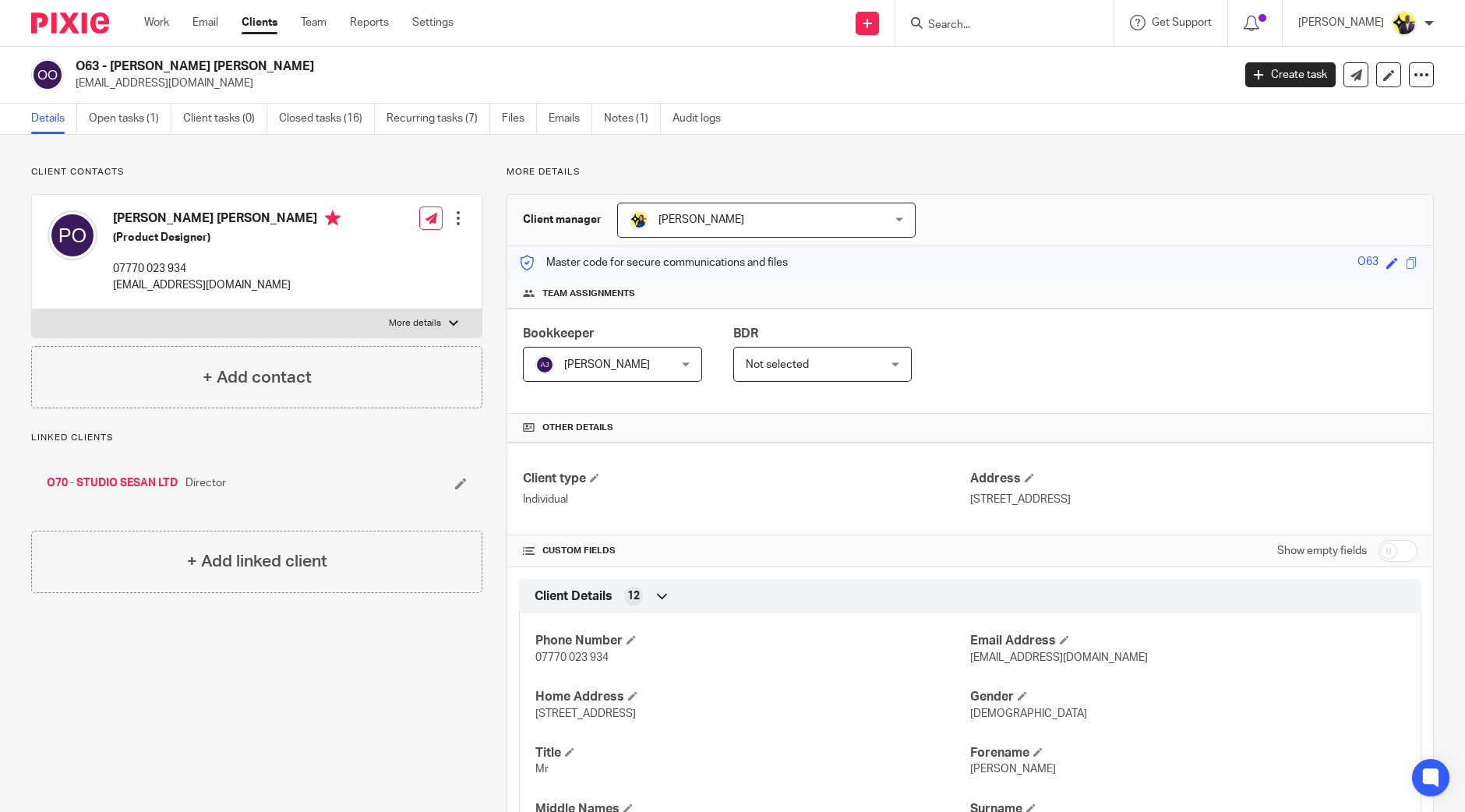
click at [1017, 23] on input "Search" at bounding box center [997, 26] width 140 height 14
type input "b56"
click at [1037, 69] on link at bounding box center [1064, 66] width 281 height 35
click at [586, 364] on span "Online Clients" at bounding box center [598, 365] width 69 height 11
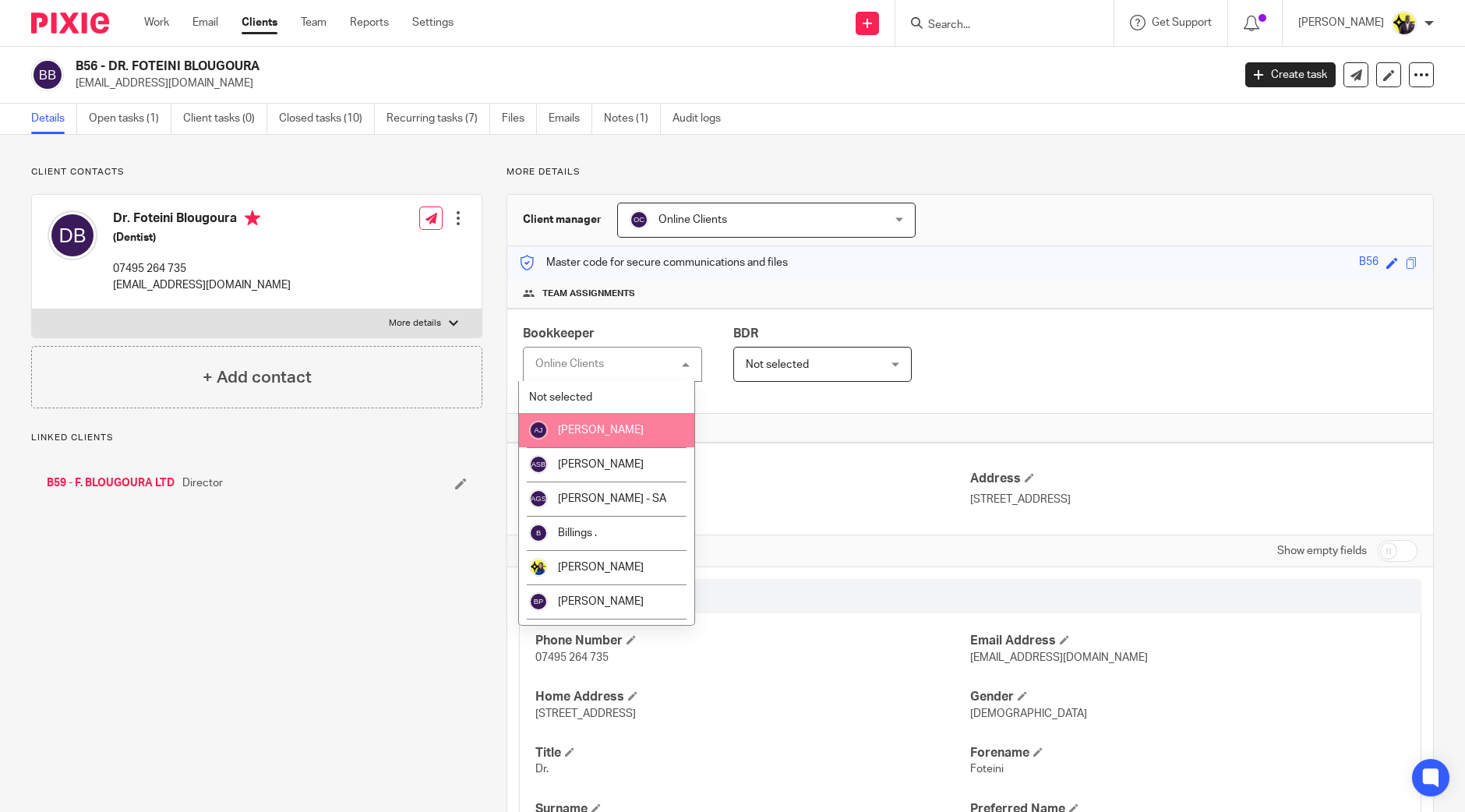
click at [602, 427] on span "[PERSON_NAME]" at bounding box center [601, 430] width 86 height 11
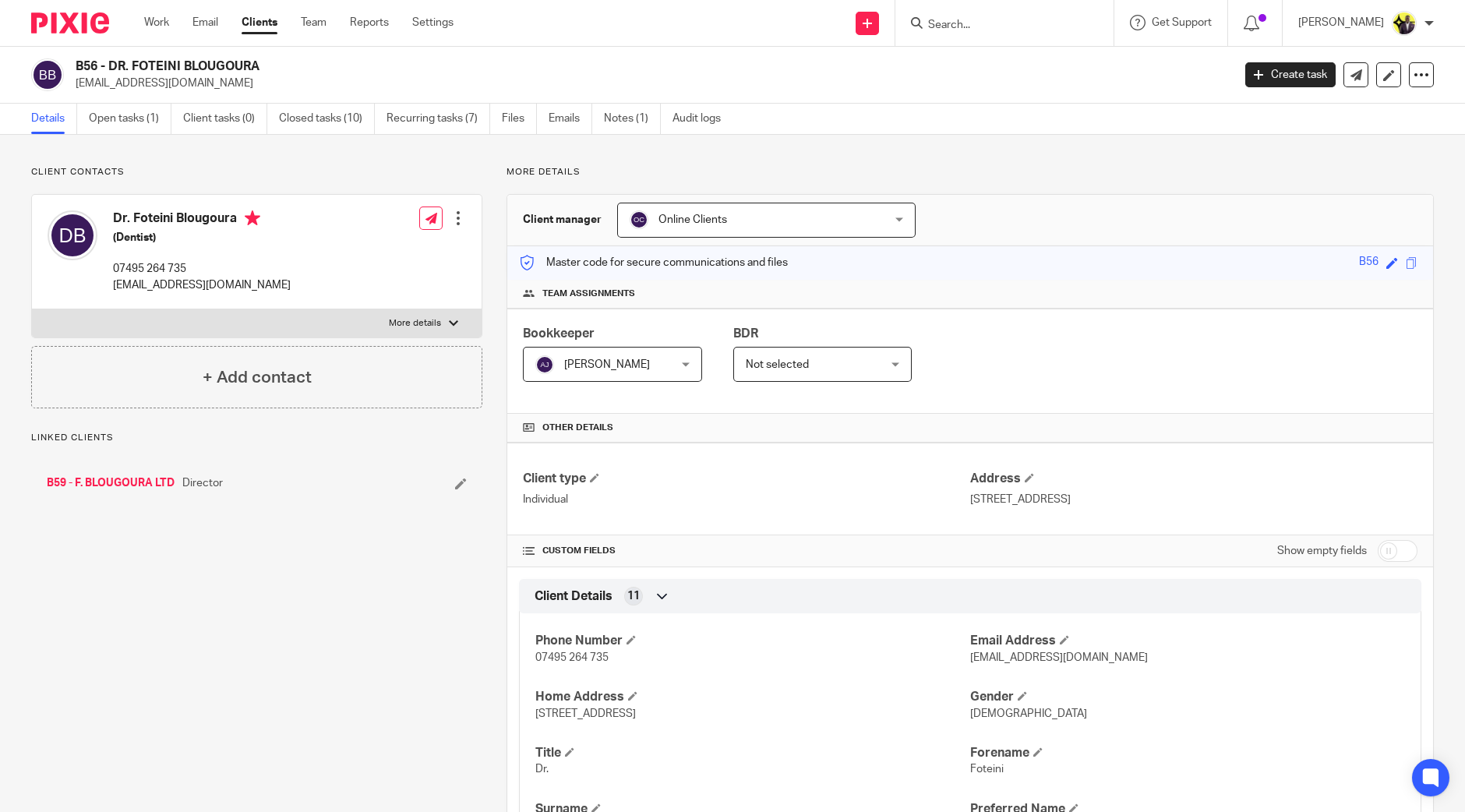
click at [685, 218] on span "Online Clients" at bounding box center [692, 220] width 69 height 11
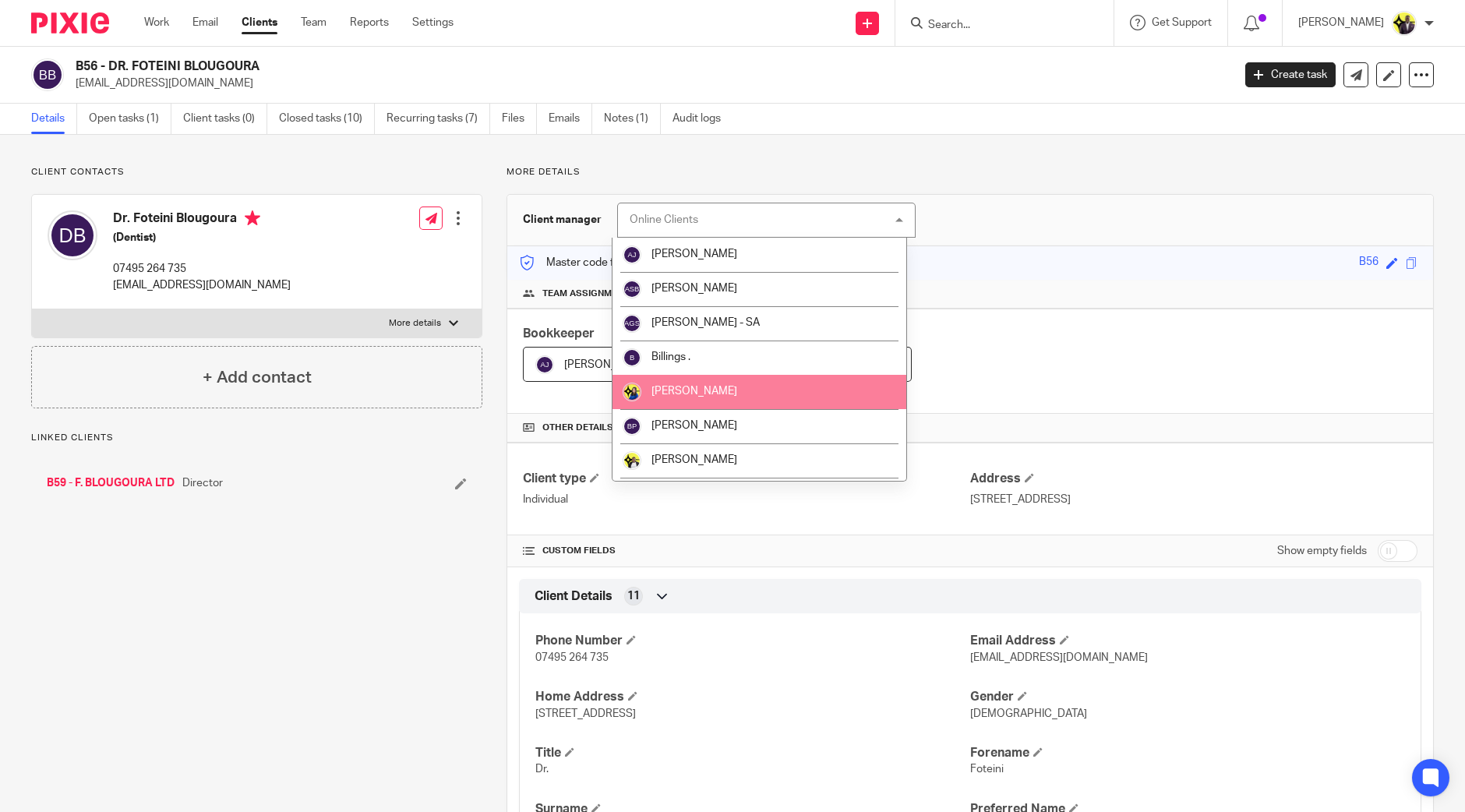
click at [697, 388] on span "[PERSON_NAME]" at bounding box center [694, 391] width 86 height 11
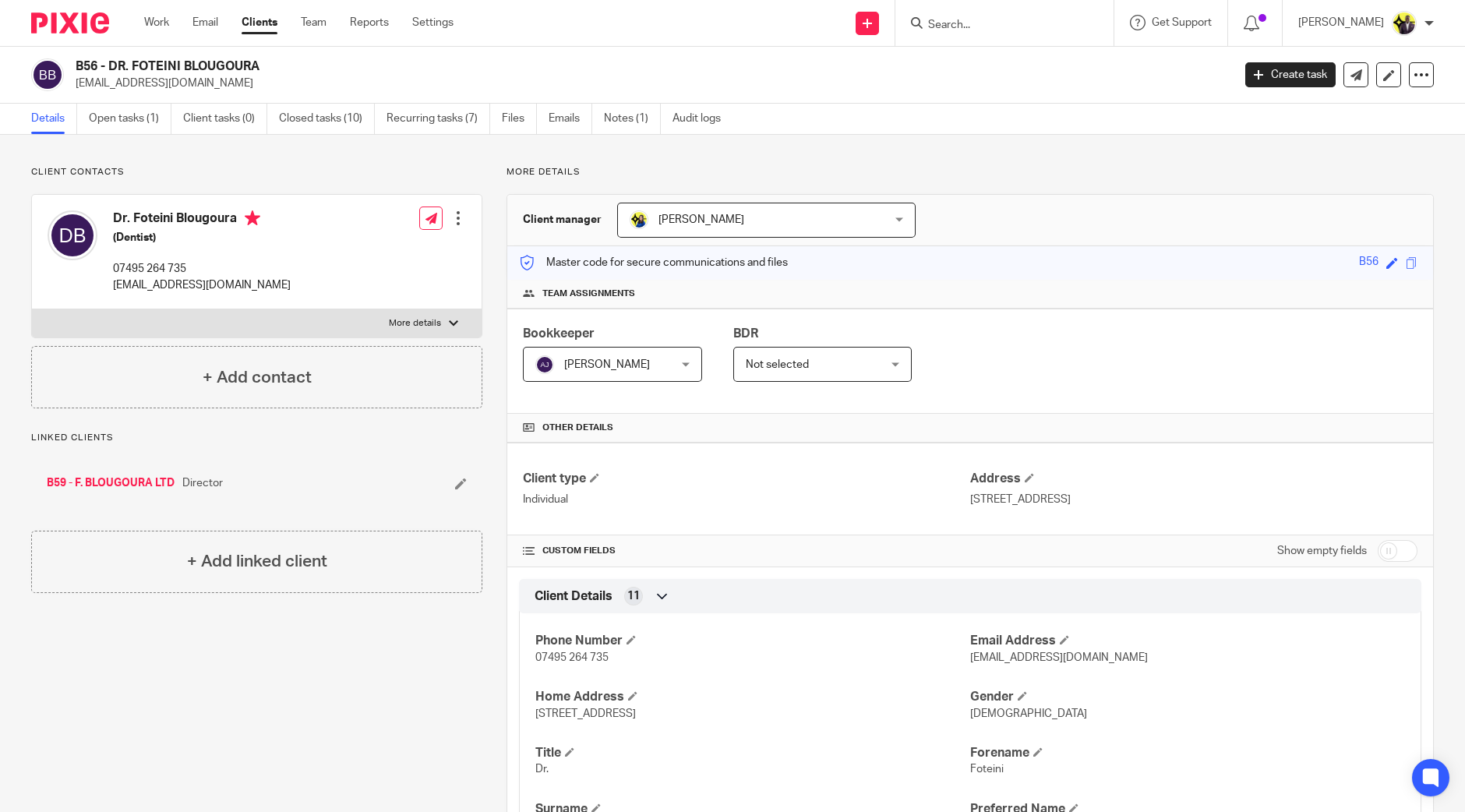
click at [989, 27] on input "Search" at bounding box center [997, 26] width 140 height 14
type input "dae solut"
click at [1056, 60] on link at bounding box center [1055, 66] width 263 height 35
drag, startPoint x: 196, startPoint y: 268, endPoint x: 109, endPoint y: 268, distance: 87.0
click at [109, 268] on div "Daniel Wilkes (Carpenter) 07568 510 370 danwilkes95@icloud.com" at bounding box center [169, 251] width 243 height 99
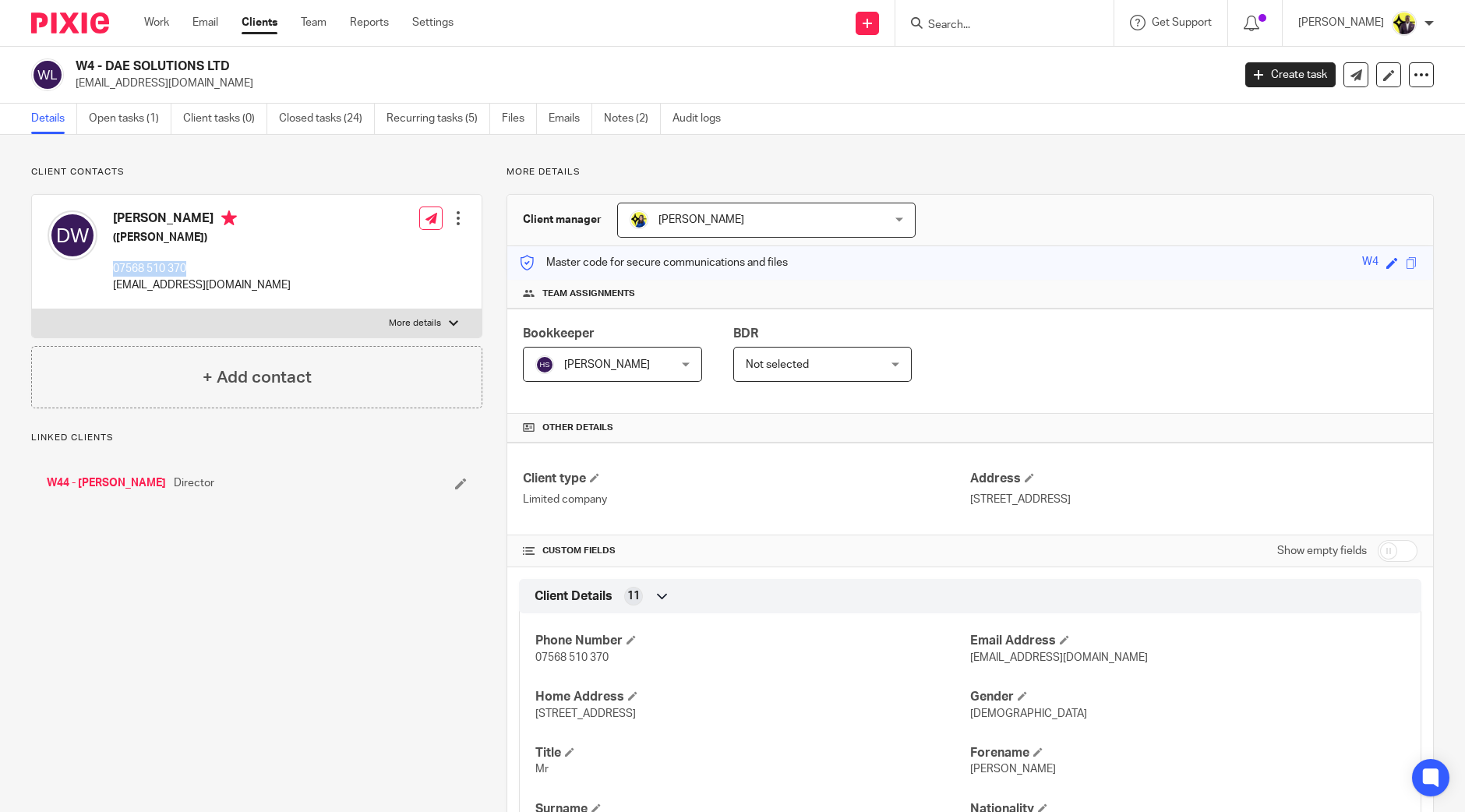
copy p "07568 510 370"
drag, startPoint x: 255, startPoint y: 72, endPoint x: 77, endPoint y: 55, distance: 178.8
click at [77, 55] on div "W4 - DAE SOLUTIONS LTD danwilkes95@icloud.com Create task Update from Companies…" at bounding box center [732, 75] width 1465 height 57
copy h2 "W4 - DAE SOLUTIONS LTD"
drag, startPoint x: 228, startPoint y: 84, endPoint x: 73, endPoint y: 88, distance: 155.1
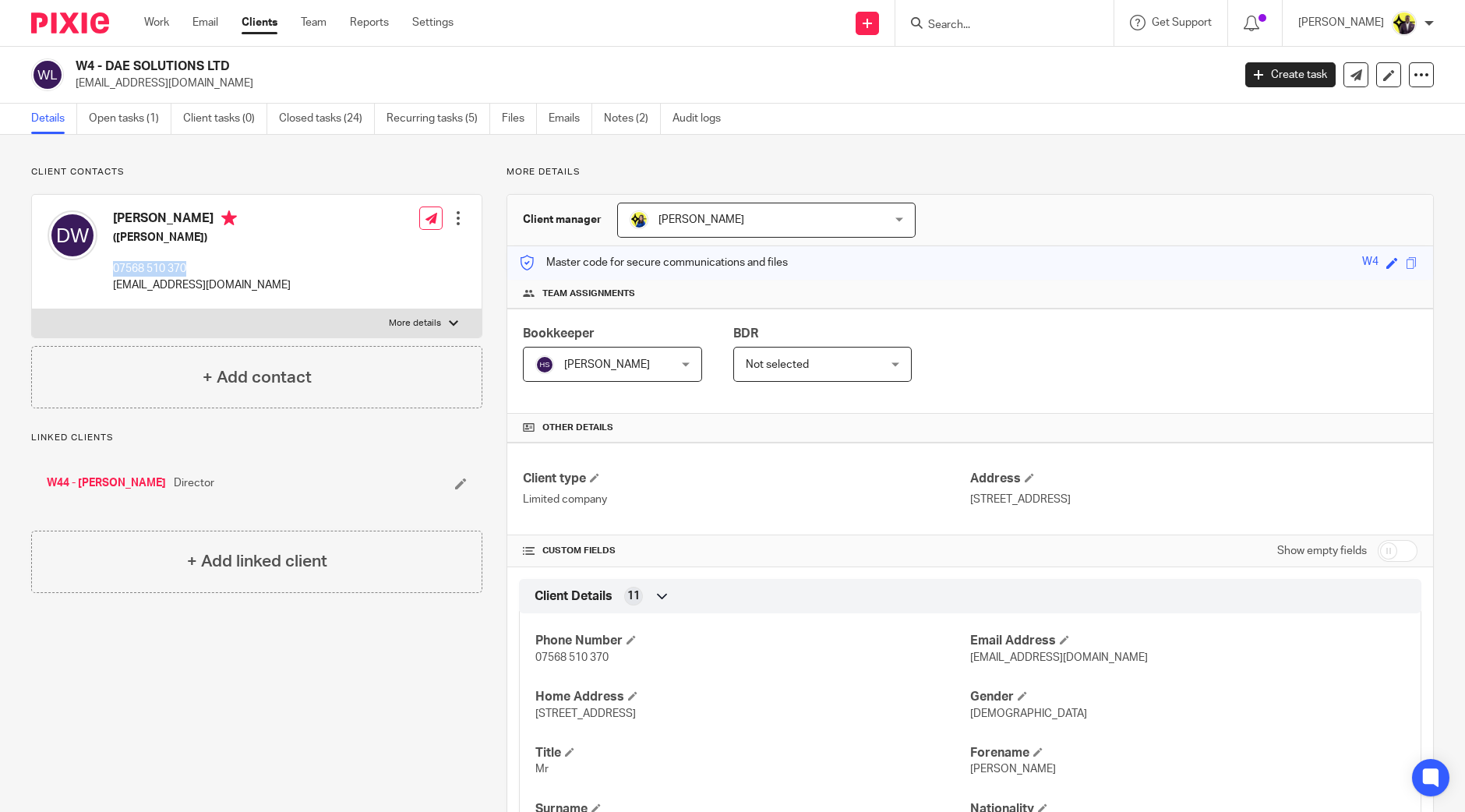
click at [73, 88] on div "W4 - DAE SOLUTIONS LTD danwilkes95@icloud.com" at bounding box center [627, 75] width 1191 height 33
copy p "danwilkes95@icloud.com"
